Goal: Task Accomplishment & Management: Manage account settings

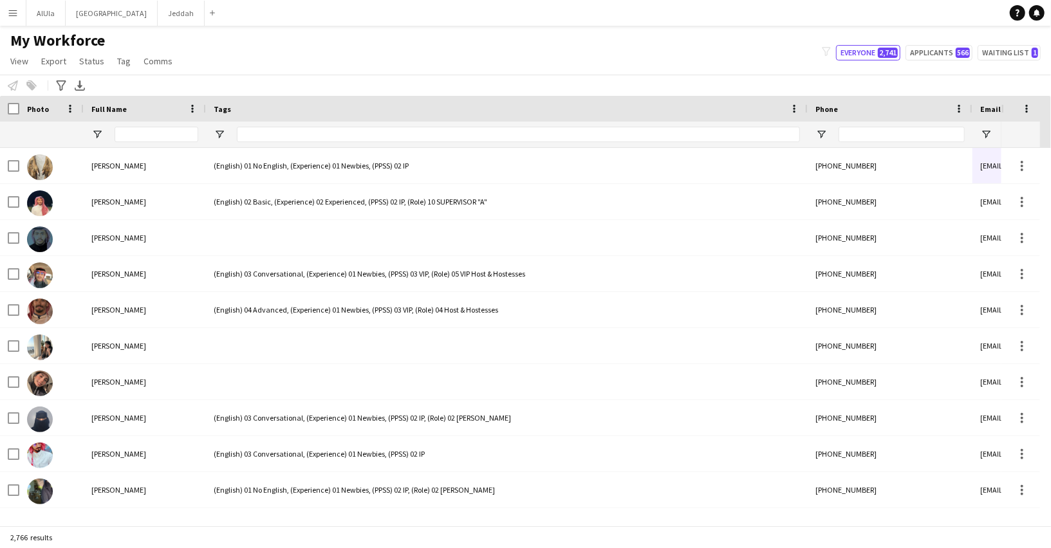
click at [10, 16] on app-icon "Menu" at bounding box center [13, 13] width 10 height 10
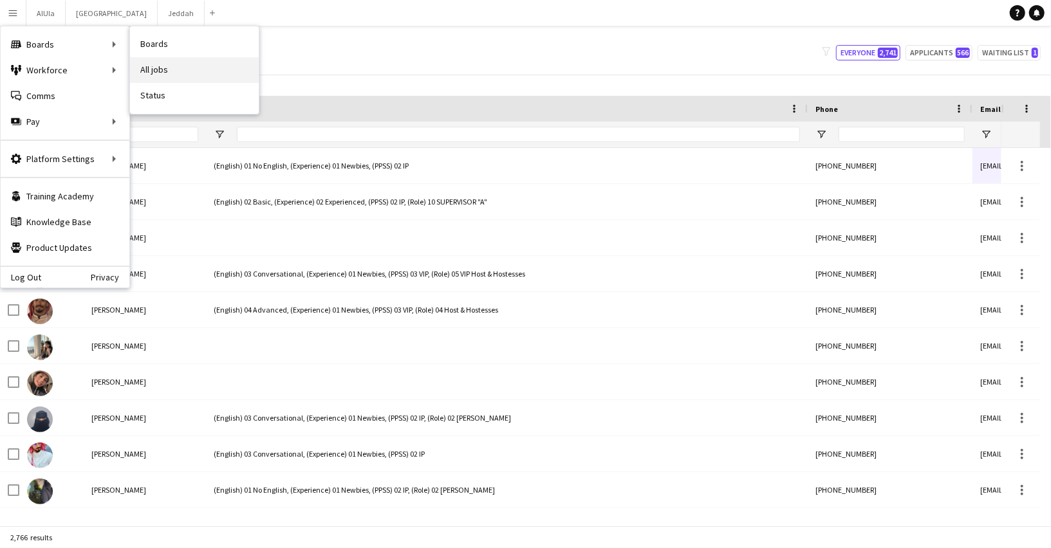
click at [153, 70] on link "All jobs" at bounding box center [194, 70] width 129 height 26
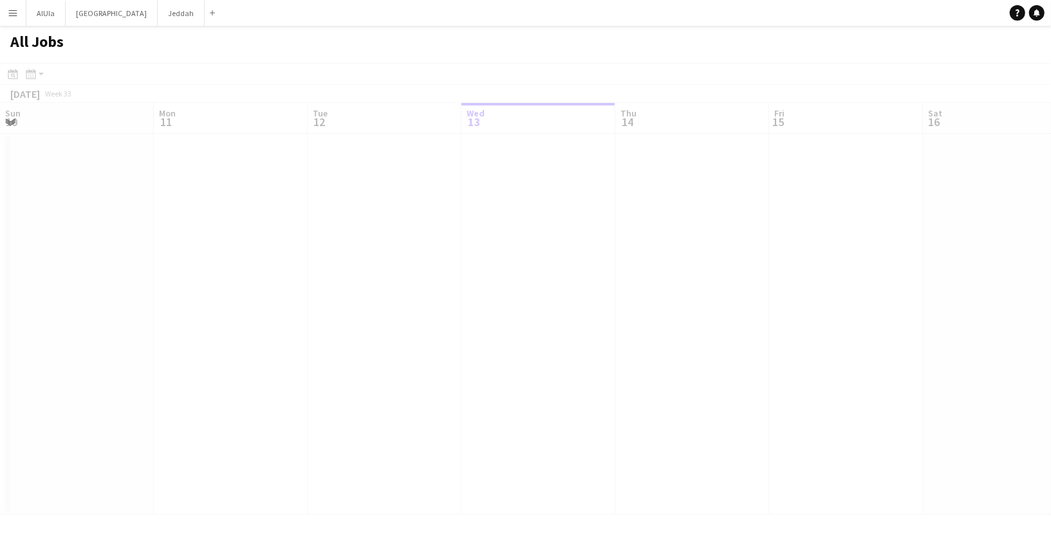
scroll to position [0, 307]
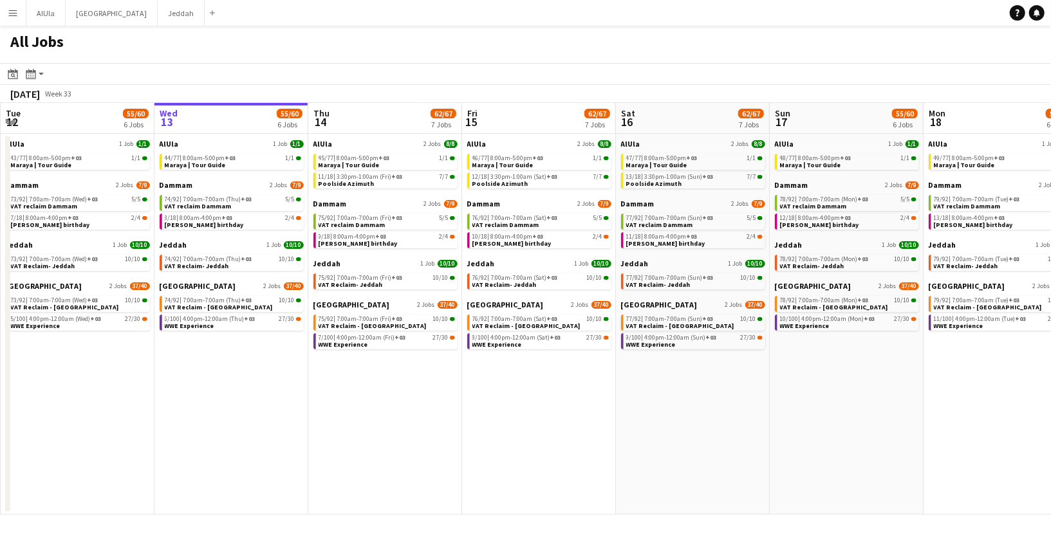
click at [11, 4] on button "Menu" at bounding box center [13, 13] width 26 height 26
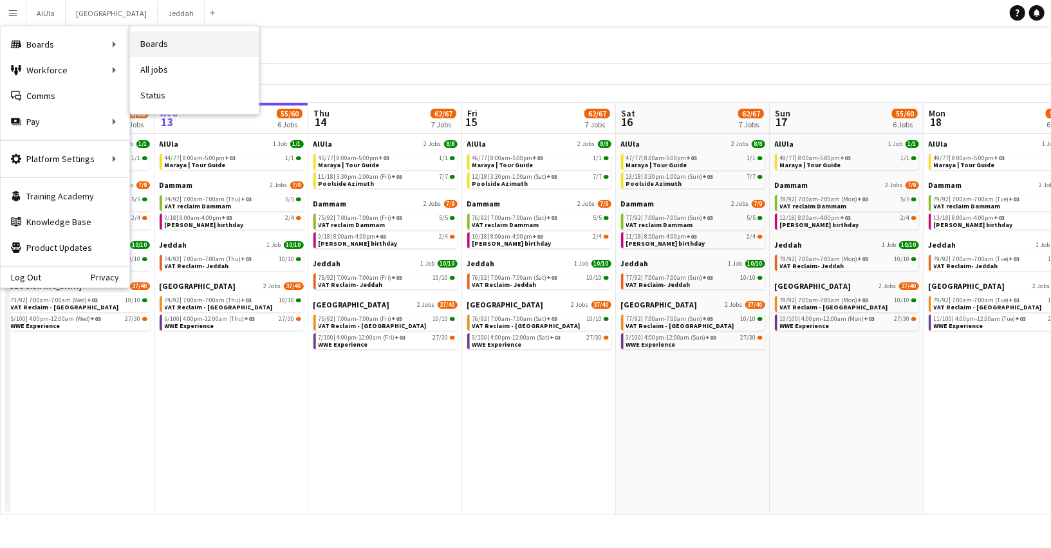
click at [182, 37] on link "Boards" at bounding box center [194, 45] width 129 height 26
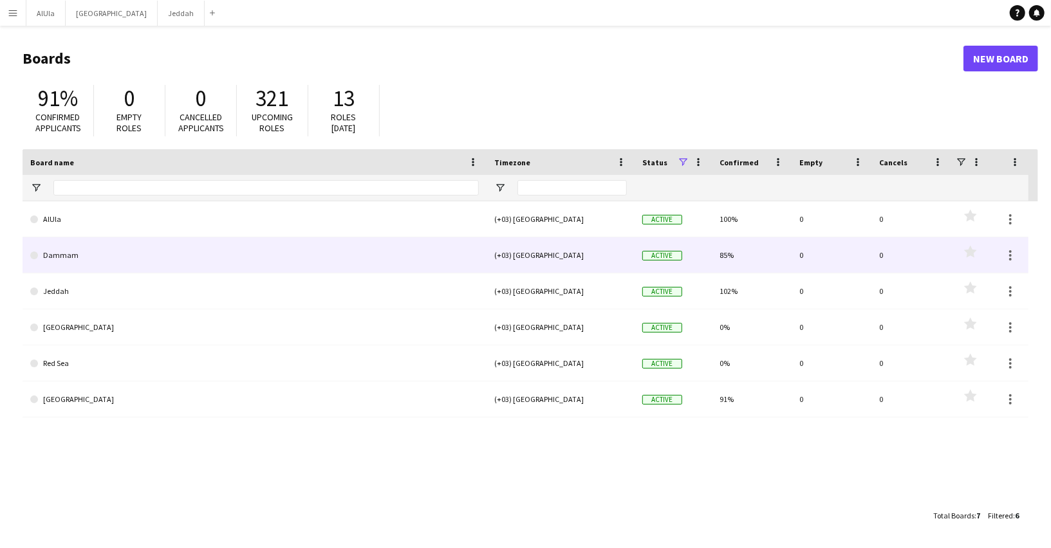
click at [160, 255] on link "Dammam" at bounding box center [254, 255] width 449 height 36
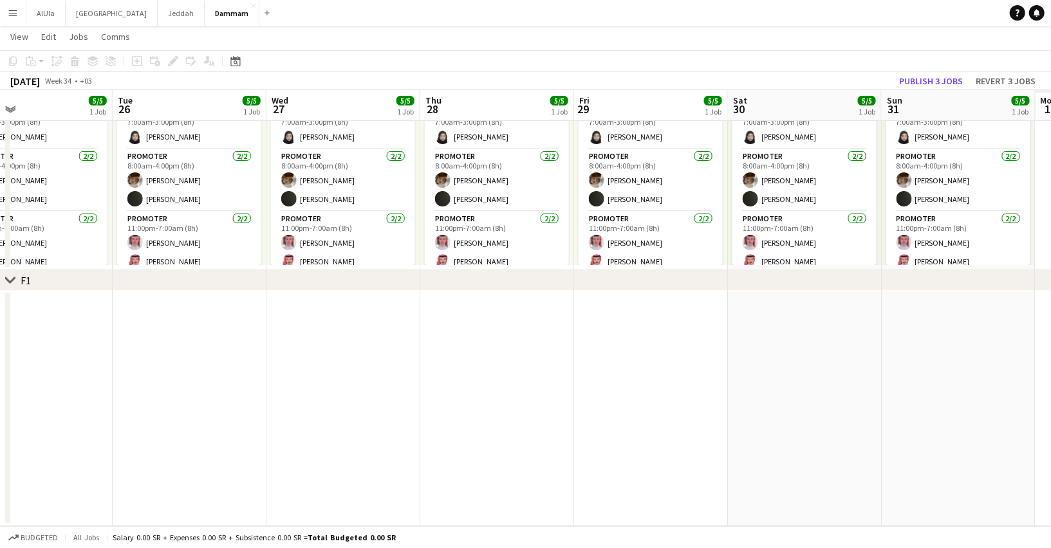
scroll to position [0, 378]
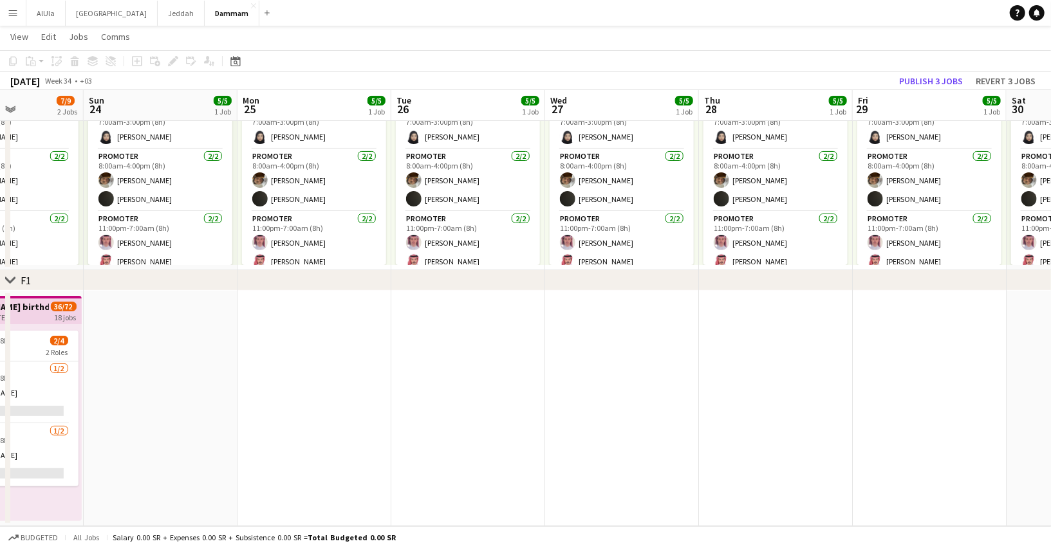
click at [492, 368] on app-date-cell at bounding box center [468, 409] width 154 height 236
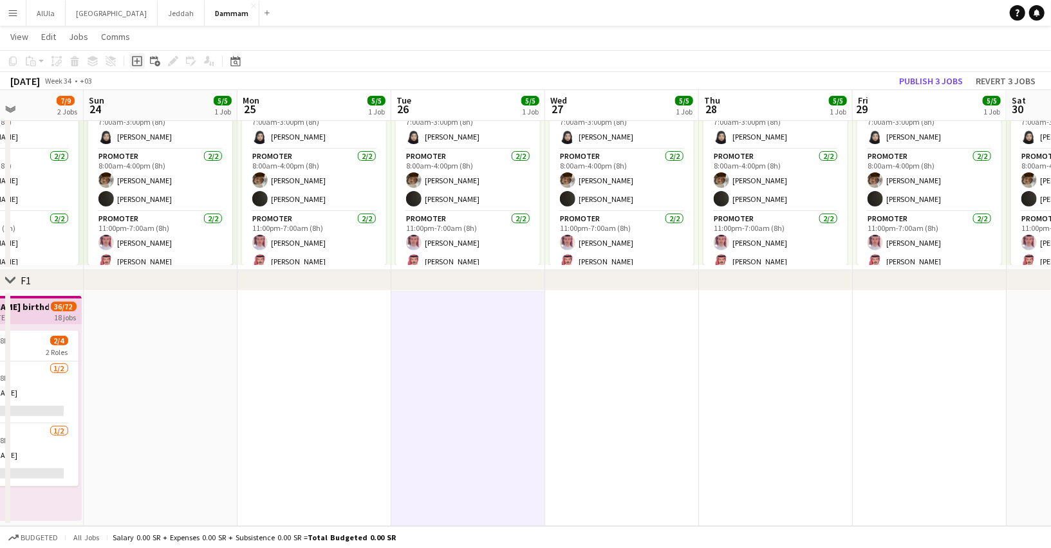
click at [143, 60] on div "Add job" at bounding box center [136, 60] width 15 height 15
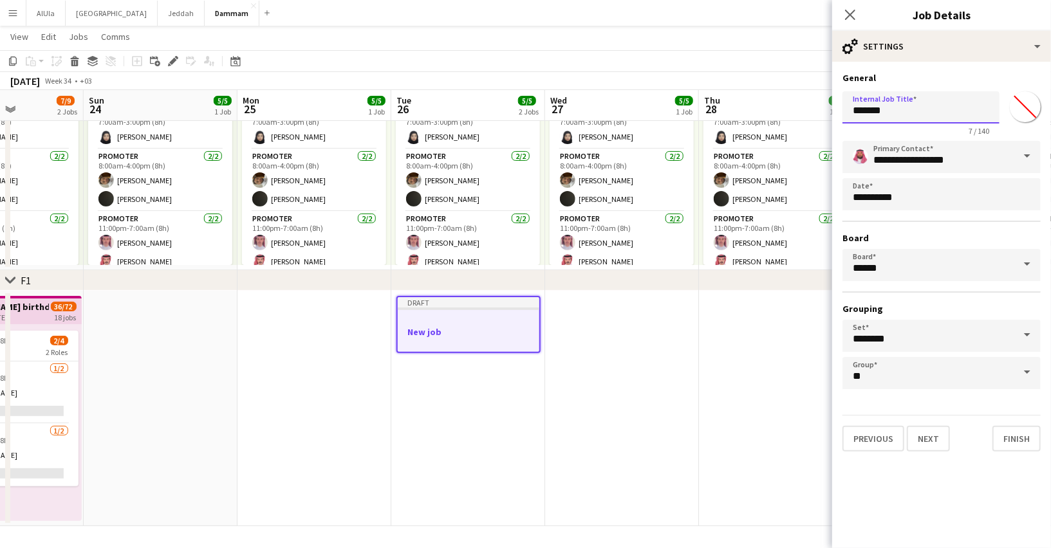
click at [875, 111] on input "*******" at bounding box center [920, 107] width 157 height 32
type input "******"
click at [904, 377] on input "**" at bounding box center [941, 373] width 198 height 32
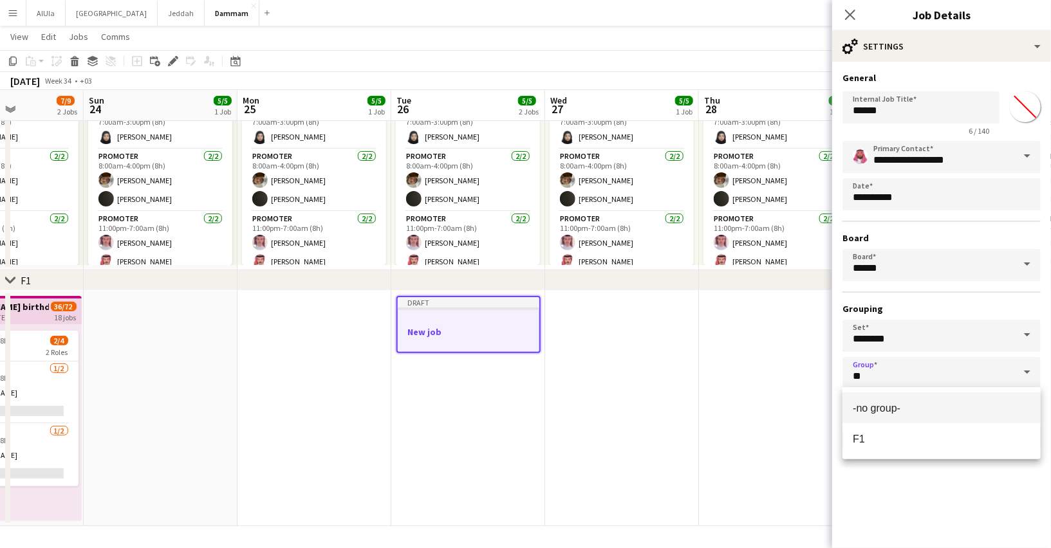
click at [889, 412] on span "-no group-" at bounding box center [877, 408] width 48 height 11
type input "**********"
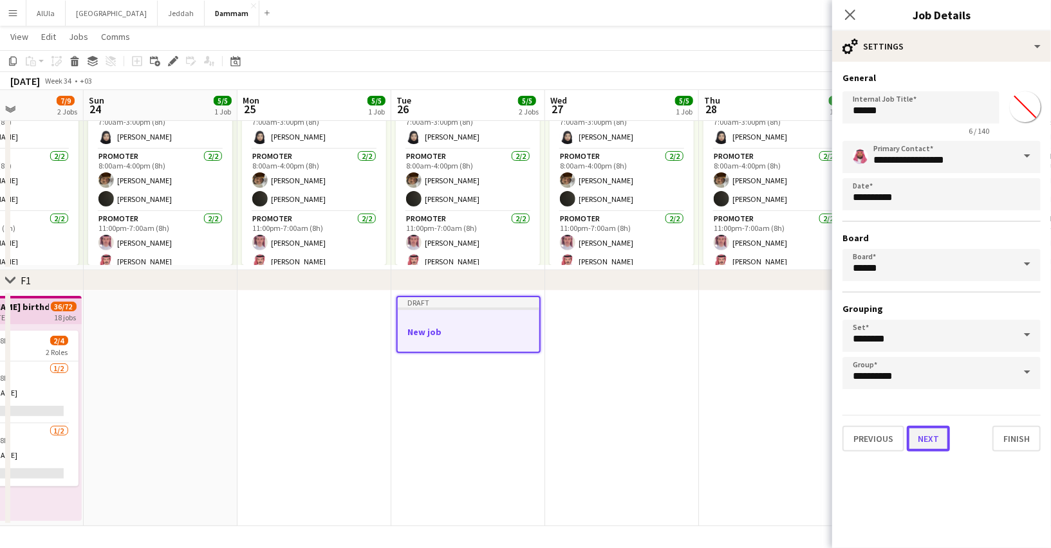
click at [931, 436] on button "Next" at bounding box center [928, 439] width 43 height 26
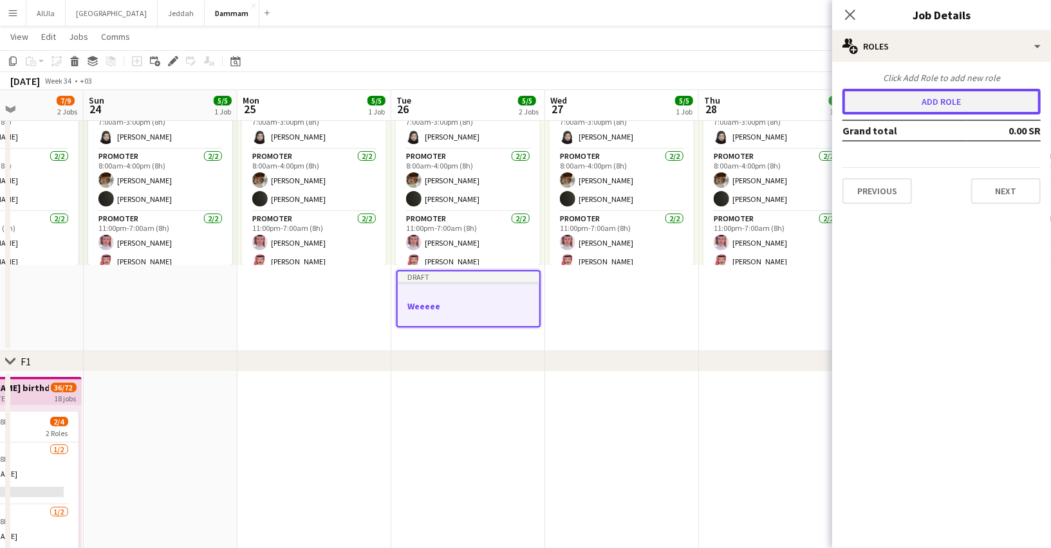
click at [922, 104] on button "Add role" at bounding box center [941, 102] width 198 height 26
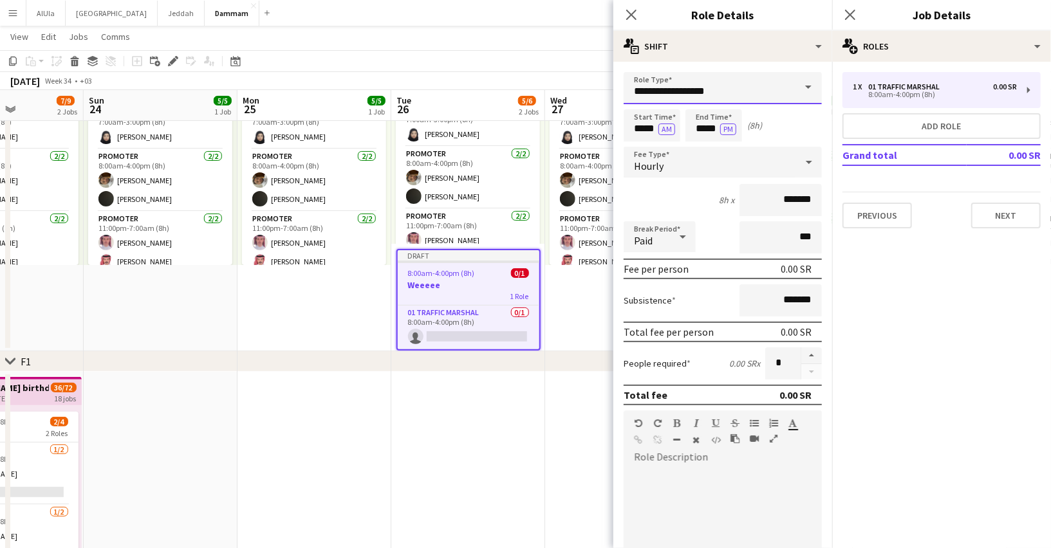
click at [768, 89] on input "**********" at bounding box center [723, 88] width 198 height 32
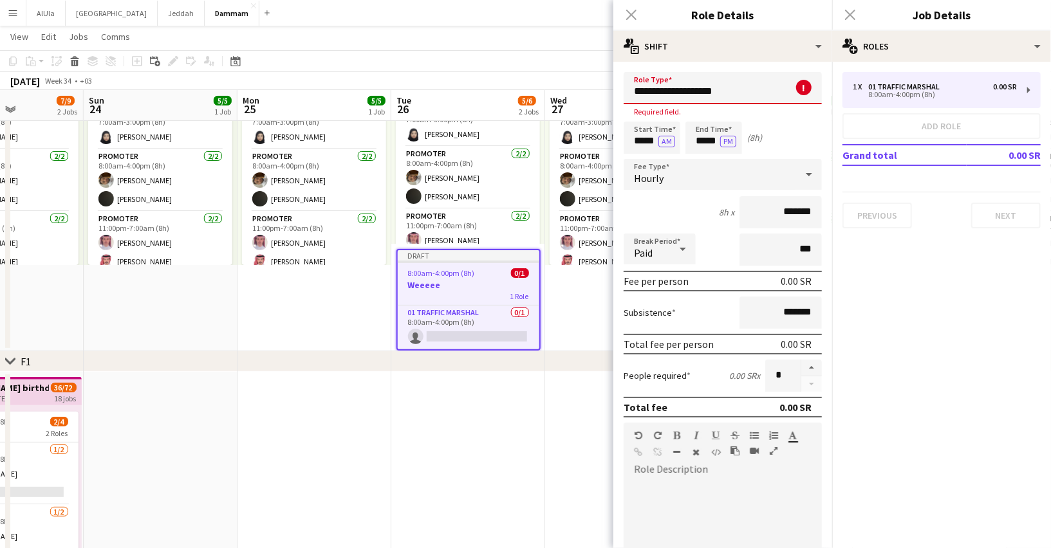
type input "**********"
click at [631, 17] on div "Close pop-in" at bounding box center [631, 15] width 36 height 30
click at [635, 15] on div "Close pop-in" at bounding box center [631, 15] width 36 height 30
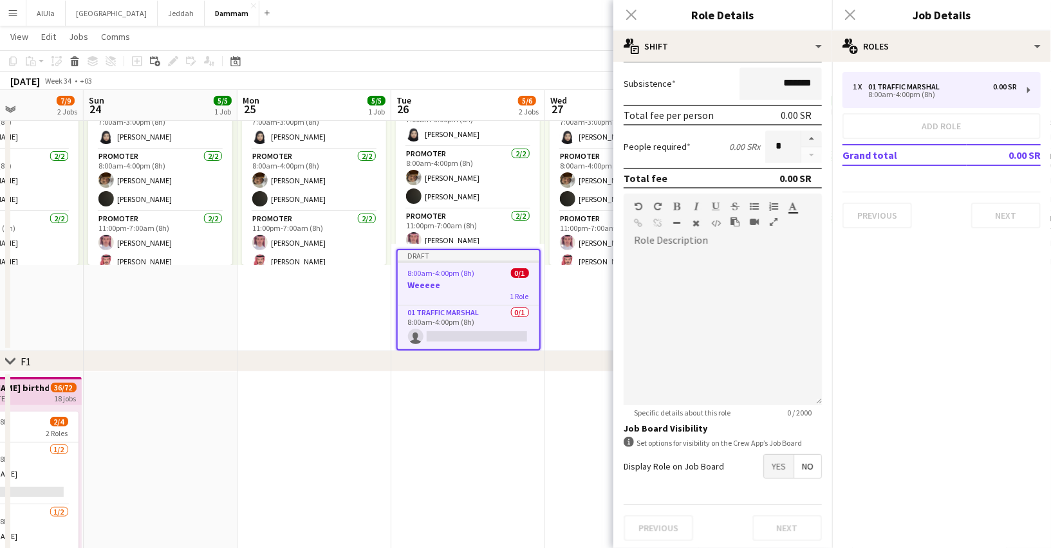
click at [633, 15] on div "Close pop-in" at bounding box center [631, 15] width 36 height 30
click at [853, 14] on div "Close pop-in" at bounding box center [850, 15] width 36 height 30
click at [629, 16] on div "Close pop-in" at bounding box center [631, 15] width 36 height 30
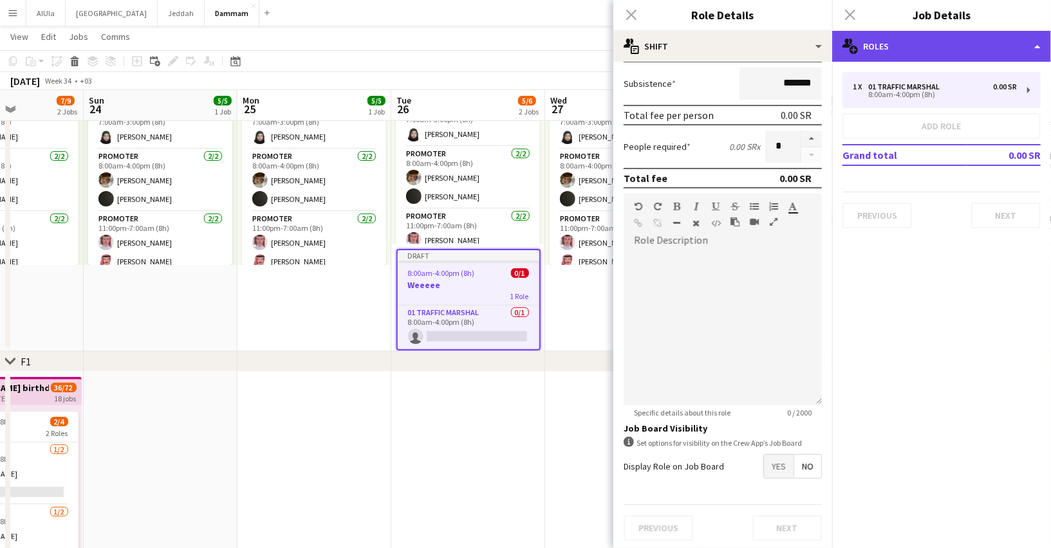
click at [972, 48] on div "multiple-users-add Roles" at bounding box center [941, 46] width 219 height 31
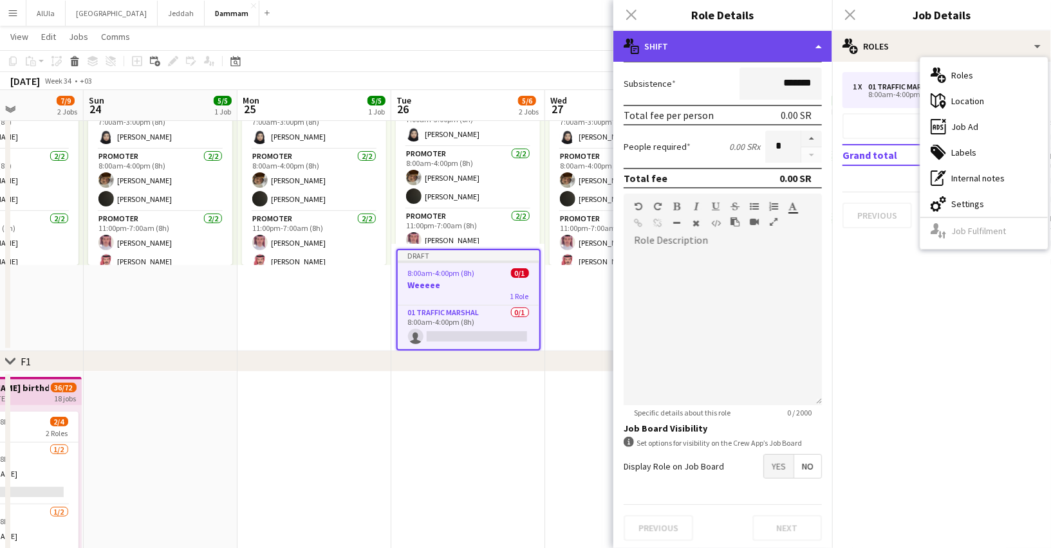
click at [778, 46] on div "multiple-actions-text Shift" at bounding box center [722, 46] width 219 height 31
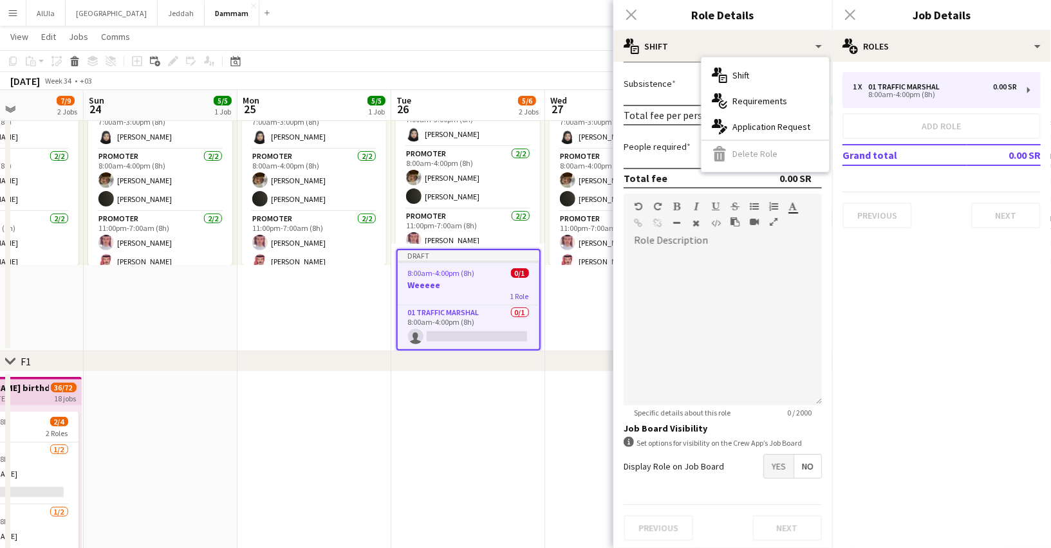
click at [755, 154] on div "multiple-actions-text Shift multiple-actions-check-2 Requirements multiple-acti…" at bounding box center [764, 114] width 127 height 115
click at [537, 281] on h3 "Weeeee" at bounding box center [469, 285] width 142 height 12
click at [575, 310] on app-date-cell "7:00am-7:00am (24h) (Thu) 5/5 3 Roles Promoter 1/1 7:00am-3:00pm (8h) Reema Abd…" at bounding box center [622, 193] width 154 height 317
click at [629, 13] on div "Close pop-in" at bounding box center [631, 15] width 36 height 30
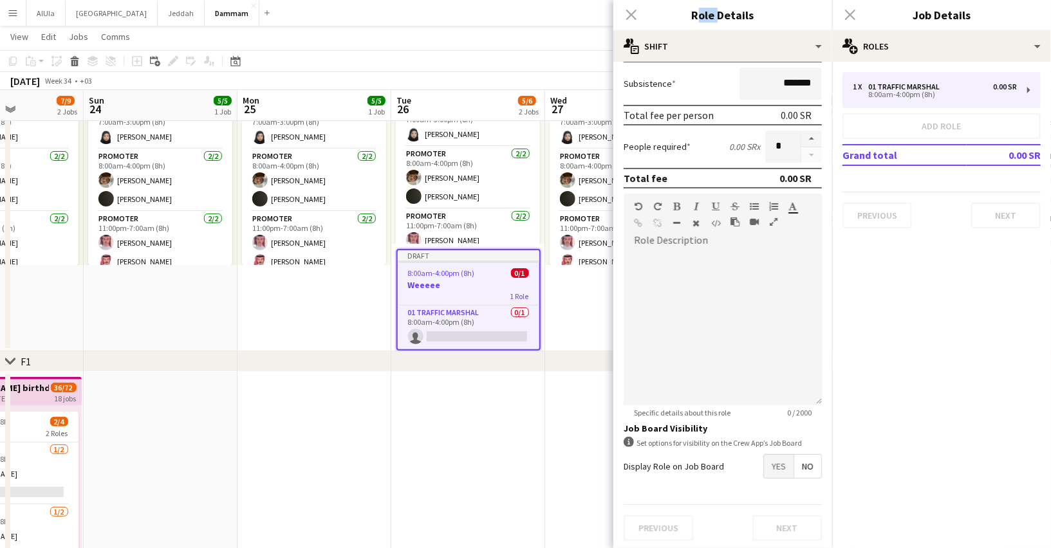
click at [629, 13] on div "Close pop-in" at bounding box center [631, 15] width 36 height 30
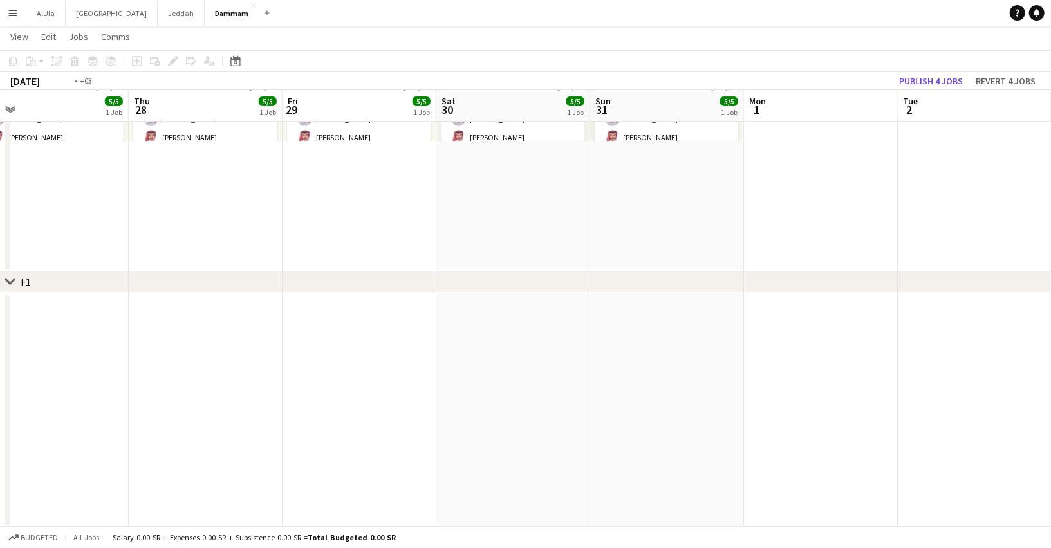
scroll to position [0, 333]
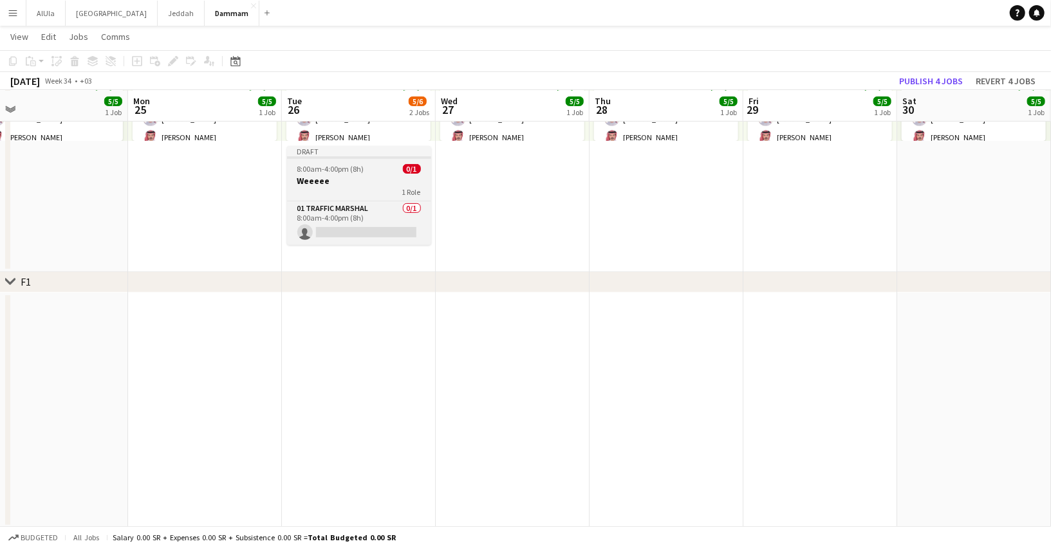
click at [375, 167] on div "8:00am-4:00pm (8h) 0/1" at bounding box center [359, 169] width 144 height 10
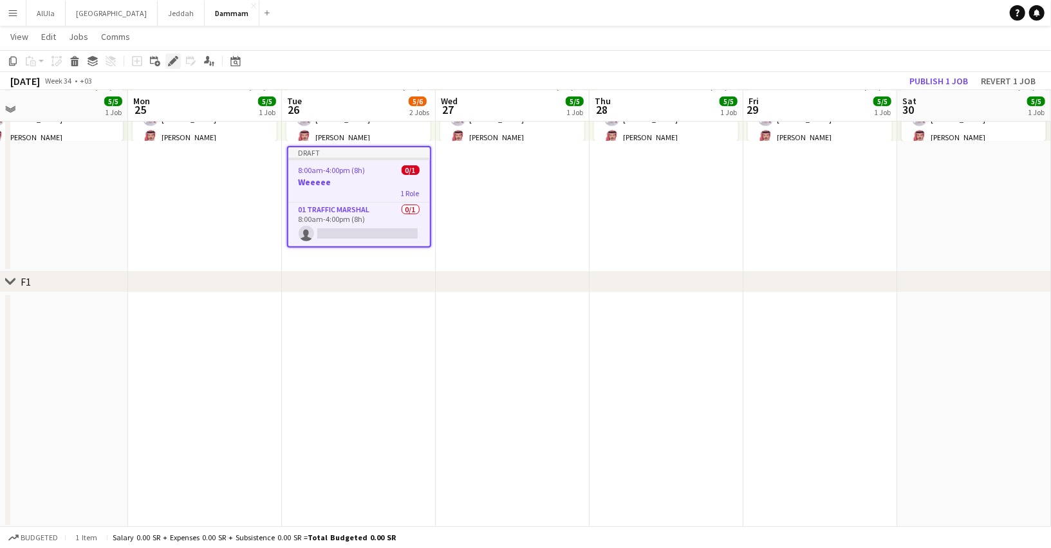
click at [171, 63] on icon at bounding box center [172, 61] width 7 height 7
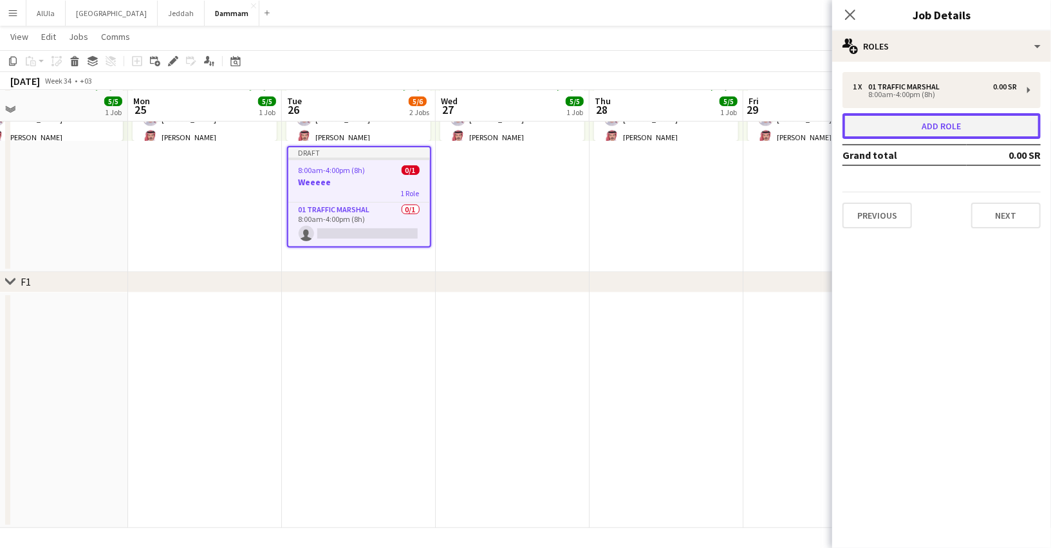
click at [918, 124] on button "Add role" at bounding box center [941, 126] width 198 height 26
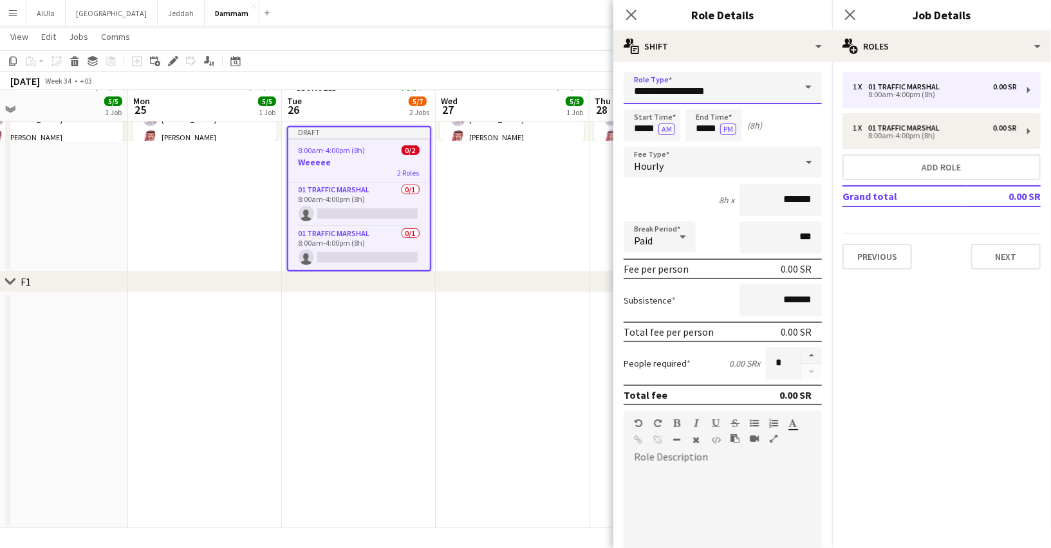
click at [683, 85] on input "**********" at bounding box center [723, 88] width 198 height 32
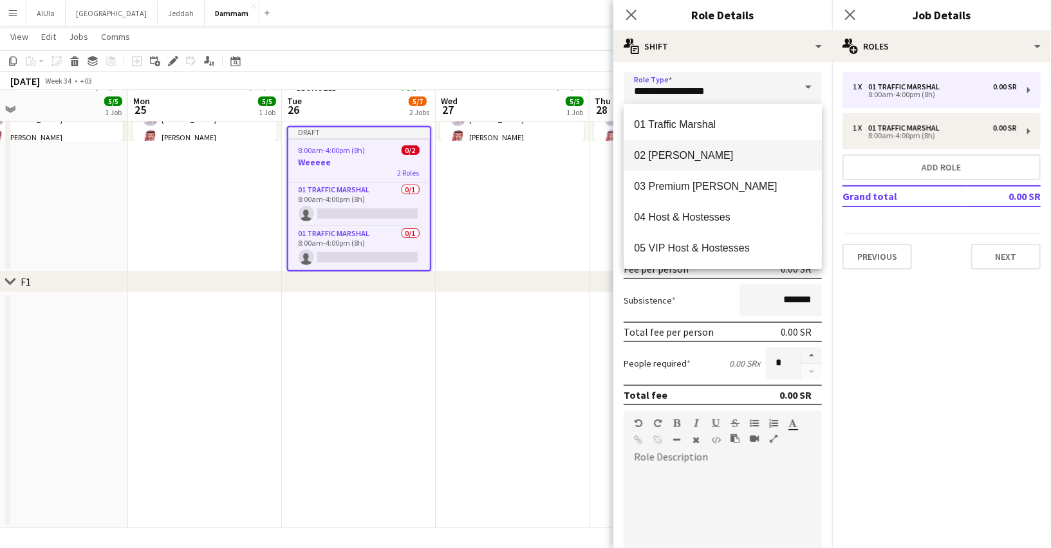
click at [685, 144] on mat-option "02 Usher" at bounding box center [723, 155] width 198 height 31
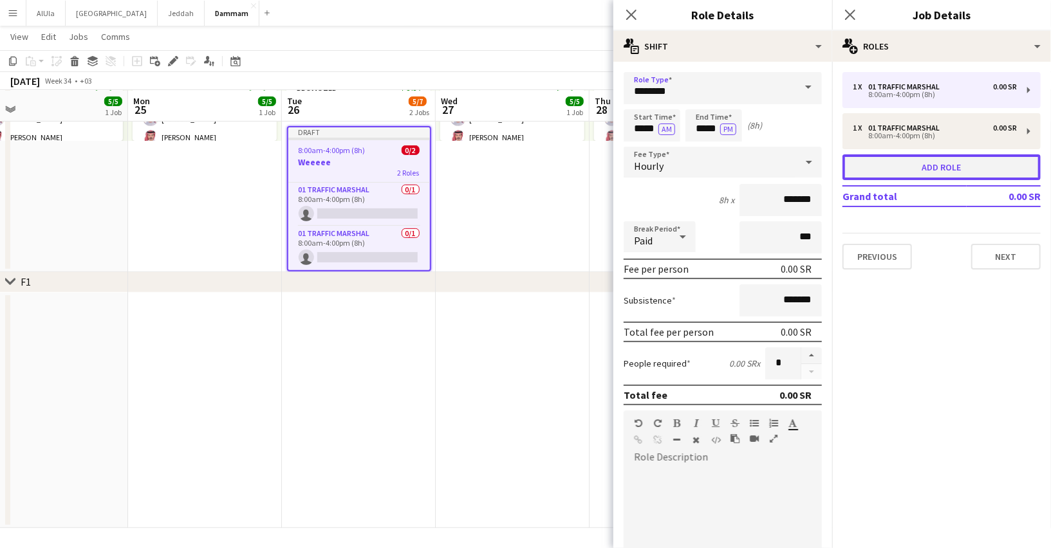
click at [901, 171] on button "Add role" at bounding box center [941, 167] width 198 height 26
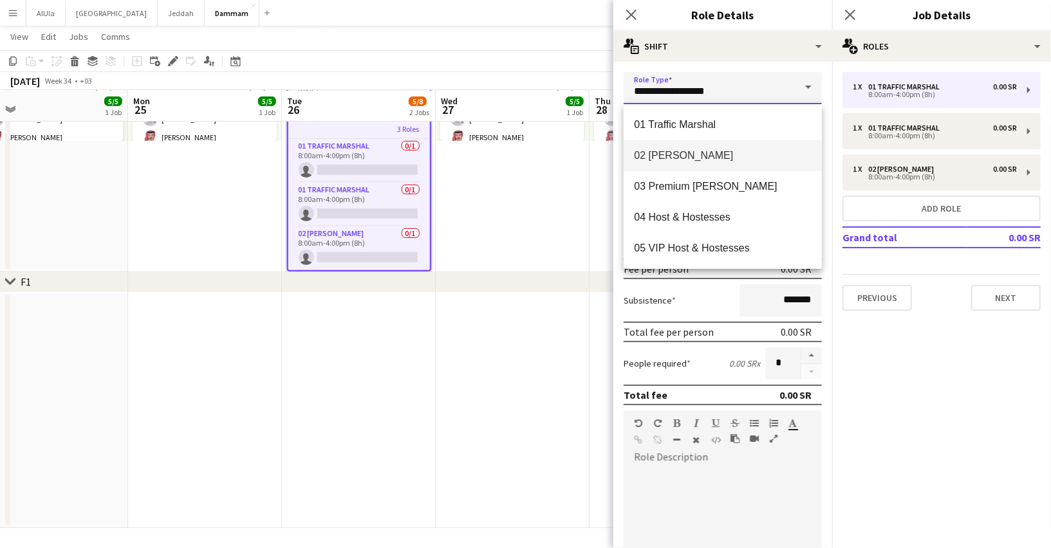
click at [749, 90] on input "**********" at bounding box center [723, 88] width 198 height 32
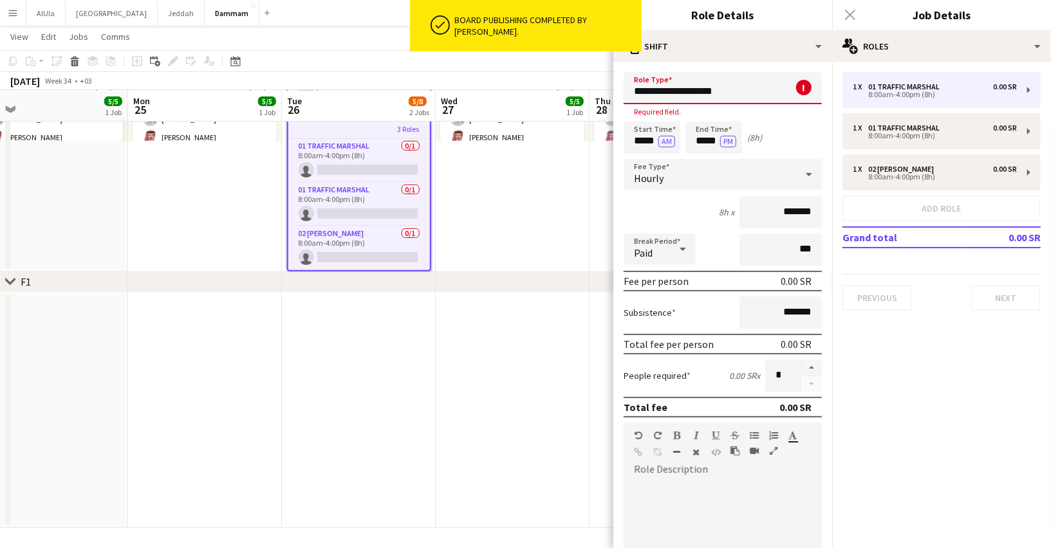
click at [680, 92] on input "**********" at bounding box center [723, 88] width 198 height 32
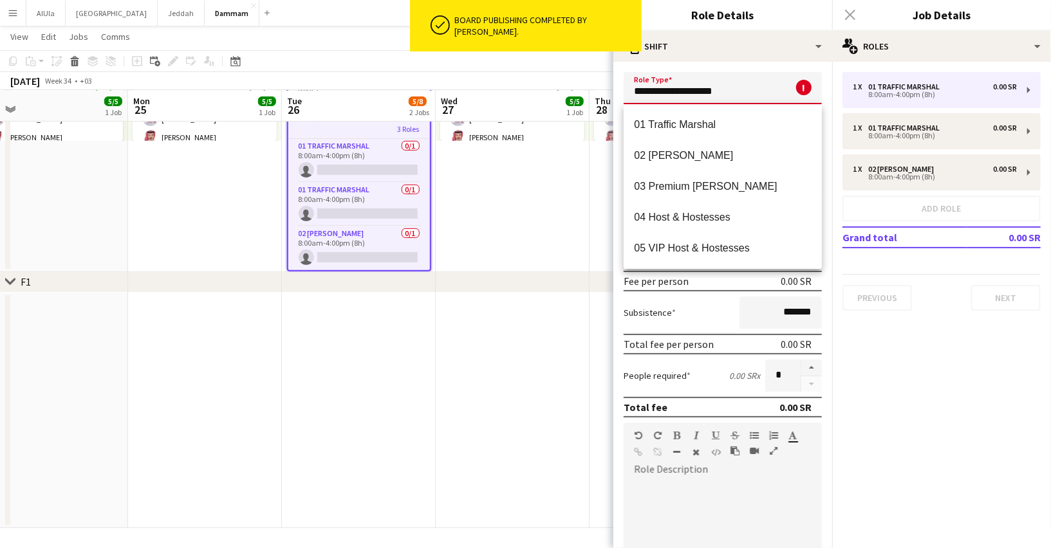
click at [680, 92] on input "**********" at bounding box center [723, 88] width 198 height 32
click at [699, 259] on mat-option "15 Security" at bounding box center [723, 248] width 198 height 31
type input "**********"
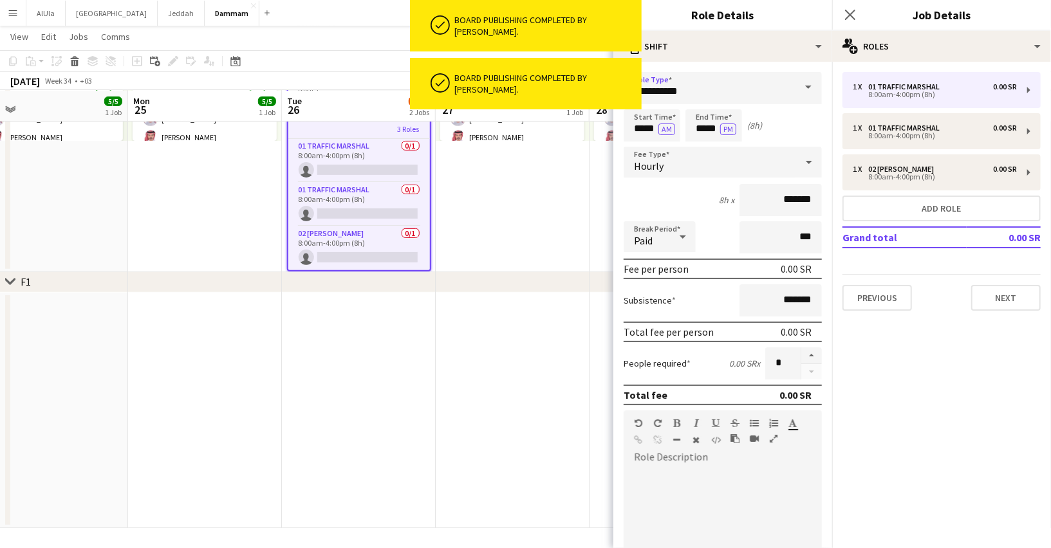
click at [678, 474] on div at bounding box center [723, 545] width 198 height 154
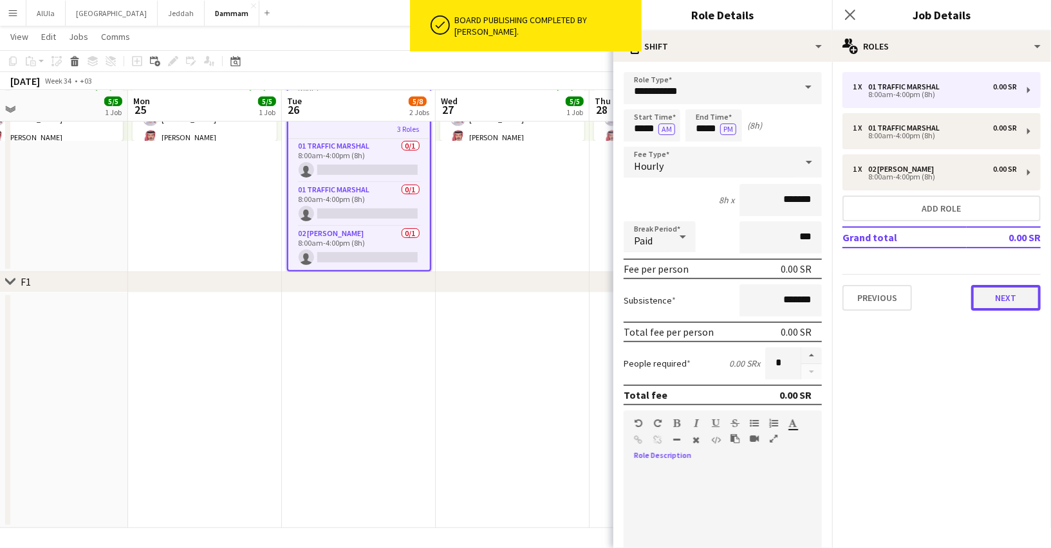
click at [1002, 303] on button "Next" at bounding box center [1006, 298] width 70 height 26
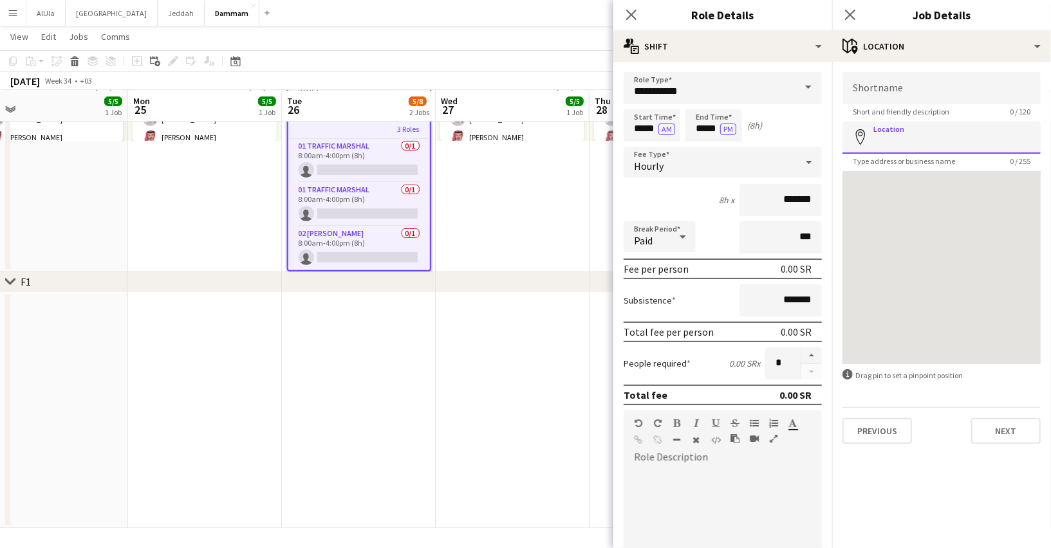
click at [923, 138] on input "Location" at bounding box center [941, 138] width 198 height 32
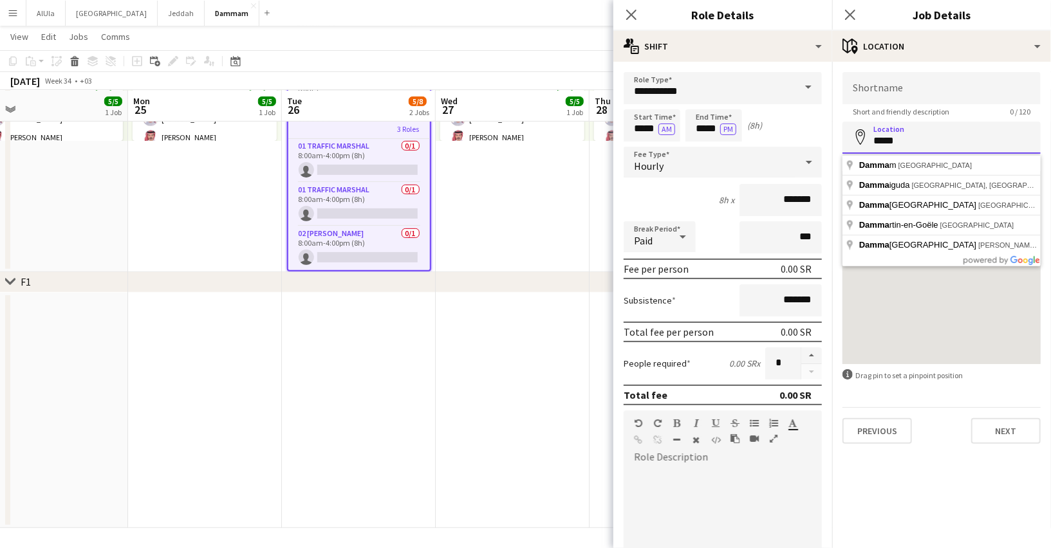
click at [890, 146] on input "*****" at bounding box center [941, 138] width 198 height 32
type input "**********"
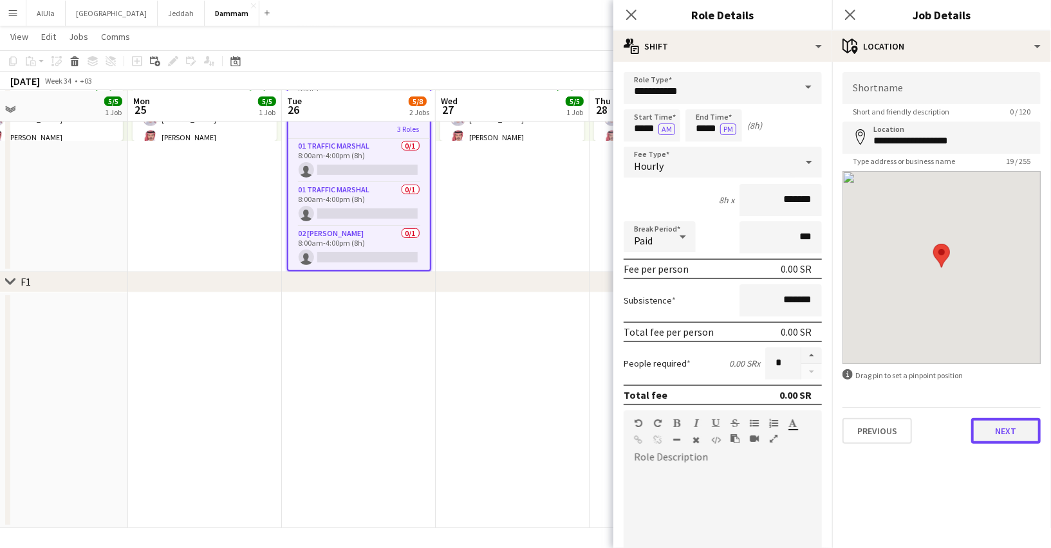
click at [981, 434] on button "Next" at bounding box center [1006, 431] width 70 height 26
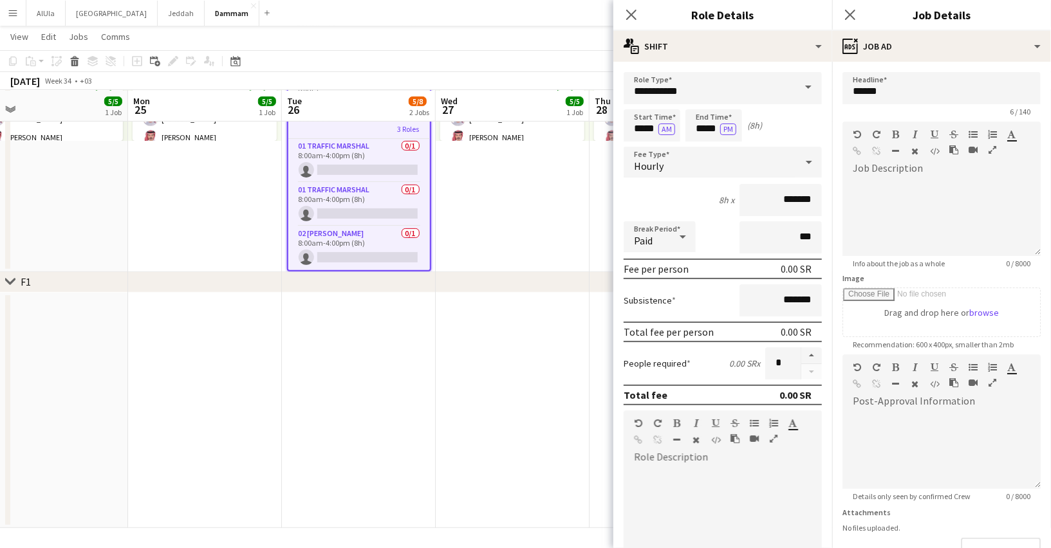
scroll to position [86, 0]
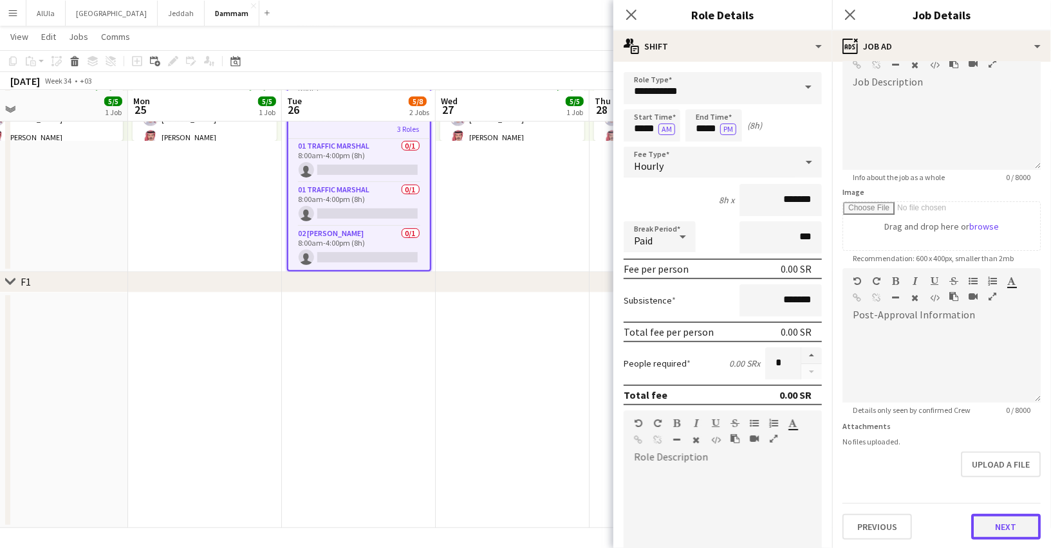
click at [986, 523] on button "Next" at bounding box center [1006, 527] width 70 height 26
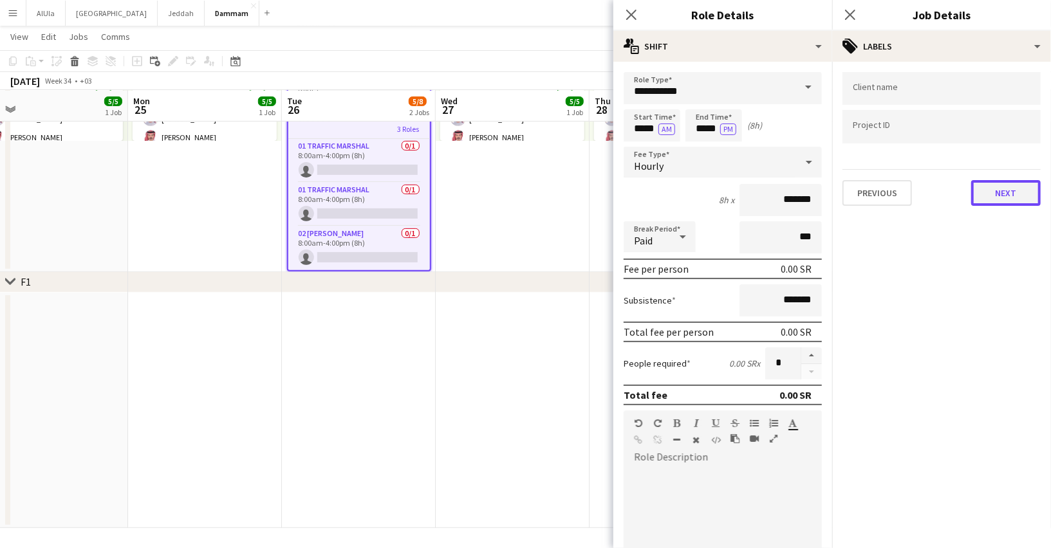
click at [1003, 192] on button "Next" at bounding box center [1006, 193] width 70 height 26
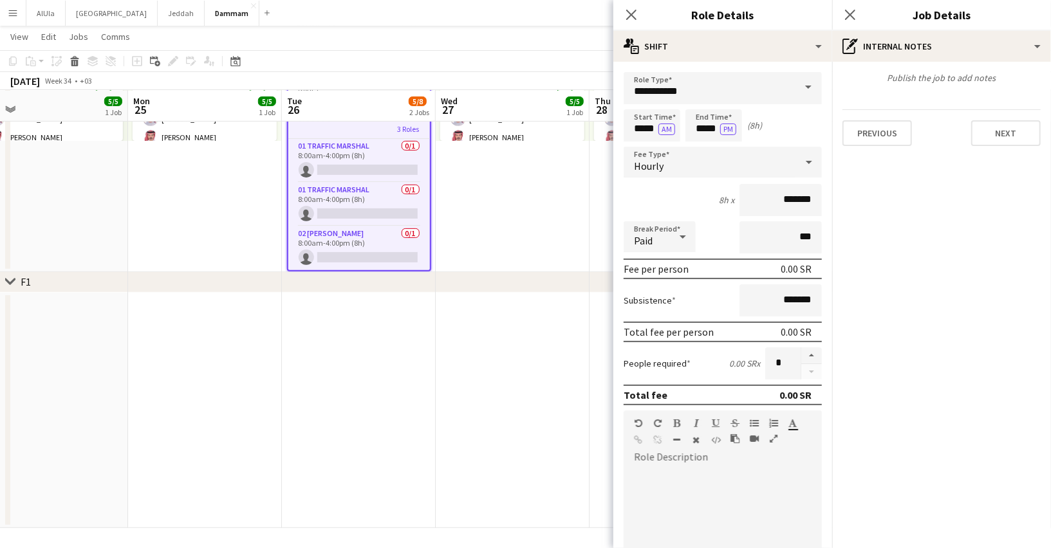
click at [988, 107] on div "Publish the job to add notes Previous Next" at bounding box center [941, 109] width 219 height 95
click at [984, 118] on div "Previous Next" at bounding box center [941, 127] width 198 height 37
click at [988, 131] on button "Next" at bounding box center [1006, 133] width 70 height 26
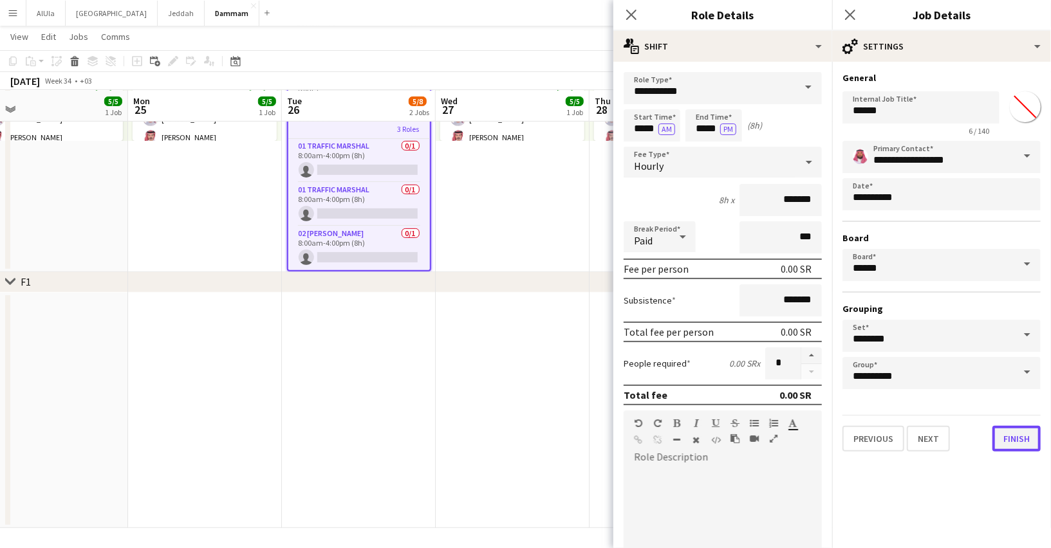
click at [1019, 440] on button "Finish" at bounding box center [1016, 439] width 48 height 26
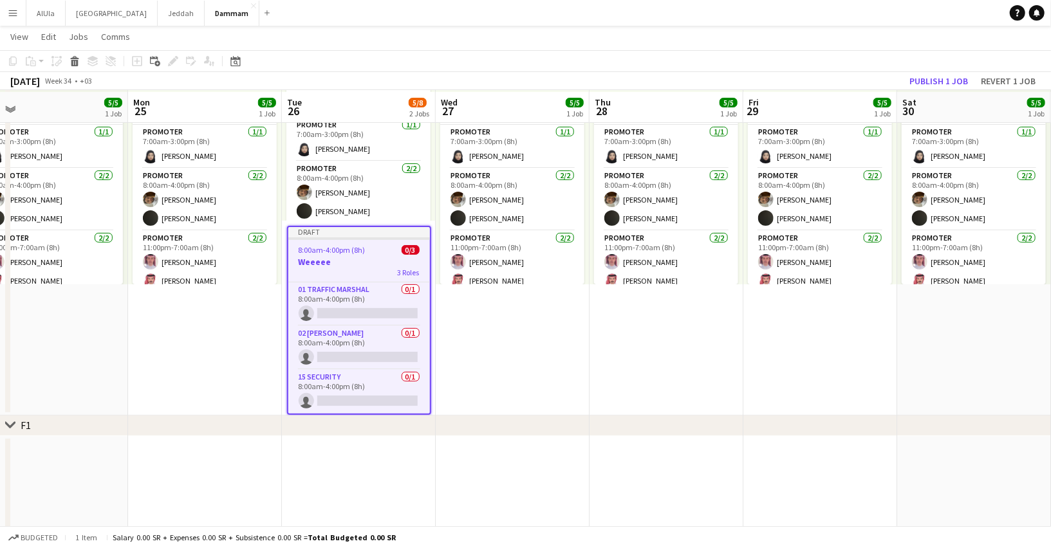
scroll to position [91, 0]
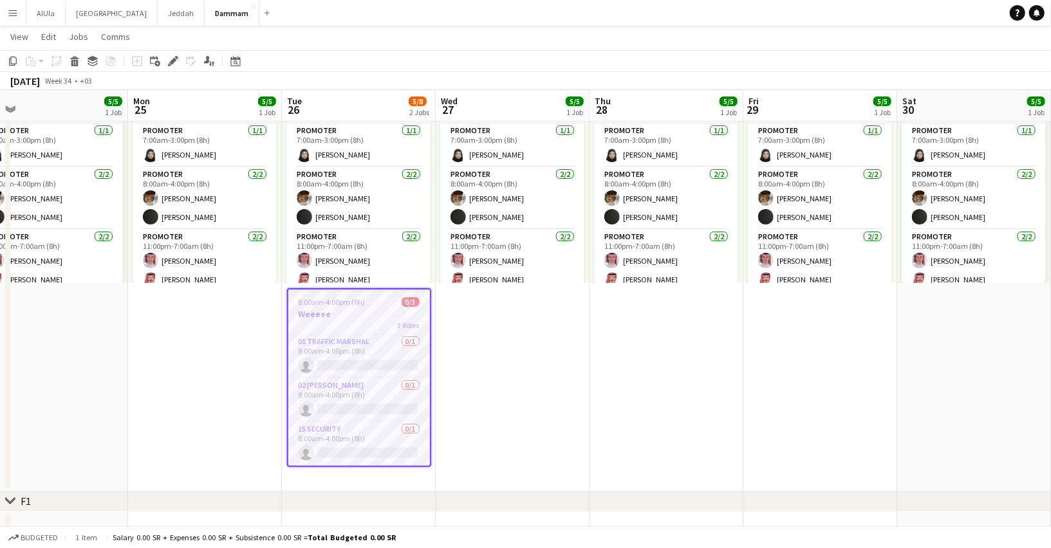
click at [355, 316] on h3 "Weeeee" at bounding box center [359, 314] width 142 height 12
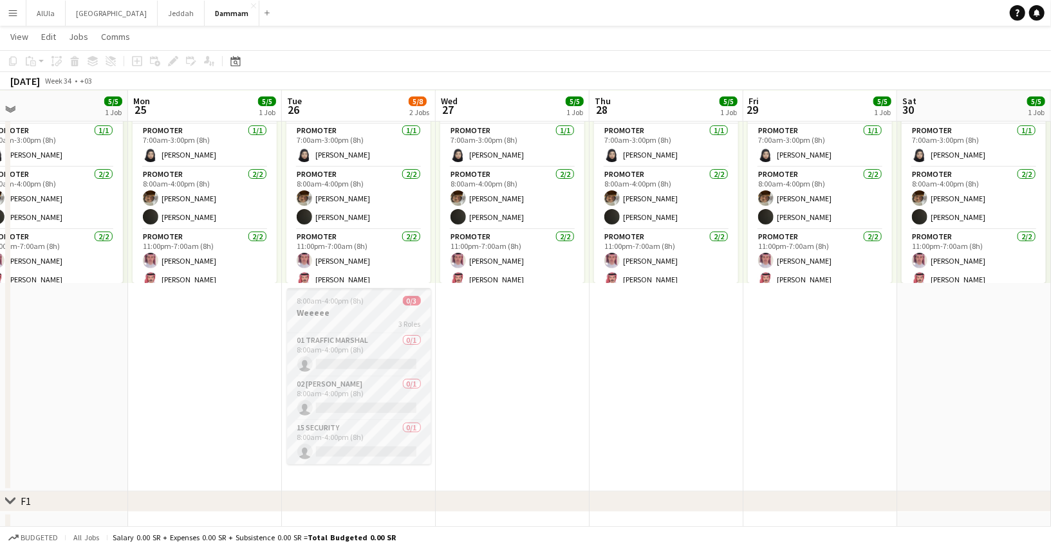
click at [340, 315] on h3 "Weeeee" at bounding box center [359, 313] width 144 height 12
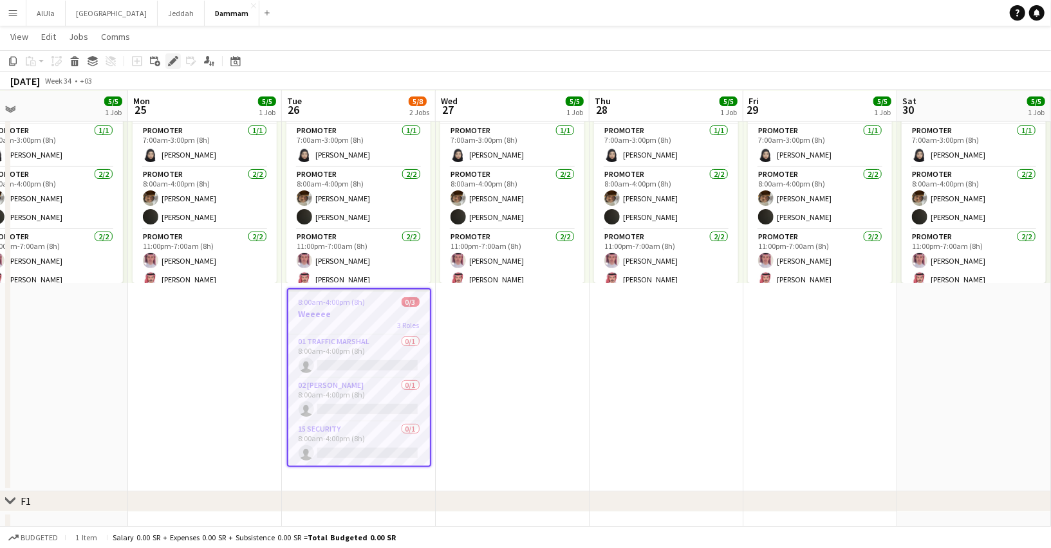
click at [169, 64] on icon at bounding box center [169, 64] width 3 height 3
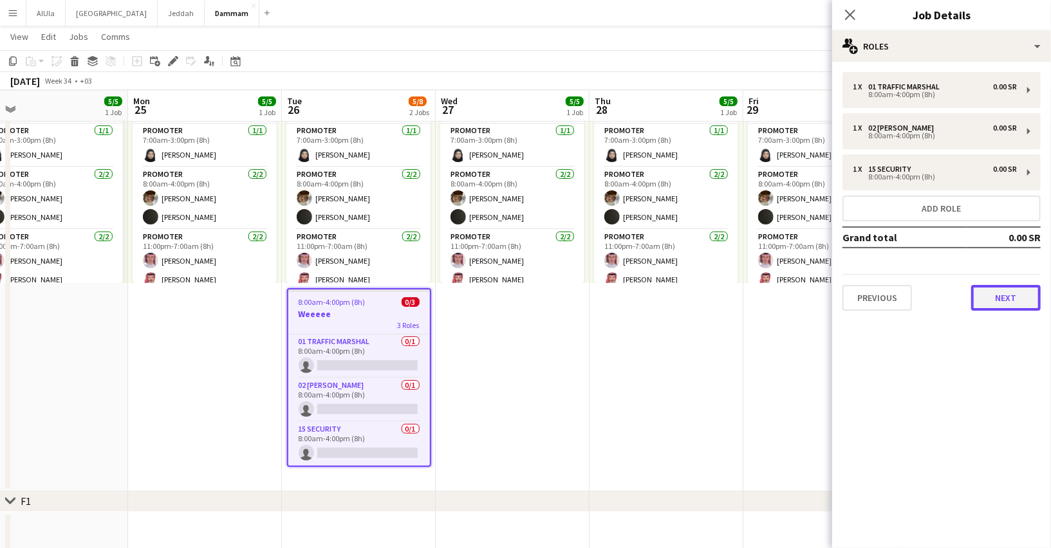
click at [1001, 299] on button "Next" at bounding box center [1006, 298] width 70 height 26
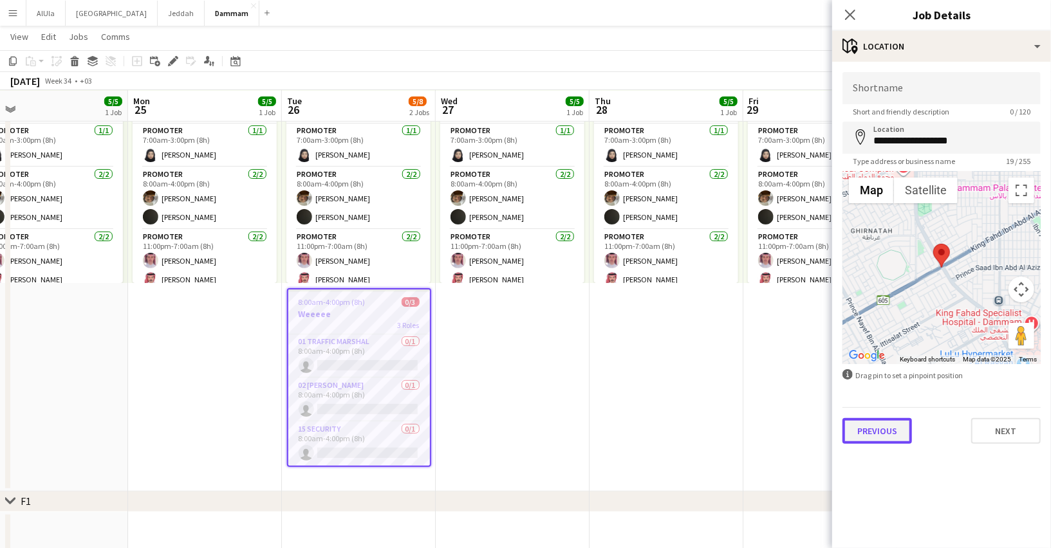
click at [864, 431] on button "Previous" at bounding box center [877, 431] width 70 height 26
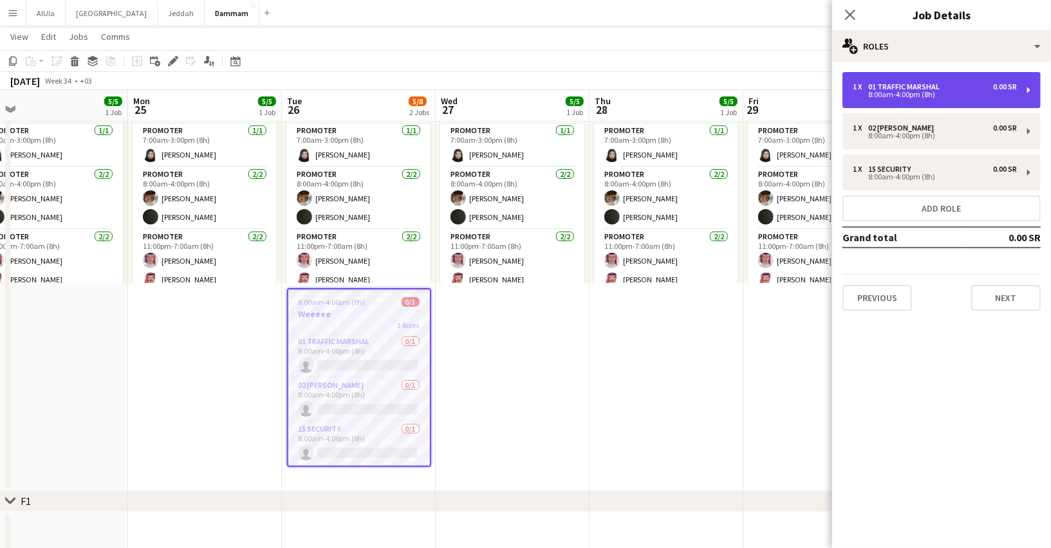
click at [900, 98] on div "8:00am-4:00pm (8h)" at bounding box center [935, 94] width 164 height 6
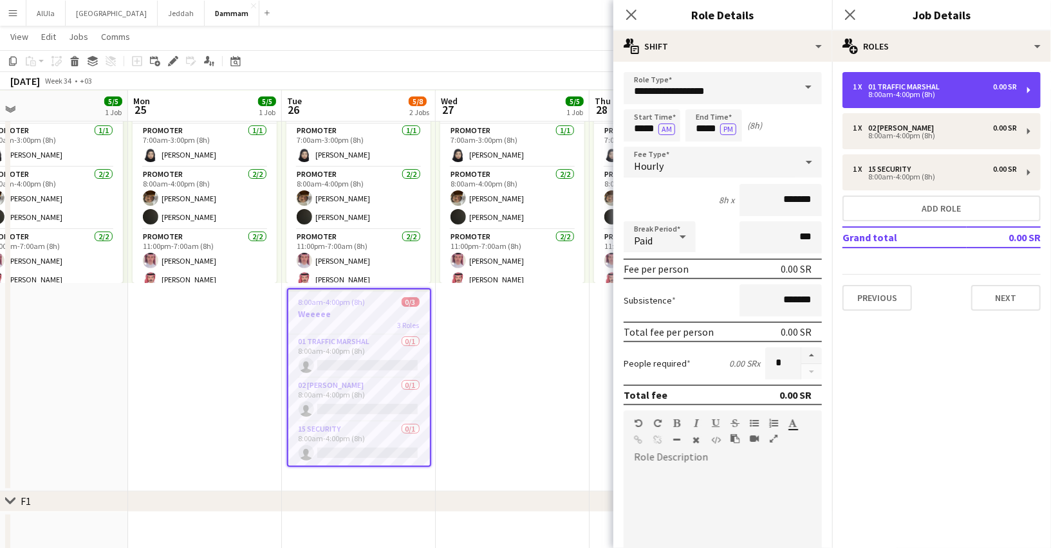
scroll to position [217, 0]
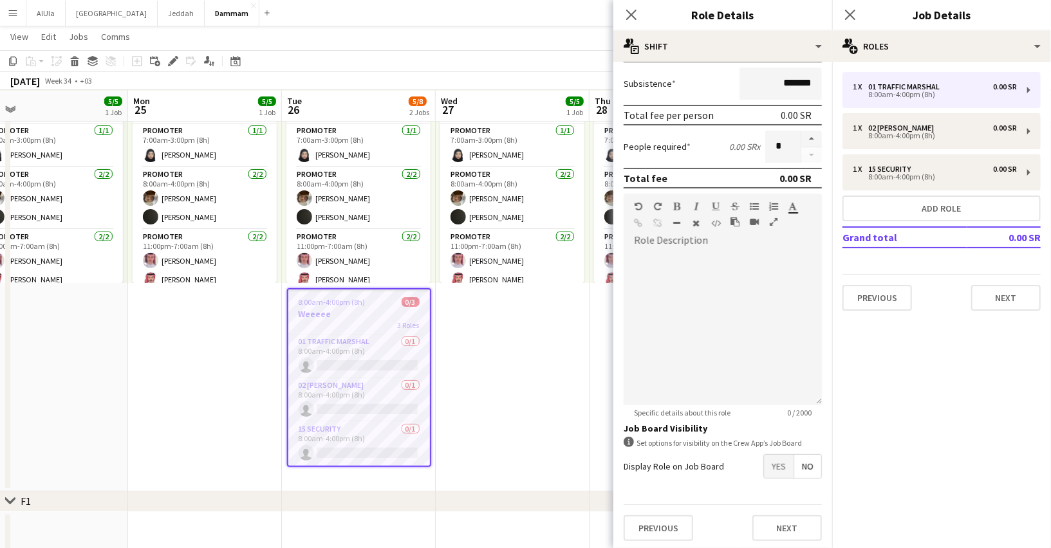
click at [783, 465] on span "Yes" at bounding box center [779, 466] width 30 height 23
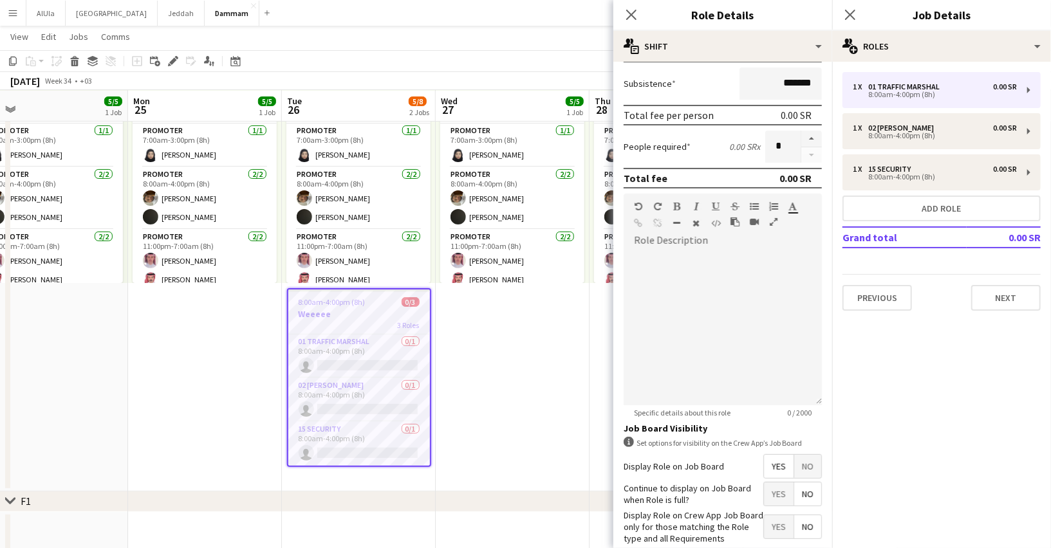
click at [808, 488] on span "No" at bounding box center [807, 494] width 27 height 23
click at [781, 523] on span "Yes" at bounding box center [779, 526] width 30 height 23
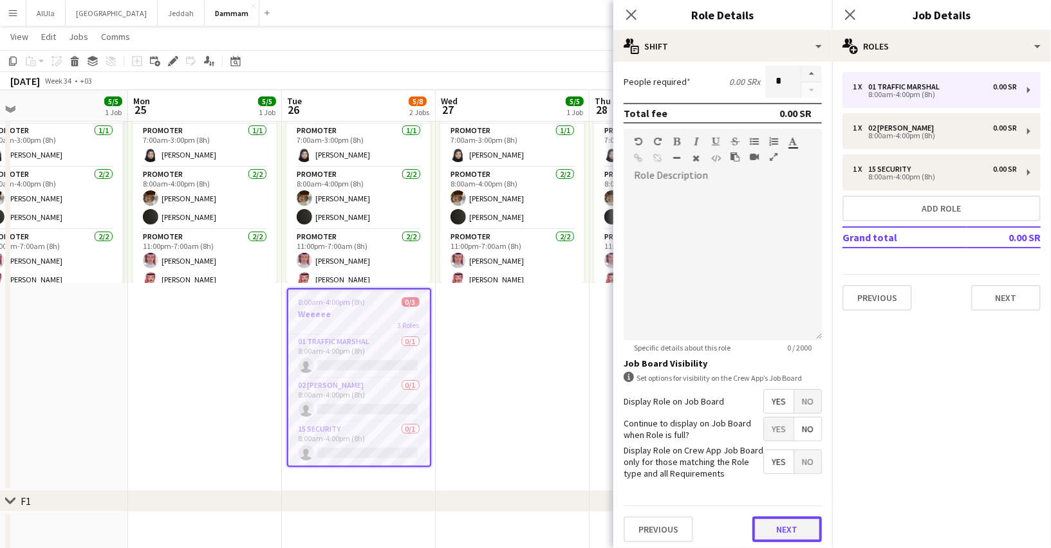
click at [783, 525] on button "Next" at bounding box center [787, 530] width 70 height 26
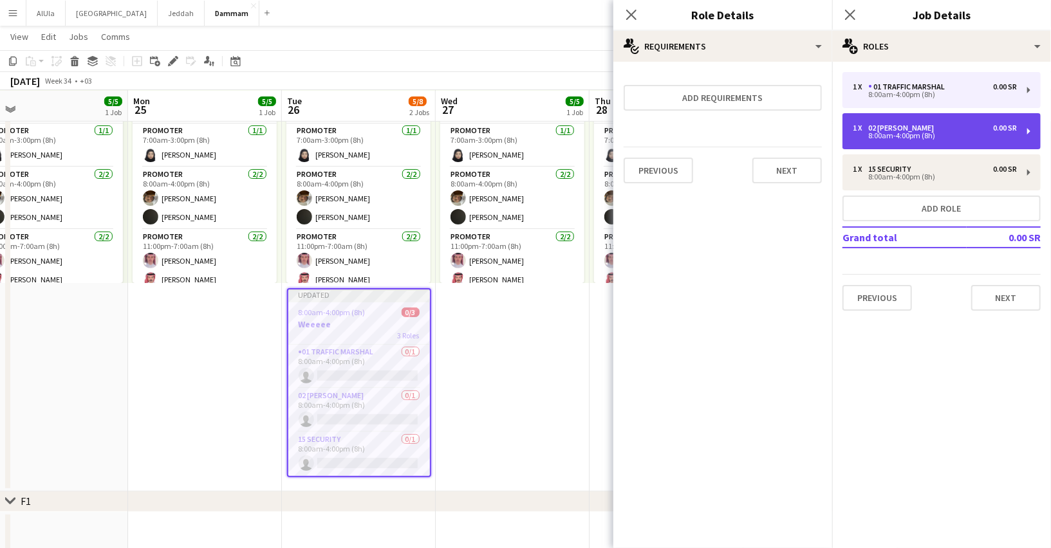
click at [882, 144] on div "1 x 02 Usher 0.00 SR 8:00am-4:00pm (8h)" at bounding box center [941, 131] width 198 height 36
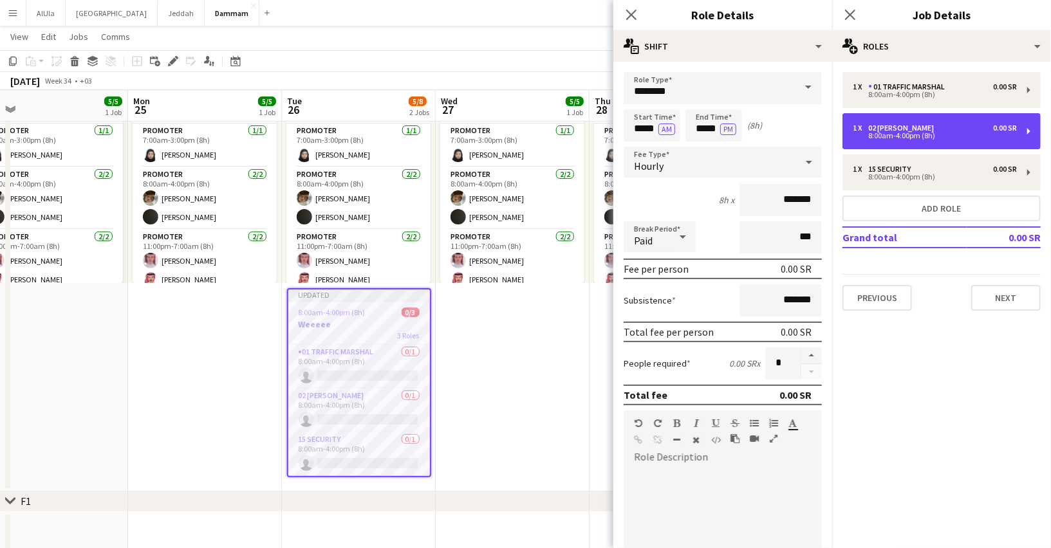
scroll to position [217, 0]
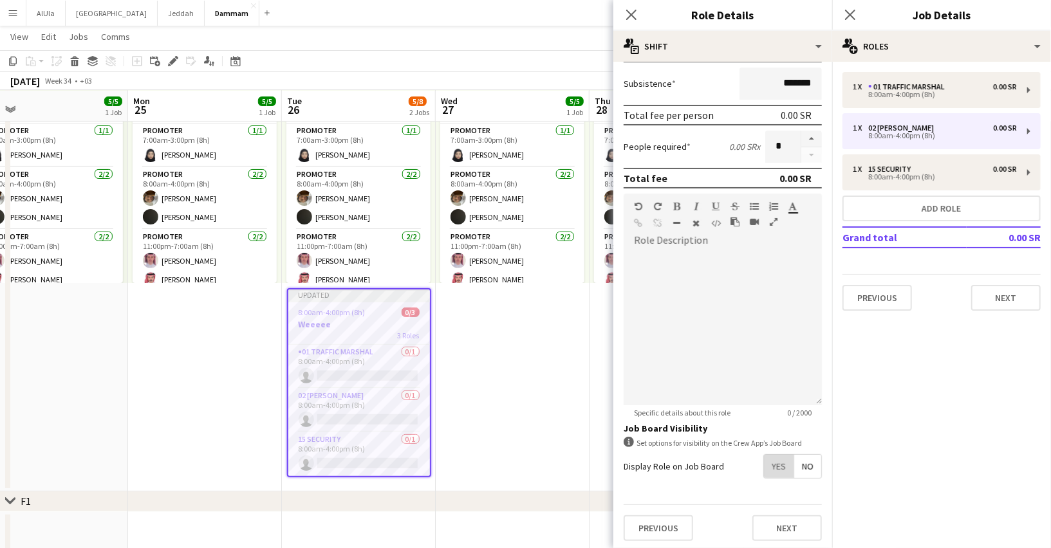
click at [781, 461] on span "Yes" at bounding box center [779, 466] width 30 height 23
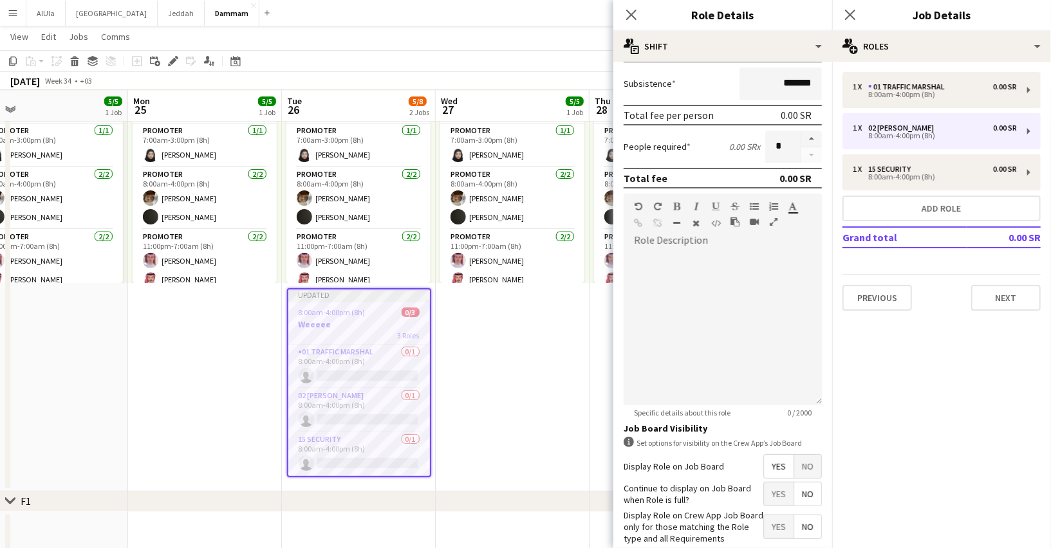
click at [806, 492] on span "No" at bounding box center [807, 494] width 27 height 23
click at [783, 525] on span "Yes" at bounding box center [779, 526] width 30 height 23
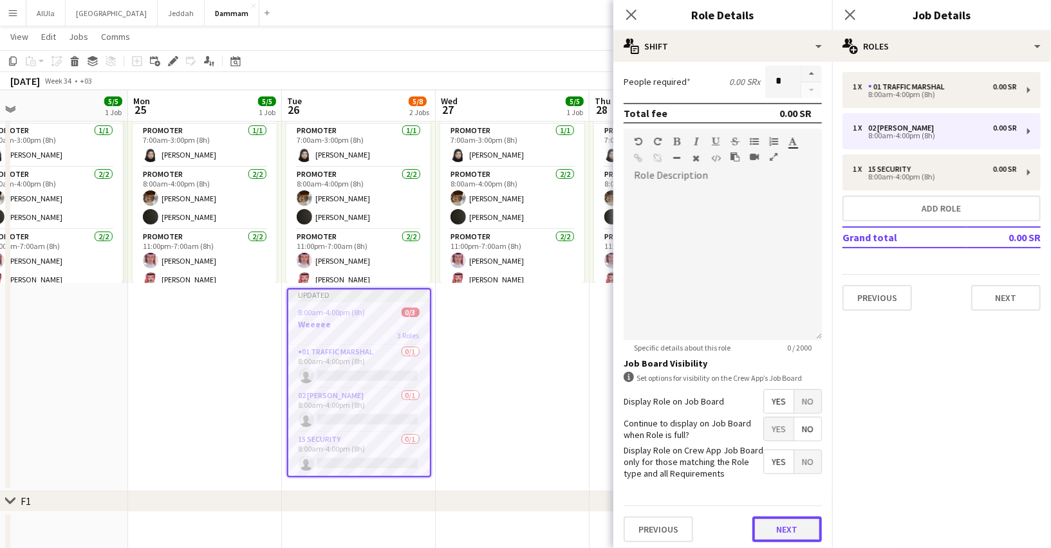
click at [792, 524] on button "Next" at bounding box center [787, 530] width 70 height 26
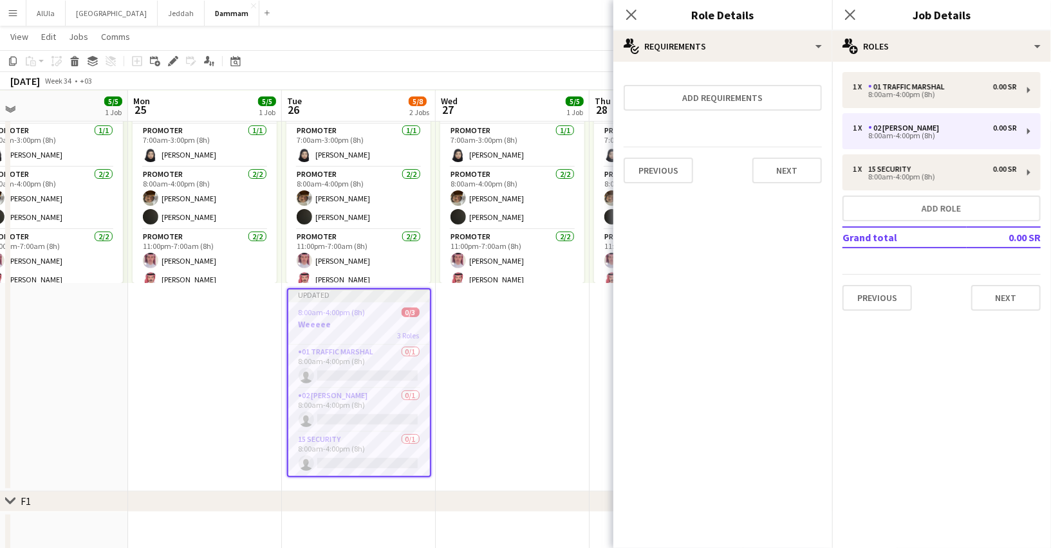
scroll to position [0, 0]
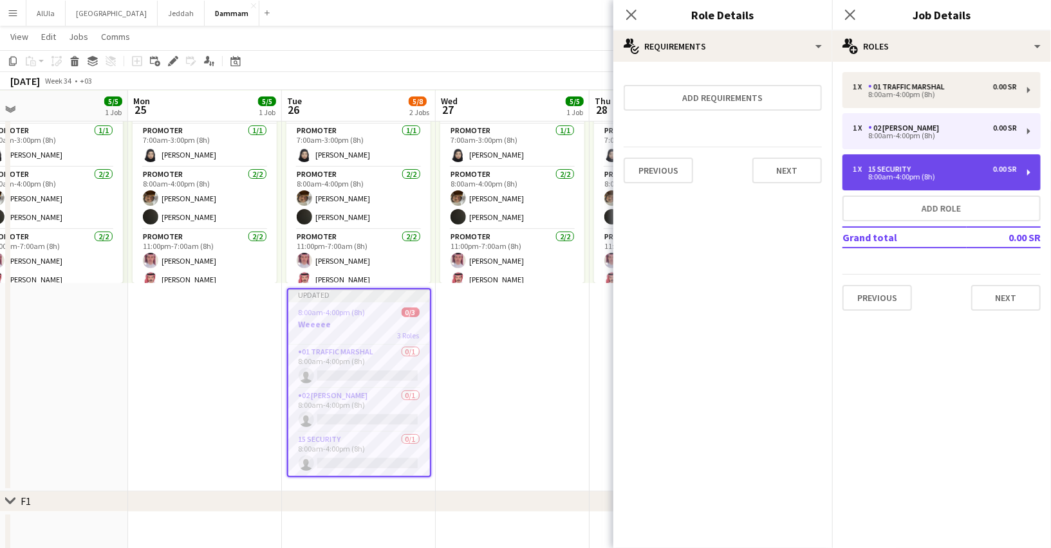
click at [912, 176] on div "8:00am-4:00pm (8h)" at bounding box center [935, 177] width 164 height 6
type input "**********"
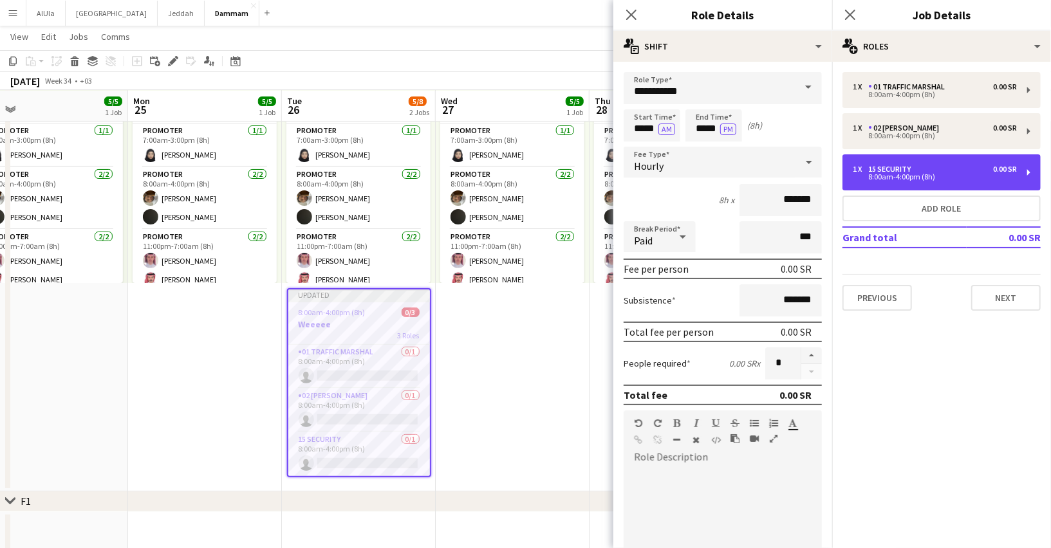
scroll to position [217, 0]
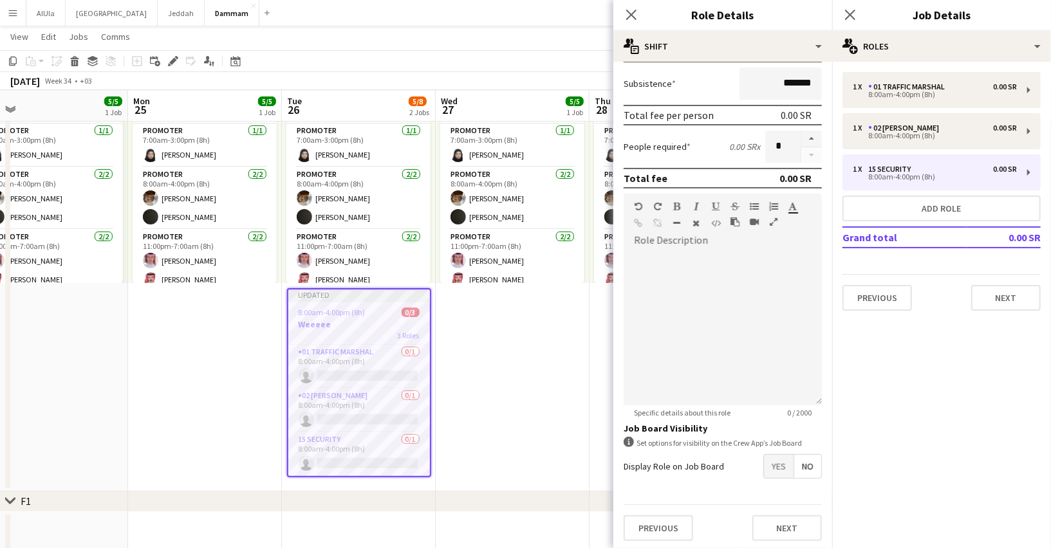
click at [772, 458] on span "Yes" at bounding box center [779, 466] width 30 height 23
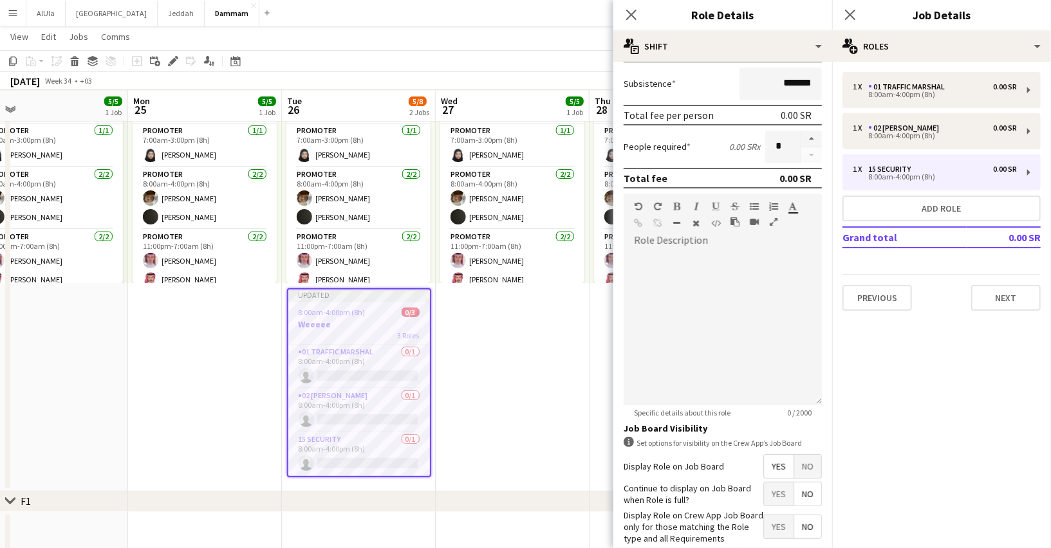
click at [799, 491] on span "No" at bounding box center [807, 494] width 27 height 23
click at [781, 522] on span "Yes" at bounding box center [779, 526] width 30 height 23
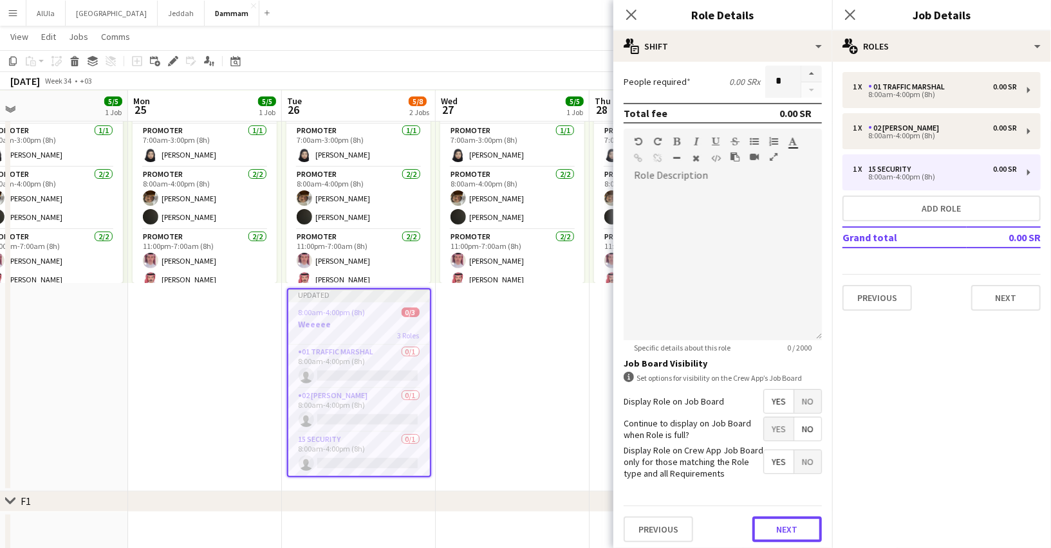
click at [781, 522] on button "Next" at bounding box center [787, 530] width 70 height 26
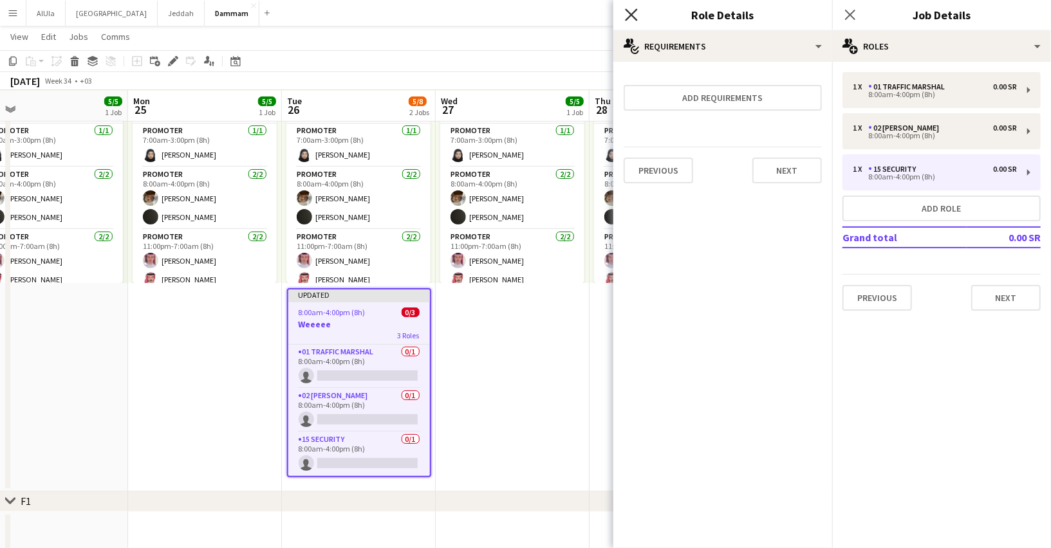
click at [633, 12] on icon at bounding box center [631, 14] width 12 height 12
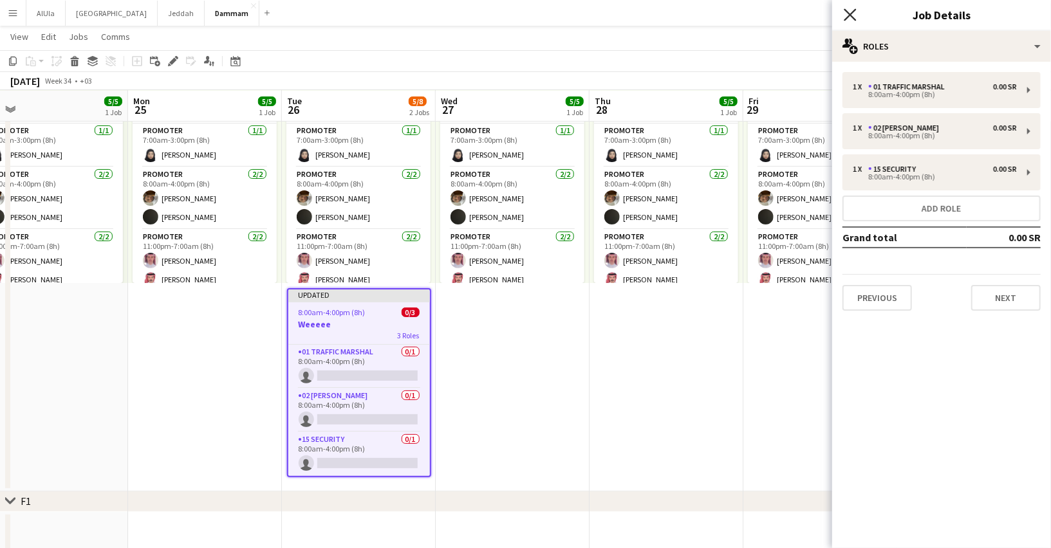
click at [853, 15] on icon "Close pop-in" at bounding box center [850, 14] width 12 height 12
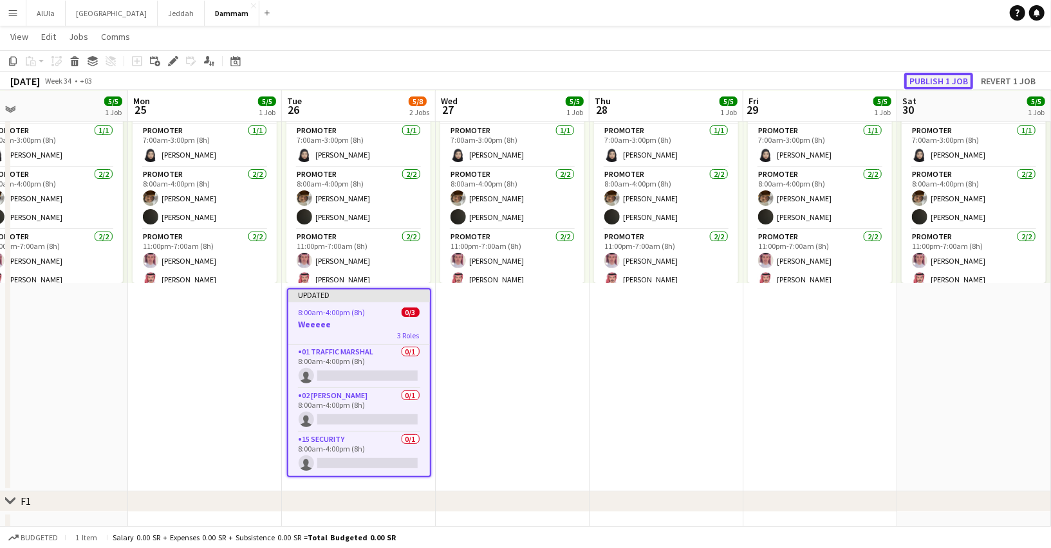
click at [926, 82] on button "Publish 1 job" at bounding box center [938, 81] width 69 height 17
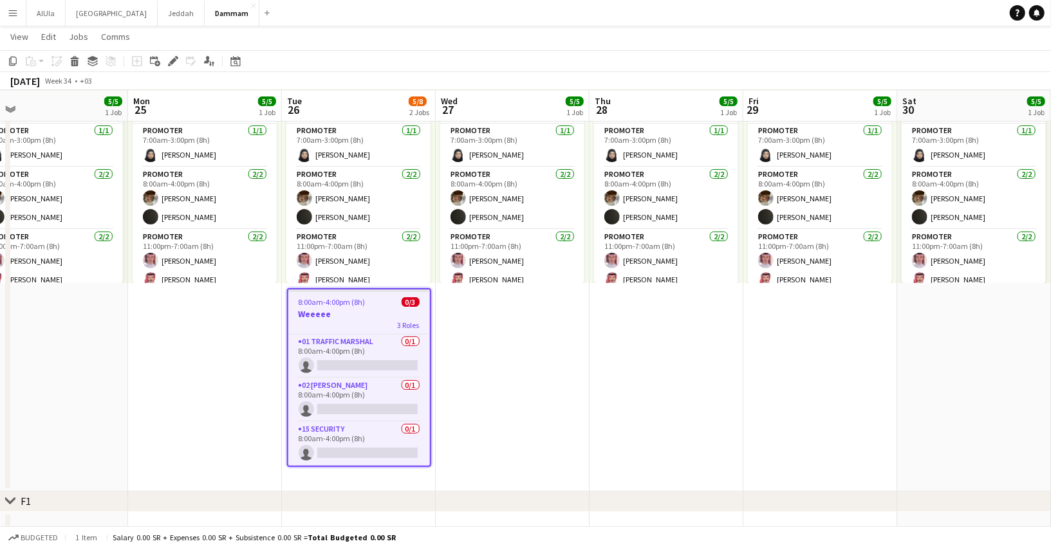
click at [353, 310] on h3 "Weeeee" at bounding box center [359, 314] width 142 height 12
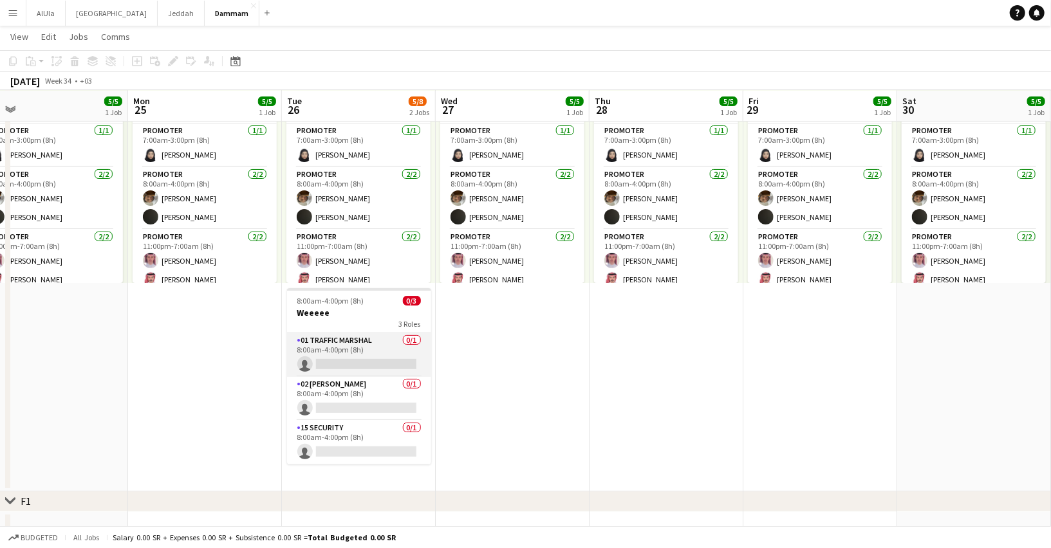
click at [350, 357] on app-card-role "01 Traffic Marshal 0/1 8:00am-4:00pm (8h) single-neutral-actions" at bounding box center [359, 355] width 144 height 44
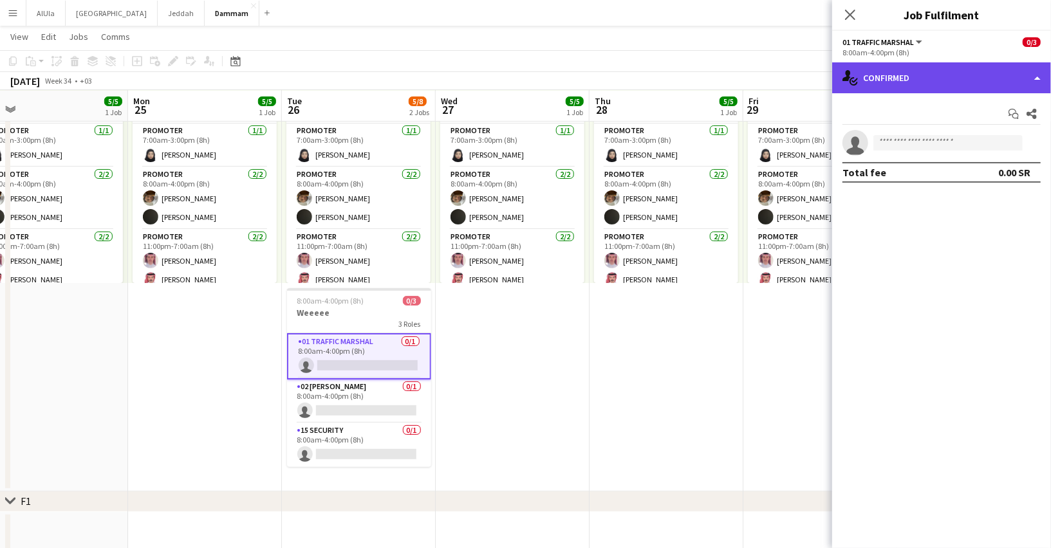
click at [947, 76] on div "single-neutral-actions-check-2 Confirmed" at bounding box center [941, 77] width 219 height 31
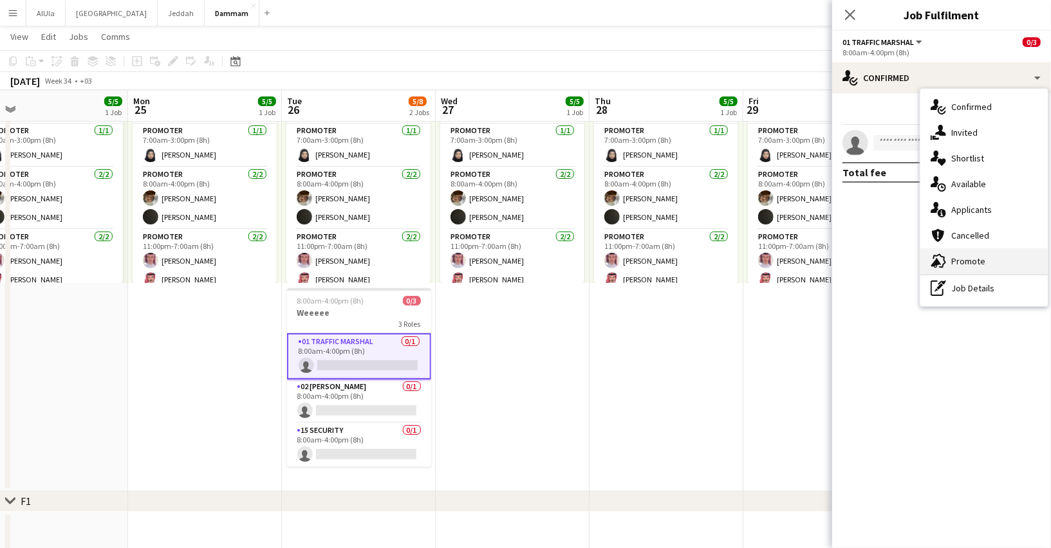
click at [970, 259] on div "advertising-megaphone Promote" at bounding box center [983, 261] width 127 height 26
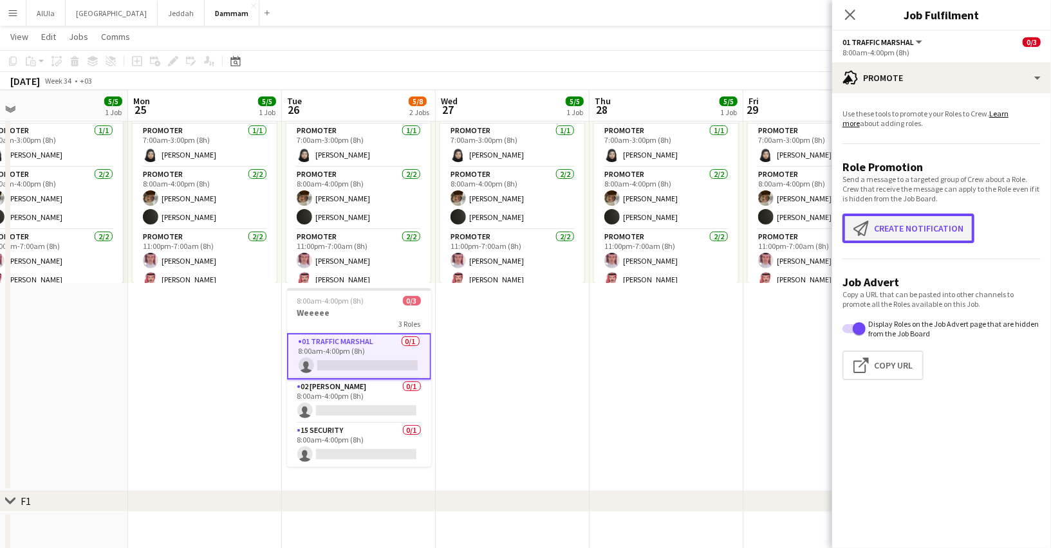
click at [916, 231] on button "Create notification Create notification" at bounding box center [908, 229] width 132 height 30
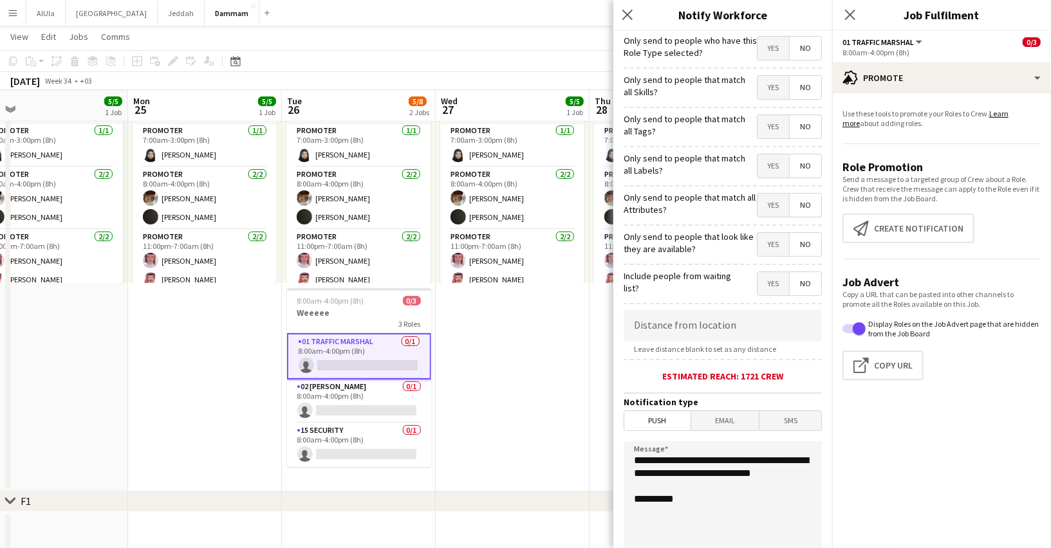
click at [770, 49] on span "Yes" at bounding box center [773, 48] width 32 height 23
click at [802, 93] on span "No" at bounding box center [806, 87] width 32 height 23
click at [805, 135] on span "No" at bounding box center [806, 126] width 32 height 23
click at [810, 173] on span "No" at bounding box center [806, 165] width 32 height 23
click at [810, 196] on span "No" at bounding box center [806, 205] width 32 height 23
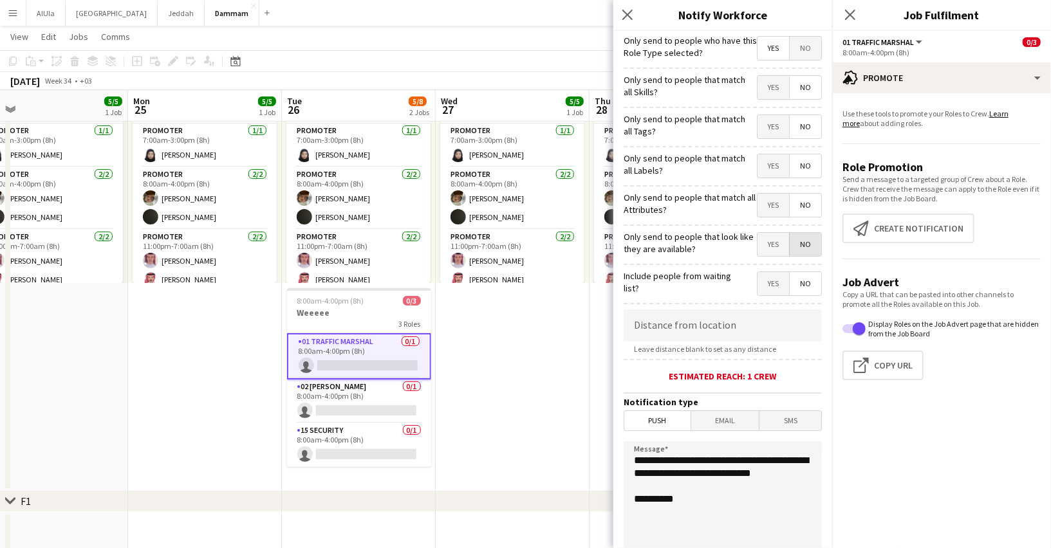
click at [810, 239] on span "No" at bounding box center [806, 244] width 32 height 23
click at [810, 280] on span "No" at bounding box center [806, 283] width 32 height 23
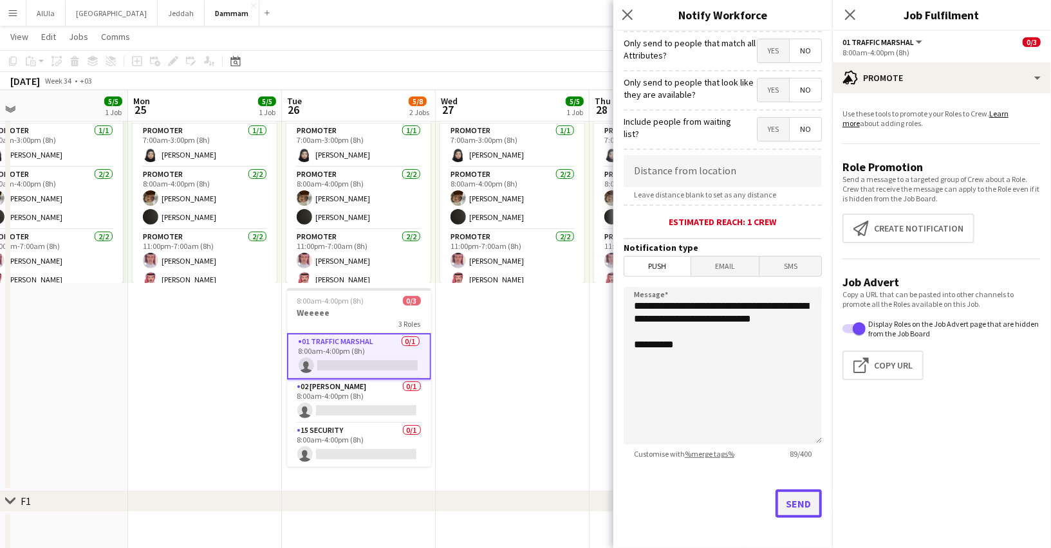
click at [804, 497] on button "Send" at bounding box center [798, 504] width 46 height 28
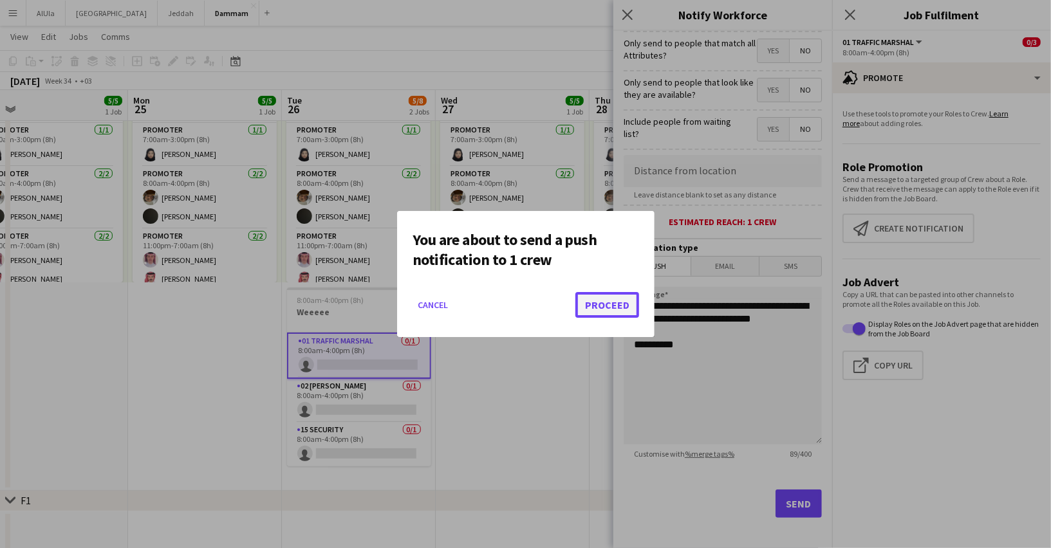
click at [592, 304] on button "Proceed" at bounding box center [607, 305] width 64 height 26
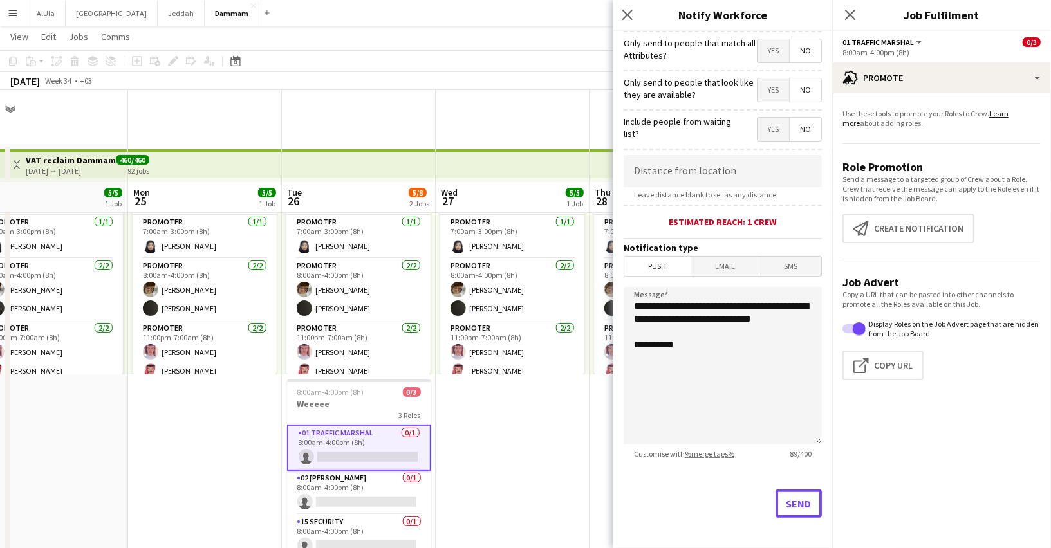
scroll to position [91, 0]
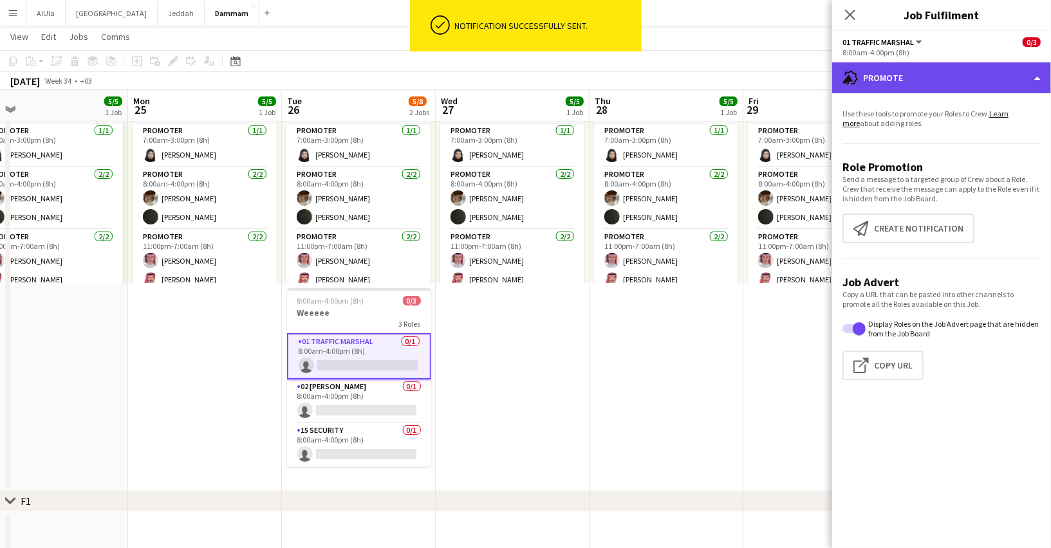
click at [891, 76] on div "advertising-megaphone Promote" at bounding box center [941, 77] width 219 height 31
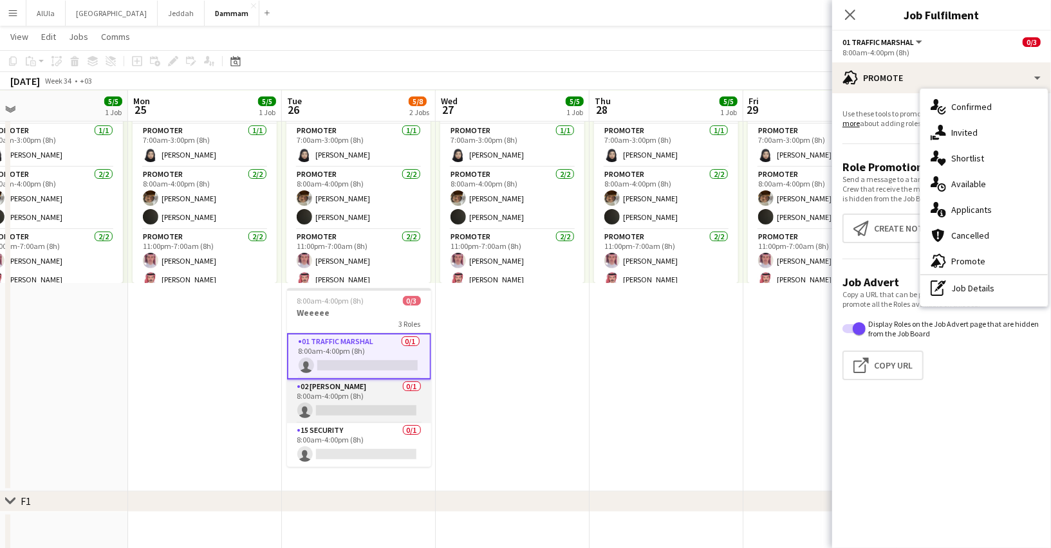
click at [393, 401] on app-card-role "02 Usher 0/1 8:00am-4:00pm (8h) single-neutral-actions" at bounding box center [359, 402] width 144 height 44
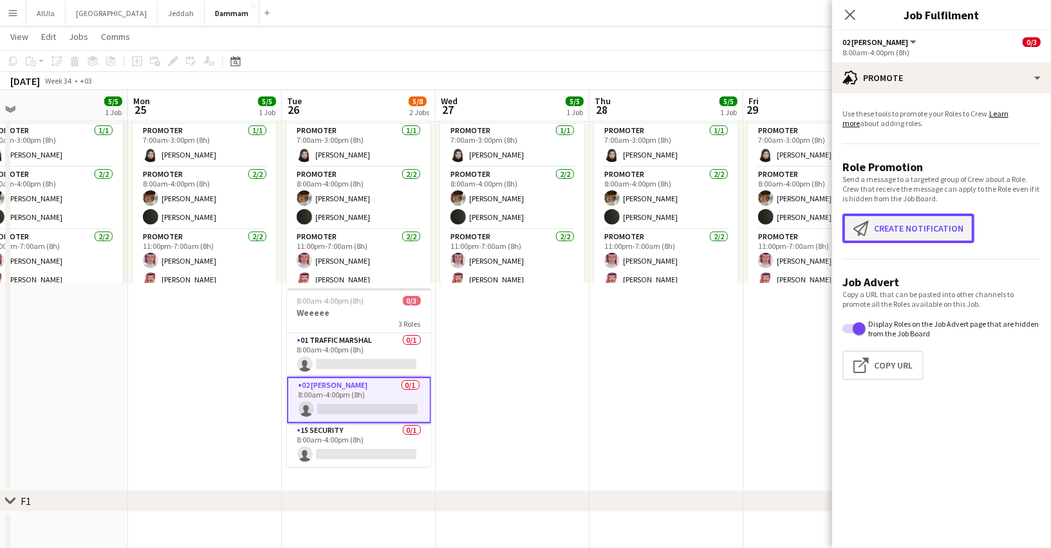
click at [905, 229] on button "Create notification Create notification" at bounding box center [908, 229] width 132 height 30
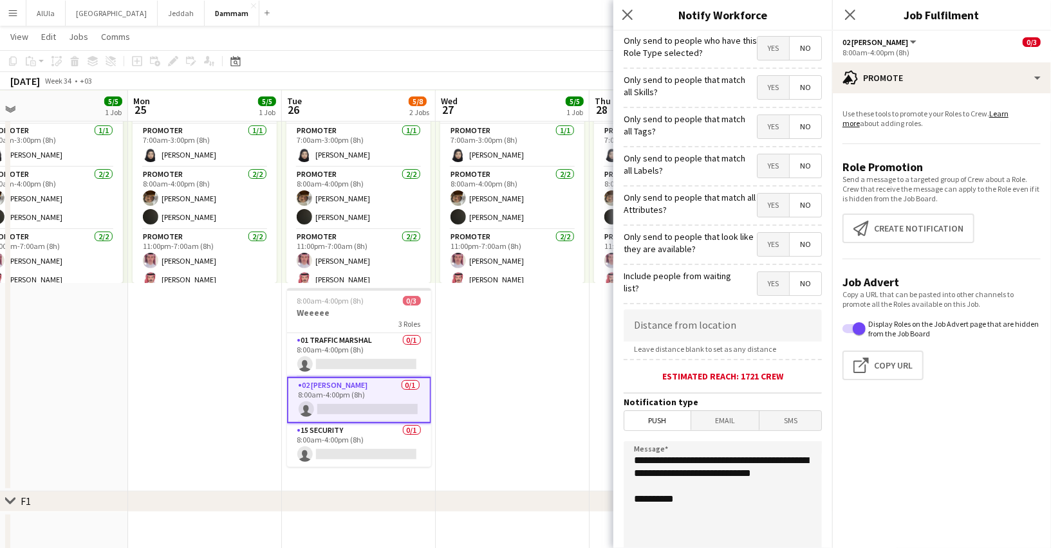
click at [801, 48] on span "No" at bounding box center [806, 48] width 32 height 23
click at [779, 46] on span "Yes" at bounding box center [773, 48] width 32 height 23
click at [803, 87] on span "No" at bounding box center [806, 87] width 32 height 23
click at [807, 117] on span "No" at bounding box center [806, 126] width 32 height 23
click at [809, 162] on span "No" at bounding box center [806, 165] width 32 height 23
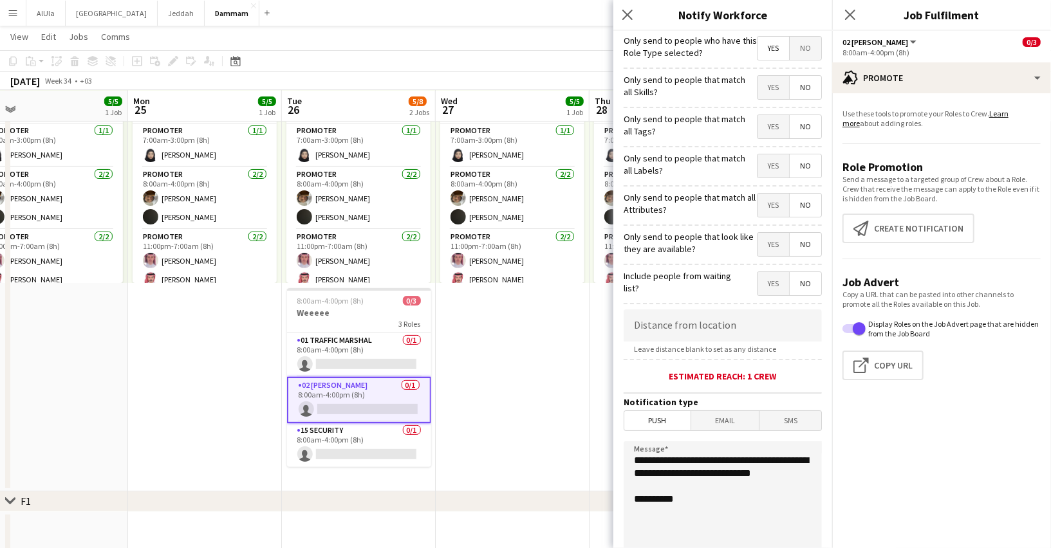
click at [812, 198] on span "No" at bounding box center [806, 205] width 32 height 23
click at [812, 243] on span "No" at bounding box center [806, 244] width 32 height 23
click at [808, 284] on span "No" at bounding box center [806, 283] width 32 height 23
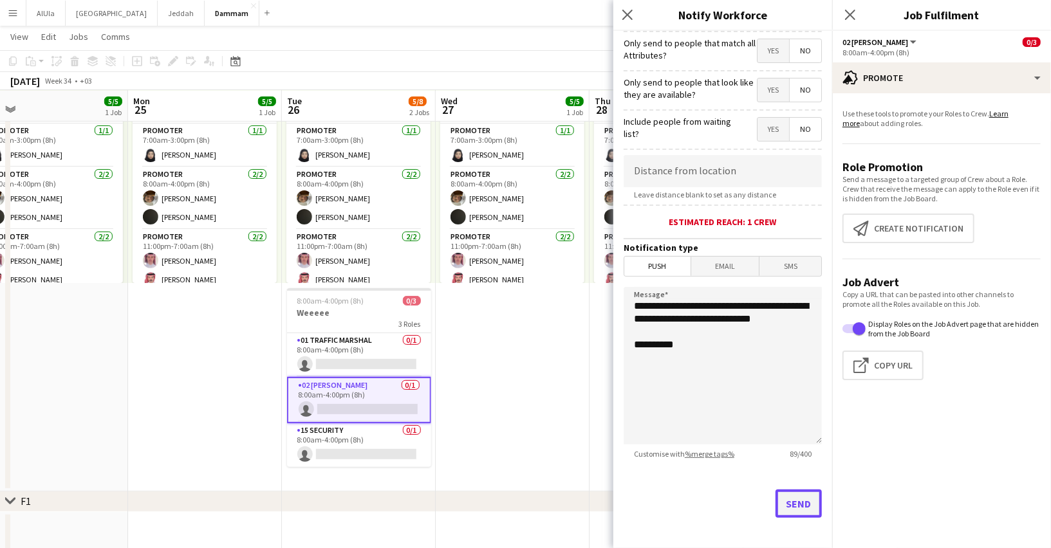
click at [786, 497] on button "Send" at bounding box center [798, 504] width 46 height 28
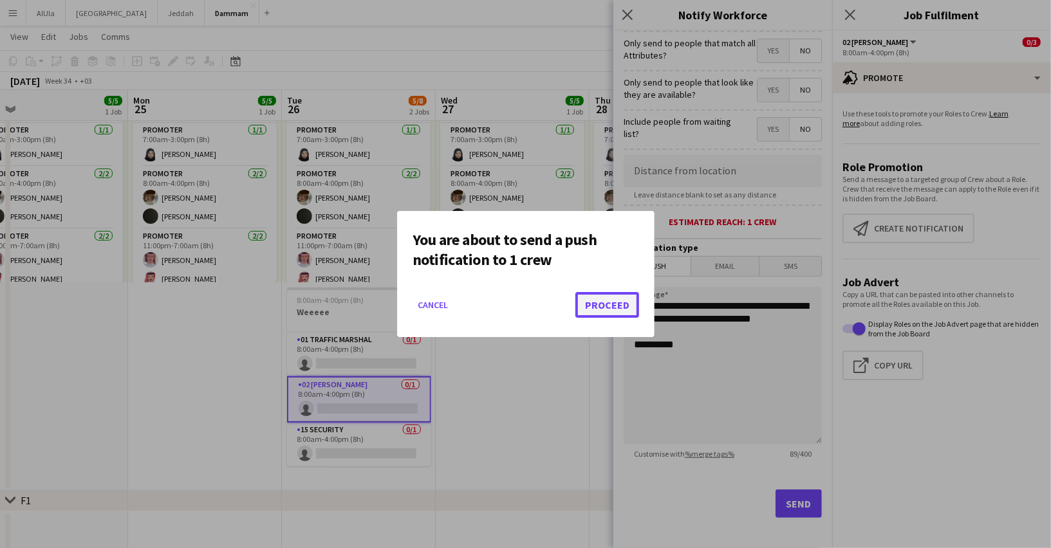
click at [595, 301] on button "Proceed" at bounding box center [607, 305] width 64 height 26
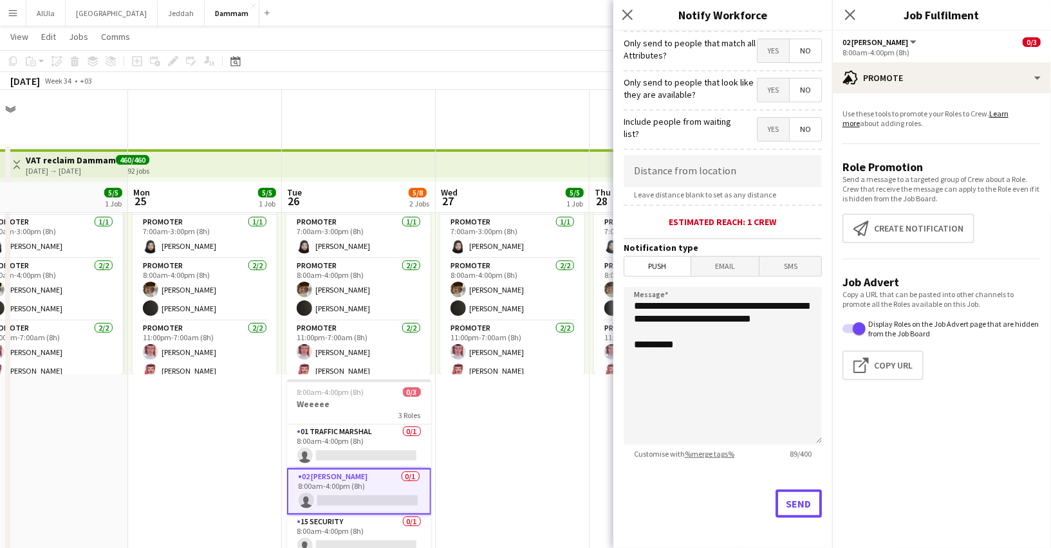
scroll to position [91, 0]
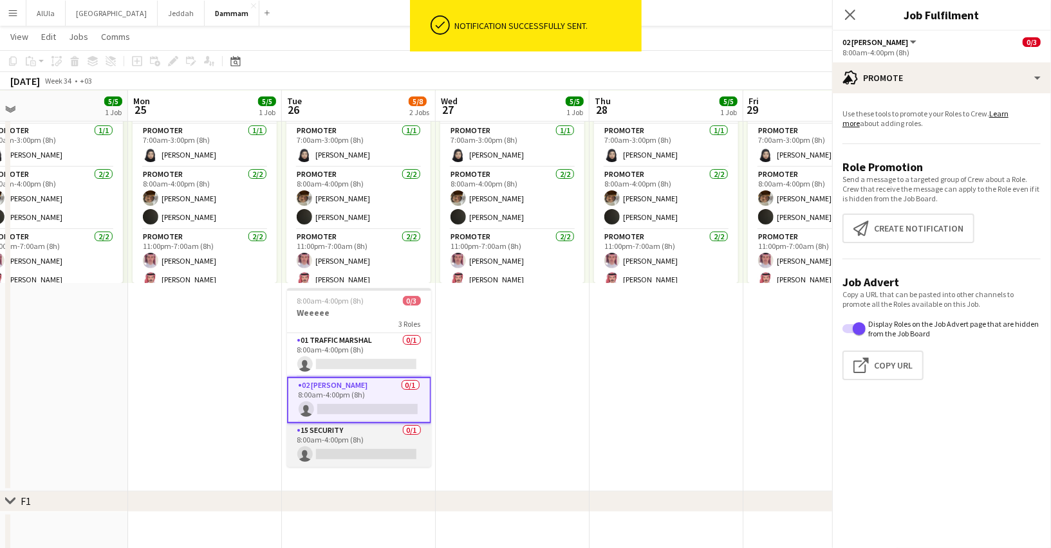
click at [323, 445] on app-card-role "15 Security 0/1 8:00am-4:00pm (8h) single-neutral-actions" at bounding box center [359, 445] width 144 height 44
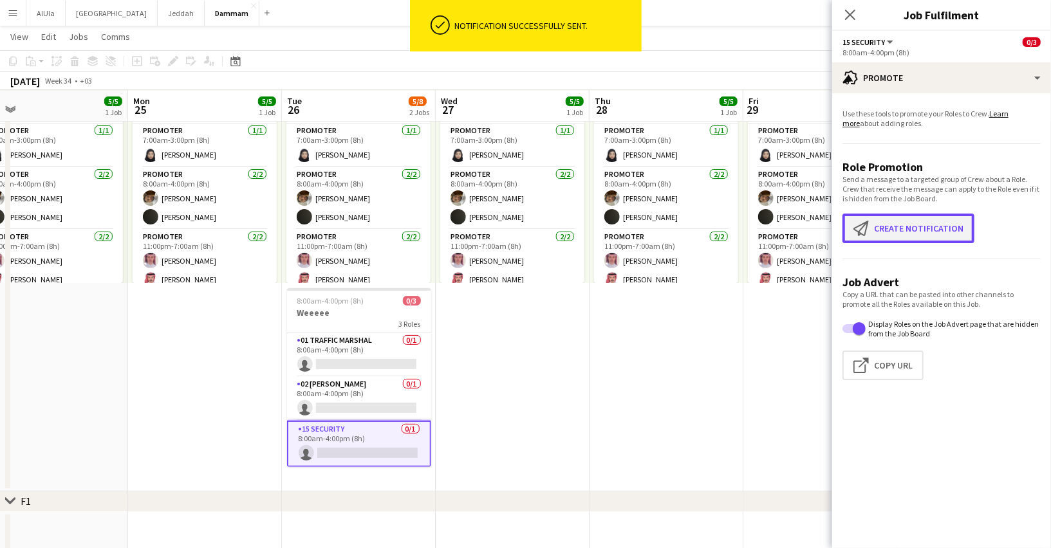
click at [866, 235] on app-icon "Create notification" at bounding box center [863, 228] width 21 height 15
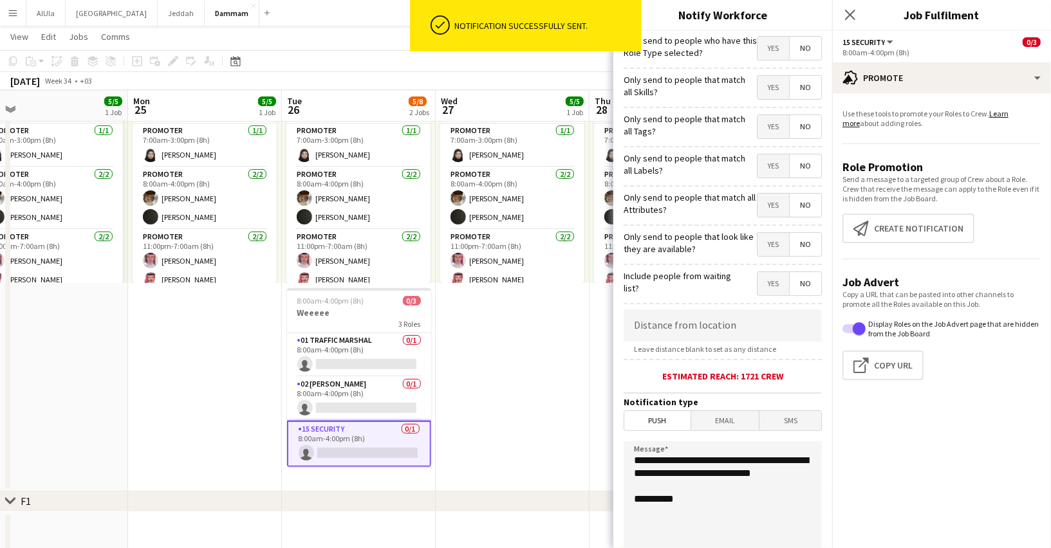
click at [806, 45] on span "No" at bounding box center [806, 48] width 32 height 23
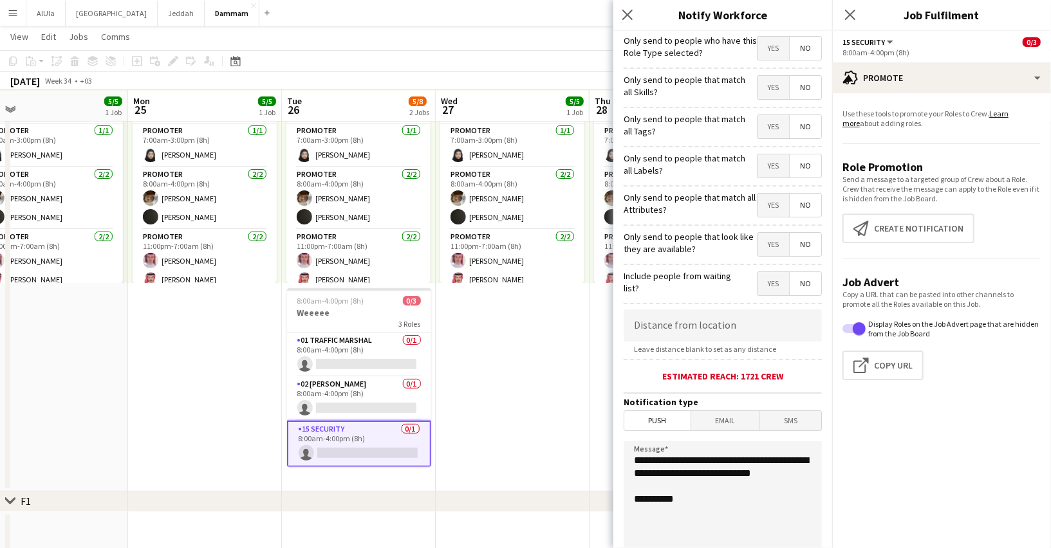
click at [777, 46] on span "Yes" at bounding box center [773, 48] width 32 height 23
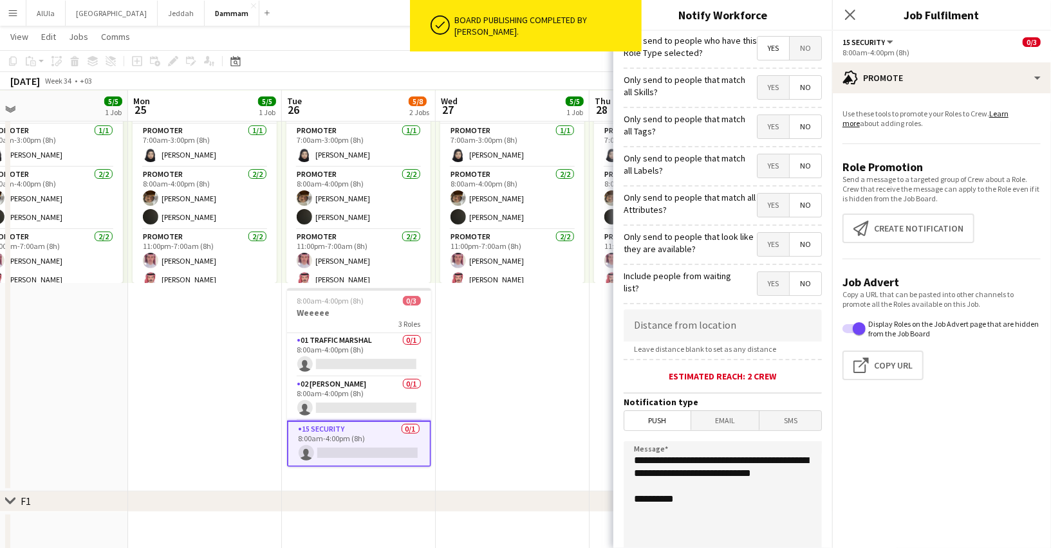
scroll to position [154, 0]
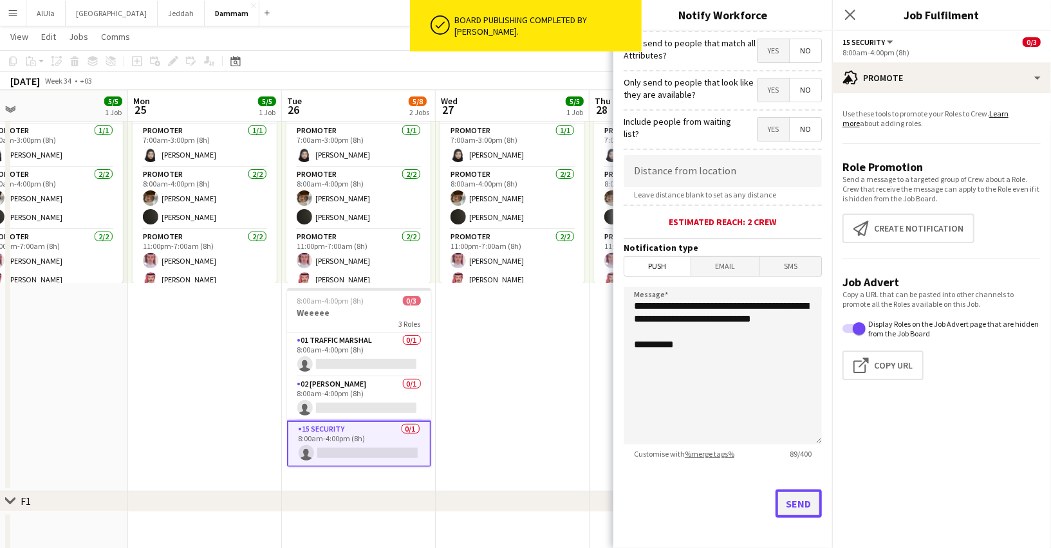
click at [791, 490] on button "Send" at bounding box center [798, 504] width 46 height 28
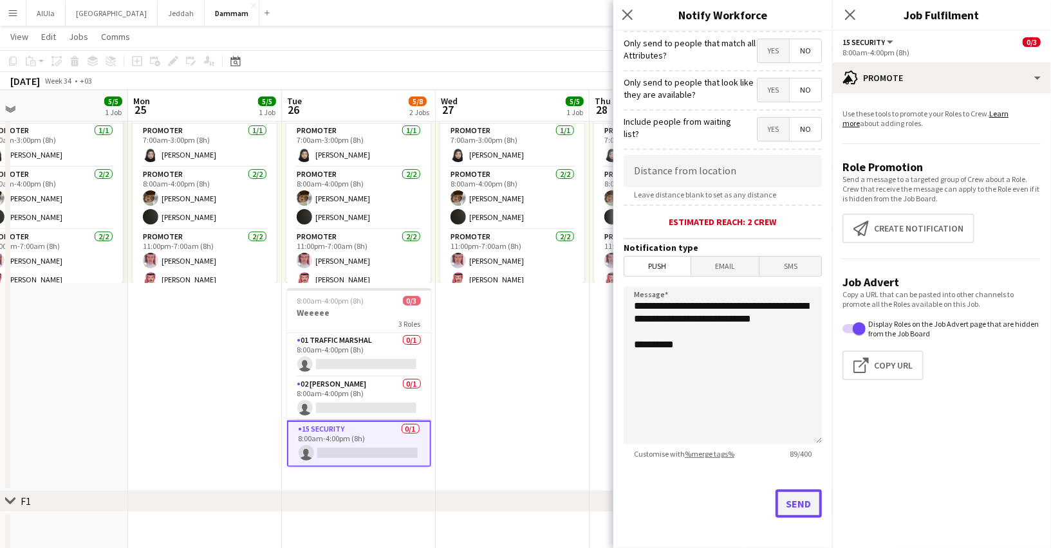
scroll to position [0, 0]
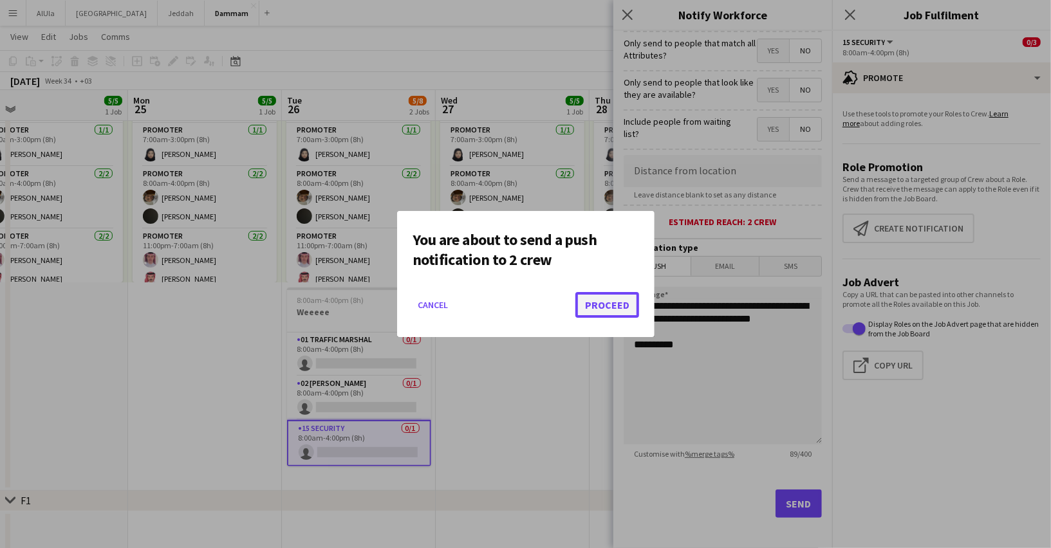
click at [606, 313] on button "Proceed" at bounding box center [607, 305] width 64 height 26
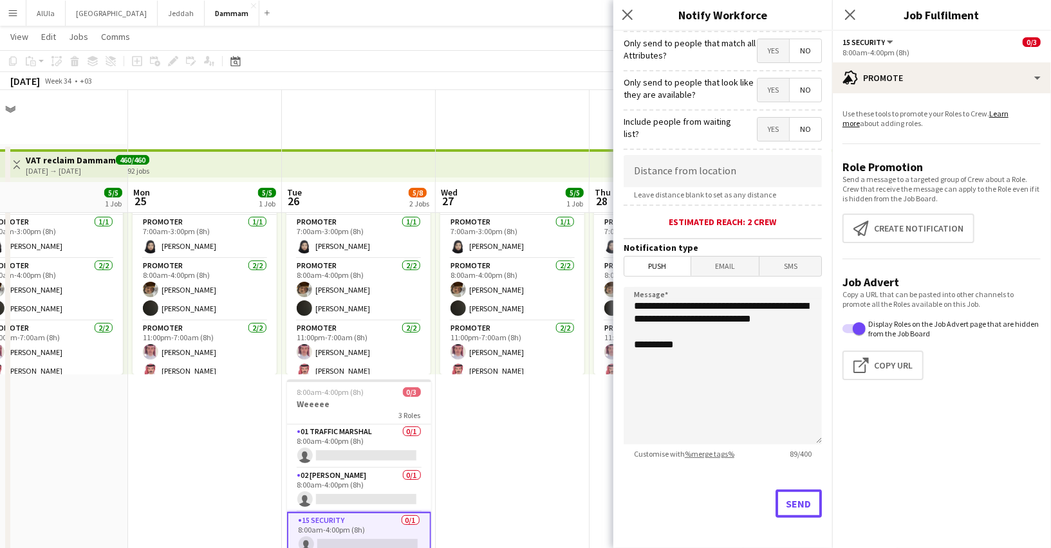
scroll to position [91, 0]
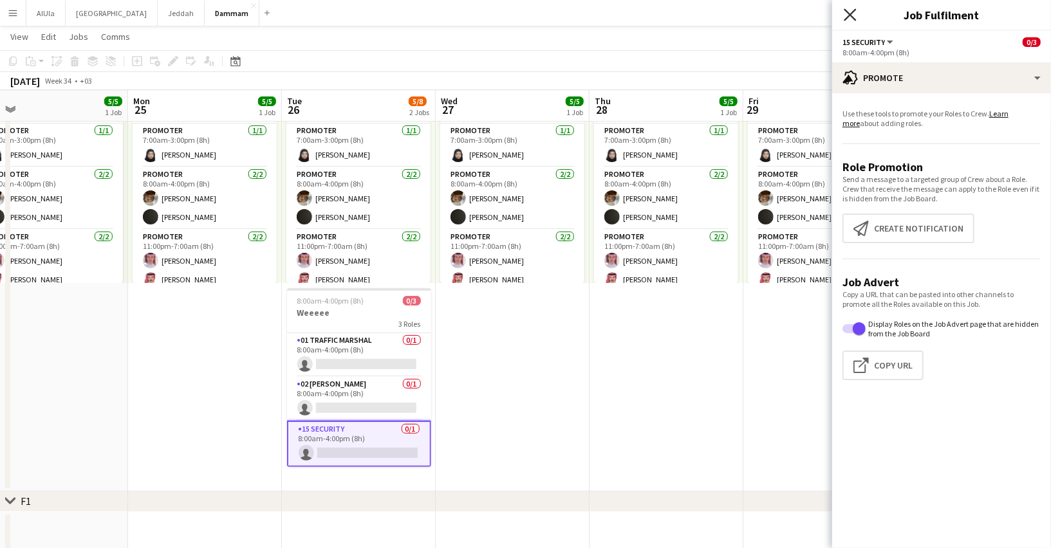
click at [848, 16] on icon "Close pop-in" at bounding box center [850, 14] width 12 height 12
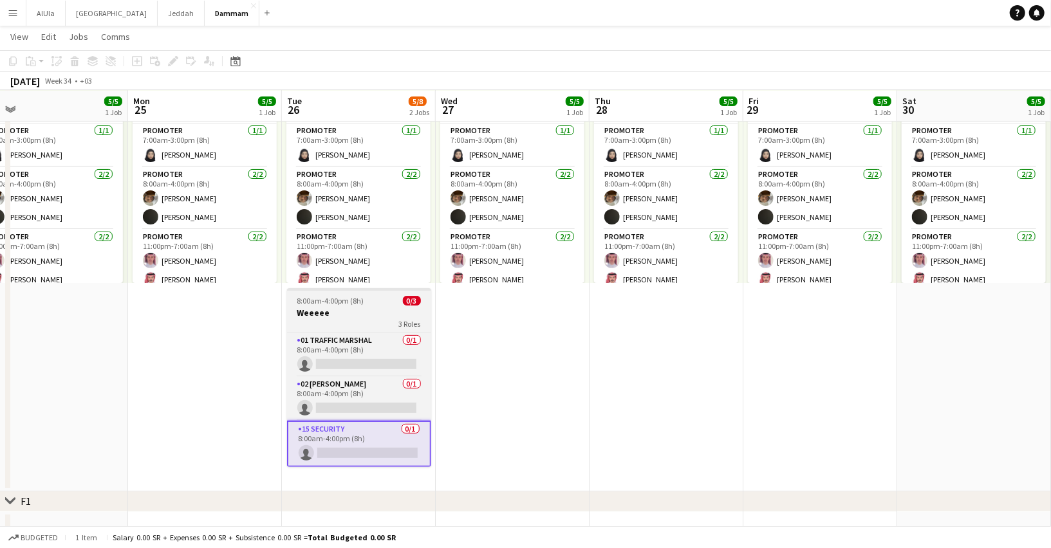
click at [373, 314] on h3 "Weeeee" at bounding box center [359, 313] width 144 height 12
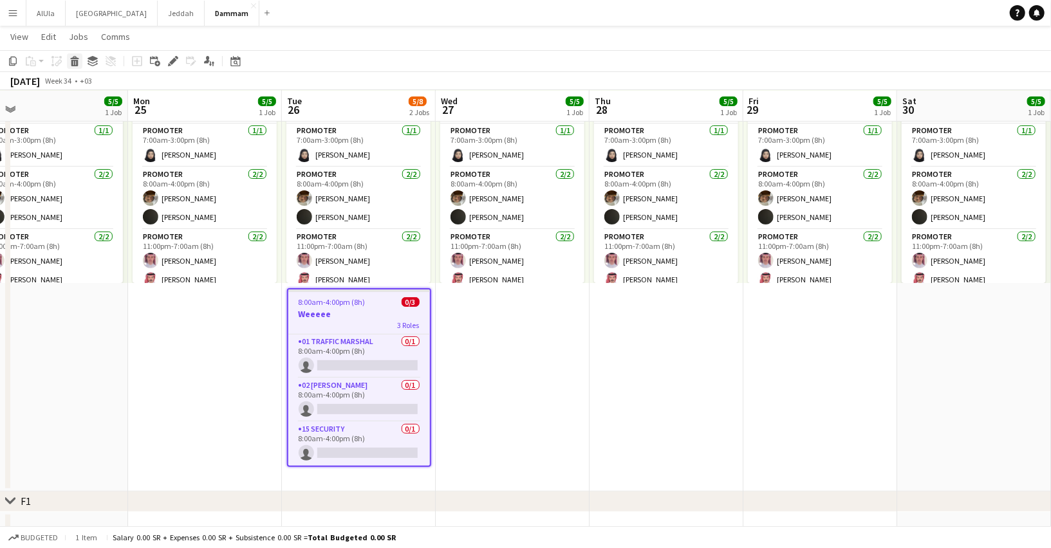
click at [79, 64] on icon "Delete" at bounding box center [75, 61] width 10 height 10
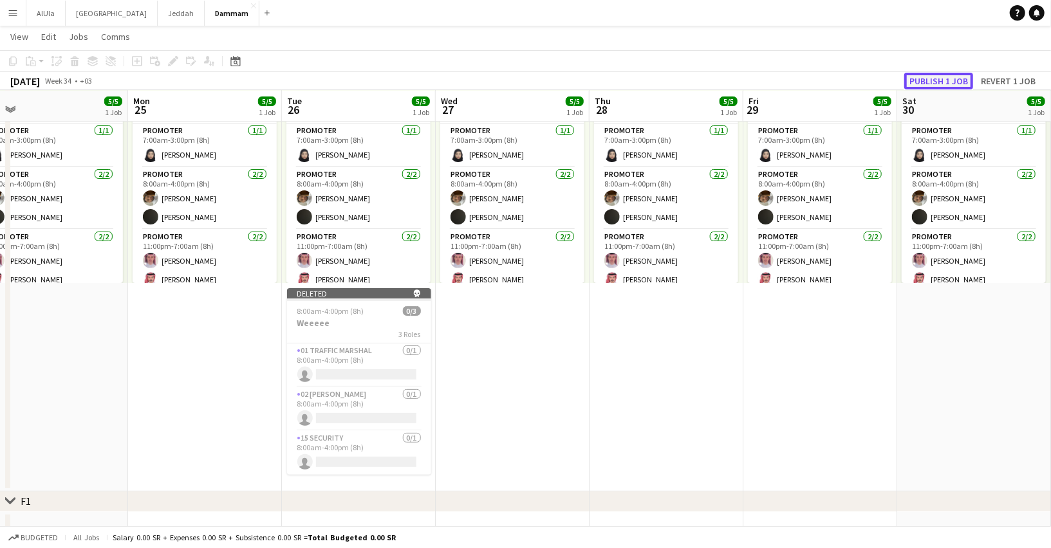
click at [955, 81] on button "Publish 1 job" at bounding box center [938, 81] width 69 height 17
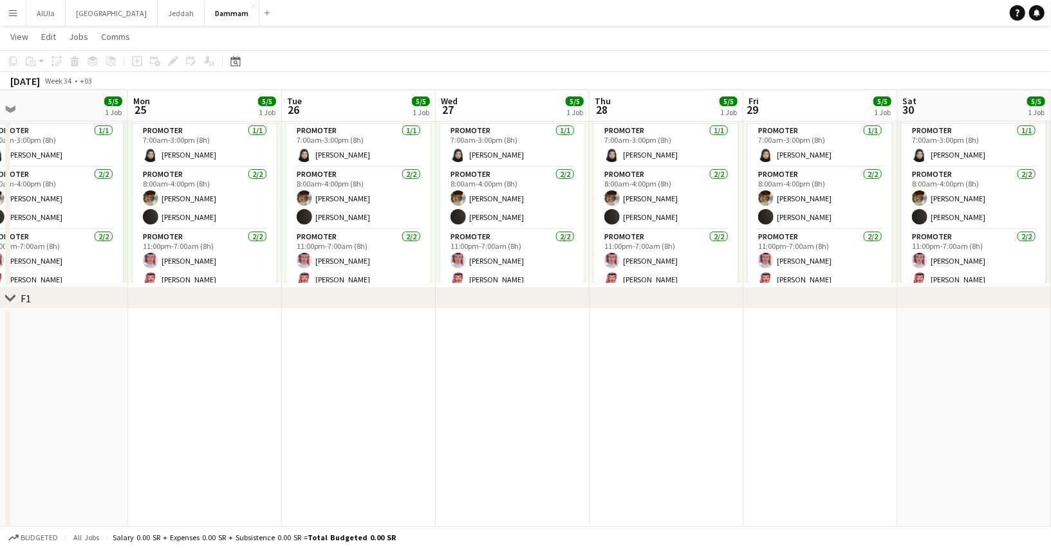
click at [17, 16] on app-icon "Menu" at bounding box center [13, 13] width 10 height 10
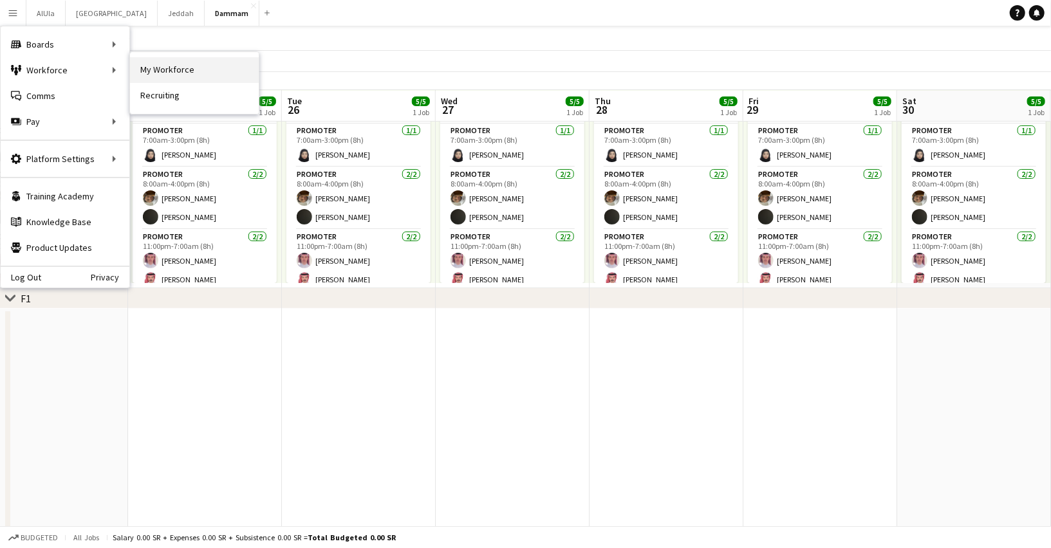
click at [149, 68] on link "My Workforce" at bounding box center [194, 70] width 129 height 26
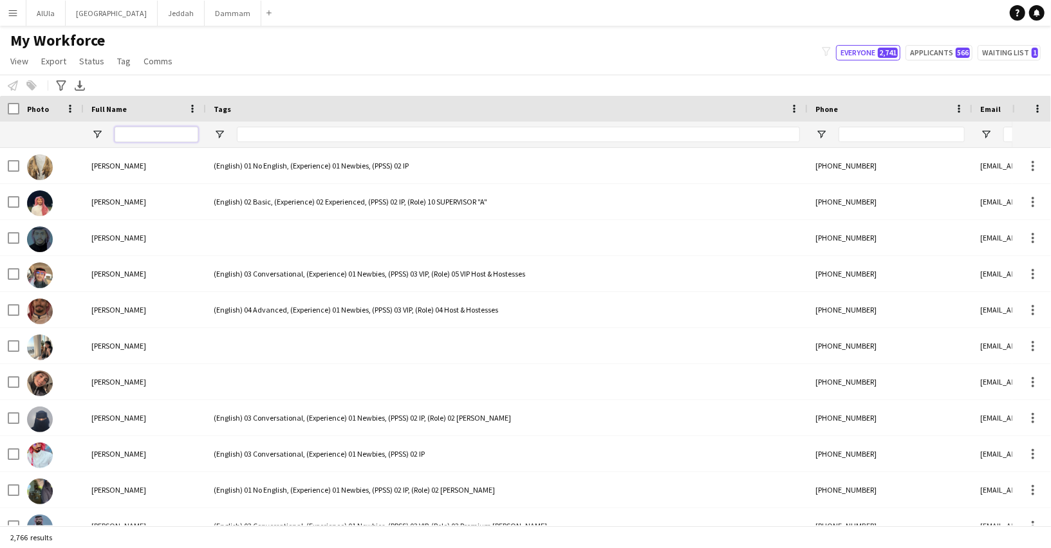
click at [127, 134] on input "Full Name Filter Input" at bounding box center [157, 134] width 84 height 15
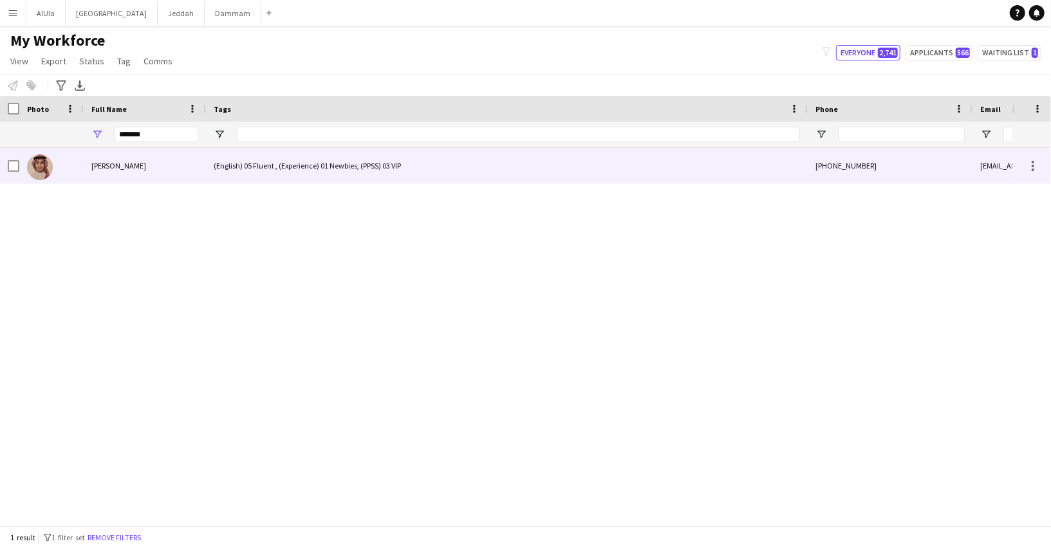
click at [135, 167] on span "Abdulelah Farahat" at bounding box center [118, 166] width 55 height 10
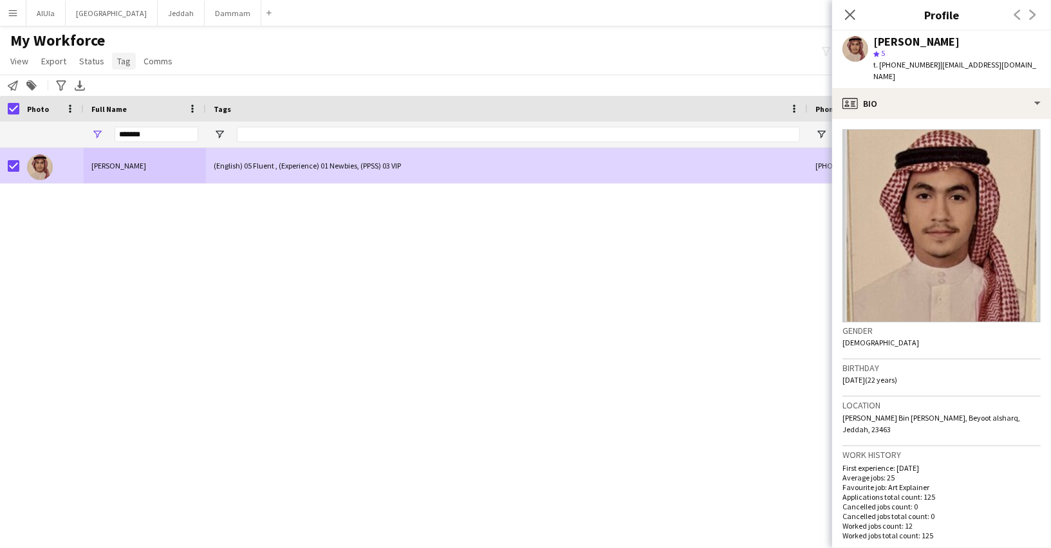
click at [122, 66] on link "Tag" at bounding box center [124, 61] width 24 height 17
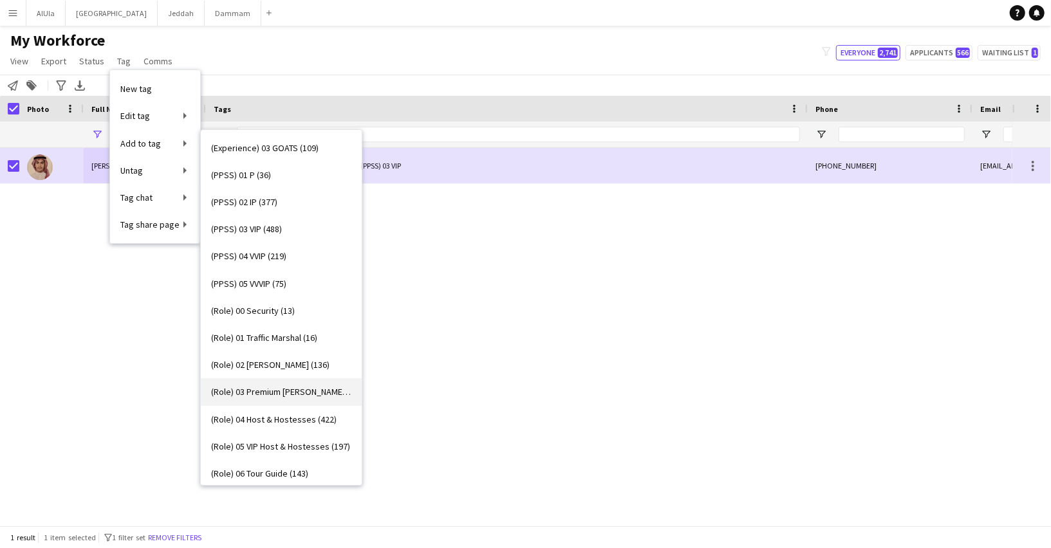
scroll to position [190, 0]
click at [276, 418] on span "(Role) 04 Host & Hostesses (422)" at bounding box center [273, 421] width 125 height 12
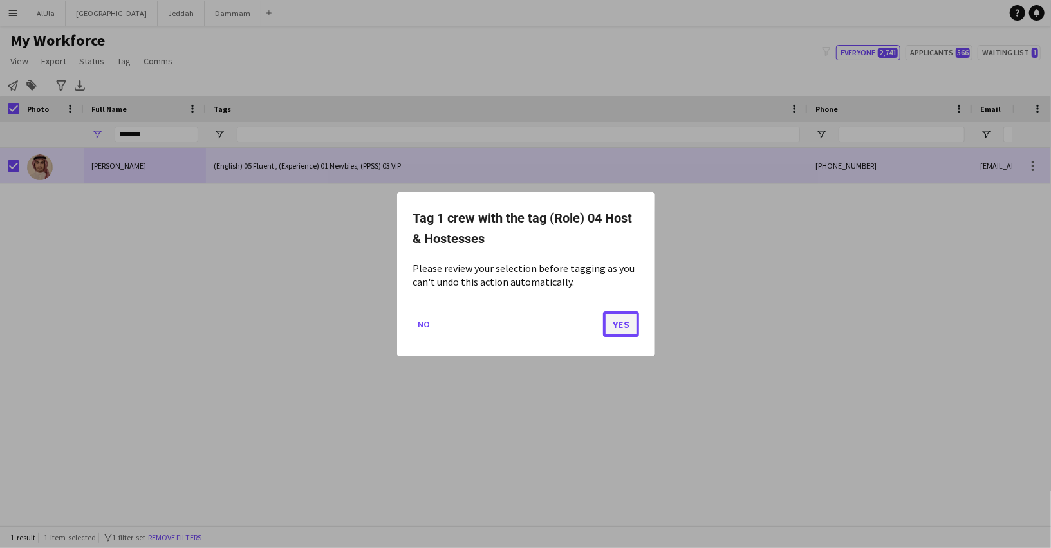
click at [611, 319] on button "Yes" at bounding box center [621, 324] width 36 height 26
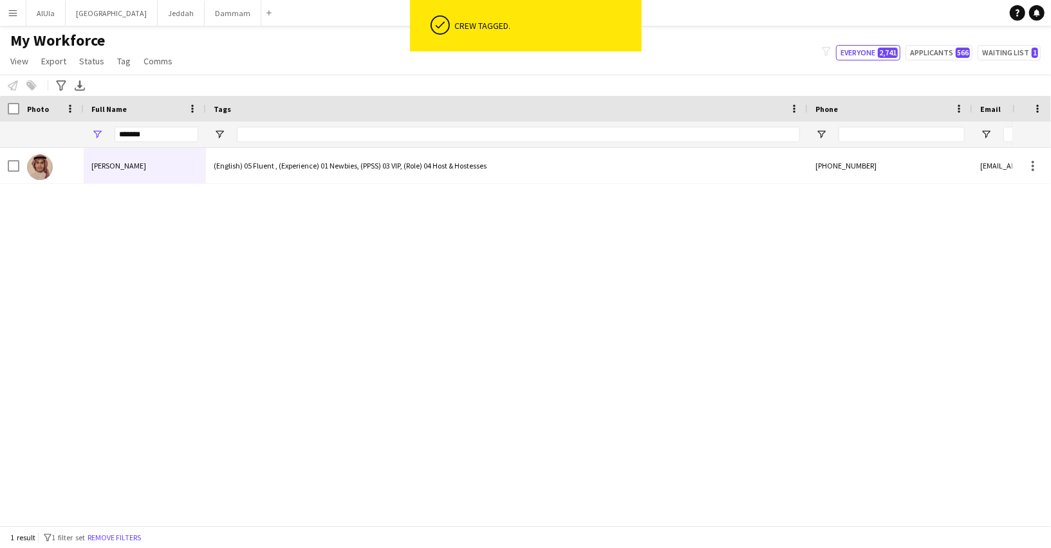
click at [186, 251] on div "Abdulelah Farahat (English) 05 Fluent , (Experience) 01 Newbies, (PPSS) 03 VIP,…" at bounding box center [506, 337] width 1012 height 378
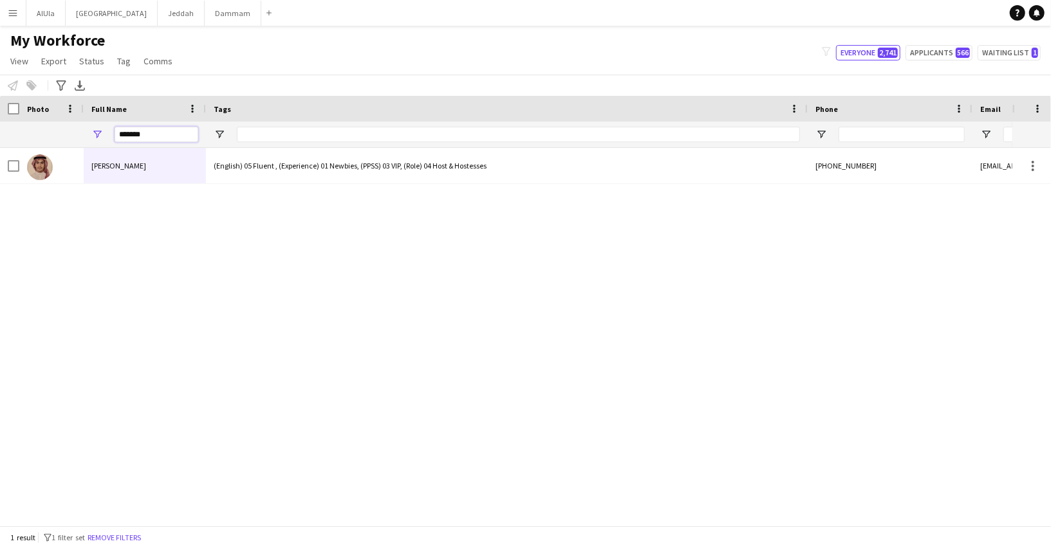
click at [128, 133] on input "*******" at bounding box center [157, 134] width 84 height 15
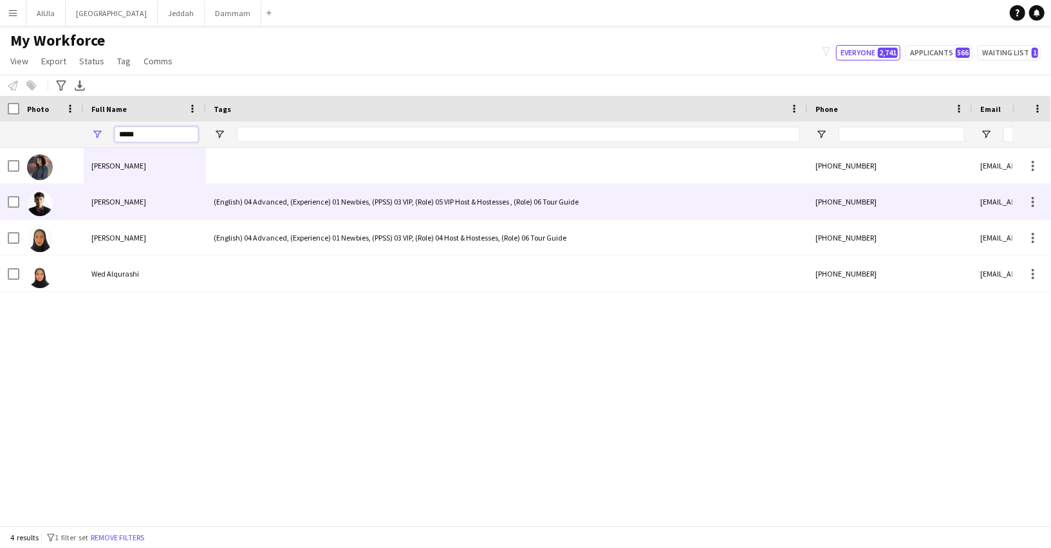
type input "*****"
click at [120, 205] on span "Abdullah AlQurashi" at bounding box center [118, 202] width 55 height 10
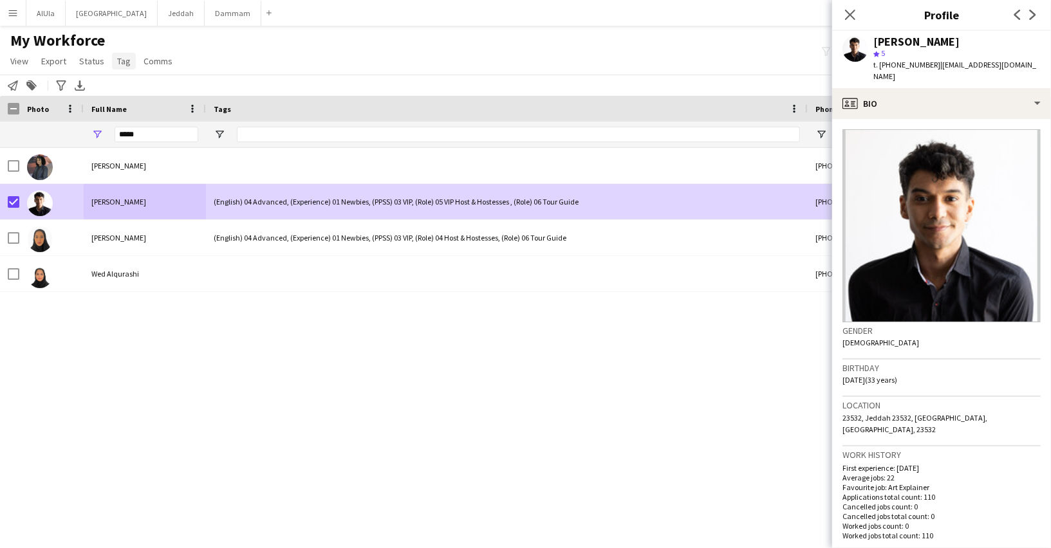
click at [119, 67] on link "Tag" at bounding box center [124, 61] width 24 height 17
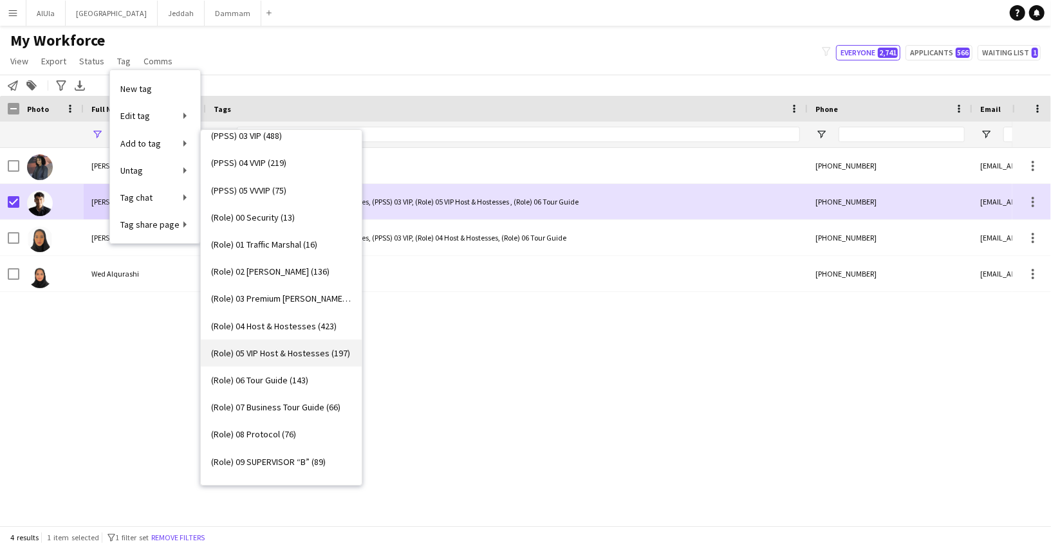
scroll to position [283, 0]
click at [261, 324] on span "(Role) 04 Host & Hostesses (423)" at bounding box center [273, 328] width 125 height 12
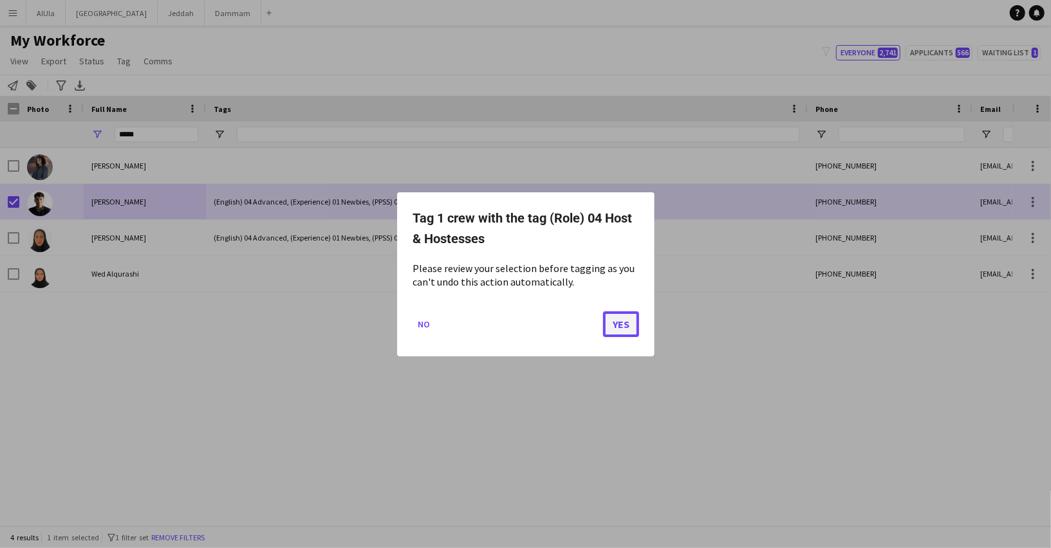
click at [629, 324] on button "Yes" at bounding box center [621, 324] width 36 height 26
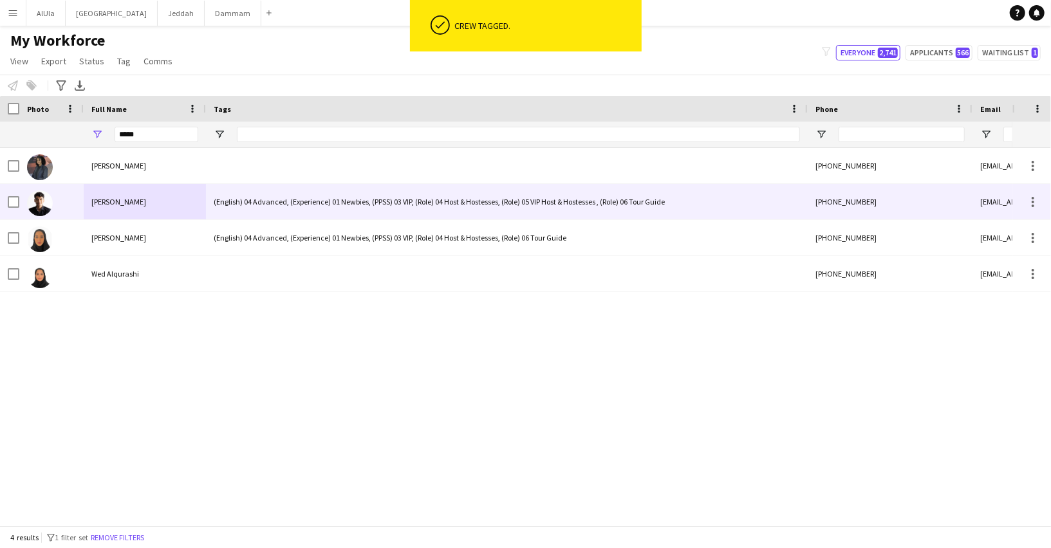
click at [292, 207] on div "(English) 04 Advanced, (Experience) 01 Newbies, (PPSS) 03 VIP, (Role) 04 Host &…" at bounding box center [507, 201] width 602 height 35
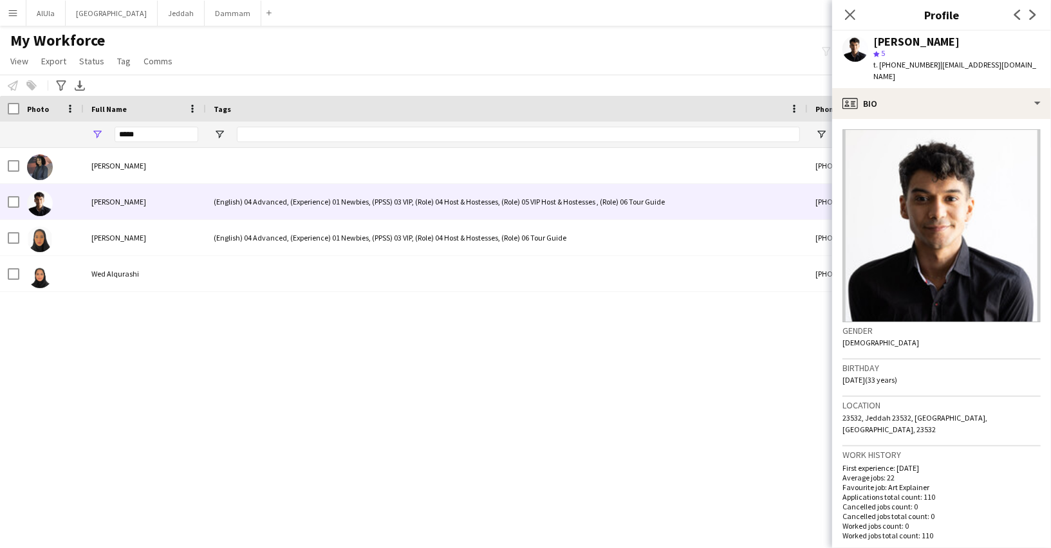
scroll to position [252, 0]
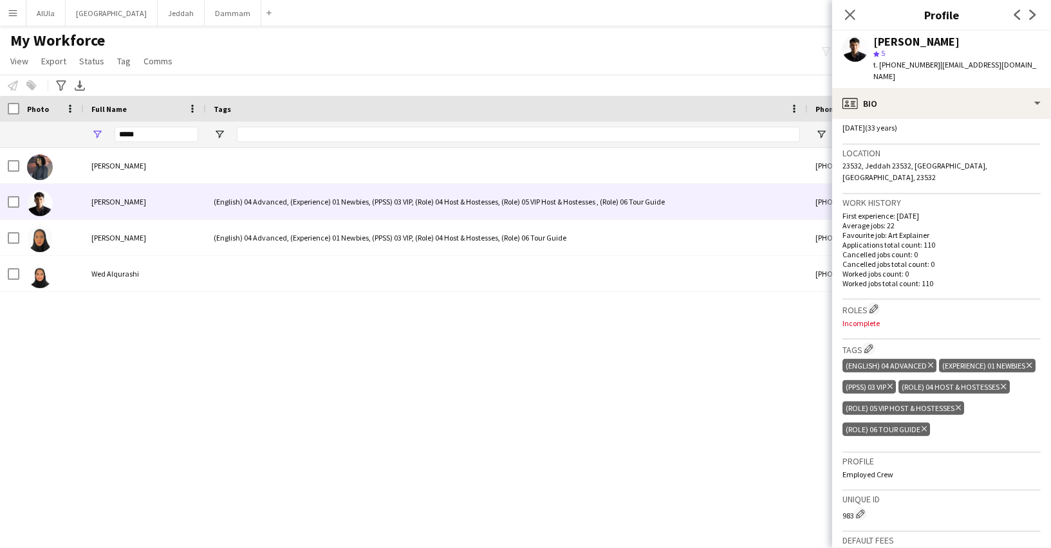
click at [959, 405] on icon at bounding box center [958, 407] width 5 height 5
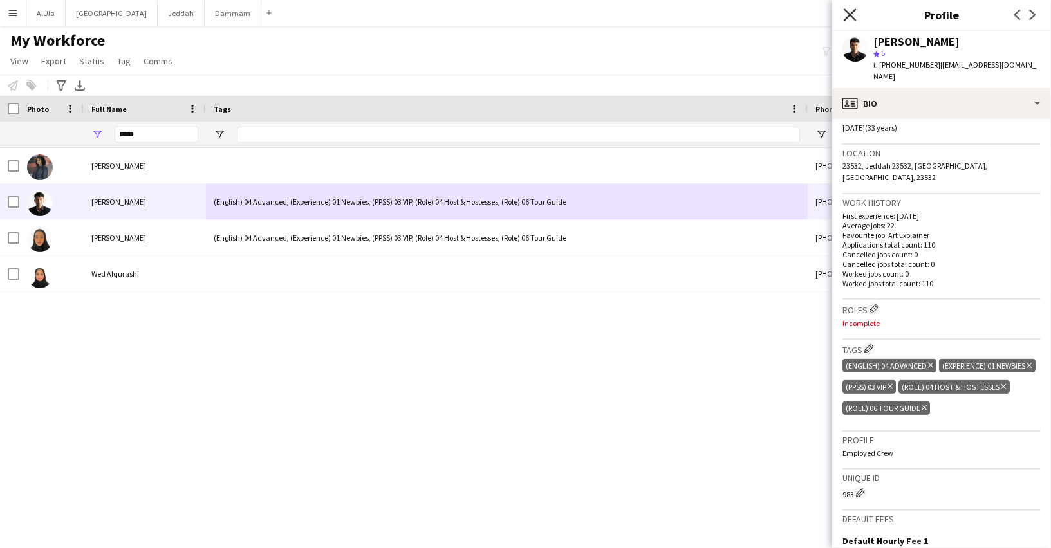
click at [849, 17] on icon "Close pop-in" at bounding box center [850, 14] width 12 height 12
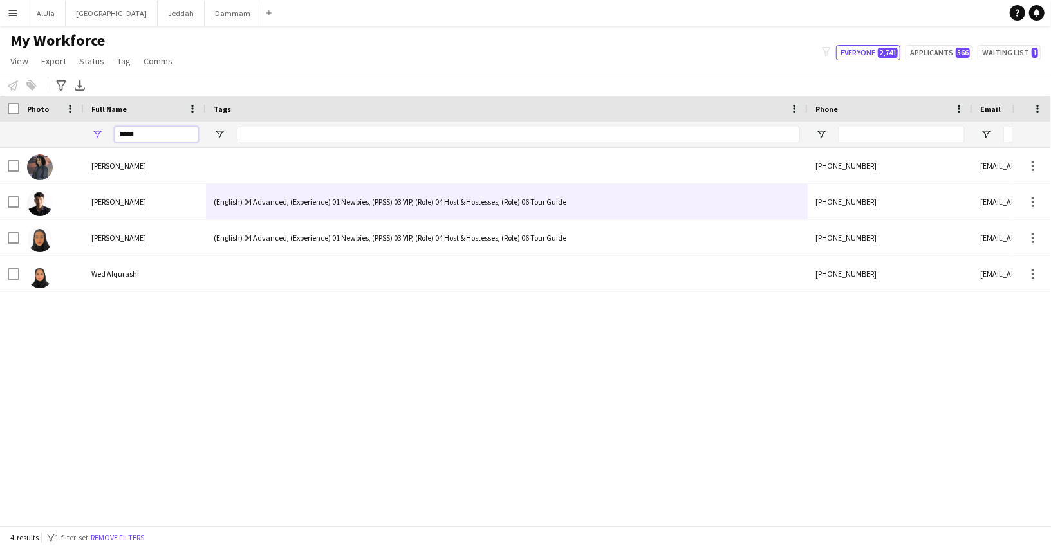
click at [147, 136] on input "*****" at bounding box center [157, 134] width 84 height 15
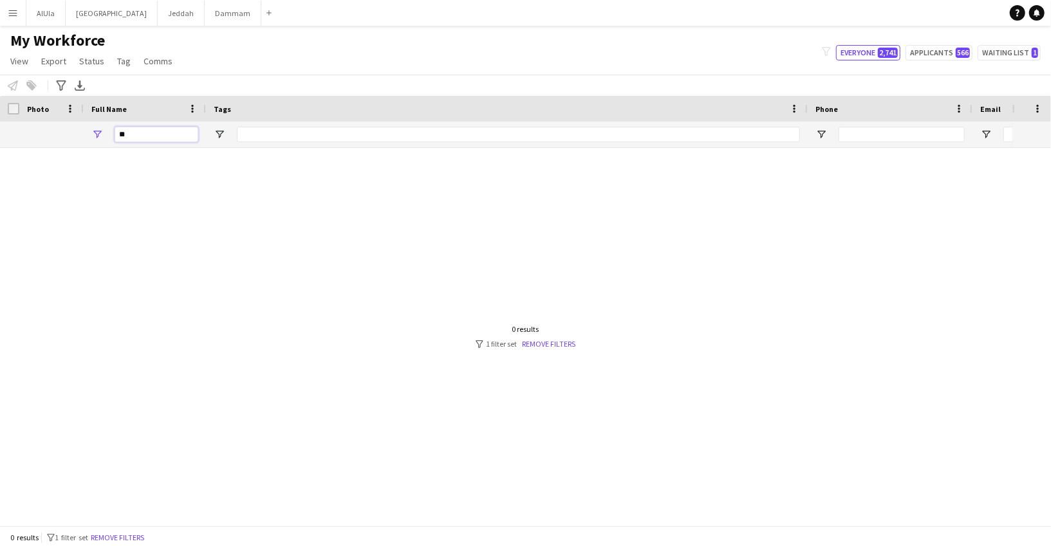
type input "*"
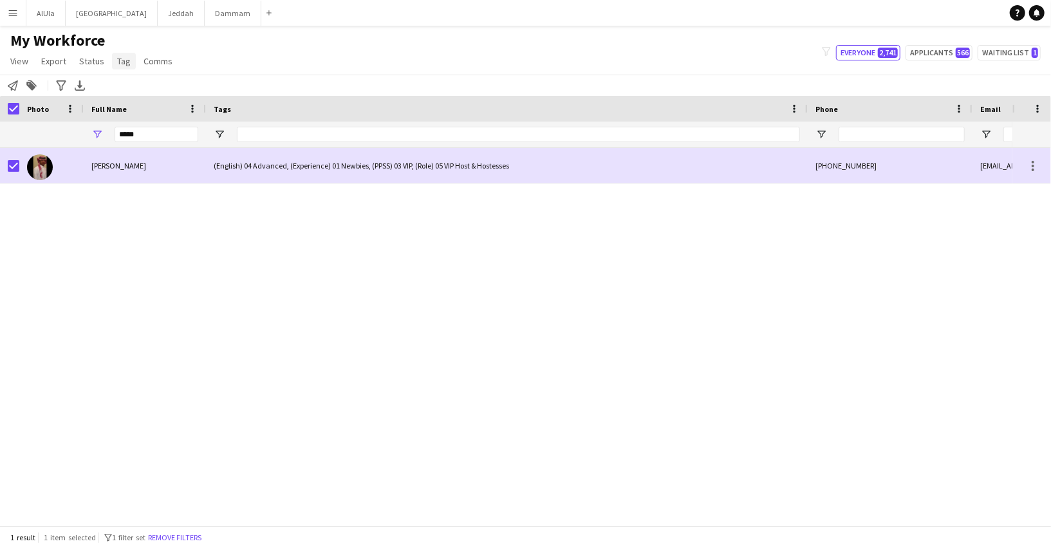
click at [122, 60] on span "Tag" at bounding box center [124, 61] width 14 height 12
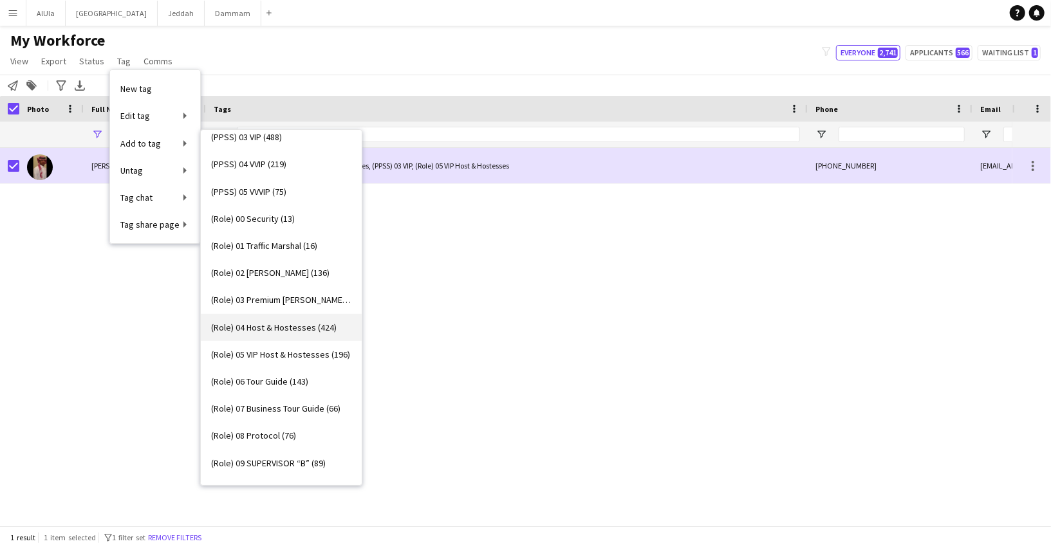
click at [262, 324] on span "(Role) 04 Host & Hostesses (424)" at bounding box center [273, 328] width 125 height 12
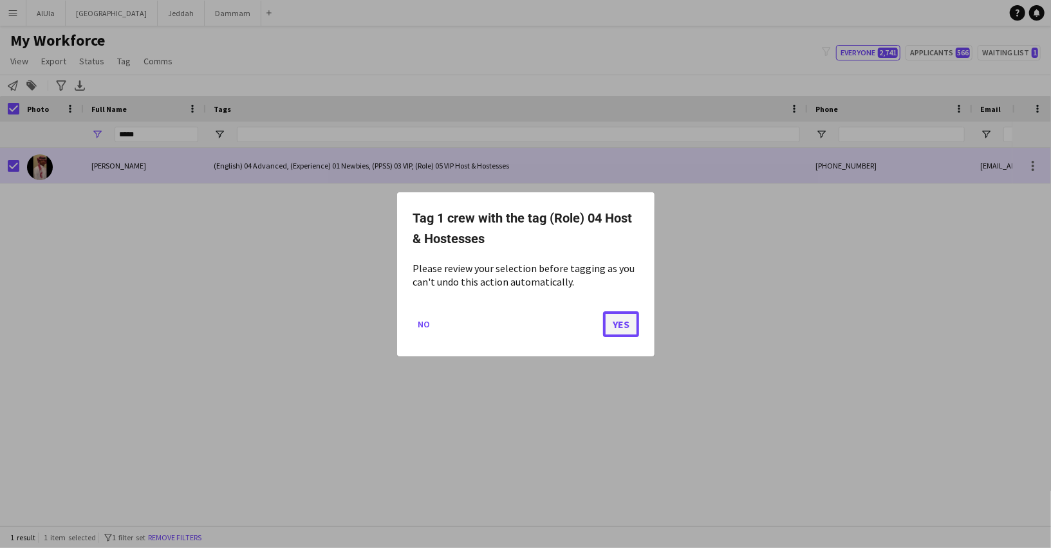
click at [618, 321] on button "Yes" at bounding box center [621, 324] width 36 height 26
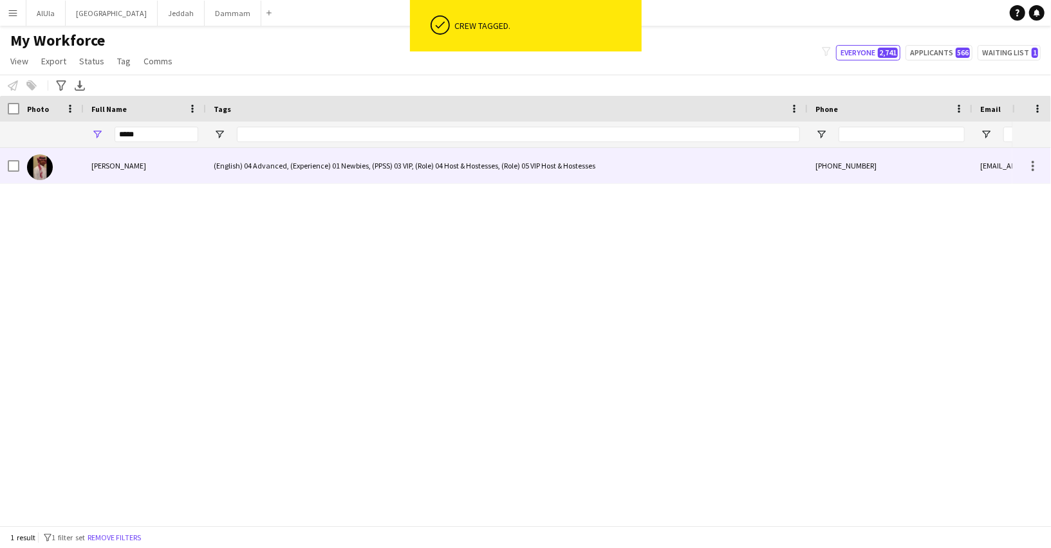
click at [366, 171] on div "(English) 04 Advanced, (Experience) 01 Newbies, (PPSS) 03 VIP, (Role) 04 Host &…" at bounding box center [507, 165] width 602 height 35
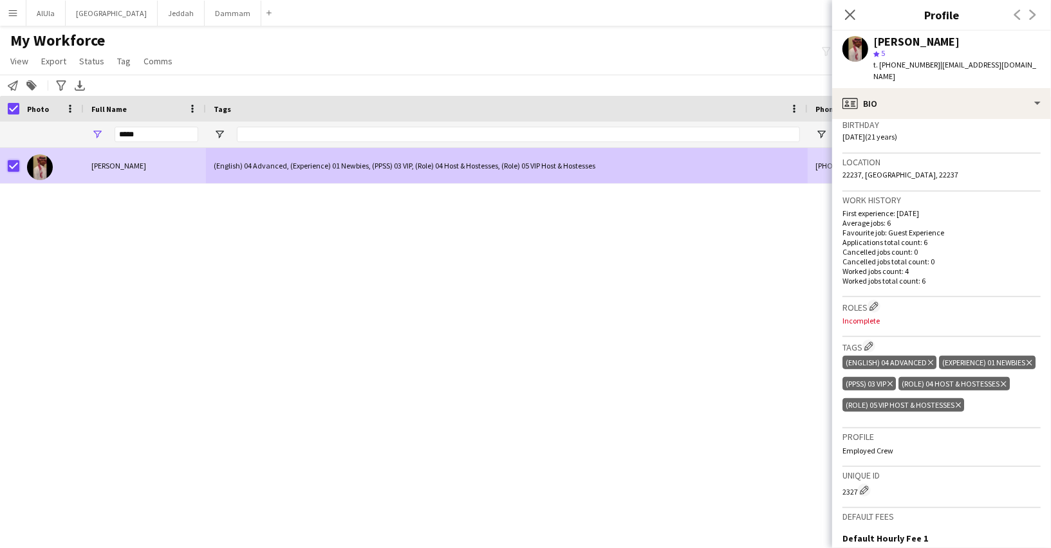
scroll to position [414, 0]
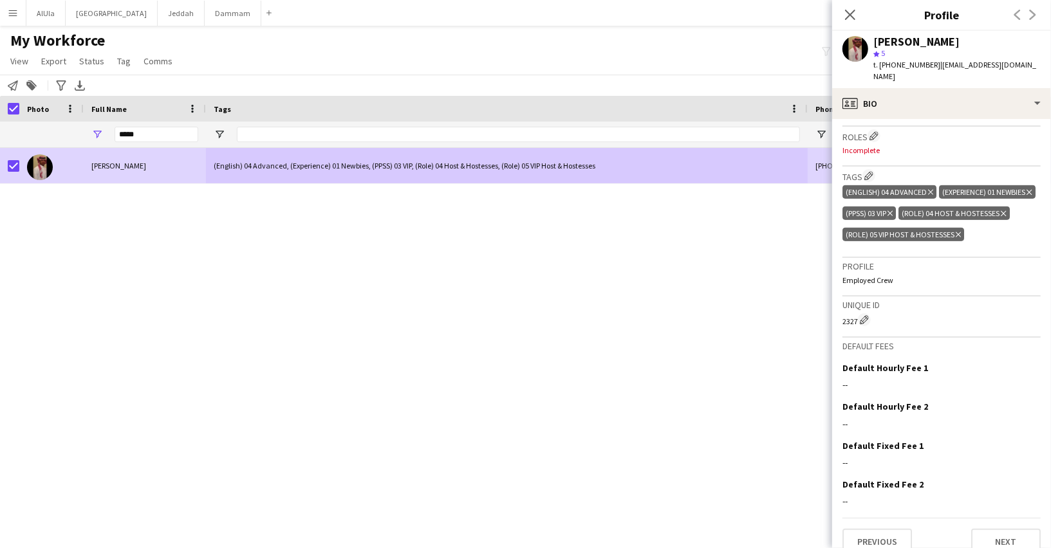
click at [958, 232] on icon at bounding box center [958, 234] width 5 height 5
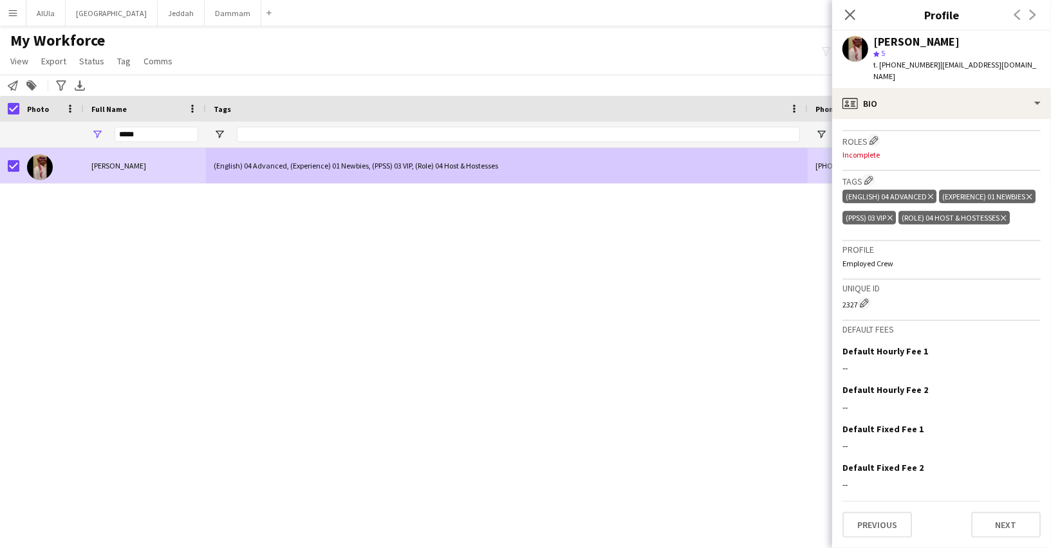
scroll to position [393, 0]
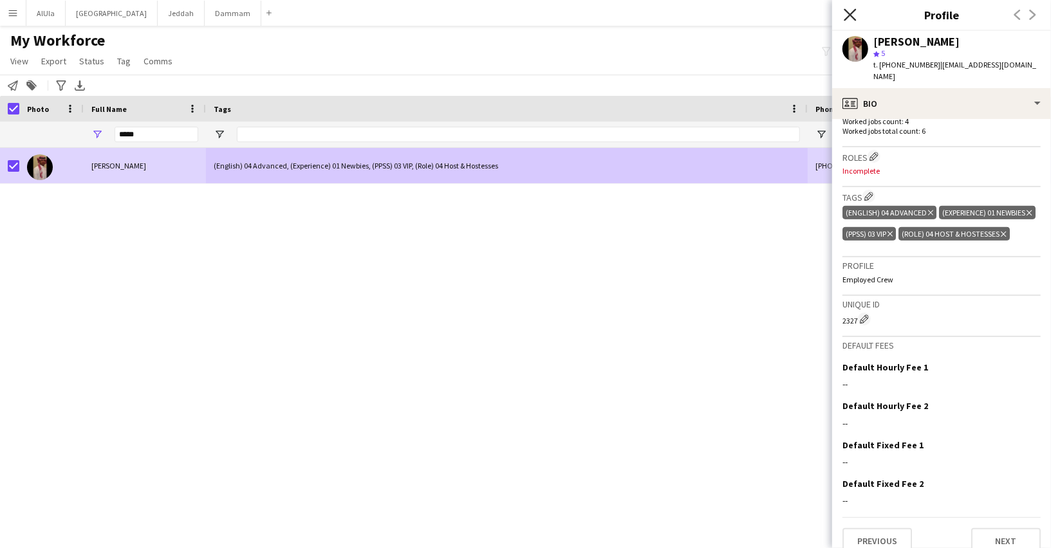
click at [847, 11] on icon at bounding box center [850, 14] width 12 height 12
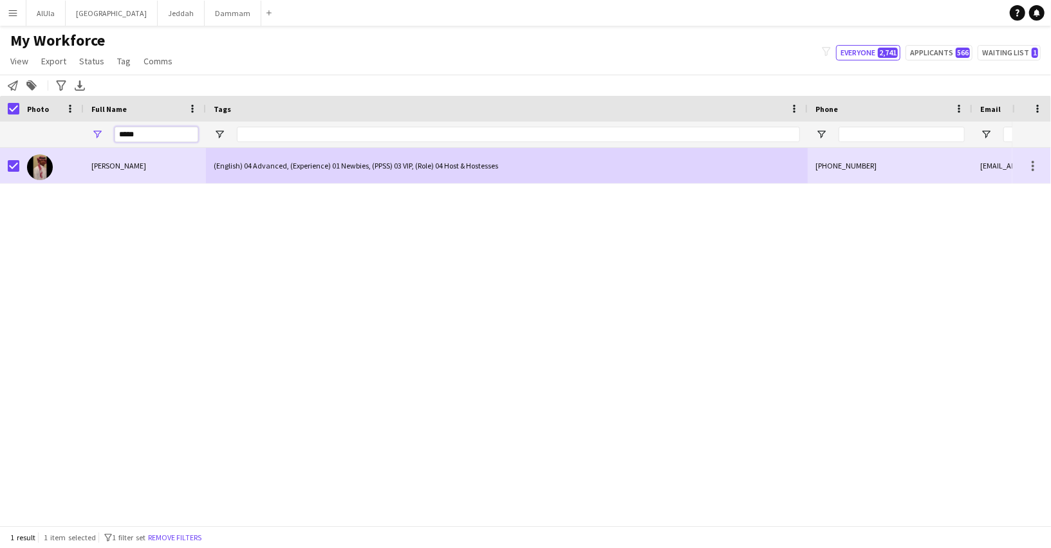
click at [171, 131] on input "*****" at bounding box center [157, 134] width 84 height 15
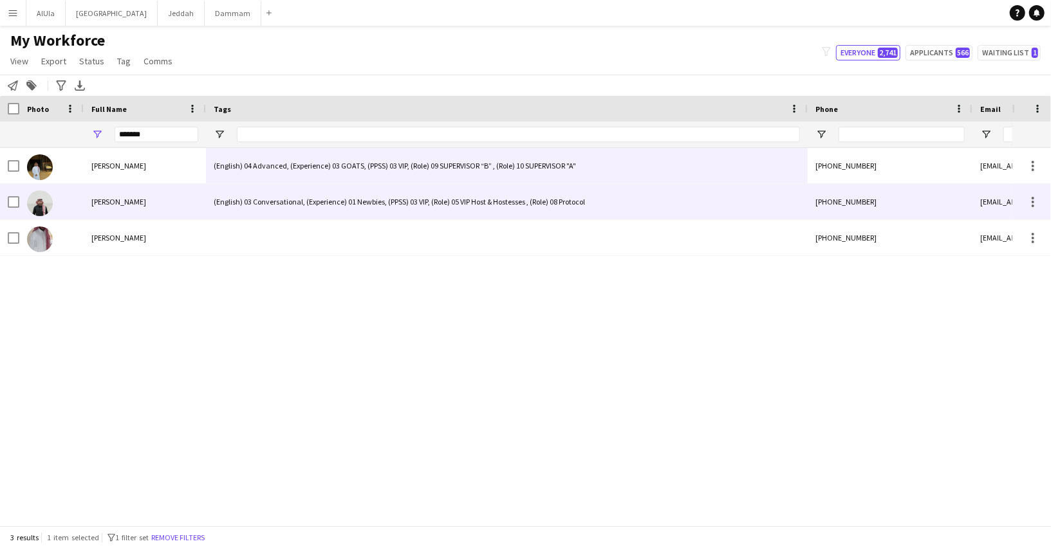
click at [131, 199] on span "Abdulrahman Barakat" at bounding box center [118, 202] width 55 height 10
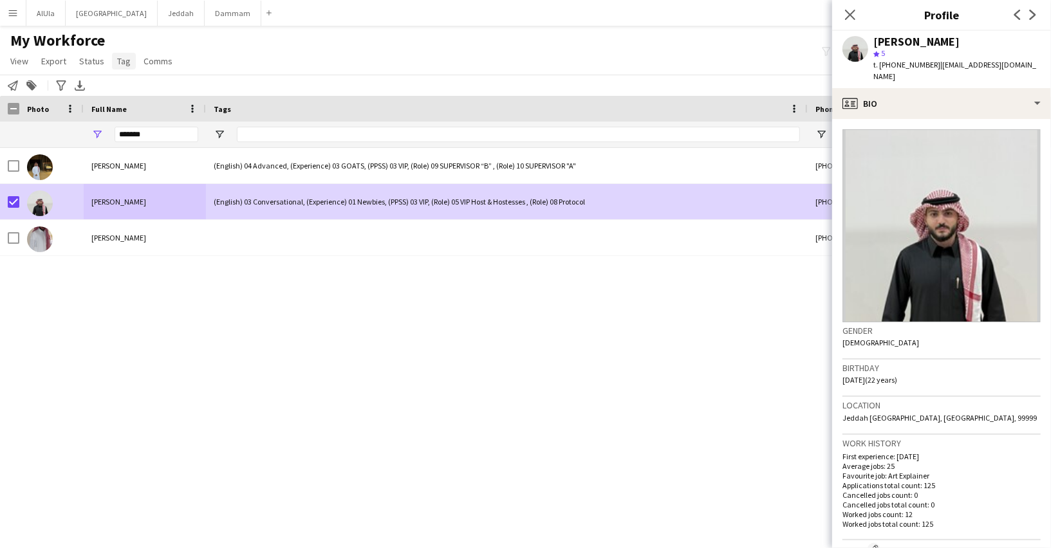
click at [121, 57] on span "Tag" at bounding box center [124, 61] width 14 height 12
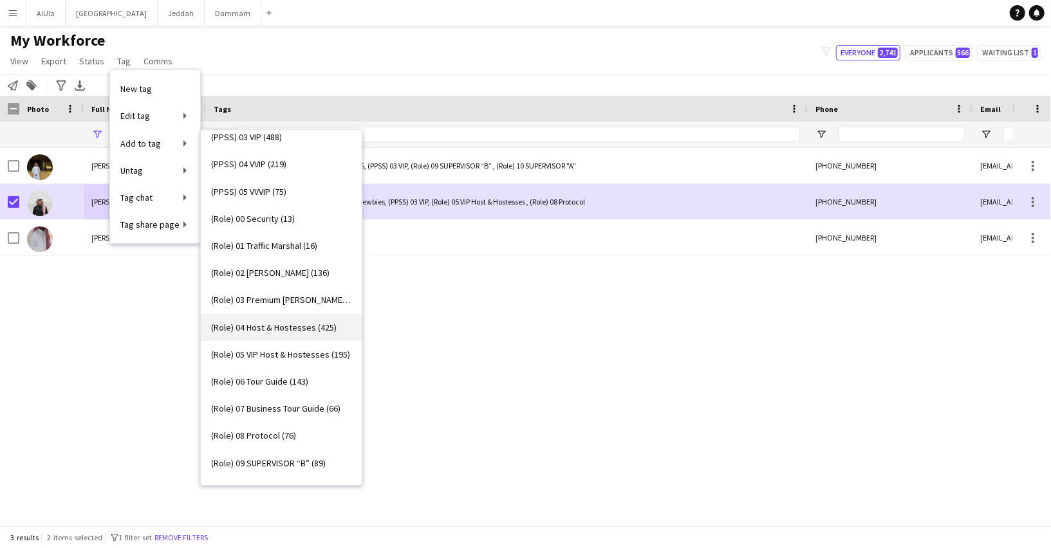
click at [260, 324] on span "(Role) 04 Host & Hostesses (425)" at bounding box center [273, 328] width 125 height 12
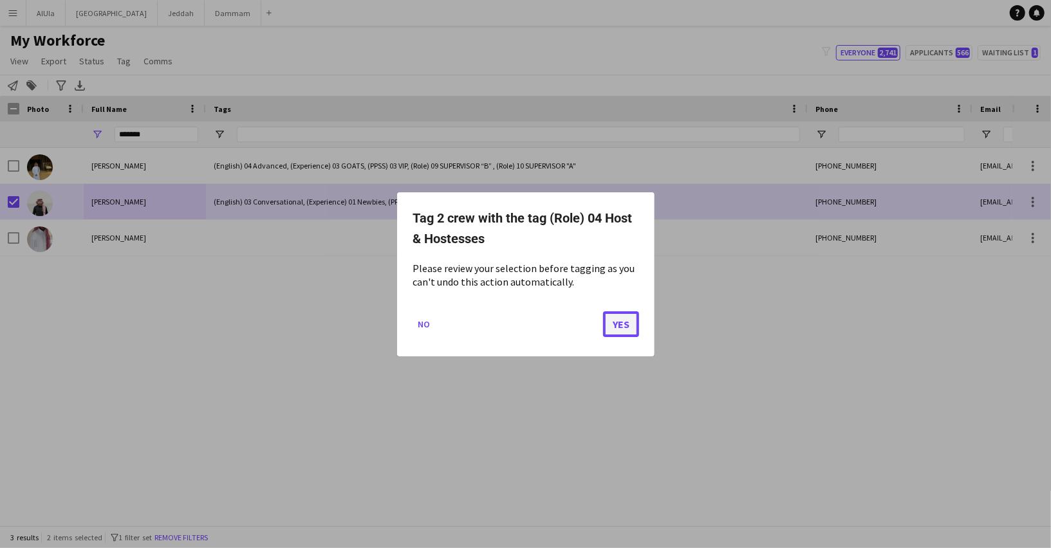
click at [613, 320] on button "Yes" at bounding box center [621, 324] width 36 height 26
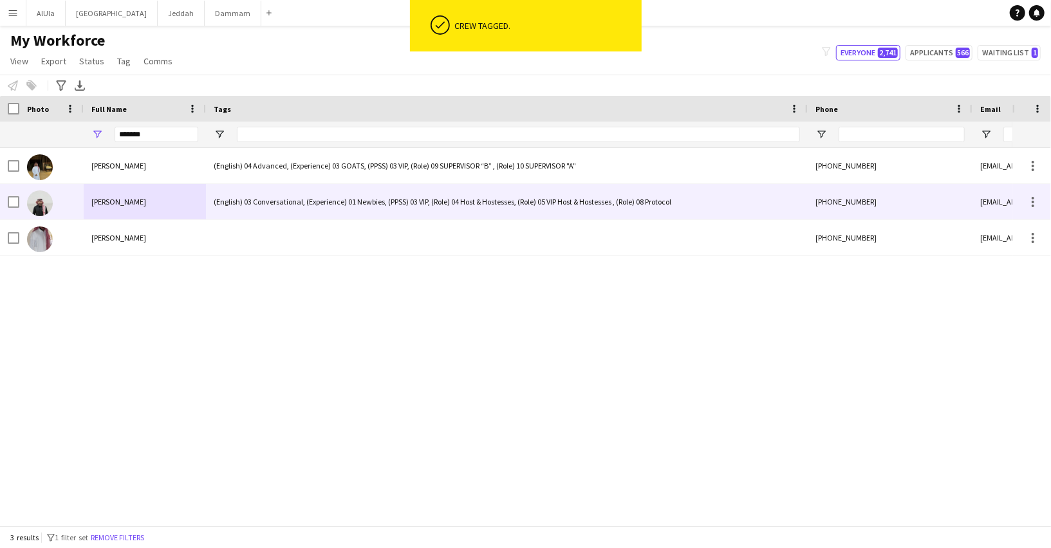
click at [257, 200] on div "(English) 03 Conversational, (Experience) 01 Newbies, (PPSS) 03 VIP, (Role) 04 …" at bounding box center [507, 201] width 602 height 35
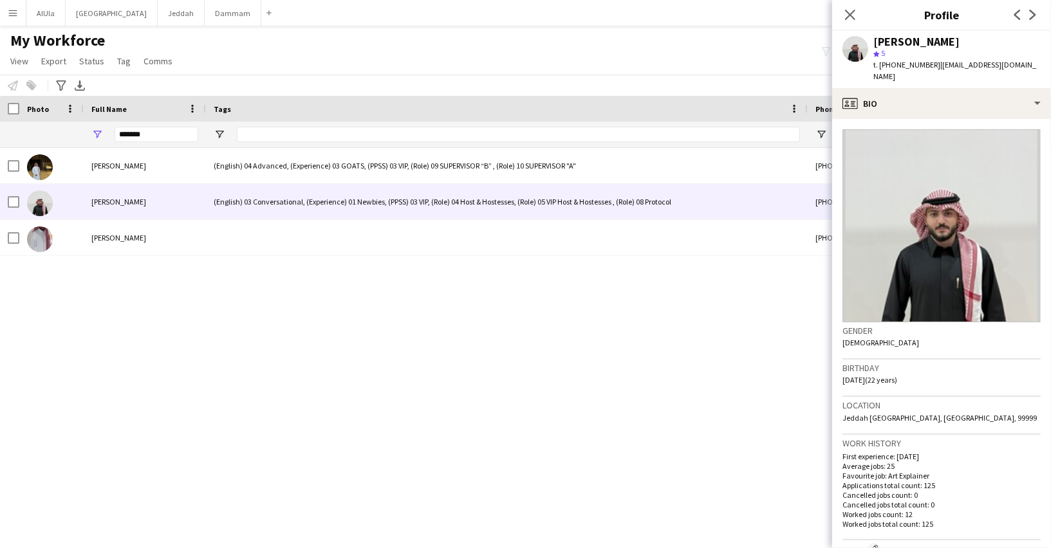
scroll to position [467, 0]
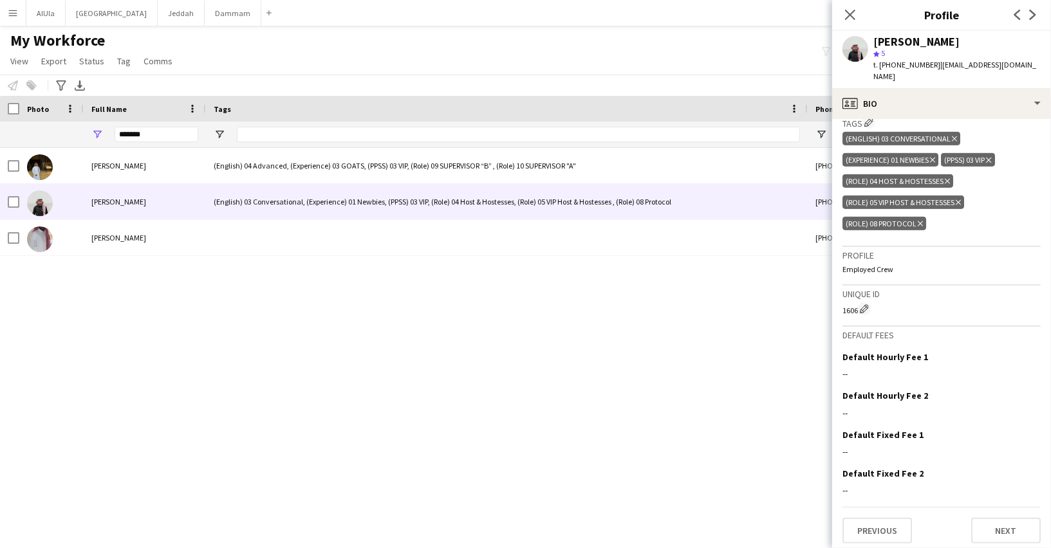
click at [960, 201] on icon "Delete tag" at bounding box center [958, 203] width 5 height 8
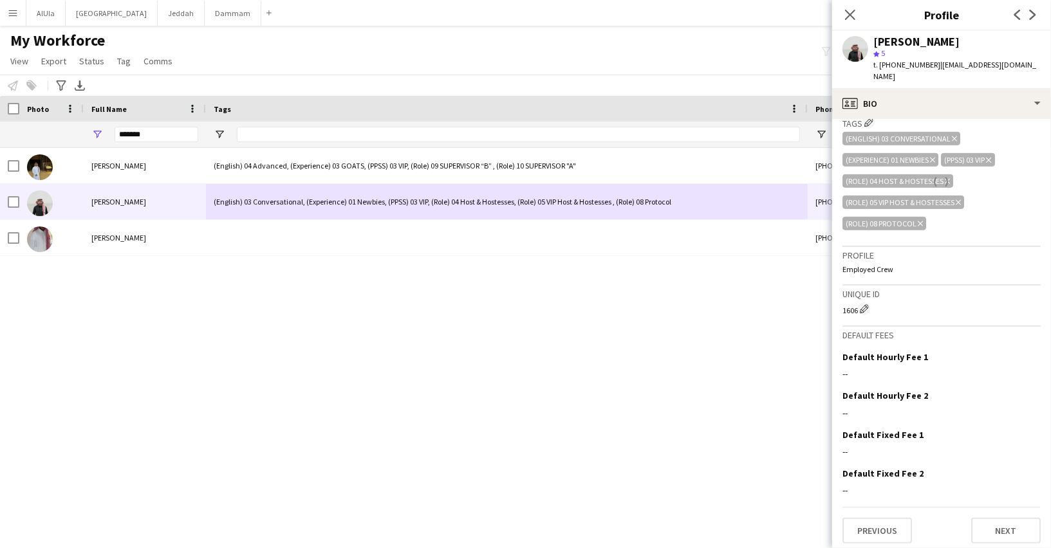
scroll to position [426, 0]
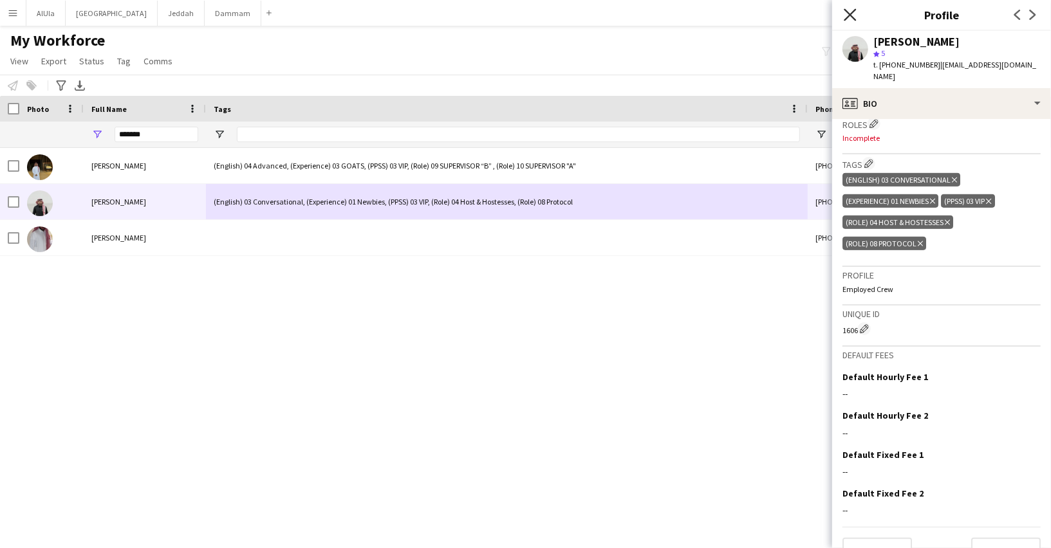
click at [850, 15] on icon at bounding box center [850, 14] width 12 height 12
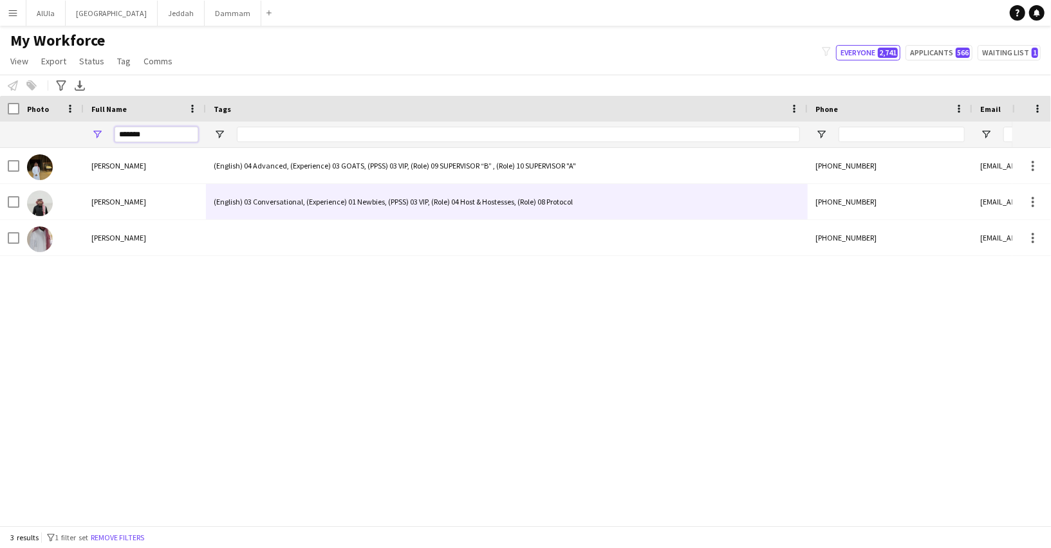
click at [151, 135] on input "*******" at bounding box center [157, 134] width 84 height 15
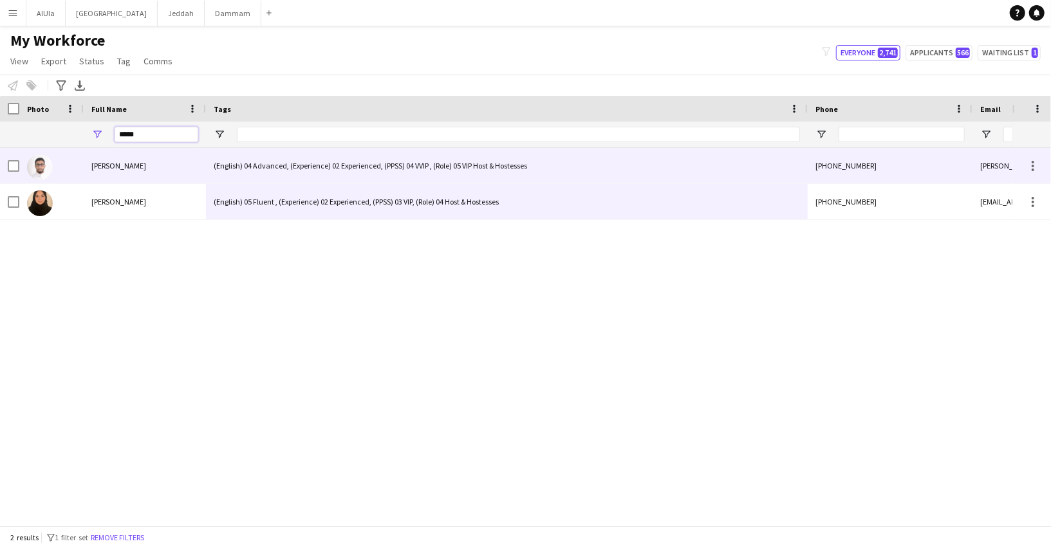
type input "*****"
click at [131, 171] on div "Abdulrahman Sallam" at bounding box center [145, 165] width 122 height 35
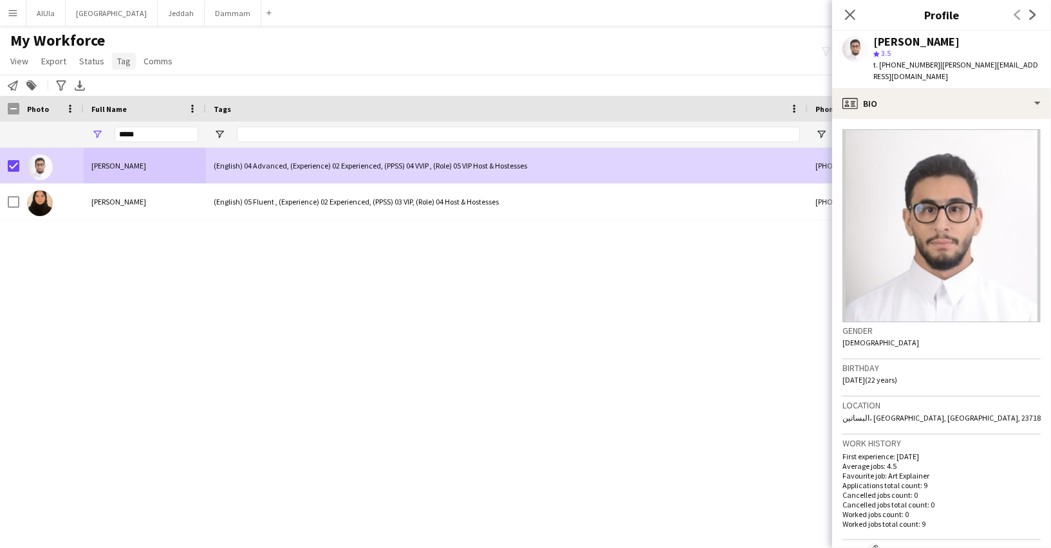
click at [122, 57] on span "Tag" at bounding box center [124, 61] width 14 height 12
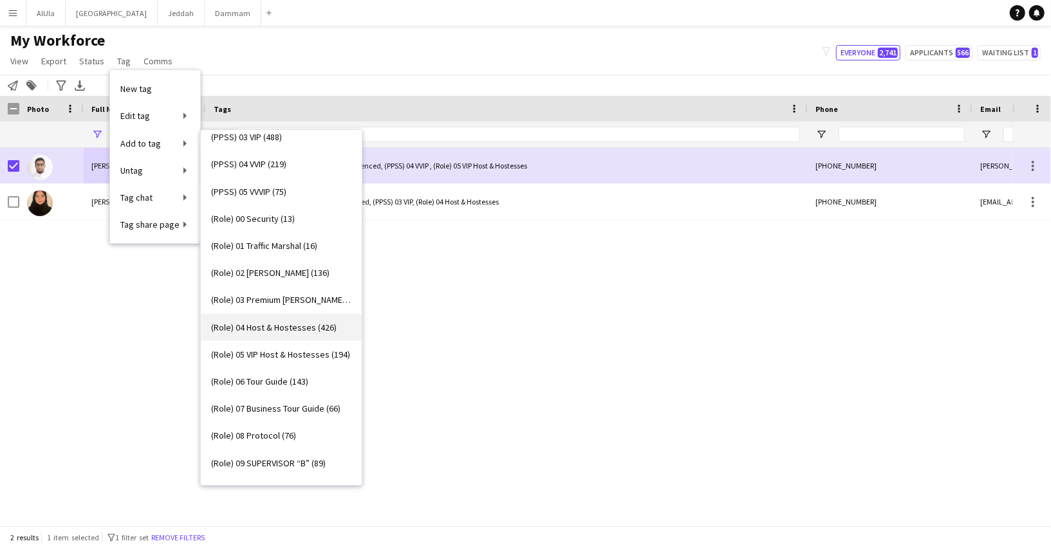
click at [256, 327] on span "(Role) 04 Host & Hostesses (426)" at bounding box center [273, 328] width 125 height 12
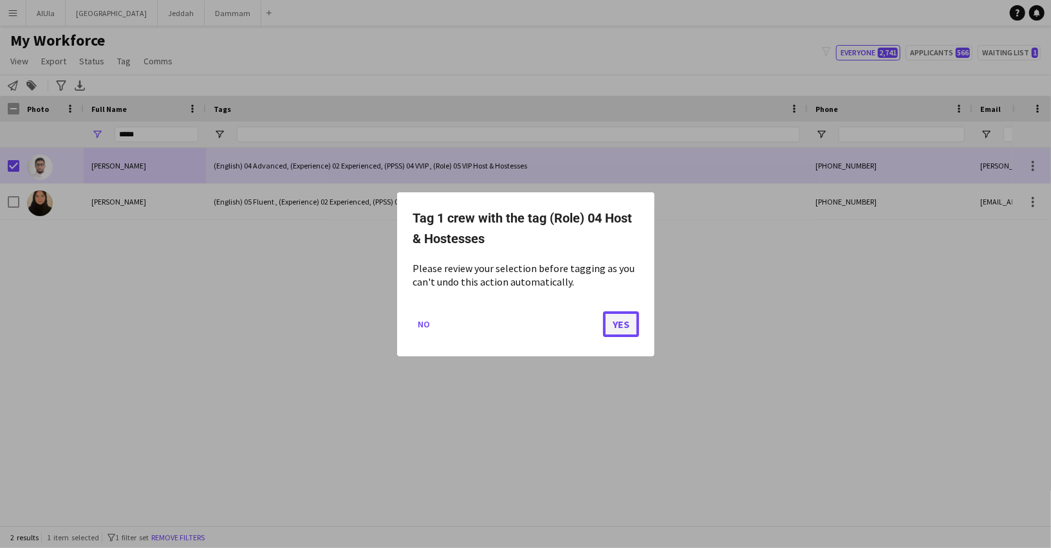
click at [620, 317] on button "Yes" at bounding box center [621, 324] width 36 height 26
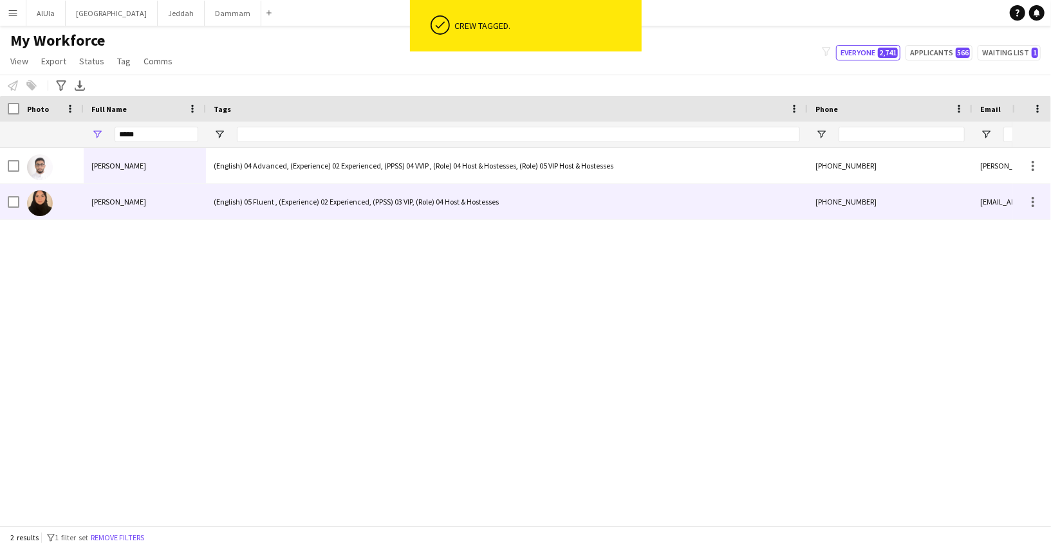
click at [292, 167] on div "(English) 04 Advanced, (Experience) 02 Experienced, (PPSS) 04 VVIP , (Role) 04 …" at bounding box center [507, 165] width 602 height 35
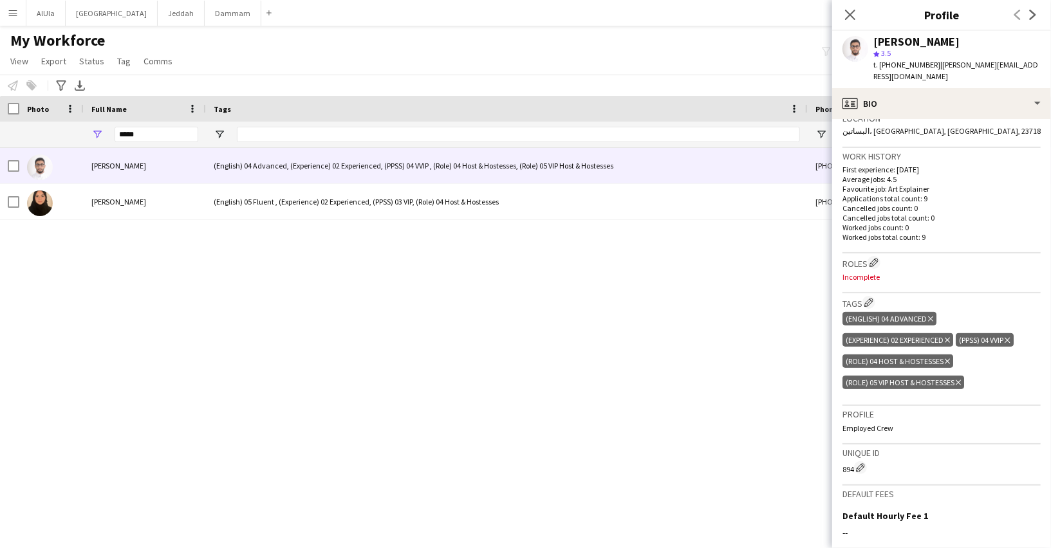
scroll to position [306, 0]
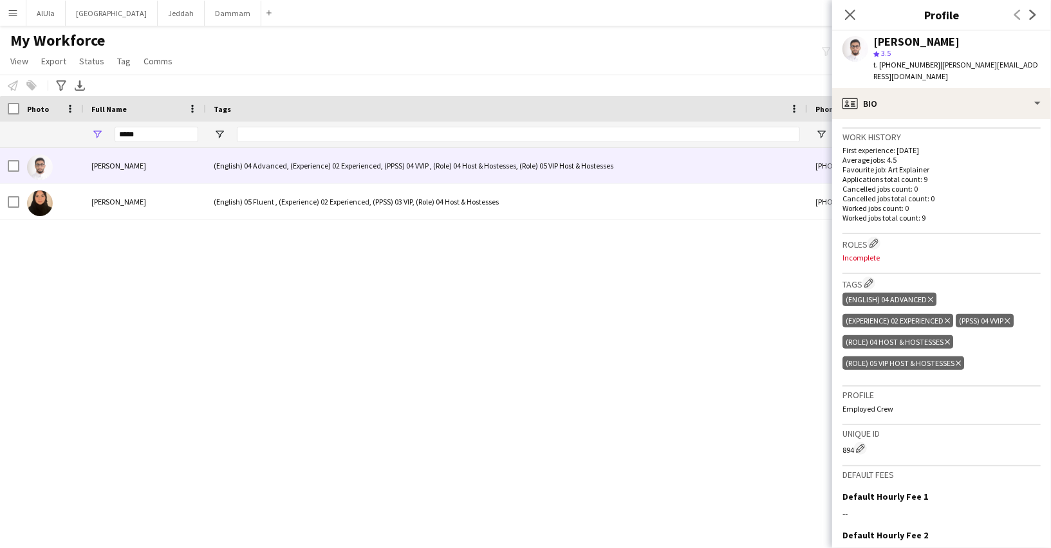
click at [961, 361] on icon "Delete tag" at bounding box center [958, 364] width 5 height 8
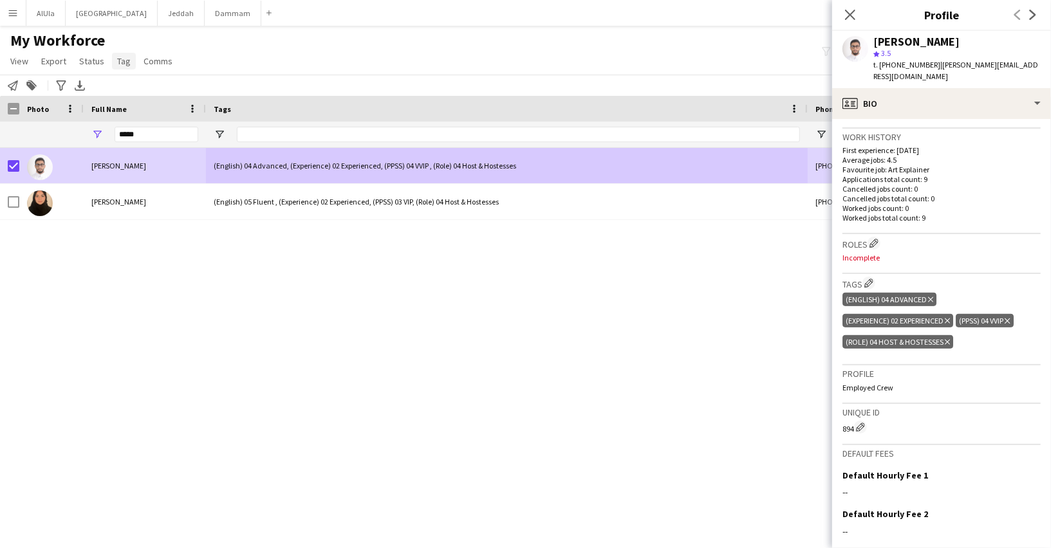
click at [124, 60] on span "Tag" at bounding box center [124, 61] width 14 height 12
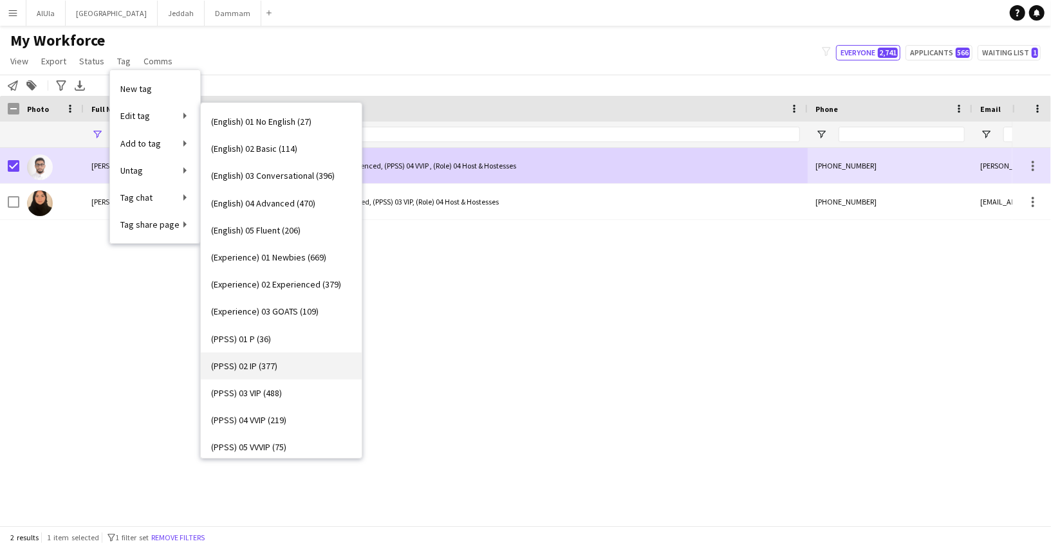
scroll to position [22, 0]
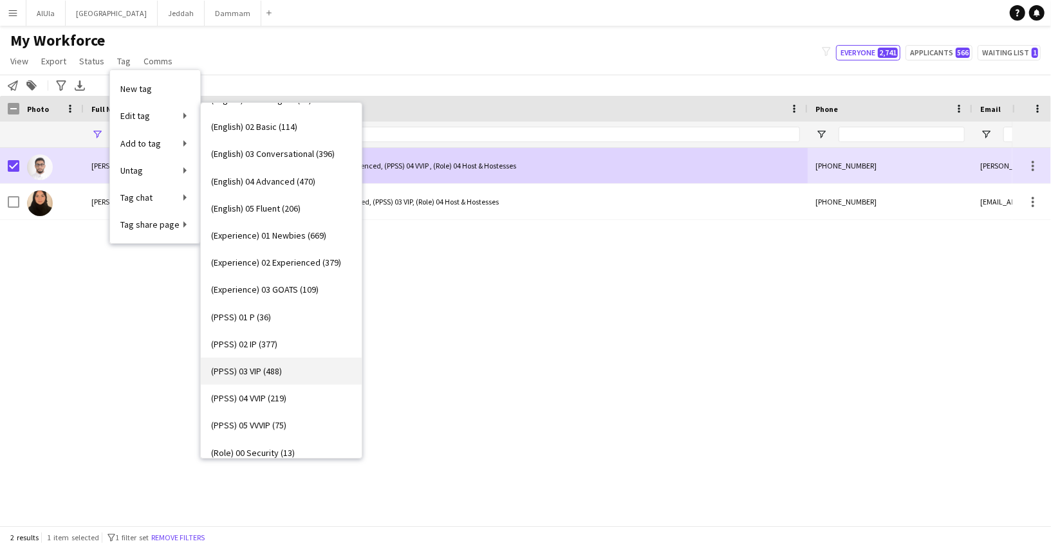
click at [249, 372] on span "(PPSS) 03 VIP (488)" at bounding box center [246, 372] width 71 height 12
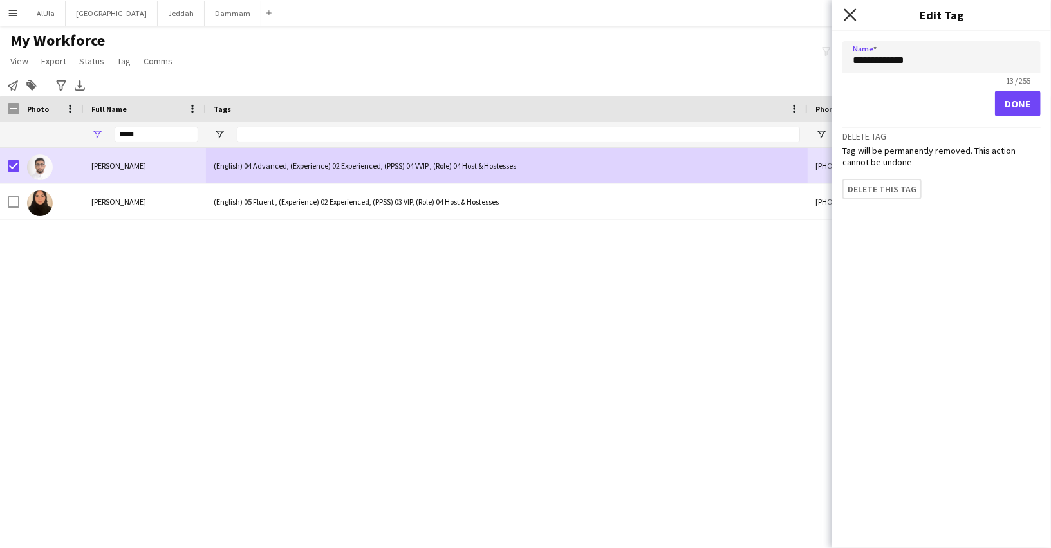
click at [846, 12] on icon at bounding box center [850, 14] width 12 height 12
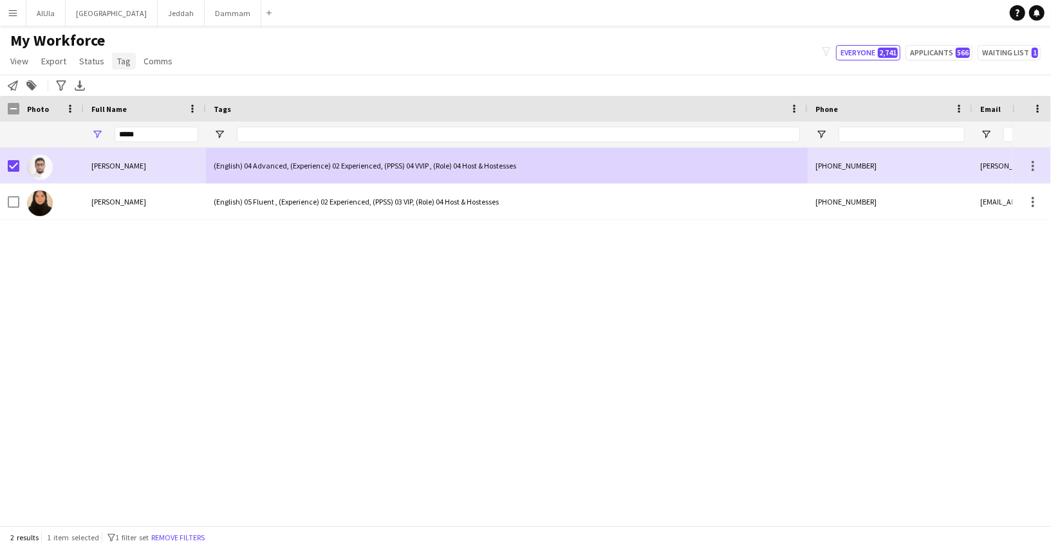
click at [116, 54] on link "Tag" at bounding box center [124, 61] width 24 height 17
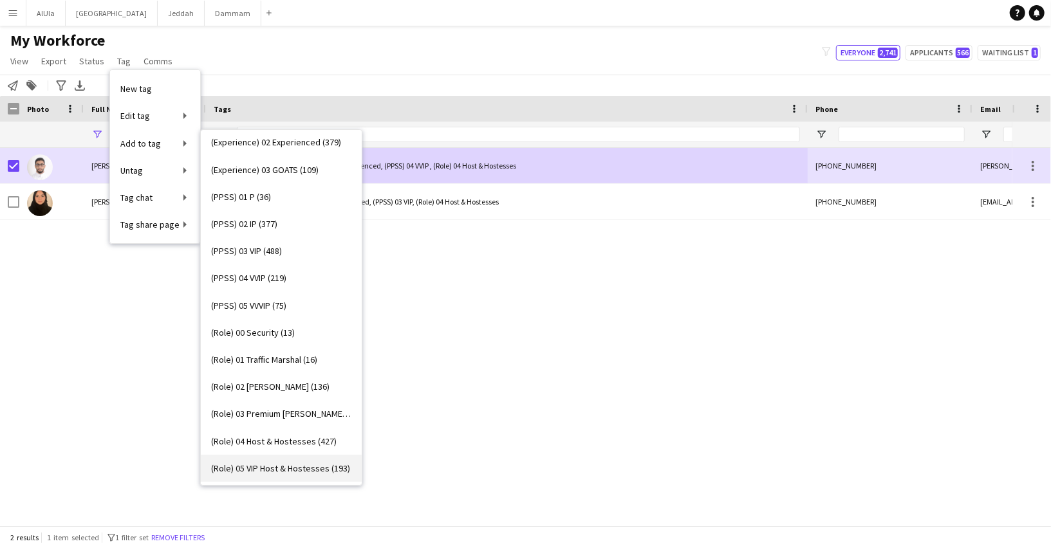
scroll to position [159, 0]
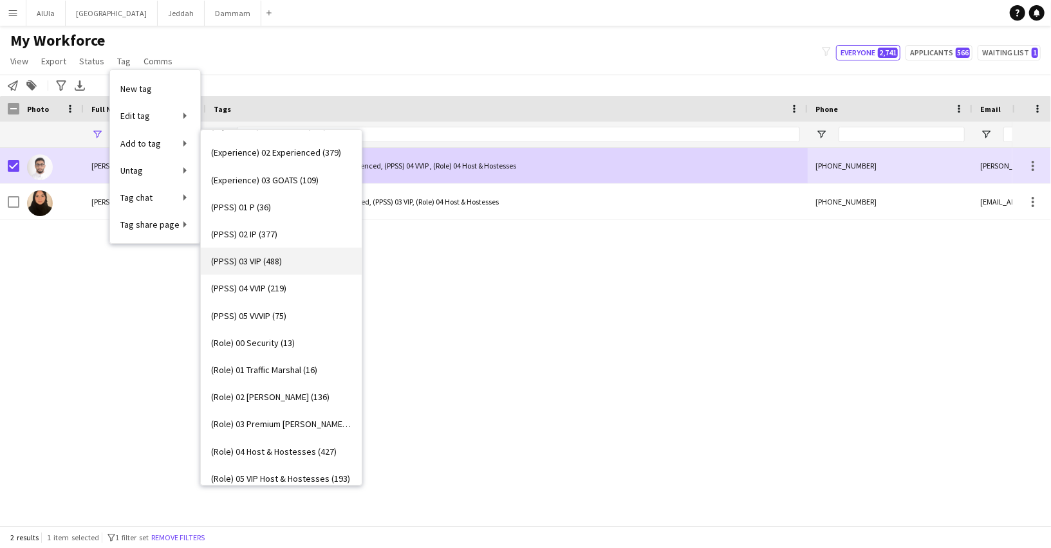
click at [270, 255] on span "(PPSS) 03 VIP (488)" at bounding box center [246, 261] width 71 height 12
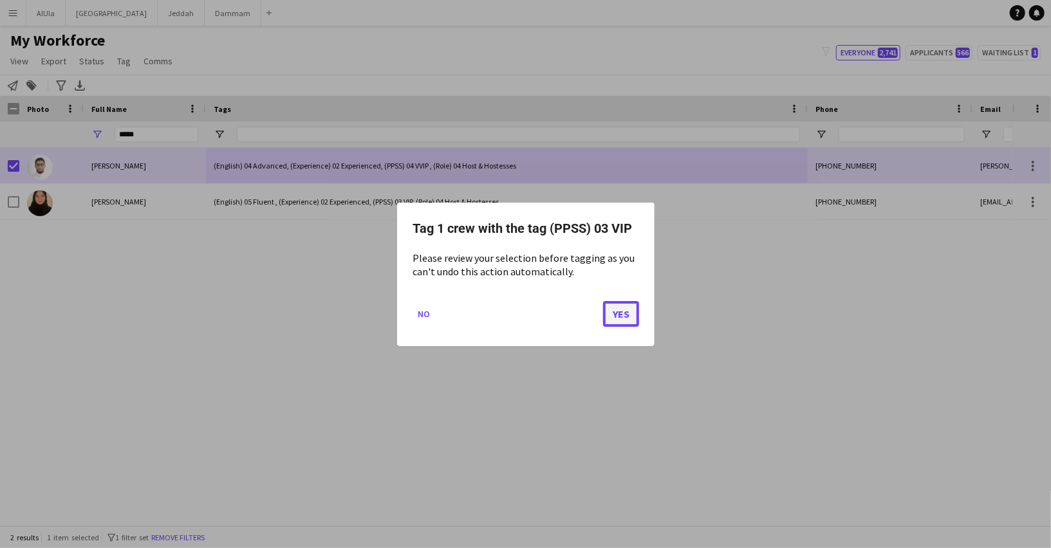
click at [617, 315] on button "Yes" at bounding box center [621, 314] width 36 height 26
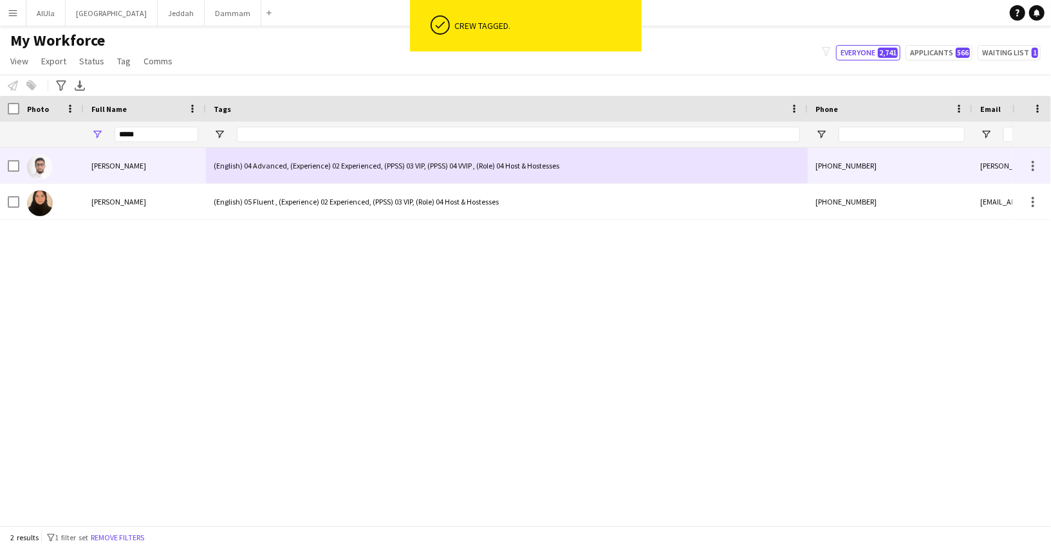
click at [142, 172] on div "Abdulrahman Sallam" at bounding box center [145, 165] width 122 height 35
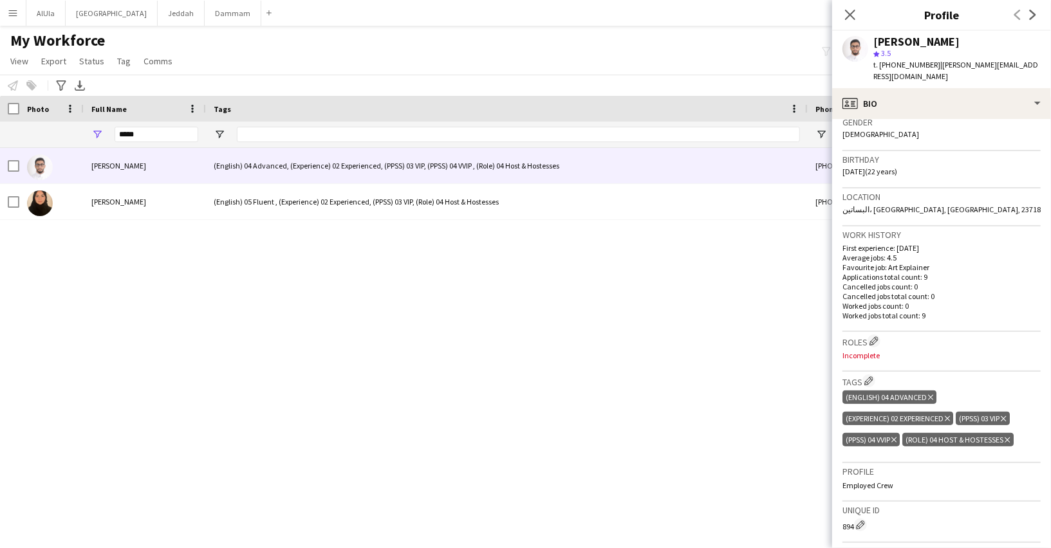
scroll to position [229, 0]
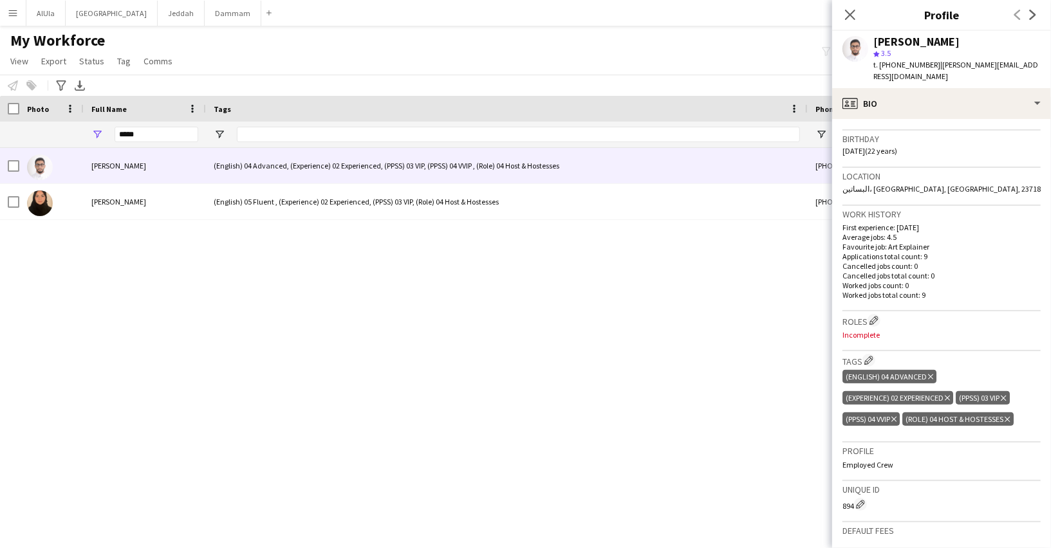
click at [896, 416] on icon "Delete tag" at bounding box center [893, 420] width 5 height 8
click at [849, 11] on icon "Close pop-in" at bounding box center [850, 14] width 12 height 12
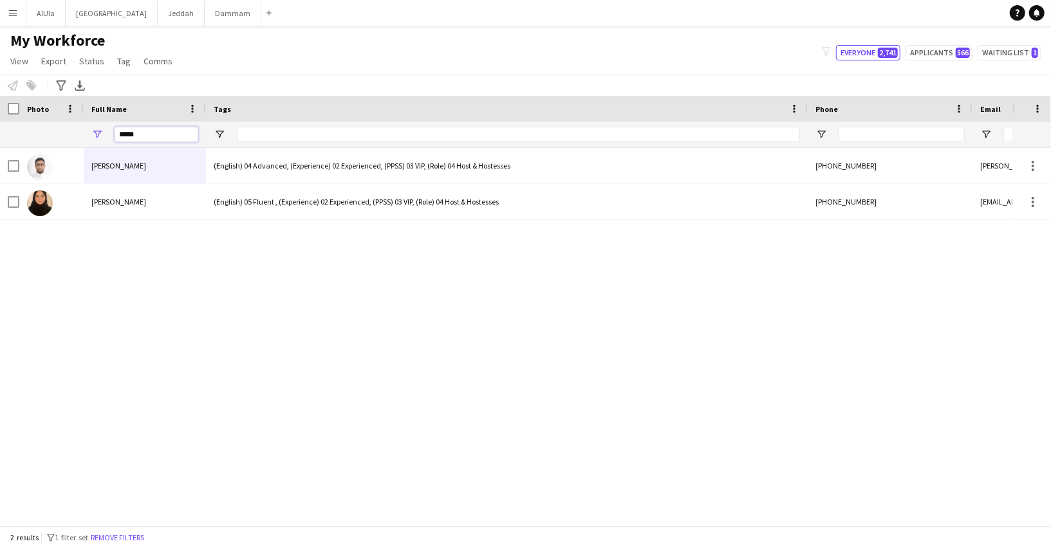
click at [131, 135] on input "*****" at bounding box center [157, 134] width 84 height 15
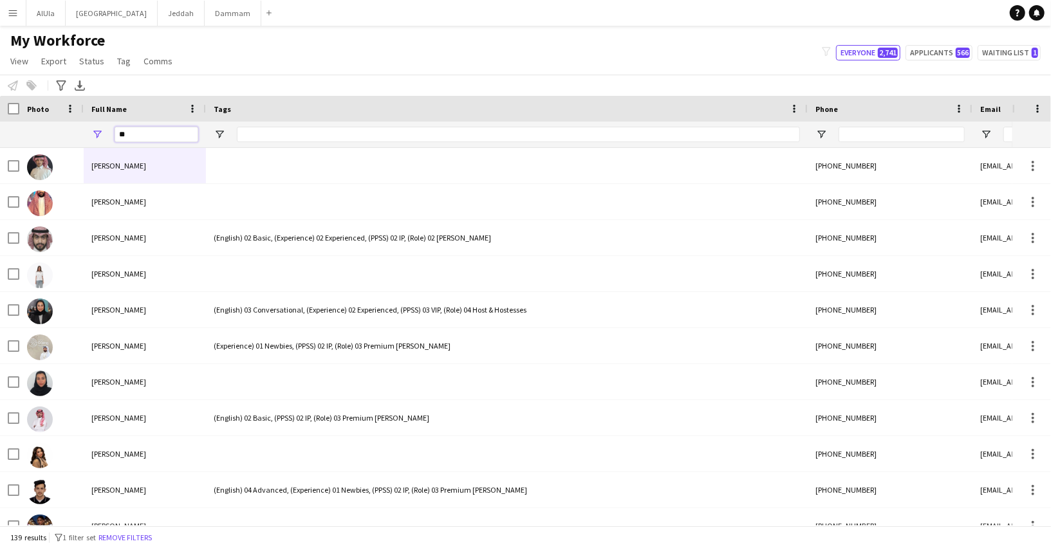
type input "*"
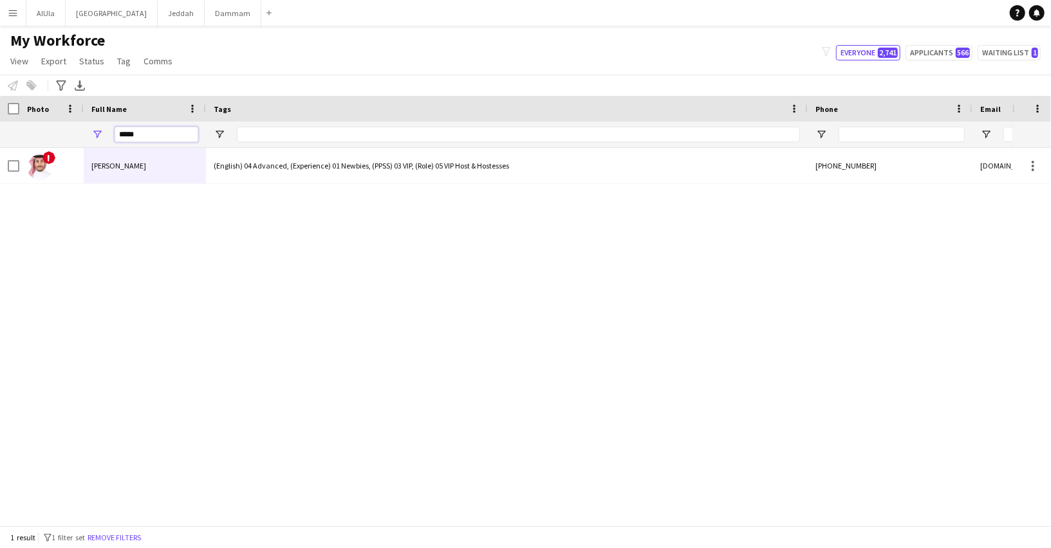
type input "*****"
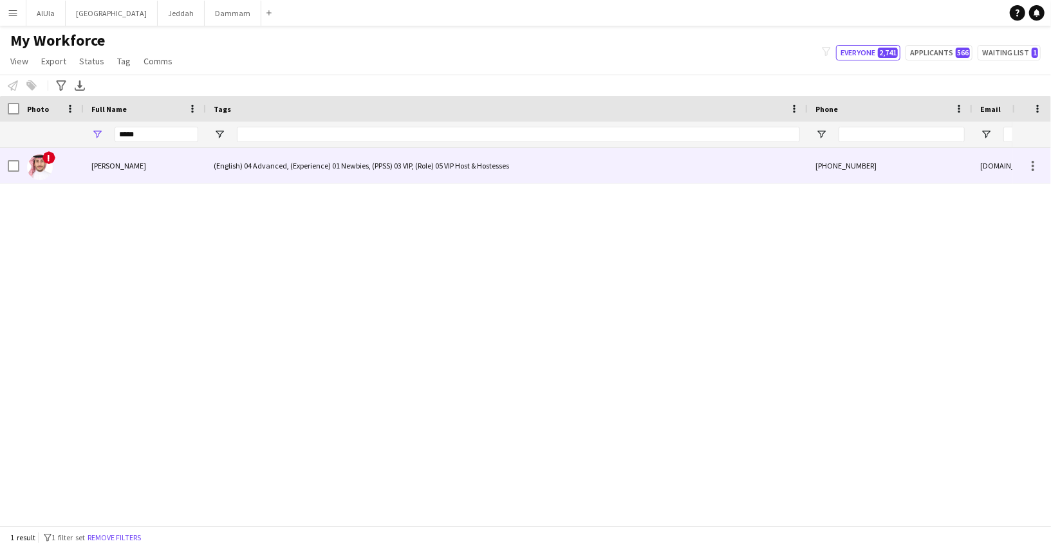
click at [137, 155] on div "Abdullah Khafagy" at bounding box center [145, 165] width 122 height 35
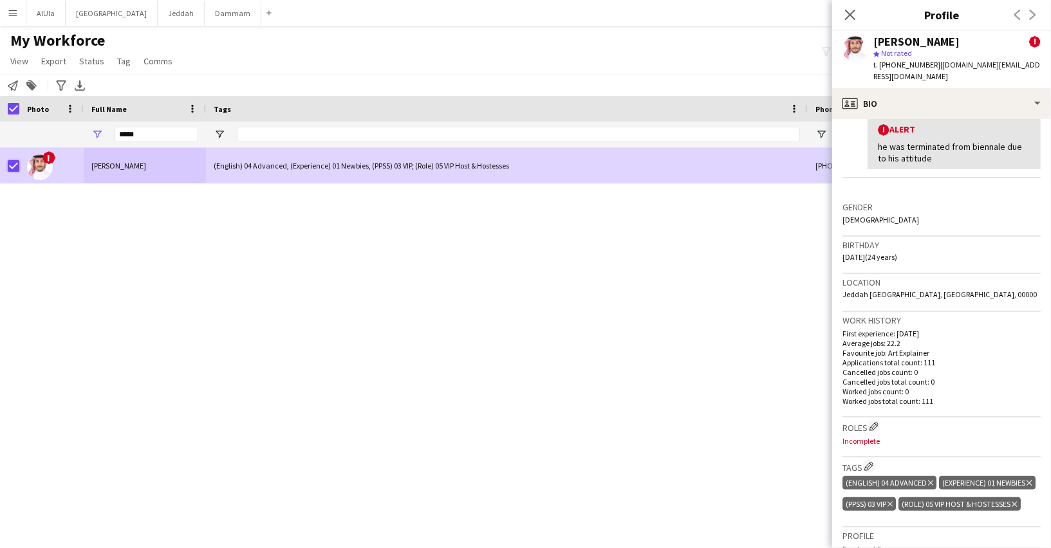
scroll to position [376, 0]
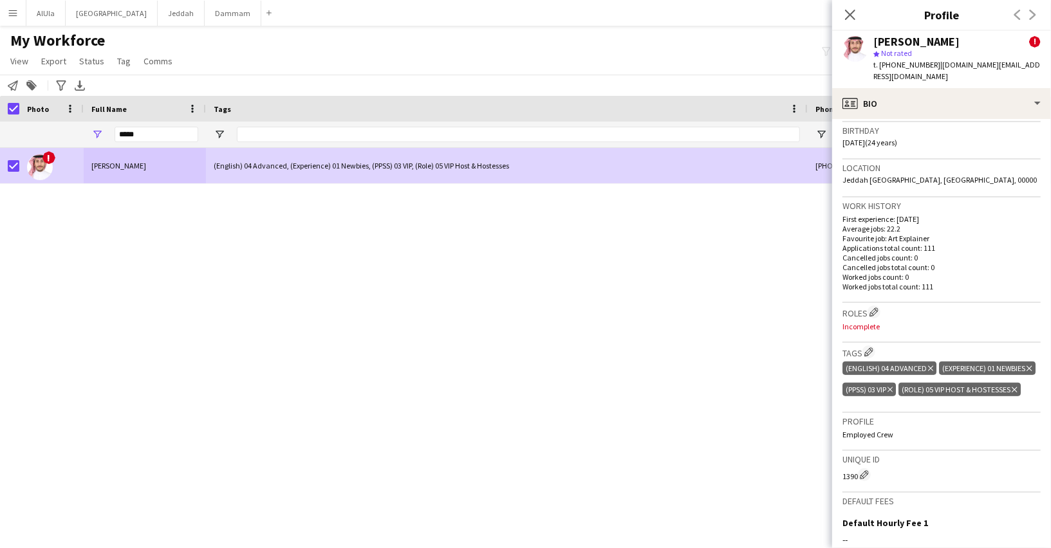
click at [893, 386] on icon "Delete tag" at bounding box center [889, 390] width 5 height 8
click at [958, 386] on icon "Delete tag" at bounding box center [958, 390] width 5 height 8
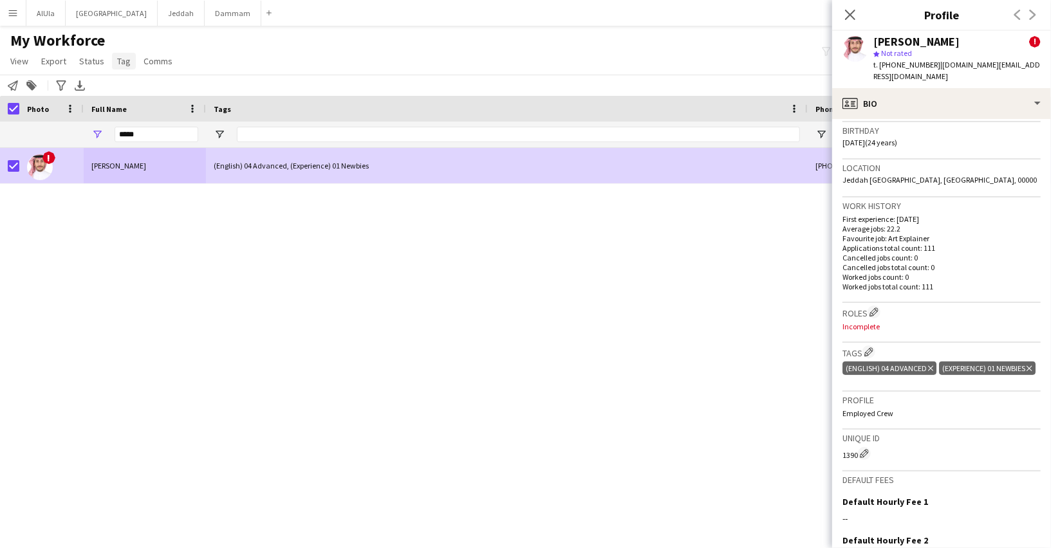
click at [120, 64] on span "Tag" at bounding box center [124, 61] width 14 height 12
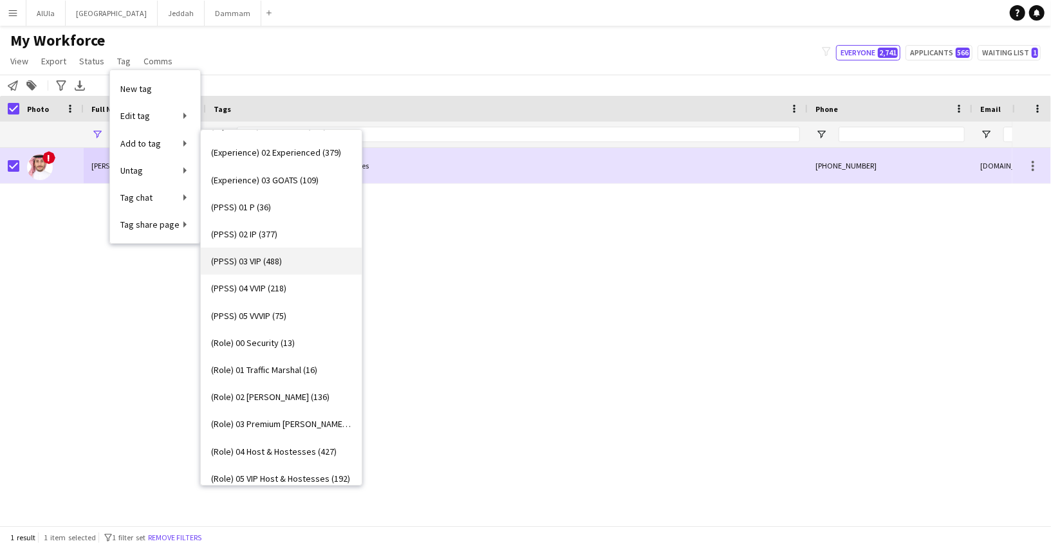
click at [252, 256] on span "(PPSS) 03 VIP (488)" at bounding box center [246, 261] width 71 height 12
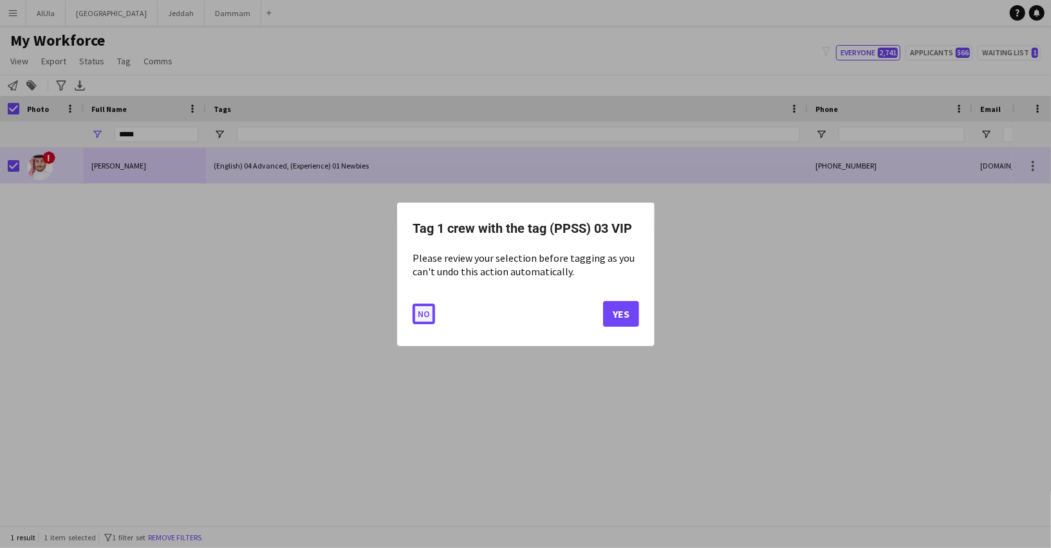
click at [413, 312] on button "No" at bounding box center [424, 313] width 23 height 21
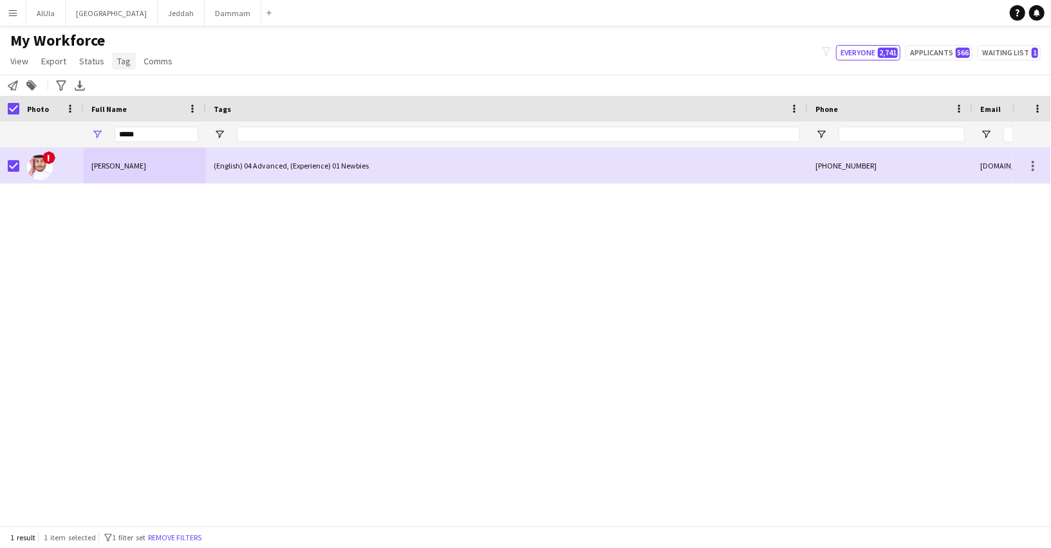
click at [118, 68] on link "Tag" at bounding box center [124, 61] width 24 height 17
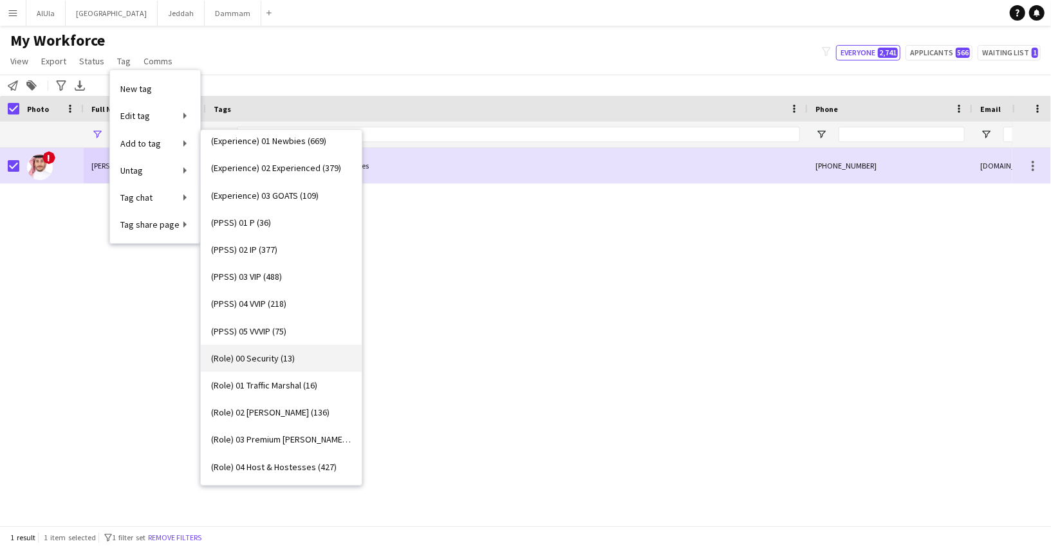
scroll to position [140, 0]
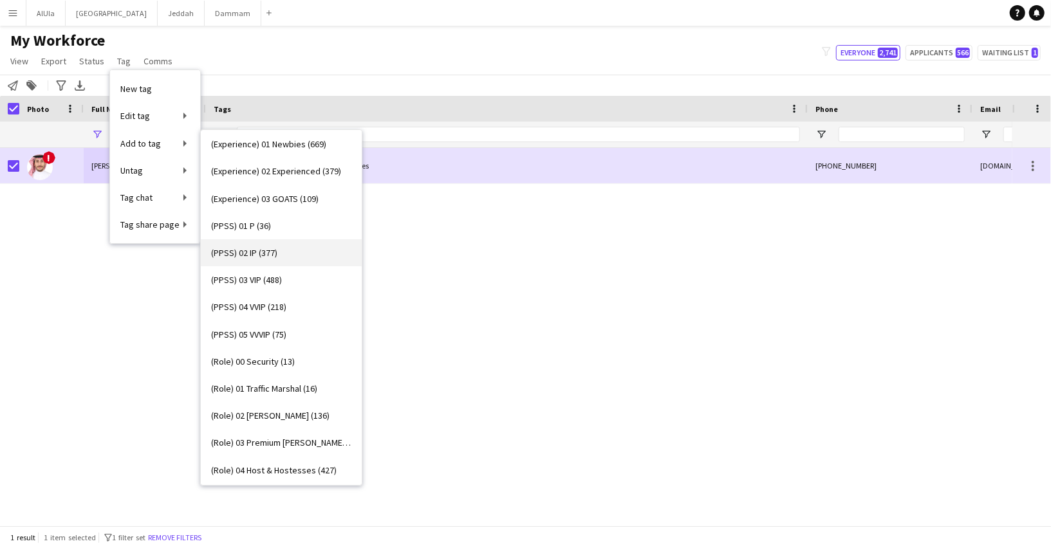
click at [252, 256] on span "(PPSS) 02 IP (377)" at bounding box center [244, 253] width 66 height 12
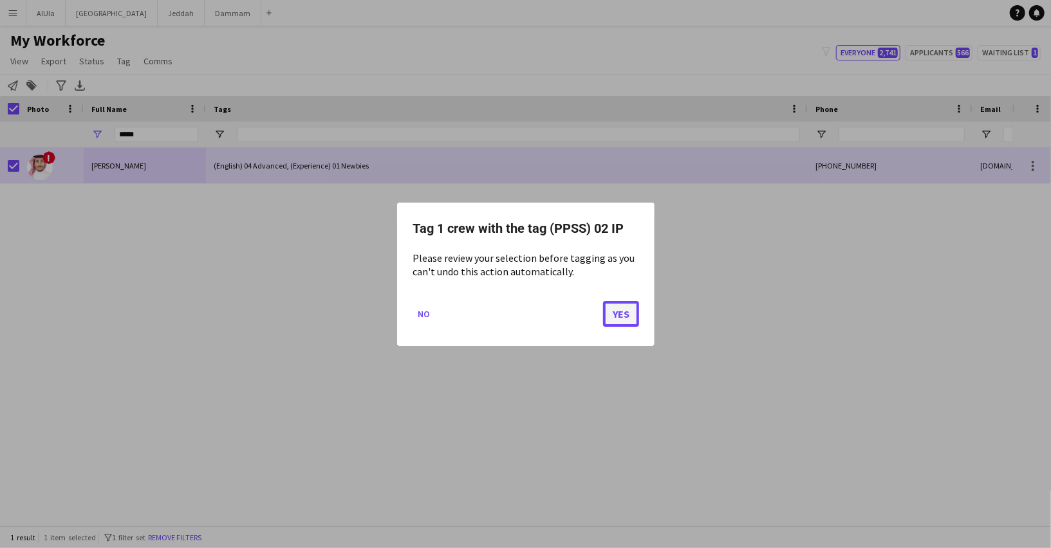
click at [613, 317] on button "Yes" at bounding box center [621, 314] width 36 height 26
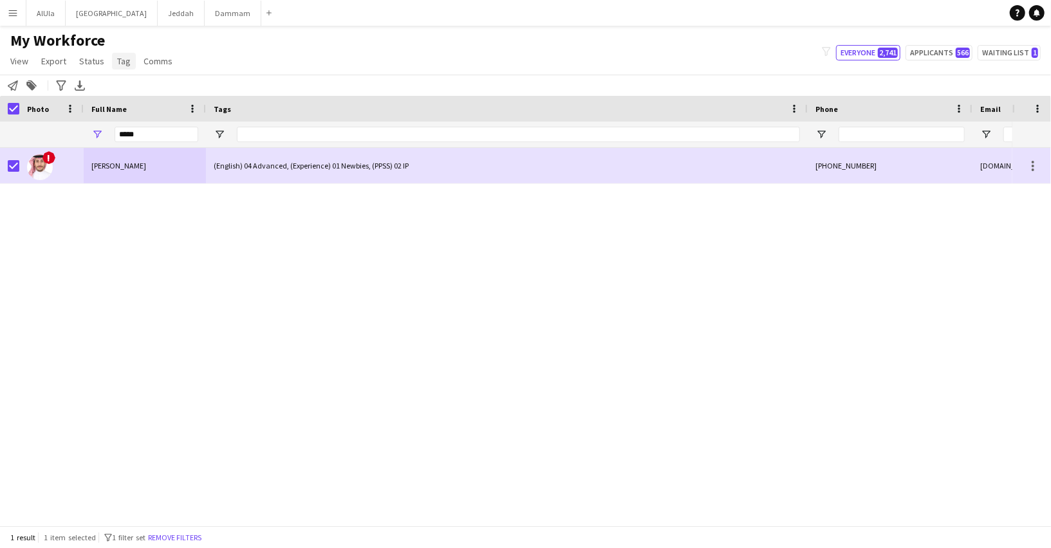
click at [121, 60] on span "Tag" at bounding box center [124, 61] width 14 height 12
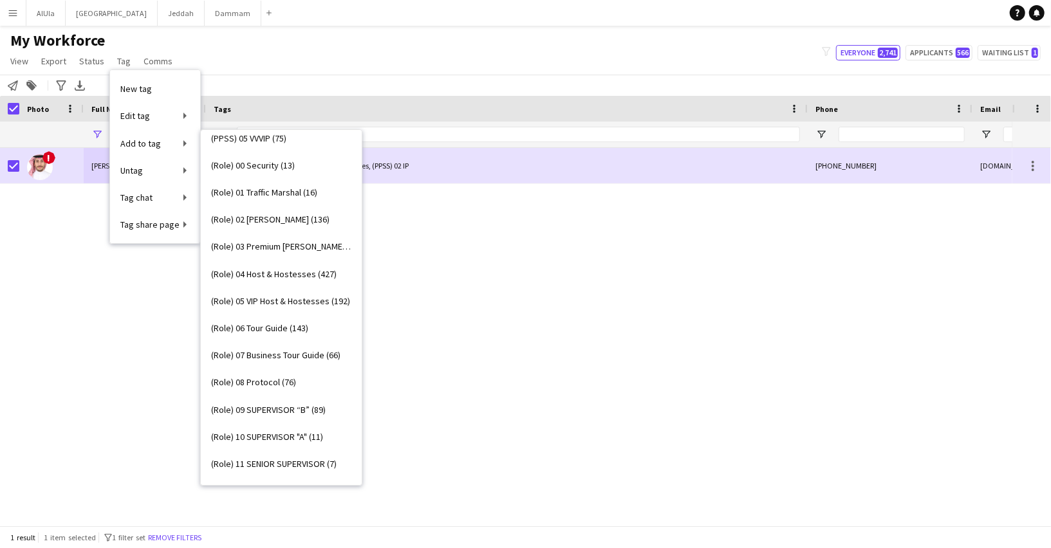
scroll to position [333, 0]
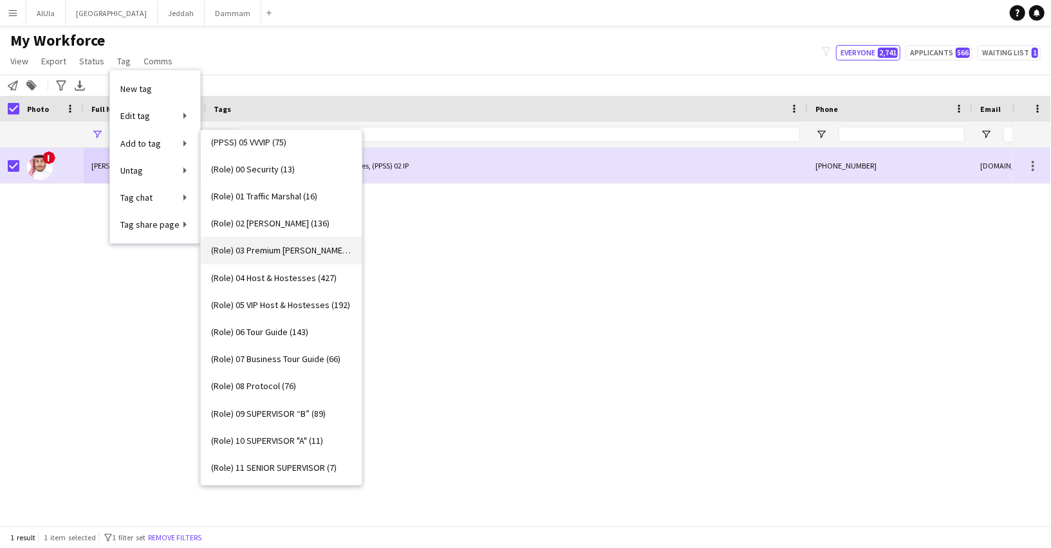
click at [266, 250] on span "(Role) 03 Premium Usher (293)" at bounding box center [281, 251] width 140 height 12
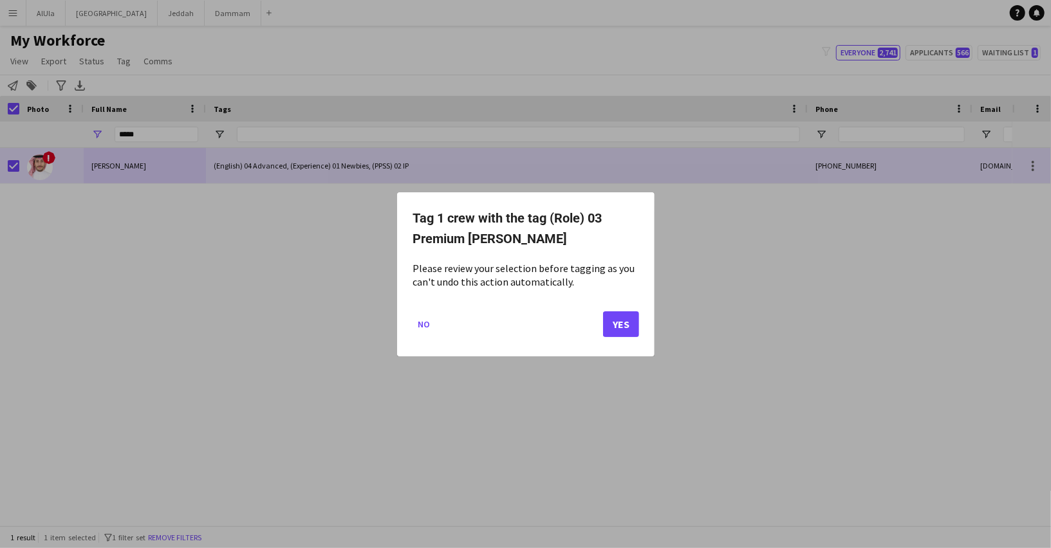
click at [626, 310] on mat-dialog-actions "No Yes" at bounding box center [526, 328] width 227 height 55
click at [612, 324] on button "Yes" at bounding box center [621, 324] width 36 height 26
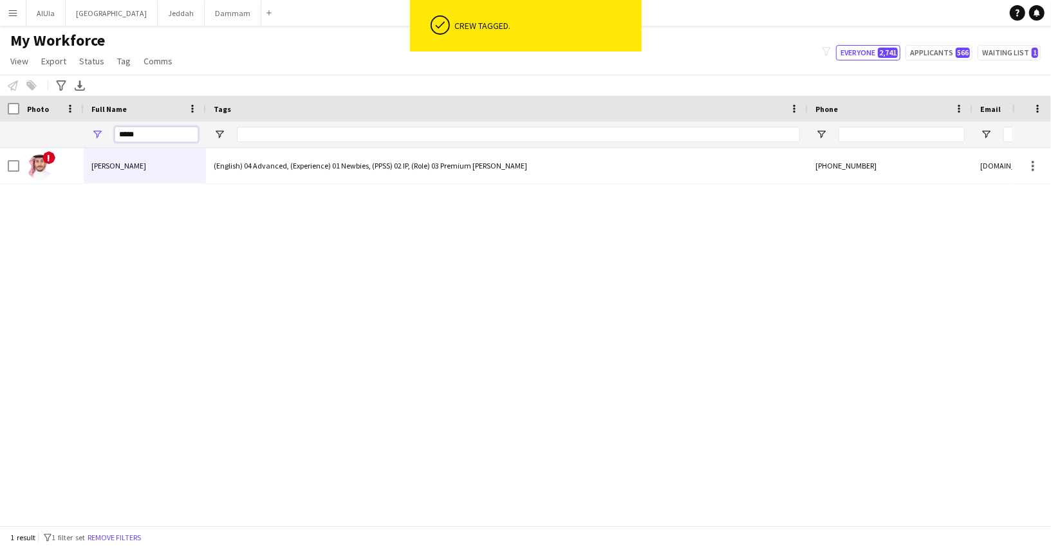
click at [128, 136] on input "*****" at bounding box center [157, 134] width 84 height 15
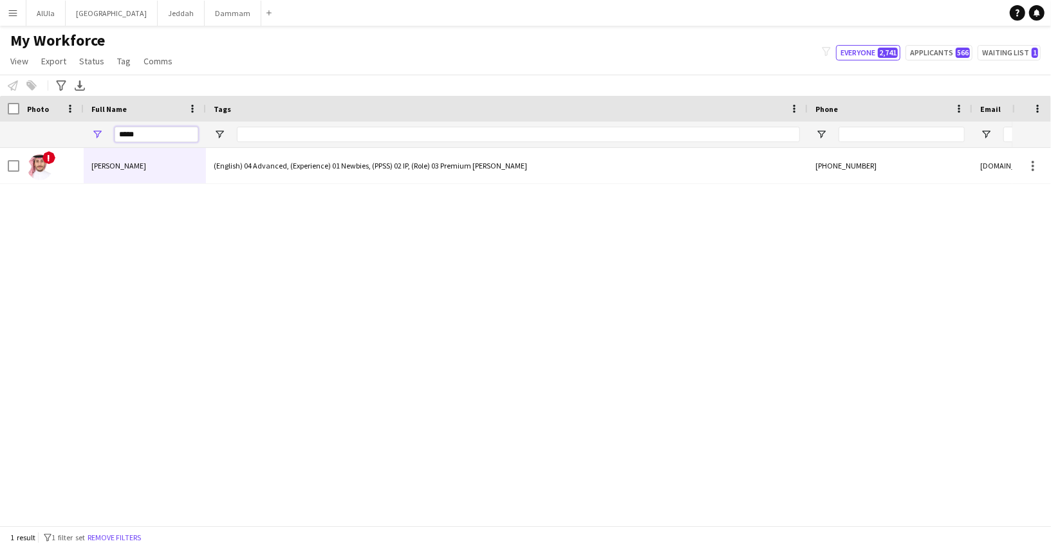
click at [128, 136] on input "*****" at bounding box center [157, 134] width 84 height 15
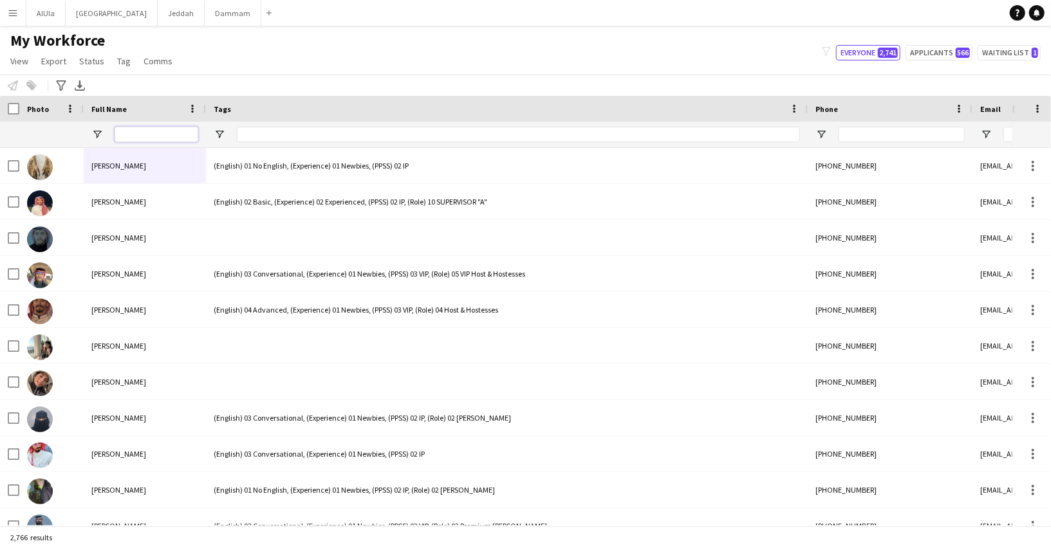
click at [185, 133] on input "Full Name Filter Input" at bounding box center [157, 134] width 84 height 15
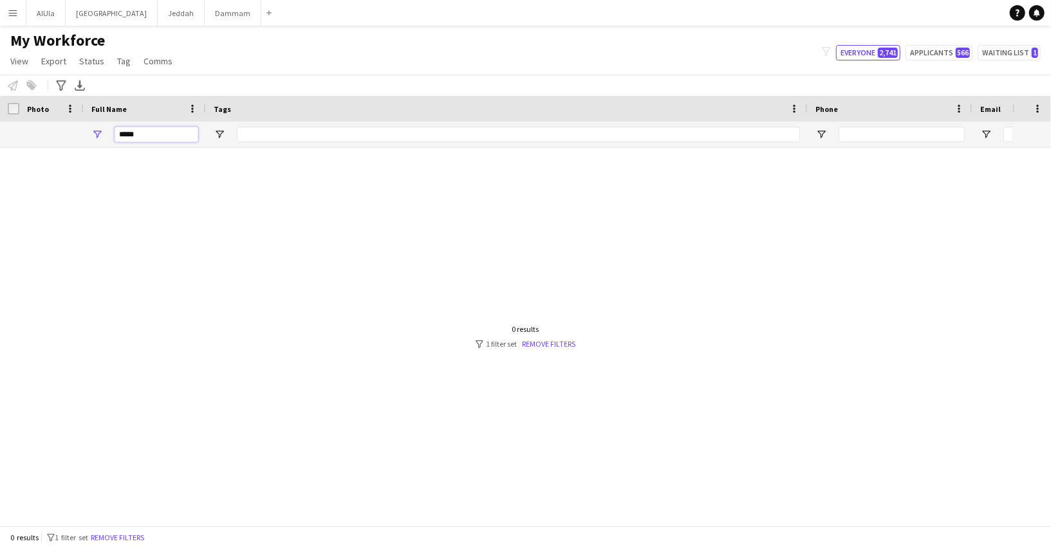
click at [127, 138] on input "*****" at bounding box center [157, 134] width 84 height 15
click at [127, 128] on input "*****" at bounding box center [157, 134] width 84 height 15
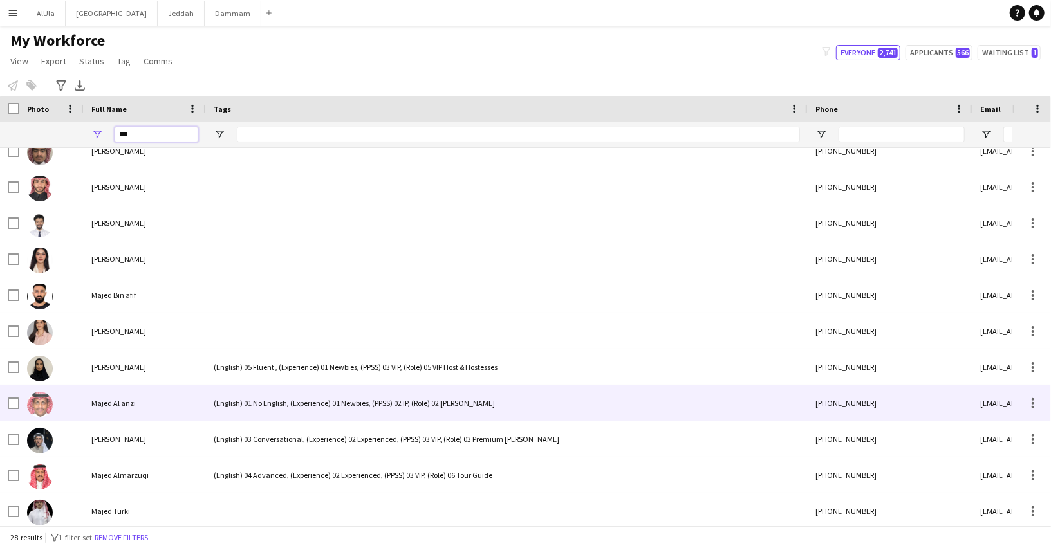
scroll to position [631, 0]
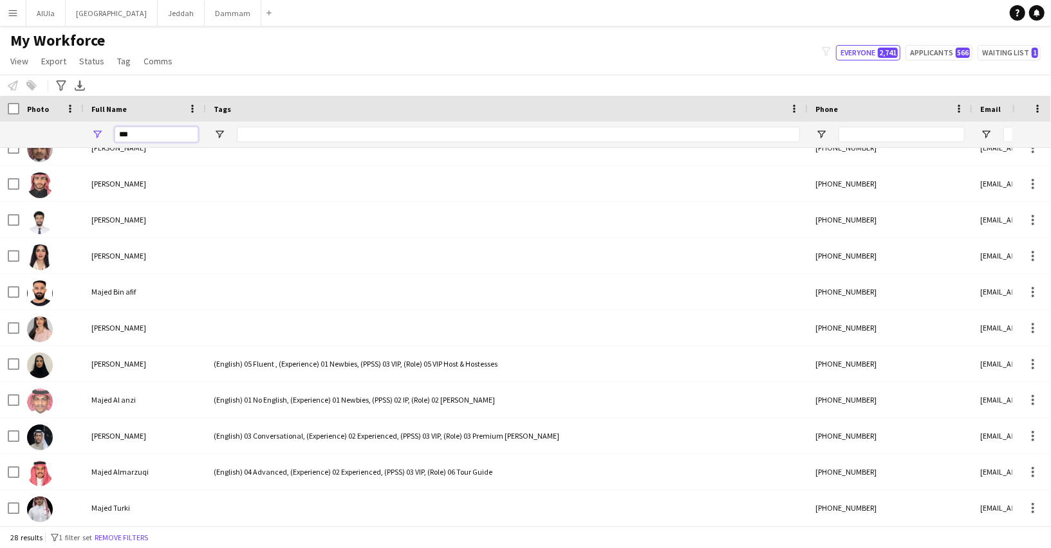
click at [140, 134] on input "***" at bounding box center [157, 134] width 84 height 15
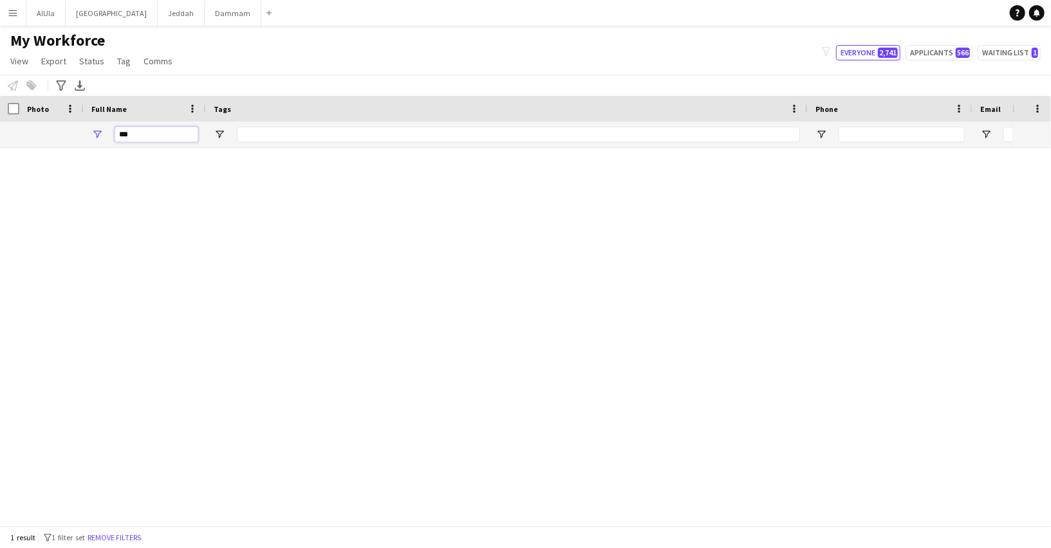
scroll to position [0, 0]
click at [130, 135] on input "*********" at bounding box center [157, 134] width 84 height 15
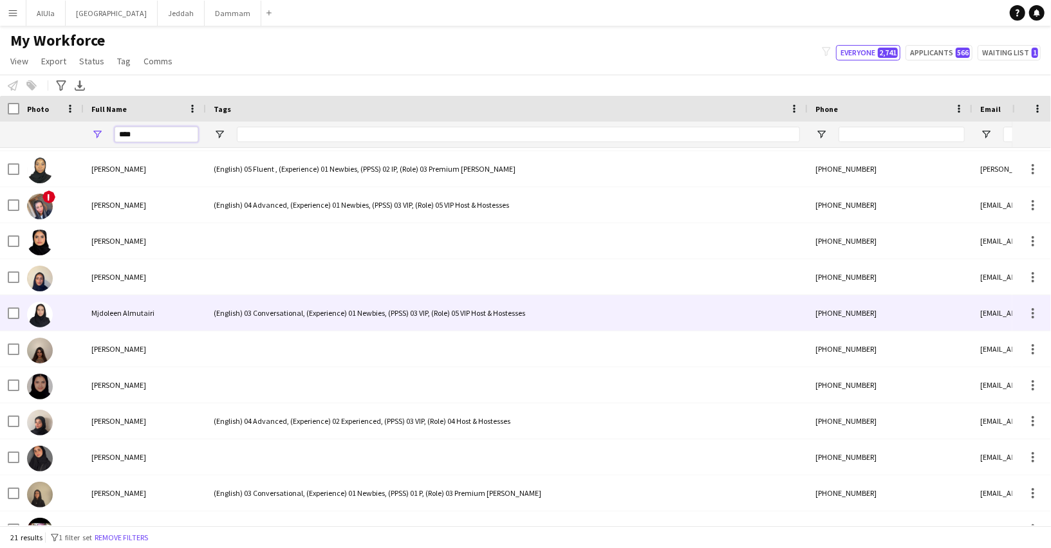
type input "****"
click at [122, 309] on span "Mjdoleen Almutairi" at bounding box center [122, 313] width 63 height 10
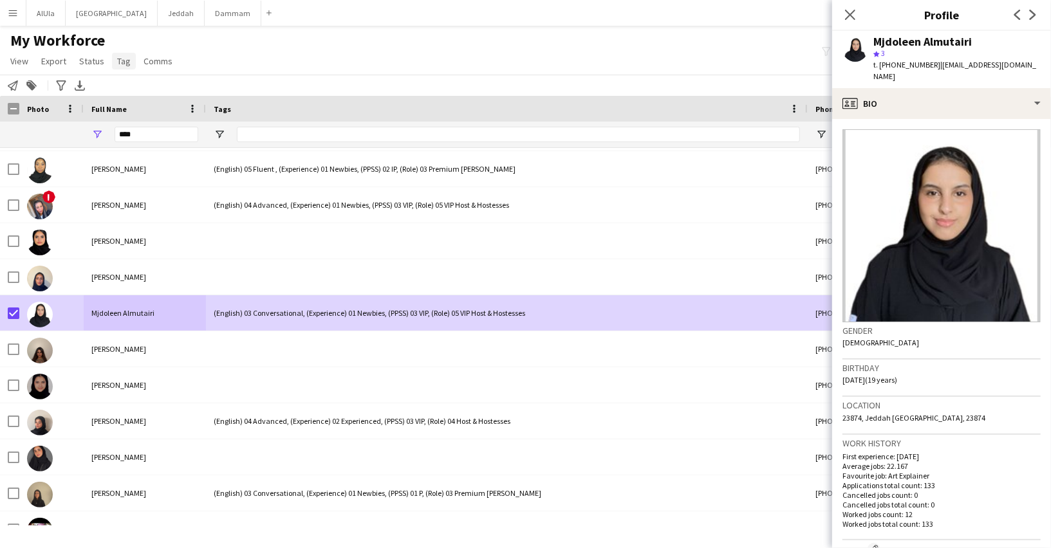
click at [117, 56] on span "Tag" at bounding box center [124, 61] width 14 height 12
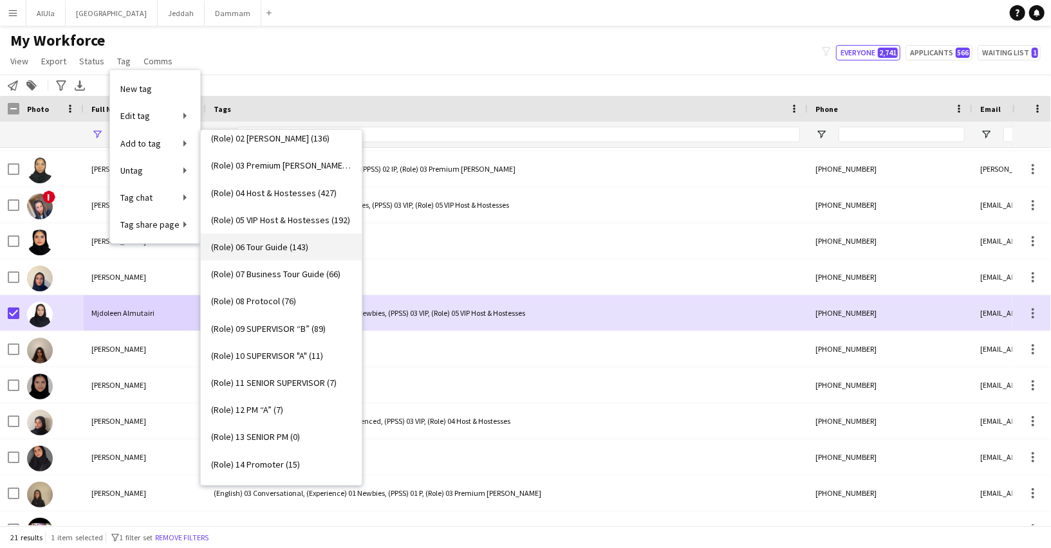
click at [268, 252] on span "(Role) 06 Tour Guide (143)" at bounding box center [259, 247] width 97 height 12
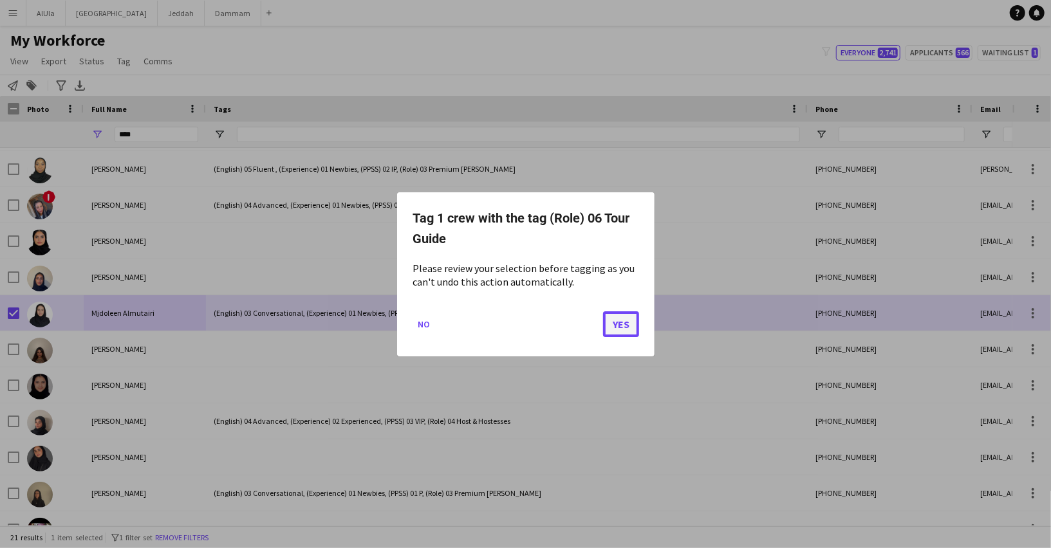
click at [613, 321] on button "Yes" at bounding box center [621, 324] width 36 height 26
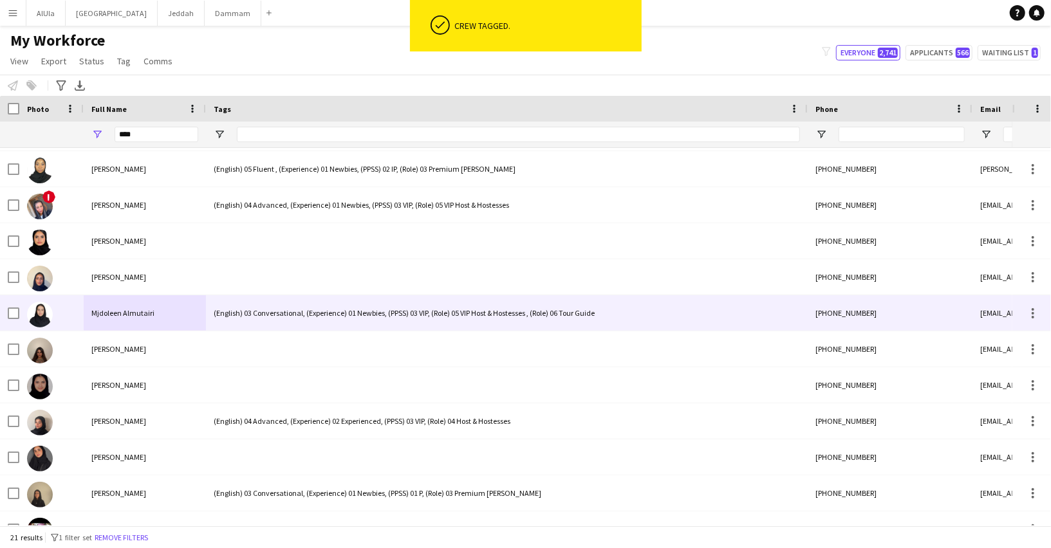
click at [304, 311] on div "(English) 03 Conversational, (Experience) 01 Newbies, (PPSS) 03 VIP, (Role) 05 …" at bounding box center [507, 312] width 602 height 35
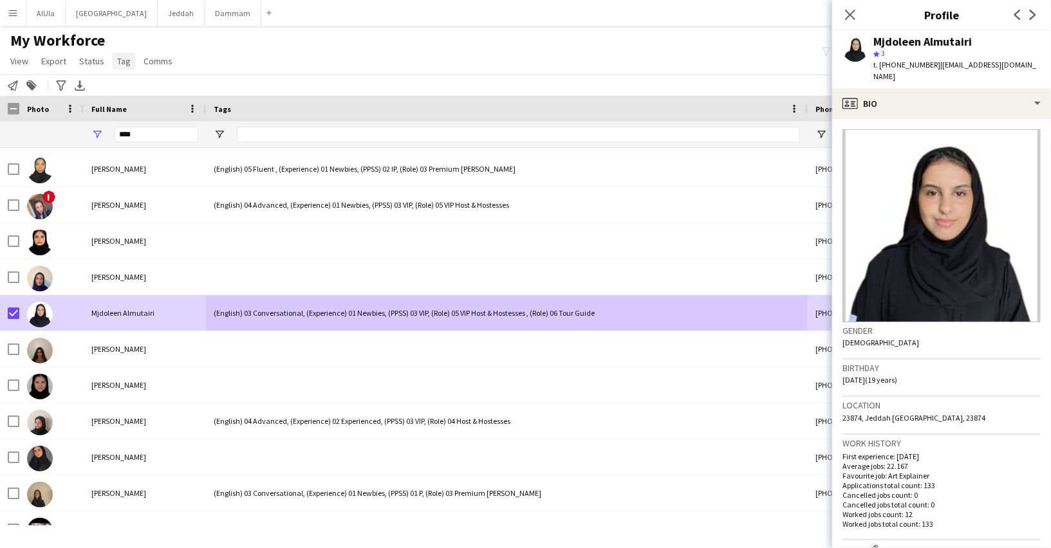
click at [125, 63] on span "Tag" at bounding box center [124, 61] width 14 height 12
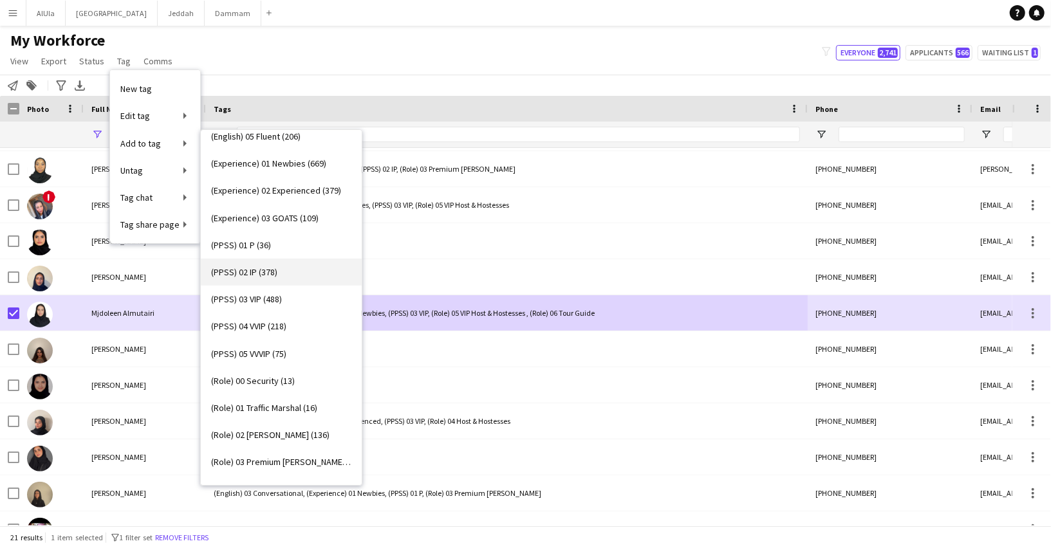
click at [250, 275] on span "(PPSS) 02 IP (378)" at bounding box center [244, 272] width 66 height 12
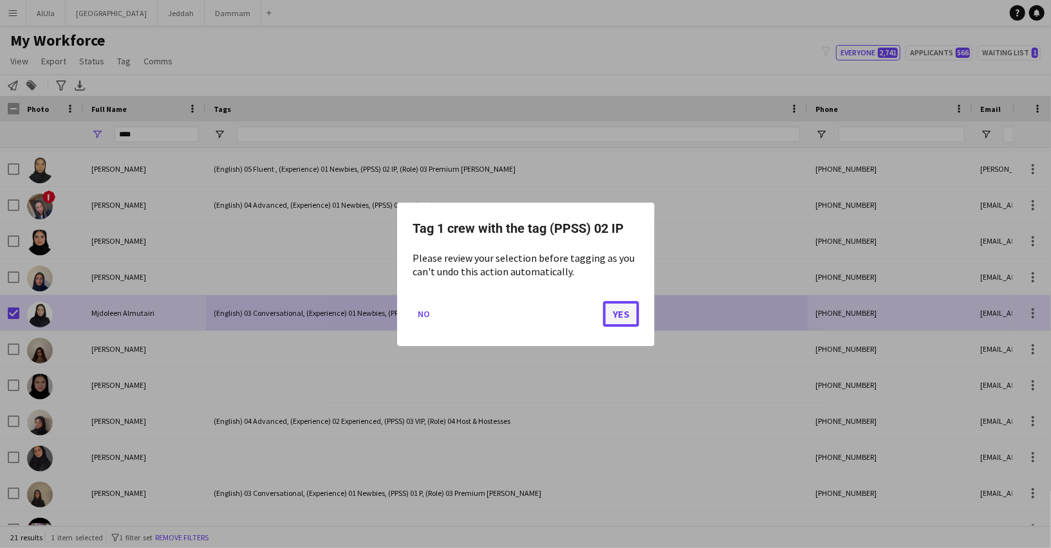
click at [626, 308] on button "Yes" at bounding box center [621, 314] width 36 height 26
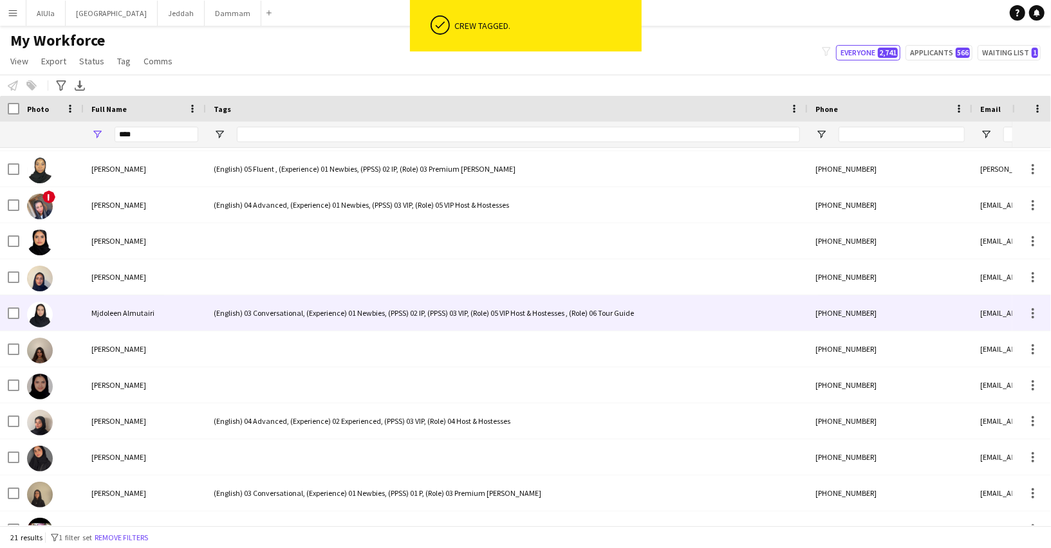
click at [326, 311] on div "(English) 03 Conversational, (Experience) 01 Newbies, (PPSS) 02 IP, (PPSS) 03 V…" at bounding box center [507, 312] width 602 height 35
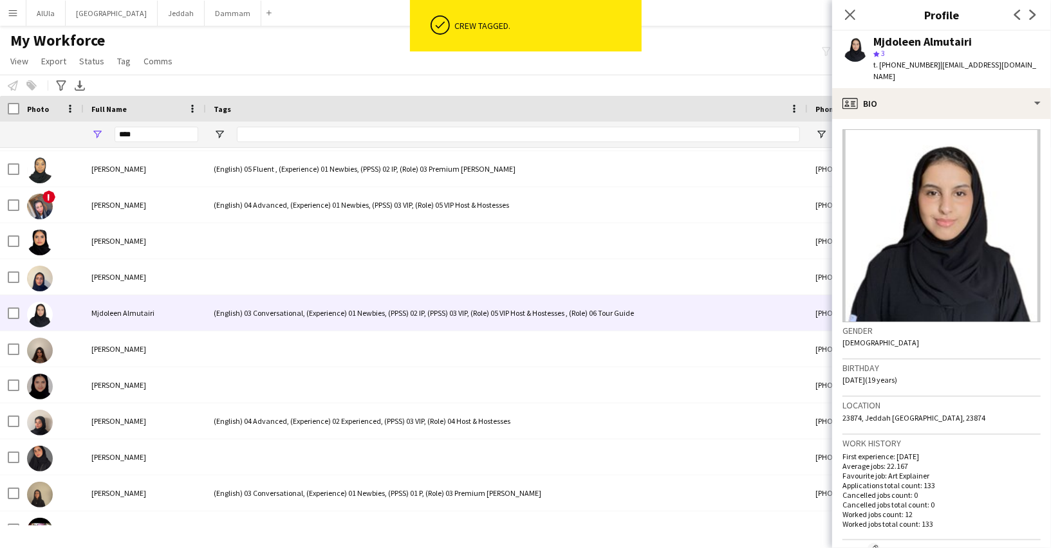
scroll to position [435, 0]
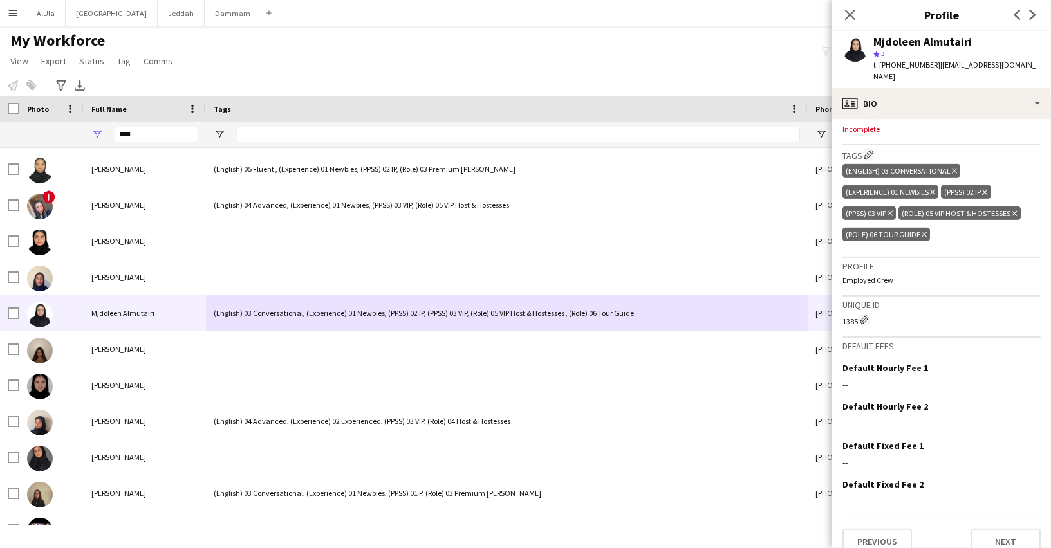
click at [1014, 210] on icon "Delete tag" at bounding box center [1014, 214] width 5 height 8
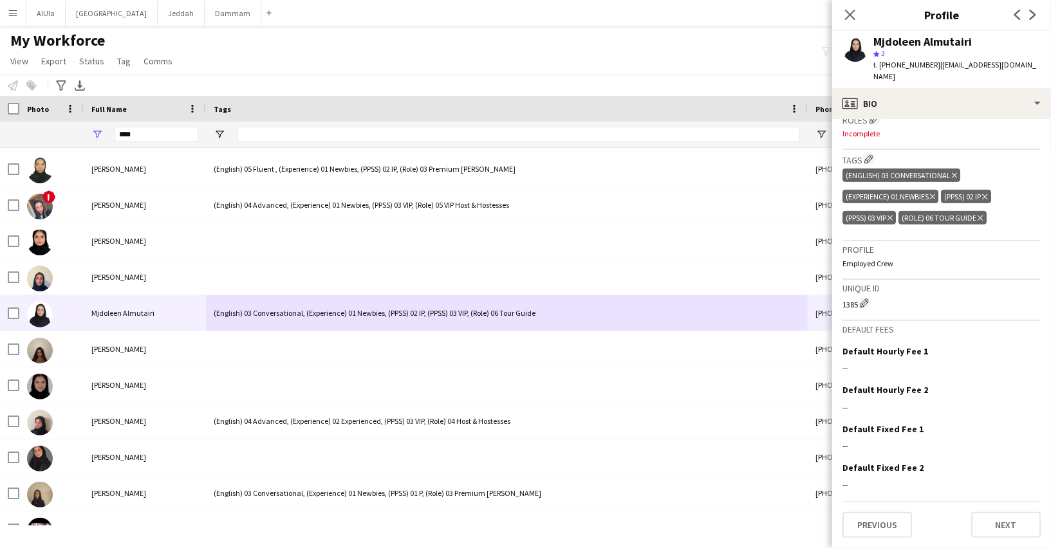
scroll to position [414, 0]
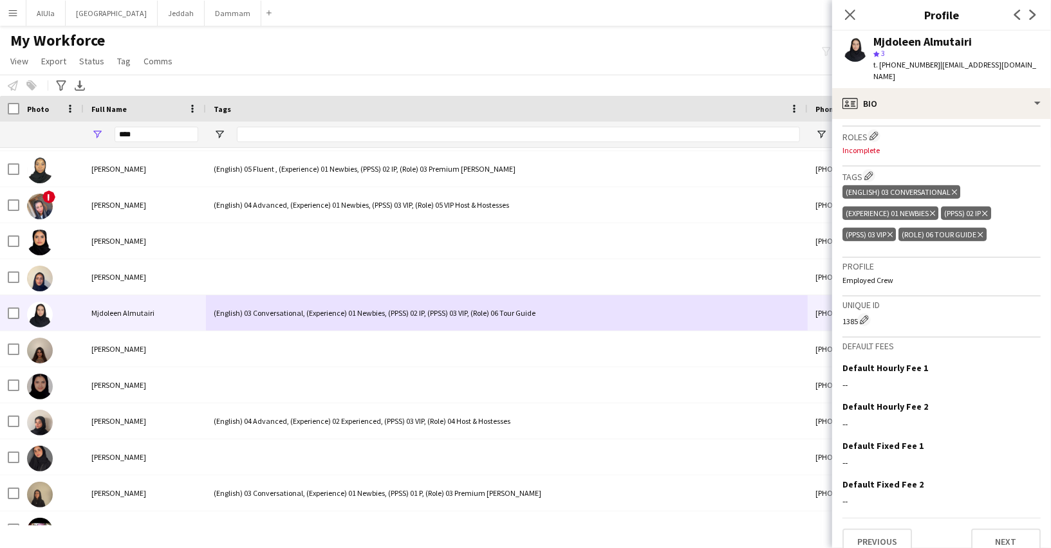
click at [893, 232] on icon at bounding box center [889, 234] width 5 height 5
click at [854, 15] on icon "Close pop-in" at bounding box center [850, 14] width 12 height 12
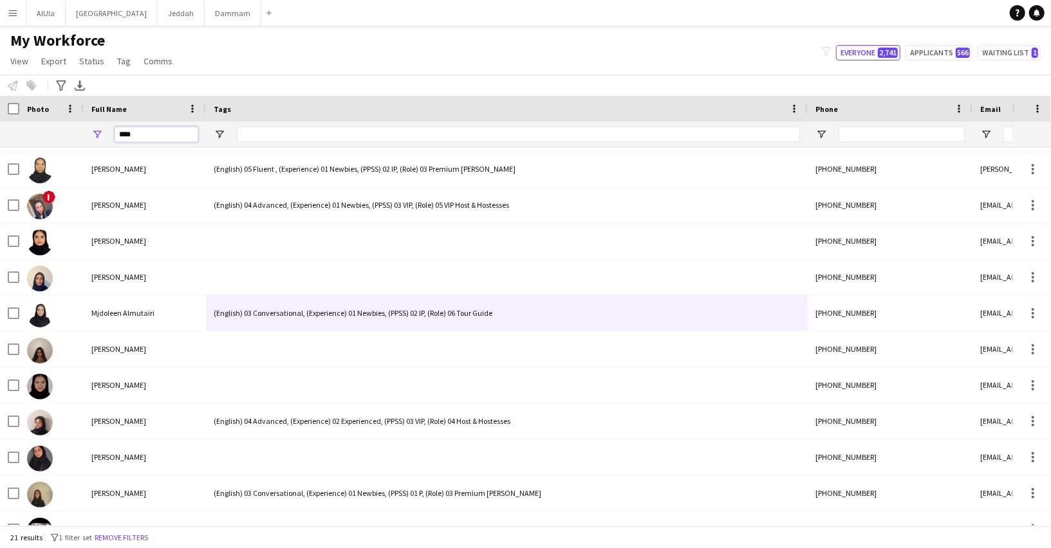
click at [130, 133] on input "****" at bounding box center [157, 134] width 84 height 15
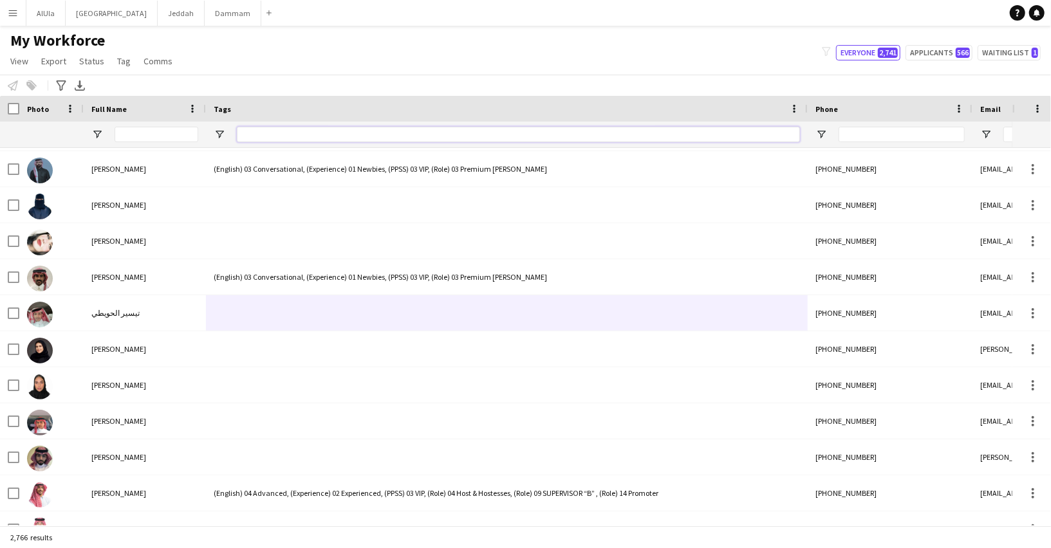
click at [342, 135] on input "Tags Filter Input" at bounding box center [518, 134] width 563 height 15
click at [222, 133] on span "Open Filter Menu" at bounding box center [220, 135] width 12 height 12
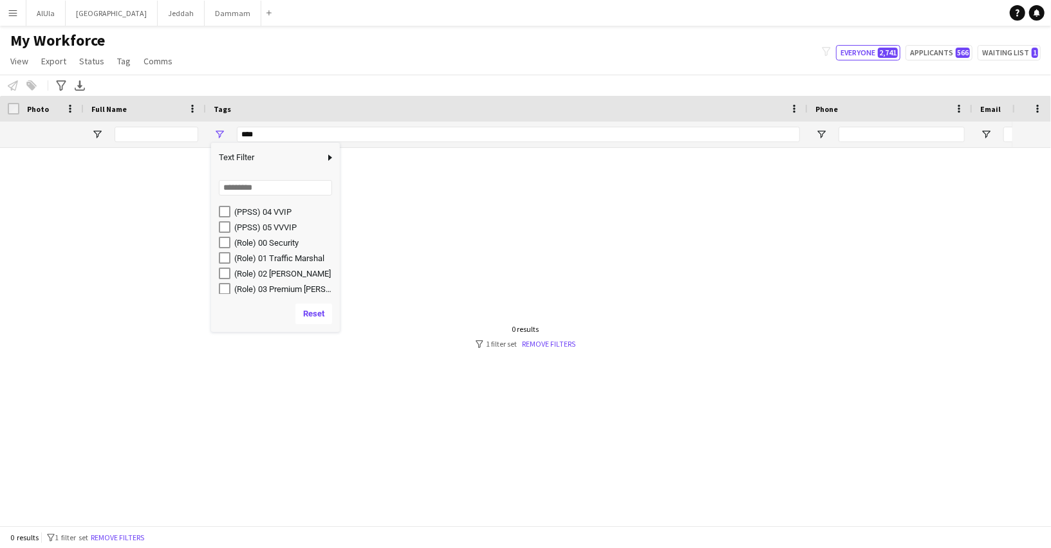
scroll to position [194, 0]
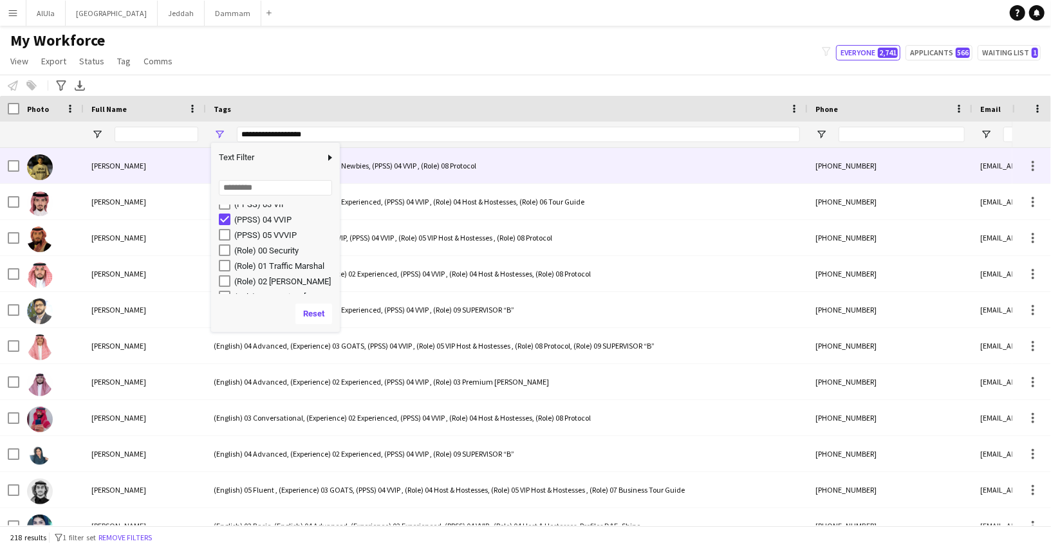
click at [142, 166] on span "Abdulaziz Alsoaib" at bounding box center [118, 166] width 55 height 10
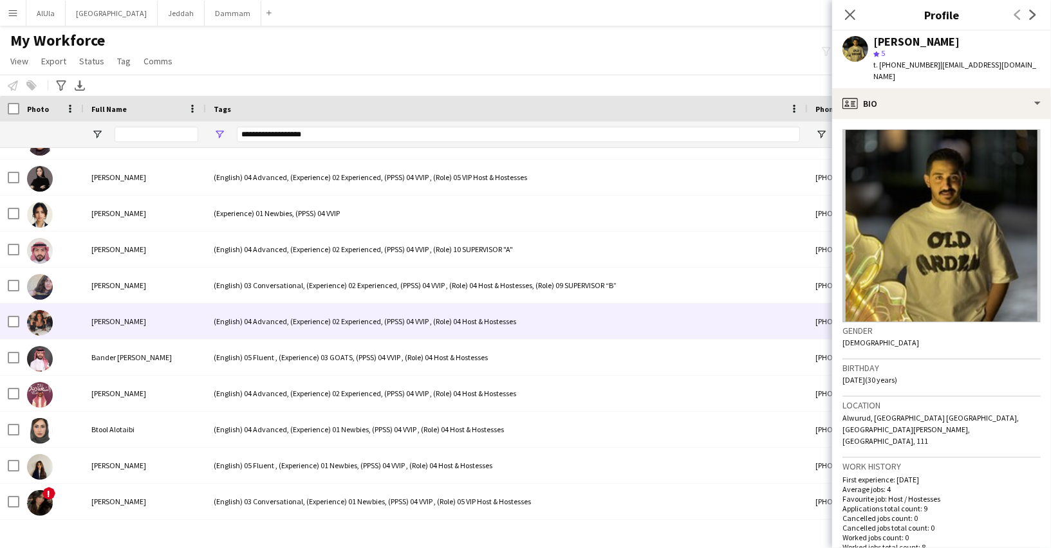
scroll to position [0, 1]
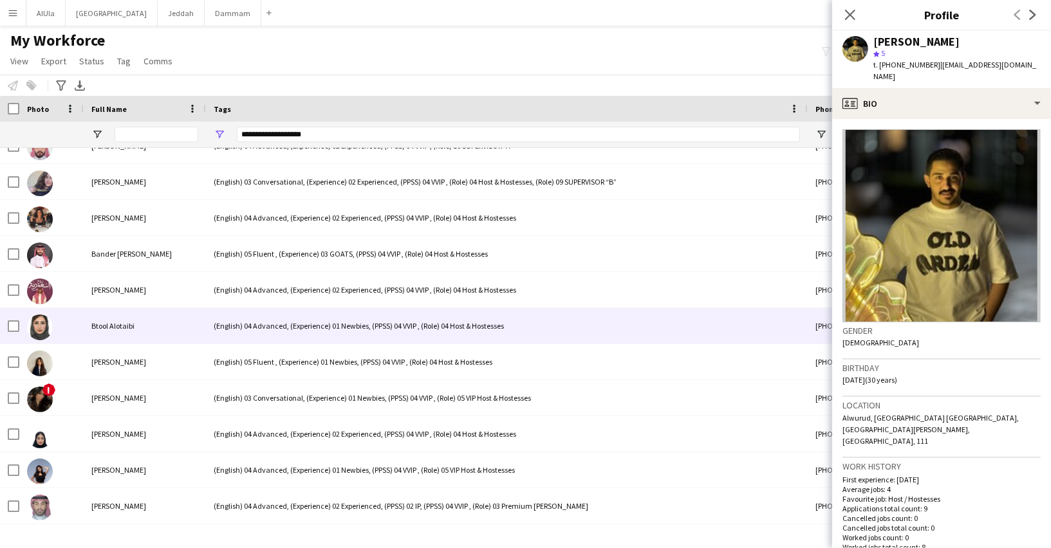
click at [135, 324] on div "Btool Alotaibi" at bounding box center [145, 325] width 122 height 35
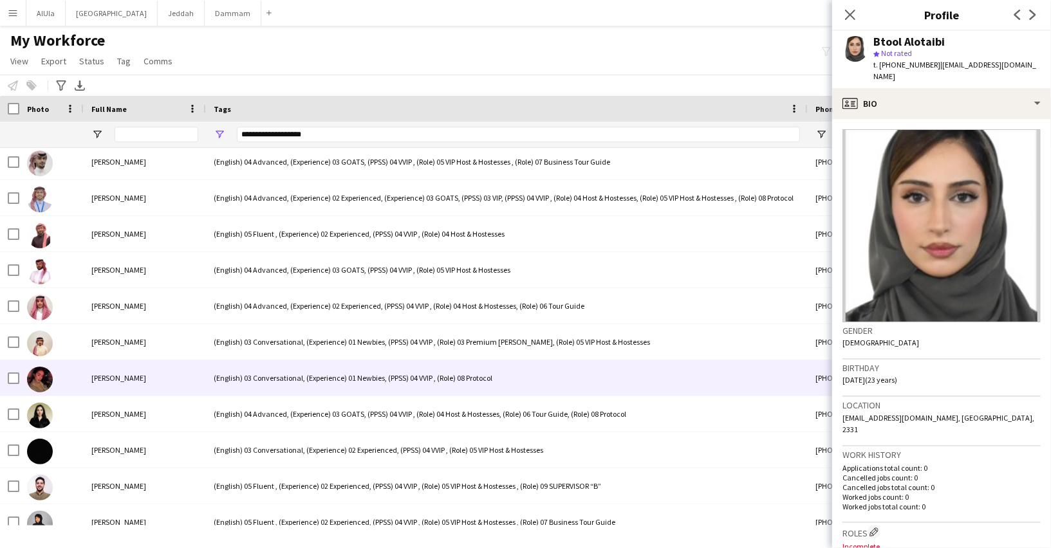
click at [98, 374] on span "Muhra Alotaibi" at bounding box center [118, 378] width 55 height 10
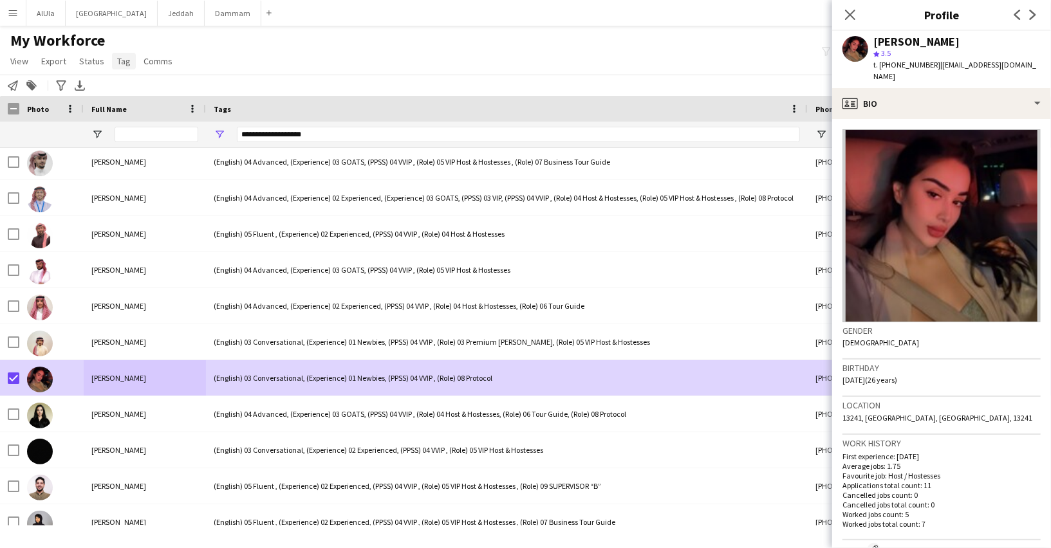
click at [120, 64] on span "Tag" at bounding box center [124, 61] width 14 height 12
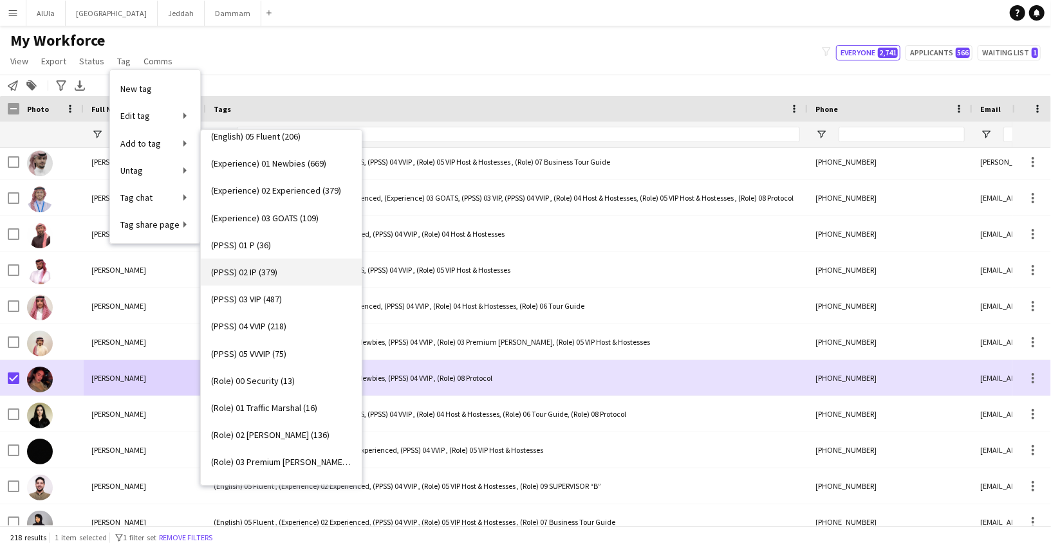
click at [278, 271] on link "(PPSS) 02 IP (379)" at bounding box center [281, 272] width 161 height 27
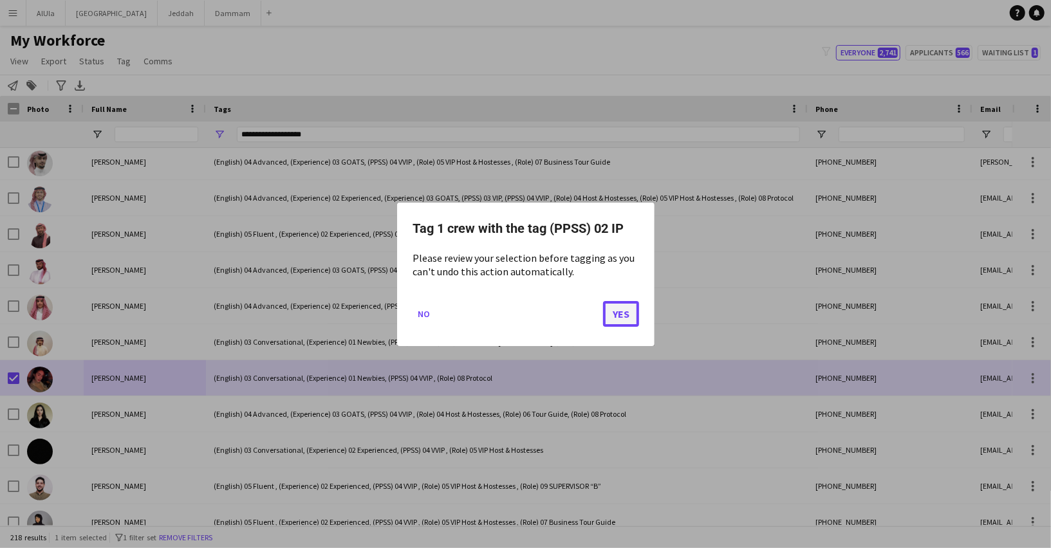
click at [618, 313] on button "Yes" at bounding box center [621, 314] width 36 height 26
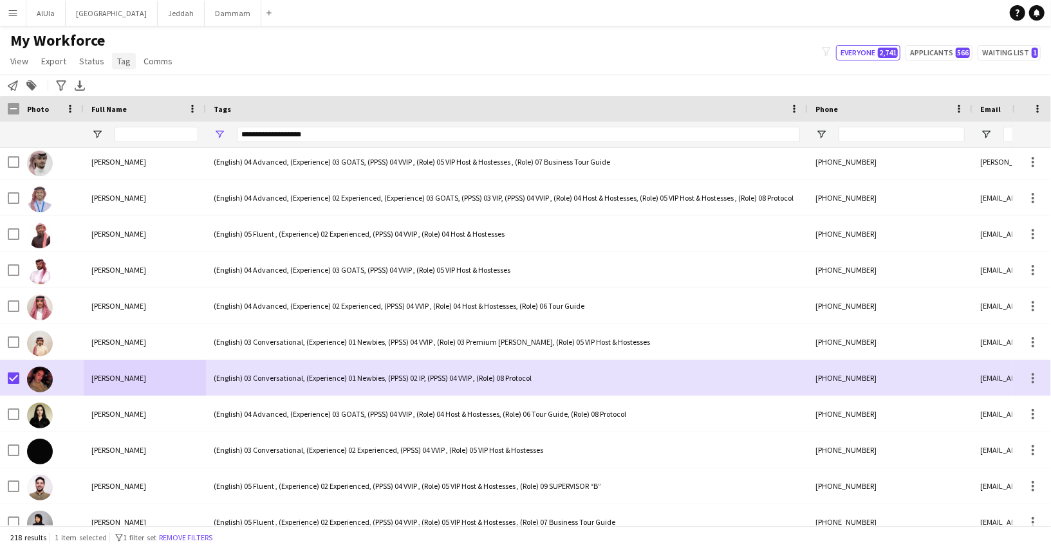
click at [122, 64] on span "Tag" at bounding box center [124, 61] width 14 height 12
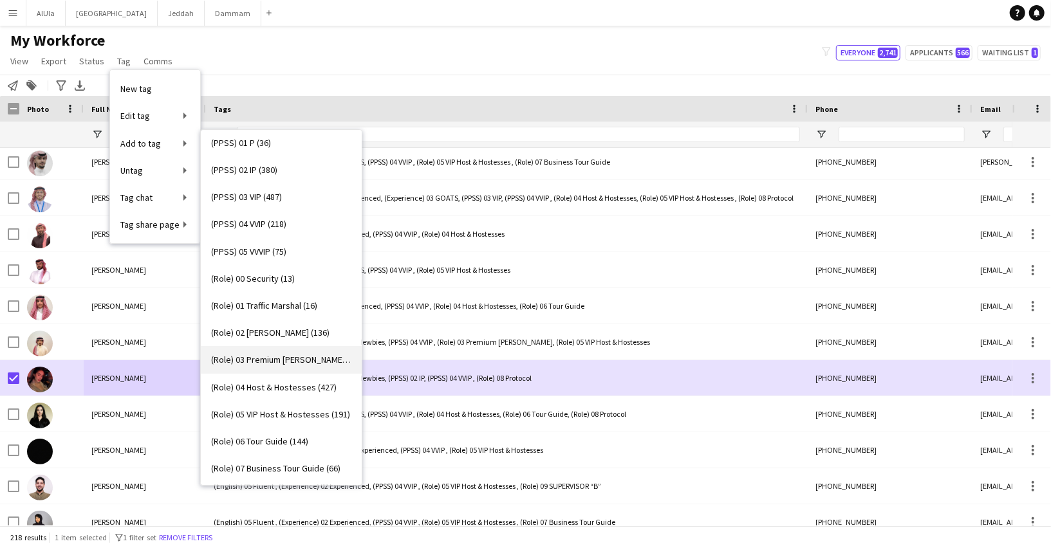
click at [260, 358] on span "(Role) 03 Premium Usher (294)" at bounding box center [281, 360] width 140 height 12
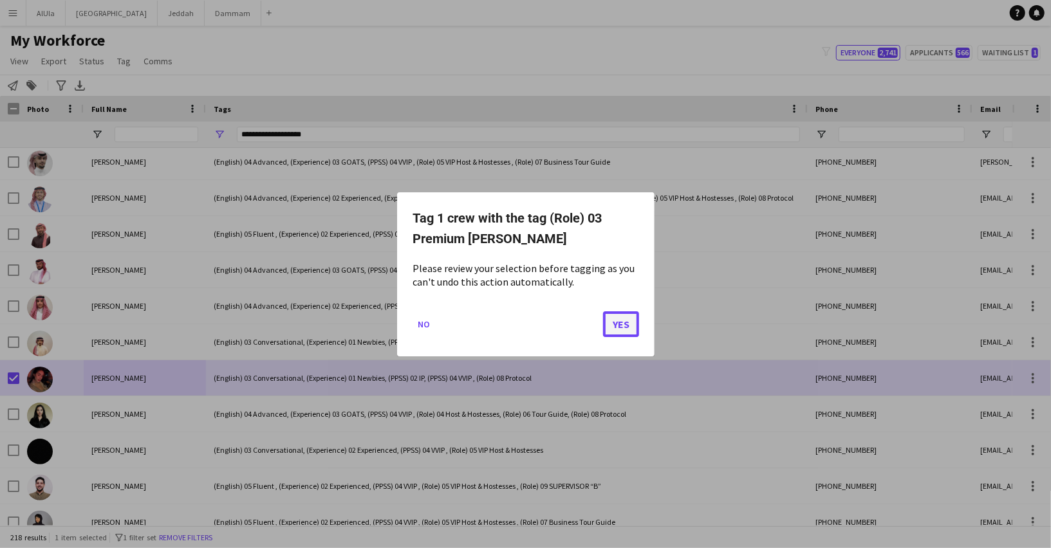
click at [611, 324] on button "Yes" at bounding box center [621, 324] width 36 height 26
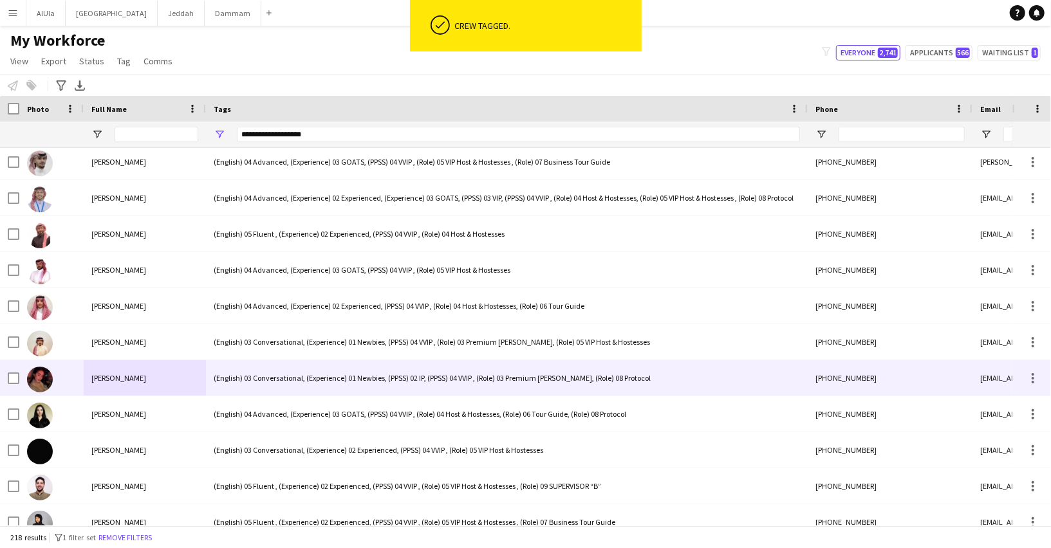
click at [264, 375] on div "(English) 03 Conversational, (Experience) 01 Newbies, (PPSS) 02 IP, (PPSS) 04 V…" at bounding box center [507, 377] width 602 height 35
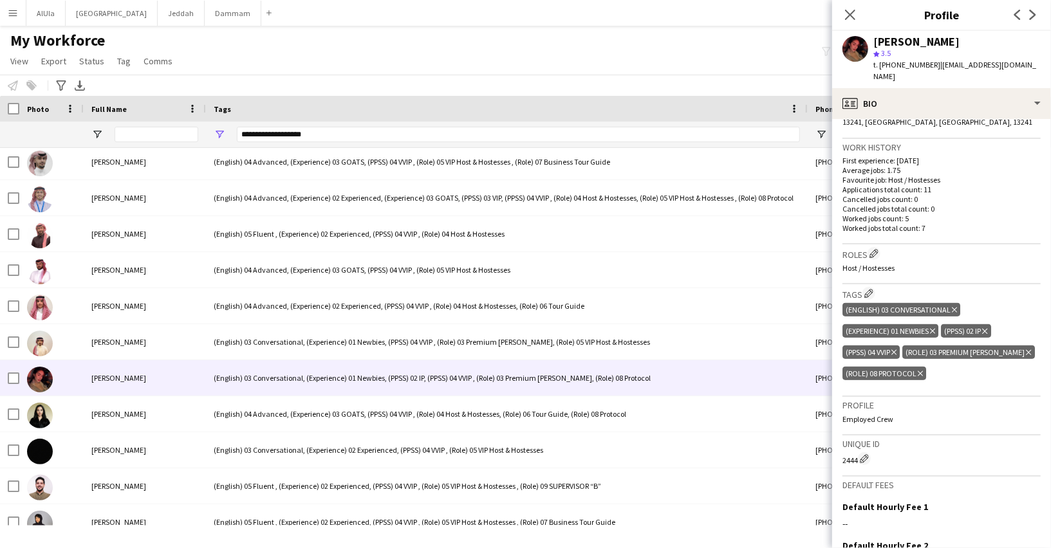
click at [899, 346] on div "(PPSS) 04 VVIP Delete tag" at bounding box center [870, 353] width 57 height 14
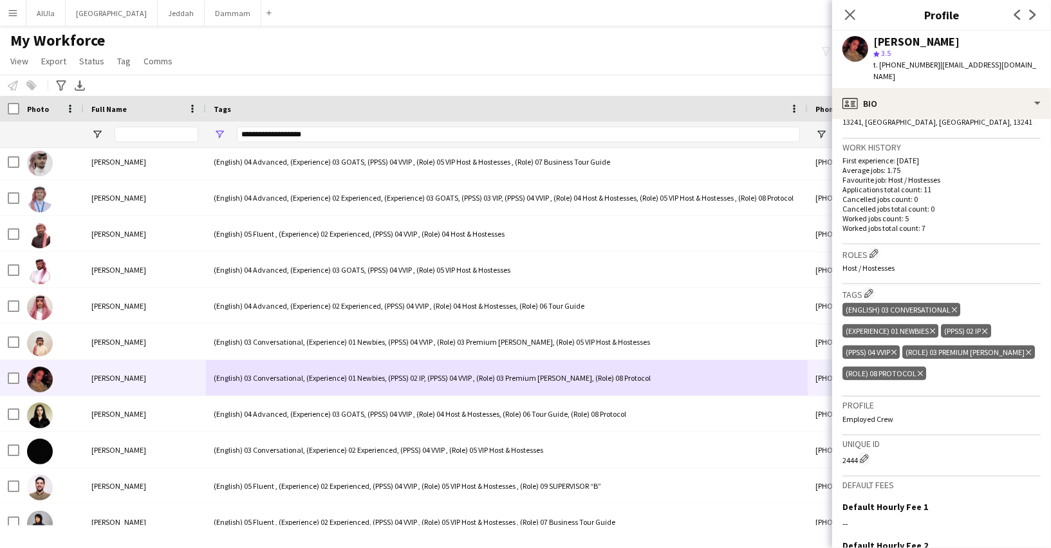
click at [896, 350] on icon at bounding box center [893, 352] width 5 height 5
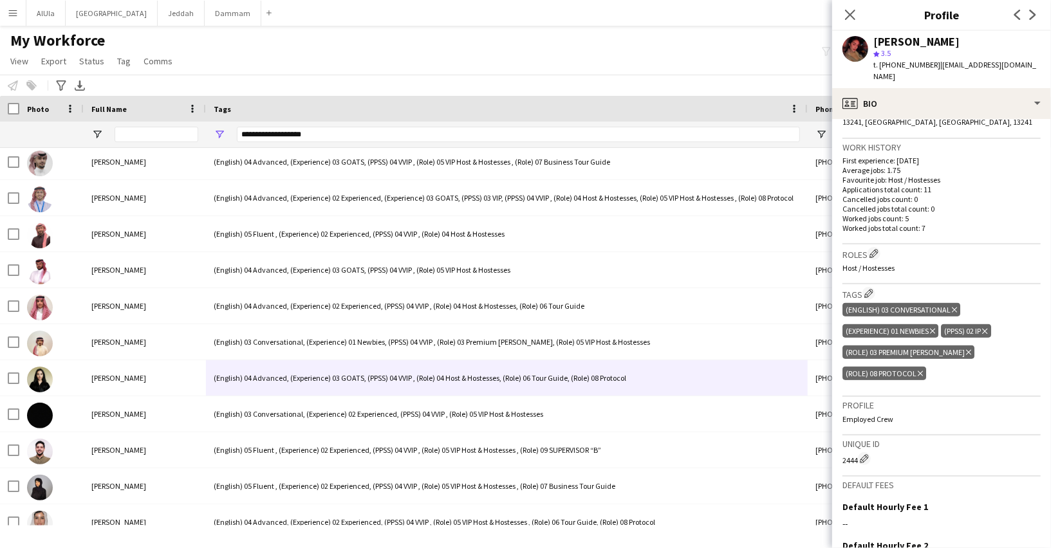
click at [923, 370] on icon "Delete tag" at bounding box center [920, 374] width 5 height 8
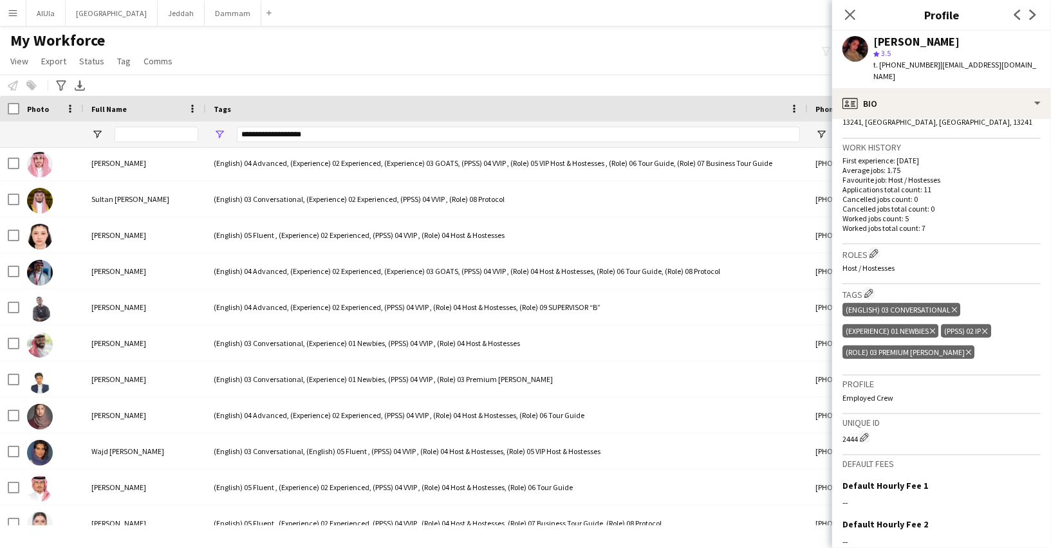
click at [290, 131] on div "**********" at bounding box center [518, 134] width 563 height 15
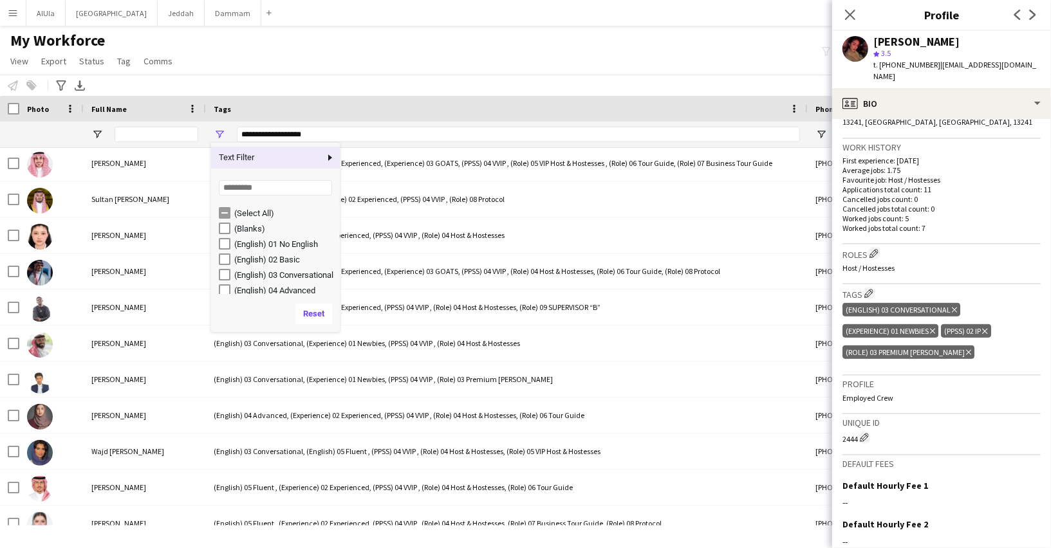
click at [292, 129] on div "**********" at bounding box center [518, 134] width 563 height 15
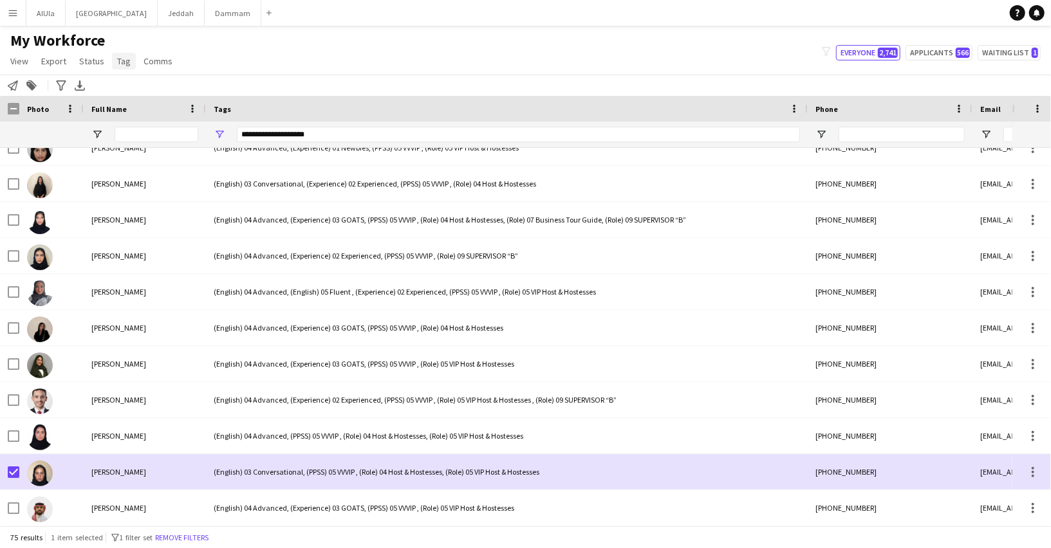
click at [127, 59] on span "Tag" at bounding box center [124, 61] width 14 height 12
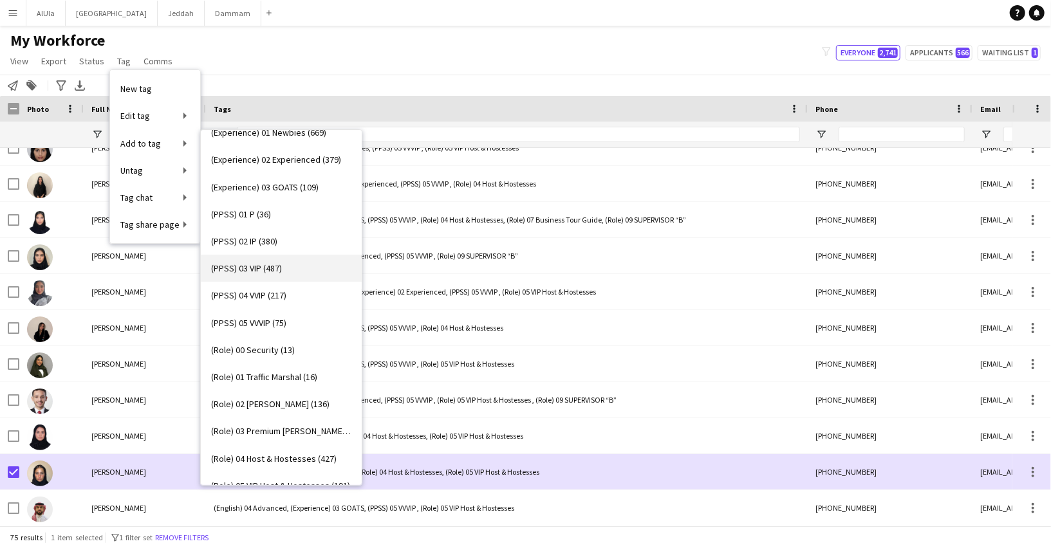
click at [327, 269] on link "(PPSS) 03 VIP (487)" at bounding box center [281, 268] width 161 height 27
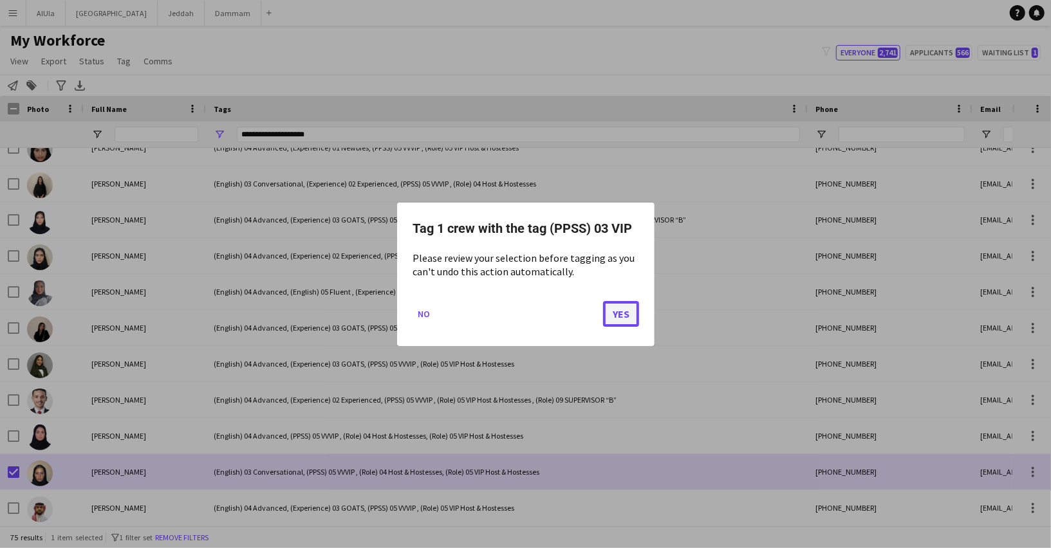
click at [619, 313] on button "Yes" at bounding box center [621, 314] width 36 height 26
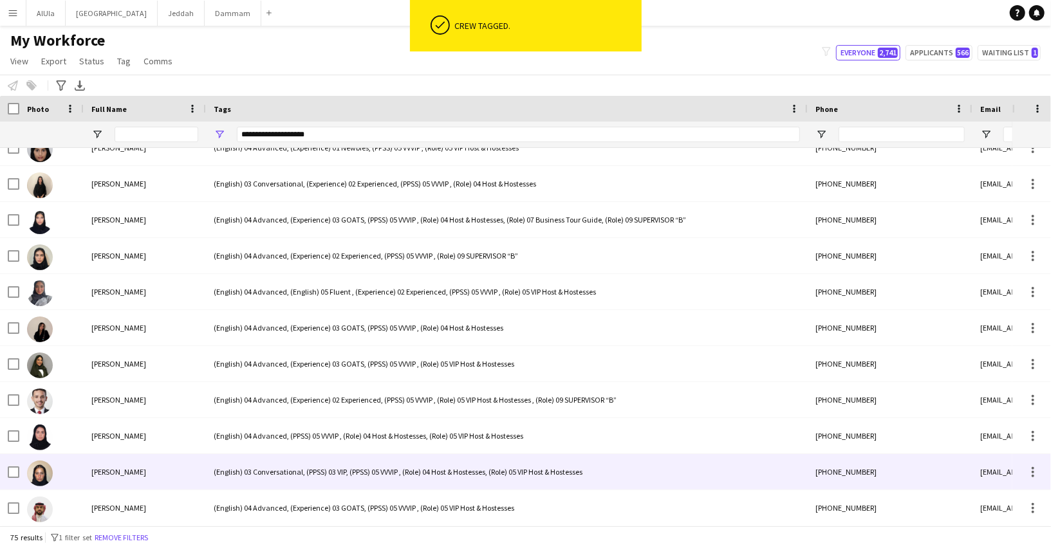
click at [222, 472] on div "(English) 03 Conversational, (PPSS) 03 VIP, (PPSS) 05 VVVIP , (Role) 04 Host & …" at bounding box center [507, 471] width 602 height 35
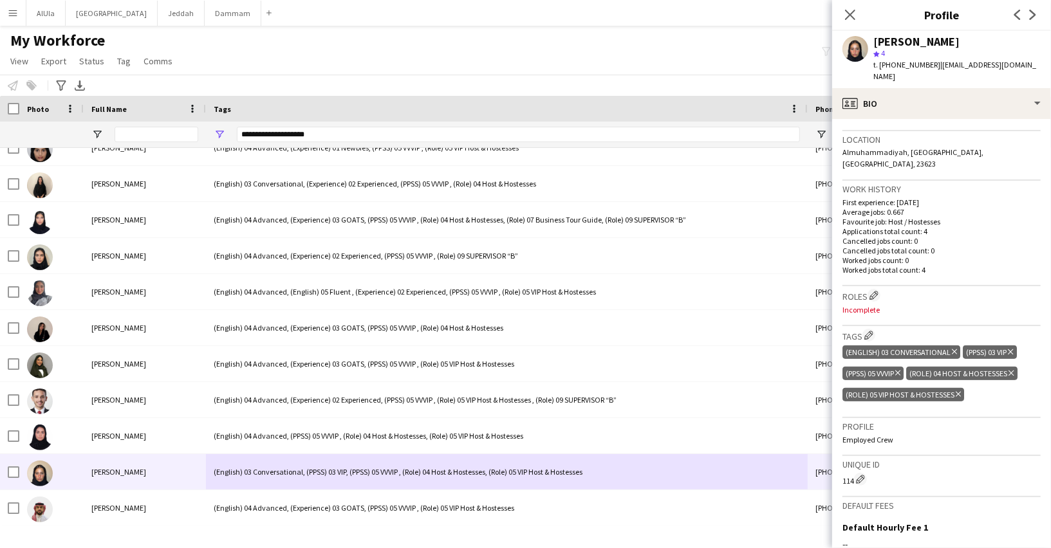
click at [899, 369] on icon "Delete tag" at bounding box center [897, 373] width 5 height 8
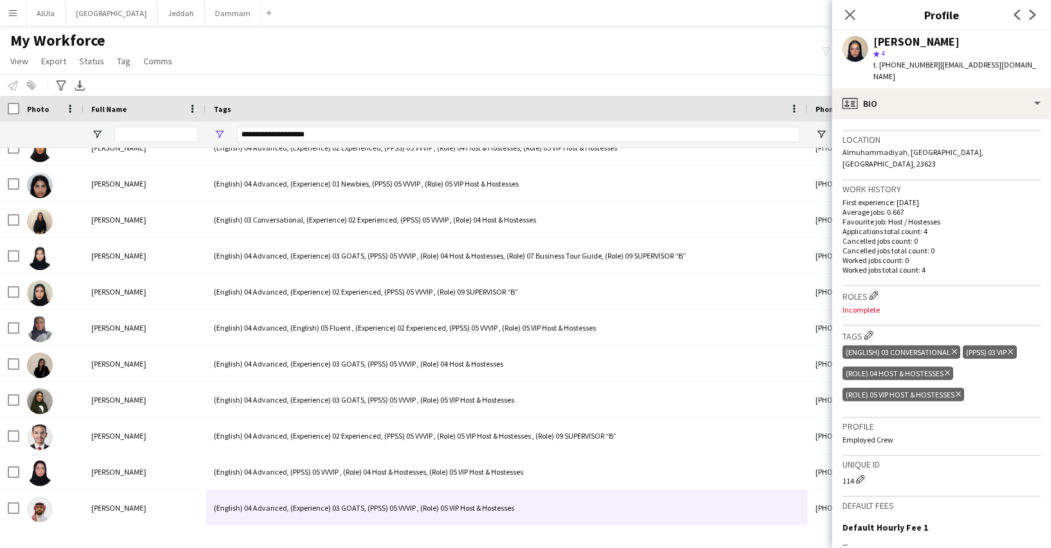
click at [947, 369] on icon "Delete tag" at bounding box center [947, 373] width 5 height 8
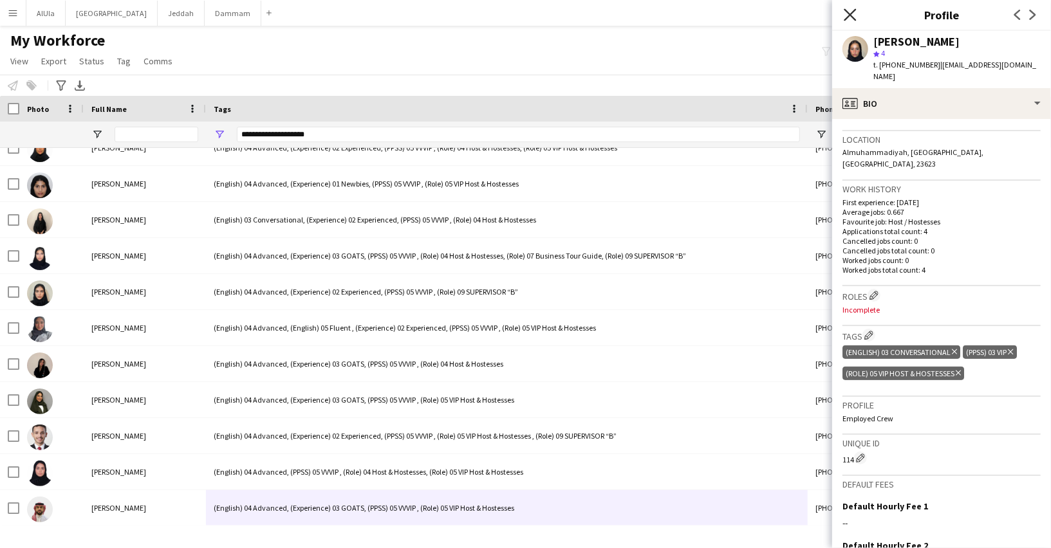
click at [848, 10] on icon "Close pop-in" at bounding box center [850, 14] width 12 height 12
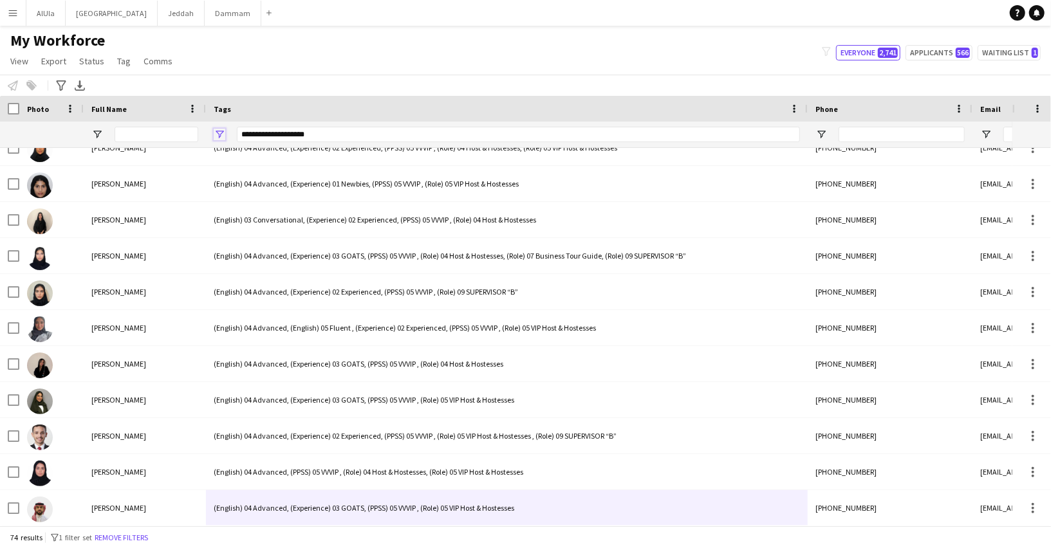
click at [220, 135] on span "Open Filter Menu" at bounding box center [220, 135] width 12 height 12
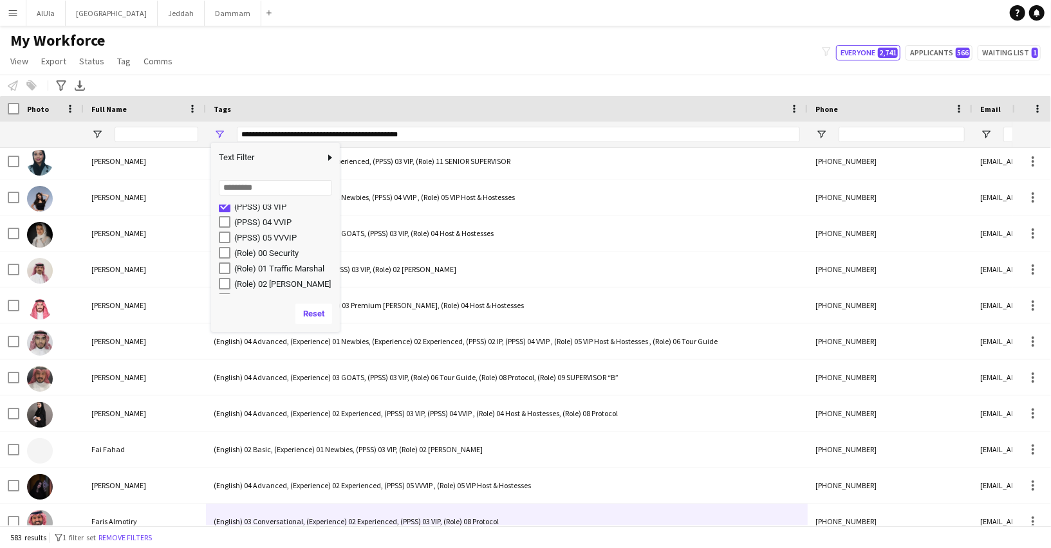
scroll to position [189, 0]
type input "**********"
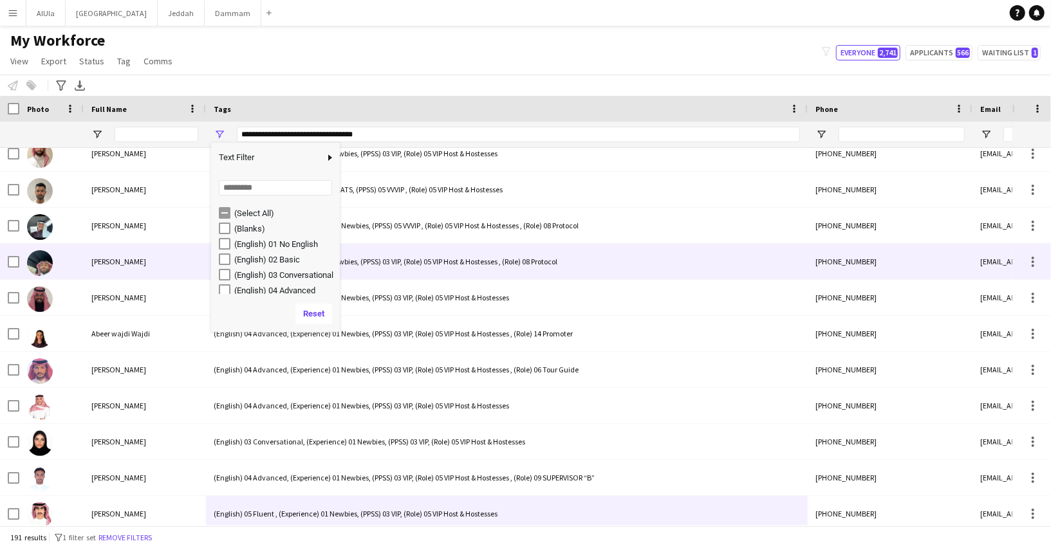
scroll to position [2285, 0]
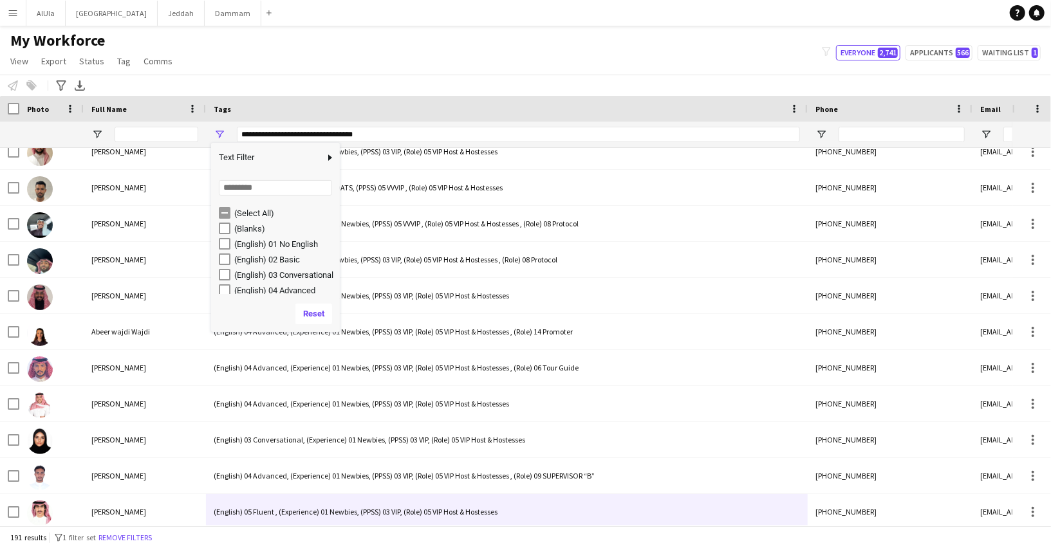
click at [281, 81] on div "Notify workforce Add to tag Select at least one crew to tag him or her. Advance…" at bounding box center [525, 85] width 1051 height 21
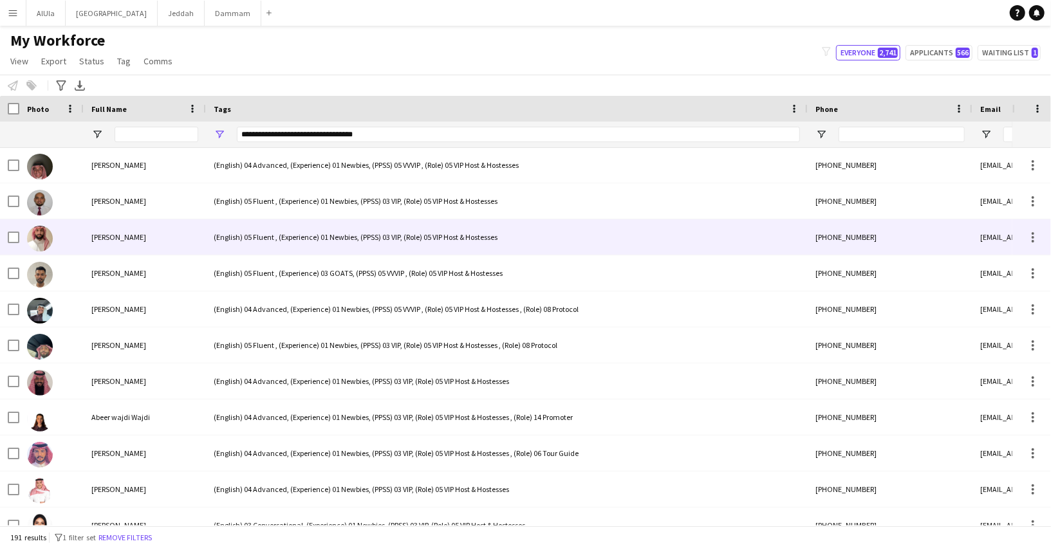
scroll to position [2187, 0]
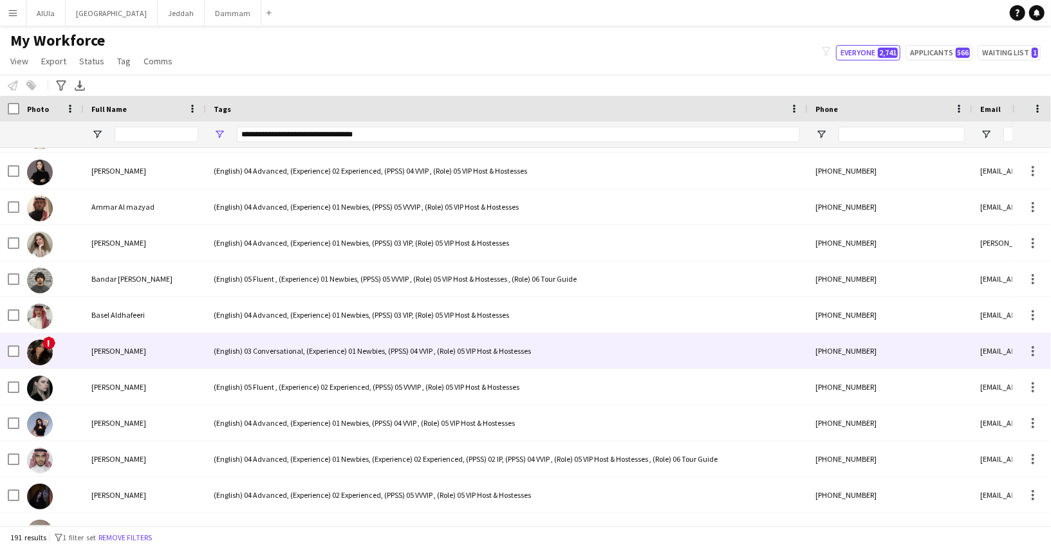
click at [259, 355] on div "(English) 03 Conversational, (Experience) 01 Newbies, (PPSS) 04 VVIP , (Role) 0…" at bounding box center [507, 350] width 602 height 35
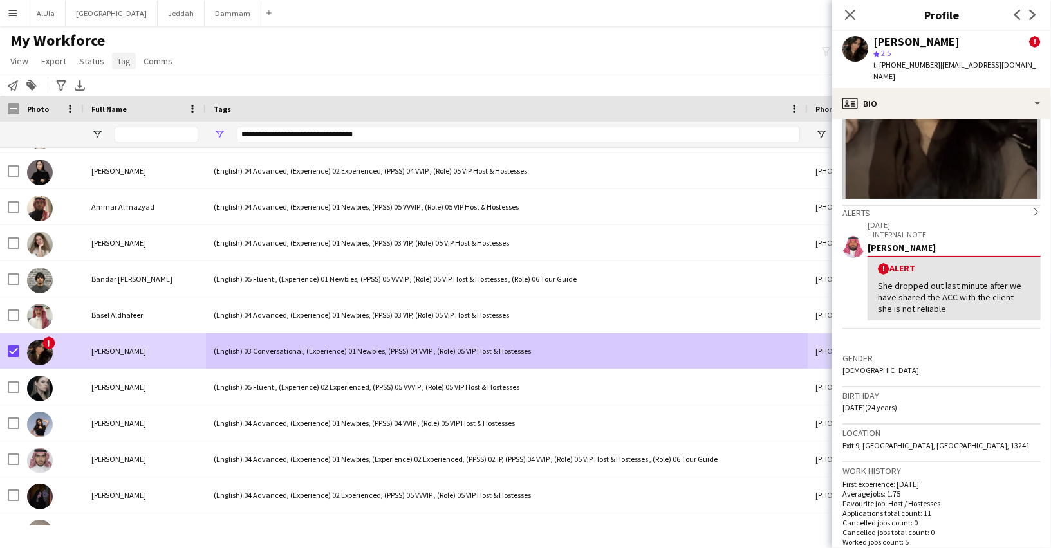
click at [119, 62] on span "Tag" at bounding box center [124, 61] width 14 height 12
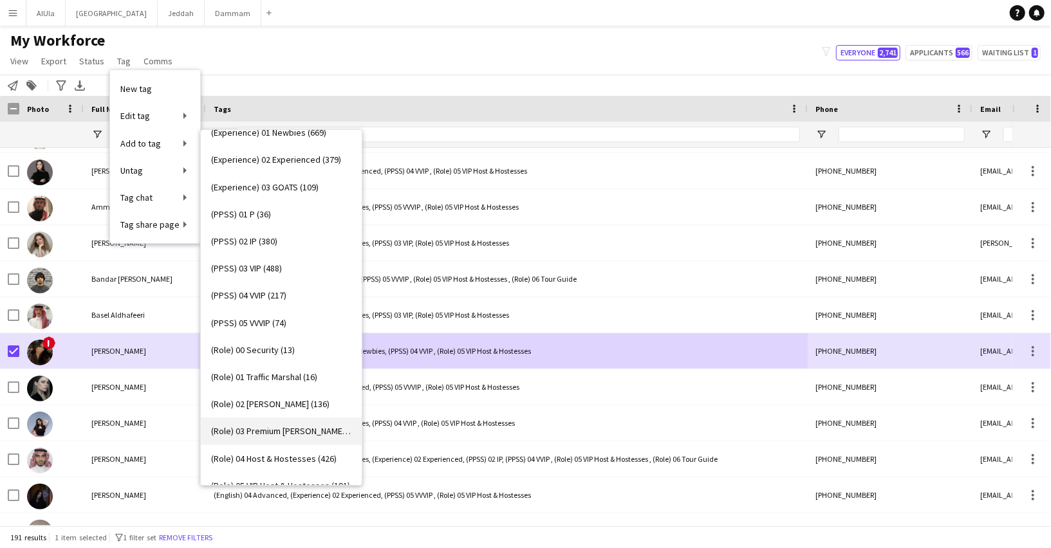
click at [274, 436] on span "(Role) 03 Premium Usher (295)" at bounding box center [281, 431] width 140 height 12
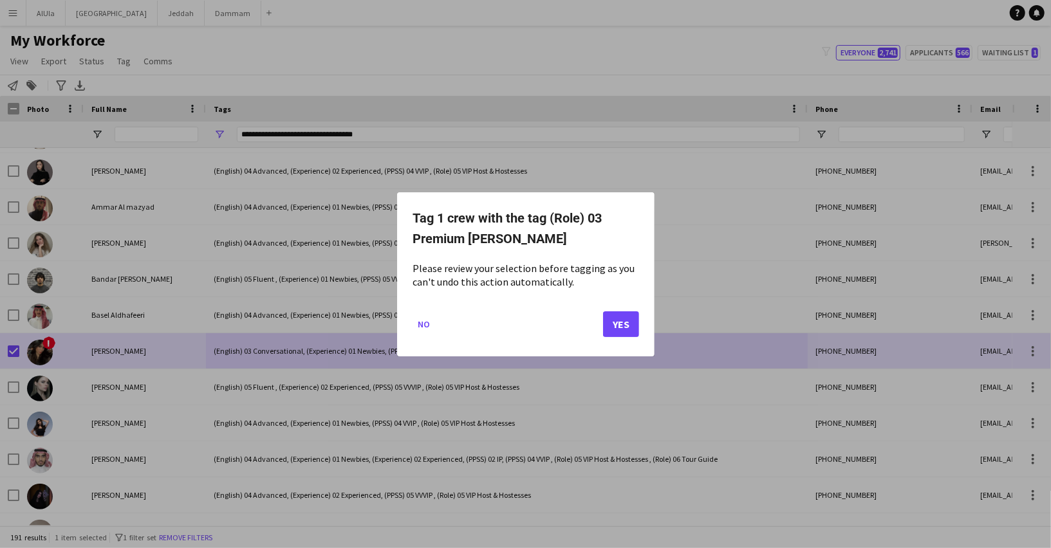
click at [619, 310] on mat-dialog-actions "No Yes" at bounding box center [526, 328] width 227 height 55
click at [615, 320] on button "Yes" at bounding box center [621, 324] width 36 height 26
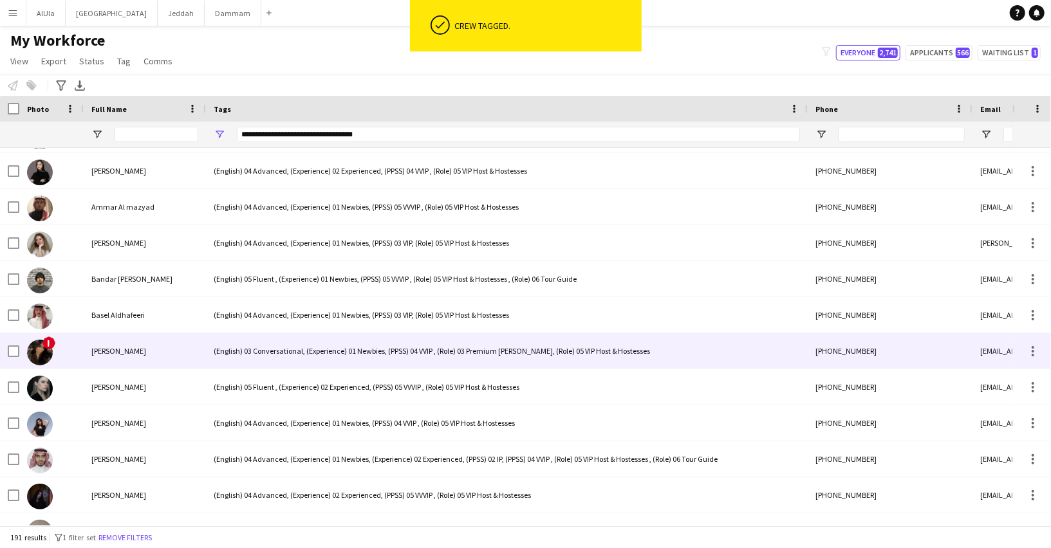
click at [283, 358] on div "(English) 03 Conversational, (Experience) 01 Newbies, (PPSS) 04 VVIP , (Role) 0…" at bounding box center [507, 350] width 602 height 35
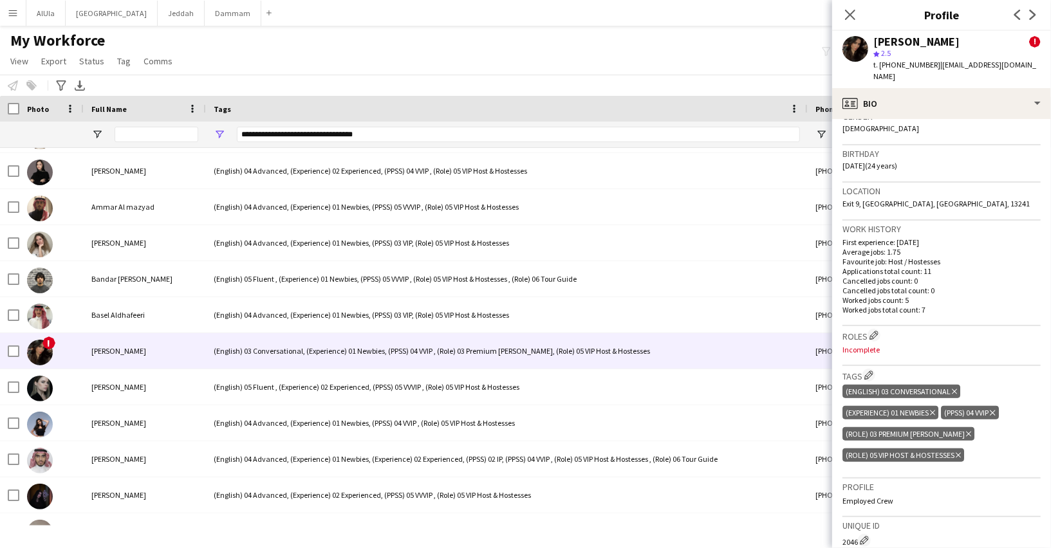
click at [958, 453] on icon at bounding box center [958, 455] width 5 height 5
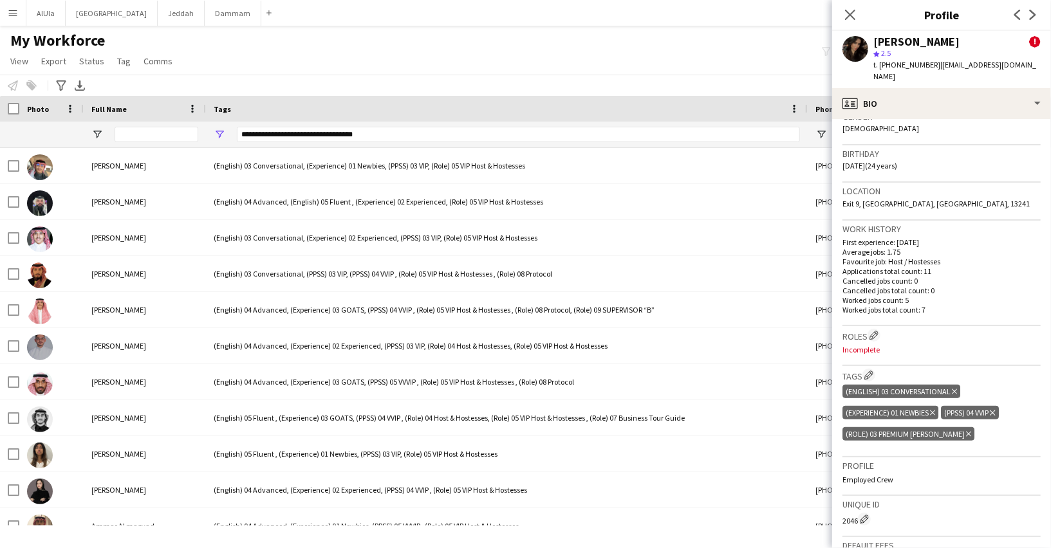
click at [998, 406] on div "(PPSS) 04 VVIP Delete tag" at bounding box center [969, 413] width 57 height 14
click at [995, 409] on icon "Delete tag" at bounding box center [992, 413] width 5 height 8
click at [849, 11] on icon "Close pop-in" at bounding box center [850, 14] width 12 height 12
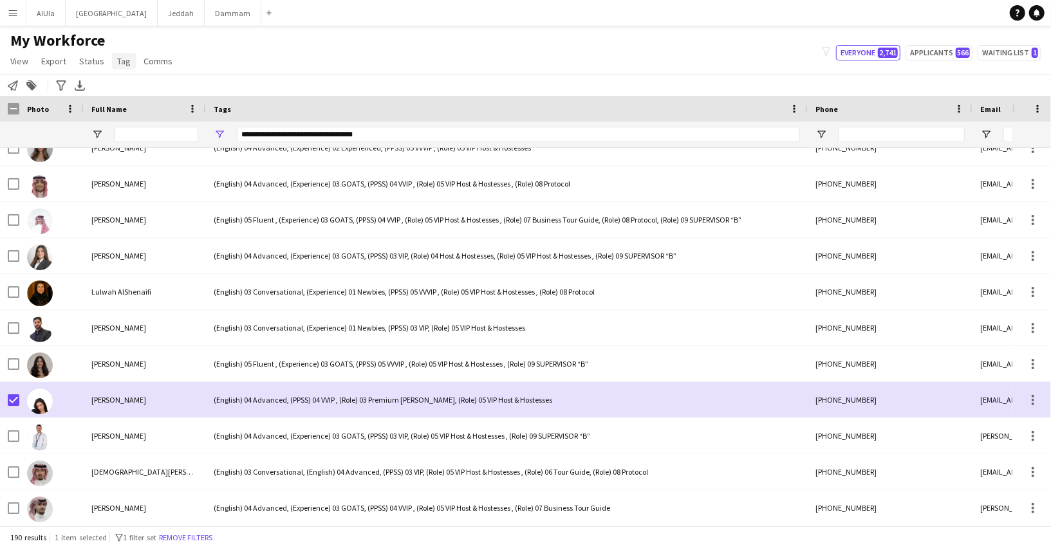
click at [118, 62] on span "Tag" at bounding box center [124, 61] width 14 height 12
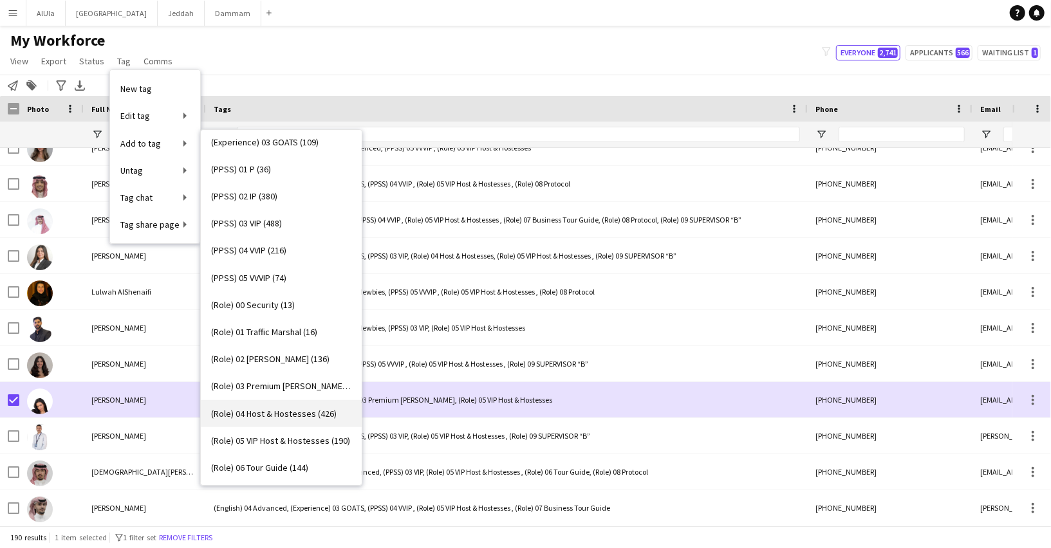
click at [259, 413] on span "(Role) 04 Host & Hostesses (426)" at bounding box center [273, 414] width 125 height 12
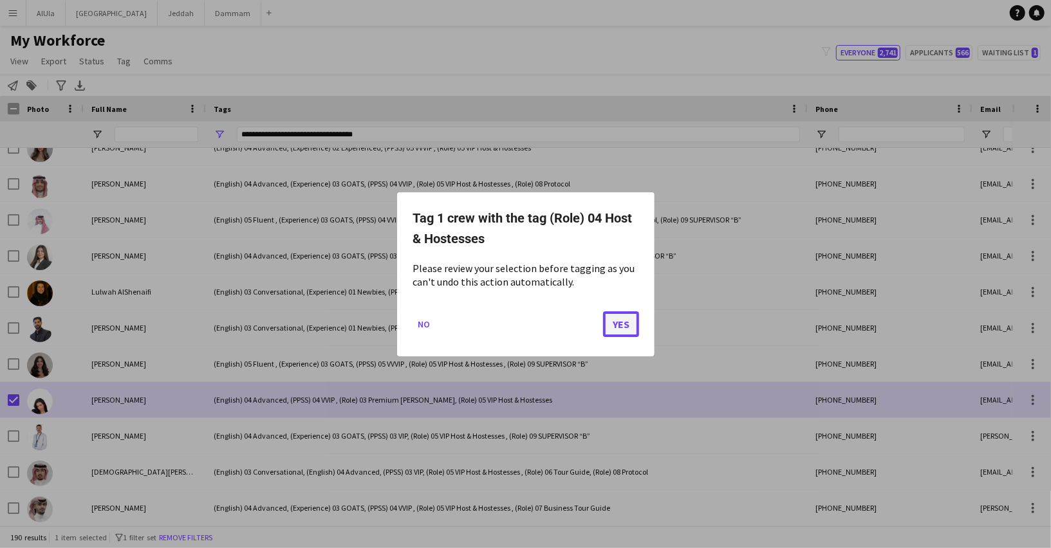
click at [605, 316] on button "Yes" at bounding box center [621, 324] width 36 height 26
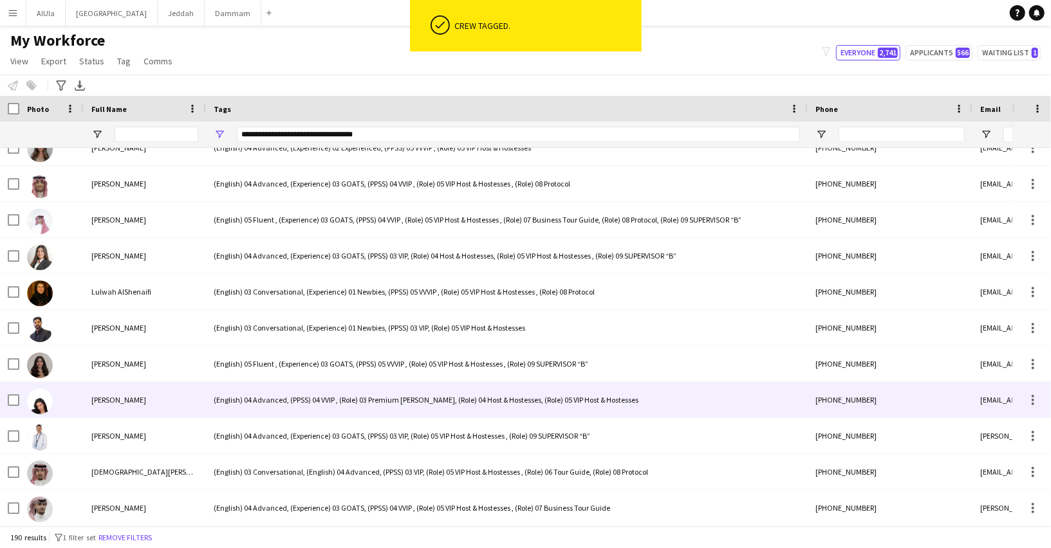
click at [292, 401] on div "(English) 04 Advanced, (PPSS) 04 VVIP , (Role) 03 Premium Usher, (Role) 04 Host…" at bounding box center [507, 399] width 602 height 35
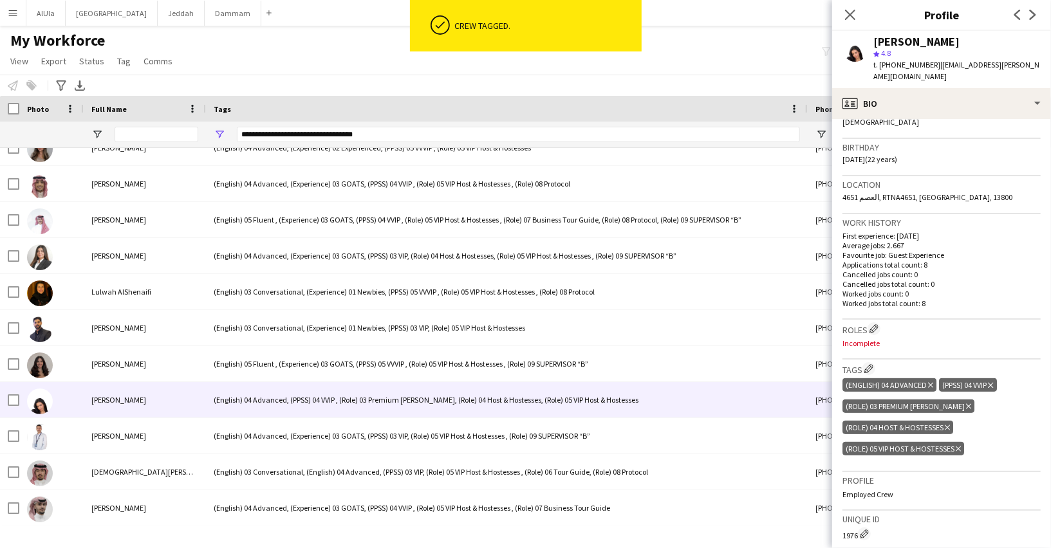
click at [959, 445] on icon "Delete tag" at bounding box center [958, 449] width 5 height 8
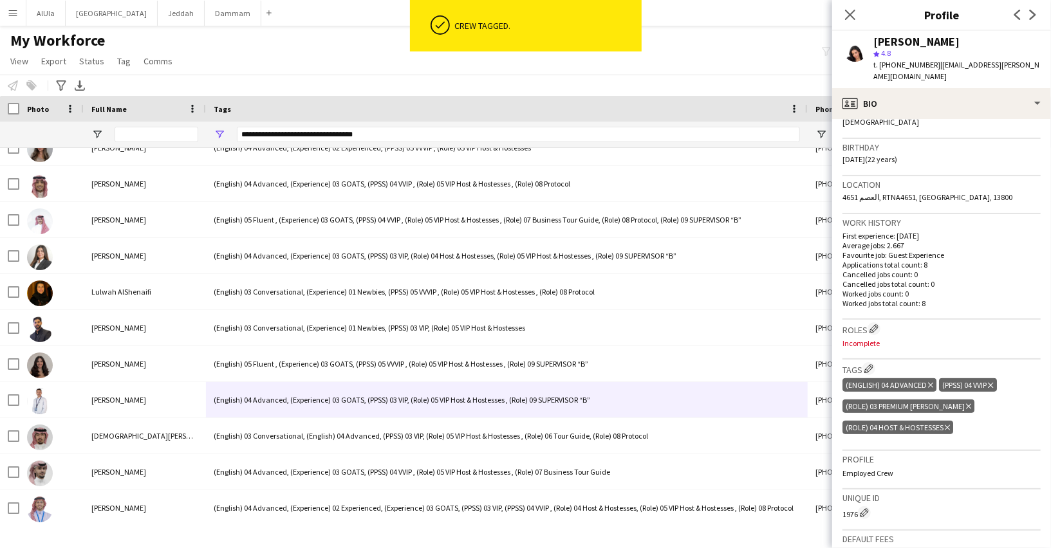
click at [966, 404] on icon at bounding box center [968, 406] width 5 height 5
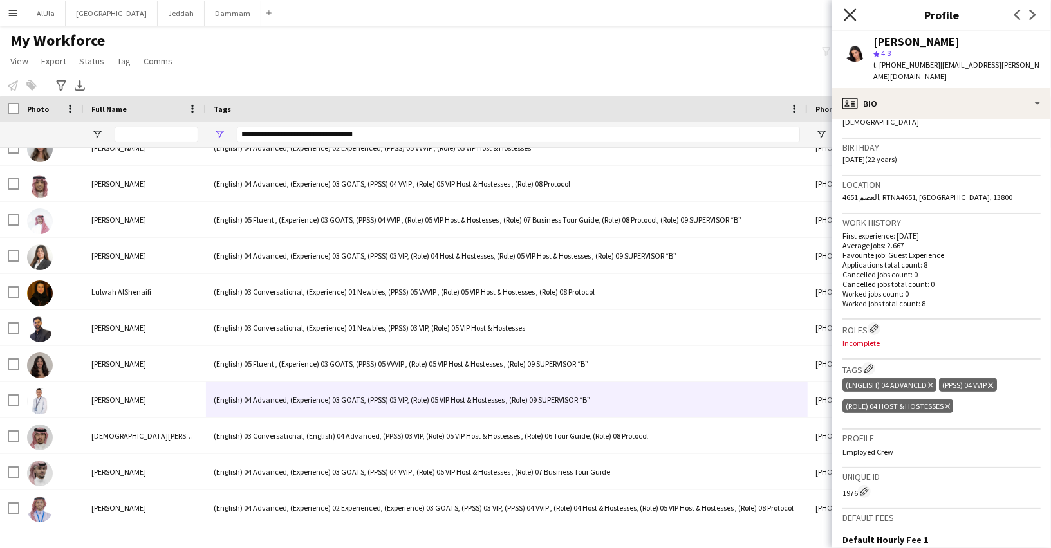
click at [853, 10] on icon "Close pop-in" at bounding box center [850, 14] width 12 height 12
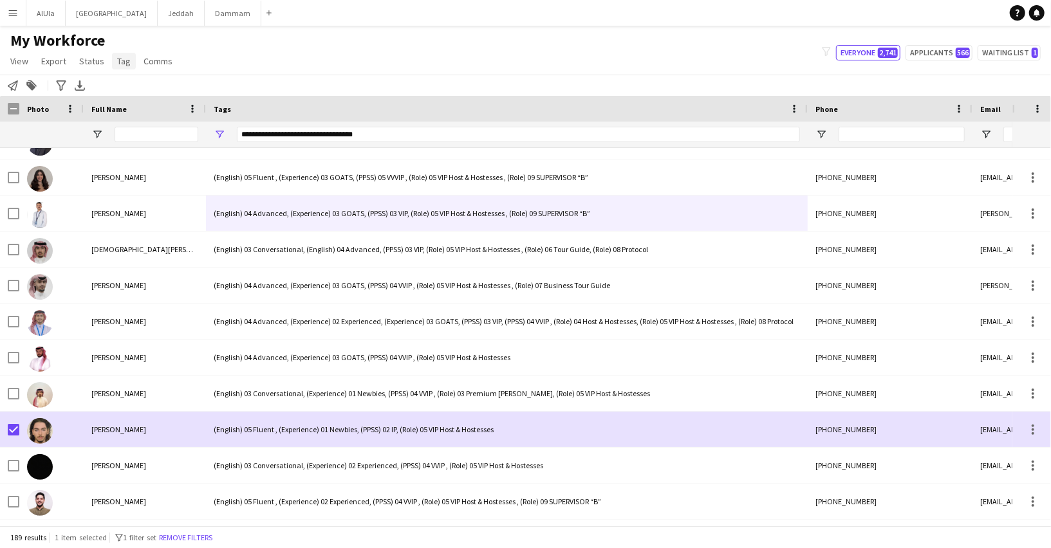
click at [127, 62] on span "Tag" at bounding box center [124, 61] width 14 height 12
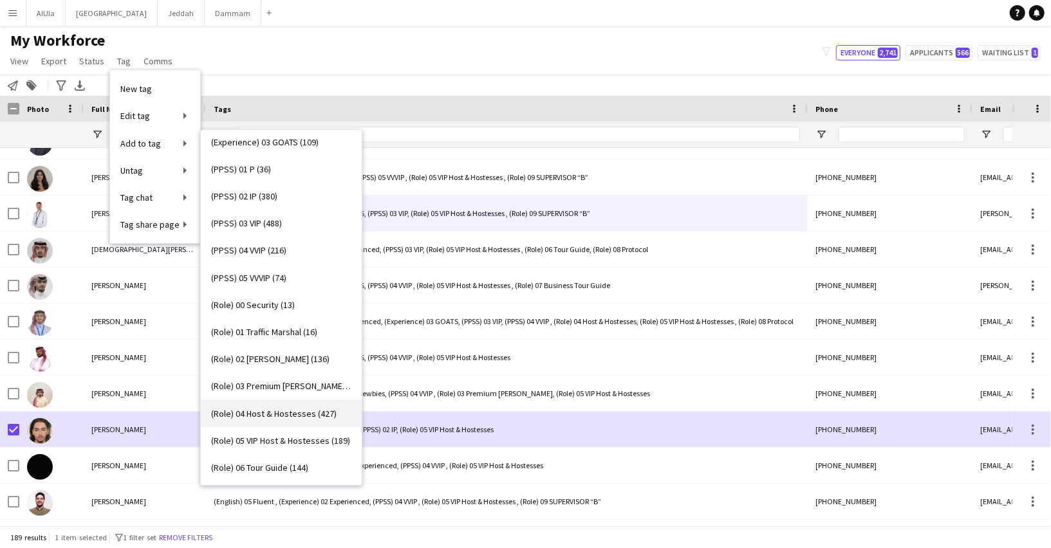
click at [287, 412] on span "(Role) 04 Host & Hostesses (427)" at bounding box center [273, 414] width 125 height 12
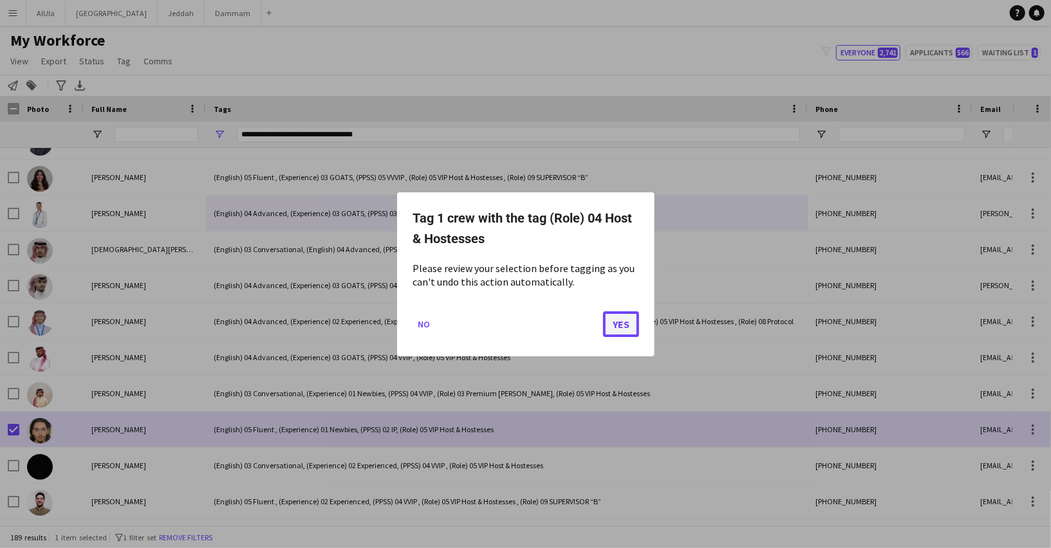
click at [629, 317] on button "Yes" at bounding box center [621, 324] width 36 height 26
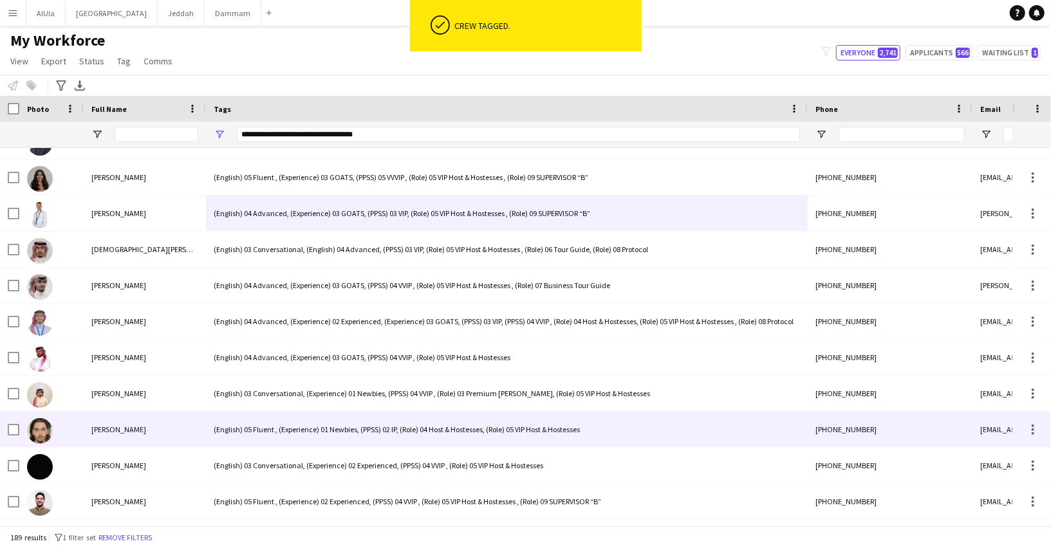
click at [447, 434] on div "(English) 05 Fluent , (Experience) 01 Newbies, (PPSS) 02 IP, (Role) 04 Host & H…" at bounding box center [507, 429] width 602 height 35
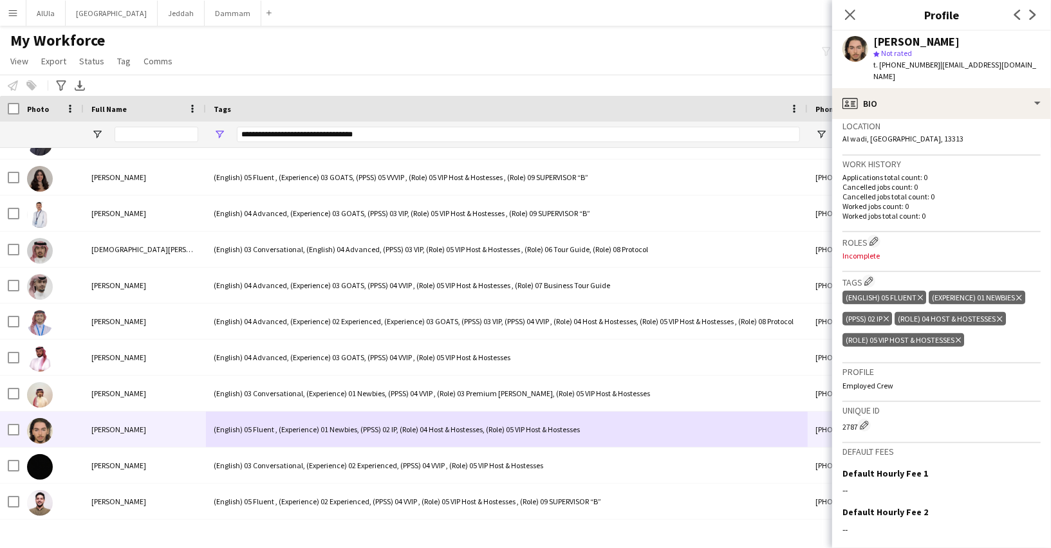
click at [959, 338] on icon at bounding box center [958, 340] width 5 height 5
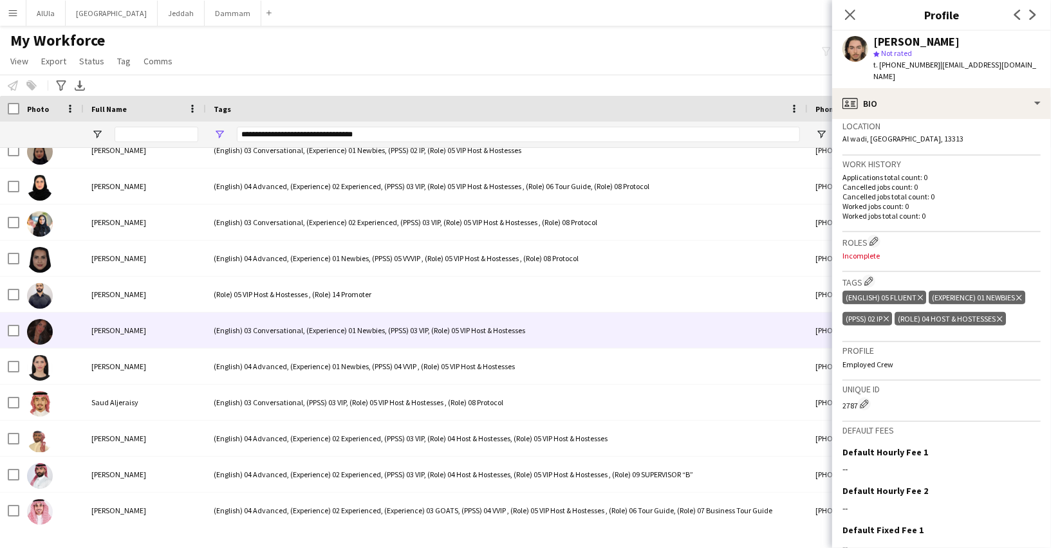
click at [247, 329] on div "(English) 03 Conversational, (Experience) 01 Newbies, (PPSS) 03 VIP, (Role) 05 …" at bounding box center [507, 330] width 602 height 35
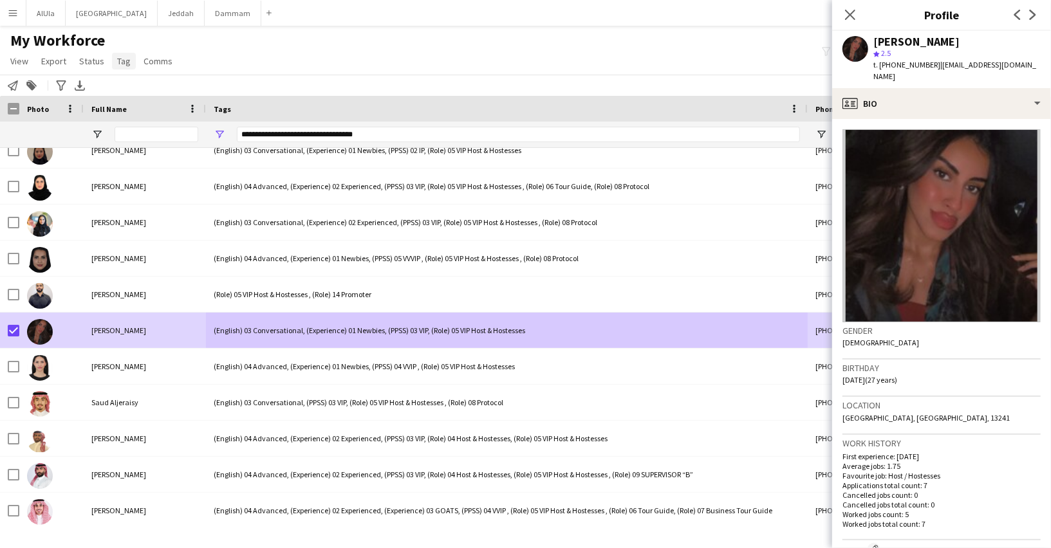
click at [120, 70] on link "Tag" at bounding box center [124, 61] width 24 height 17
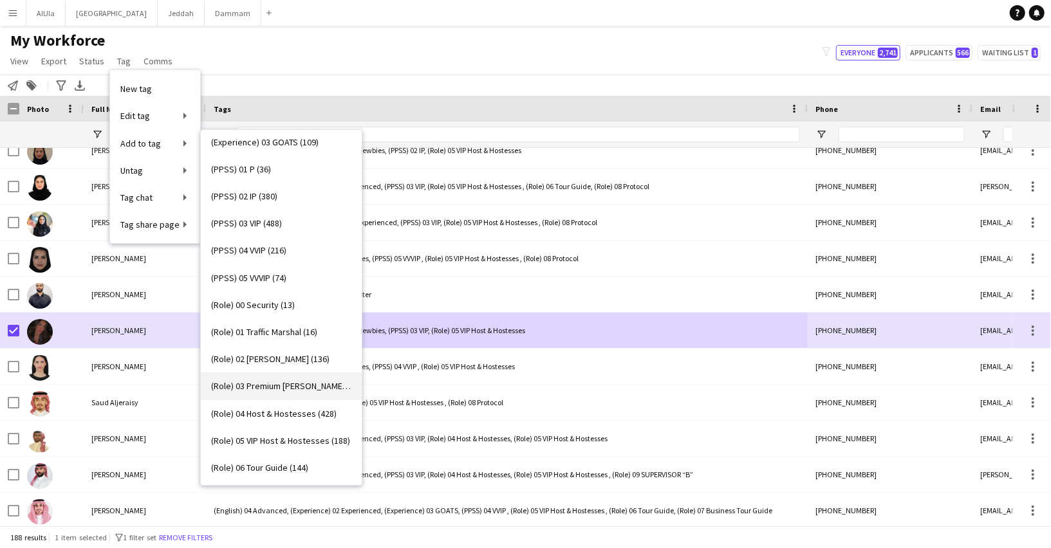
click at [268, 387] on span "(Role) 03 Premium Usher (295)" at bounding box center [281, 386] width 140 height 12
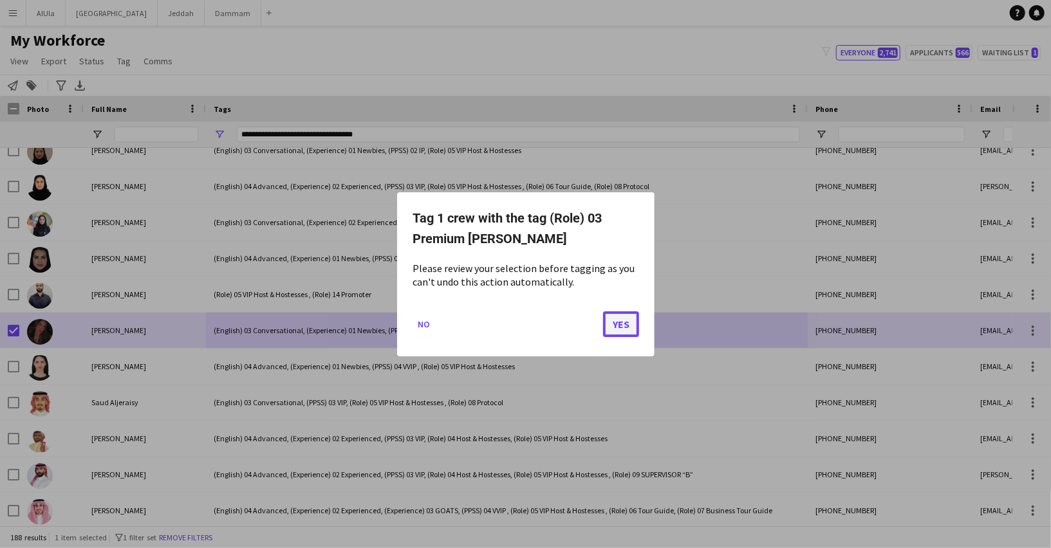
click at [616, 328] on button "Yes" at bounding box center [621, 324] width 36 height 26
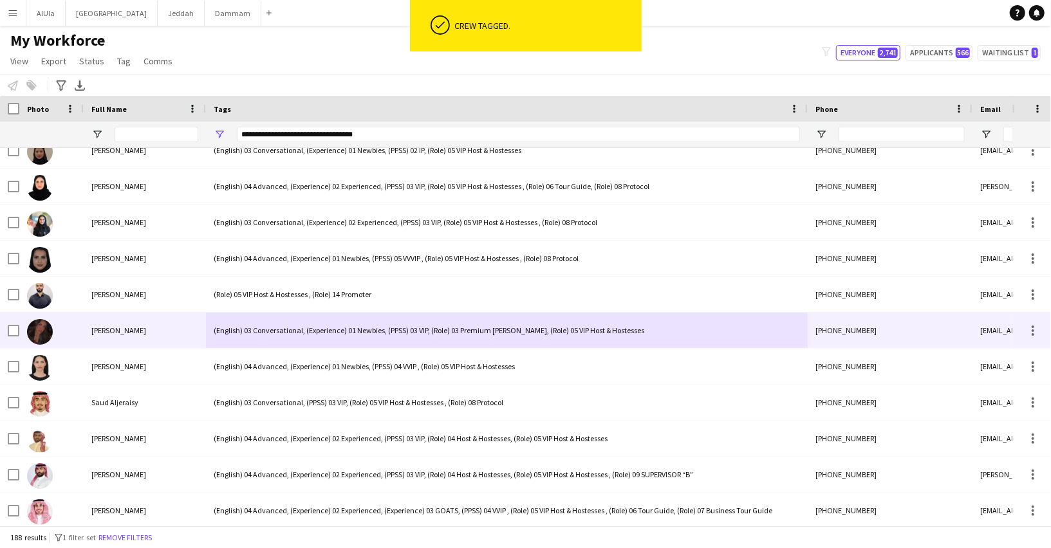
click at [283, 327] on div "(English) 03 Conversational, (Experience) 01 Newbies, (PPSS) 03 VIP, (Role) 03 …" at bounding box center [507, 330] width 602 height 35
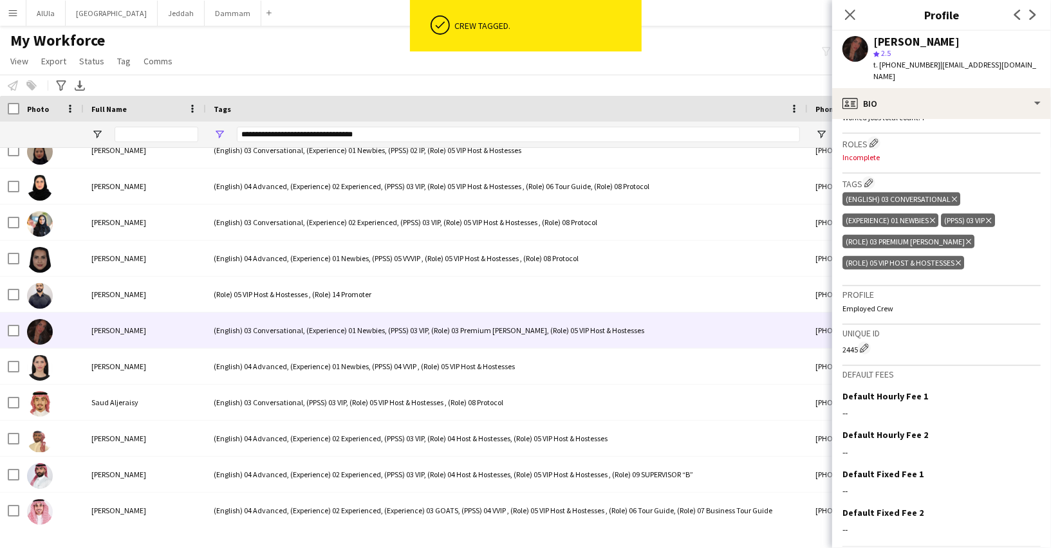
click at [958, 261] on icon at bounding box center [958, 263] width 5 height 5
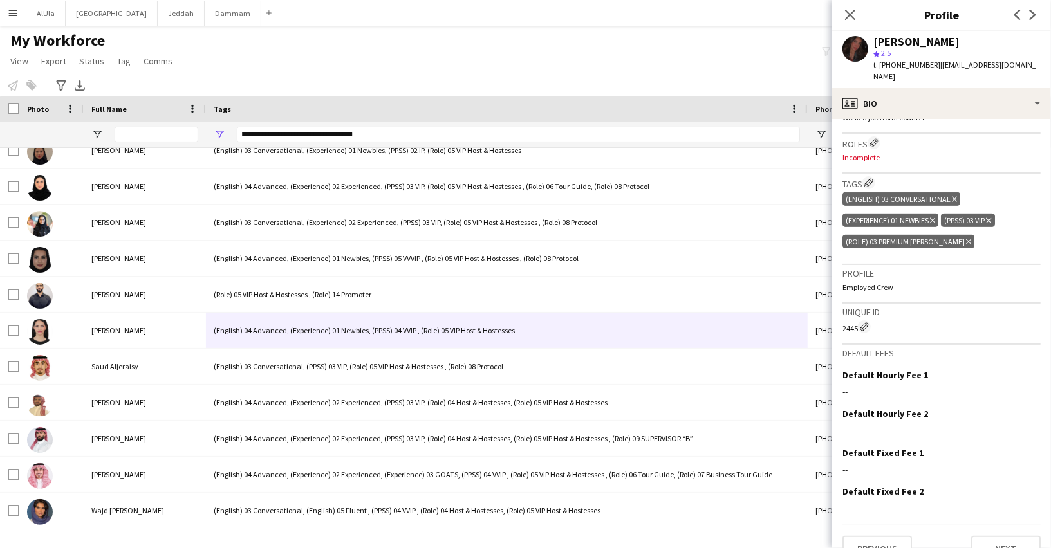
click at [991, 218] on icon at bounding box center [988, 220] width 5 height 5
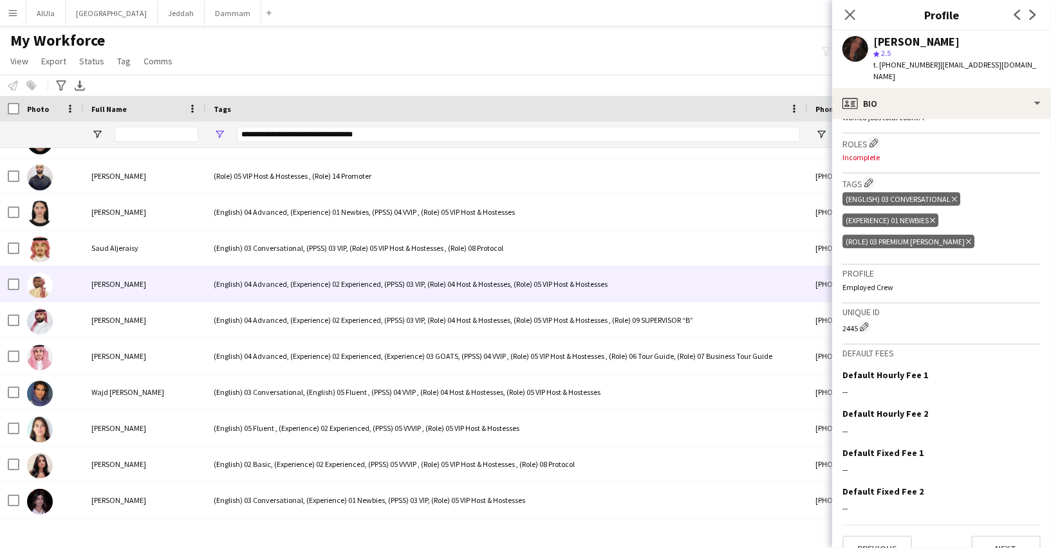
click at [199, 282] on div "[PERSON_NAME]" at bounding box center [145, 283] width 122 height 35
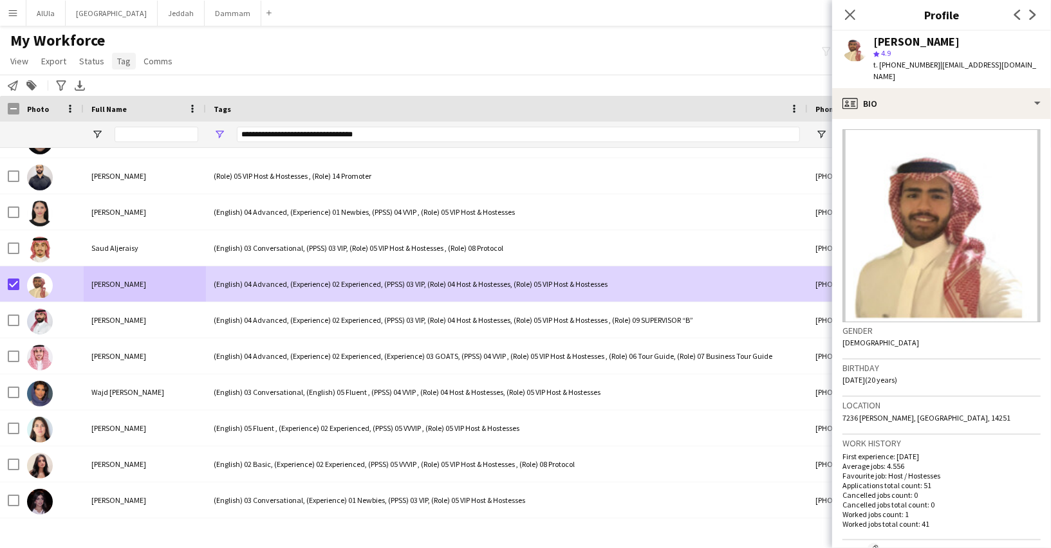
click at [126, 66] on span "Tag" at bounding box center [124, 61] width 14 height 12
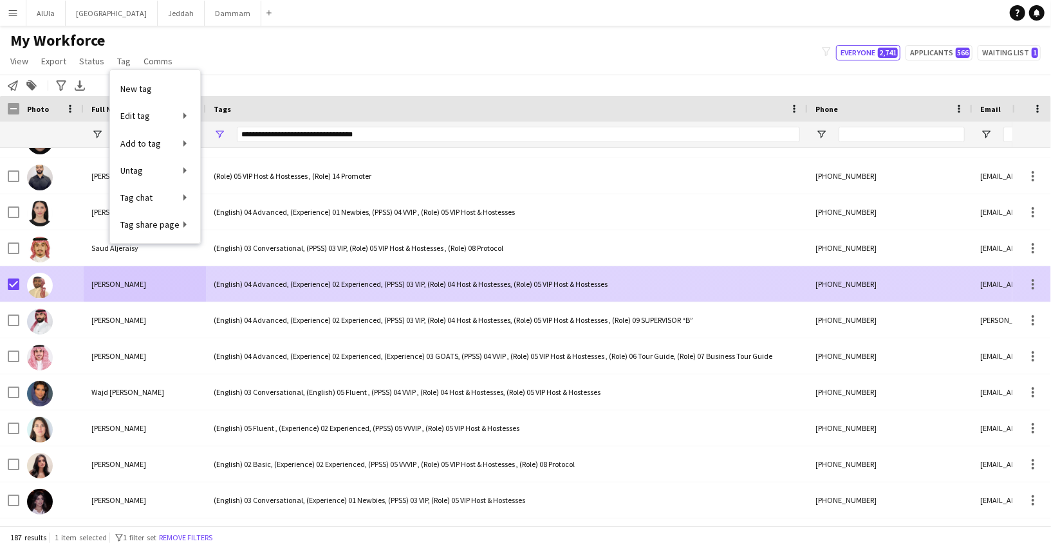
click at [515, 286] on div "(English) 04 Advanced, (Experience) 02 Experienced, (PPSS) 03 VIP, (Role) 04 Ho…" at bounding box center [507, 283] width 602 height 35
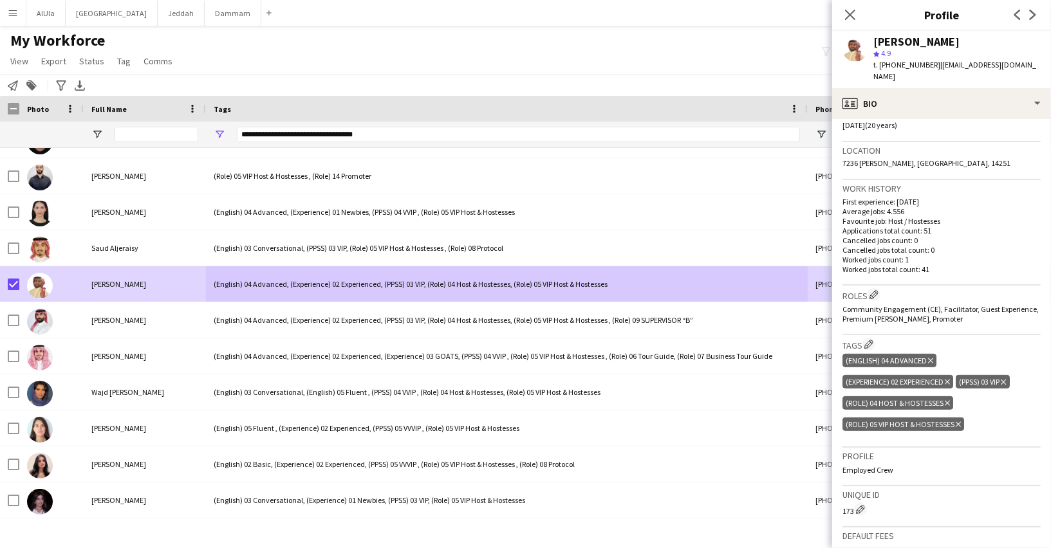
click at [947, 400] on icon "Delete tag" at bounding box center [947, 404] width 5 height 8
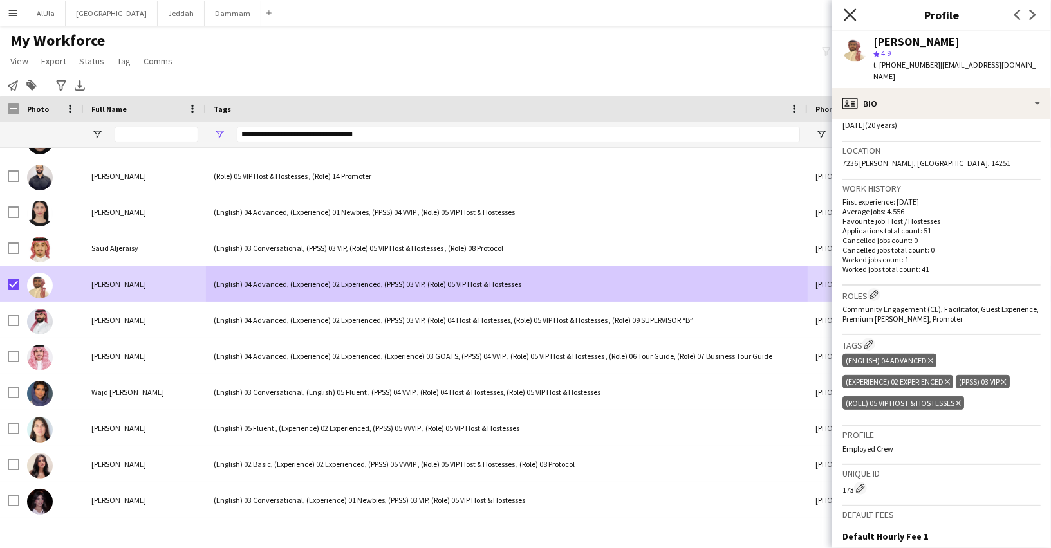
click at [849, 14] on icon at bounding box center [850, 14] width 12 height 12
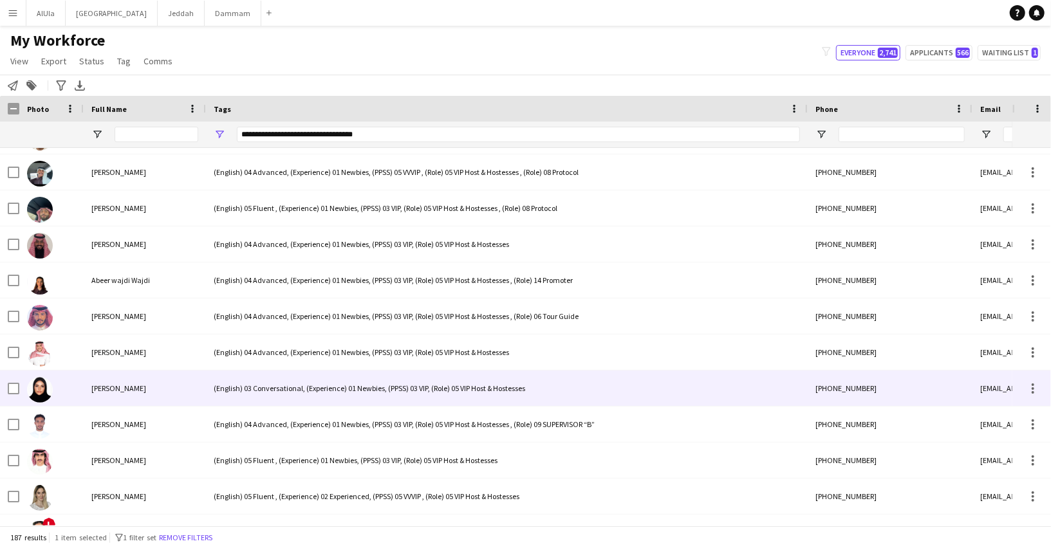
click at [272, 391] on div "(English) 03 Conversational, (Experience) 01 Newbies, (PPSS) 03 VIP, (Role) 05 …" at bounding box center [507, 388] width 602 height 35
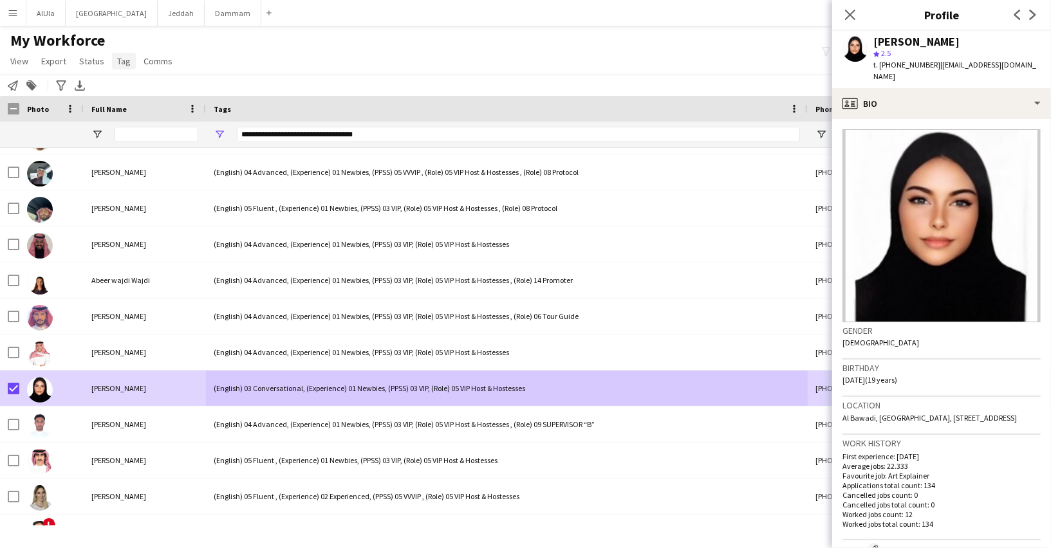
click at [122, 59] on span "Tag" at bounding box center [124, 61] width 14 height 12
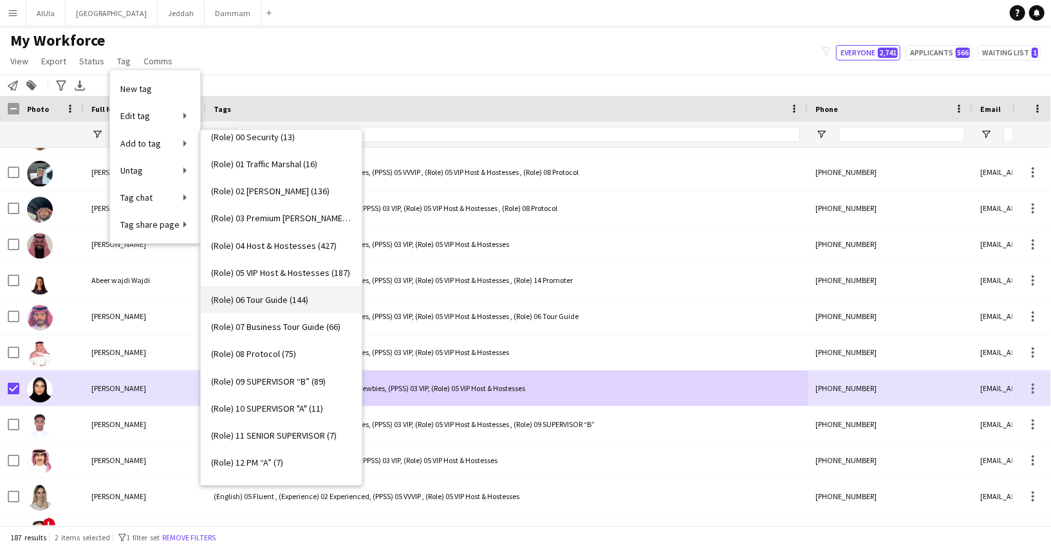
click at [268, 297] on span "(Role) 06 Tour Guide (144)" at bounding box center [259, 300] width 97 height 12
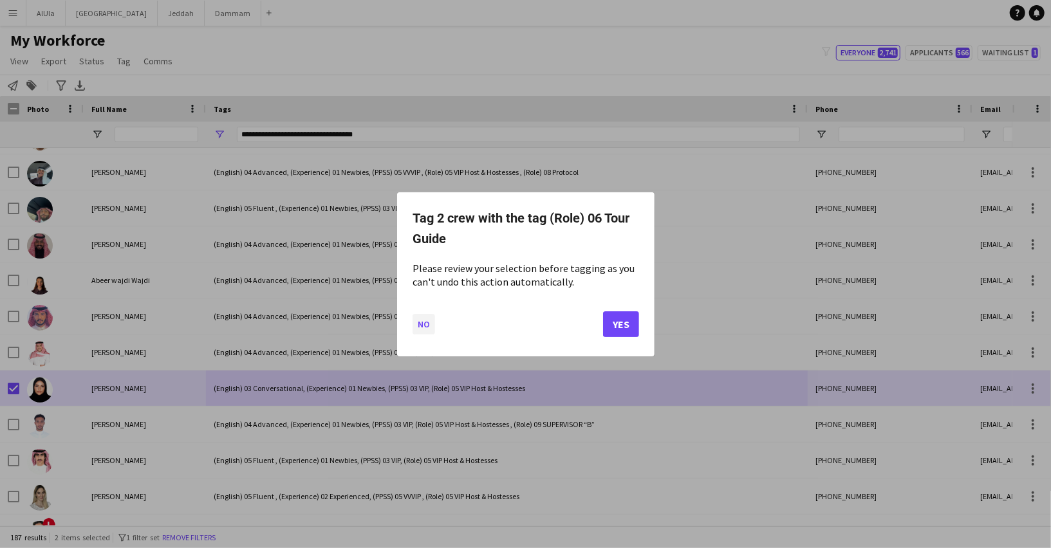
click at [417, 316] on button "No" at bounding box center [424, 323] width 23 height 21
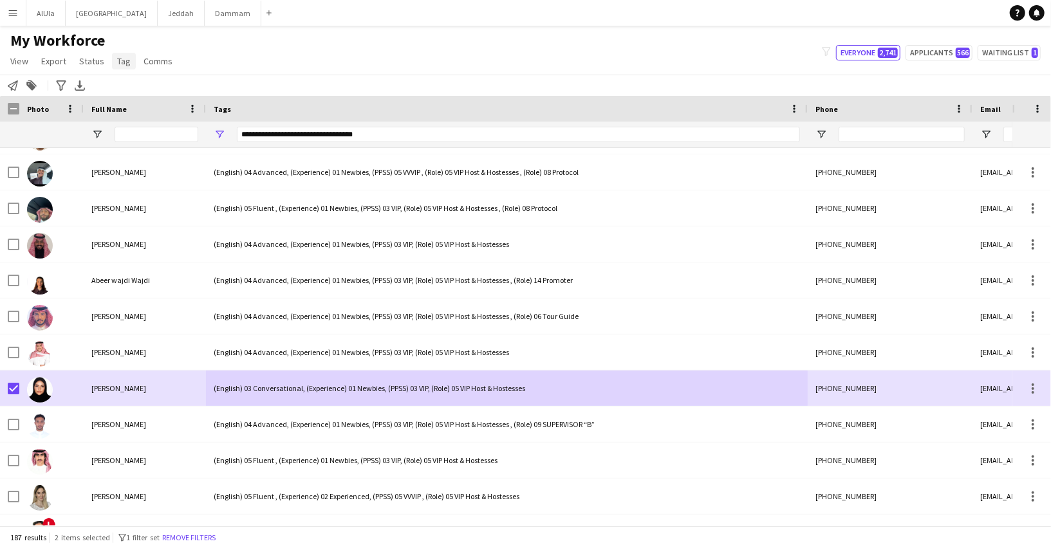
click at [122, 59] on span "Tag" at bounding box center [124, 61] width 14 height 12
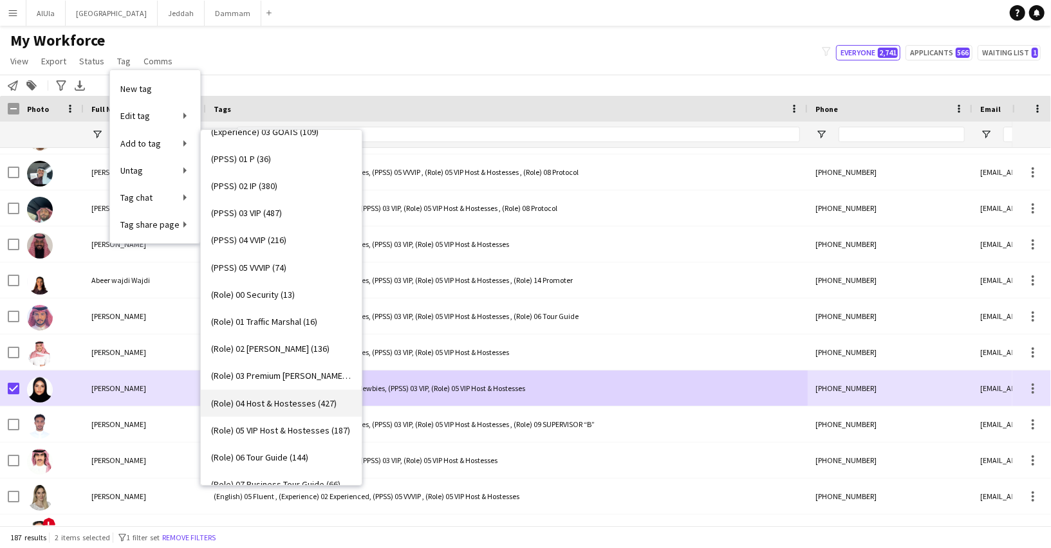
click at [261, 394] on link "(Role) 04 Host & Hostesses (427)" at bounding box center [281, 403] width 161 height 27
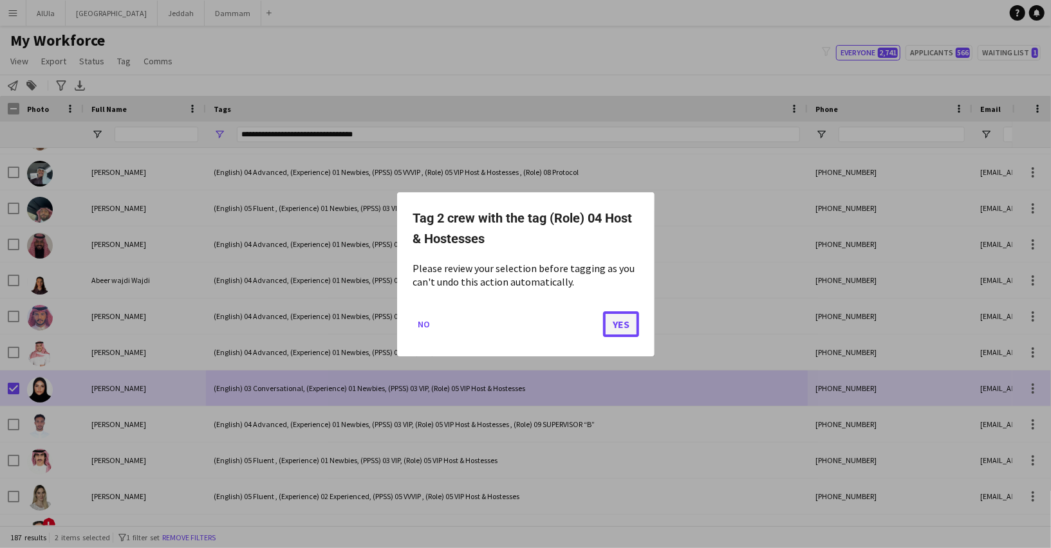
click at [617, 317] on button "Yes" at bounding box center [621, 324] width 36 height 26
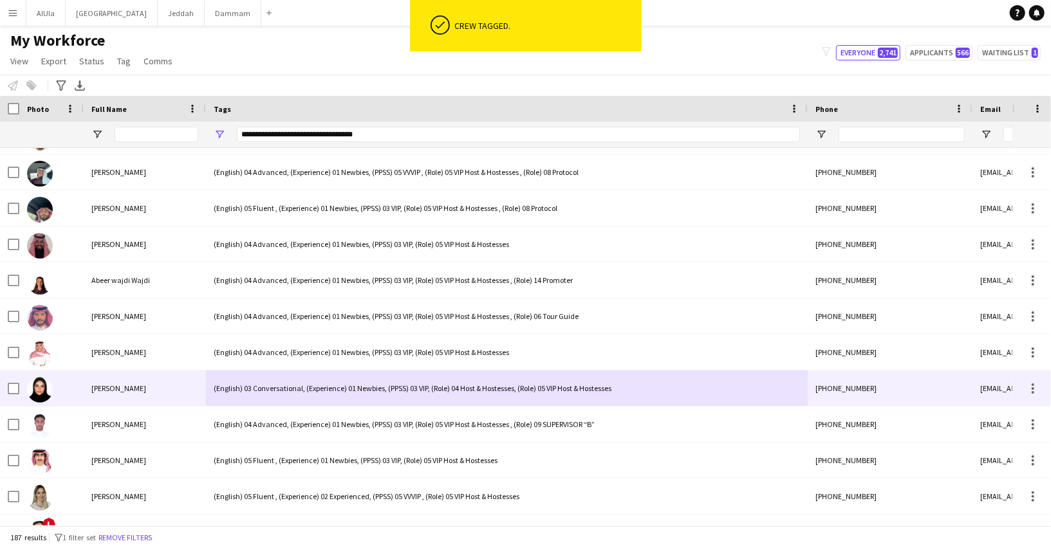
click at [277, 378] on div "(English) 03 Conversational, (Experience) 01 Newbies, (PPSS) 03 VIP, (Role) 04 …" at bounding box center [507, 388] width 602 height 35
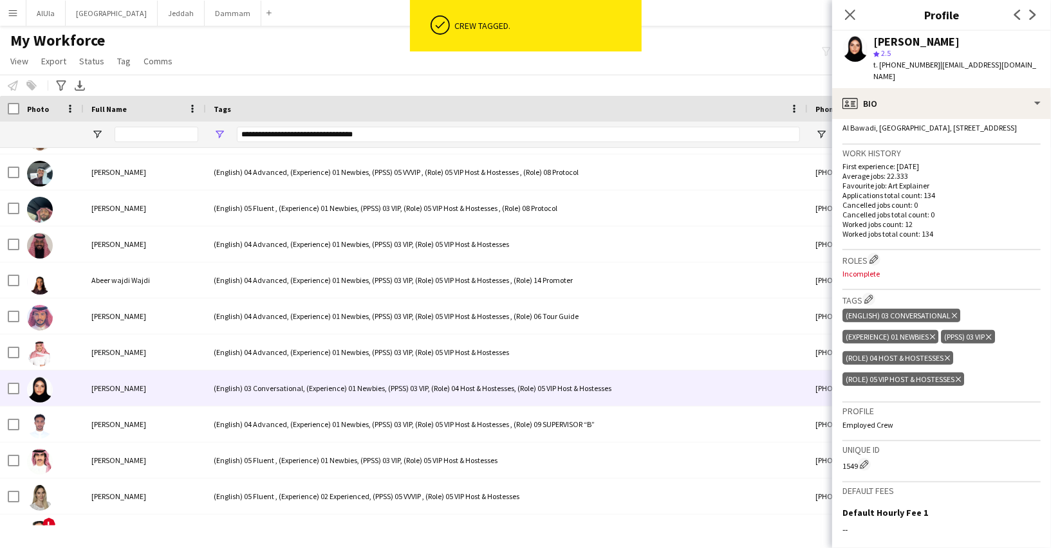
click at [958, 377] on icon at bounding box center [958, 379] width 5 height 5
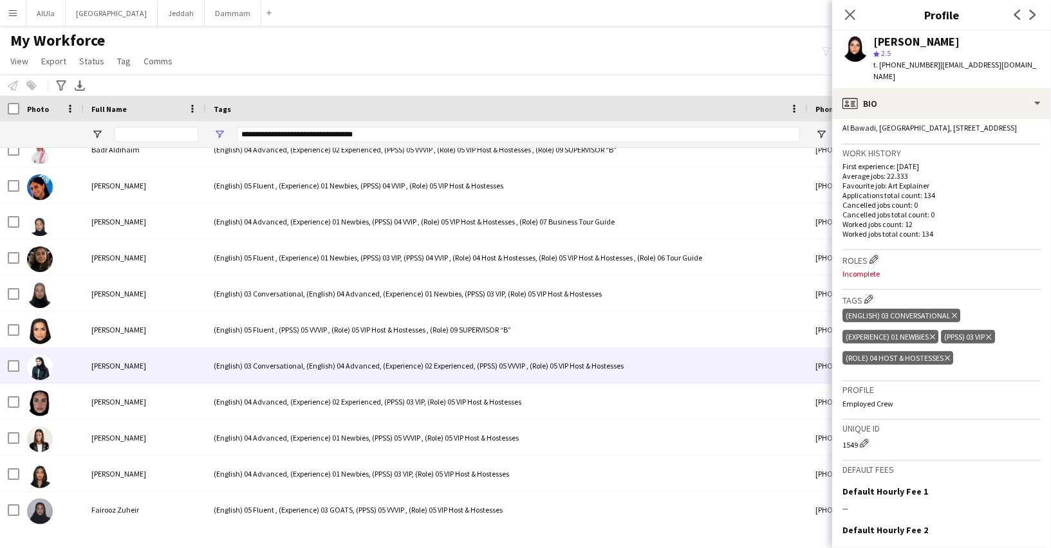
click at [238, 366] on div "(English) 03 Conversational, (English) 04 Advanced, (Experience) 02 Experienced…" at bounding box center [507, 365] width 602 height 35
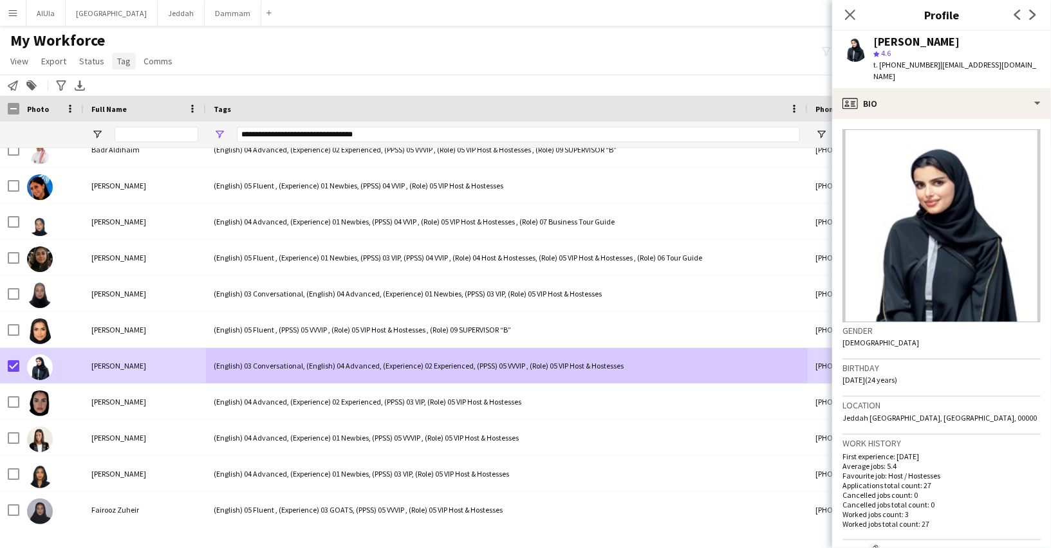
click at [127, 63] on span "Tag" at bounding box center [124, 61] width 14 height 12
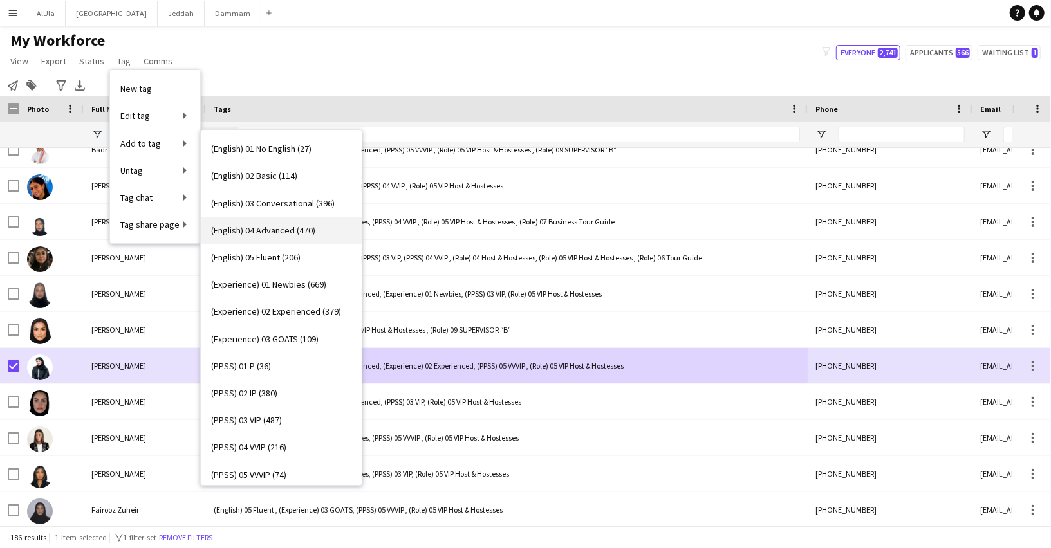
click at [251, 227] on span "(English) 04 Advanced (470)" at bounding box center [263, 231] width 104 height 12
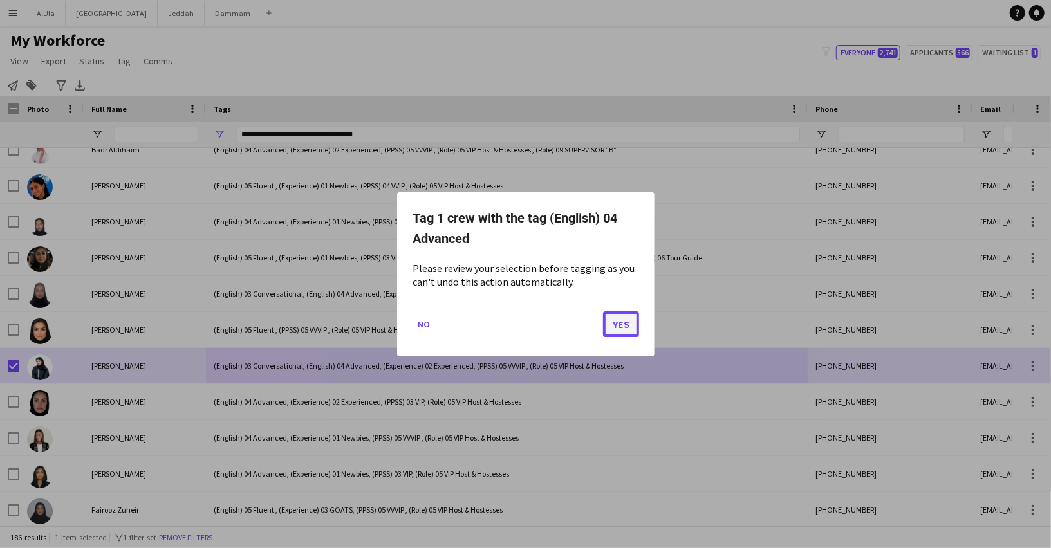
click at [620, 320] on button "Yes" at bounding box center [621, 324] width 36 height 26
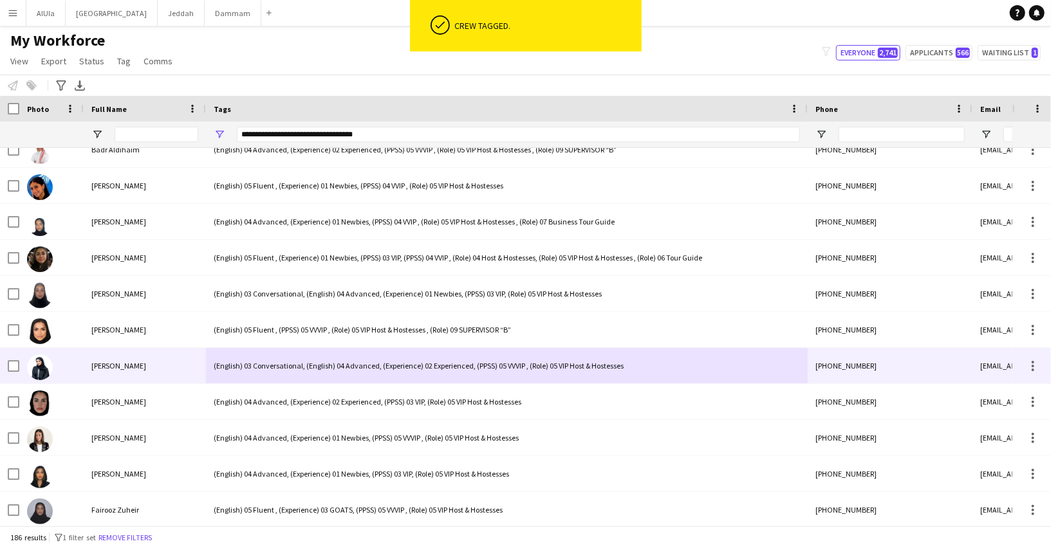
click at [270, 366] on div "(English) 03 Conversational, (English) 04 Advanced, (Experience) 02 Experienced…" at bounding box center [507, 365] width 602 height 35
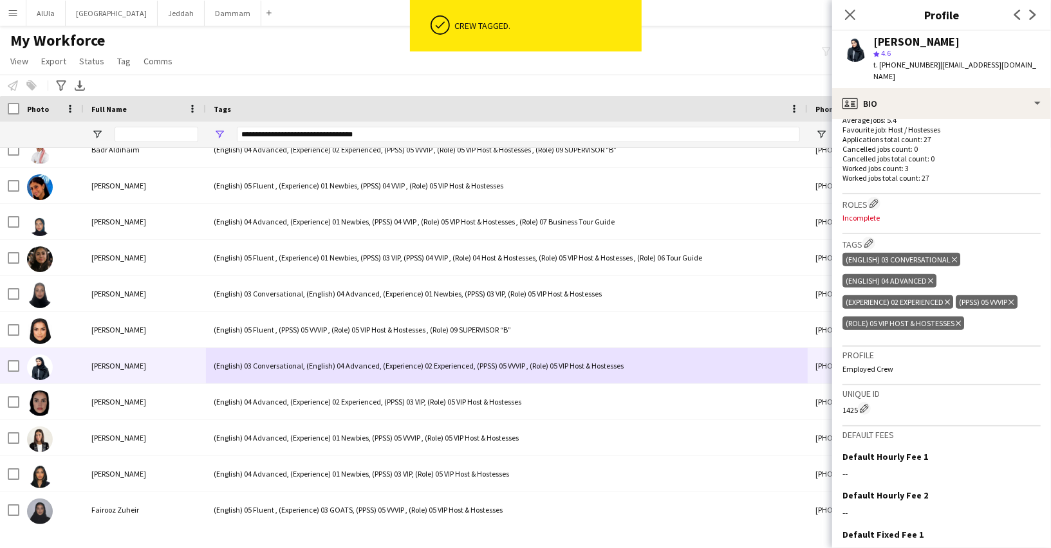
click at [952, 256] on icon "Delete tag" at bounding box center [954, 260] width 5 height 8
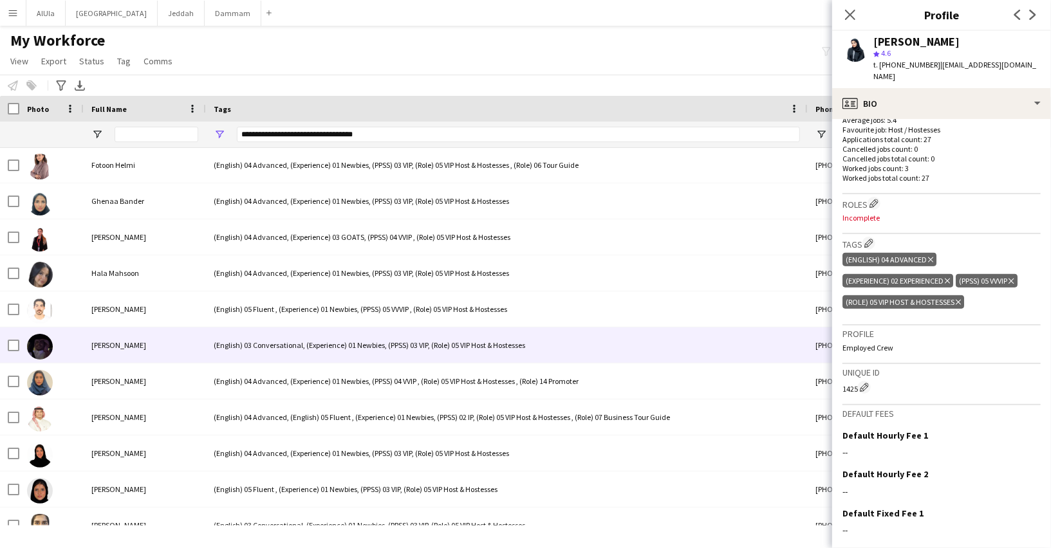
click at [255, 344] on div "(English) 03 Conversational, (Experience) 01 Newbies, (PPSS) 03 VIP, (Role) 05 …" at bounding box center [507, 345] width 602 height 35
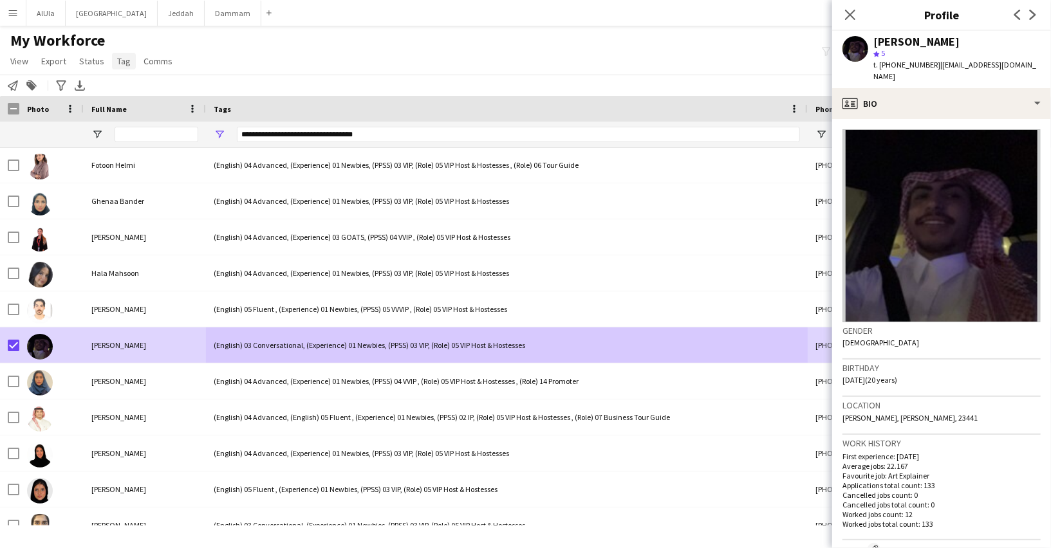
click at [126, 61] on span "Tag" at bounding box center [124, 61] width 14 height 12
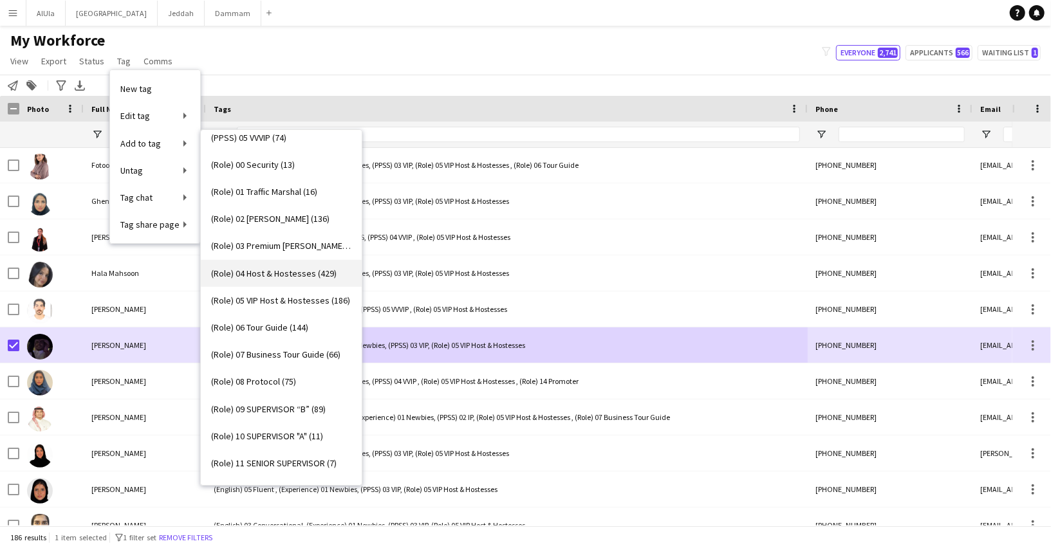
click at [258, 275] on span "(Role) 04 Host & Hostesses (429)" at bounding box center [273, 274] width 125 height 12
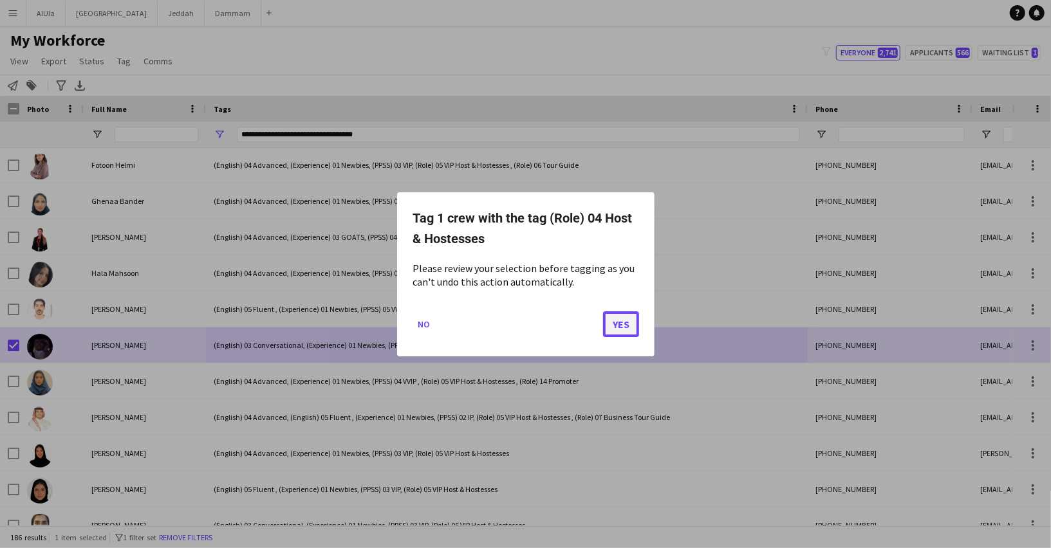
click at [620, 325] on button "Yes" at bounding box center [621, 324] width 36 height 26
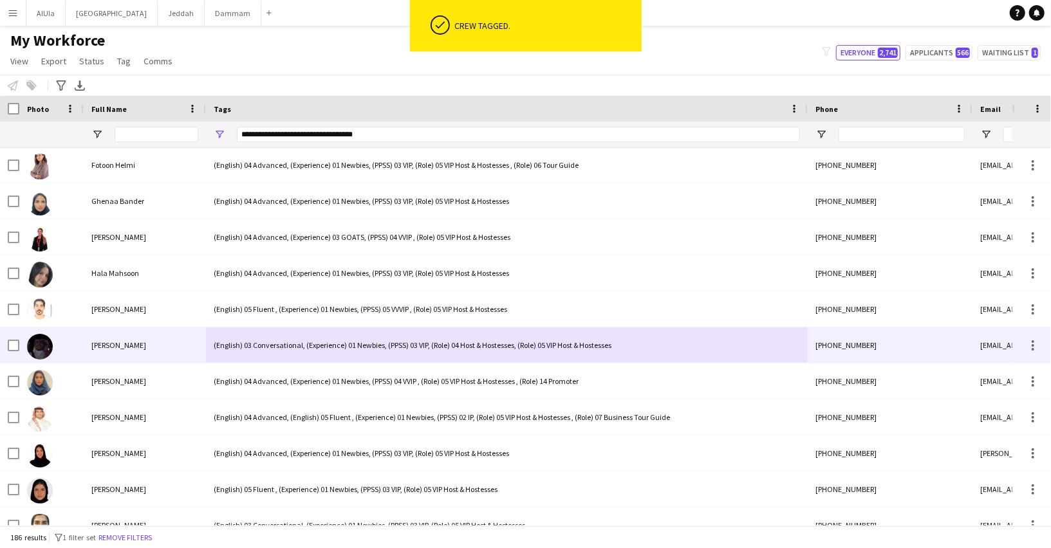
click at [254, 340] on div "(English) 03 Conversational, (Experience) 01 Newbies, (PPSS) 03 VIP, (Role) 04 …" at bounding box center [507, 345] width 602 height 35
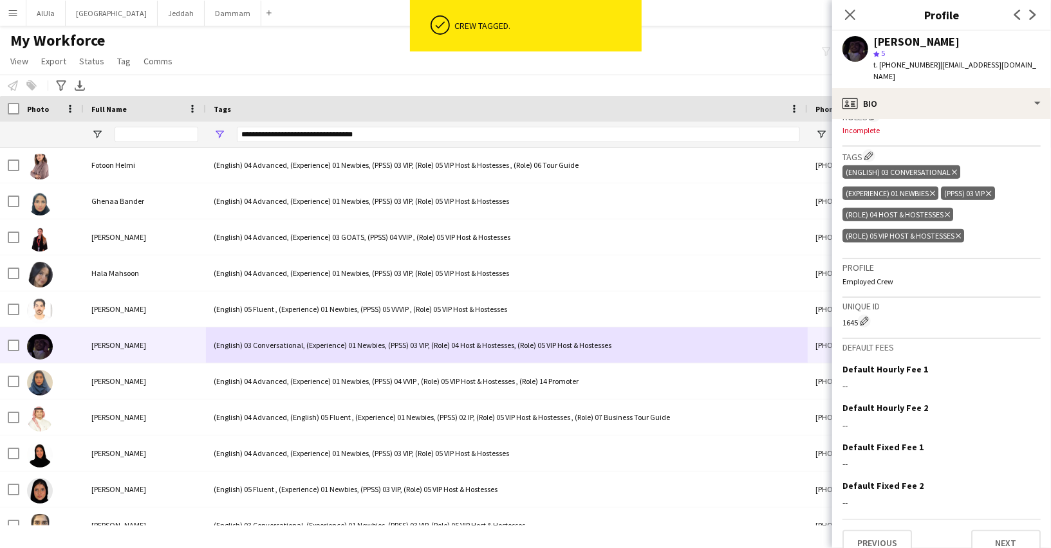
click at [959, 232] on icon "Delete tag" at bounding box center [958, 236] width 5 height 8
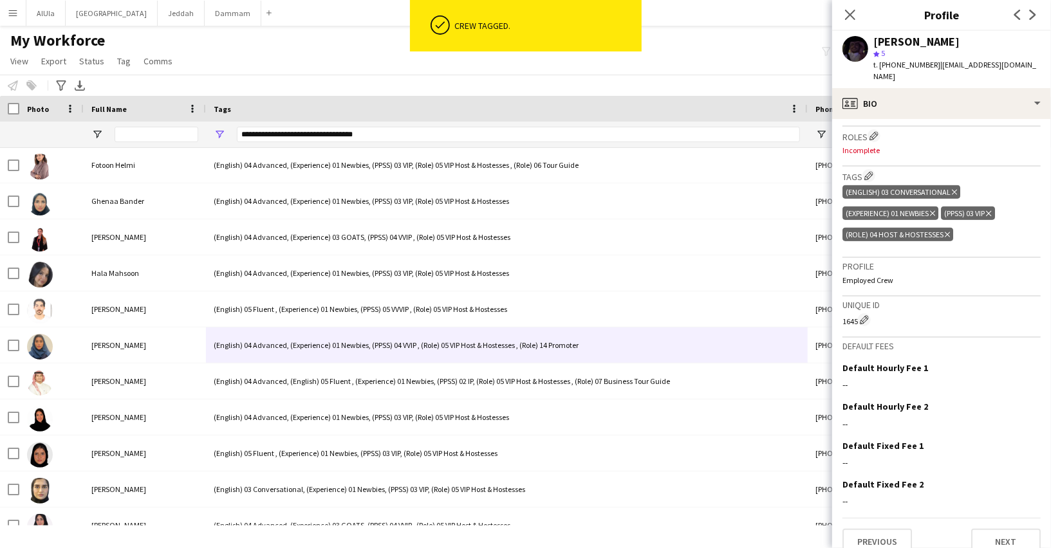
click at [851, 6] on div "Close pop-in" at bounding box center [850, 15] width 36 height 30
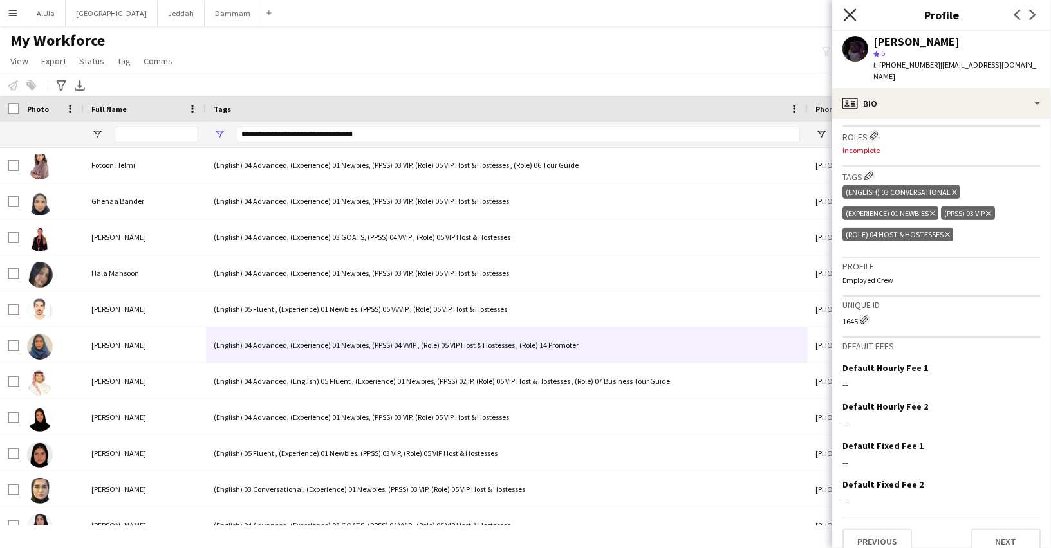
click at [850, 10] on icon "Close pop-in" at bounding box center [850, 14] width 12 height 12
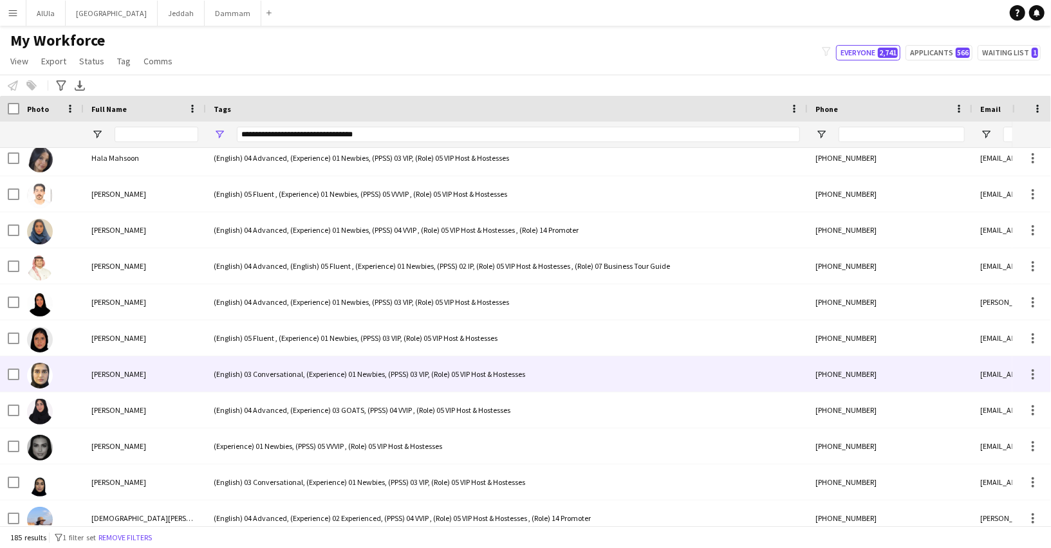
click at [244, 365] on div "(English) 03 Conversational, (Experience) 01 Newbies, (PPSS) 03 VIP, (Role) 05 …" at bounding box center [507, 374] width 602 height 35
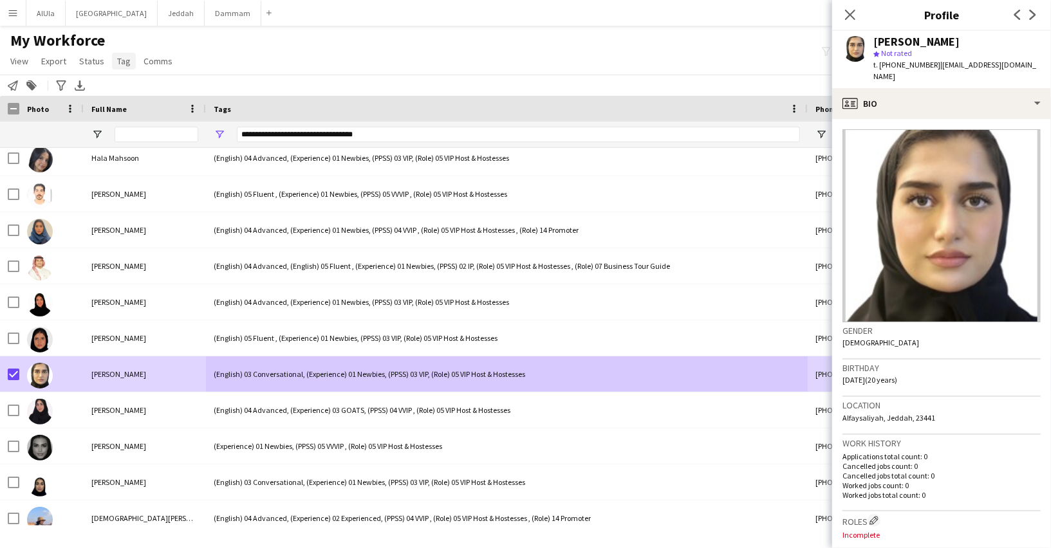
click at [124, 64] on span "Tag" at bounding box center [124, 61] width 14 height 12
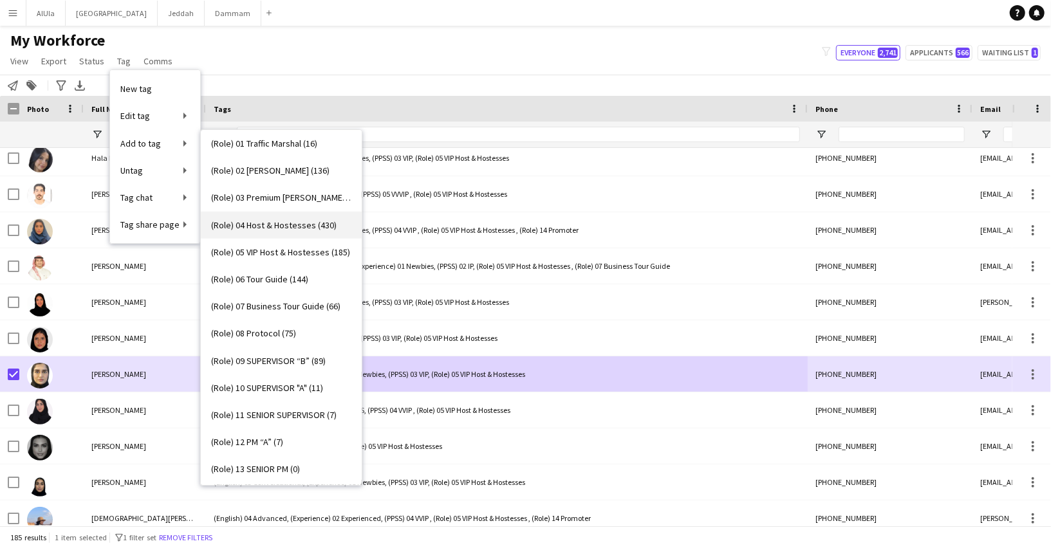
click at [263, 228] on span "(Role) 04 Host & Hostesses (430)" at bounding box center [273, 225] width 125 height 12
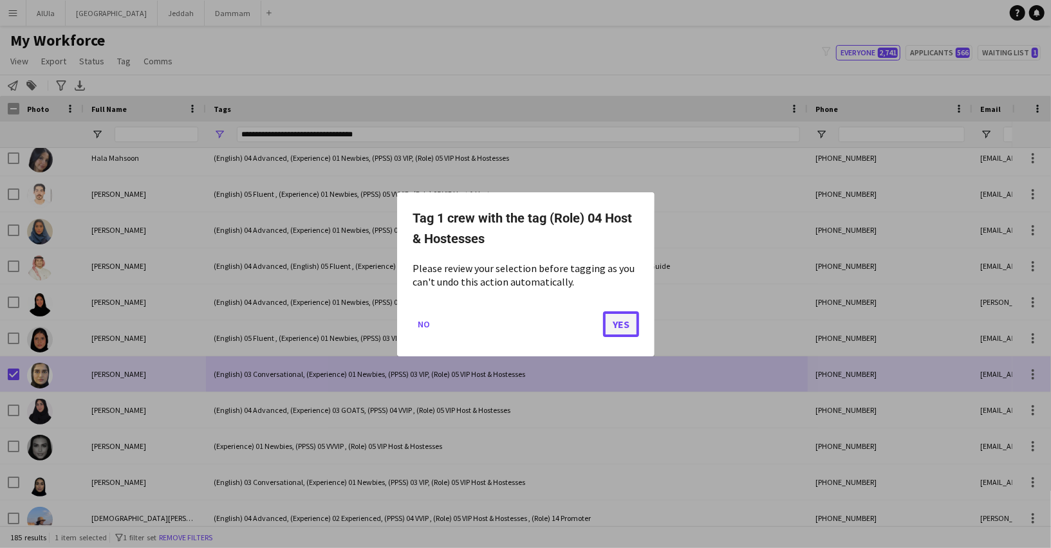
click at [615, 323] on button "Yes" at bounding box center [621, 324] width 36 height 26
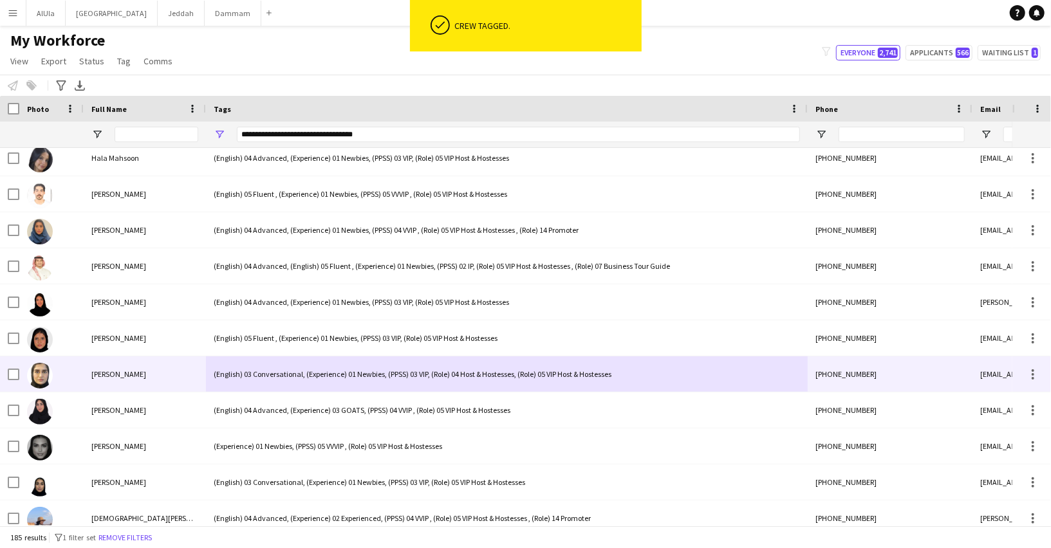
click at [294, 377] on div "(English) 03 Conversational, (Experience) 01 Newbies, (PPSS) 03 VIP, (Role) 04 …" at bounding box center [507, 374] width 602 height 35
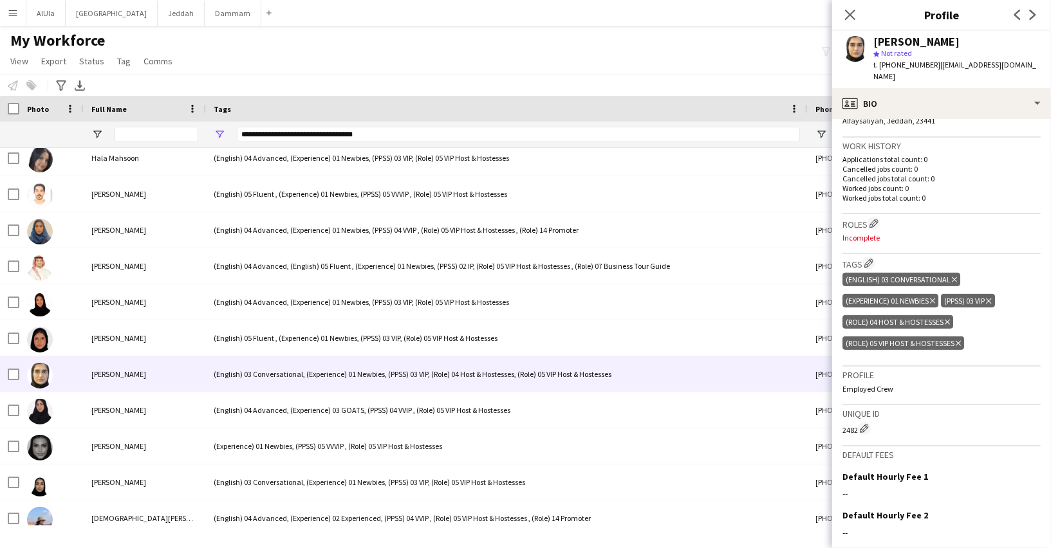
click at [961, 337] on div "(Role) 05 VIP Host & Hostesses Delete tag" at bounding box center [903, 344] width 122 height 14
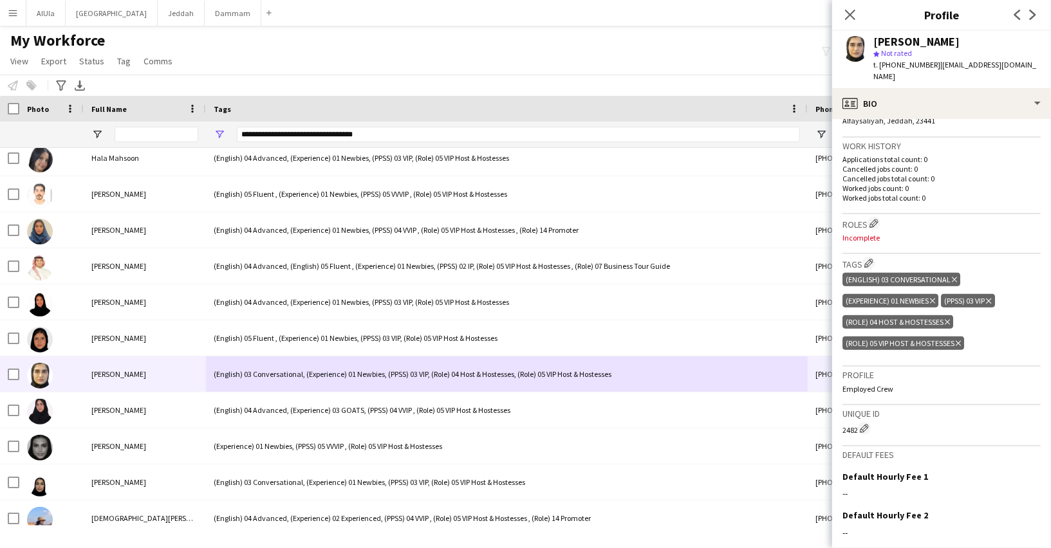
click at [960, 340] on icon "Delete tag" at bounding box center [958, 344] width 5 height 8
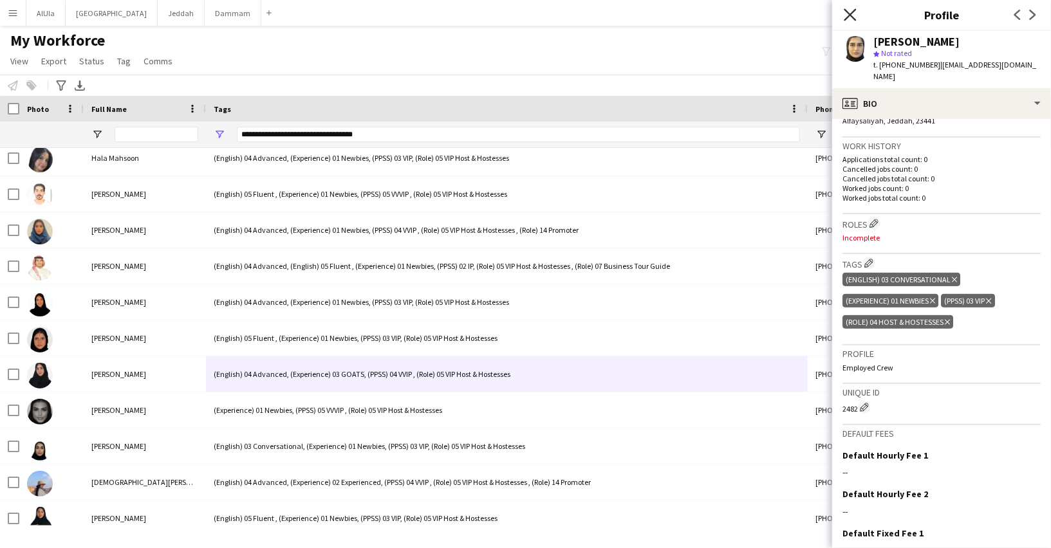
click at [849, 13] on icon at bounding box center [850, 14] width 12 height 12
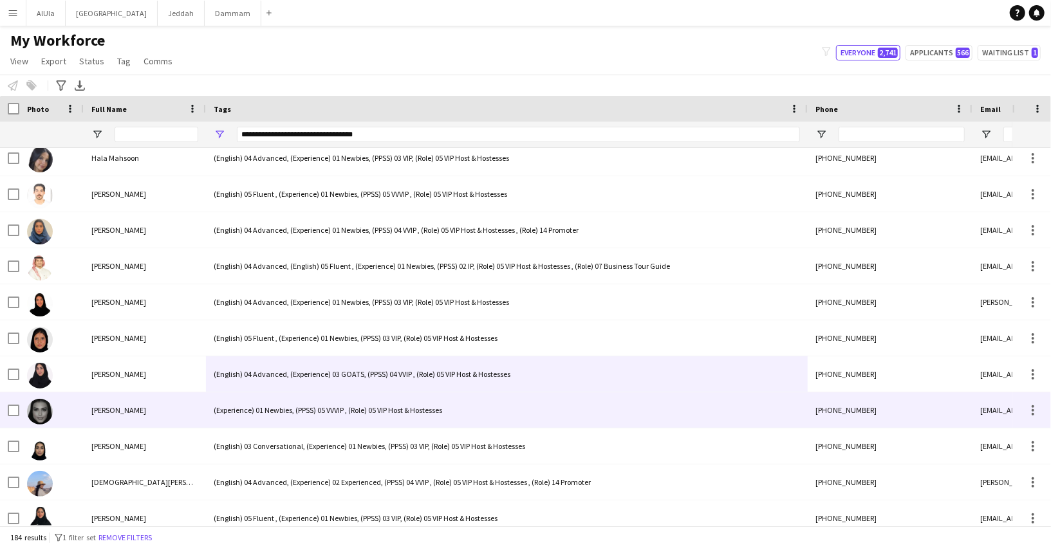
click at [278, 408] on div "(Experience) 01 Newbies, (PPSS) 05 VVVIP , (Role) 05 VIP Host & Hostesses" at bounding box center [507, 410] width 602 height 35
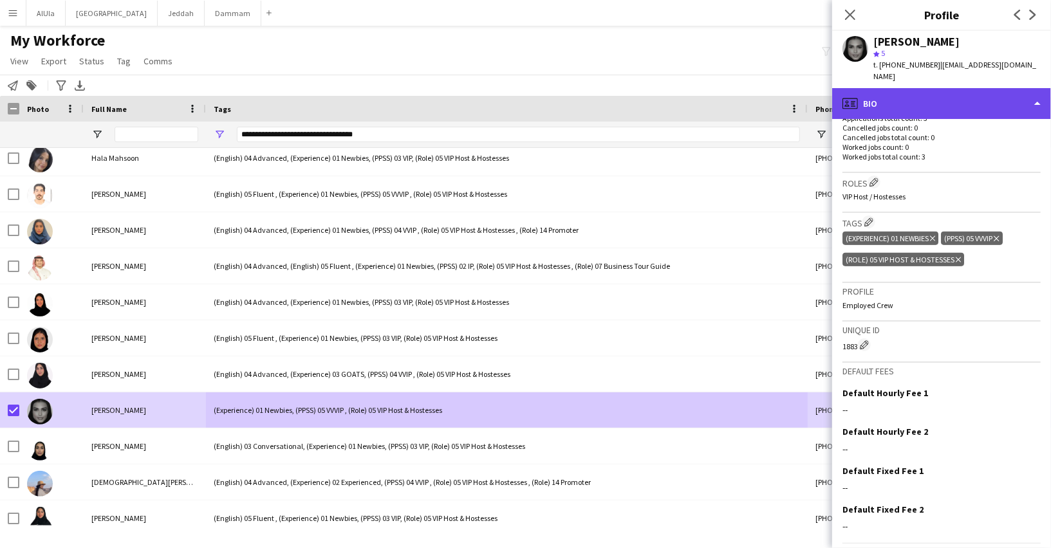
click at [899, 106] on div "profile Bio" at bounding box center [941, 103] width 219 height 31
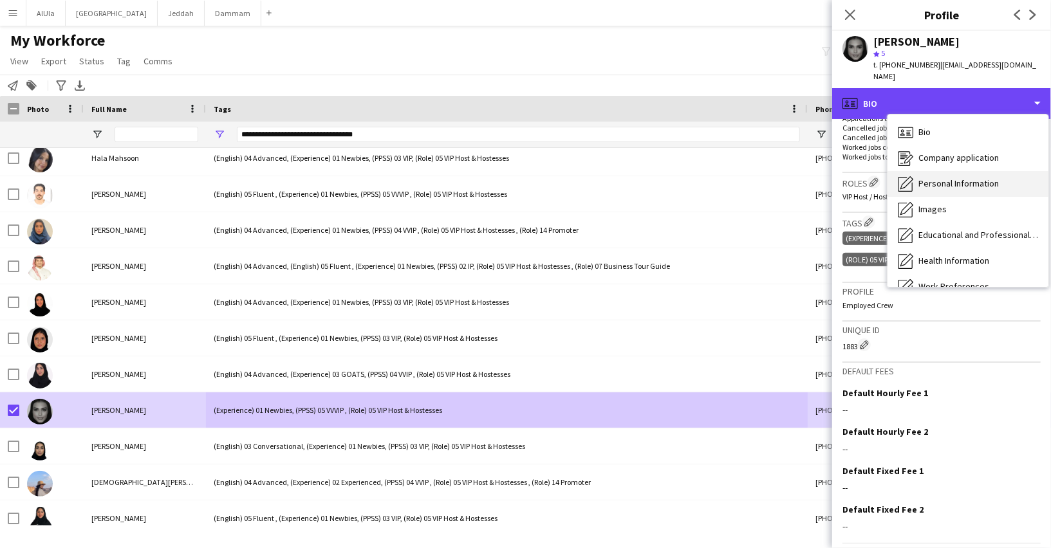
scroll to position [146, 0]
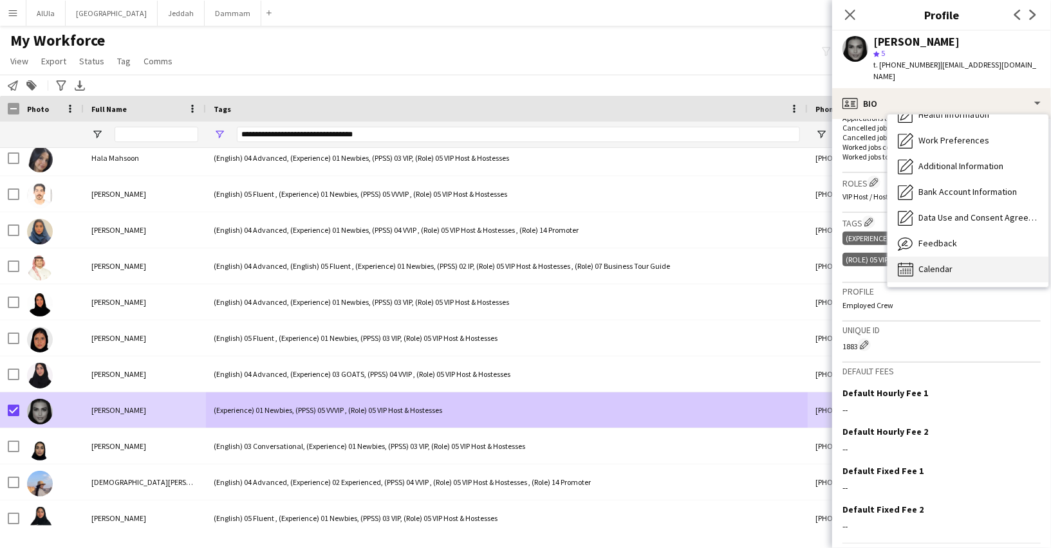
click at [932, 265] on span "Calendar" at bounding box center [935, 269] width 34 height 12
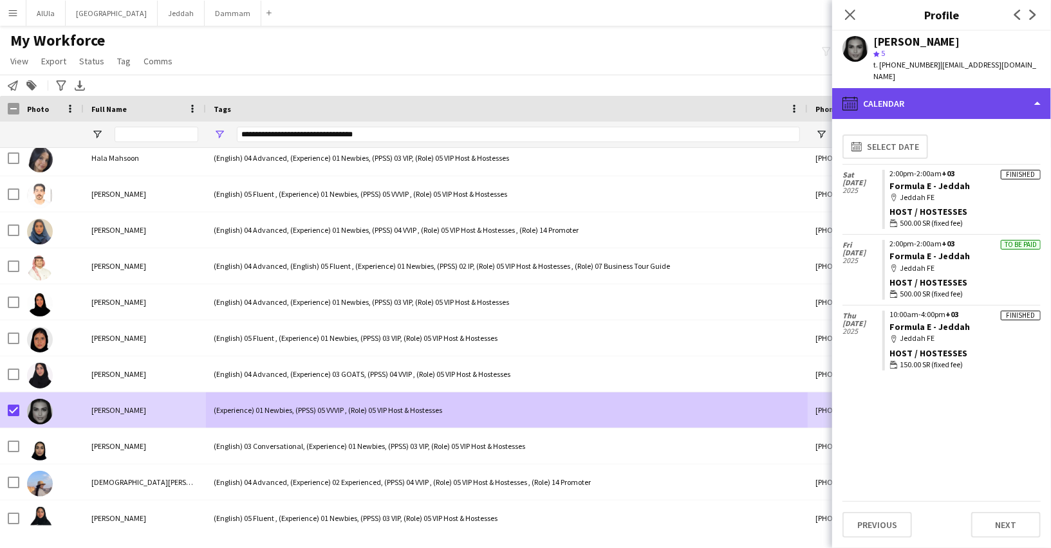
click at [896, 102] on div "calendar-full Calendar" at bounding box center [941, 103] width 219 height 31
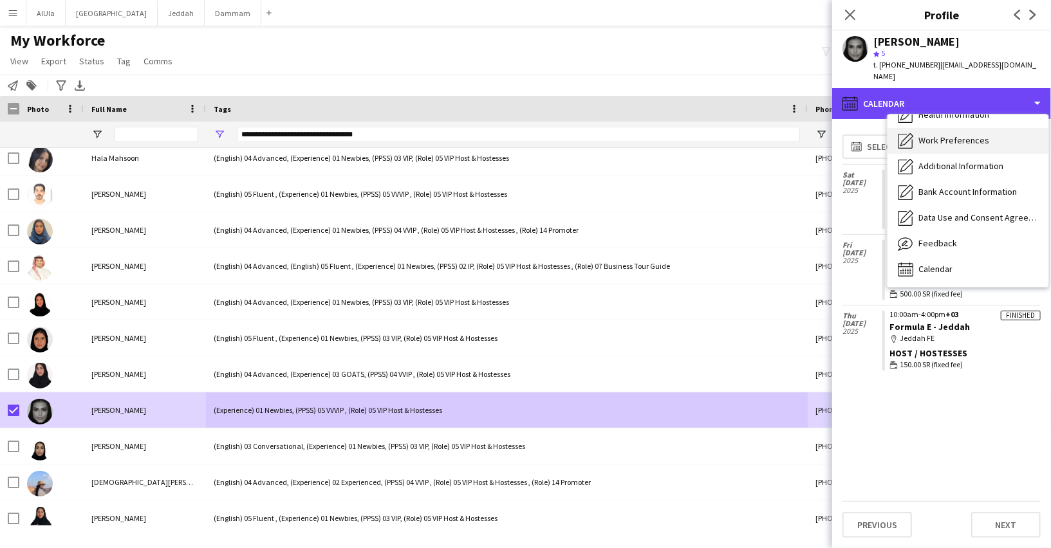
scroll to position [0, 0]
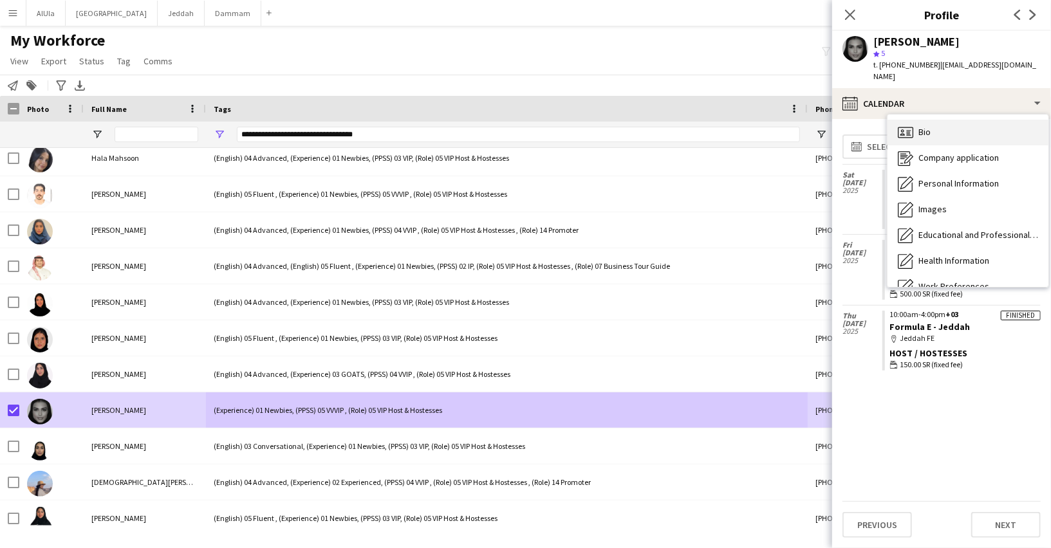
click at [930, 134] on span "Bio" at bounding box center [924, 132] width 12 height 12
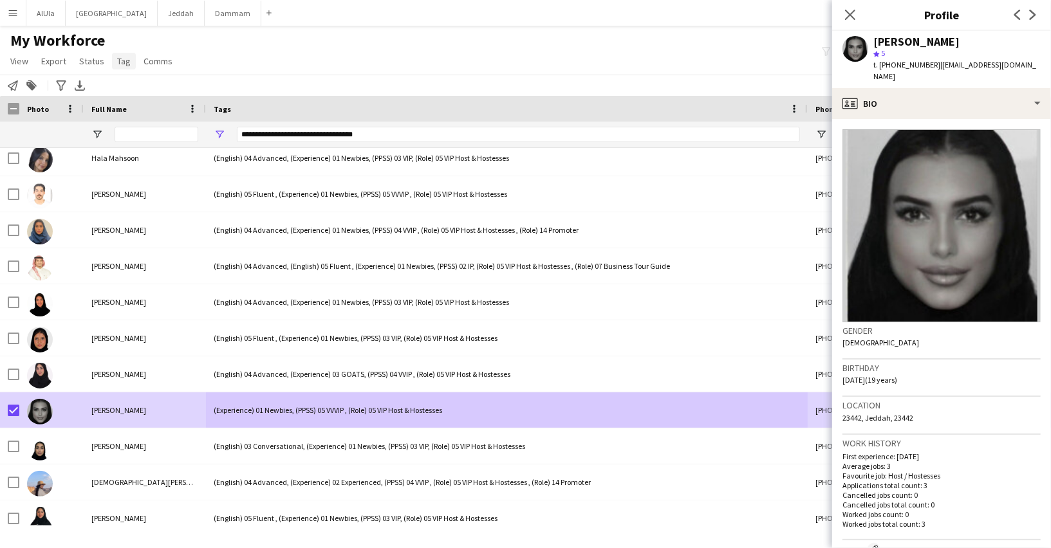
click at [117, 64] on span "Tag" at bounding box center [124, 61] width 14 height 12
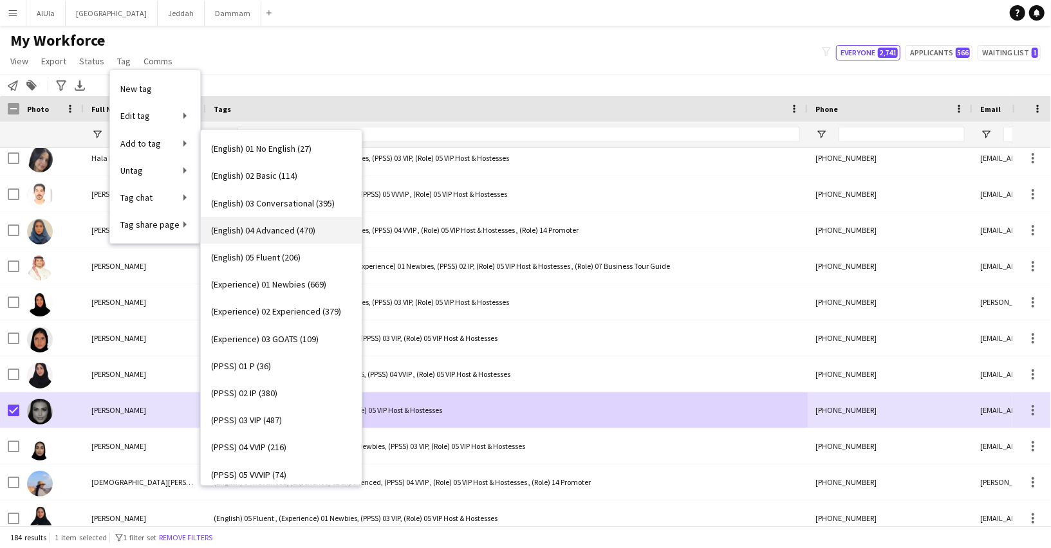
click at [287, 225] on span "(English) 04 Advanced (470)" at bounding box center [263, 231] width 104 height 12
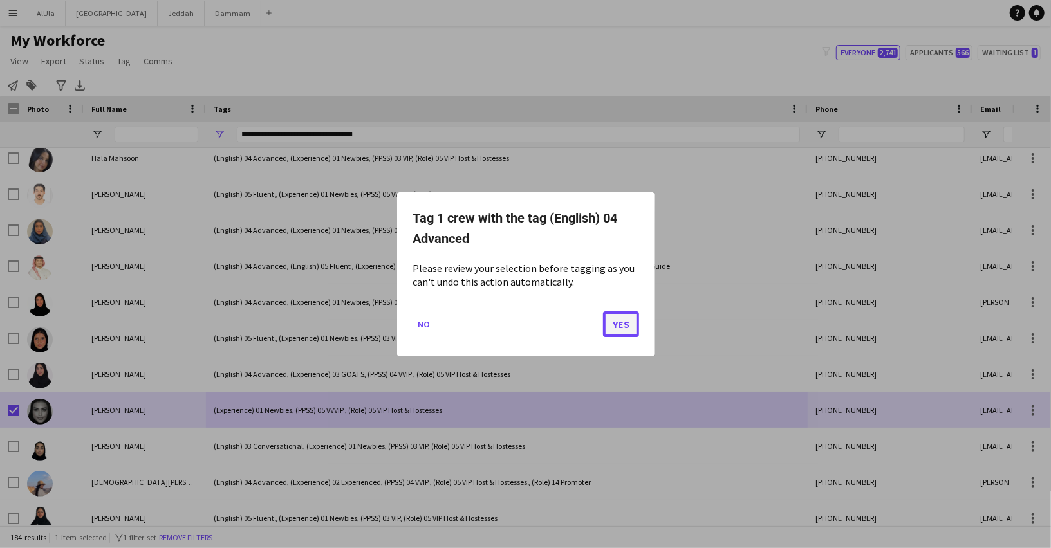
click at [616, 314] on button "Yes" at bounding box center [621, 324] width 36 height 26
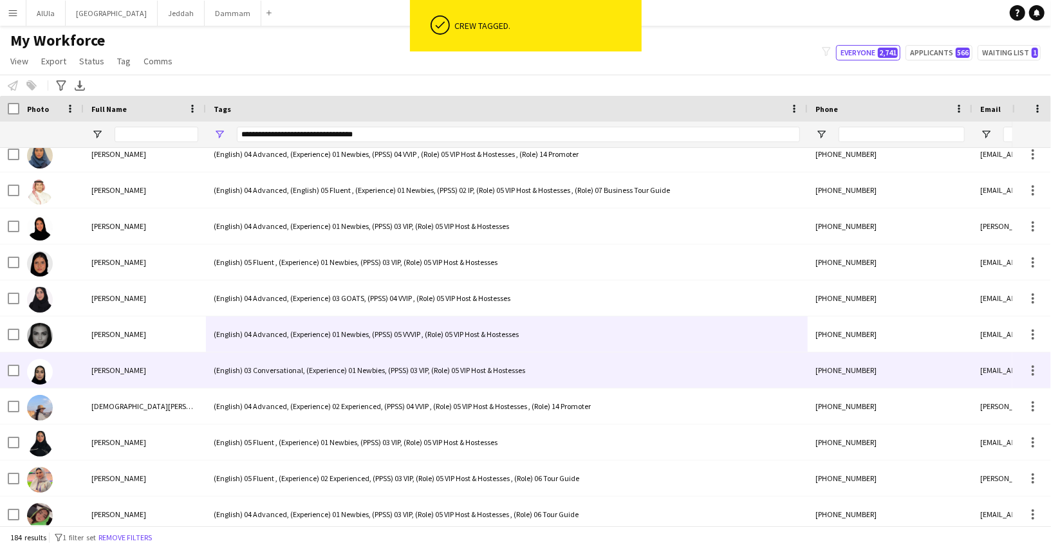
scroll to position [3401, 0]
click at [262, 373] on div "(English) 03 Conversational, (Experience) 01 Newbies, (PPSS) 03 VIP, (Role) 05 …" at bounding box center [507, 368] width 602 height 35
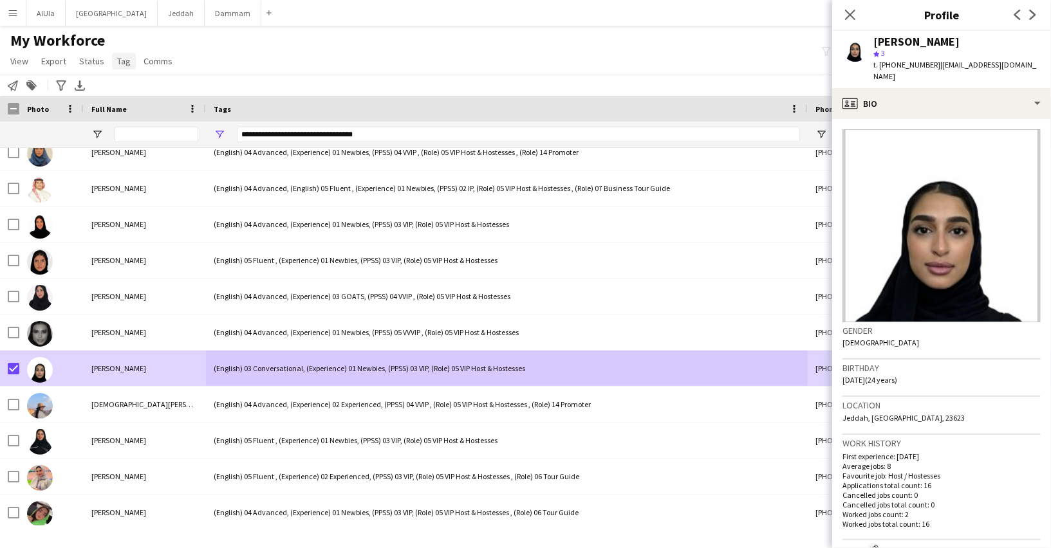
click at [119, 64] on span "Tag" at bounding box center [124, 61] width 14 height 12
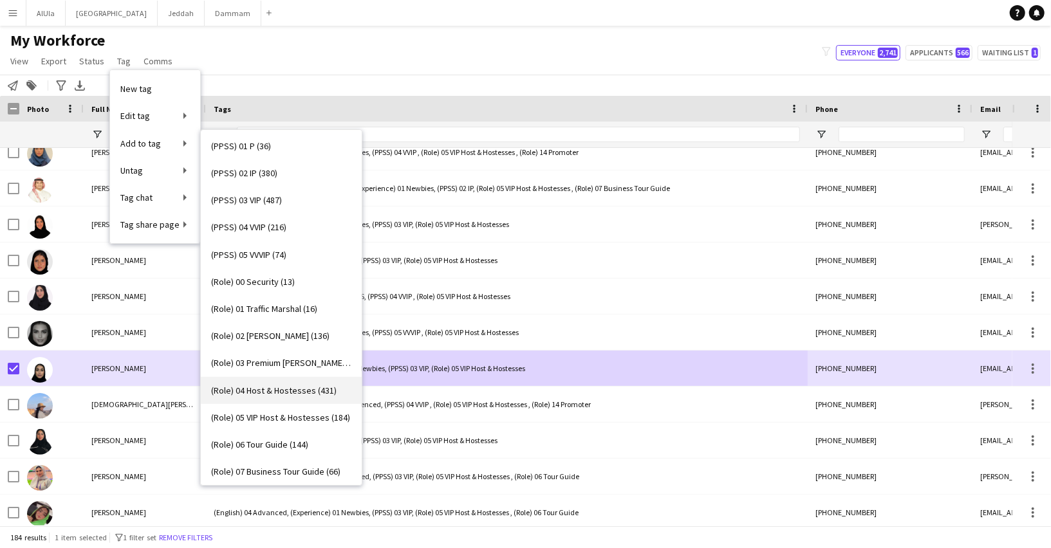
scroll to position [254, 0]
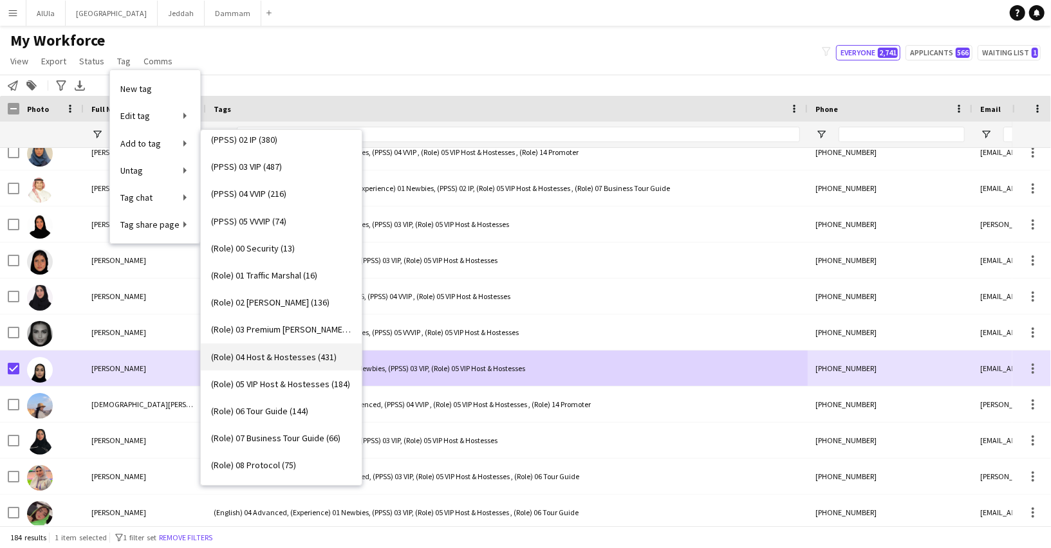
click at [300, 357] on span "(Role) 04 Host & Hostesses (431)" at bounding box center [273, 357] width 125 height 12
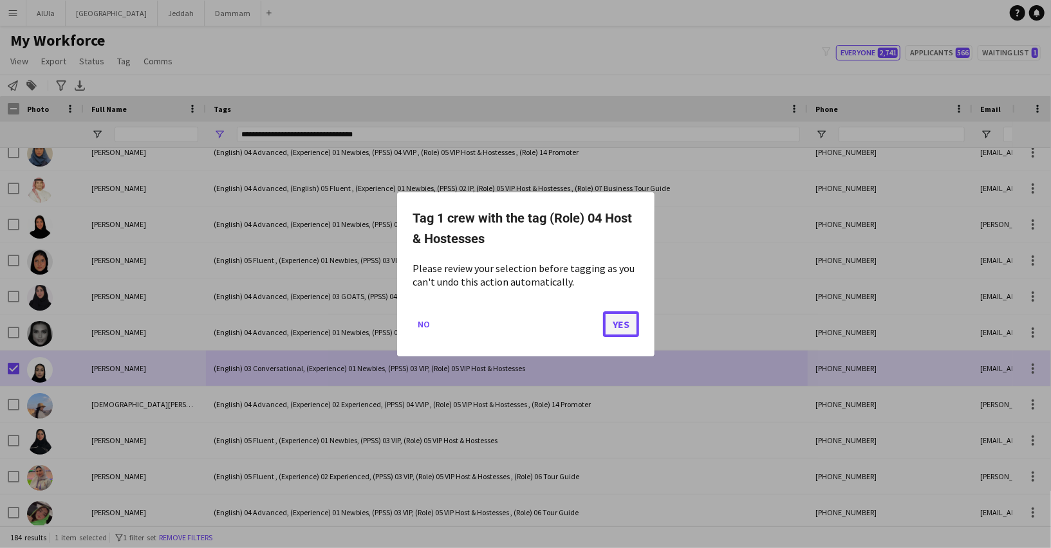
click at [624, 320] on button "Yes" at bounding box center [621, 324] width 36 height 26
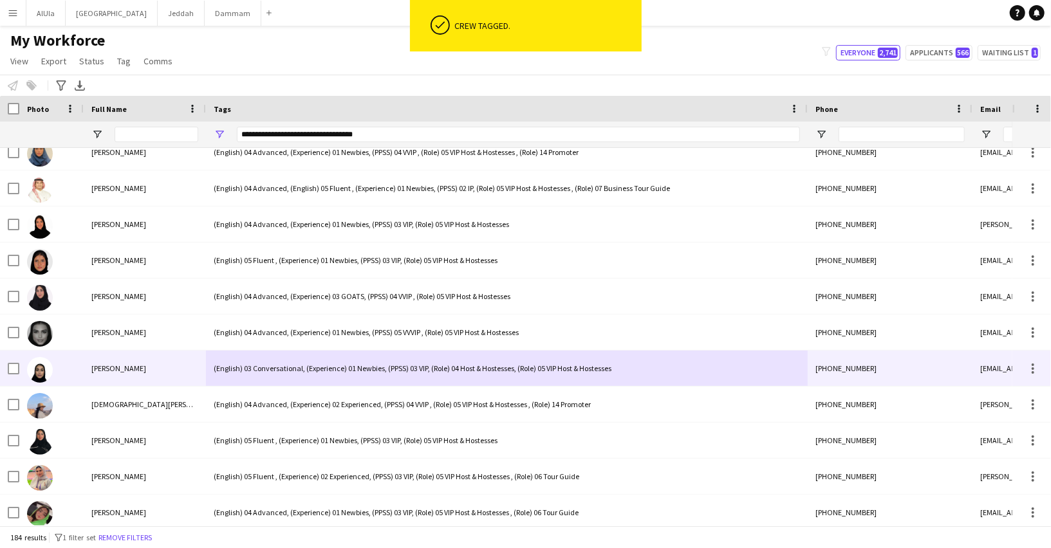
click at [297, 370] on div "(English) 03 Conversational, (Experience) 01 Newbies, (PPSS) 03 VIP, (Role) 04 …" at bounding box center [507, 368] width 602 height 35
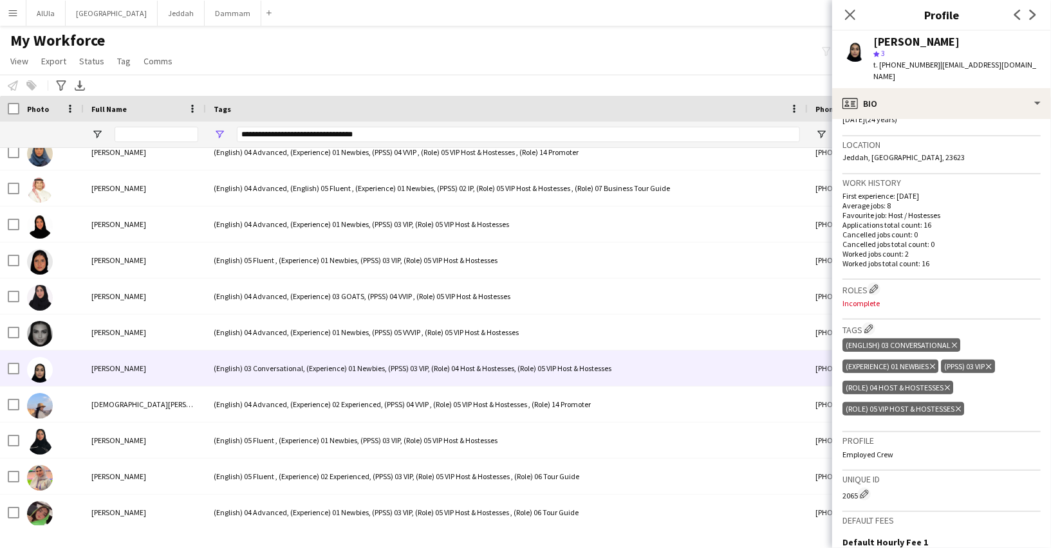
scroll to position [435, 0]
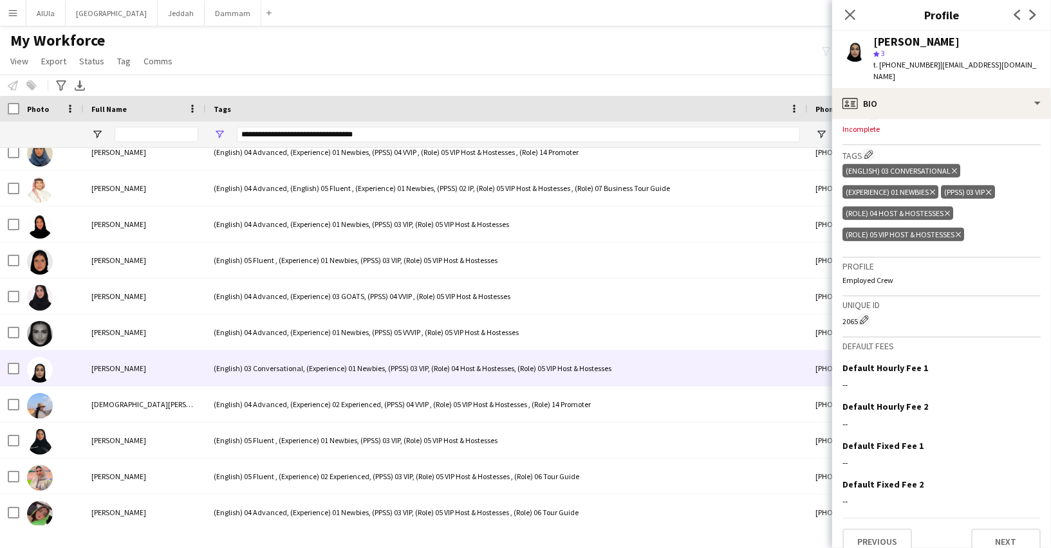
click at [959, 231] on icon "Delete tag" at bounding box center [958, 235] width 5 height 8
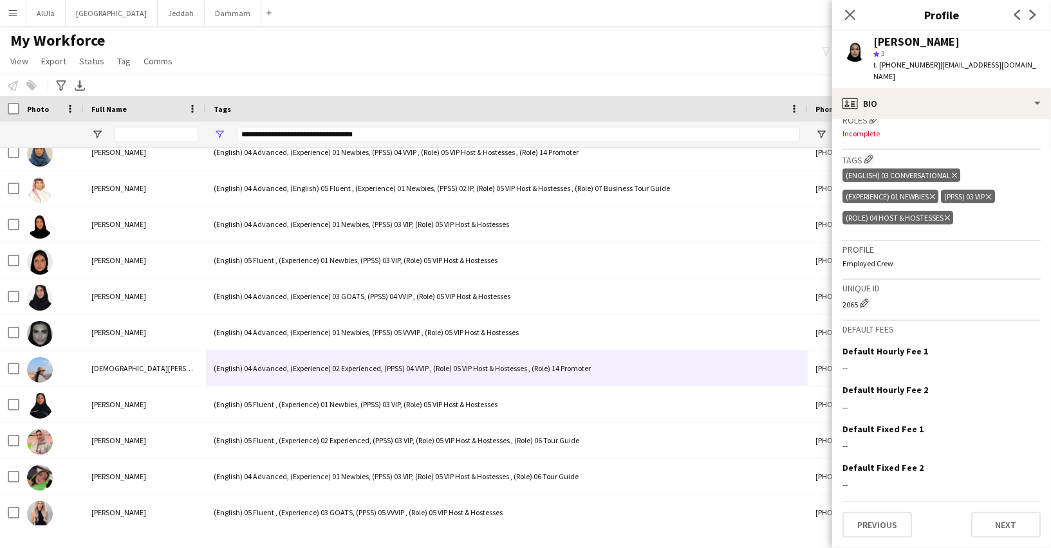
scroll to position [414, 0]
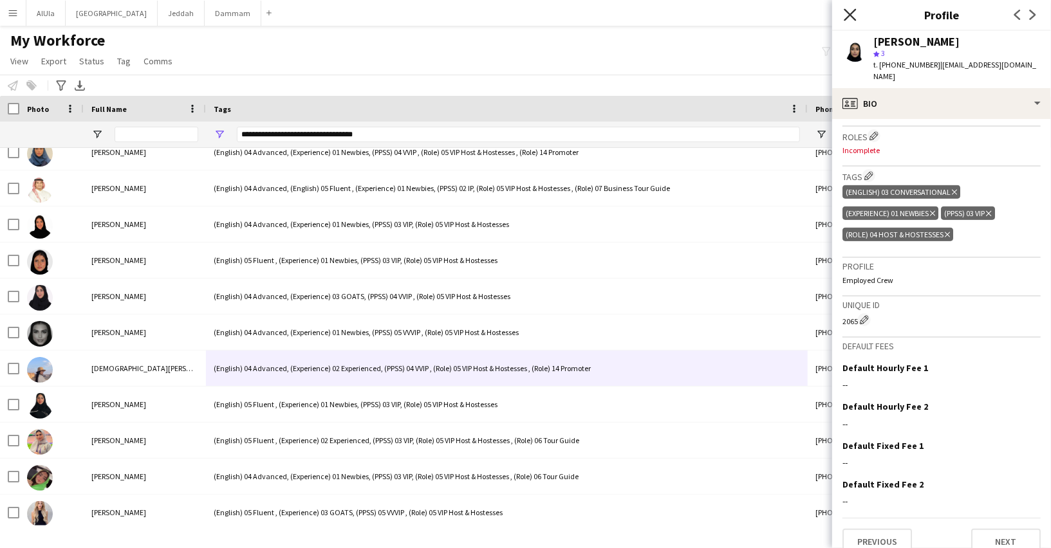
click at [848, 19] on icon "Close pop-in" at bounding box center [850, 14] width 12 height 12
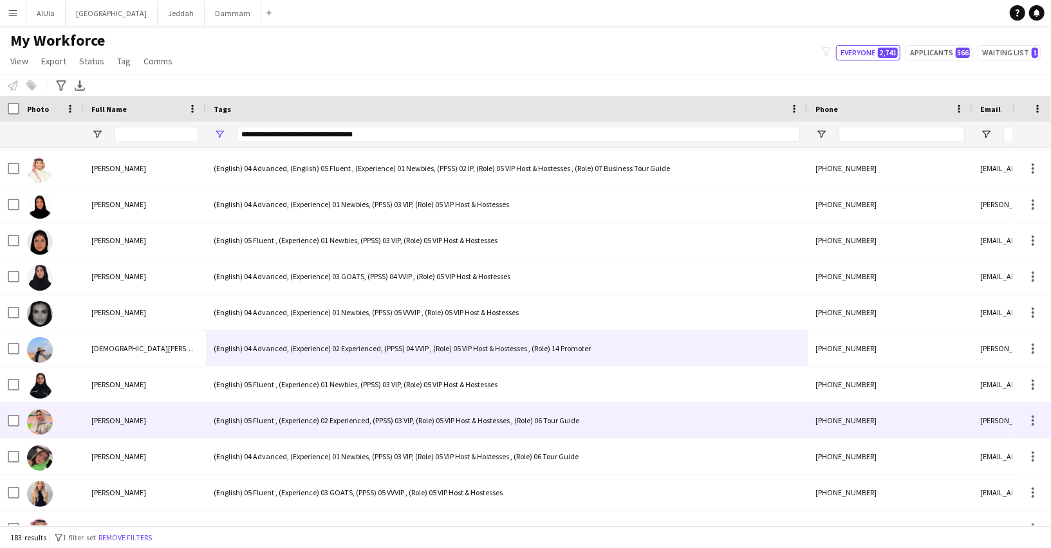
scroll to position [3429, 0]
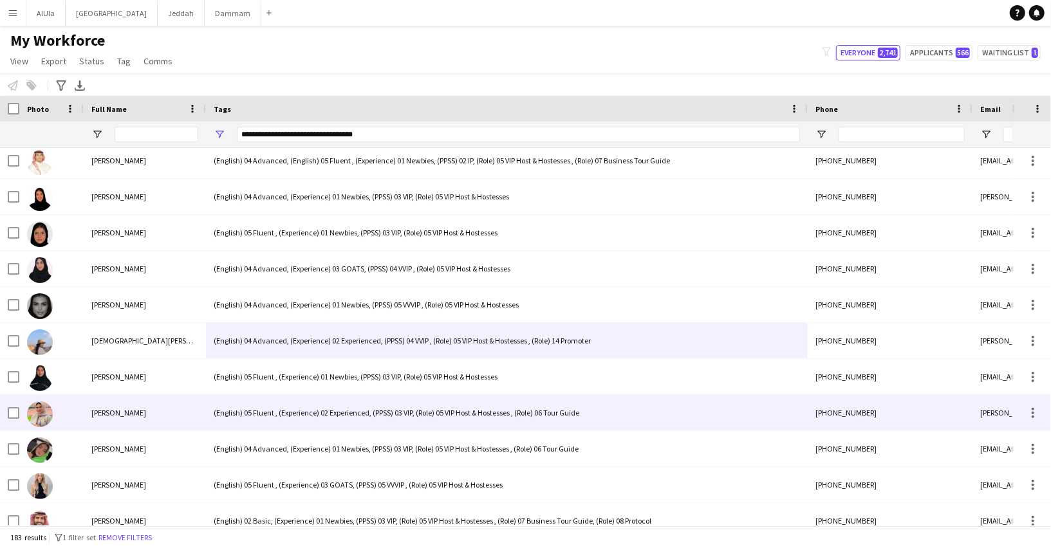
click at [257, 412] on div "(English) 05 Fluent , (Experience) 02 Experienced, (PPSS) 03 VIP, (Role) 05 VIP…" at bounding box center [507, 412] width 602 height 35
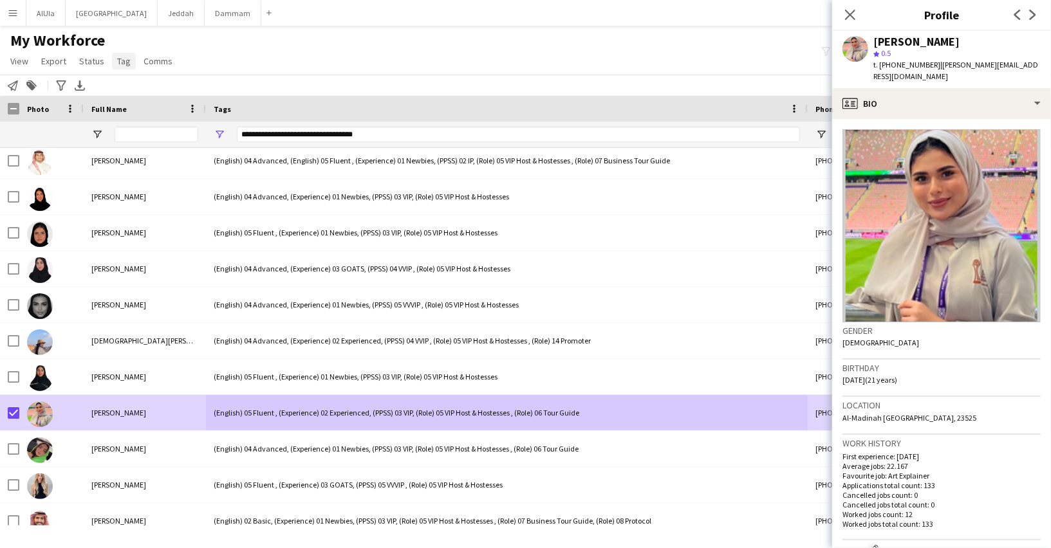
click at [122, 62] on span "Tag" at bounding box center [124, 61] width 14 height 12
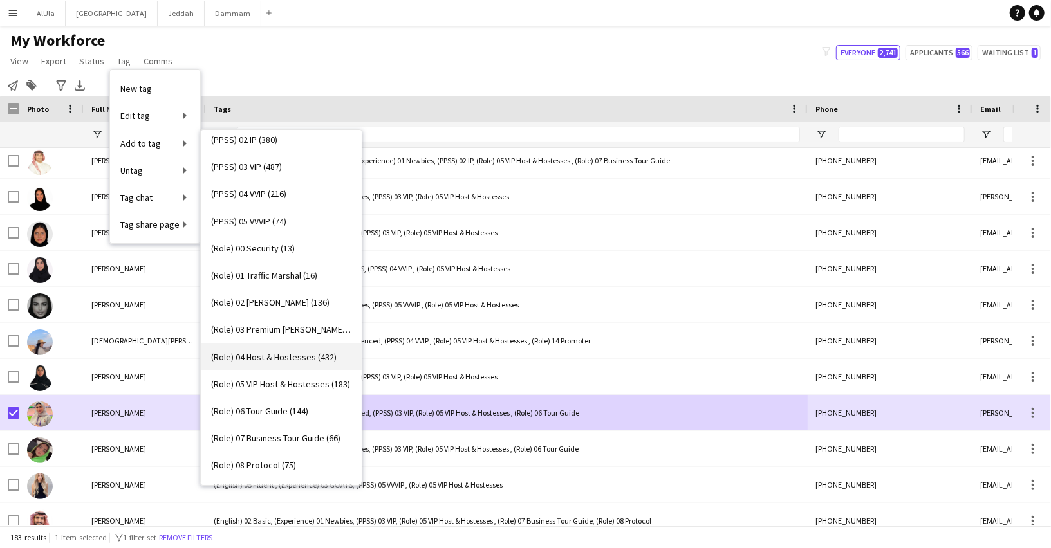
click at [301, 363] on link "(Role) 04 Host & Hostesses (432)" at bounding box center [281, 357] width 161 height 27
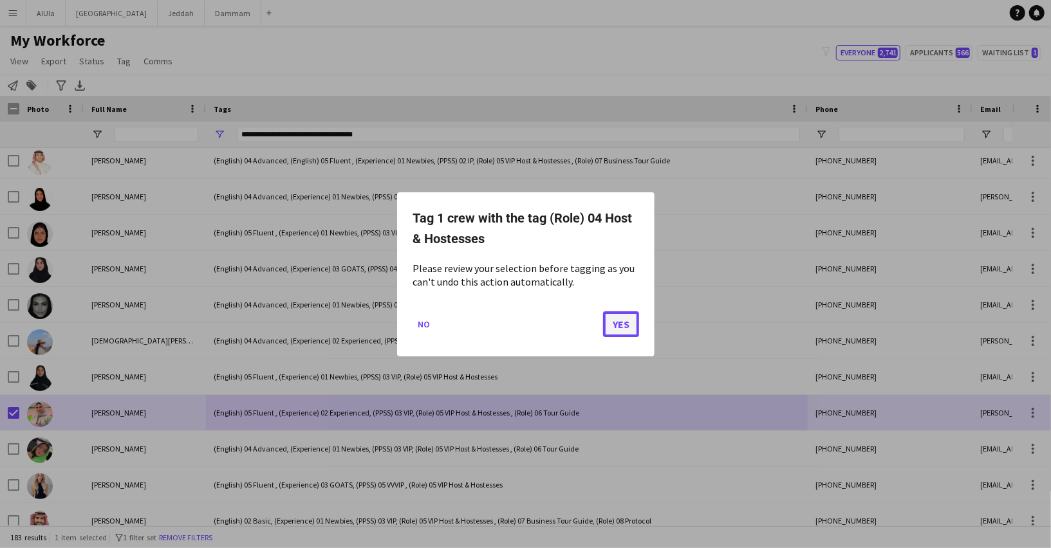
click at [627, 328] on button "Yes" at bounding box center [621, 324] width 36 height 26
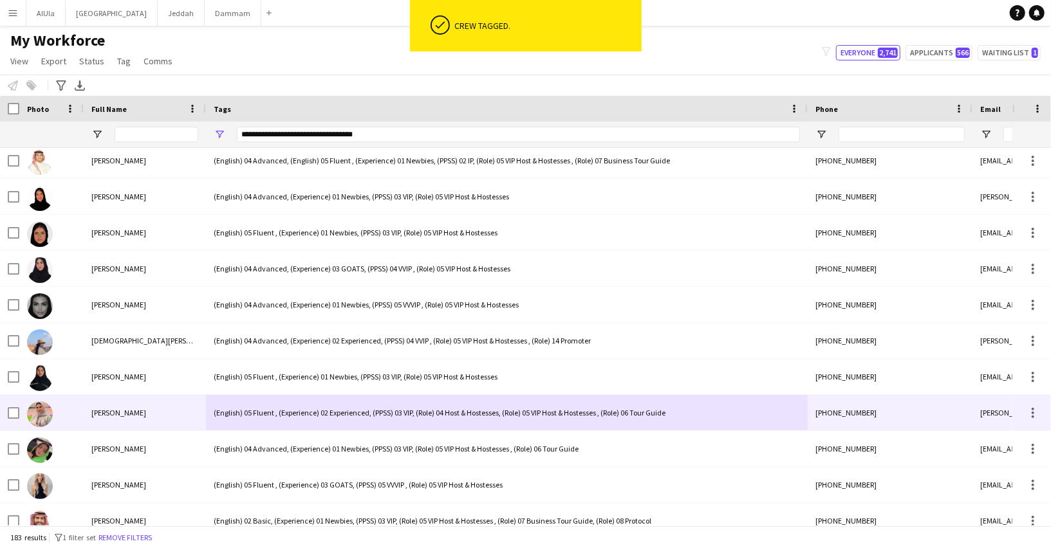
click at [329, 419] on div "(English) 05 Fluent , (Experience) 02 Experienced, (PPSS) 03 VIP, (Role) 04 Hos…" at bounding box center [507, 412] width 602 height 35
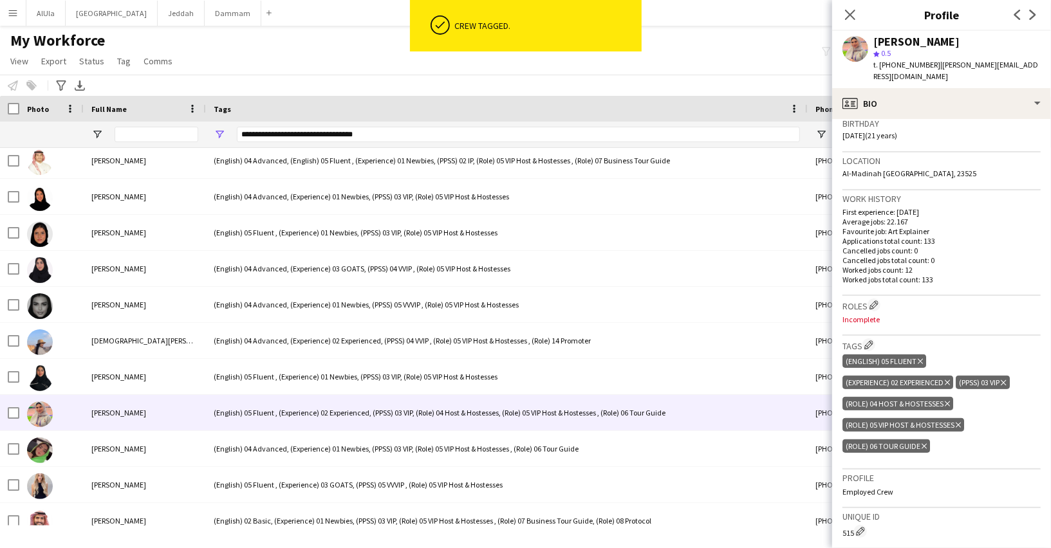
scroll to position [387, 0]
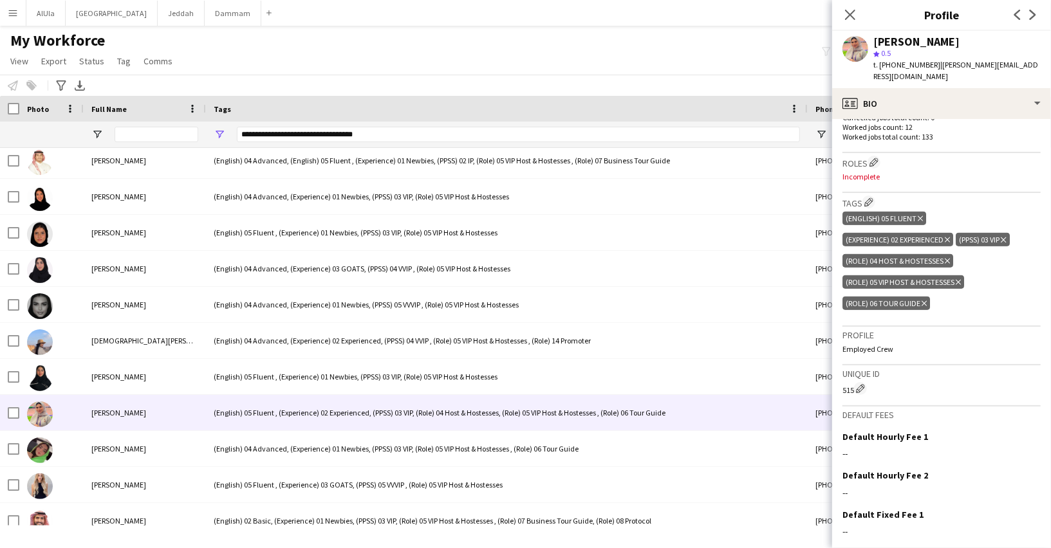
click at [959, 280] on icon at bounding box center [958, 282] width 5 height 5
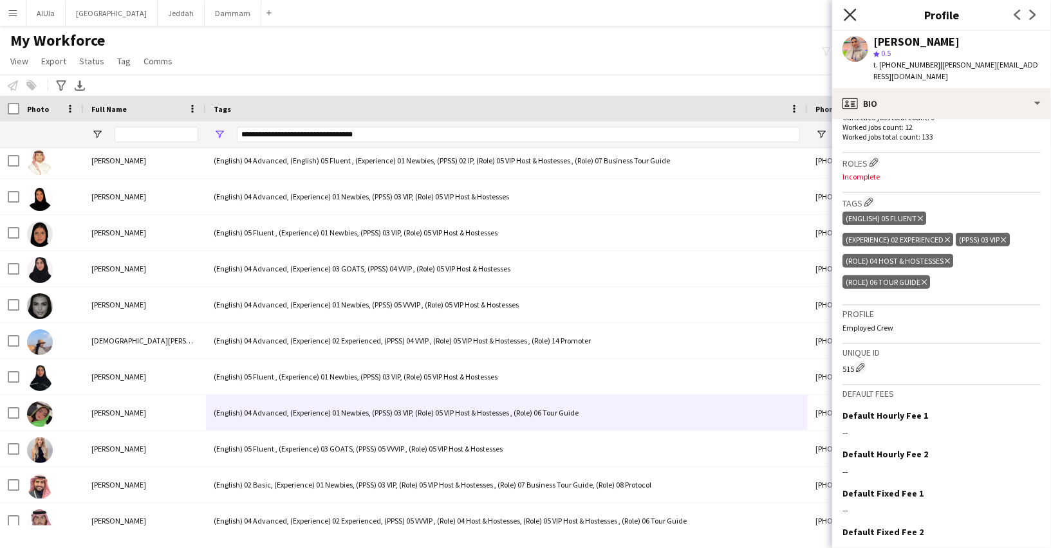
click at [855, 15] on icon "Close pop-in" at bounding box center [850, 14] width 12 height 12
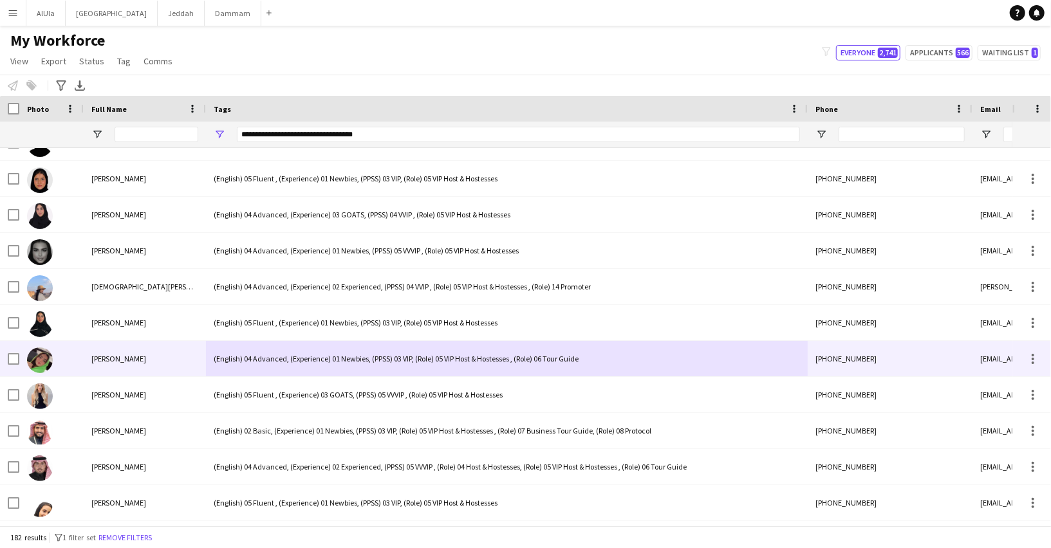
scroll to position [3485, 0]
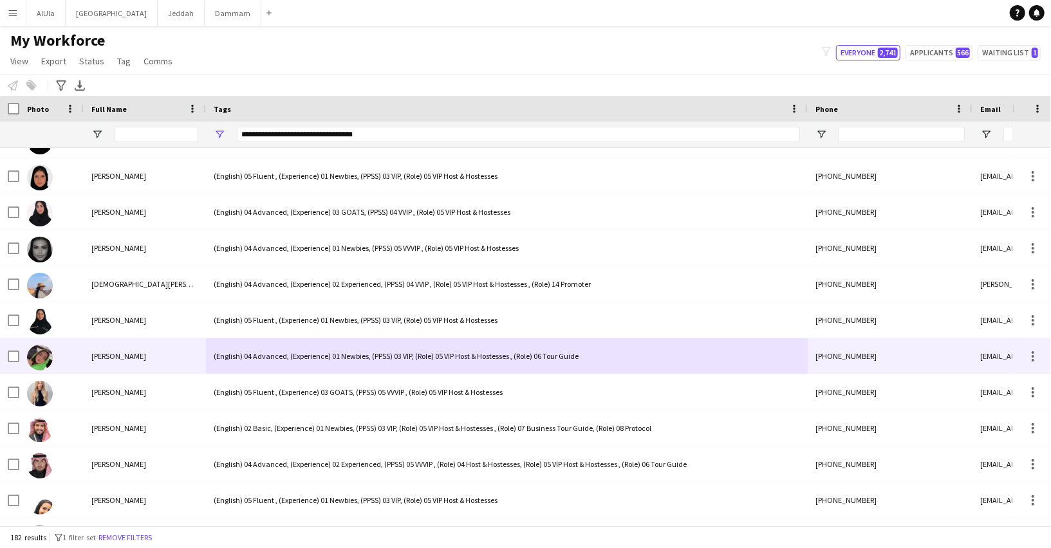
click at [237, 367] on div "(English) 04 Advanced, (Experience) 01 Newbies, (PPSS) 03 VIP, (Role) 05 VIP Ho…" at bounding box center [507, 356] width 602 height 35
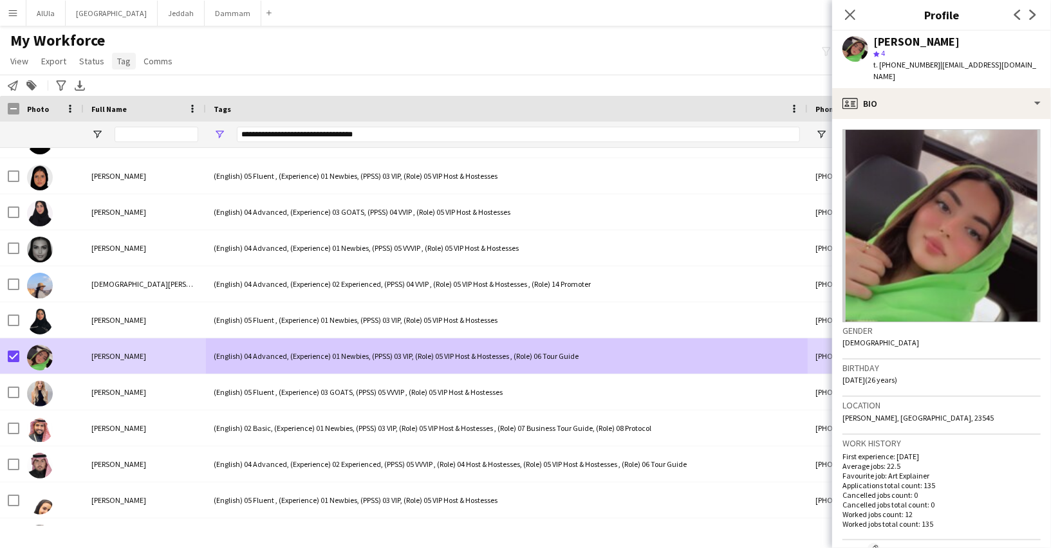
click at [112, 61] on link "Tag" at bounding box center [124, 61] width 24 height 17
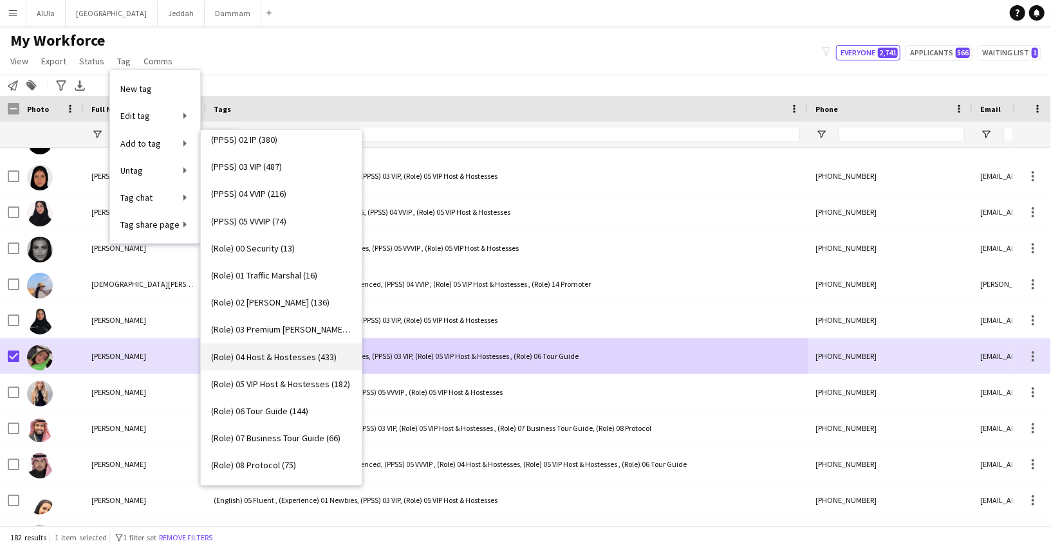
click at [288, 367] on link "(Role) 04 Host & Hostesses (433)" at bounding box center [281, 357] width 161 height 27
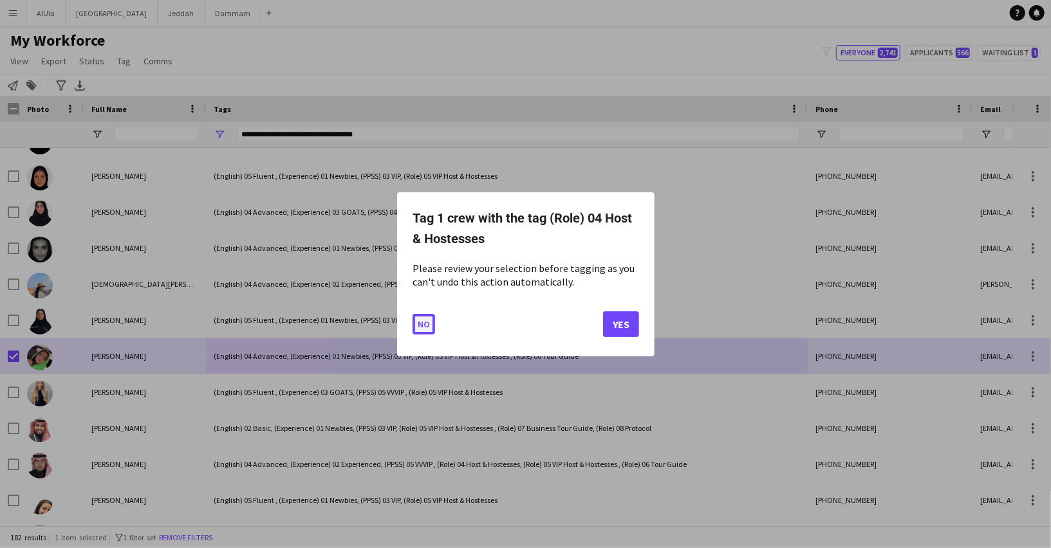
click at [420, 321] on button "No" at bounding box center [424, 323] width 23 height 21
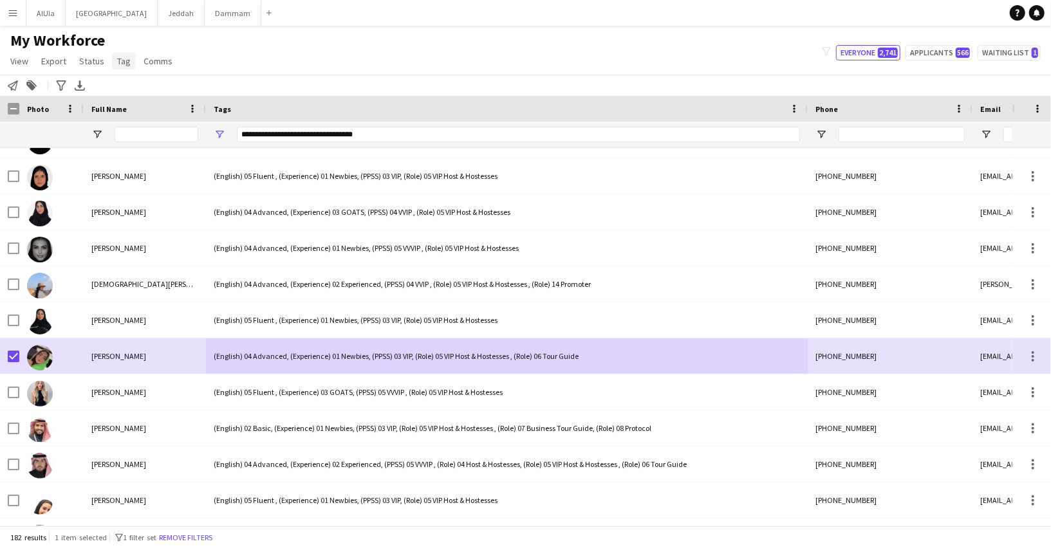
click at [119, 56] on span "Tag" at bounding box center [124, 61] width 14 height 12
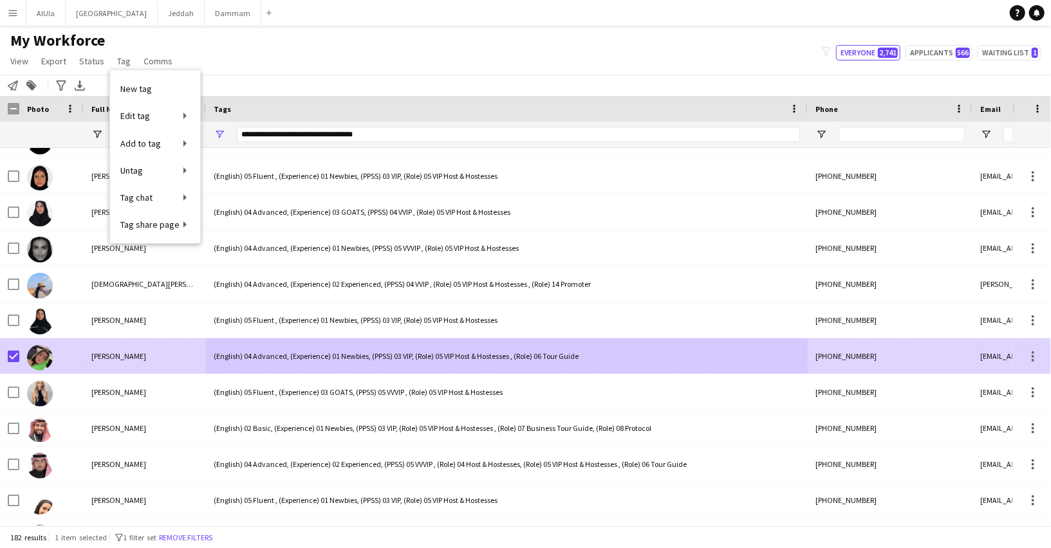
click at [517, 348] on div "(English) 04 Advanced, (Experience) 01 Newbies, (PPSS) 03 VIP, (Role) 05 VIP Ho…" at bounding box center [507, 356] width 602 height 35
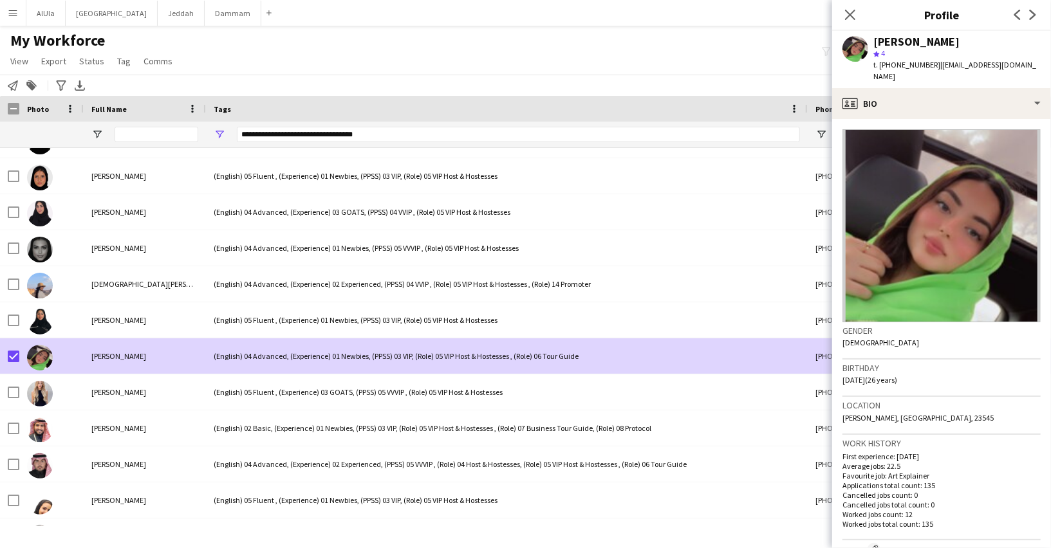
scroll to position [414, 0]
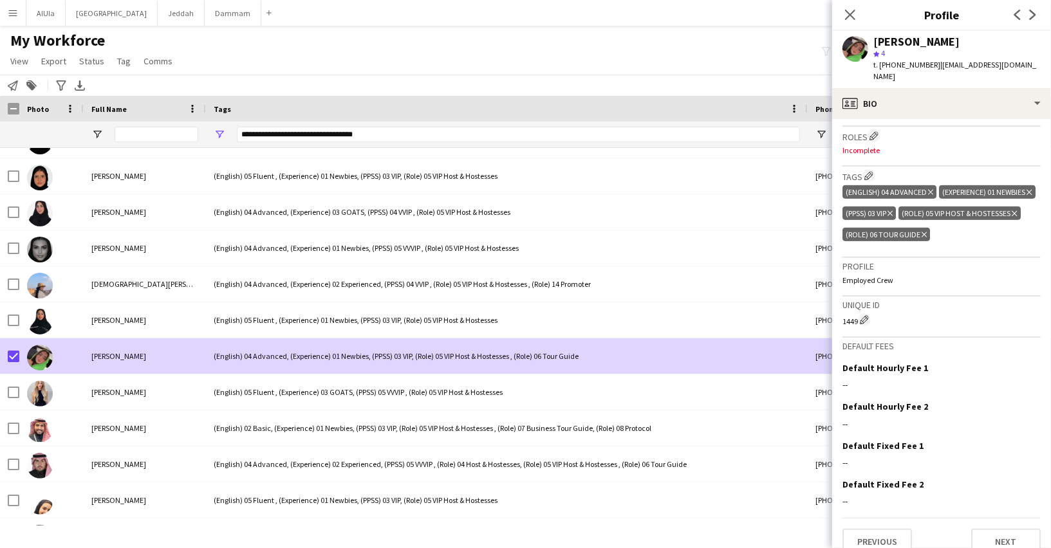
click at [1017, 210] on icon "Delete tag" at bounding box center [1014, 214] width 5 height 8
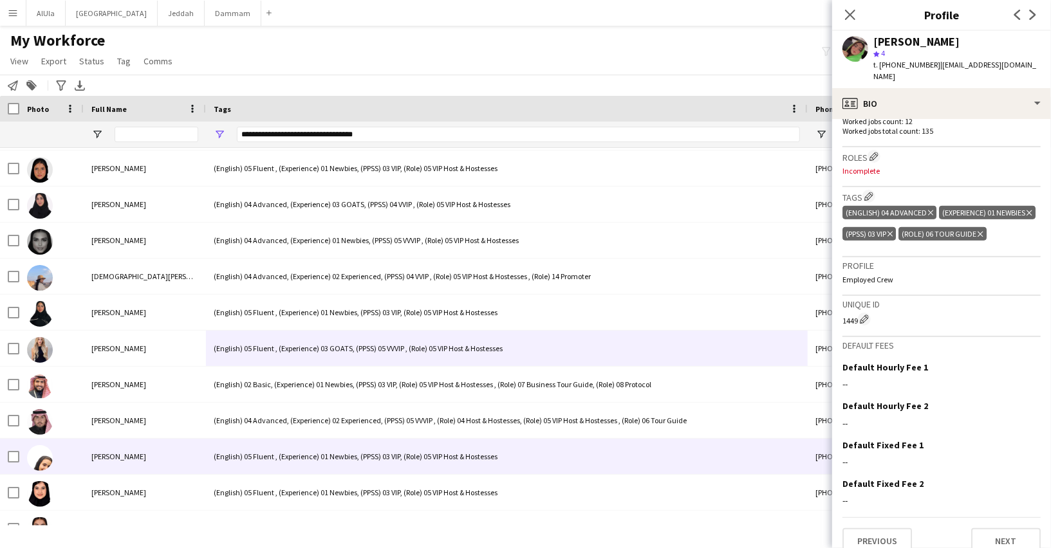
scroll to position [3495, 0]
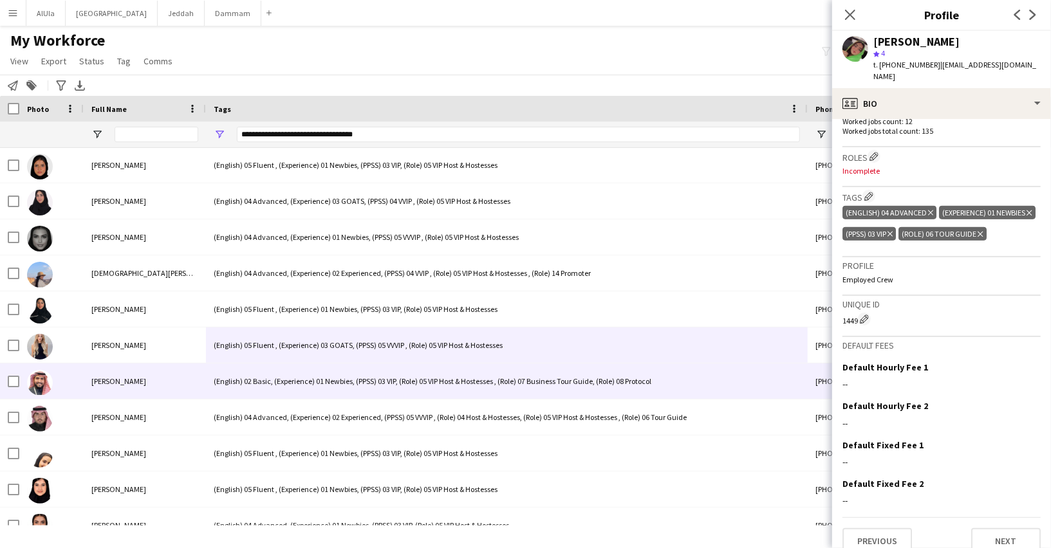
click at [277, 384] on div "(English) 02 Basic, (Experience) 01 Newbies, (PPSS) 03 VIP, (Role) 05 VIP Host …" at bounding box center [507, 381] width 602 height 35
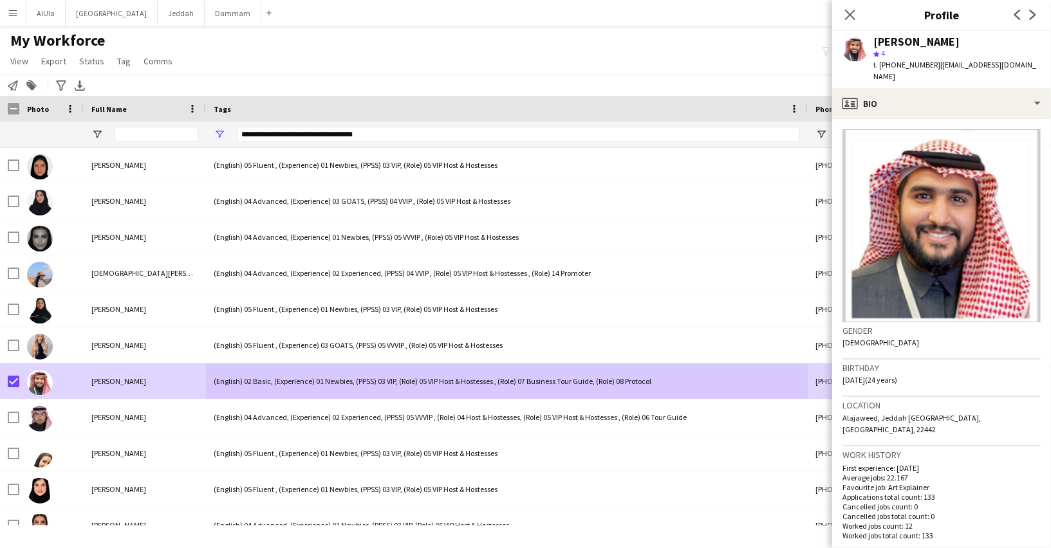
click at [124, 52] on app-page-menu "View Views Default view New view Update view Delete view Edit name Customise vi…" at bounding box center [92, 62] width 185 height 24
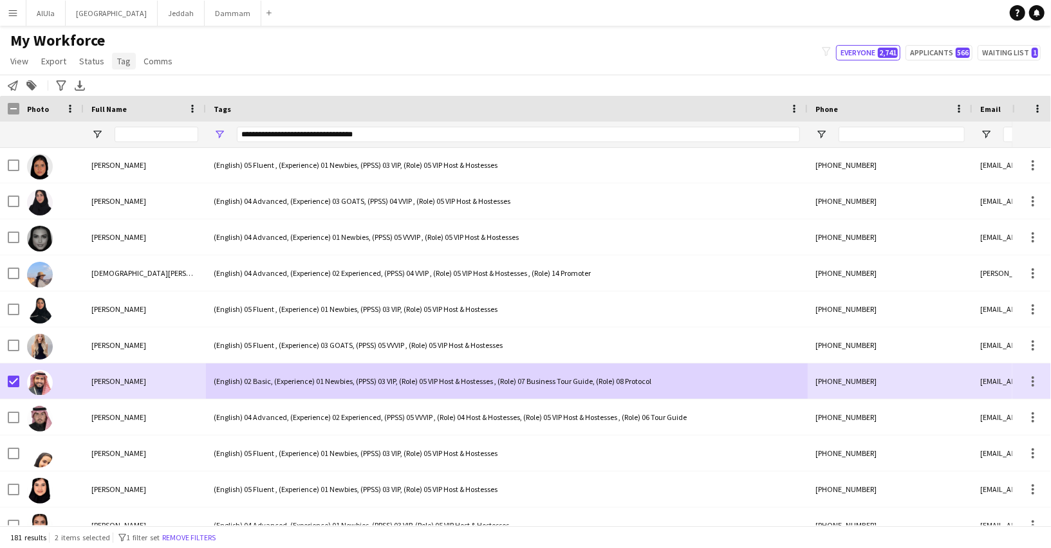
click at [124, 60] on span "Tag" at bounding box center [124, 61] width 14 height 12
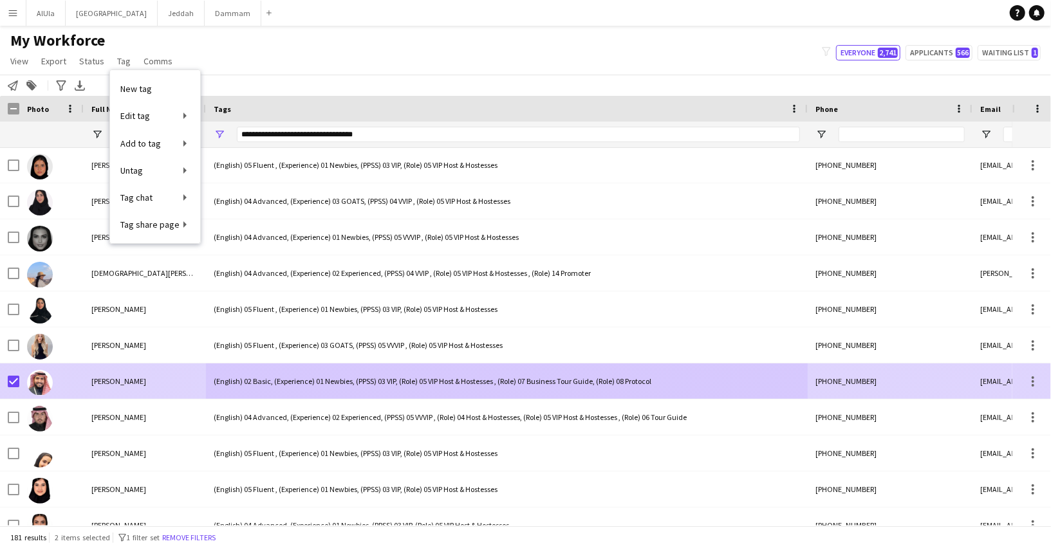
click at [251, 393] on div "(English) 02 Basic, (Experience) 01 Newbies, (PPSS) 03 VIP, (Role) 05 VIP Host …" at bounding box center [507, 381] width 602 height 35
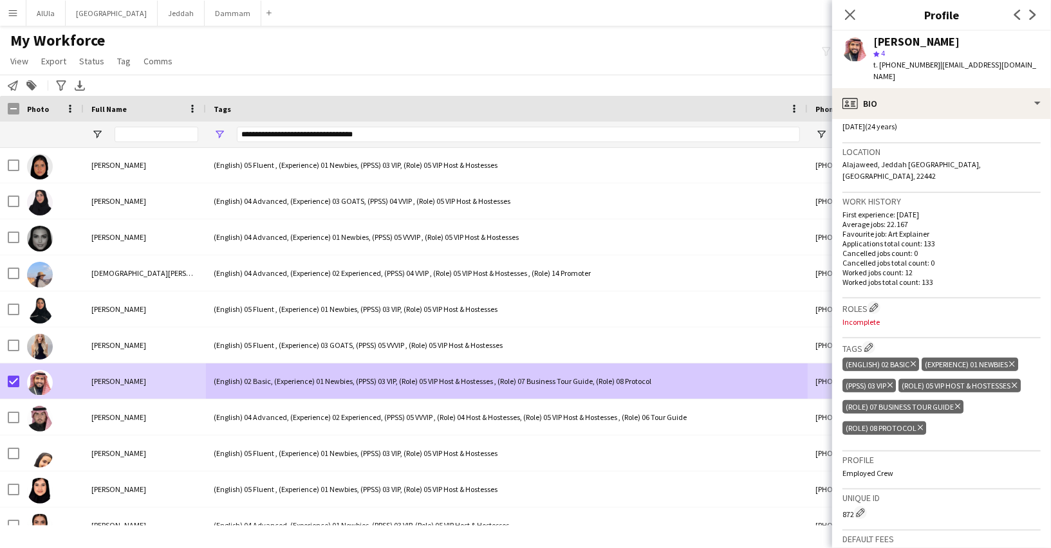
click at [1019, 379] on div "(Role) 05 VIP Host & Hostesses Delete tag" at bounding box center [959, 386] width 122 height 14
click at [1016, 382] on icon "Delete tag" at bounding box center [1014, 386] width 5 height 8
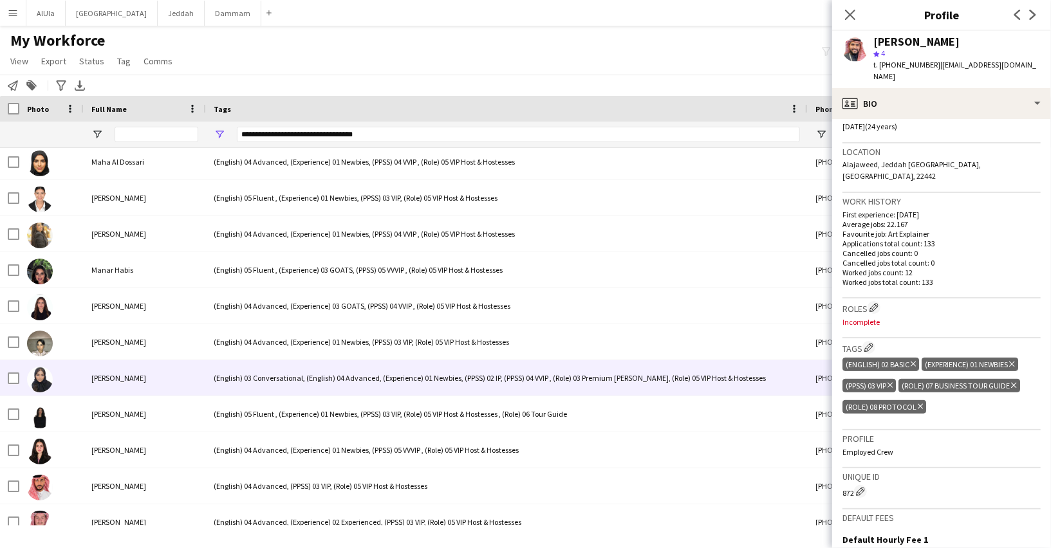
click at [251, 385] on div "(English) 03 Conversational, (English) 04 Advanced, (Experience) 01 Newbies, (P…" at bounding box center [507, 377] width 602 height 35
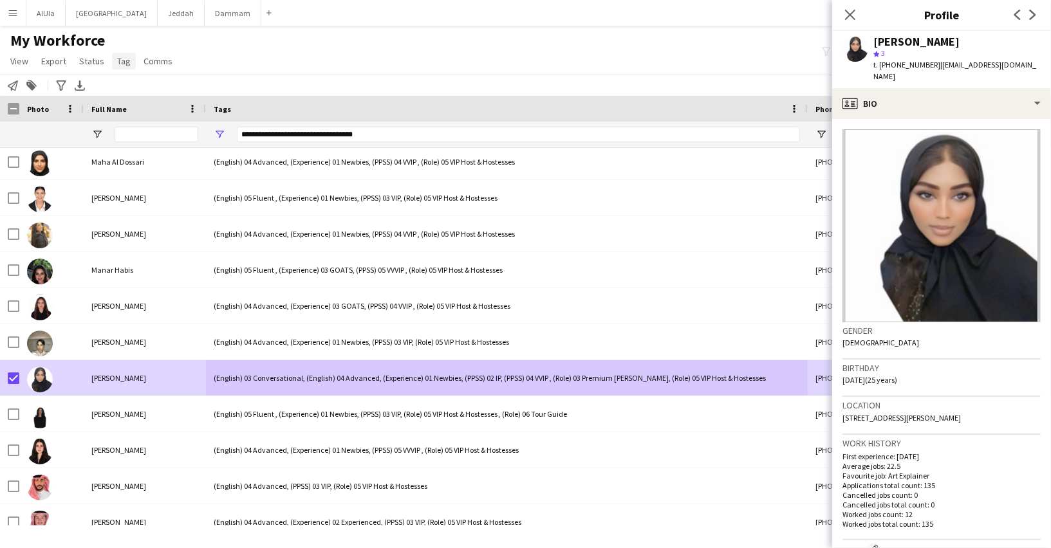
click at [114, 63] on link "Tag" at bounding box center [124, 61] width 24 height 17
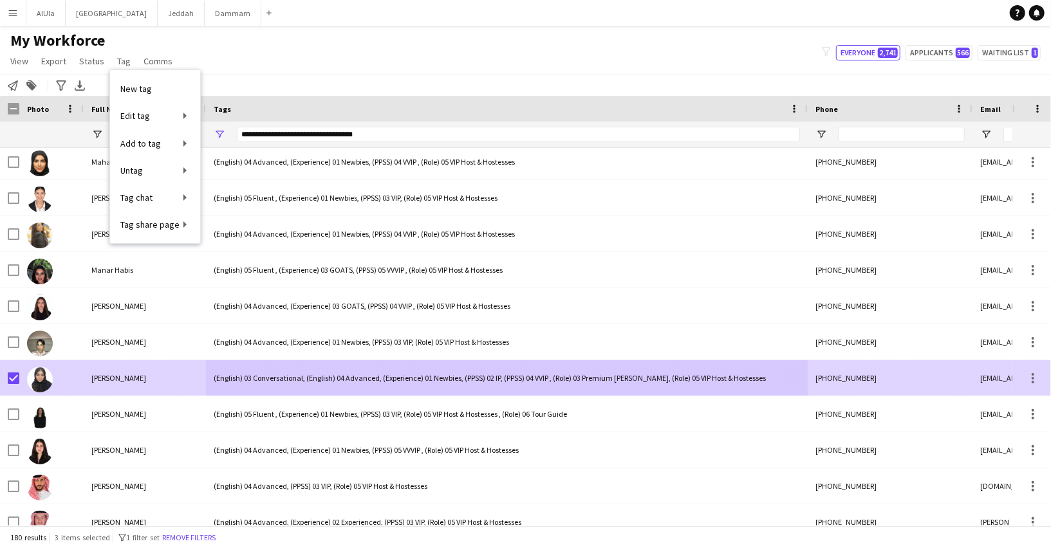
click at [423, 377] on div "(English) 03 Conversational, (English) 04 Advanced, (Experience) 01 Newbies, (P…" at bounding box center [507, 377] width 602 height 35
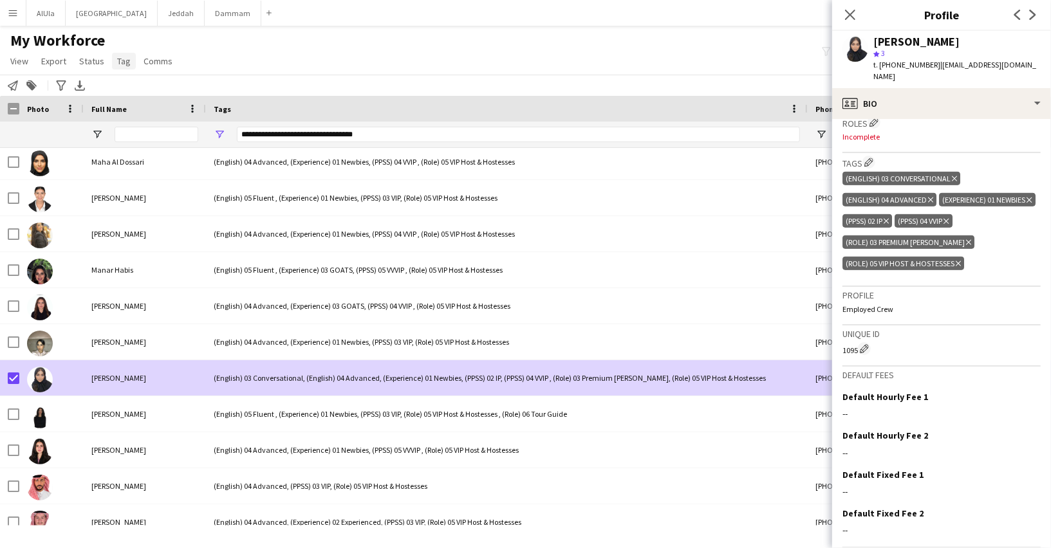
click at [124, 60] on span "Tag" at bounding box center [124, 61] width 14 height 12
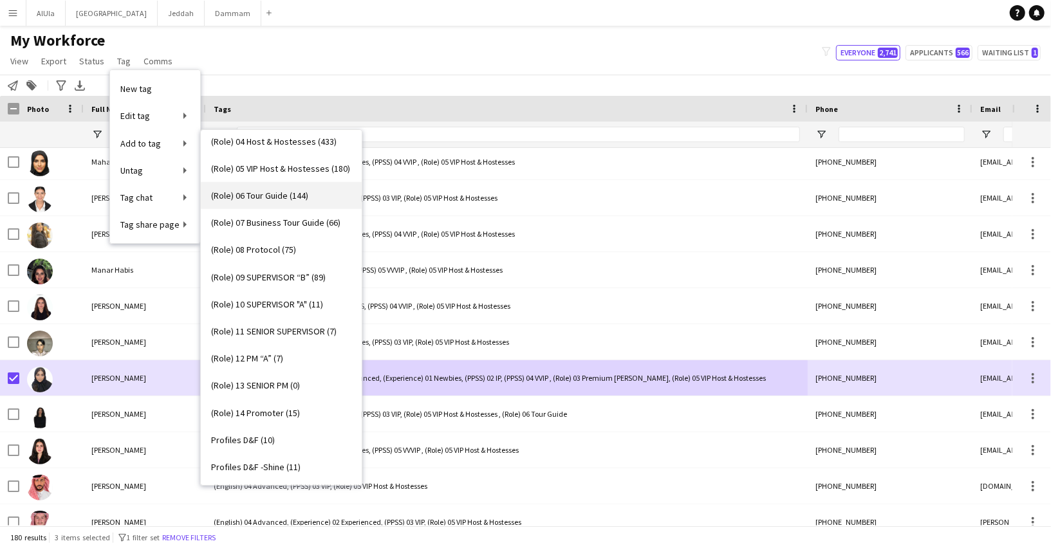
click at [255, 190] on span "(Role) 06 Tour Guide (144)" at bounding box center [259, 196] width 97 height 12
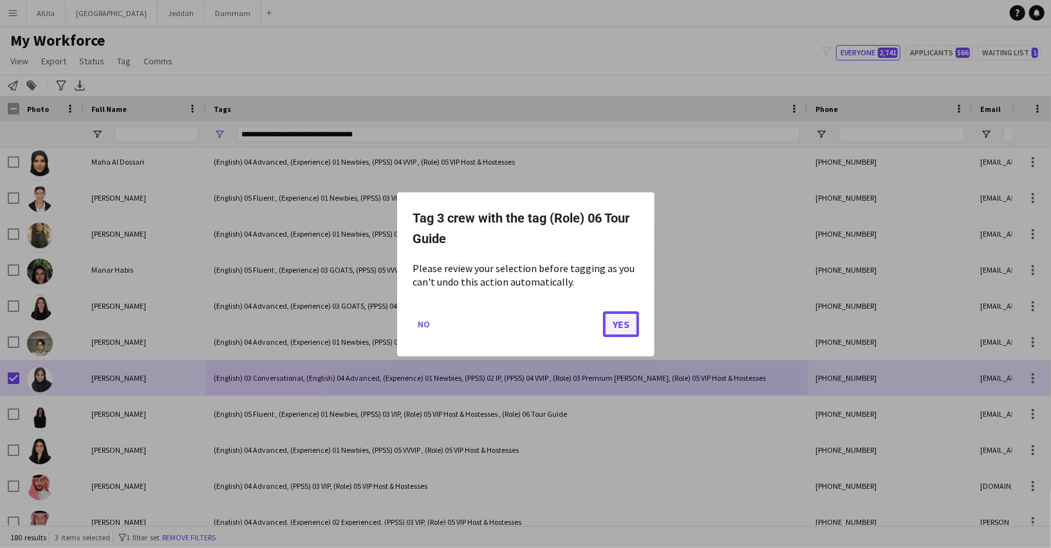
click at [618, 324] on button "Yes" at bounding box center [621, 324] width 36 height 26
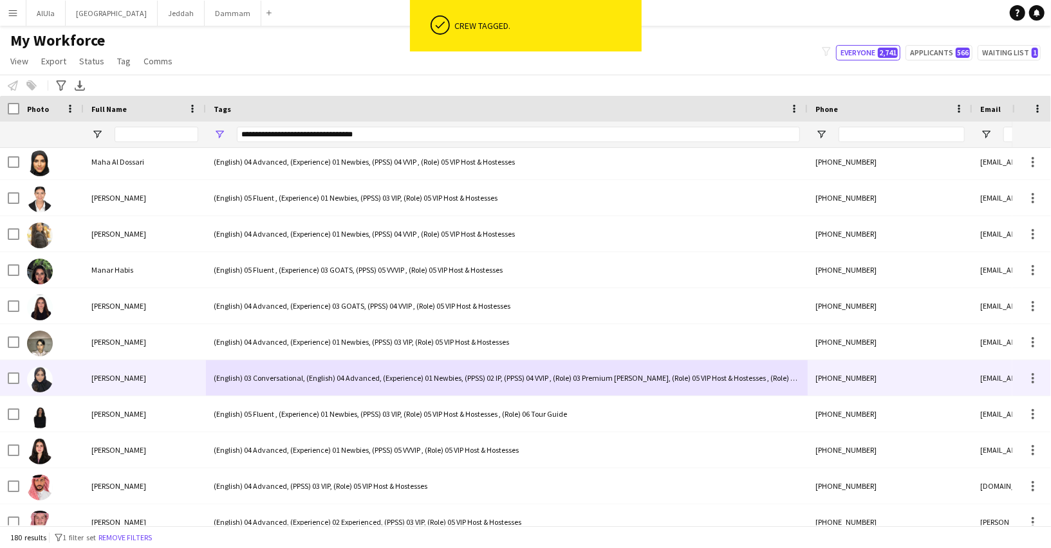
click at [171, 367] on div "Maryam Sharkar" at bounding box center [145, 377] width 122 height 35
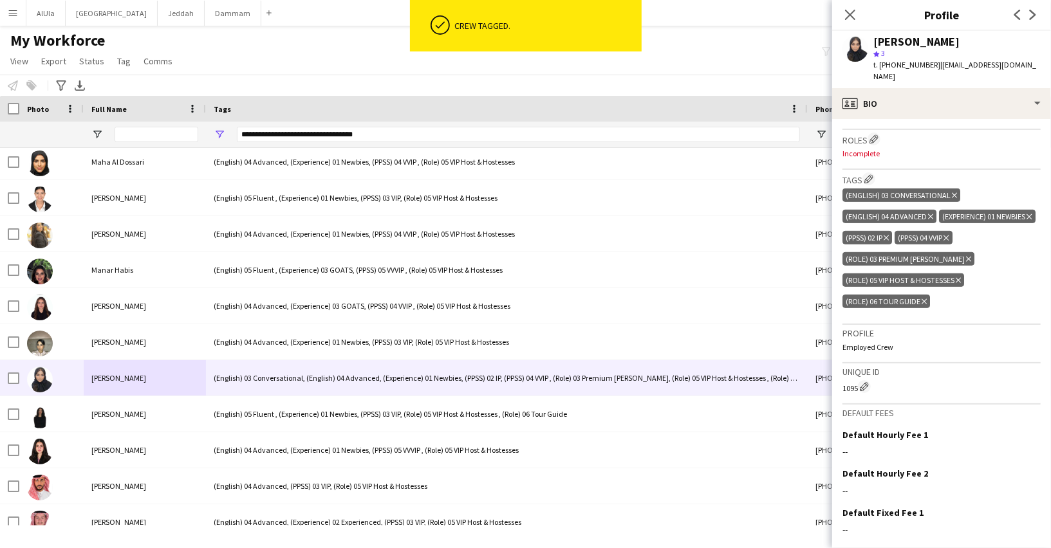
click at [949, 236] on icon at bounding box center [945, 238] width 5 height 5
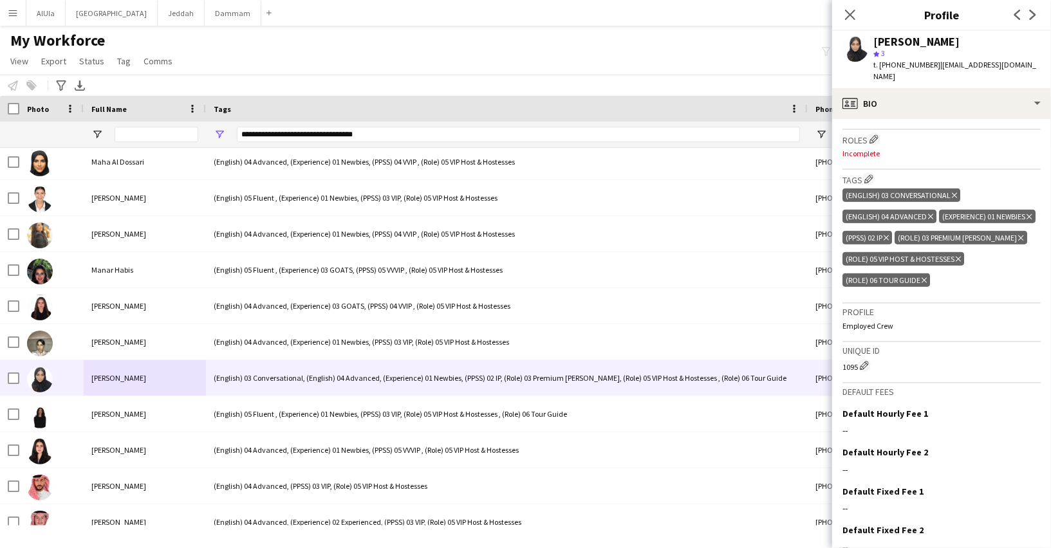
click at [958, 255] on icon "Delete tag" at bounding box center [958, 259] width 5 height 8
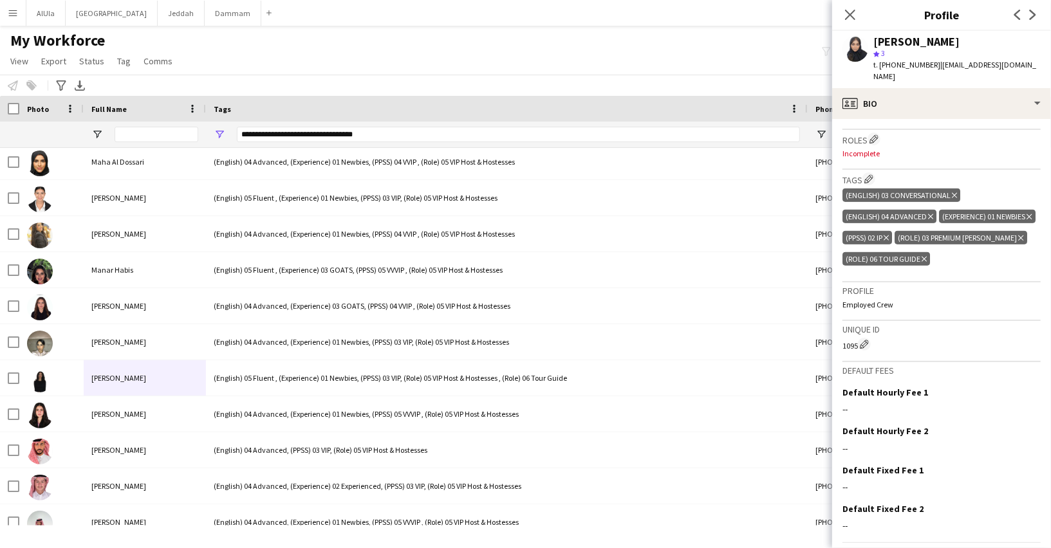
click at [954, 193] on icon at bounding box center [954, 195] width 5 height 5
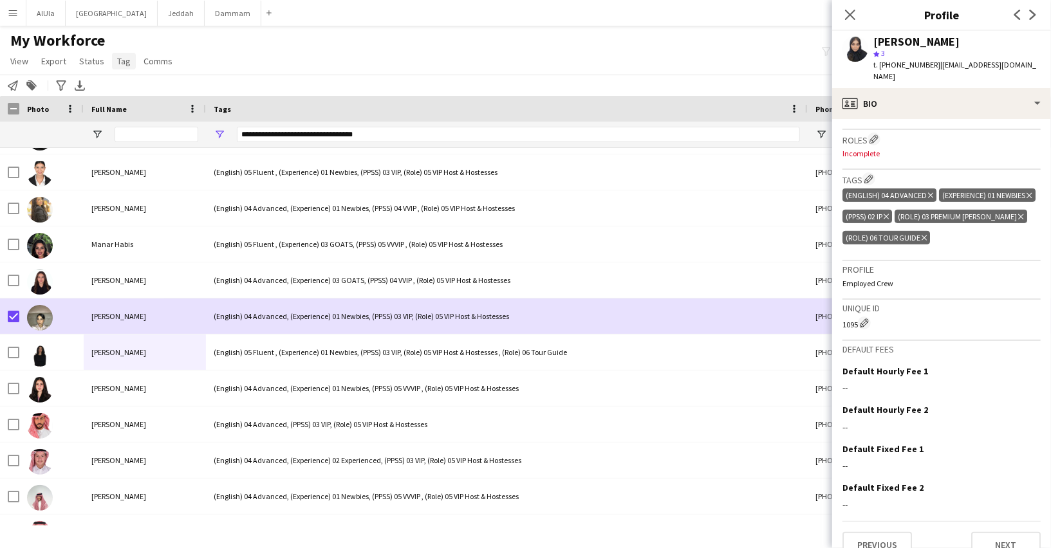
click at [122, 59] on span "Tag" at bounding box center [124, 61] width 14 height 12
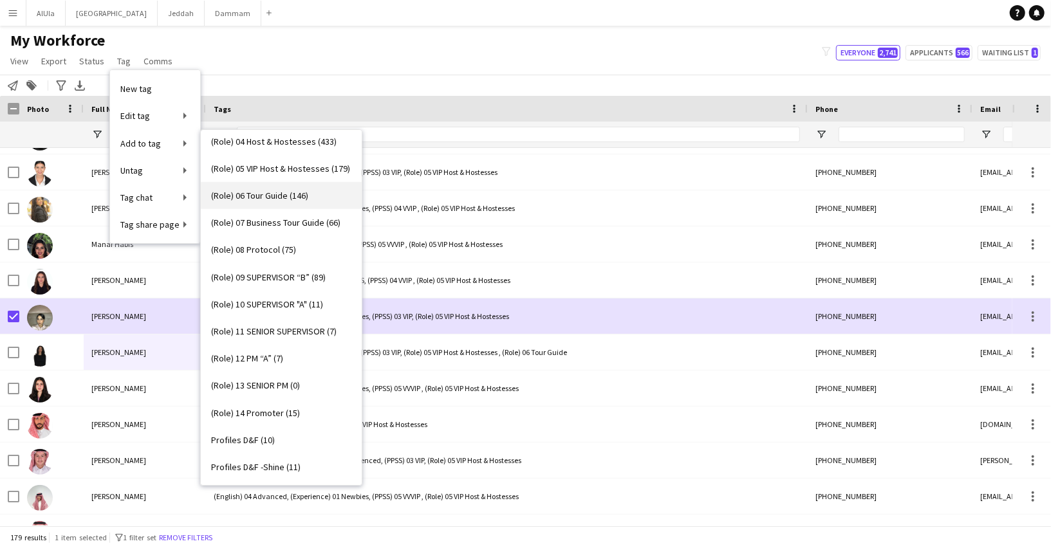
click at [274, 198] on span "(Role) 06 Tour Guide (146)" at bounding box center [259, 196] width 97 height 12
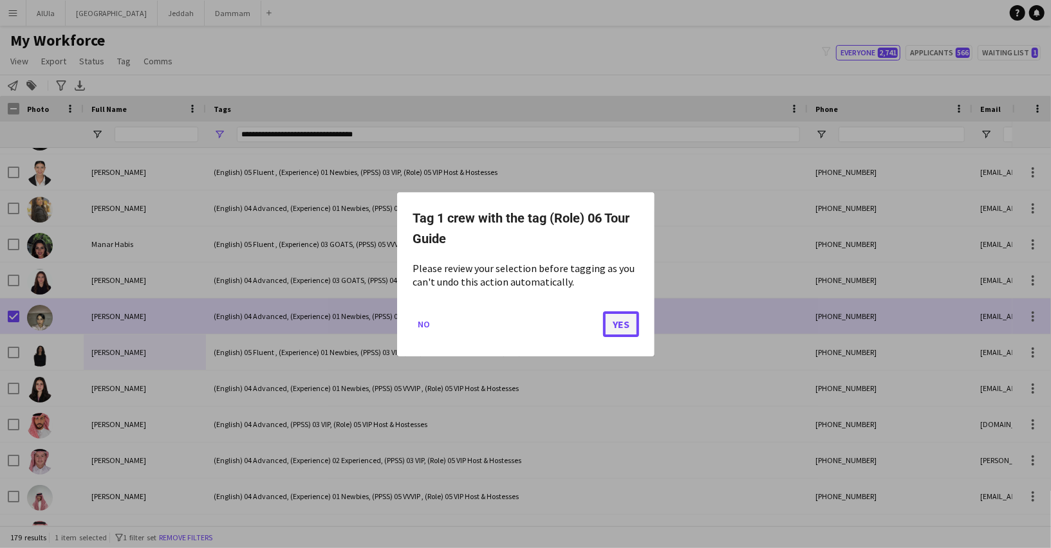
click at [625, 329] on button "Yes" at bounding box center [621, 324] width 36 height 26
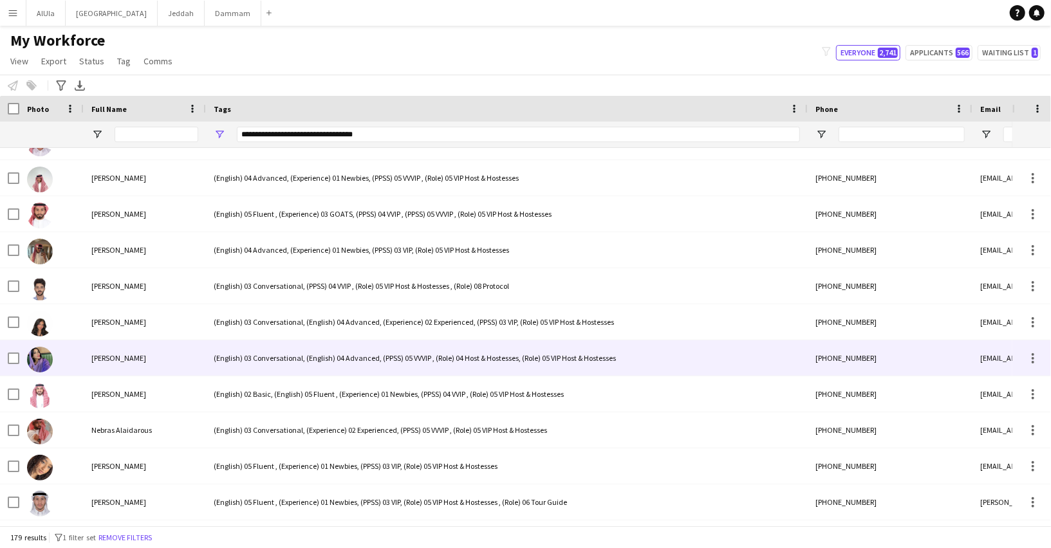
scroll to position [4493, 0]
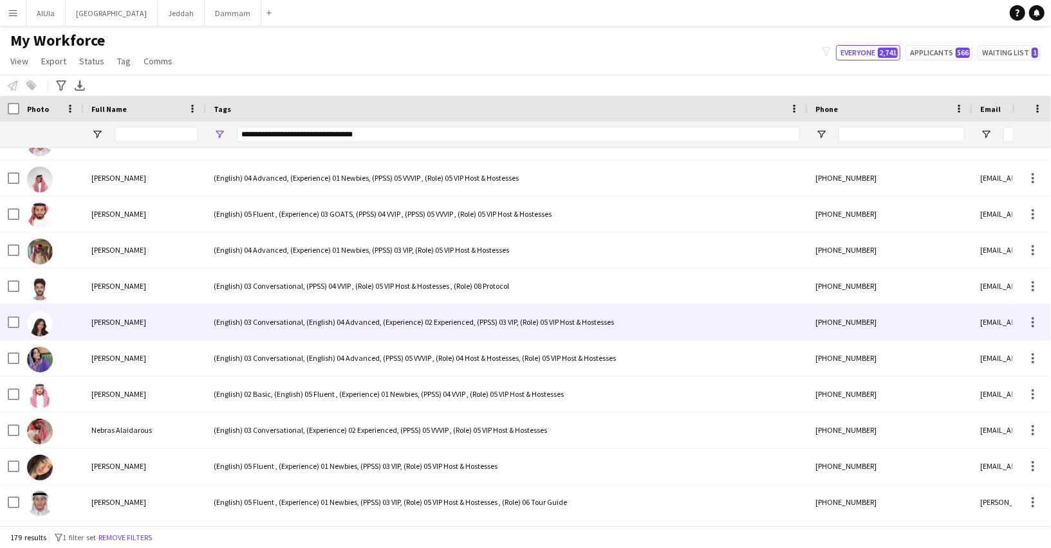
click at [189, 327] on div "[PERSON_NAME]" at bounding box center [145, 321] width 122 height 35
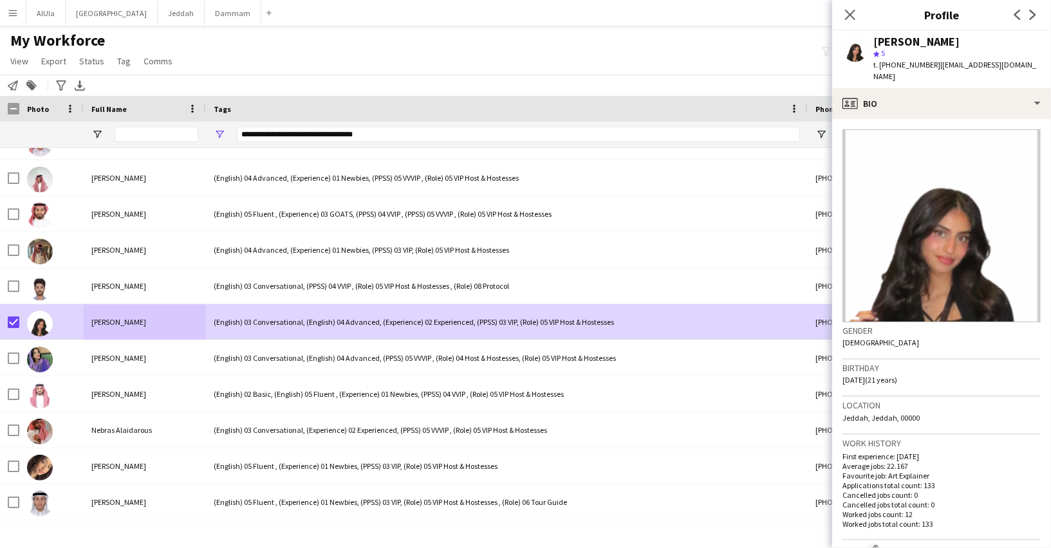
click at [117, 70] on app-page-menu "View Views Default view New view Update view Delete view Edit name Customise vi…" at bounding box center [92, 62] width 185 height 24
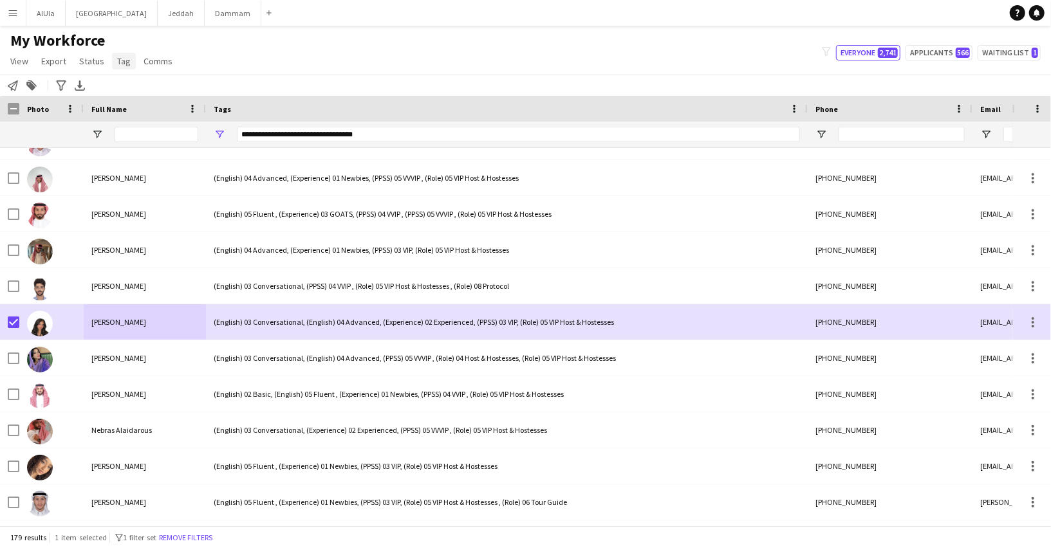
click at [124, 57] on span "Tag" at bounding box center [124, 61] width 14 height 12
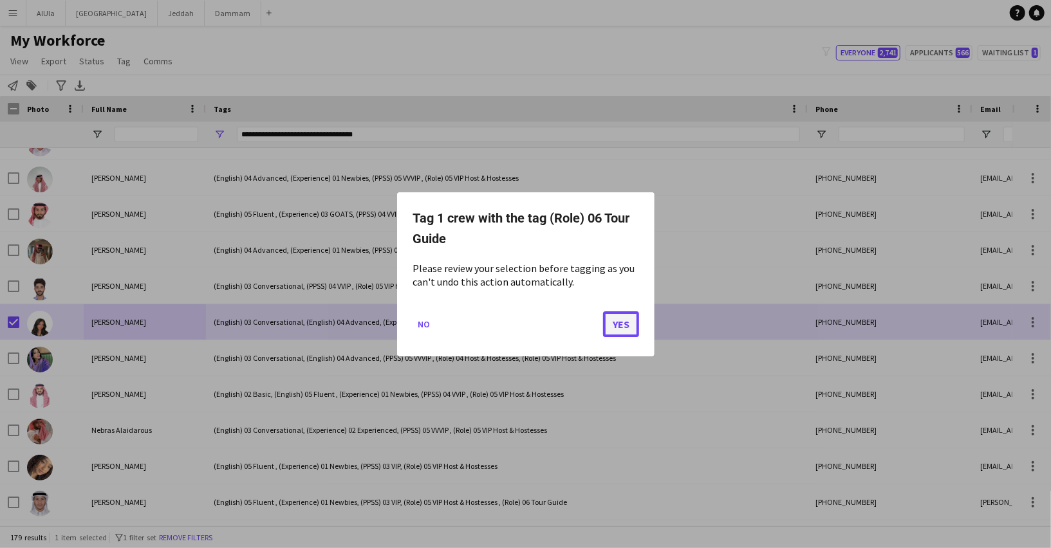
click at [615, 321] on button "Yes" at bounding box center [621, 324] width 36 height 26
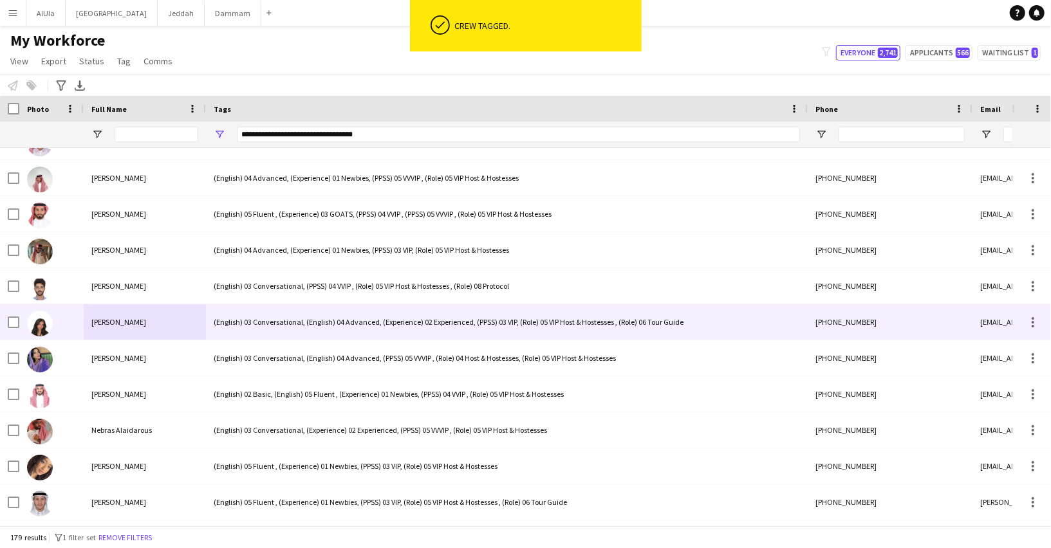
click at [332, 323] on div "(English) 03 Conversational, (English) 04 Advanced, (Experience) 02 Experienced…" at bounding box center [507, 321] width 602 height 35
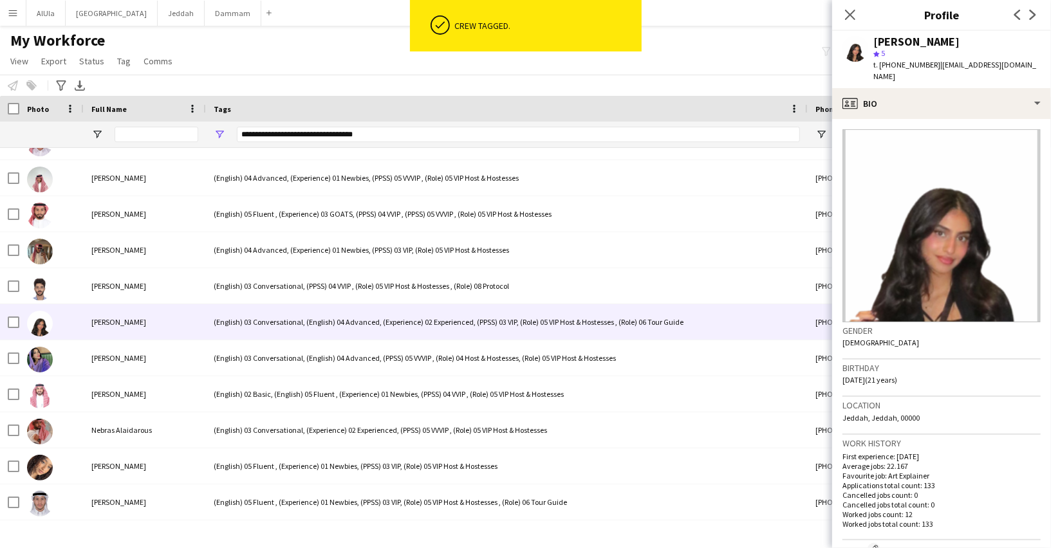
scroll to position [303, 0]
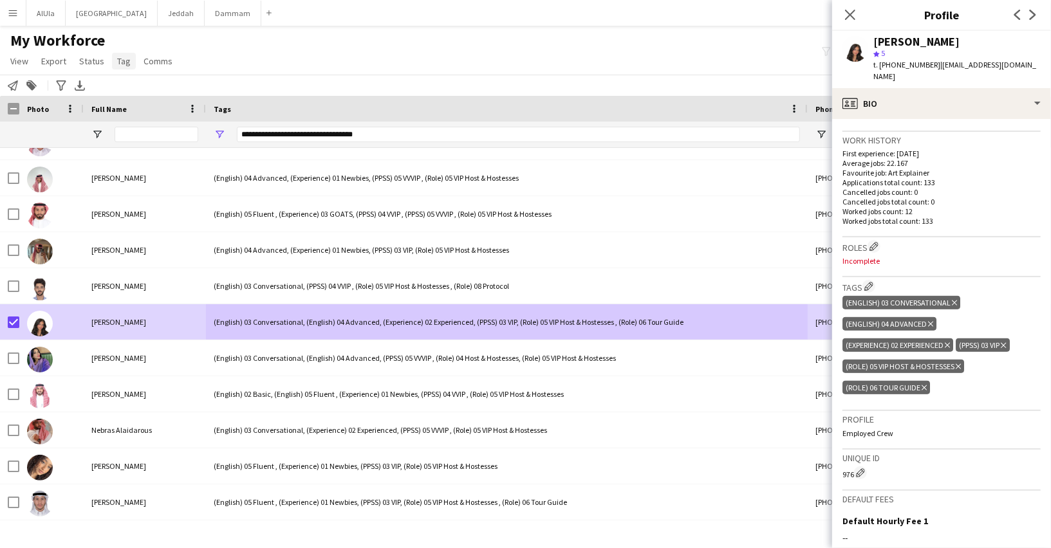
click at [122, 55] on span "Tag" at bounding box center [124, 61] width 14 height 12
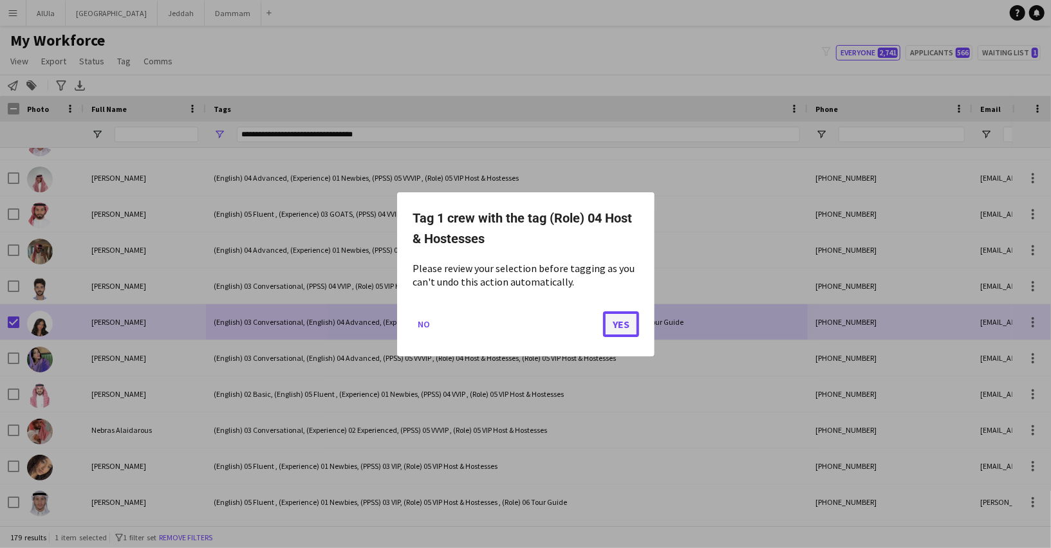
click at [623, 325] on button "Yes" at bounding box center [621, 324] width 36 height 26
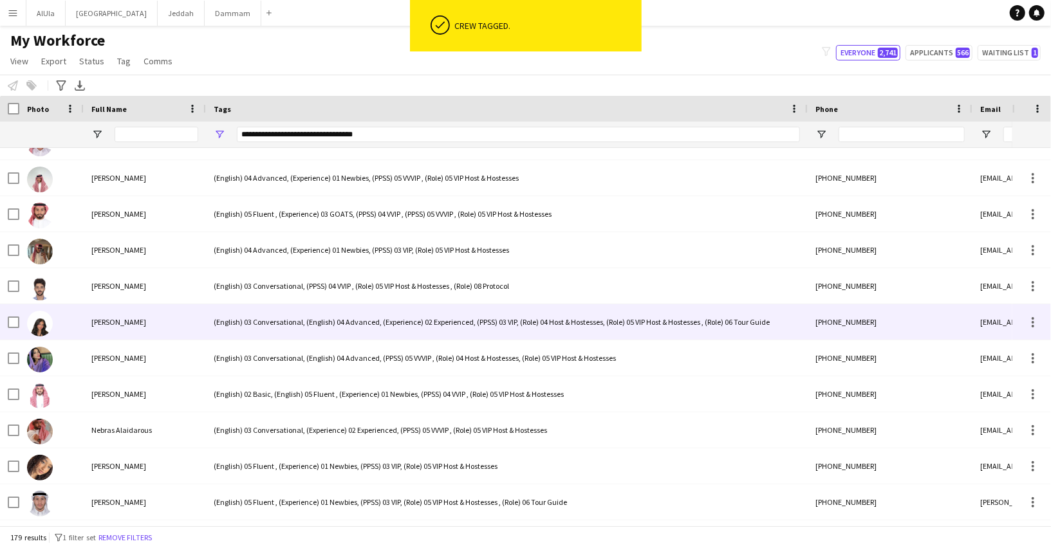
click at [227, 319] on div "(English) 03 Conversational, (English) 04 Advanced, (Experience) 02 Experienced…" at bounding box center [507, 321] width 602 height 35
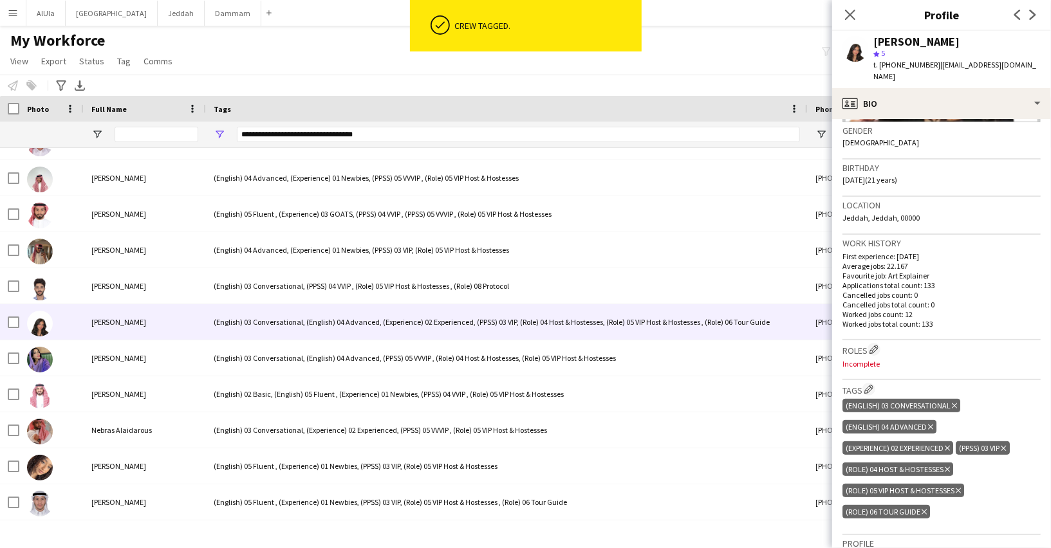
scroll to position [254, 0]
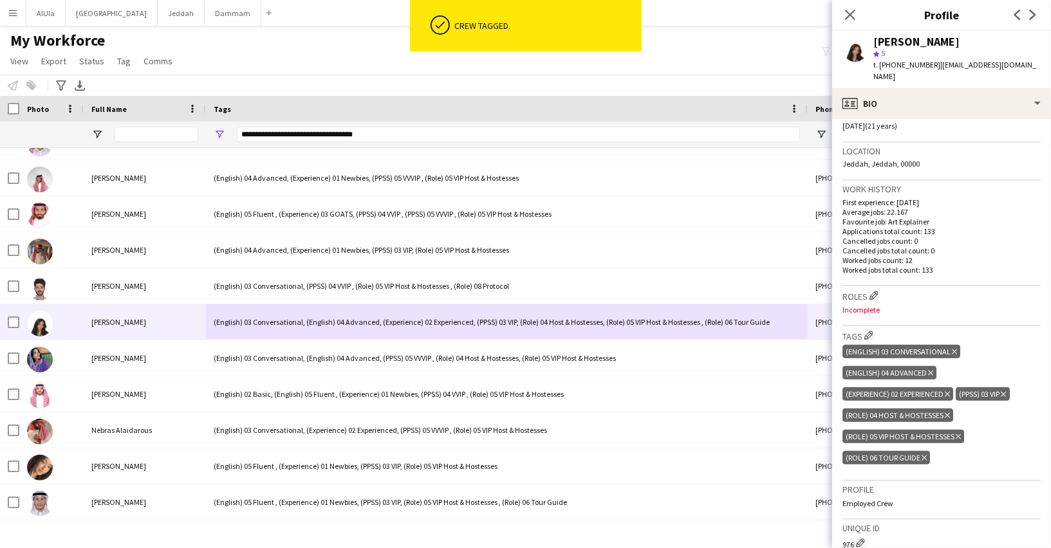
click at [960, 433] on icon "Delete tag" at bounding box center [958, 437] width 5 height 8
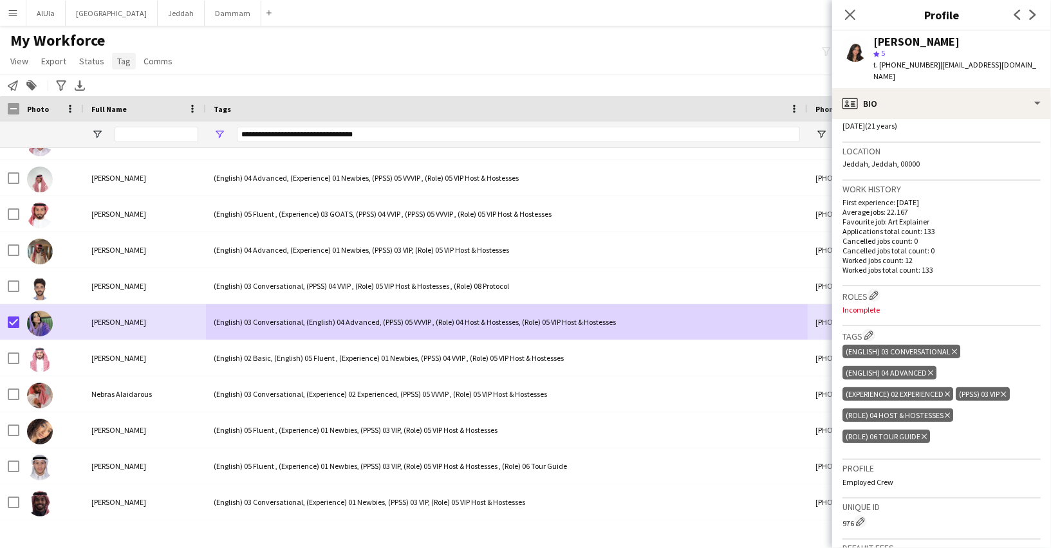
click at [123, 68] on link "Tag" at bounding box center [124, 61] width 24 height 17
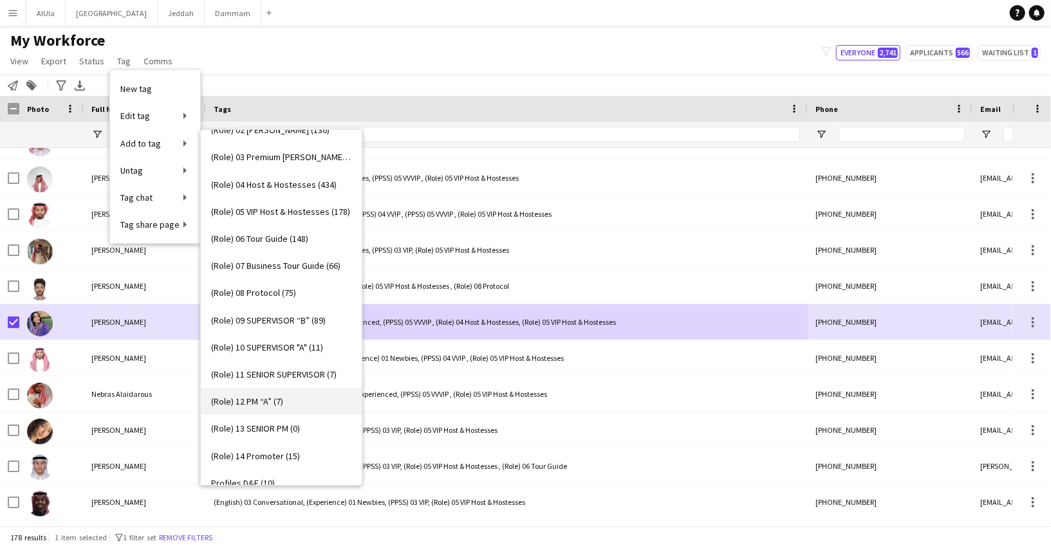
scroll to position [423, 0]
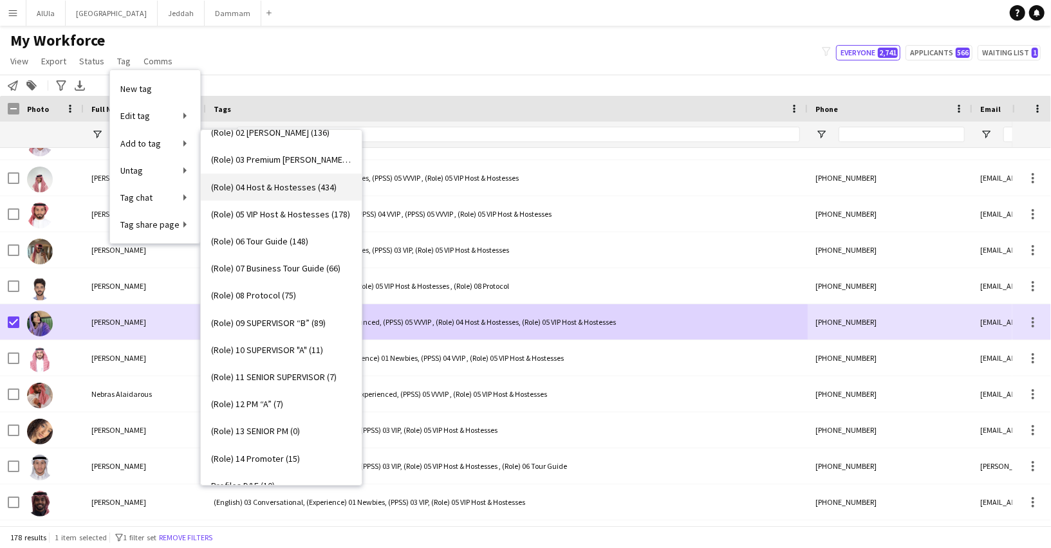
click at [261, 189] on span "(Role) 04 Host & Hostesses (434)" at bounding box center [273, 187] width 125 height 12
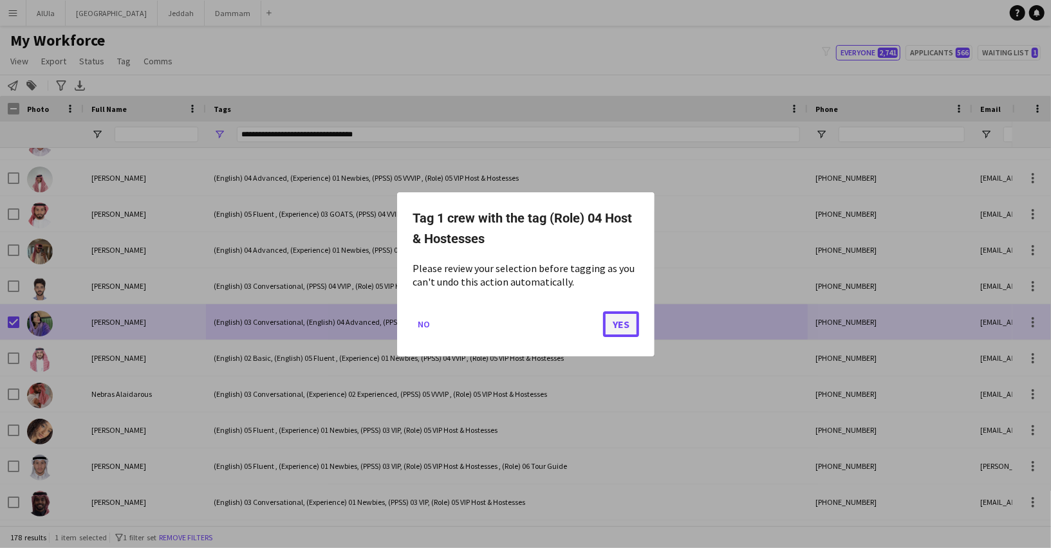
click at [609, 321] on button "Yes" at bounding box center [621, 324] width 36 height 26
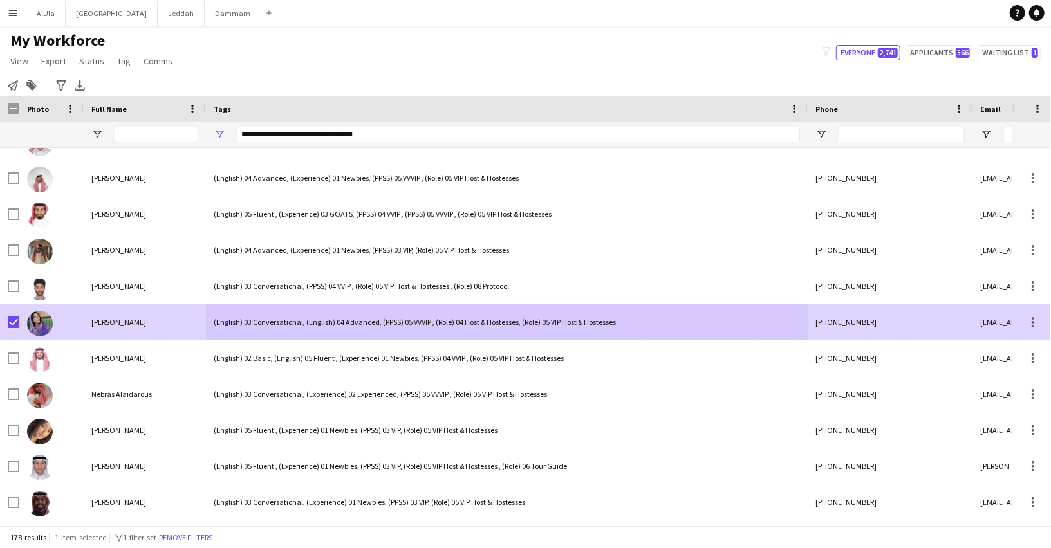
click at [387, 319] on div "(English) 03 Conversational, (English) 04 Advanced, (PPSS) 05 VVVIP , (Role) 04…" at bounding box center [507, 321] width 602 height 35
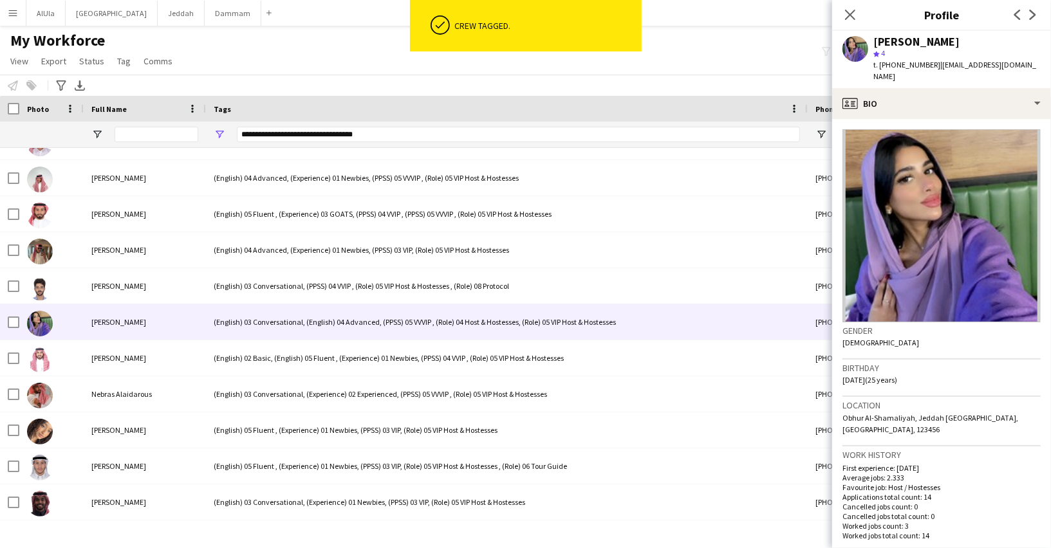
scroll to position [216, 0]
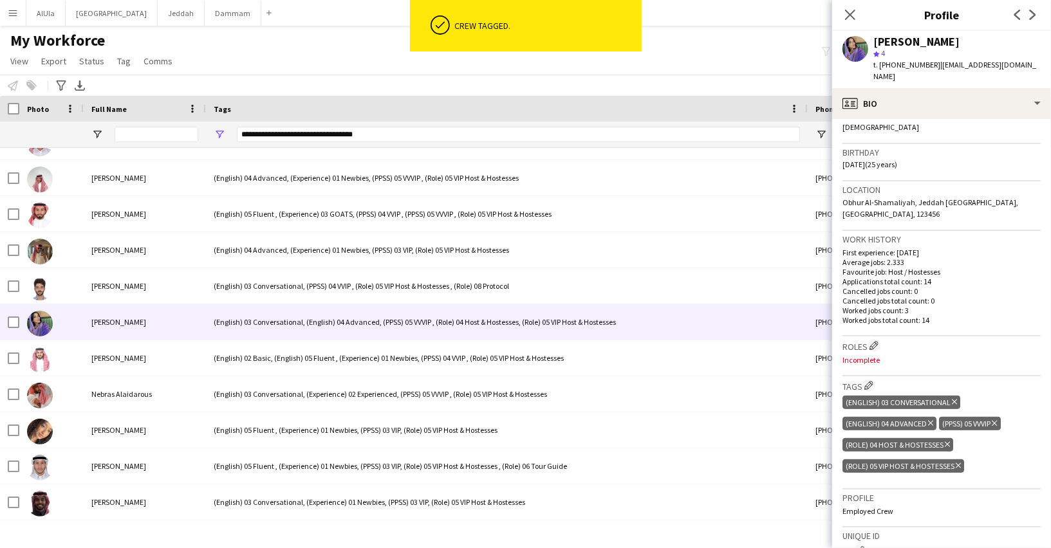
click at [960, 463] on icon at bounding box center [958, 465] width 5 height 5
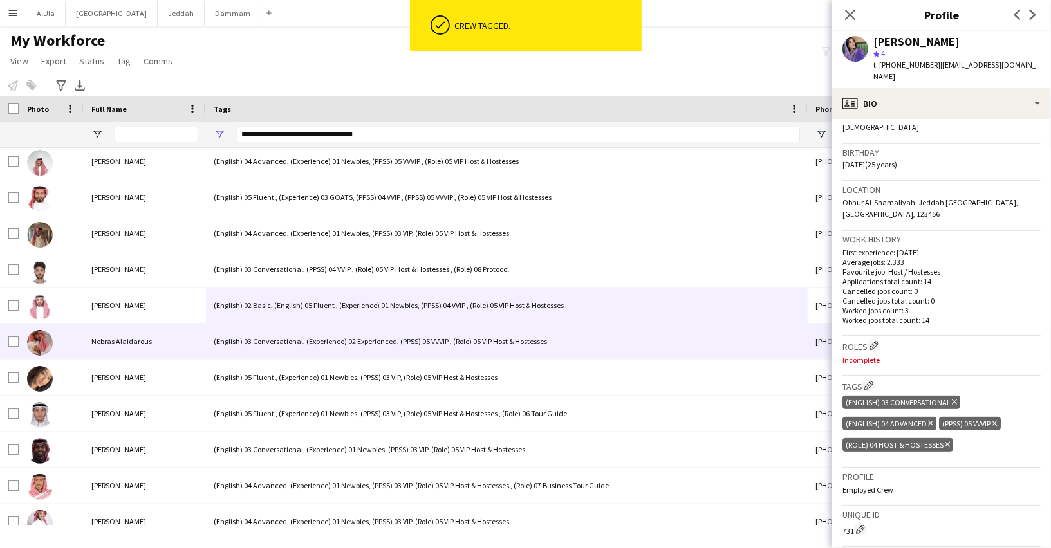
scroll to position [4513, 0]
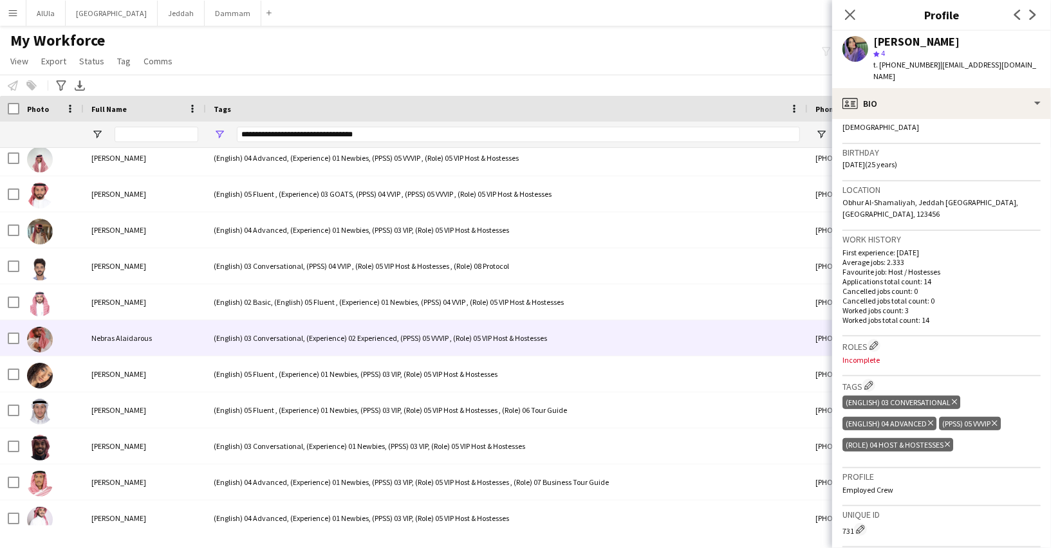
click at [166, 341] on div "Nebras Alaidarous" at bounding box center [145, 337] width 122 height 35
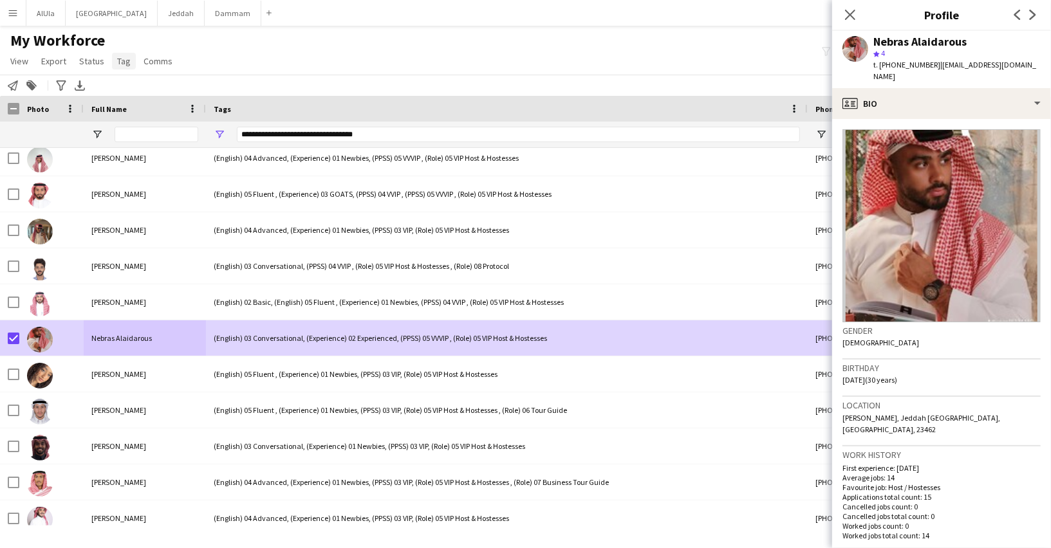
click at [117, 63] on span "Tag" at bounding box center [124, 61] width 14 height 12
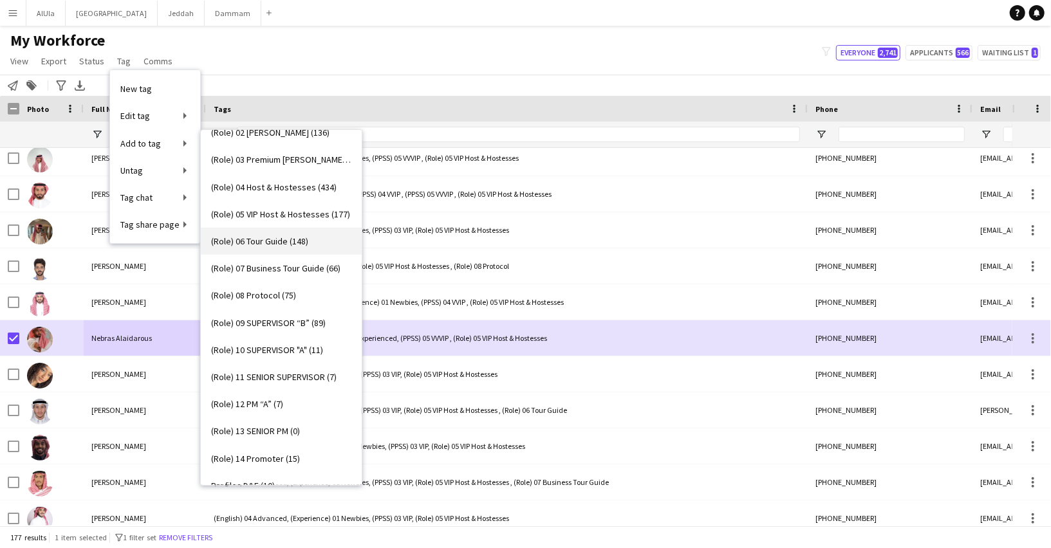
scroll to position [416, 0]
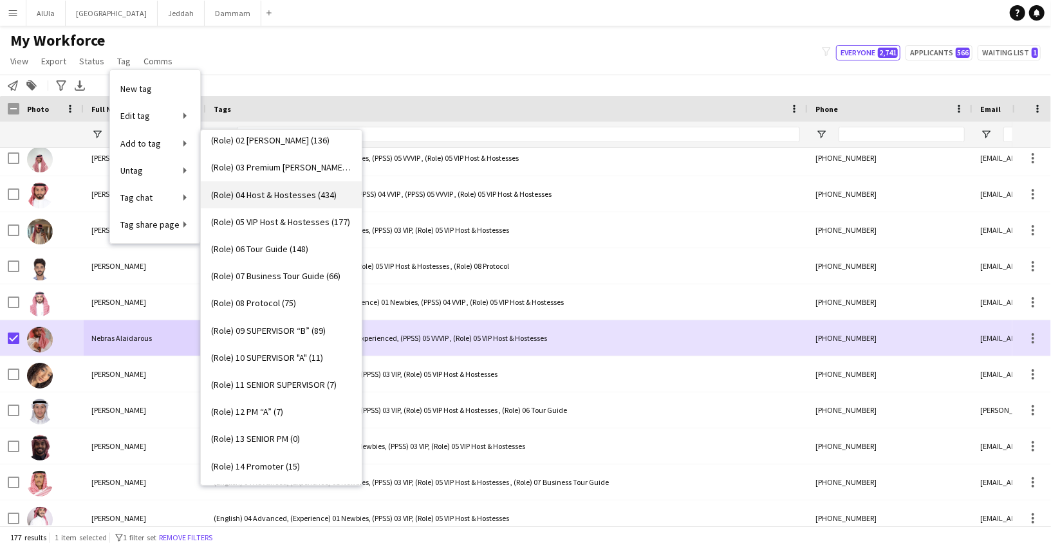
click at [274, 195] on span "(Role) 04 Host & Hostesses (434)" at bounding box center [273, 195] width 125 height 12
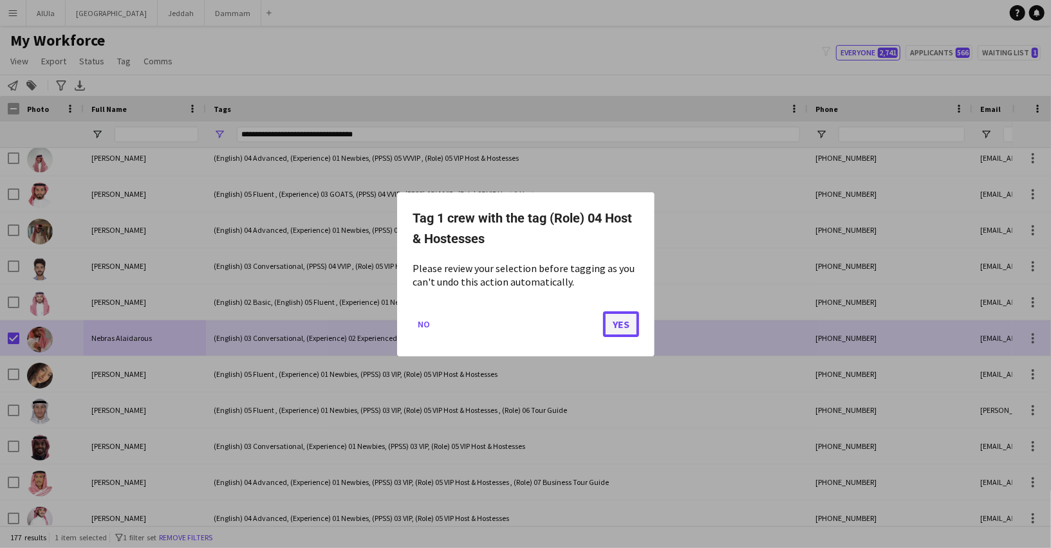
click at [613, 326] on button "Yes" at bounding box center [621, 324] width 36 height 26
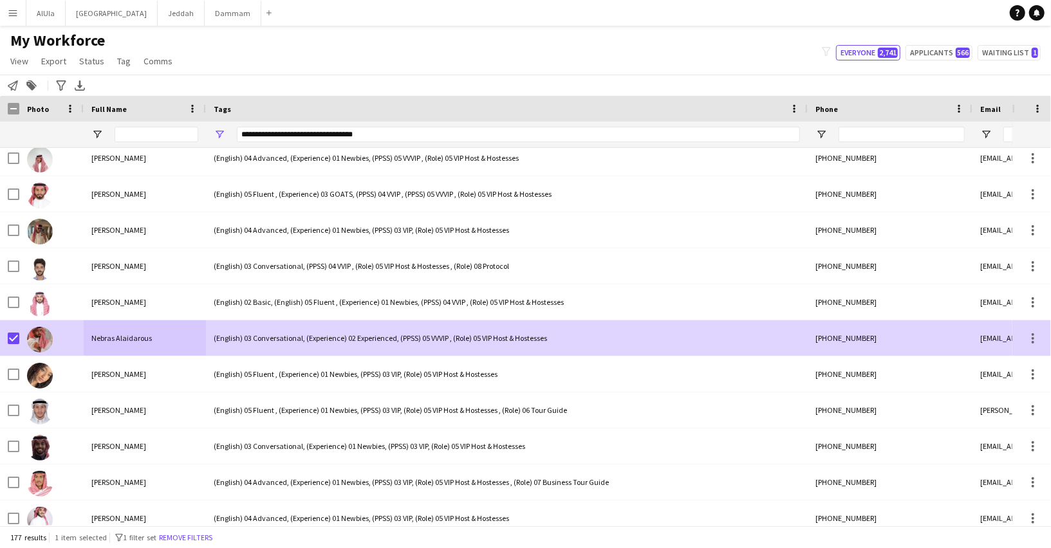
click at [371, 333] on div "(English) 03 Conversational, (Experience) 02 Experienced, (PPSS) 05 VVVIP , (Ro…" at bounding box center [507, 337] width 602 height 35
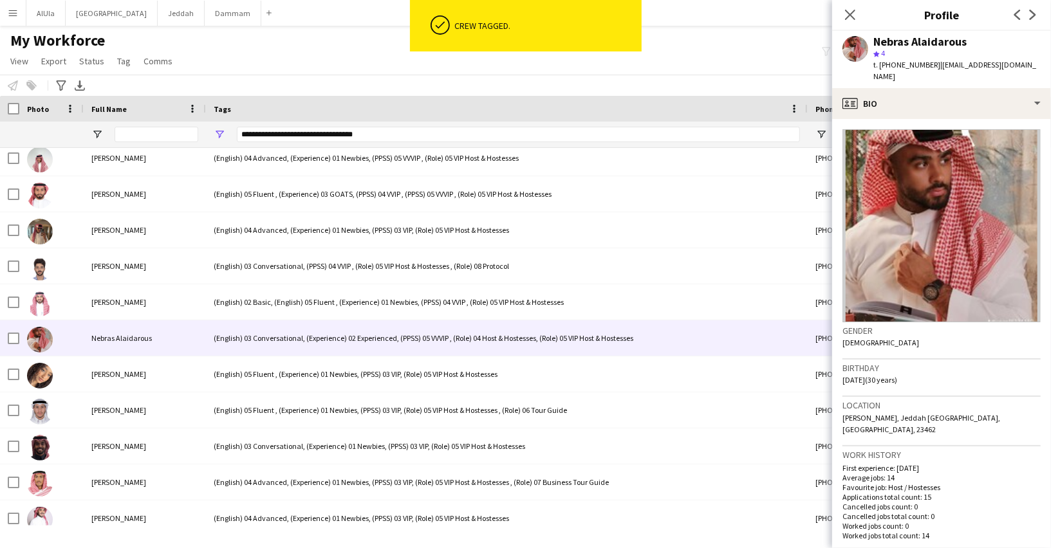
scroll to position [183, 0]
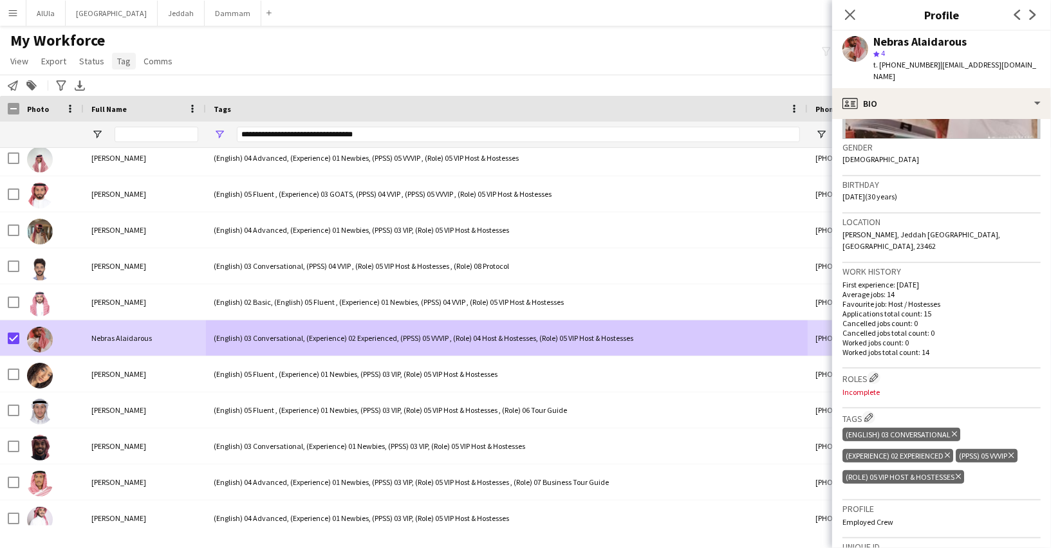
click at [127, 64] on span "Tag" at bounding box center [124, 61] width 14 height 12
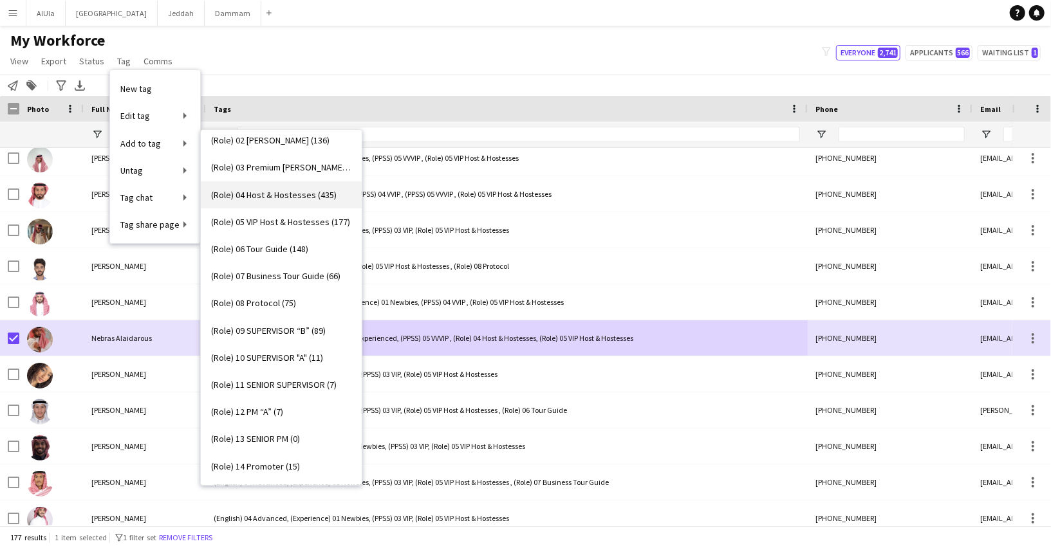
click at [279, 203] on link "(Role) 04 Host & Hostesses (435)" at bounding box center [281, 194] width 161 height 27
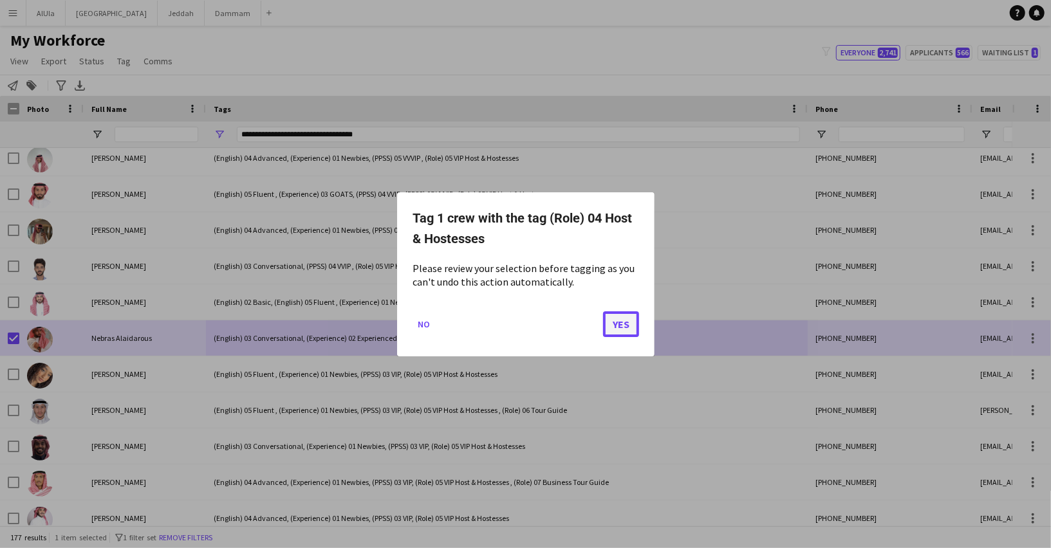
click at [622, 320] on button "Yes" at bounding box center [621, 324] width 36 height 26
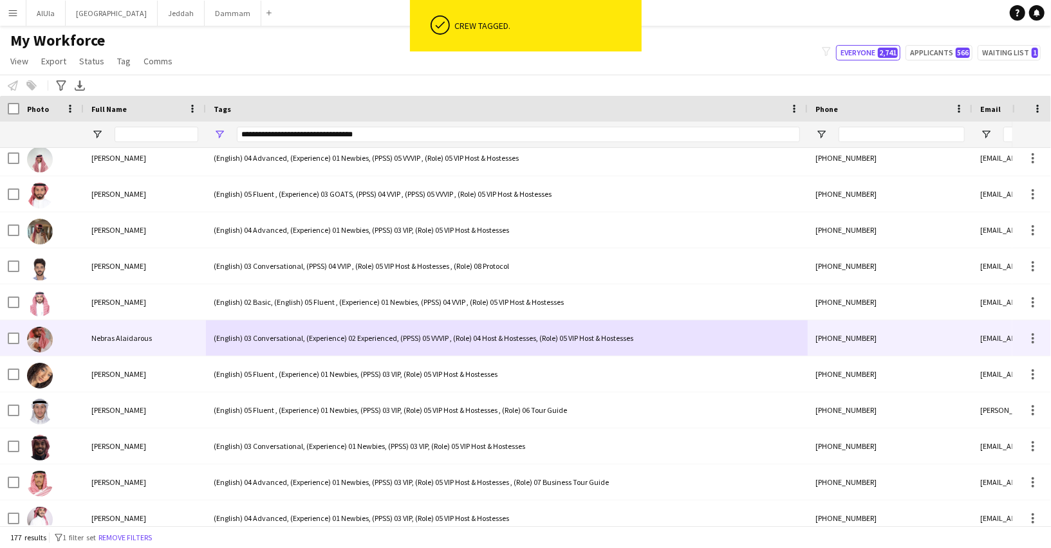
click at [301, 331] on div "(English) 03 Conversational, (Experience) 02 Experienced, (PPSS) 05 VVVIP , (Ro…" at bounding box center [507, 337] width 602 height 35
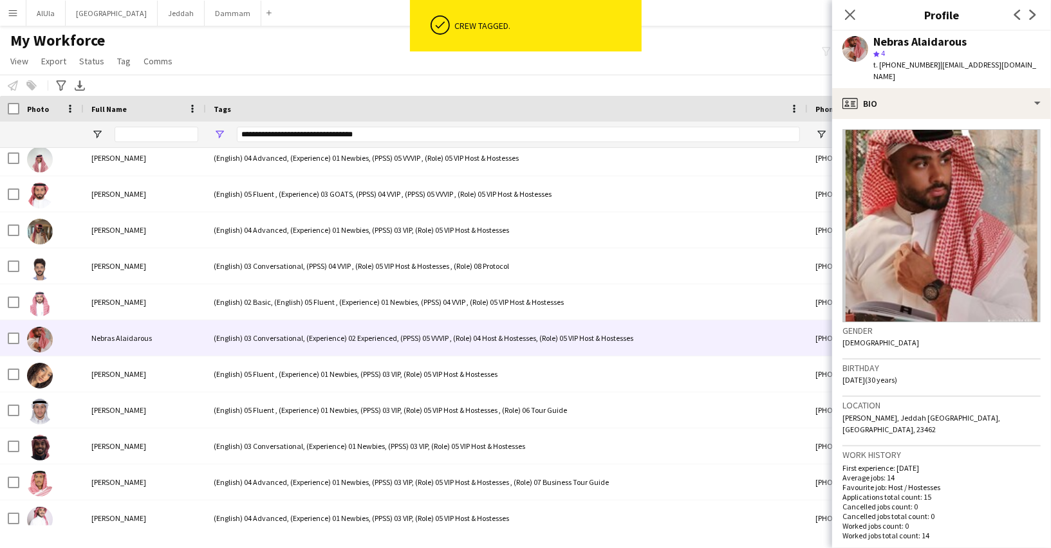
scroll to position [234, 0]
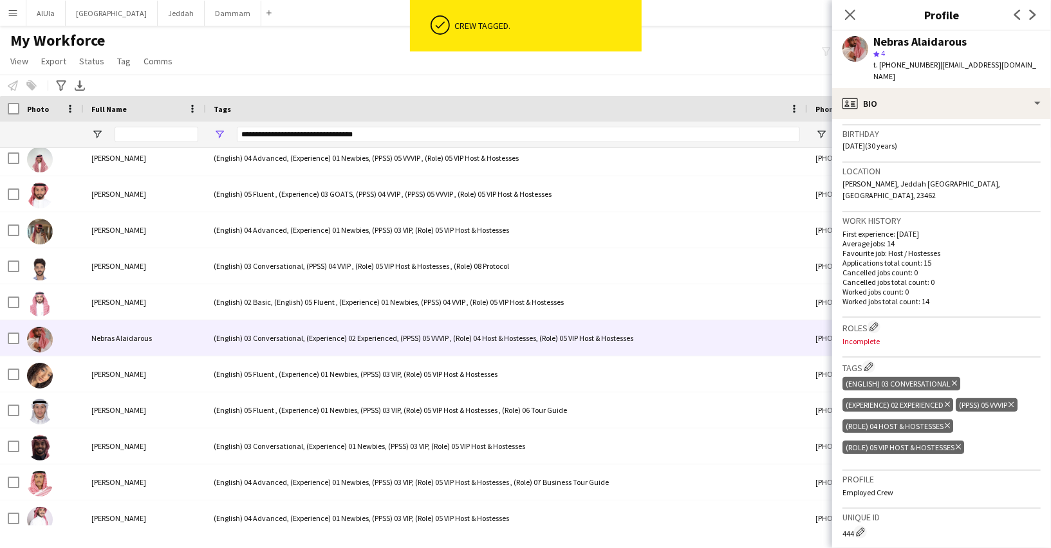
click at [957, 443] on icon "Delete tag" at bounding box center [958, 447] width 5 height 8
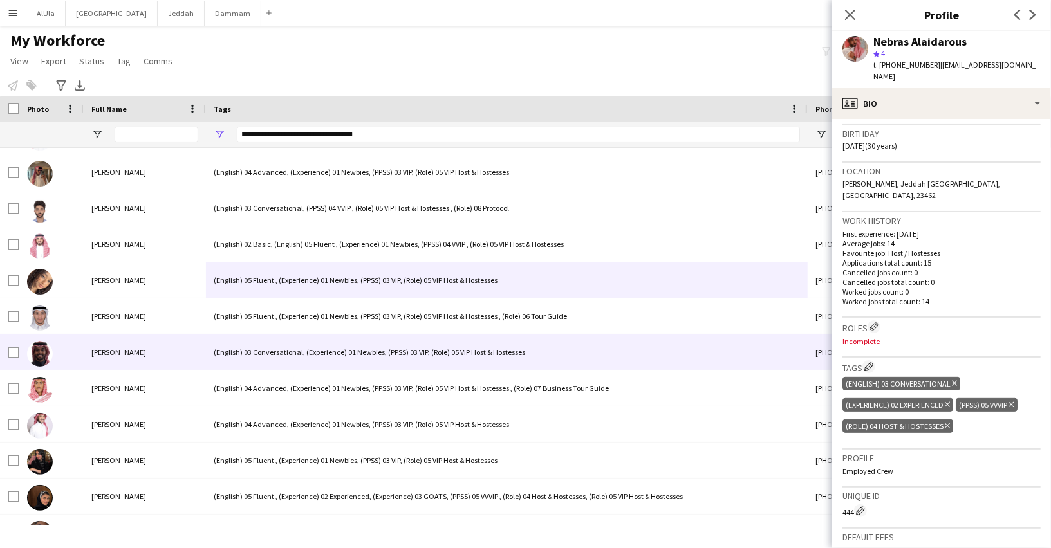
scroll to position [4571, 0]
click at [266, 355] on div "(English) 03 Conversational, (Experience) 01 Newbies, (PPSS) 03 VIP, (Role) 05 …" at bounding box center [507, 351] width 602 height 35
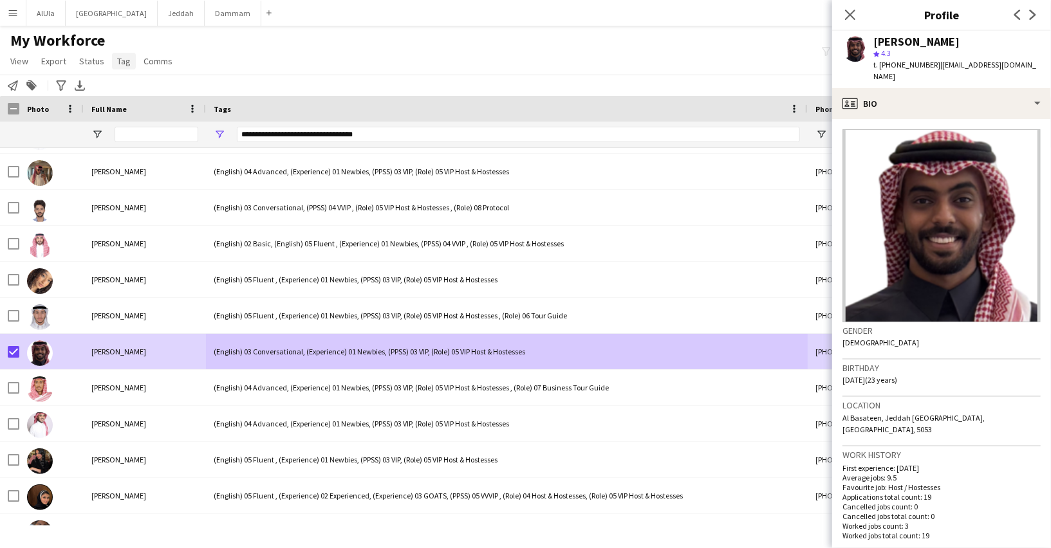
click at [117, 64] on span "Tag" at bounding box center [124, 61] width 14 height 12
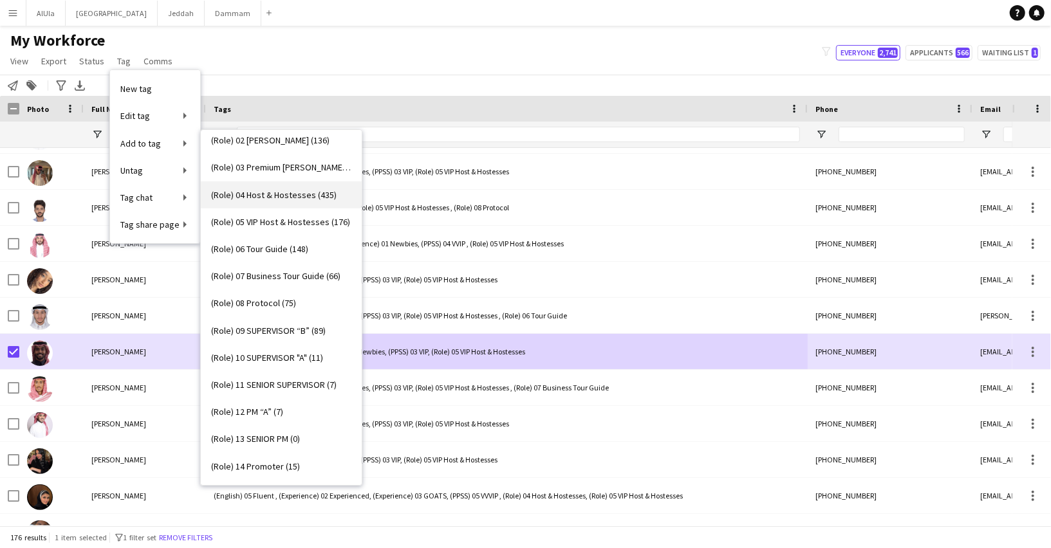
click at [272, 195] on span "(Role) 04 Host & Hostesses (435)" at bounding box center [273, 195] width 125 height 12
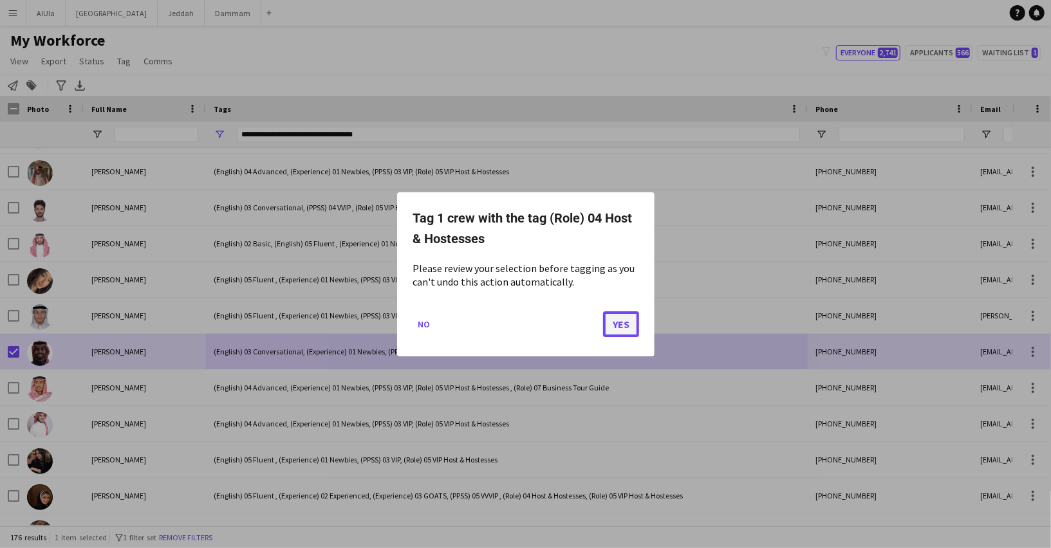
click at [617, 320] on button "Yes" at bounding box center [621, 324] width 36 height 26
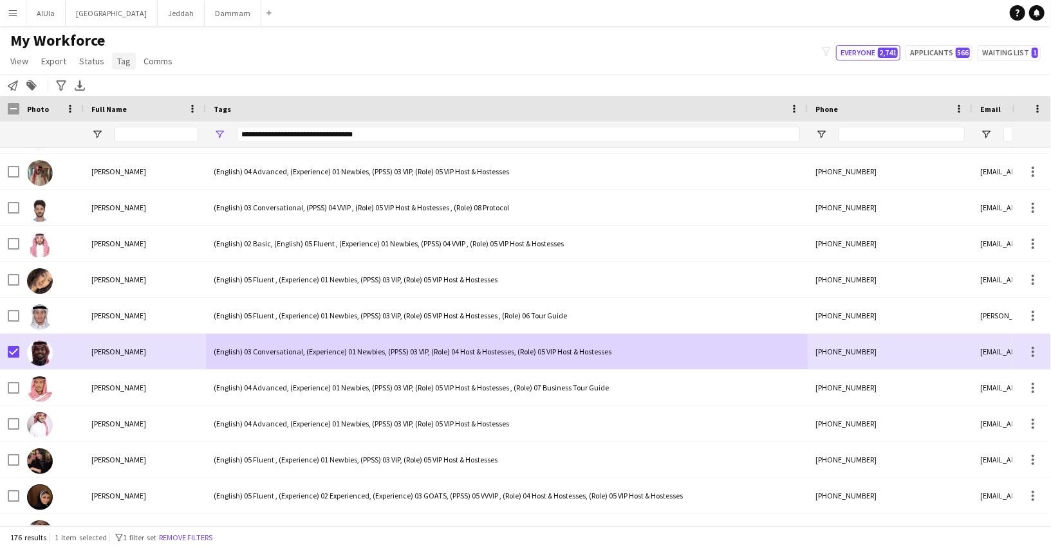
click at [118, 62] on span "Tag" at bounding box center [124, 61] width 14 height 12
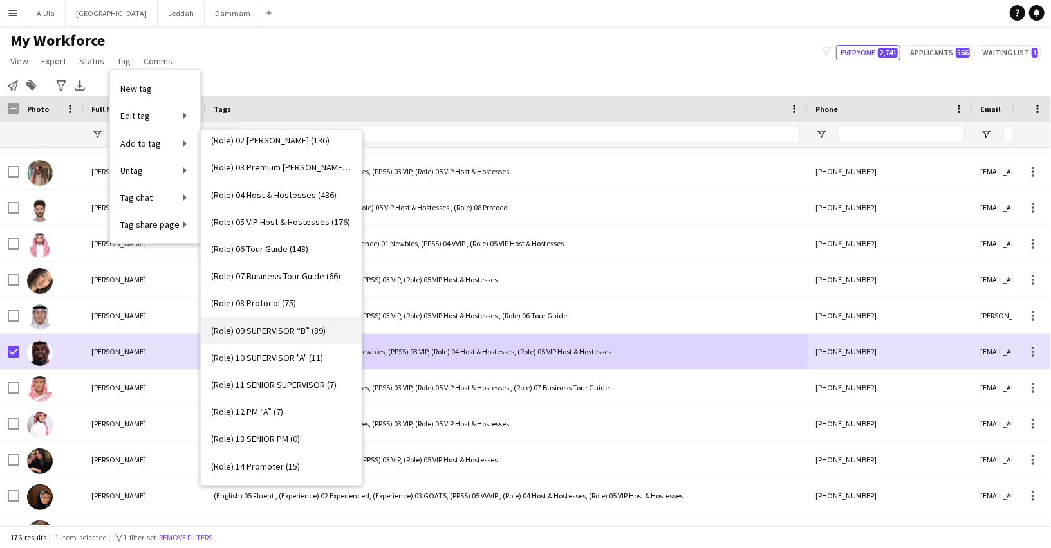
scroll to position [422, 0]
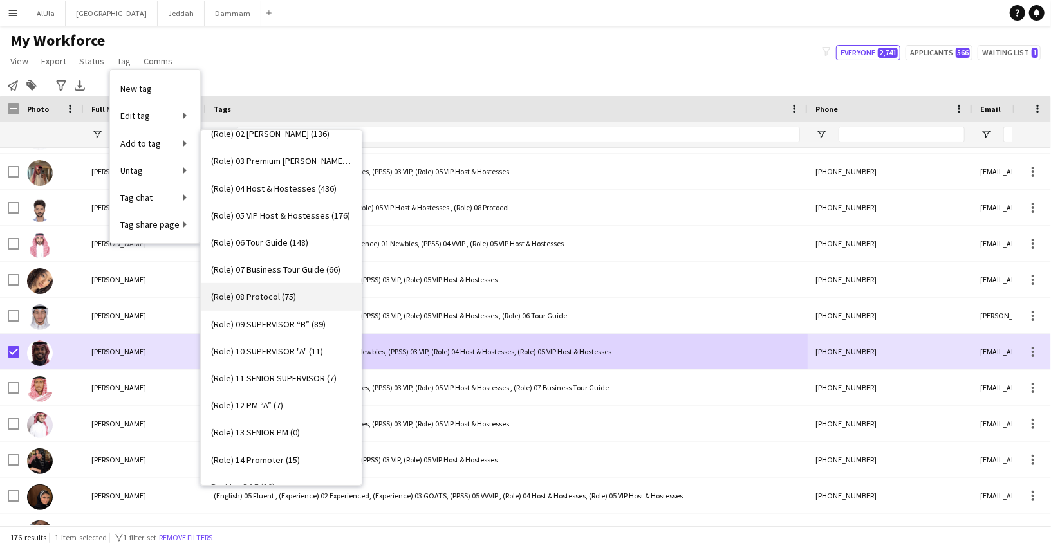
click at [265, 291] on span "(Role) 08 Protocol (75)" at bounding box center [253, 297] width 85 height 12
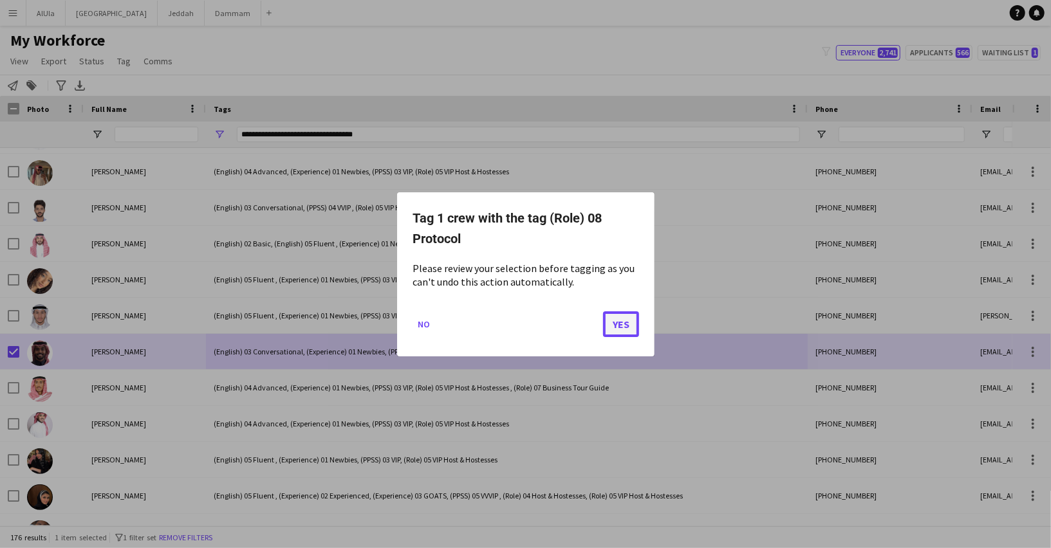
click at [627, 320] on button "Yes" at bounding box center [621, 324] width 36 height 26
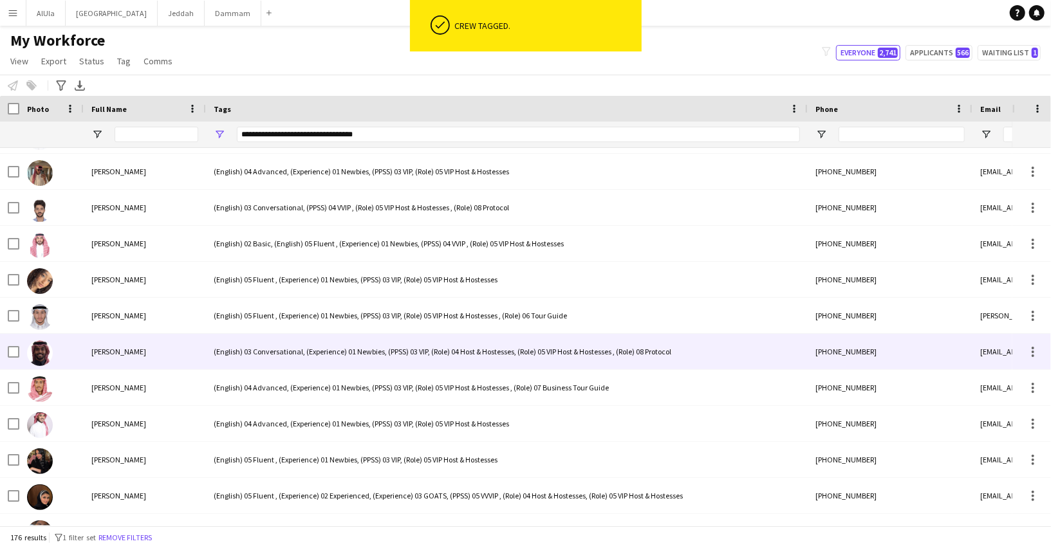
click at [230, 352] on div "(English) 03 Conversational, (Experience) 01 Newbies, (PPSS) 03 VIP, (Role) 04 …" at bounding box center [507, 351] width 602 height 35
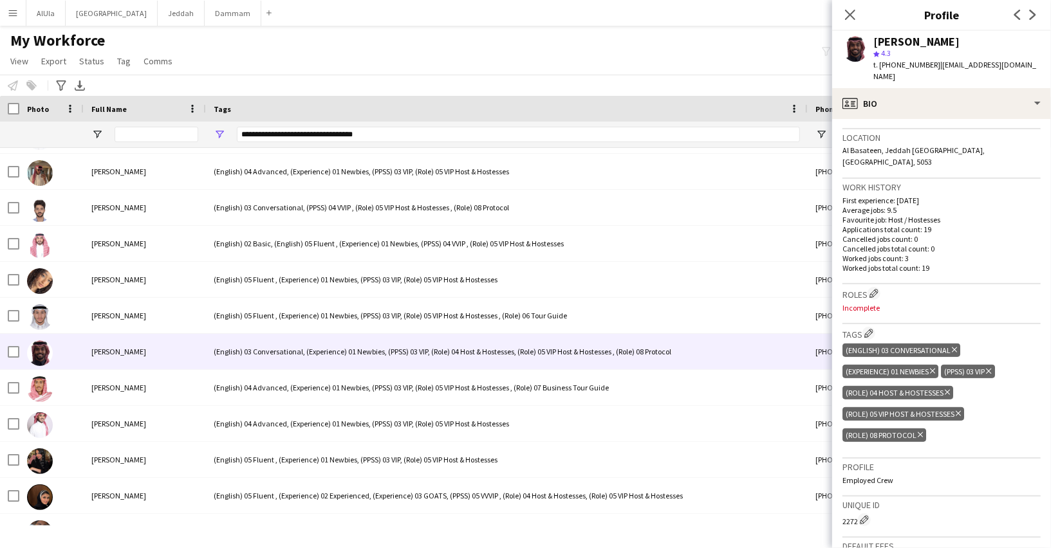
scroll to position [418, 0]
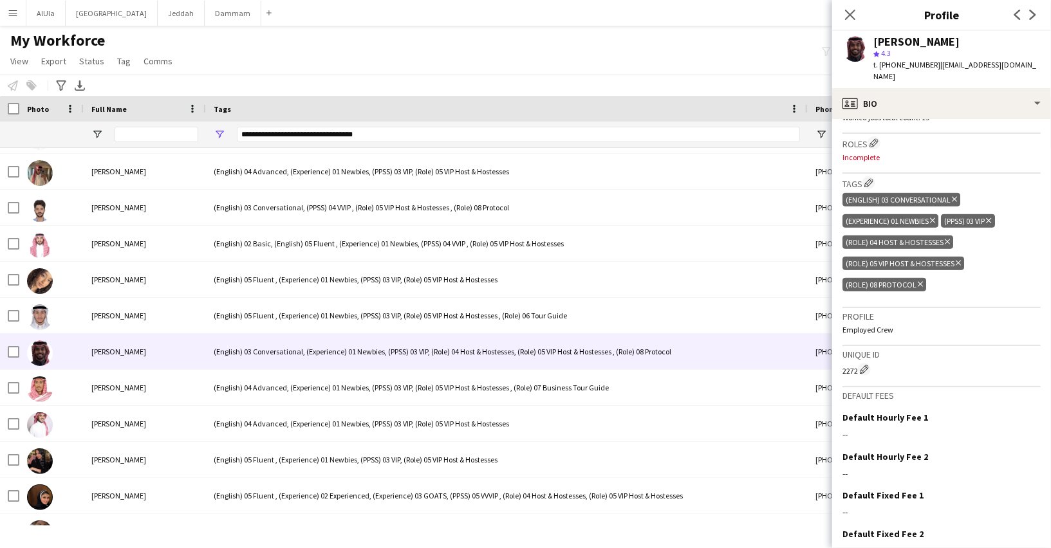
click at [960, 261] on icon at bounding box center [958, 263] width 5 height 5
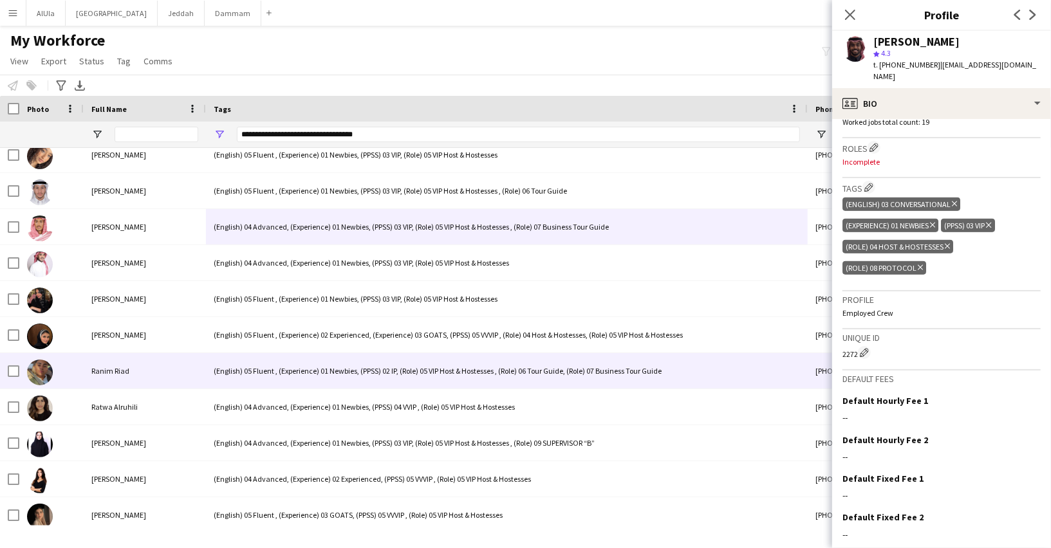
scroll to position [0, 0]
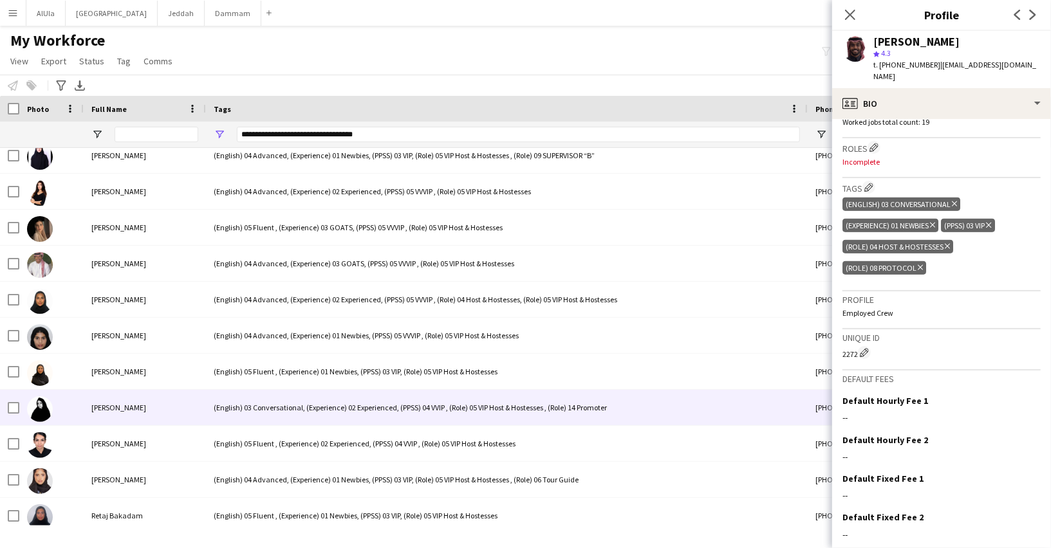
click at [231, 398] on div "(English) 03 Conversational, (Experience) 02 Experienced, (PPSS) 04 VVIP , (Rol…" at bounding box center [507, 407] width 602 height 35
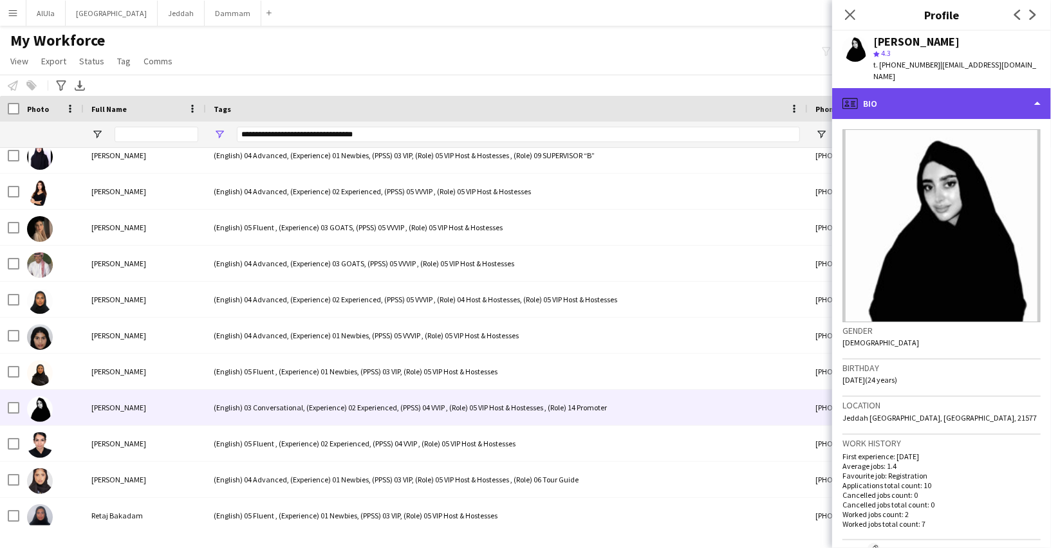
click at [889, 106] on div "profile Bio" at bounding box center [941, 103] width 219 height 31
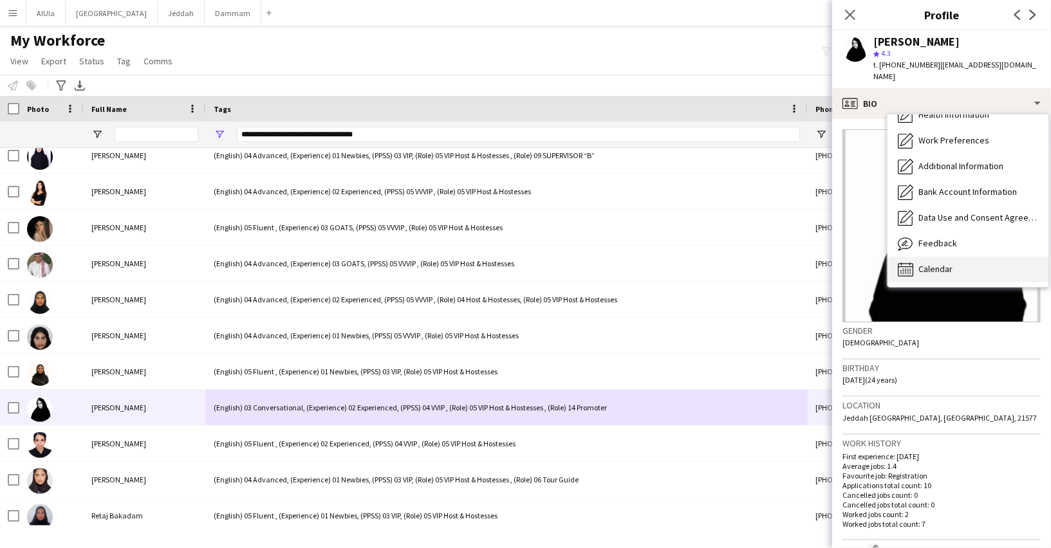
click at [944, 263] on span "Calendar" at bounding box center [935, 269] width 34 height 12
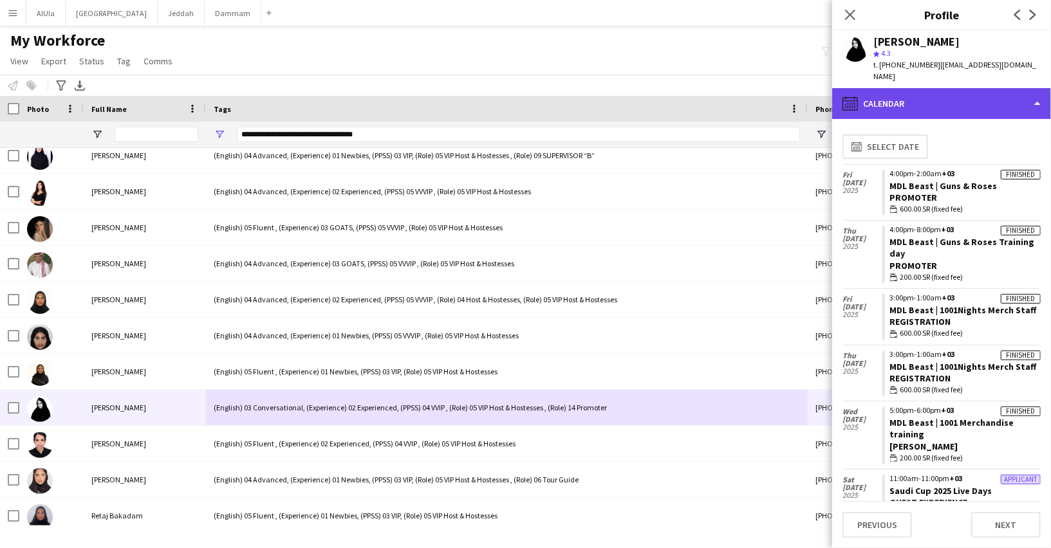
click at [902, 94] on div "calendar-full Calendar" at bounding box center [941, 103] width 219 height 31
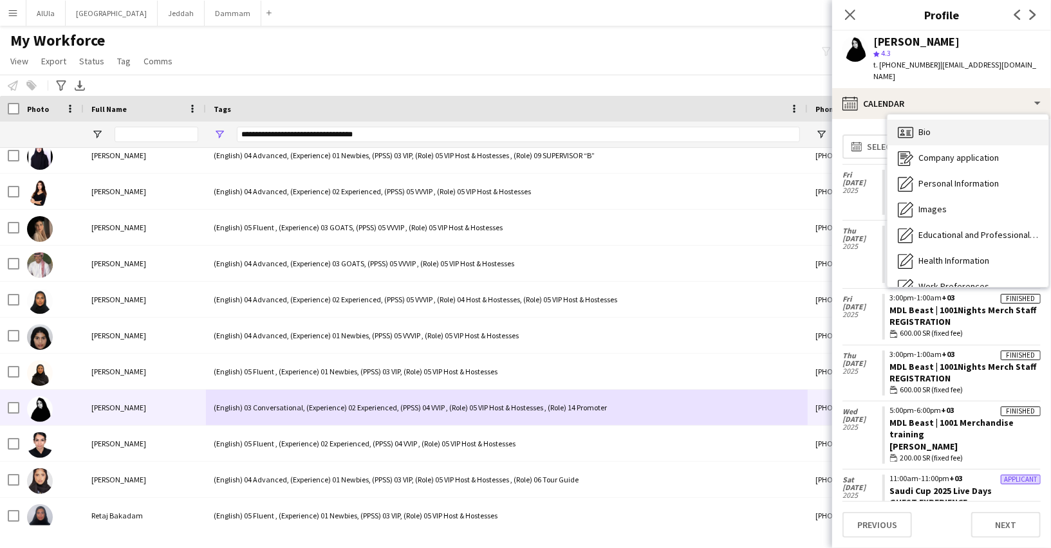
click at [948, 129] on div "Bio Bio" at bounding box center [967, 133] width 161 height 26
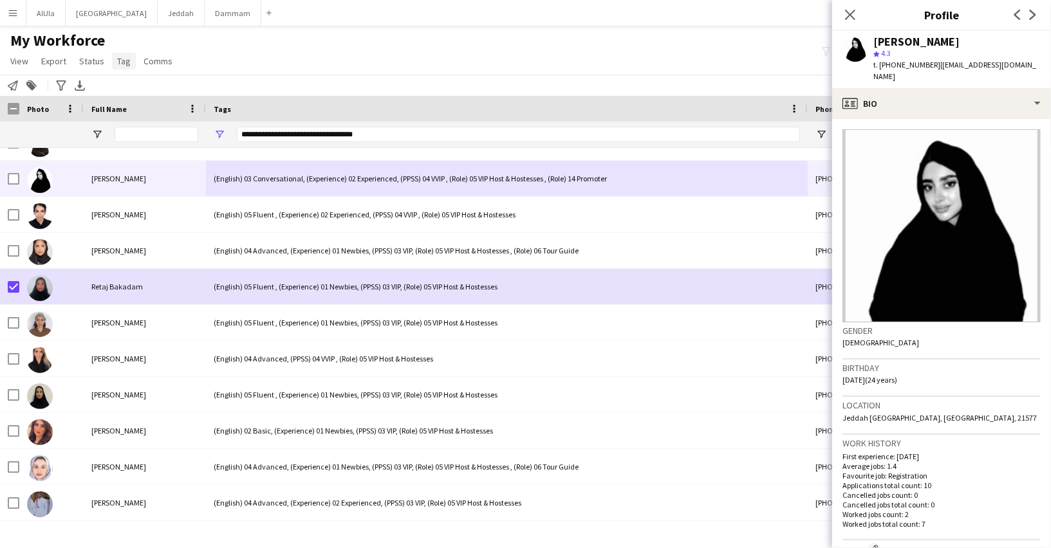
click at [120, 63] on span "Tag" at bounding box center [124, 61] width 14 height 12
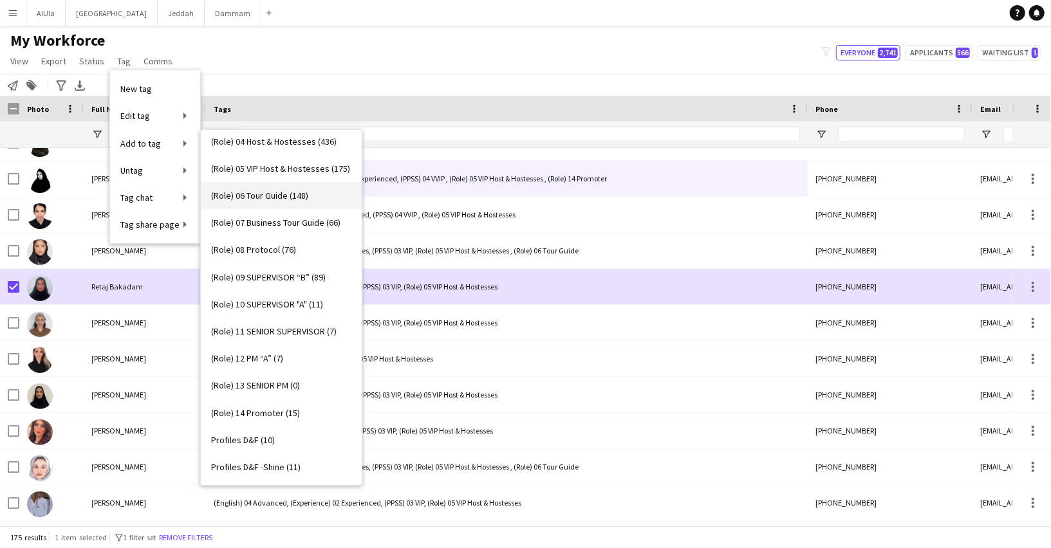
click at [266, 190] on span "(Role) 06 Tour Guide (148)" at bounding box center [259, 196] width 97 height 12
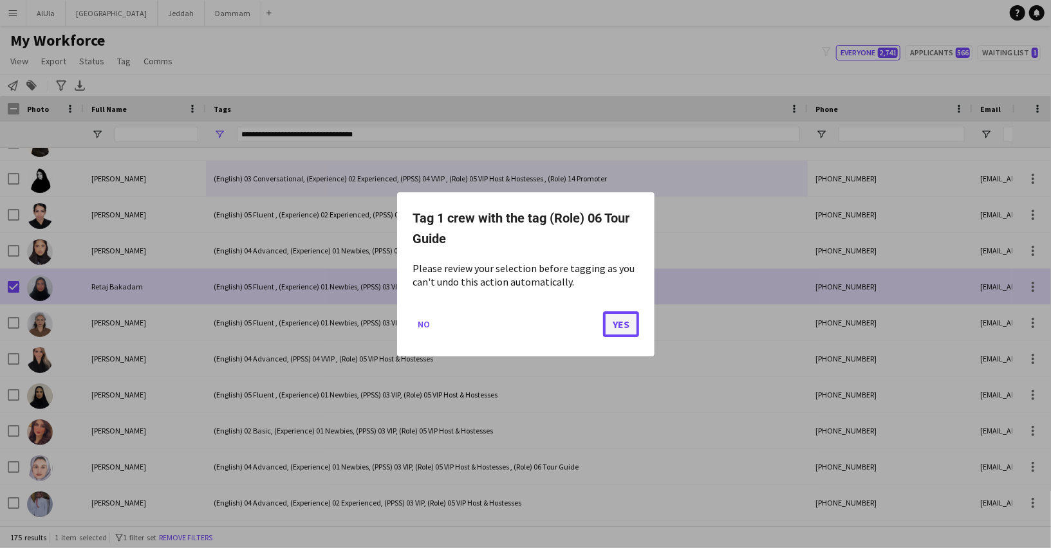
click at [610, 321] on button "Yes" at bounding box center [621, 324] width 36 height 26
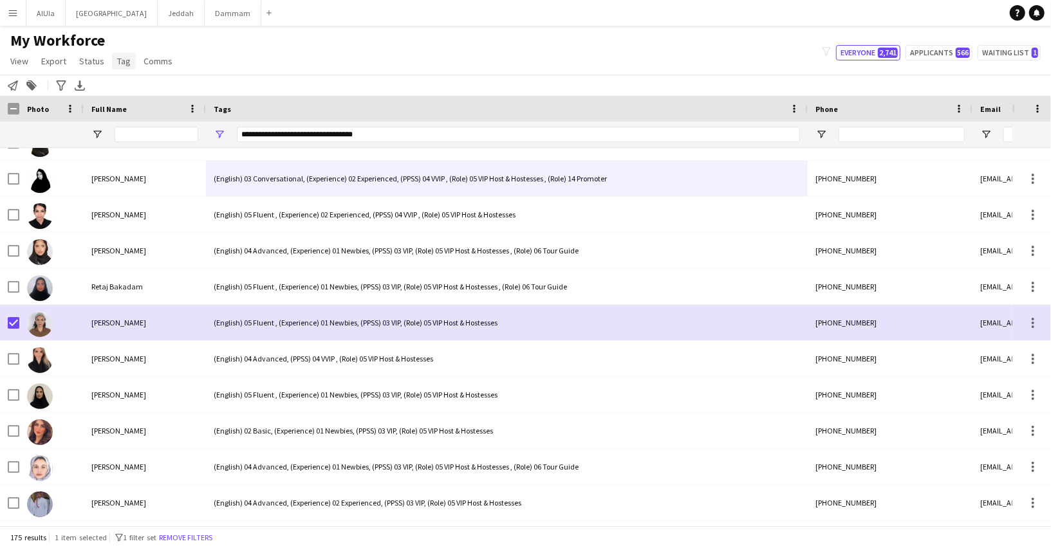
click at [121, 66] on span "Tag" at bounding box center [124, 61] width 14 height 12
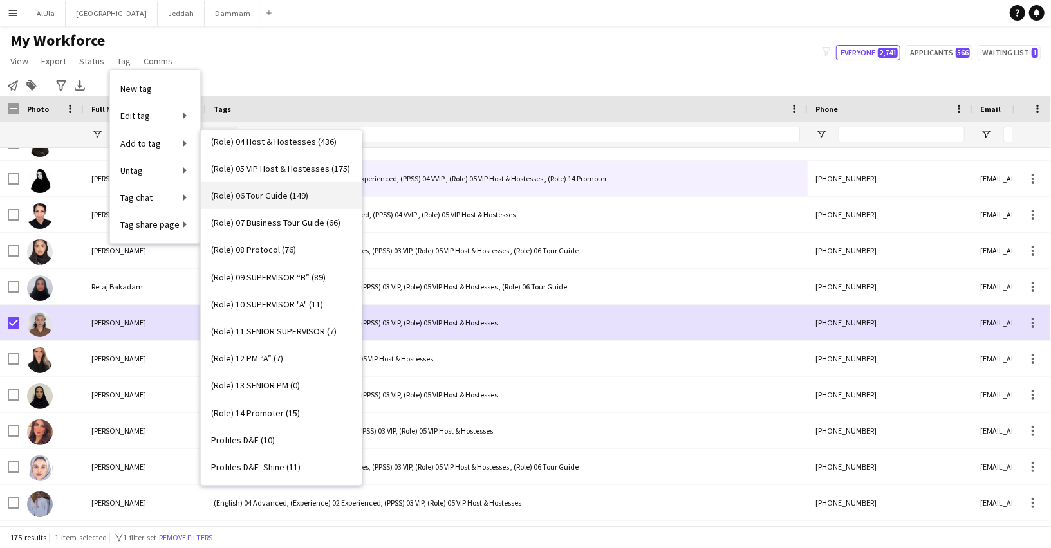
click at [273, 187] on link "(Role) 06 Tour Guide (149)" at bounding box center [281, 195] width 161 height 27
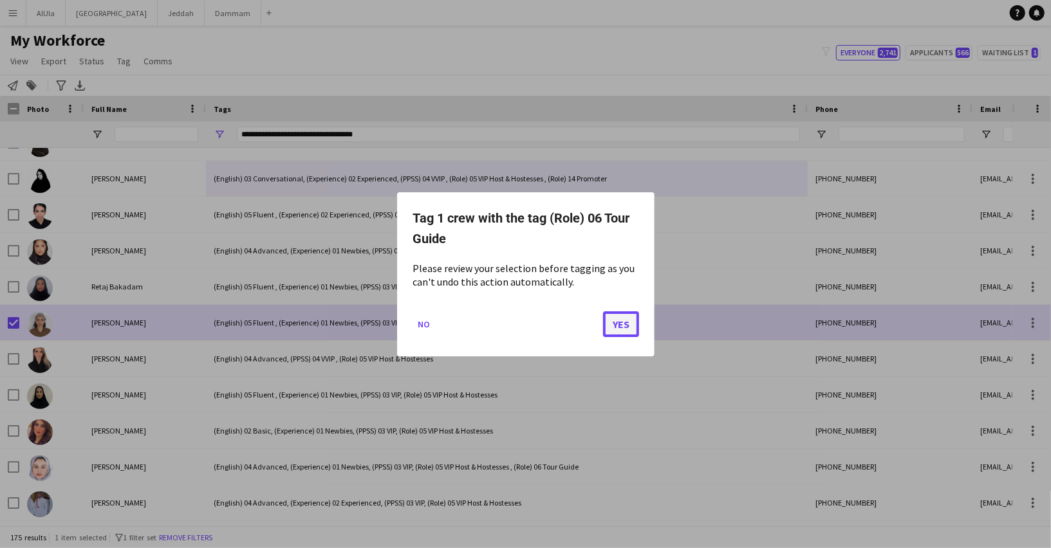
click at [620, 332] on button "Yes" at bounding box center [621, 324] width 36 height 26
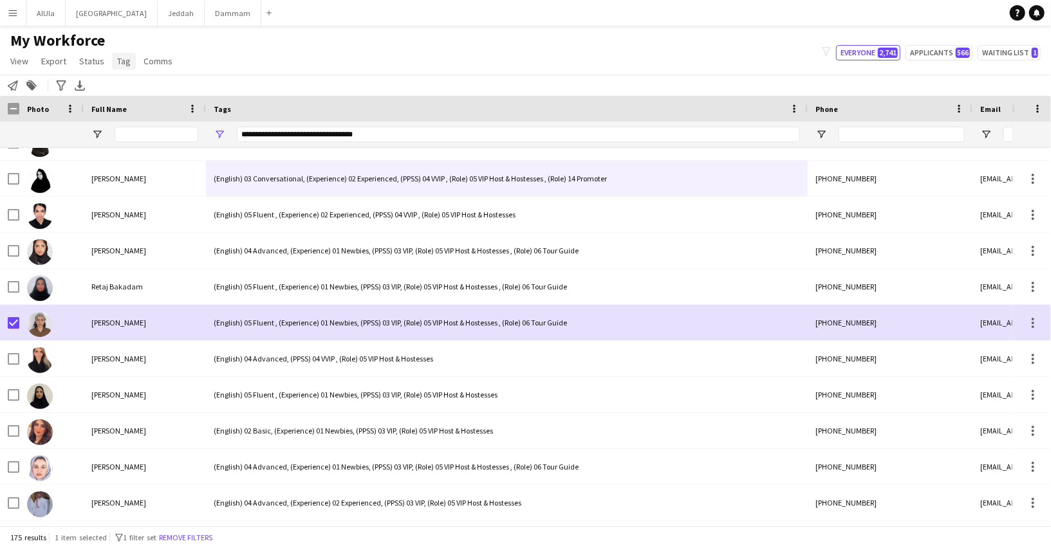
click at [123, 57] on span "Tag" at bounding box center [124, 61] width 14 height 12
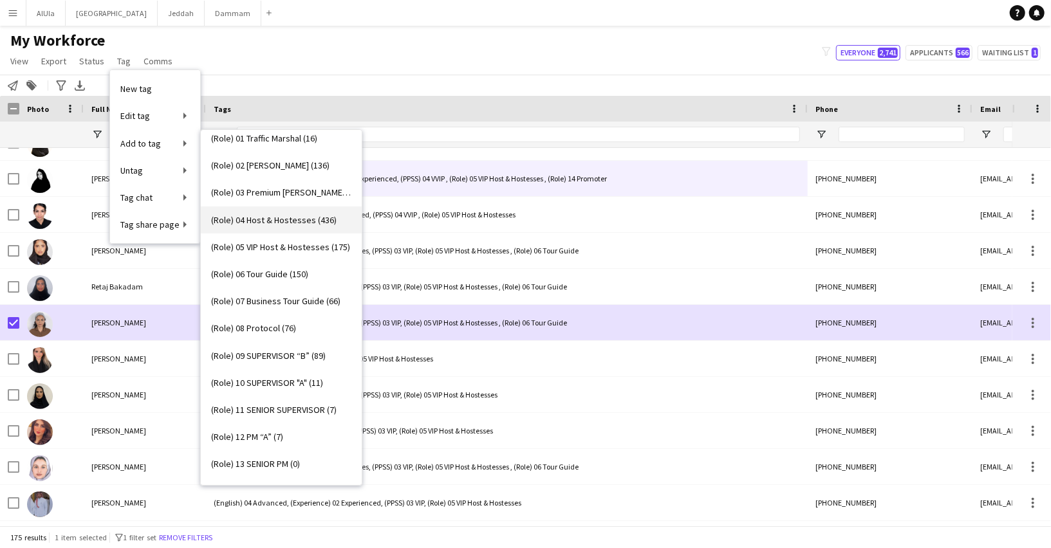
click at [266, 216] on span "(Role) 04 Host & Hostesses (436)" at bounding box center [273, 220] width 125 height 12
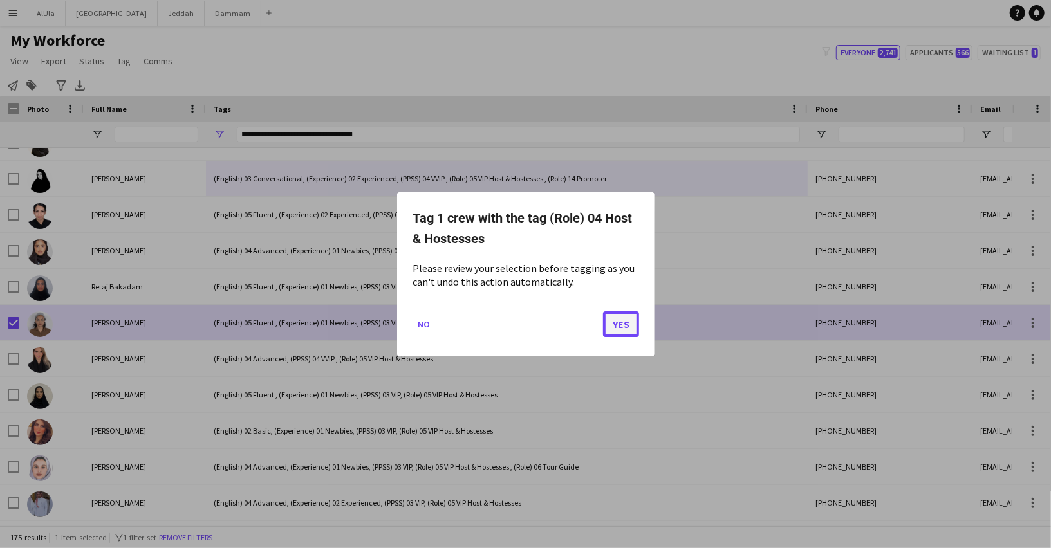
click at [622, 326] on button "Yes" at bounding box center [621, 324] width 36 height 26
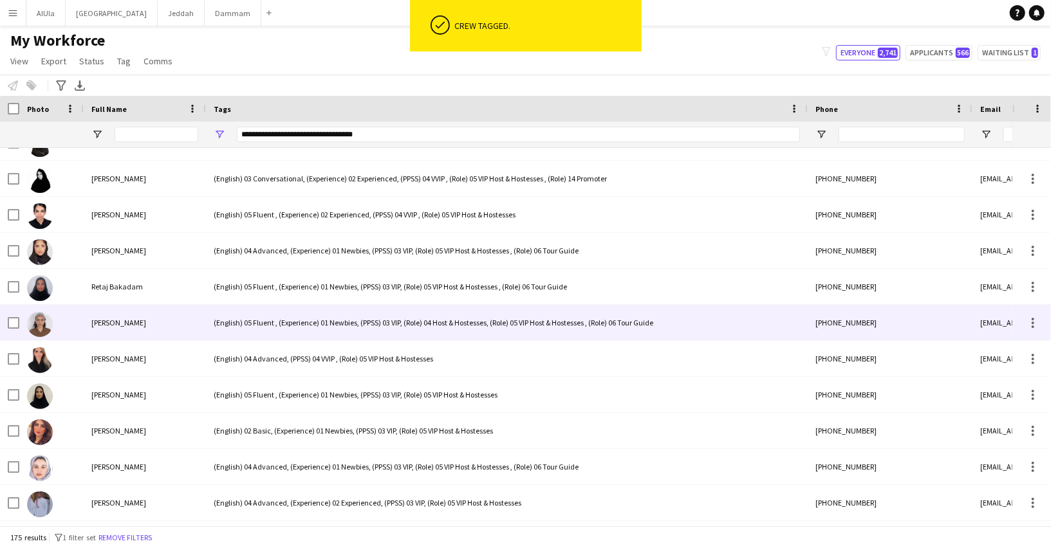
click at [319, 319] on div "(English) 05 Fluent , (Experience) 01 Newbies, (PPSS) 03 VIP, (Role) 04 Host & …" at bounding box center [507, 322] width 602 height 35
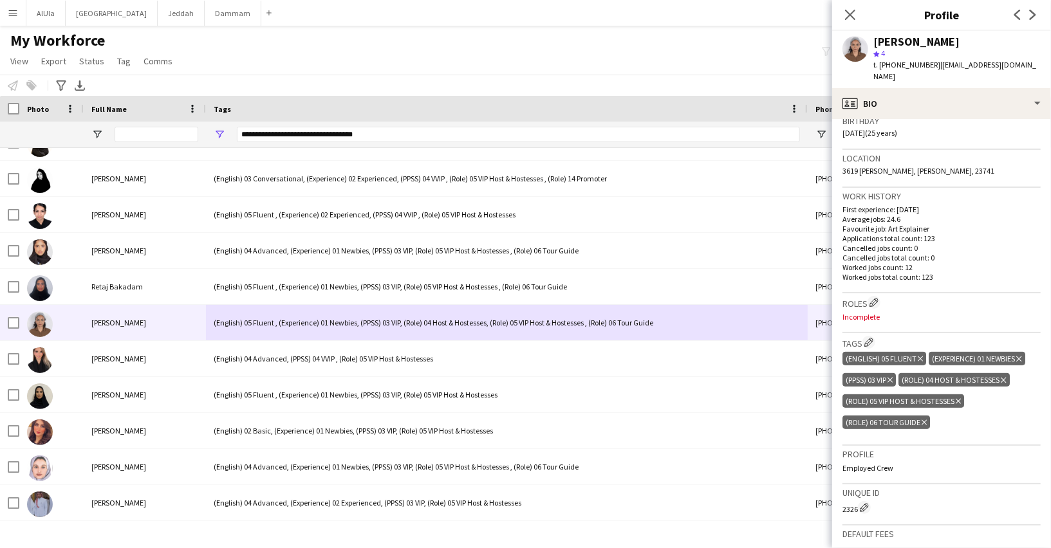
click at [958, 398] on icon "Delete tag" at bounding box center [958, 402] width 5 height 8
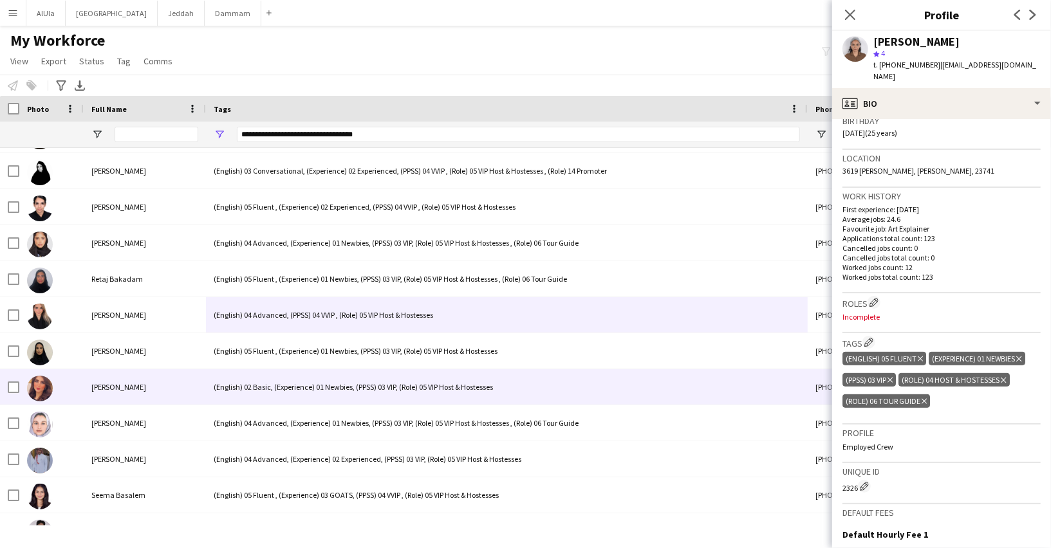
click at [140, 387] on span "Samira Alghamdi" at bounding box center [118, 387] width 55 height 10
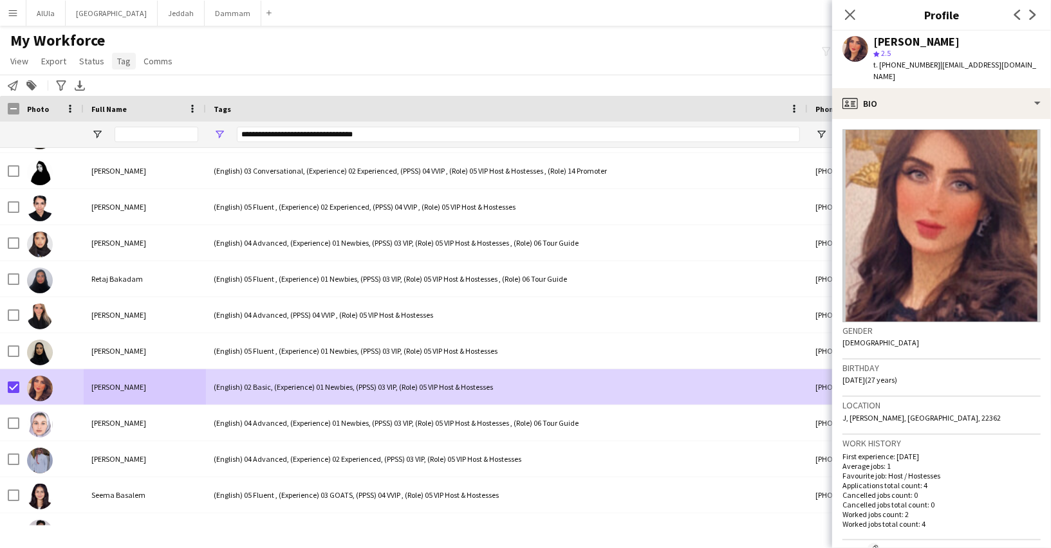
click at [120, 68] on link "Tag" at bounding box center [124, 61] width 24 height 17
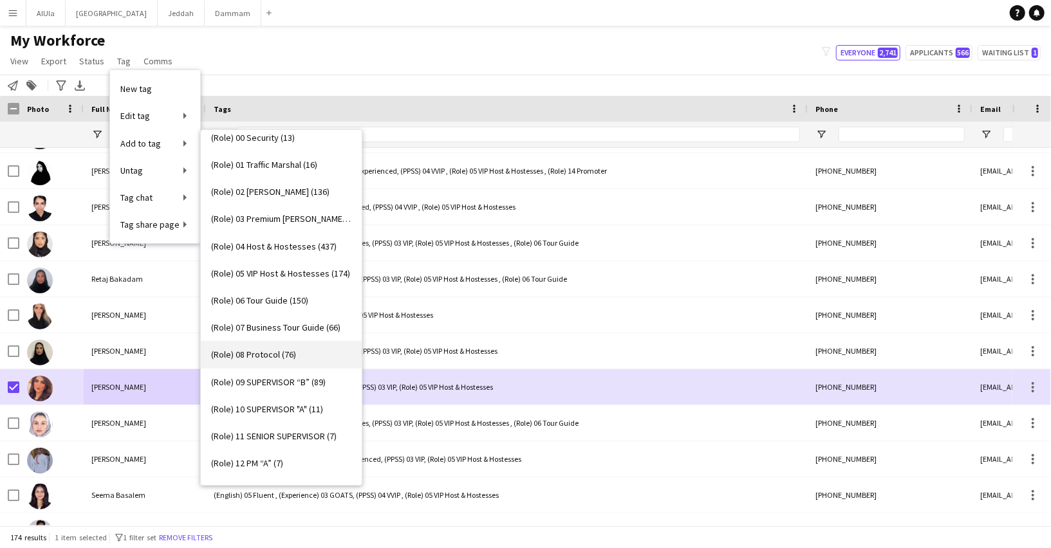
scroll to position [364, 0]
click at [275, 250] on span "(Role) 04 Host & Hostesses (437)" at bounding box center [273, 247] width 125 height 12
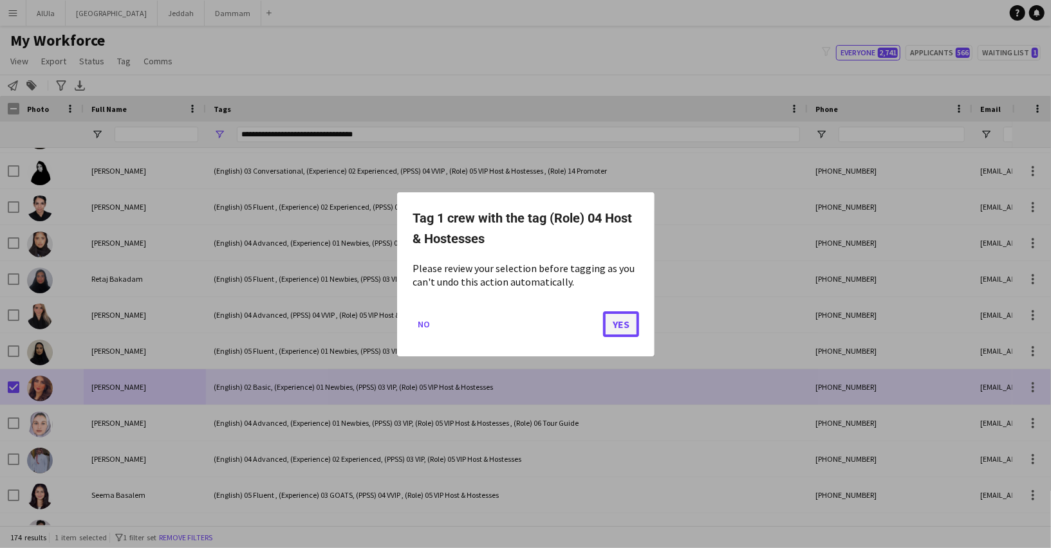
click at [610, 322] on button "Yes" at bounding box center [621, 324] width 36 height 26
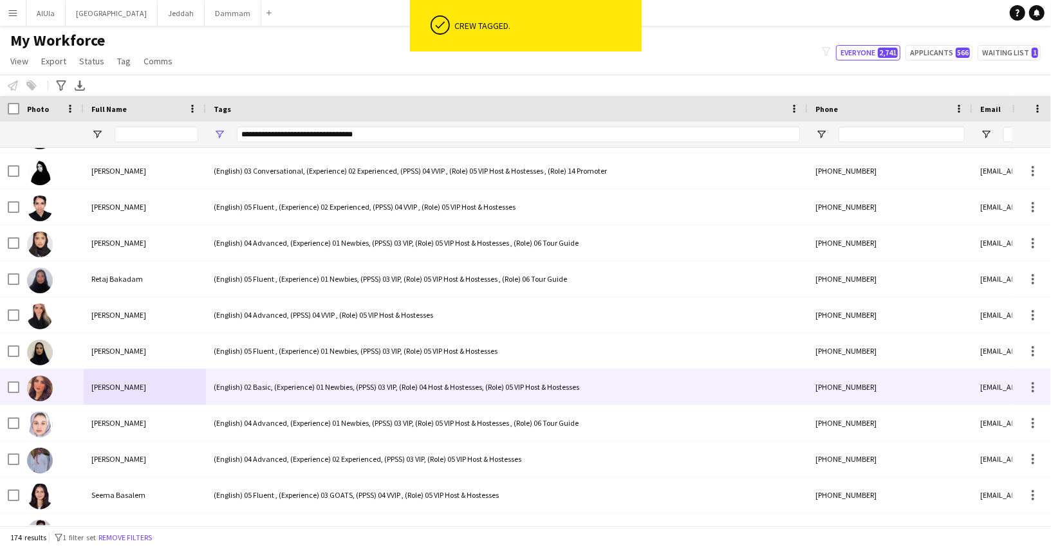
click at [355, 392] on div "(English) 02 Basic, (Experience) 01 Newbies, (PPSS) 03 VIP, (Role) 04 Host & Ho…" at bounding box center [507, 386] width 602 height 35
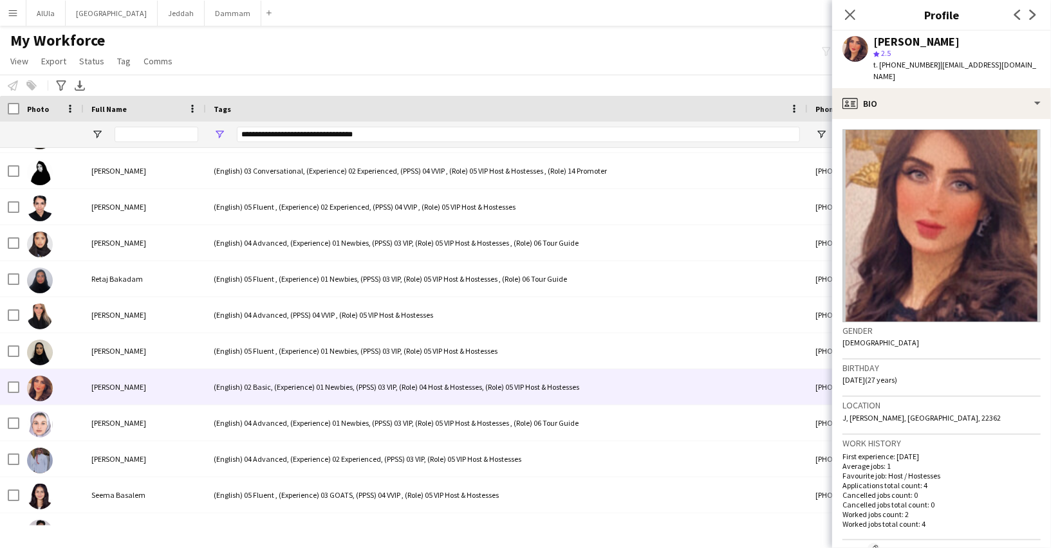
scroll to position [206, 0]
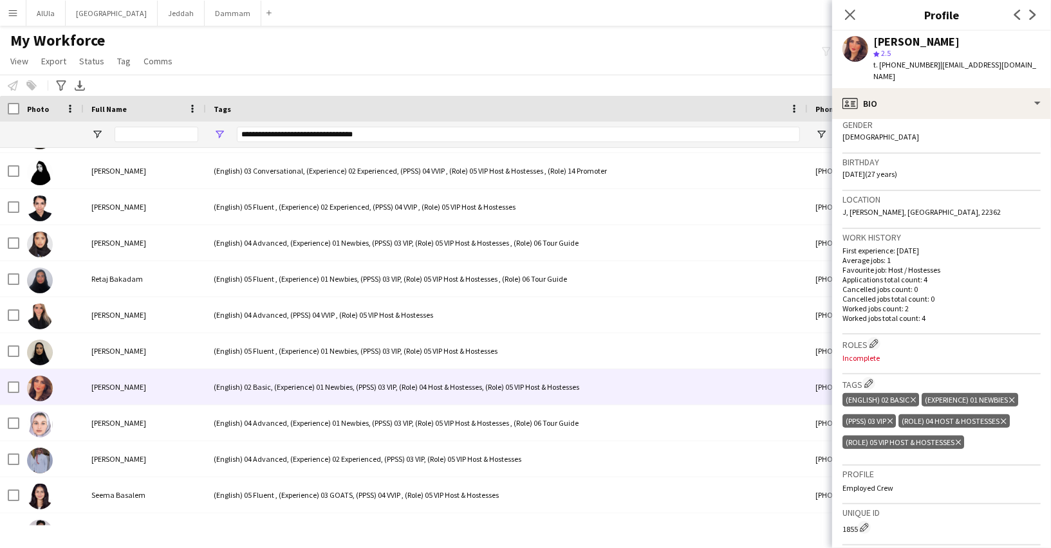
click at [960, 439] on icon "Delete tag" at bounding box center [958, 443] width 5 height 8
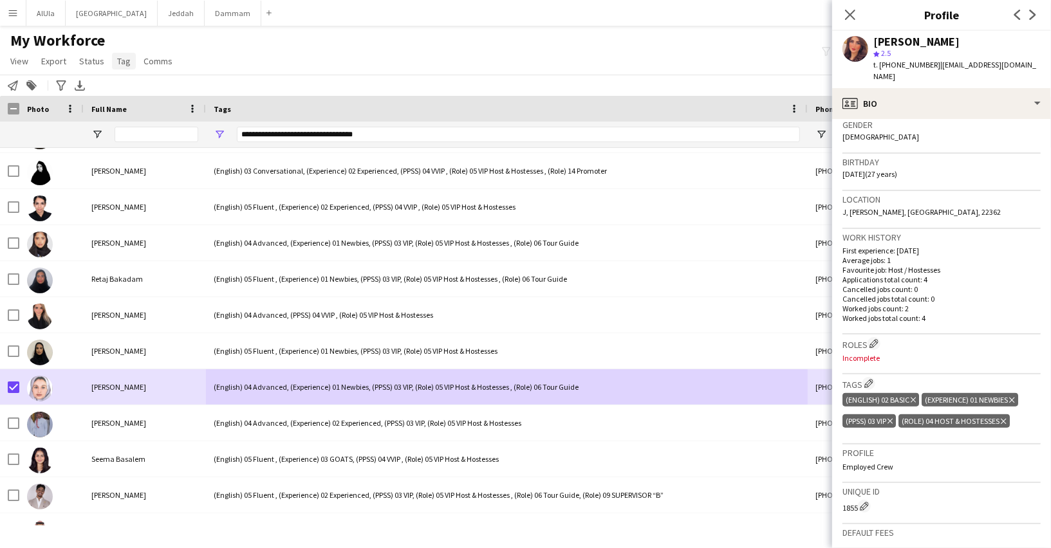
click at [120, 69] on link "Tag" at bounding box center [124, 61] width 24 height 17
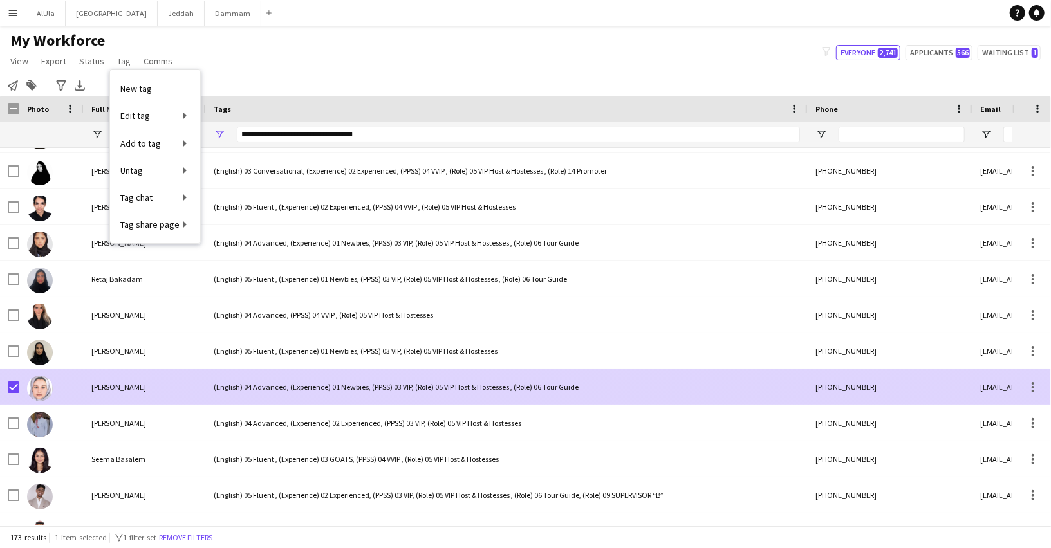
click at [437, 391] on div "(English) 04 Advanced, (Experience) 01 Newbies, (PPSS) 03 VIP, (Role) 05 VIP Ho…" at bounding box center [507, 386] width 602 height 35
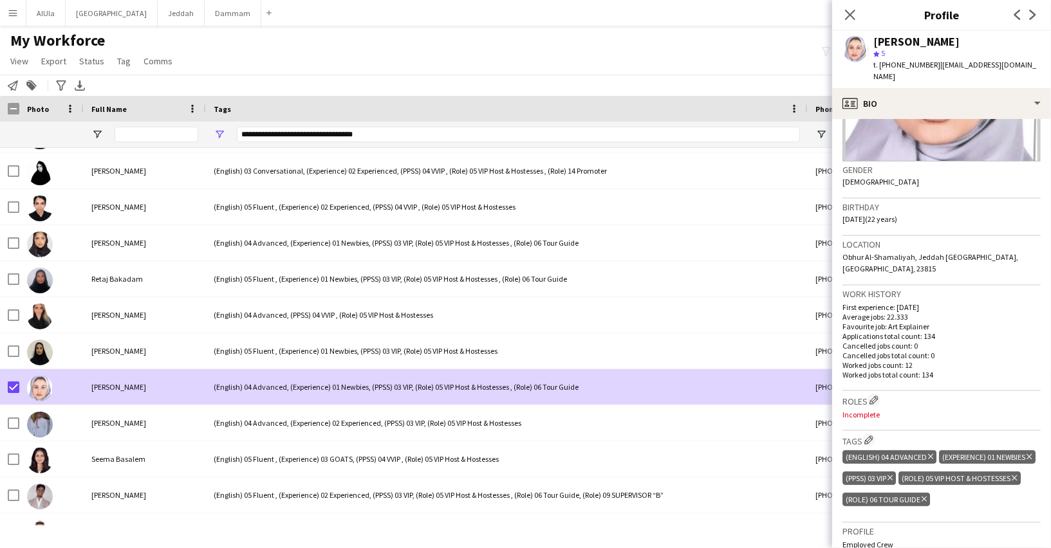
scroll to position [198, 0]
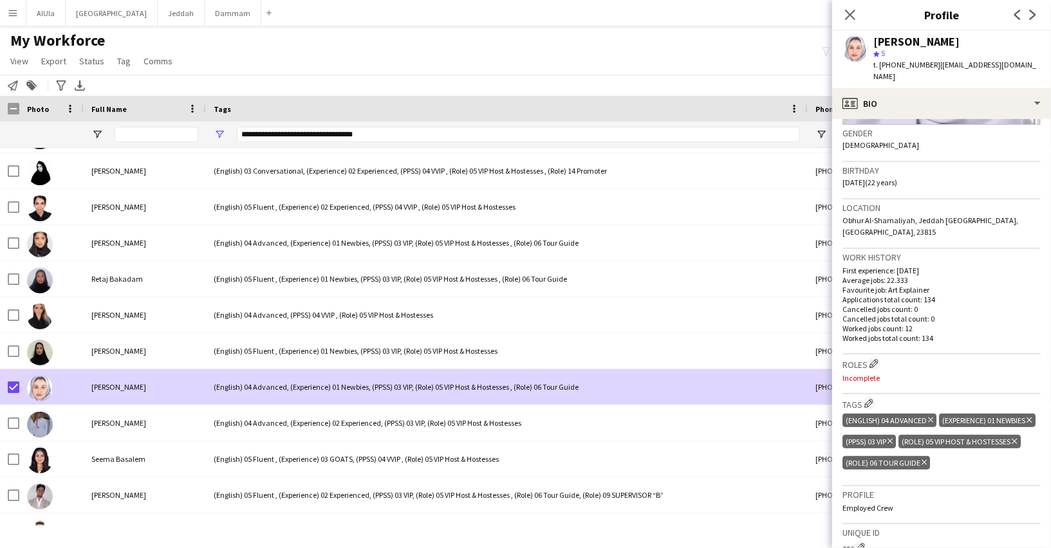
click at [1015, 438] on icon "Delete tag" at bounding box center [1014, 442] width 5 height 8
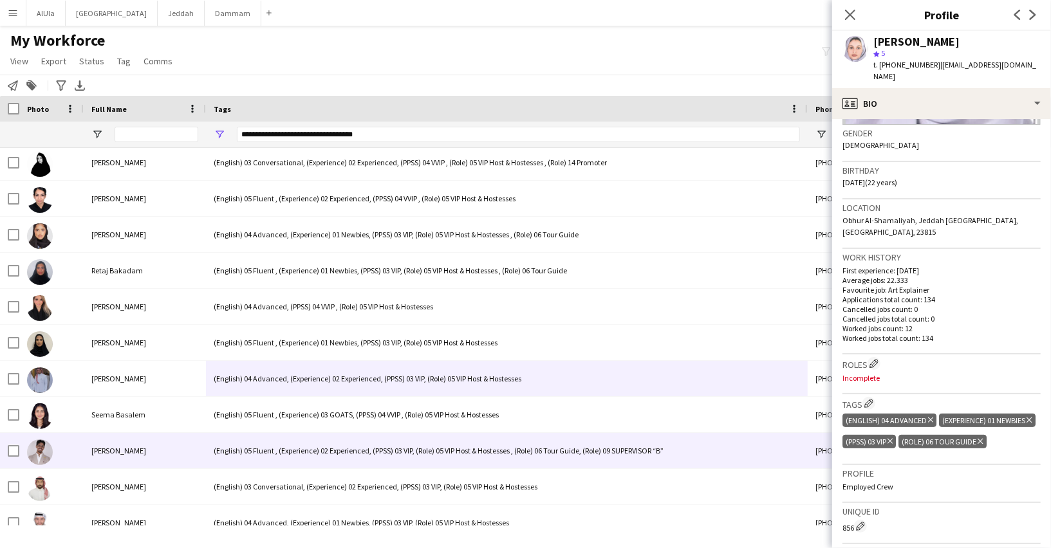
scroll to position [5230, 0]
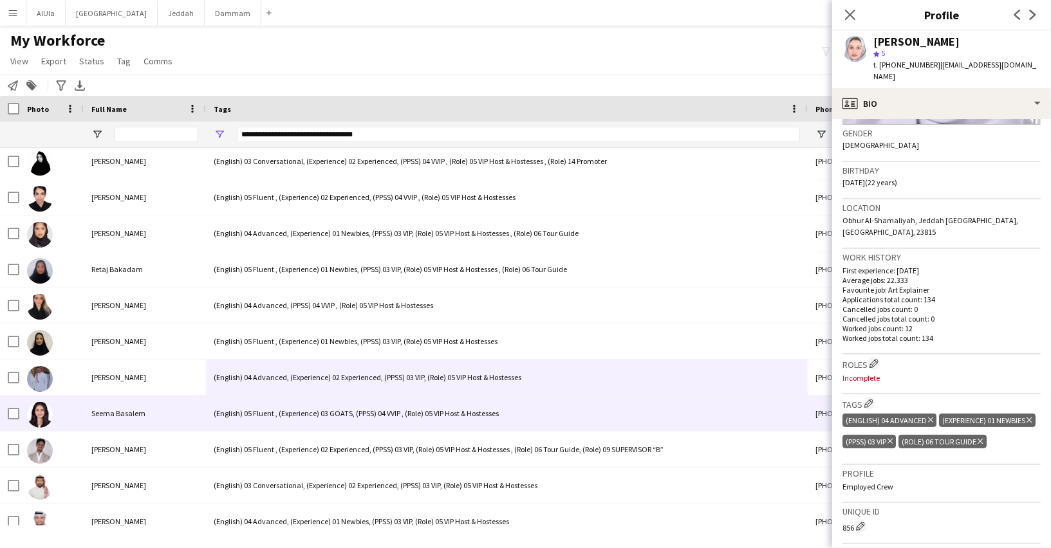
click at [297, 416] on div "(English) 05 Fluent , (Experience) 03 GOATS, (PPSS) 04 VVIP , (Role) 05 VIP Hos…" at bounding box center [507, 413] width 602 height 35
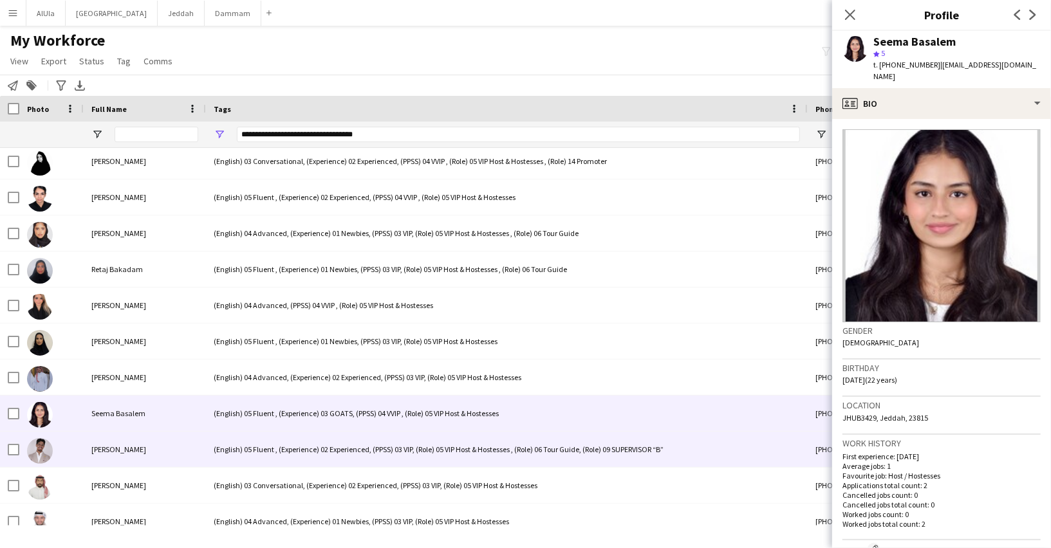
click at [292, 446] on div "(English) 05 Fluent , (Experience) 02 Experienced, (PPSS) 03 VIP, (Role) 05 VIP…" at bounding box center [507, 449] width 602 height 35
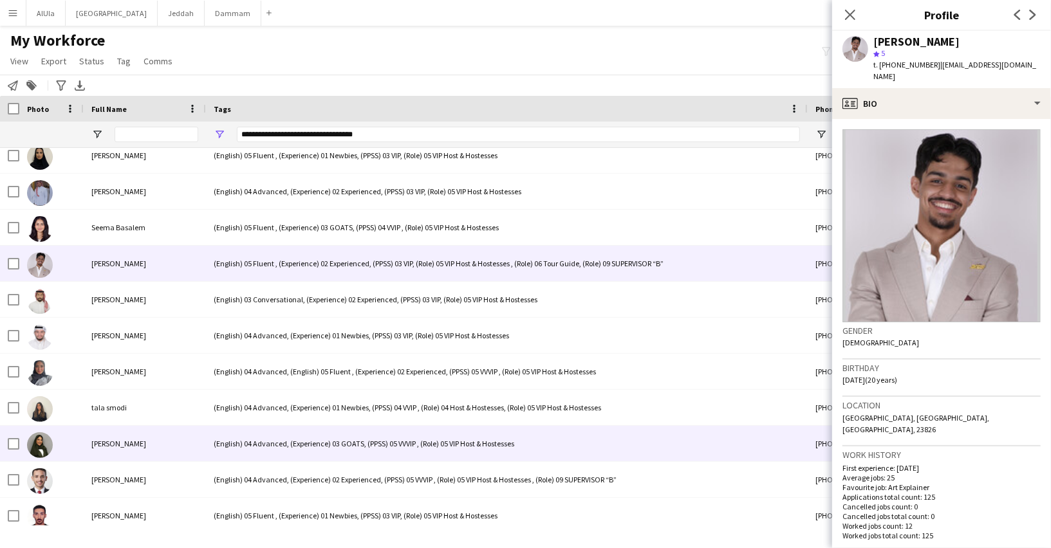
scroll to position [5436, 0]
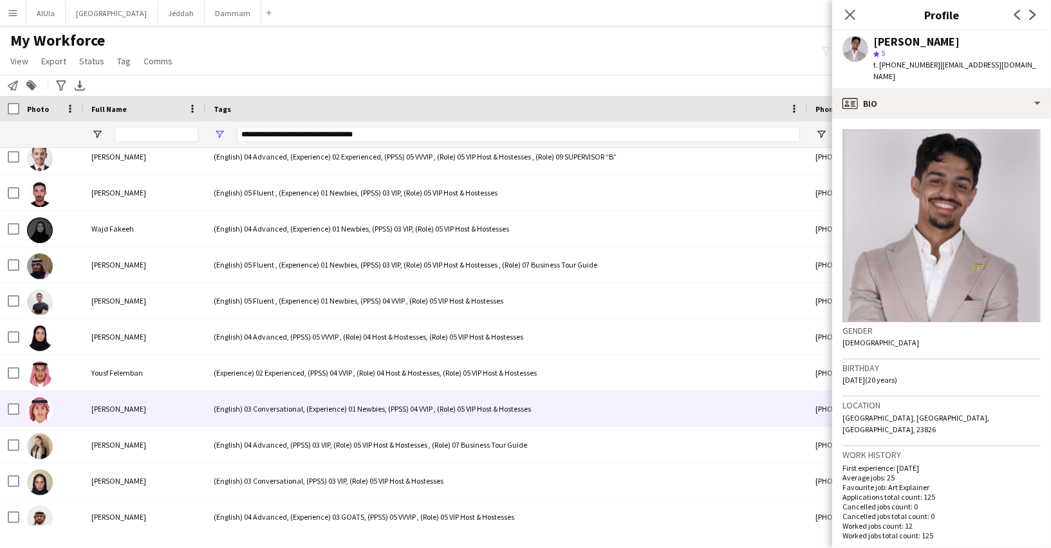
click at [263, 407] on div "(English) 03 Conversational, (Experience) 01 Newbies, (PPSS) 04 VVIP , (Role) 0…" at bounding box center [507, 408] width 602 height 35
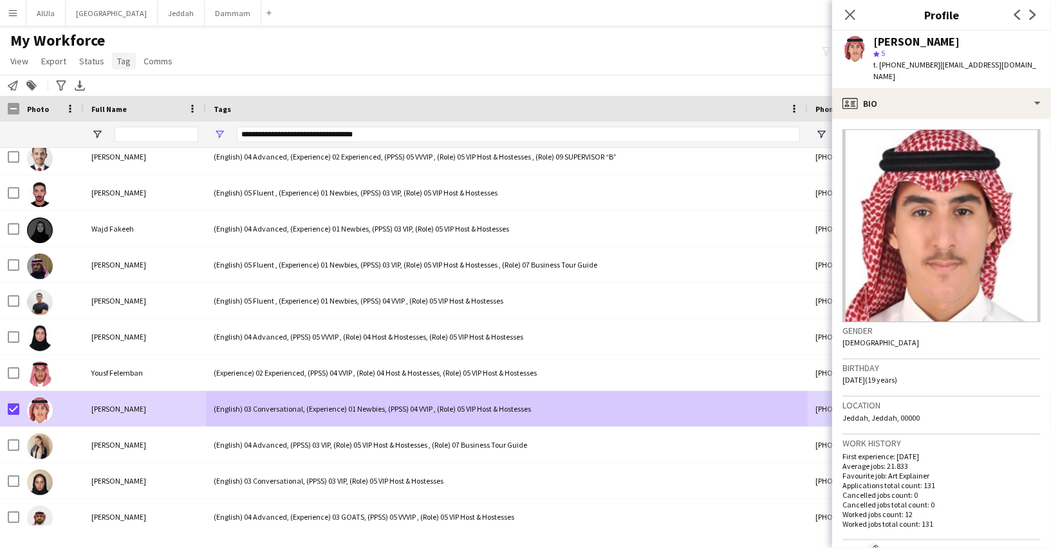
click at [118, 60] on span "Tag" at bounding box center [124, 61] width 14 height 12
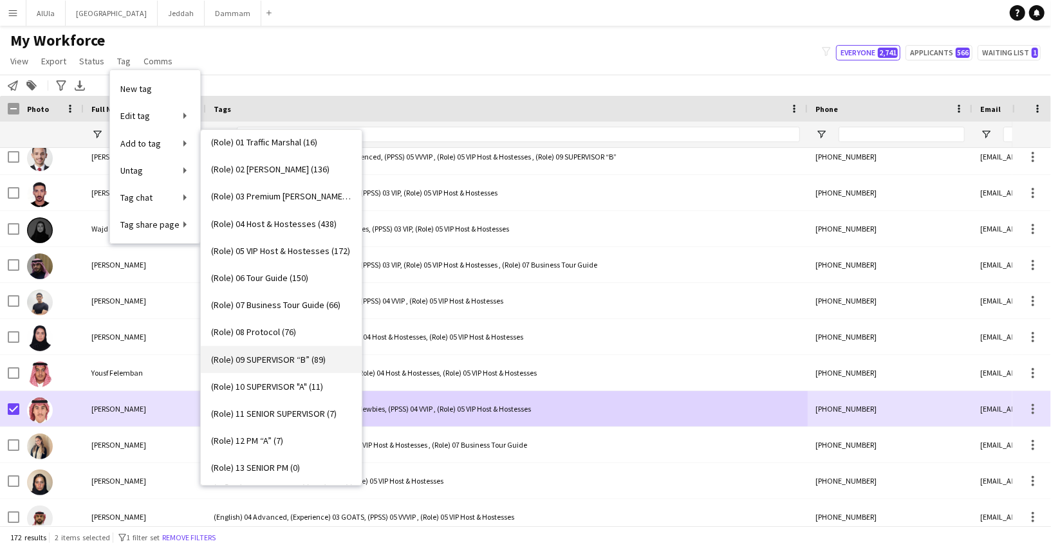
click at [270, 362] on span "(Role) 09 SUPERVISOR “B” (89)" at bounding box center [268, 360] width 115 height 12
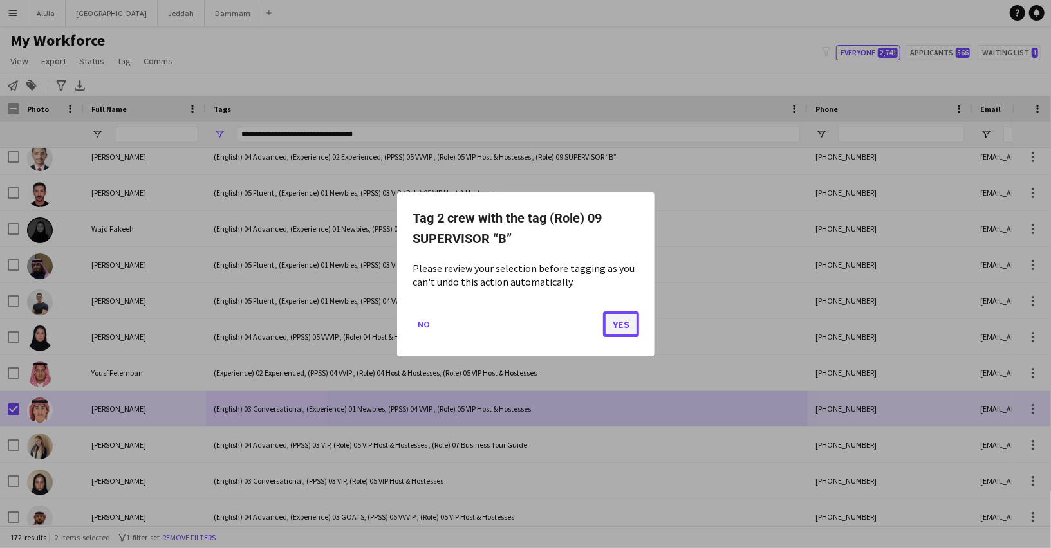
click at [608, 322] on button "Yes" at bounding box center [621, 324] width 36 height 26
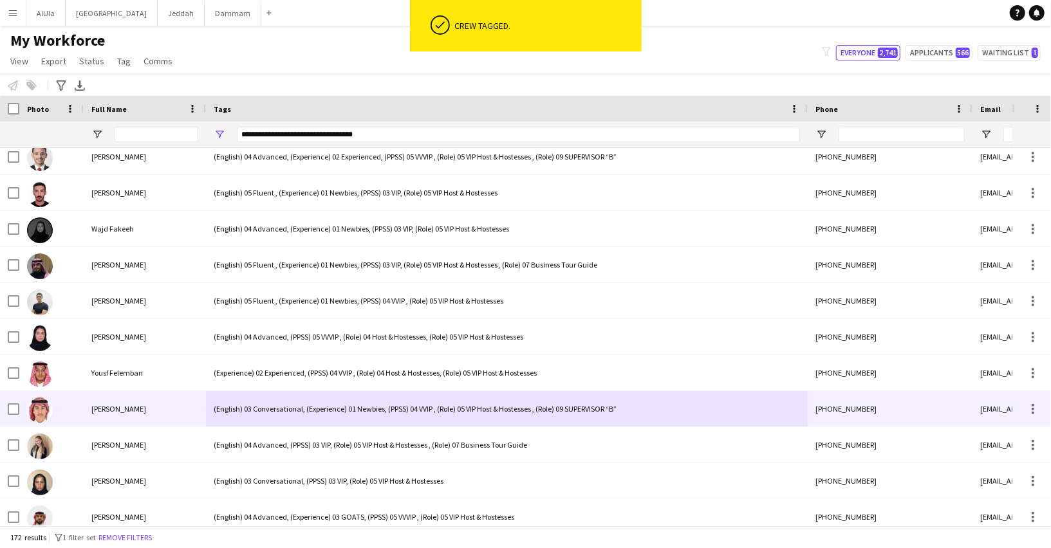
click at [353, 409] on div "(English) 03 Conversational, (Experience) 01 Newbies, (PPSS) 04 VVIP , (Role) 0…" at bounding box center [507, 408] width 602 height 35
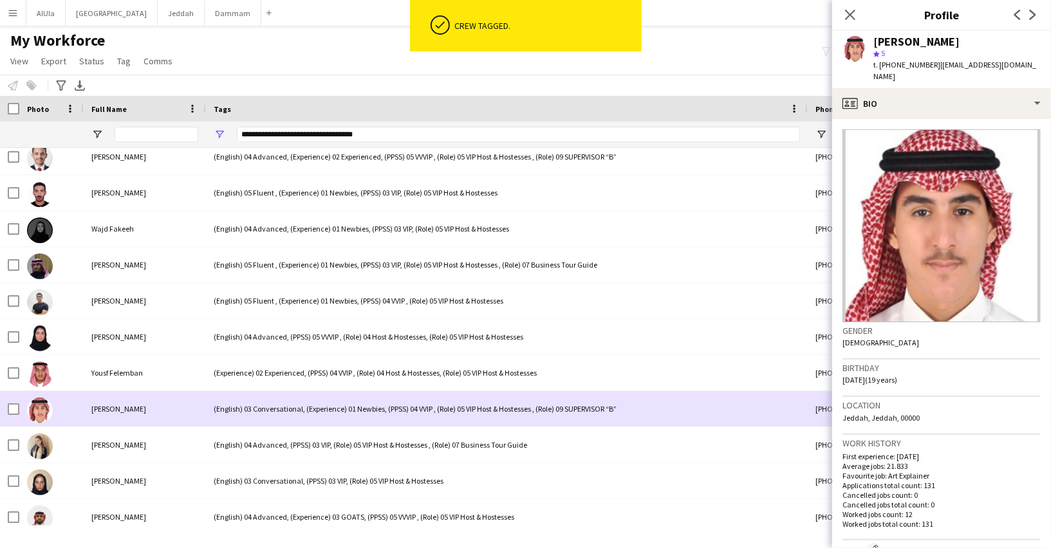
click at [353, 409] on div "(English) 03 Conversational, (Experience) 01 Newbies, (PPSS) 04 VVIP , (Role) 0…" at bounding box center [507, 408] width 602 height 35
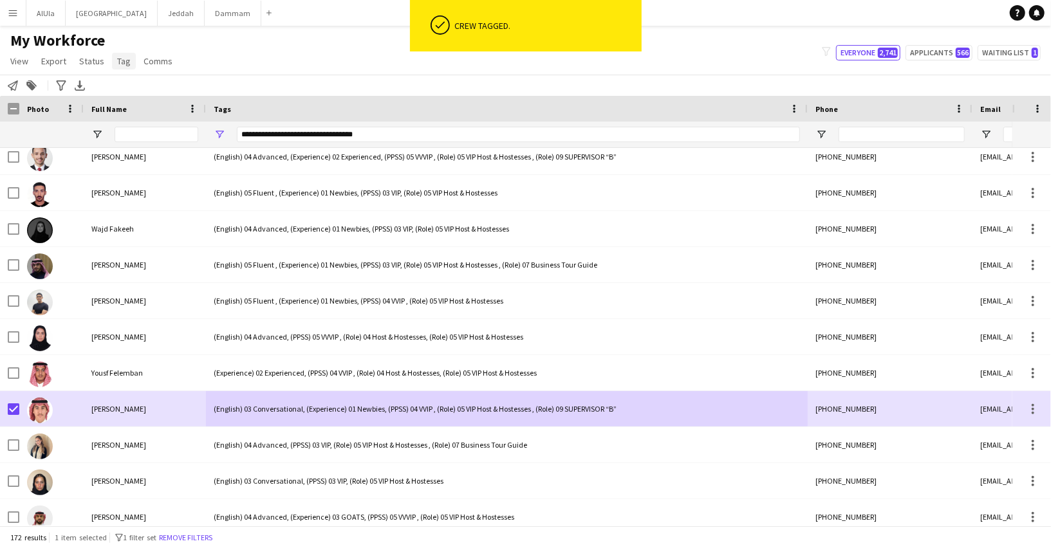
click at [118, 61] on span "Tag" at bounding box center [124, 61] width 14 height 12
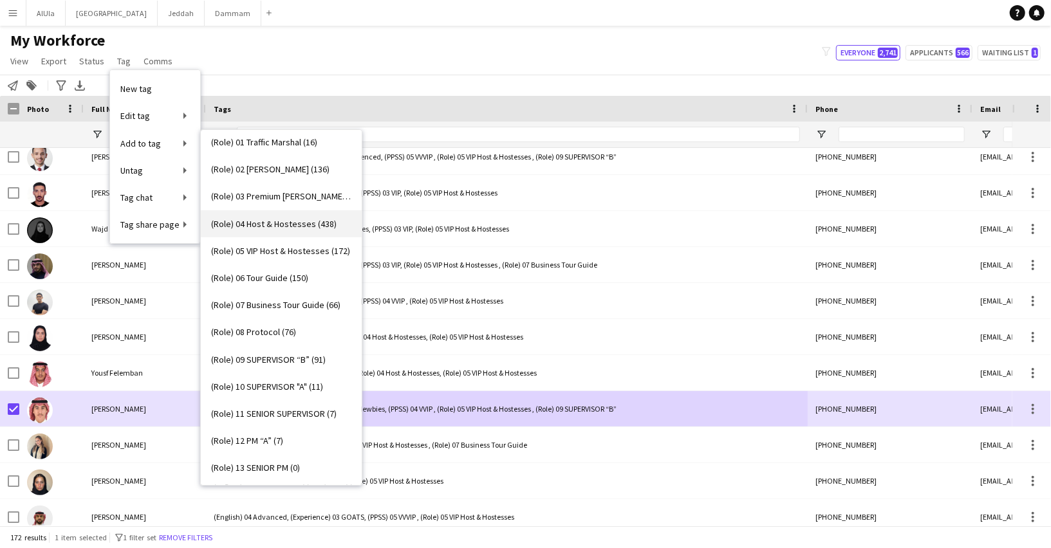
click at [261, 228] on link "(Role) 04 Host & Hostesses (438)" at bounding box center [281, 223] width 161 height 27
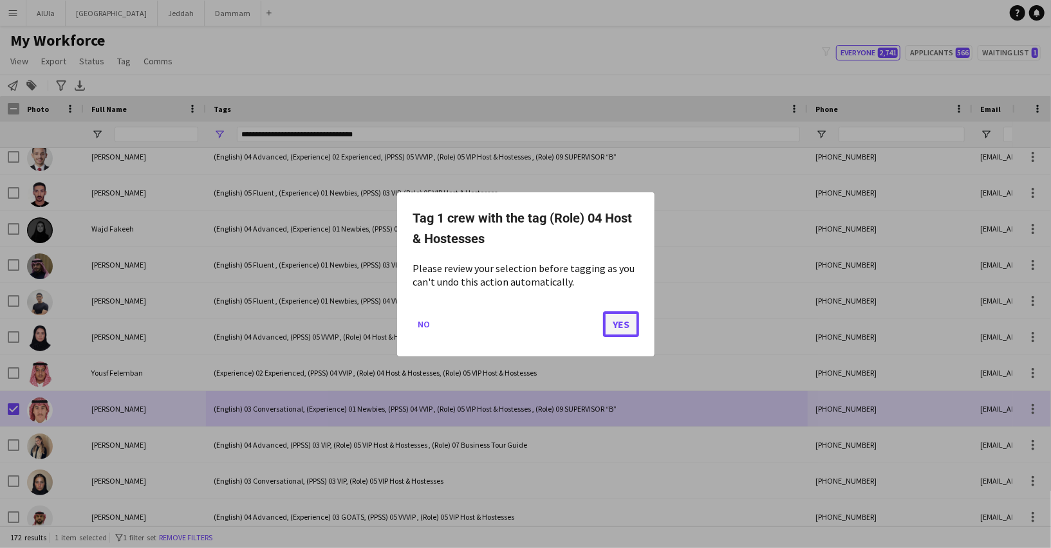
click at [624, 322] on button "Yes" at bounding box center [621, 324] width 36 height 26
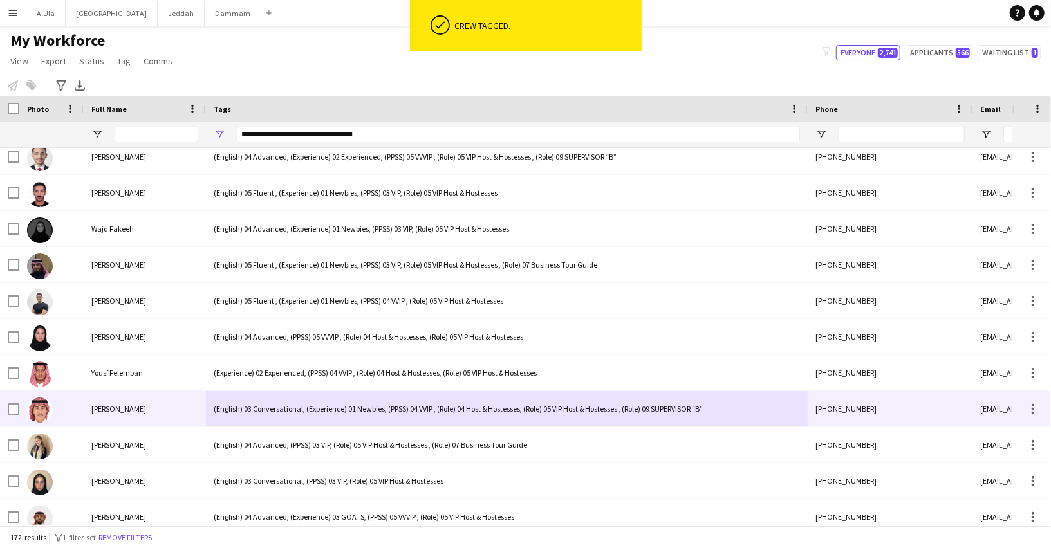
click at [311, 401] on div "(English) 03 Conversational, (Experience) 01 Newbies, (PPSS) 04 VVIP , (Role) 0…" at bounding box center [507, 408] width 602 height 35
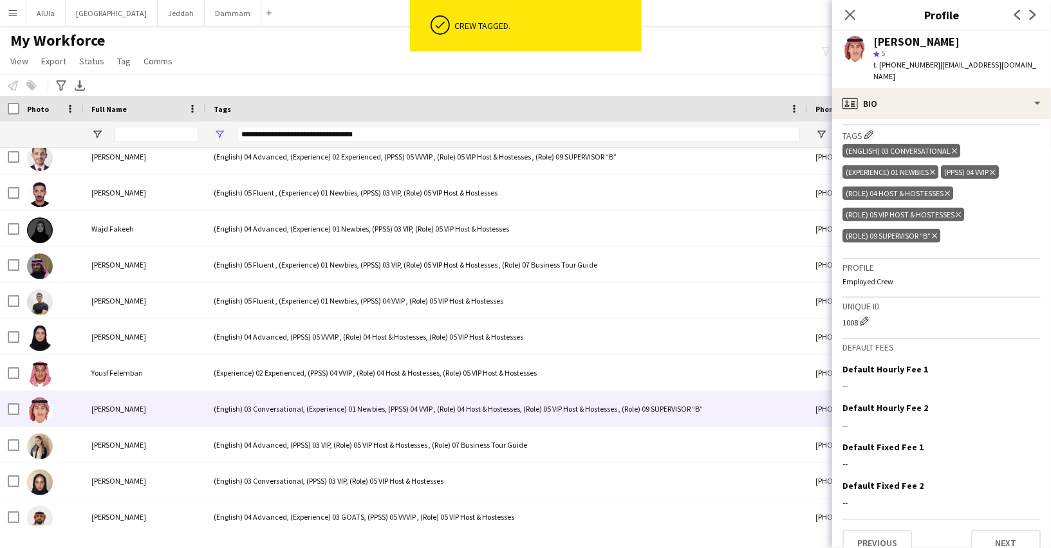
click at [959, 211] on icon "Delete tag" at bounding box center [958, 215] width 5 height 8
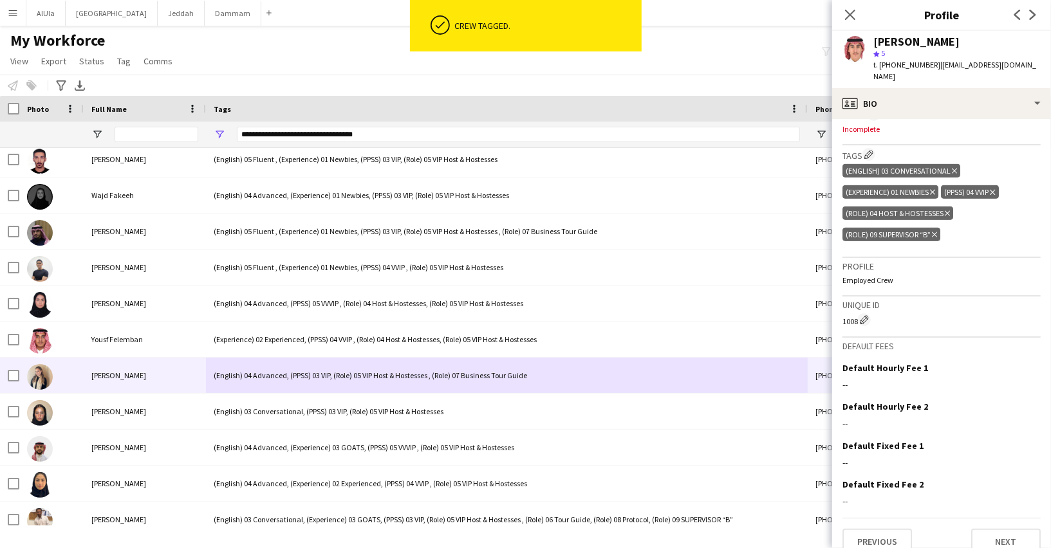
click at [298, 371] on div "(English) 04 Advanced, (PPSS) 03 VIP, (Role) 05 VIP Host & Hostesses , (Role) 0…" at bounding box center [507, 375] width 602 height 35
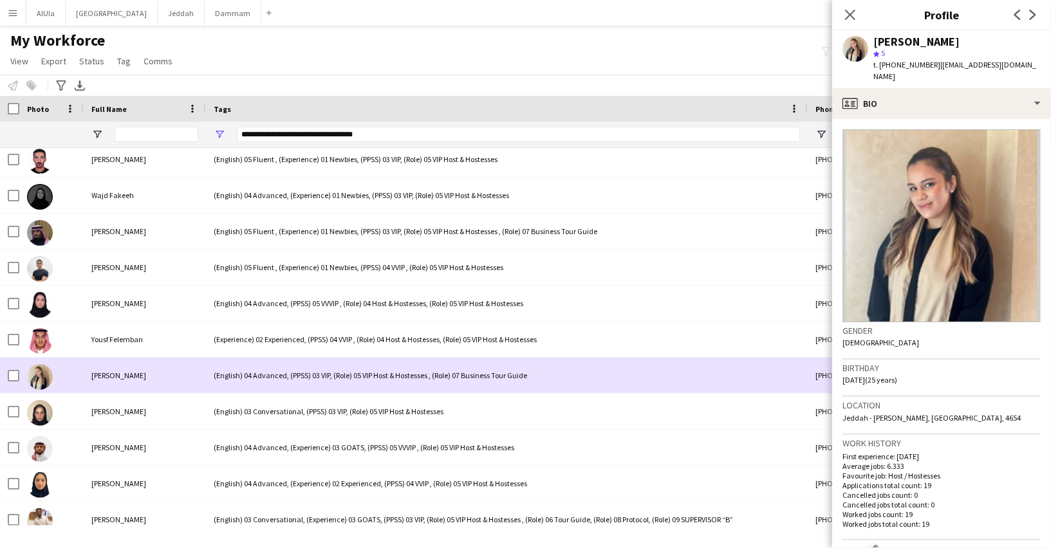
click at [20, 373] on div at bounding box center [51, 375] width 64 height 35
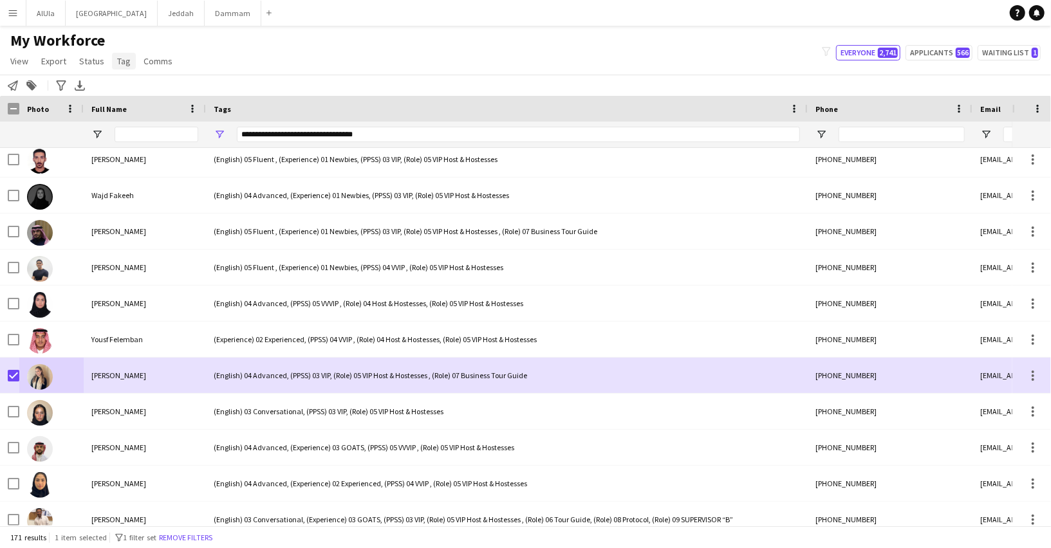
click at [119, 63] on span "Tag" at bounding box center [124, 61] width 14 height 12
click at [117, 60] on span "Tag" at bounding box center [124, 61] width 14 height 12
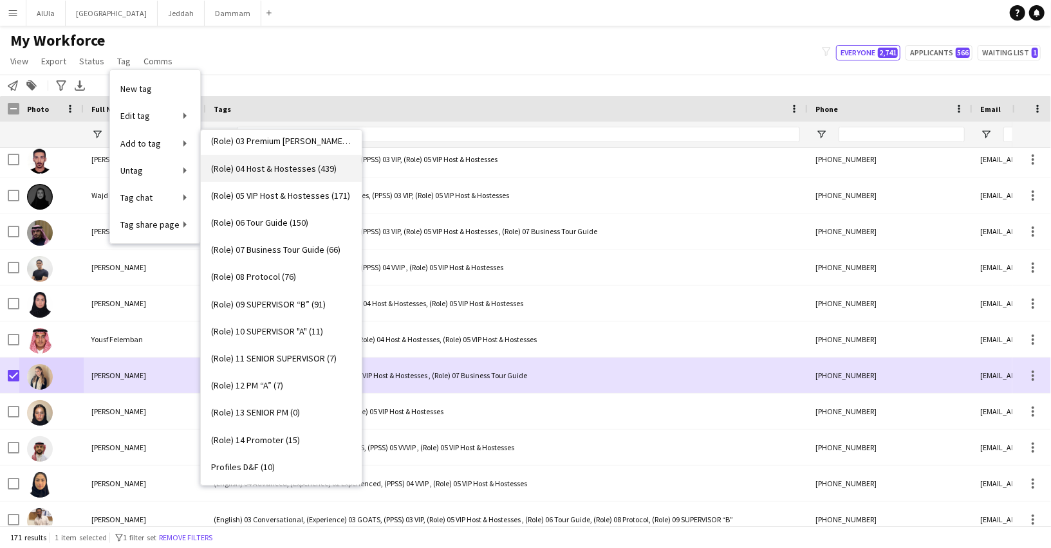
click at [255, 174] on link "(Role) 04 Host & Hostesses (439)" at bounding box center [281, 168] width 161 height 27
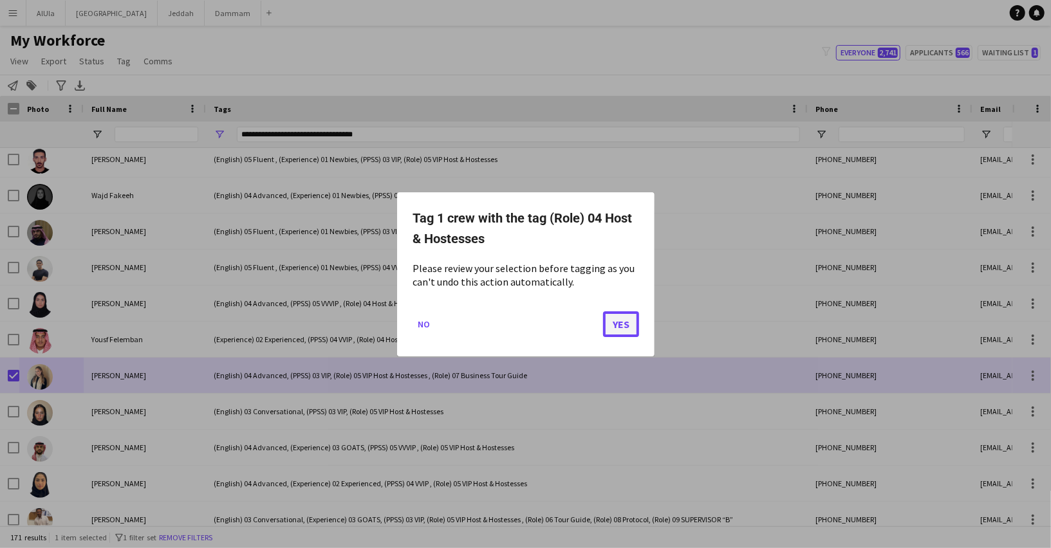
click at [622, 319] on button "Yes" at bounding box center [621, 324] width 36 height 26
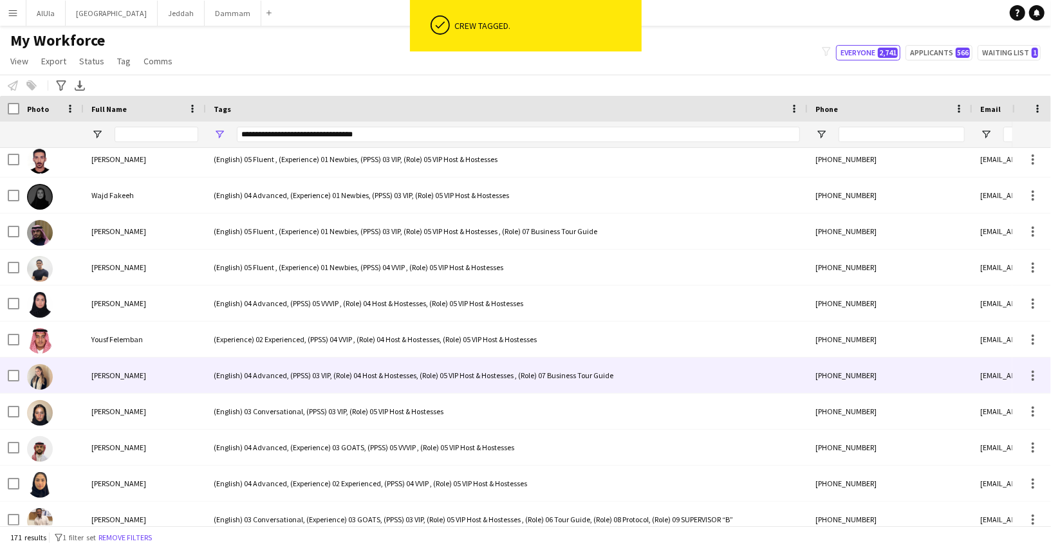
click at [375, 378] on div "(English) 04 Advanced, (PPSS) 03 VIP, (Role) 04 Host & Hostesses, (Role) 05 VIP…" at bounding box center [507, 375] width 602 height 35
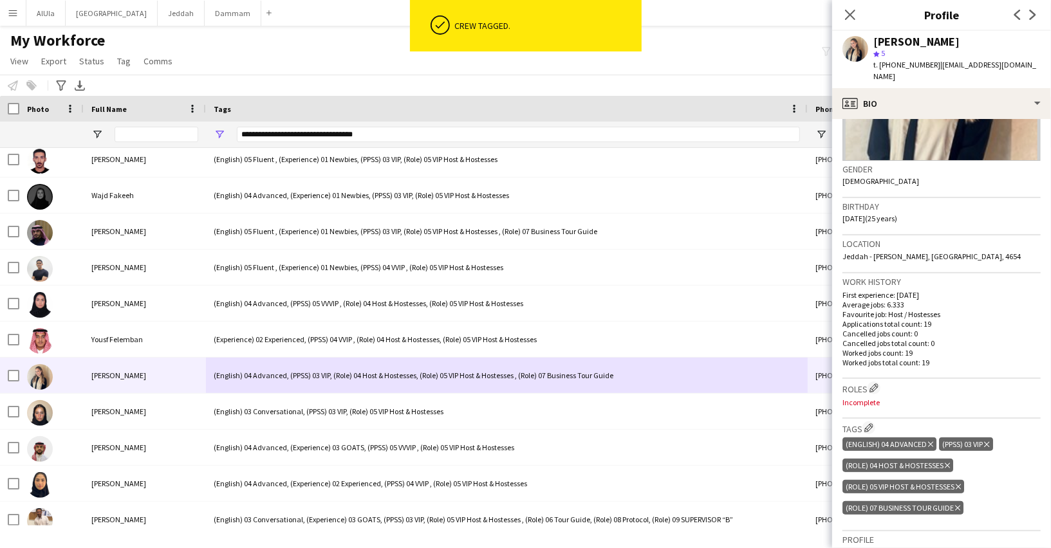
click at [958, 485] on icon at bounding box center [958, 487] width 5 height 5
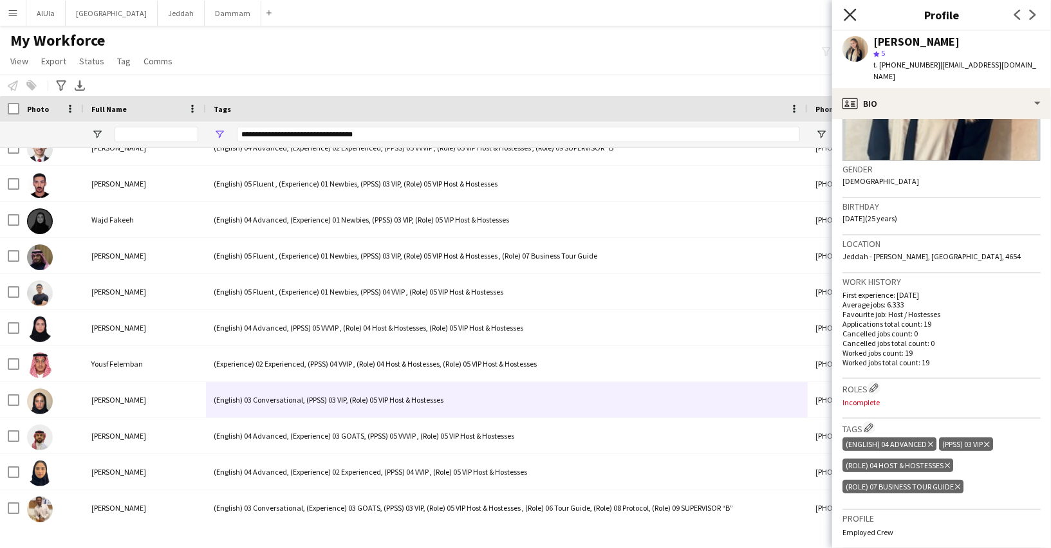
click at [855, 11] on icon "Close pop-in" at bounding box center [850, 14] width 12 height 12
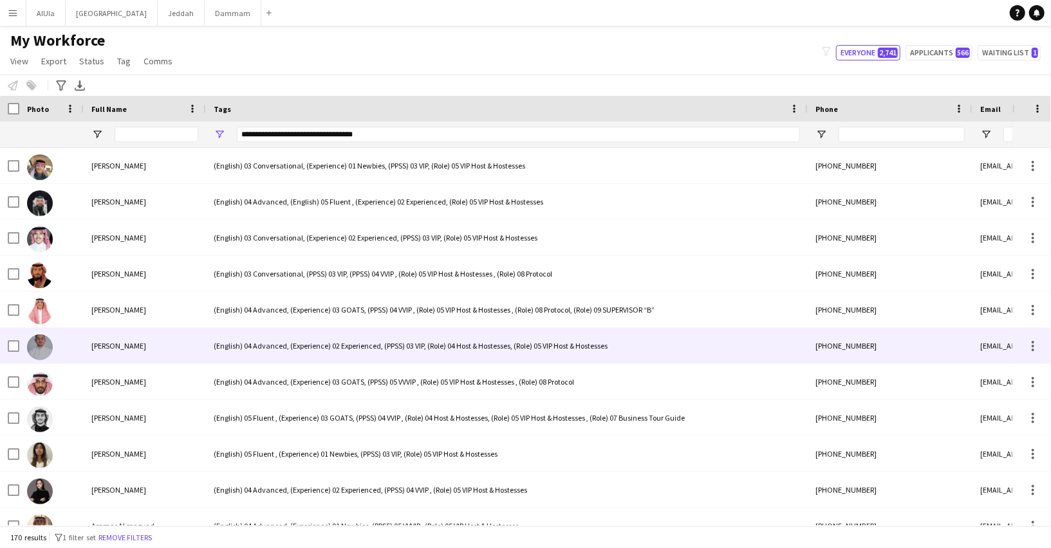
scroll to position [6, 0]
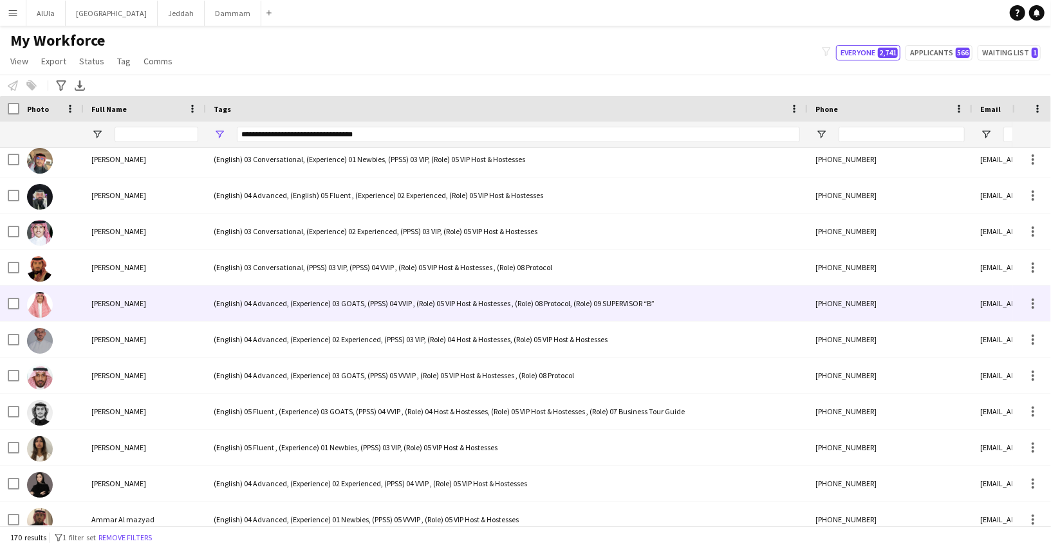
click at [273, 301] on div "(English) 04 Advanced, (Experience) 03 GOATS, (PPSS) 04 VVIP , (Role) 05 VIP Ho…" at bounding box center [507, 303] width 602 height 35
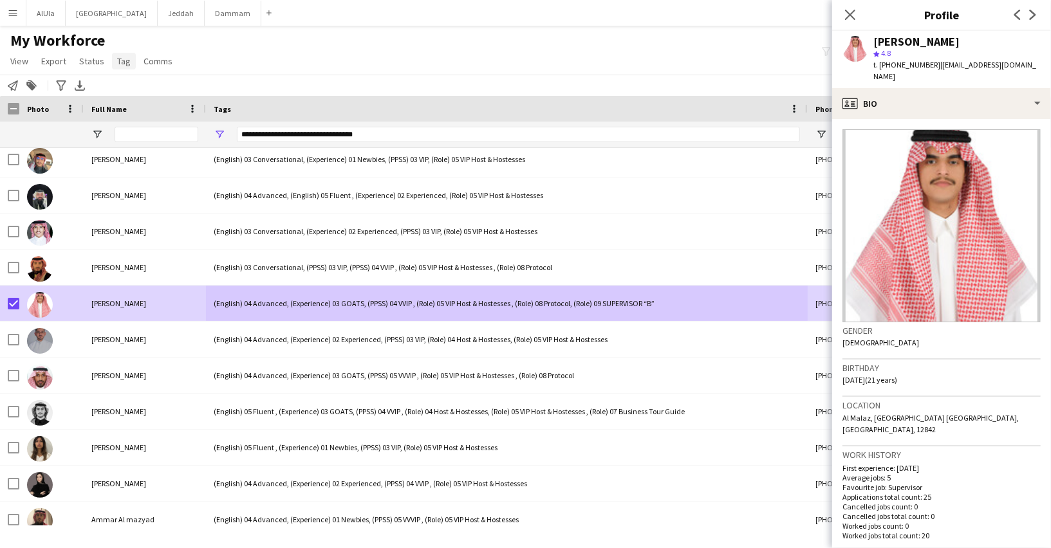
click at [128, 67] on link "Tag" at bounding box center [124, 61] width 24 height 17
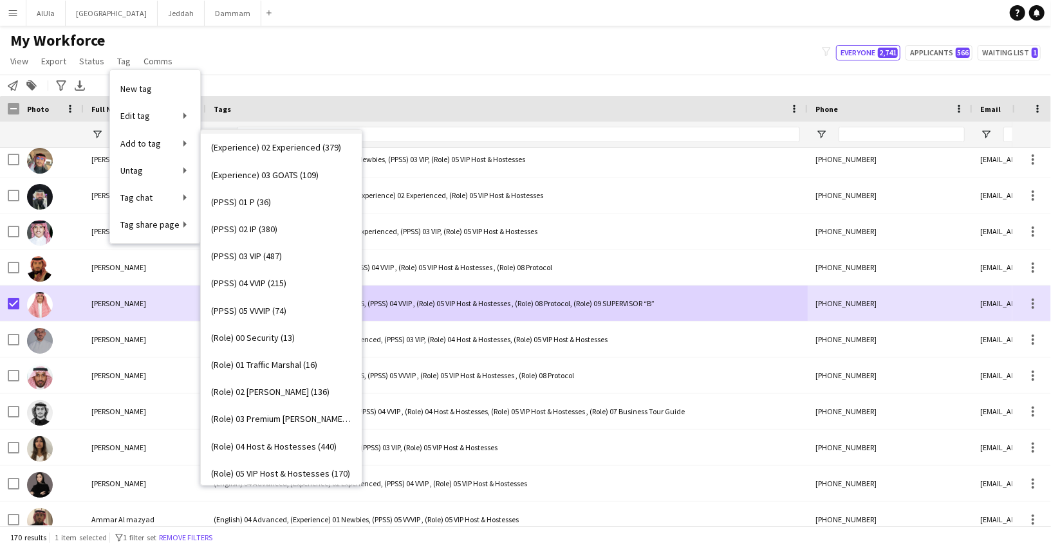
scroll to position [469, 0]
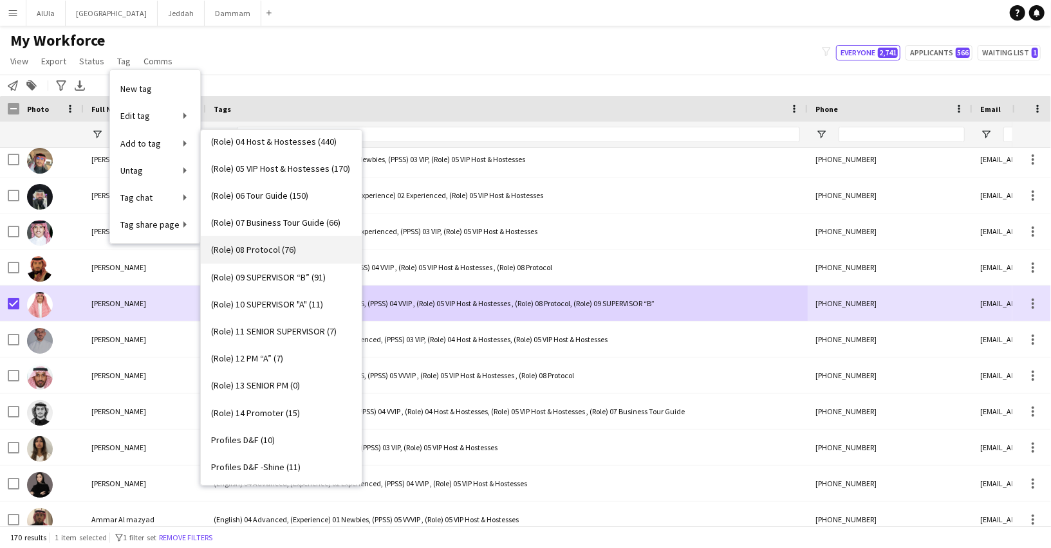
click at [257, 246] on span "(Role) 08 Protocol (76)" at bounding box center [253, 250] width 85 height 12
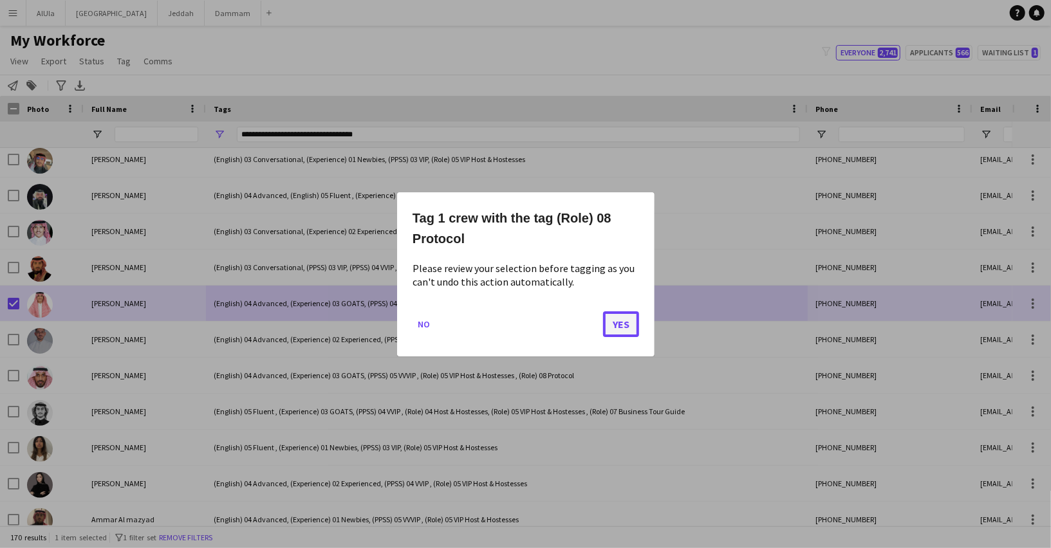
click at [620, 315] on button "Yes" at bounding box center [621, 324] width 36 height 26
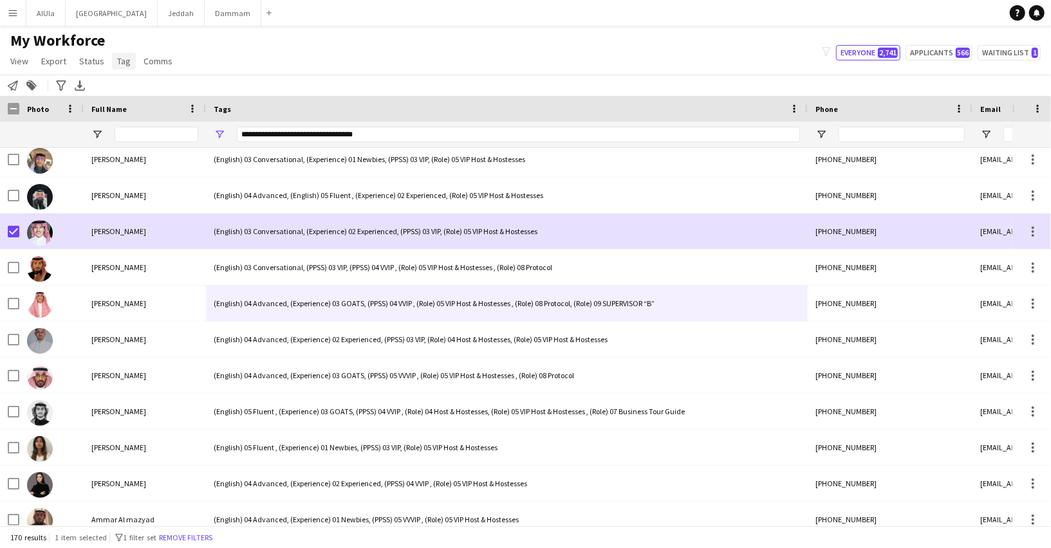
click at [130, 60] on link "Tag" at bounding box center [124, 61] width 24 height 17
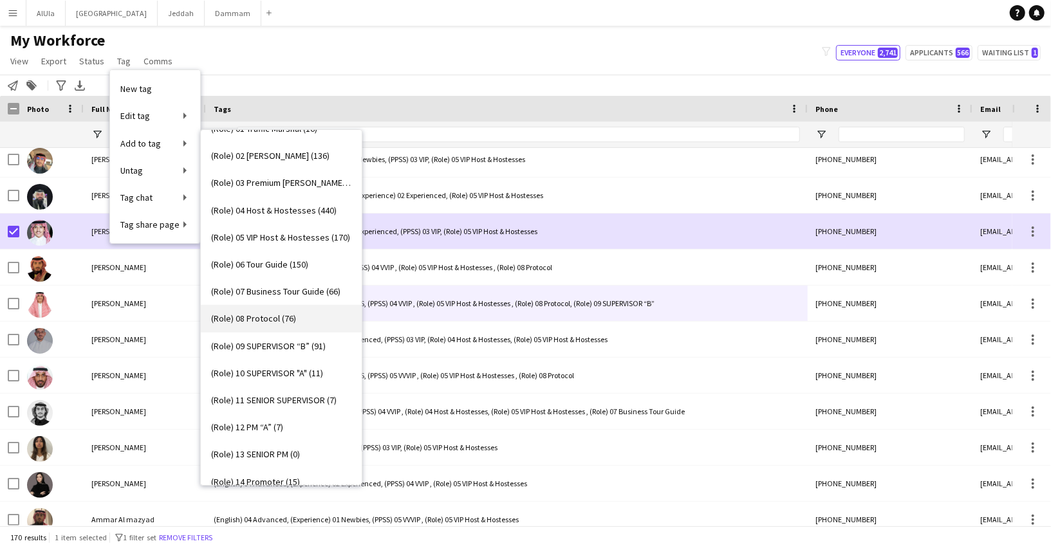
scroll to position [385, 0]
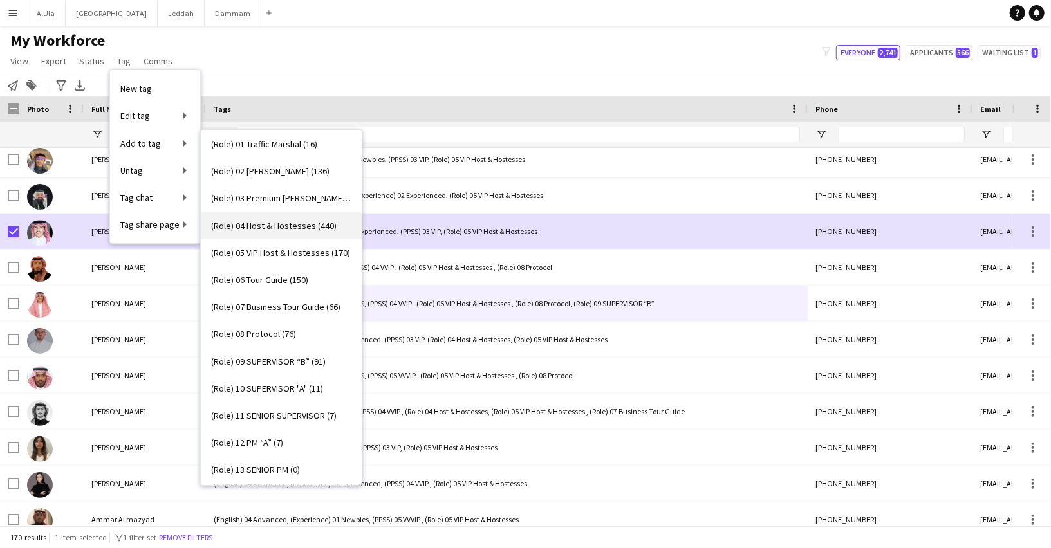
click at [262, 228] on span "(Role) 04 Host & Hostesses (440)" at bounding box center [273, 226] width 125 height 12
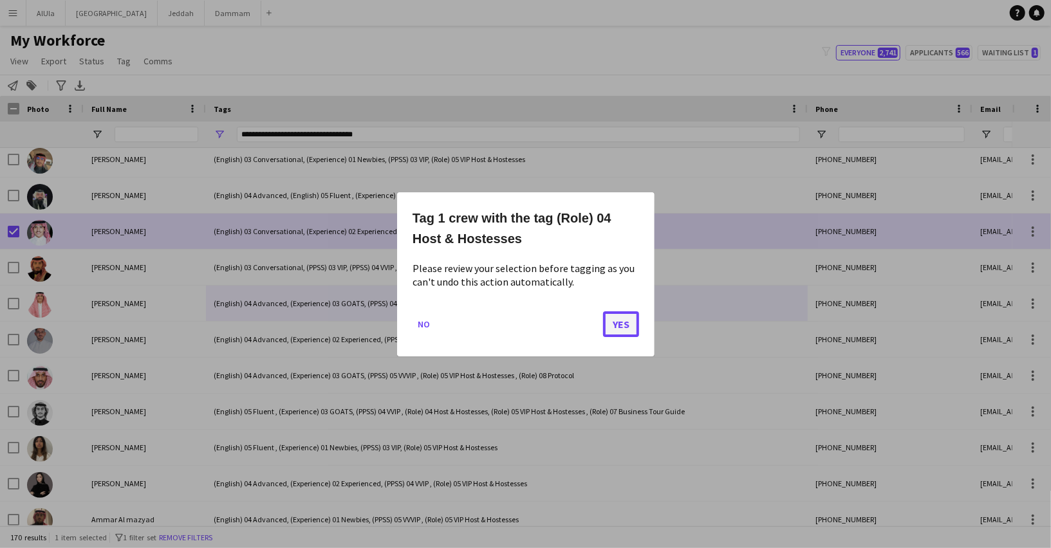
click at [628, 326] on button "Yes" at bounding box center [621, 324] width 36 height 26
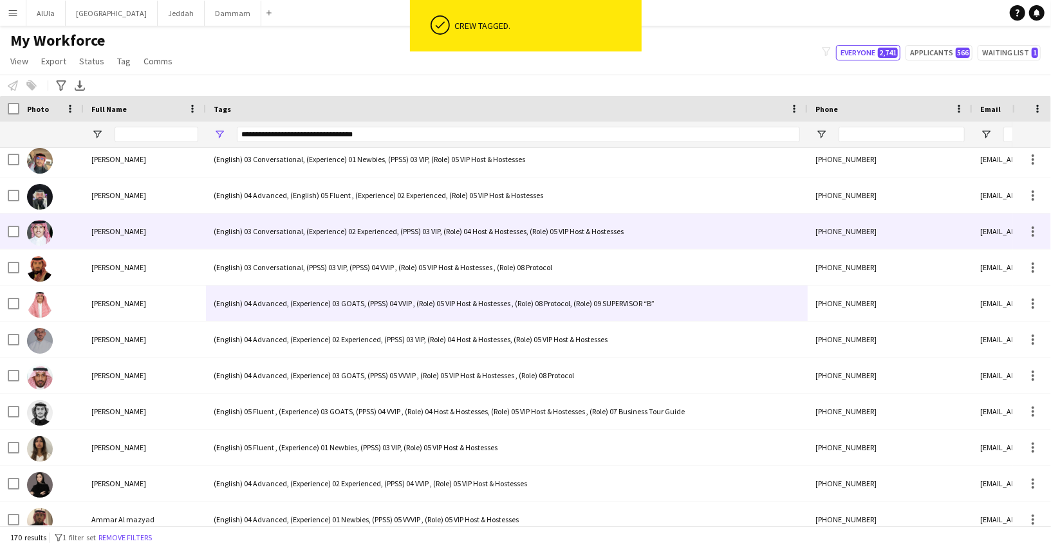
click at [274, 229] on div "(English) 03 Conversational, (Experience) 02 Experienced, (PPSS) 03 VIP, (Role)…" at bounding box center [507, 231] width 602 height 35
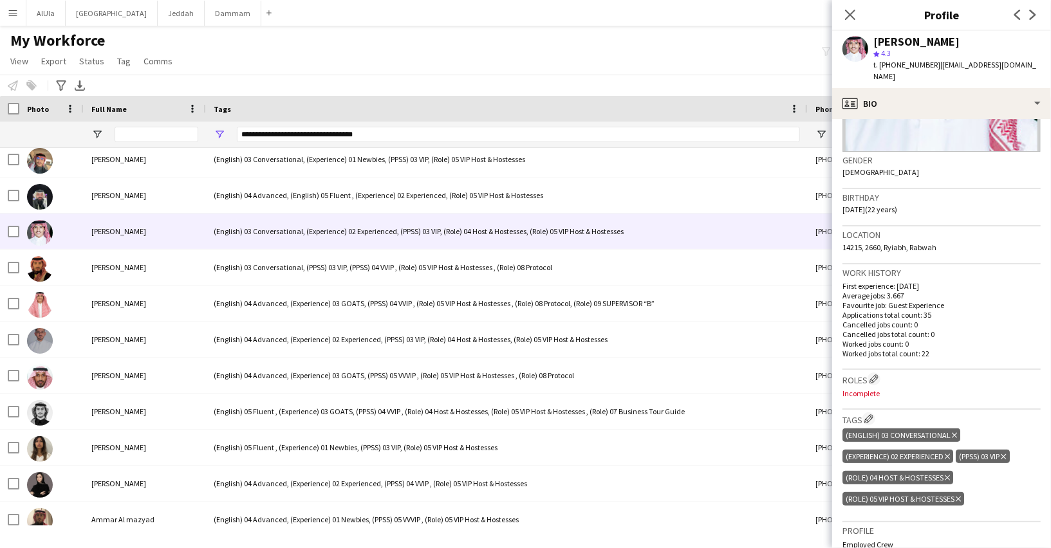
scroll to position [223, 0]
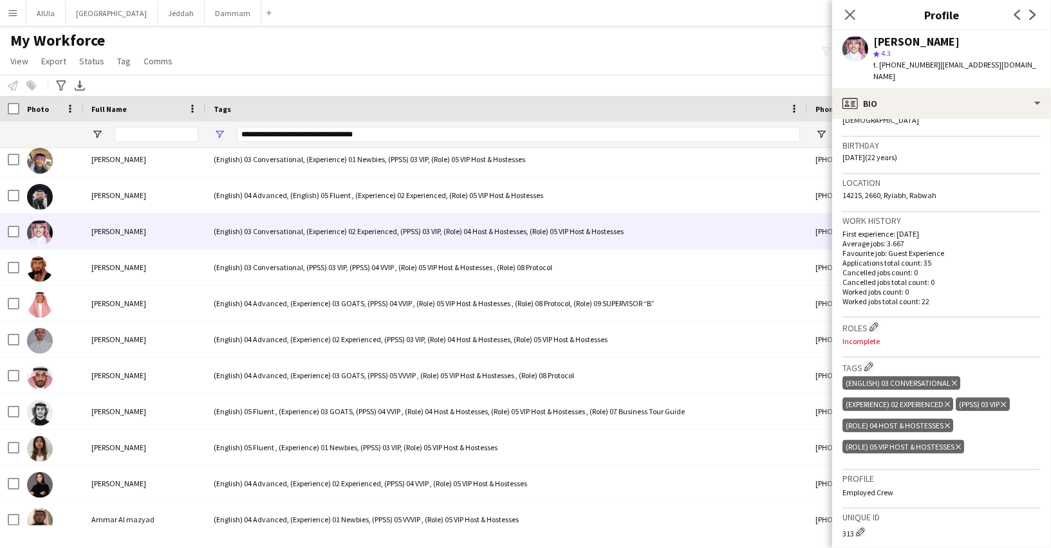
click at [958, 443] on icon "Delete tag" at bounding box center [958, 447] width 5 height 8
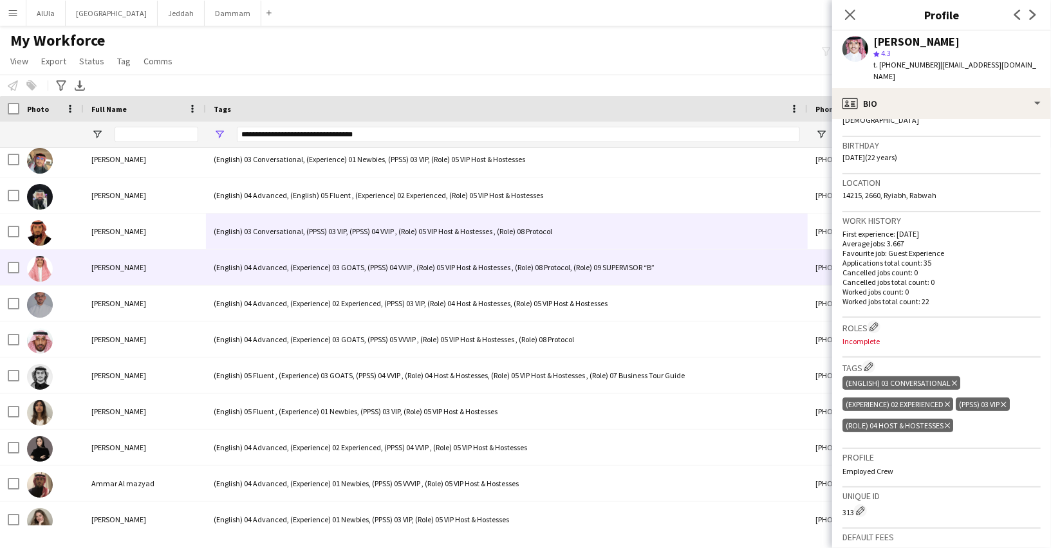
click at [324, 268] on div "(English) 04 Advanced, (Experience) 03 GOATS, (PPSS) 04 VVIP , (Role) 05 VIP Ho…" at bounding box center [507, 267] width 602 height 35
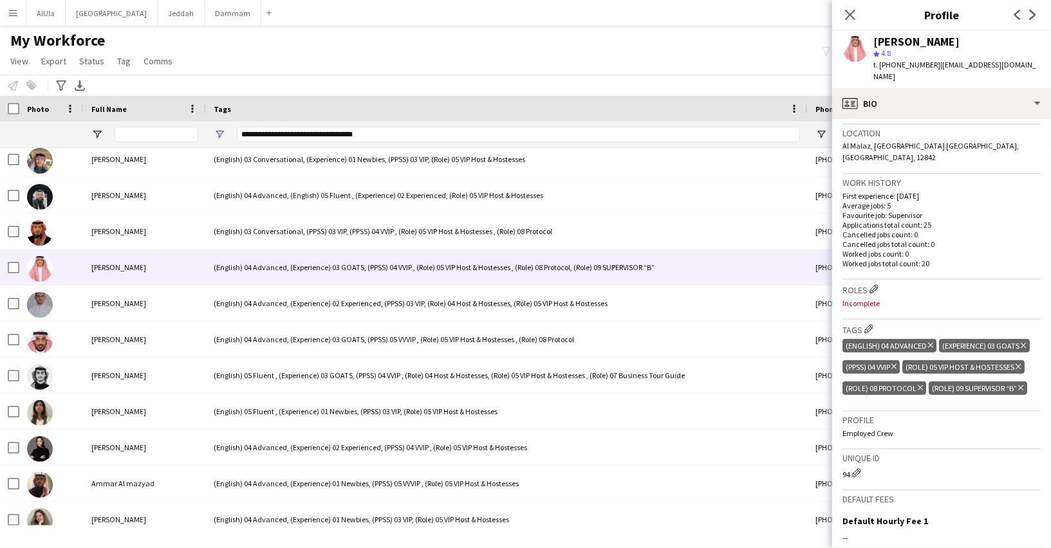
scroll to position [345, 0]
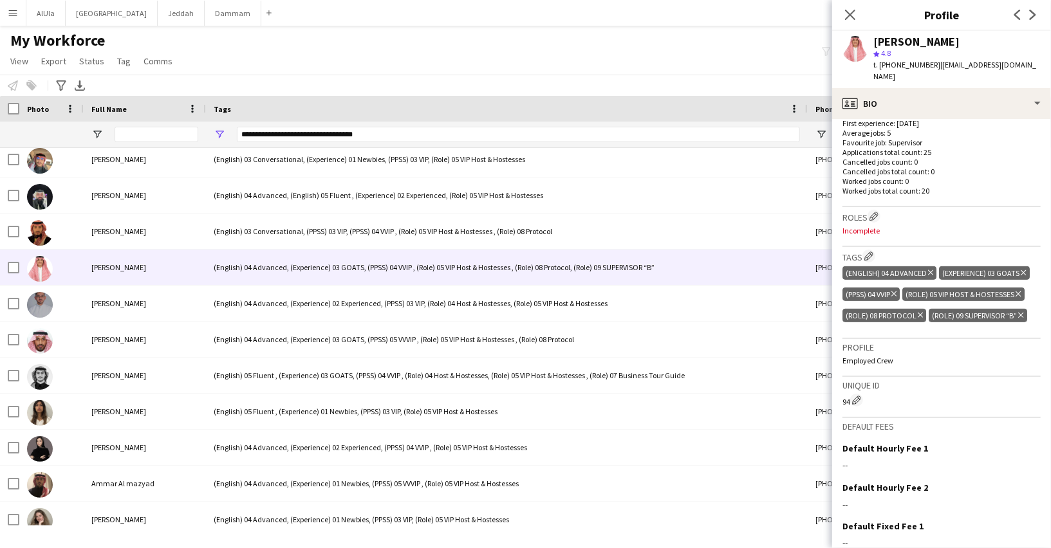
click at [1021, 292] on icon at bounding box center [1018, 294] width 5 height 5
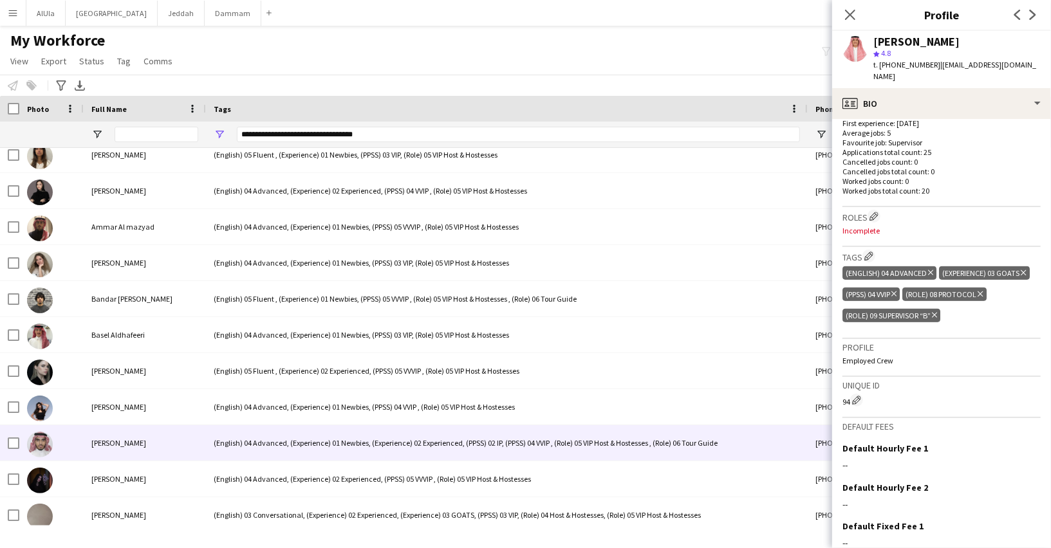
scroll to position [299, 0]
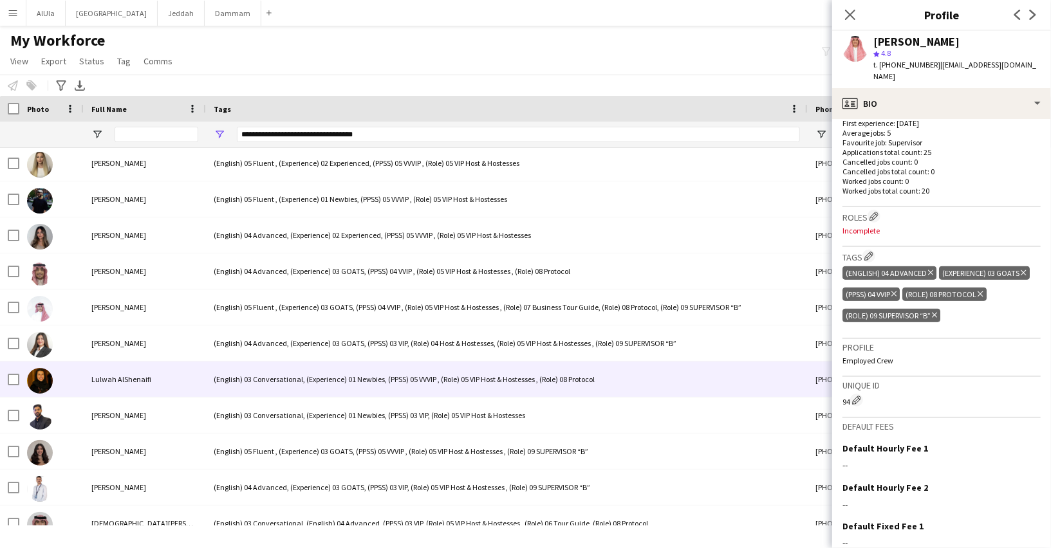
click at [262, 381] on div "(English) 03 Conversational, (Experience) 01 Newbies, (PPSS) 05 VVVIP , (Role) …" at bounding box center [507, 379] width 602 height 35
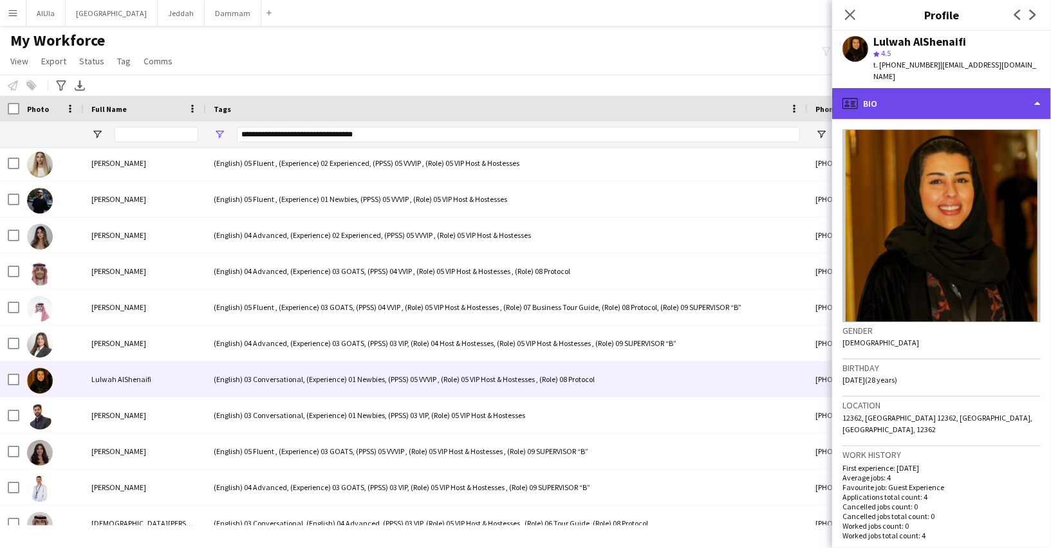
click at [894, 93] on div "profile Bio" at bounding box center [941, 103] width 219 height 31
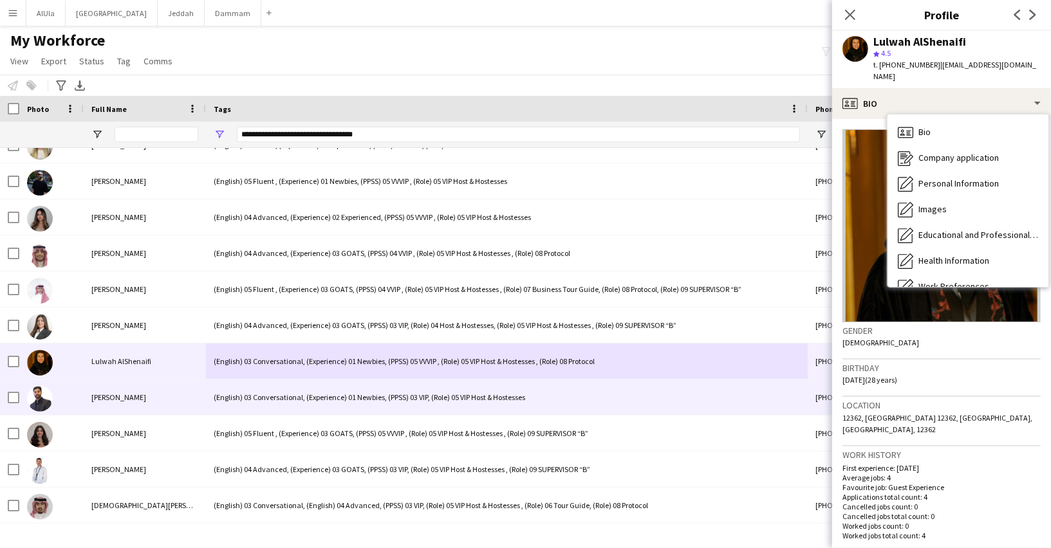
click at [272, 394] on div "(English) 03 Conversational, (Experience) 01 Newbies, (PPSS) 03 VIP, (Role) 05 …" at bounding box center [507, 397] width 602 height 35
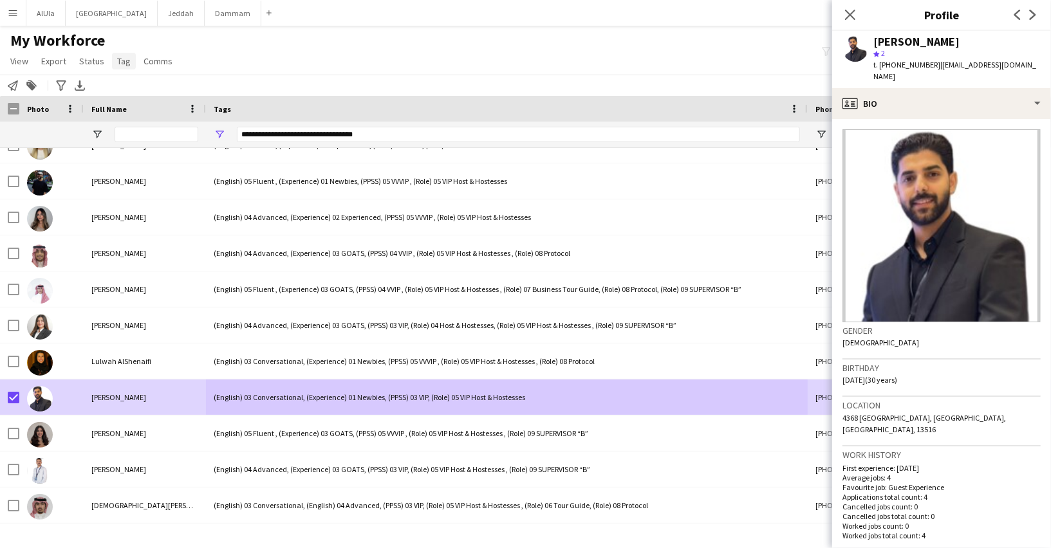
click at [118, 54] on link "Tag" at bounding box center [124, 61] width 24 height 17
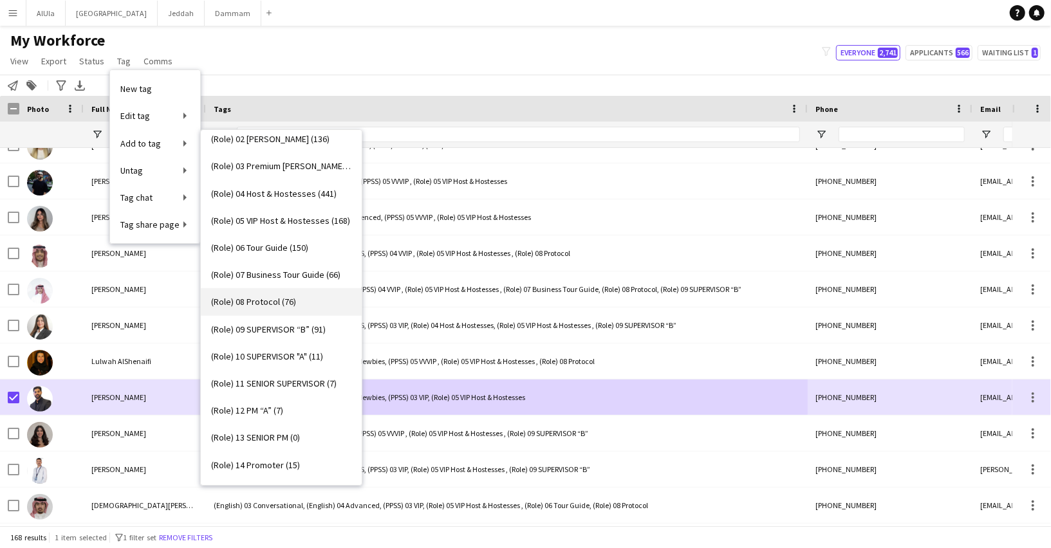
click at [268, 304] on span "(Role) 08 Protocol (76)" at bounding box center [253, 302] width 85 height 12
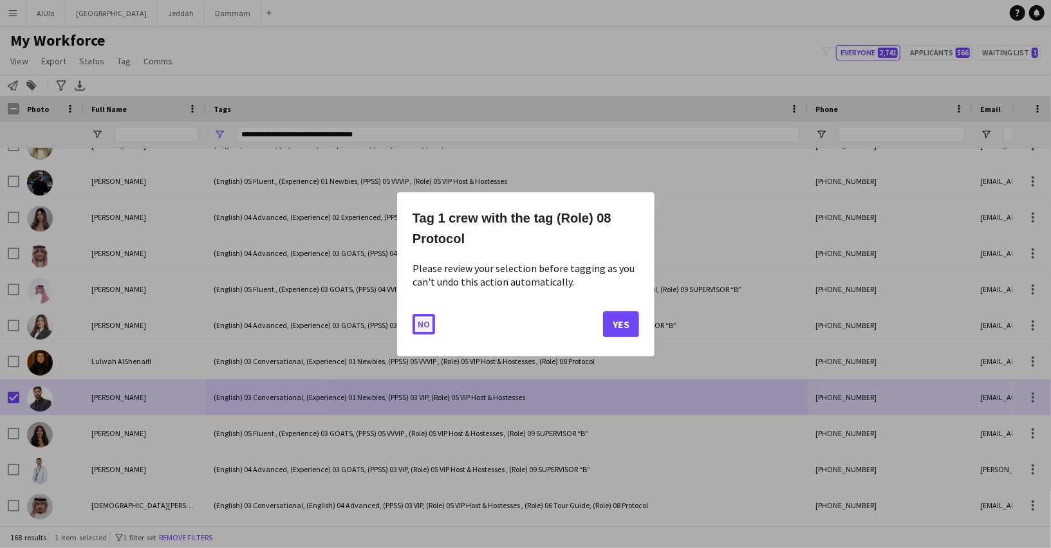
click at [418, 326] on button "No" at bounding box center [424, 323] width 23 height 21
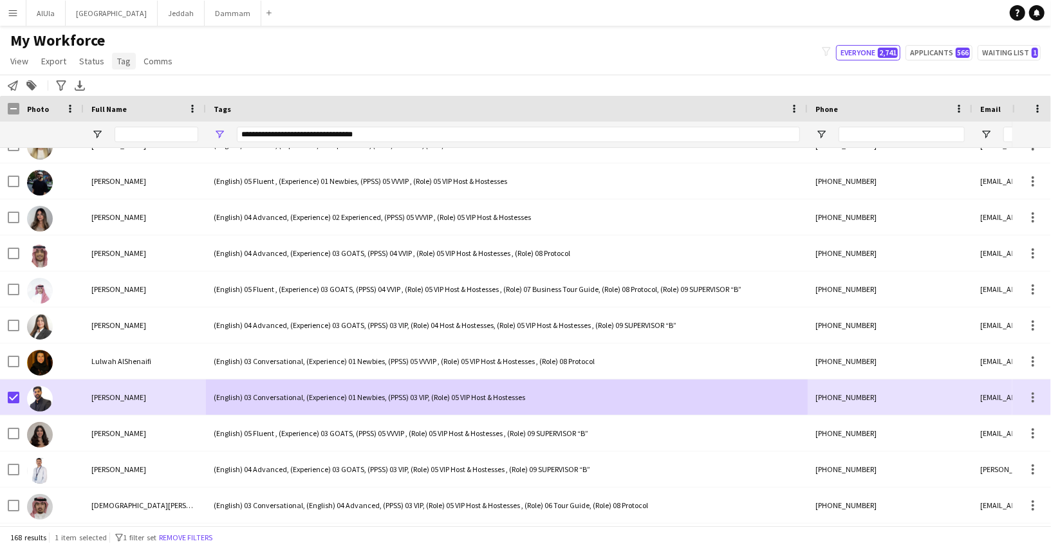
click at [121, 64] on span "Tag" at bounding box center [124, 61] width 14 height 12
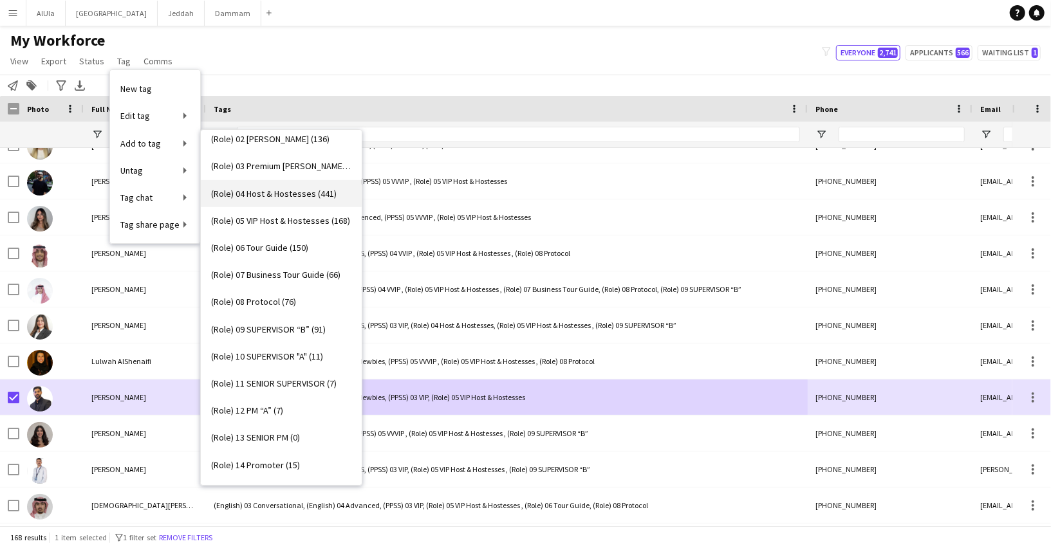
click at [252, 197] on span "(Role) 04 Host & Hostesses (441)" at bounding box center [273, 194] width 125 height 12
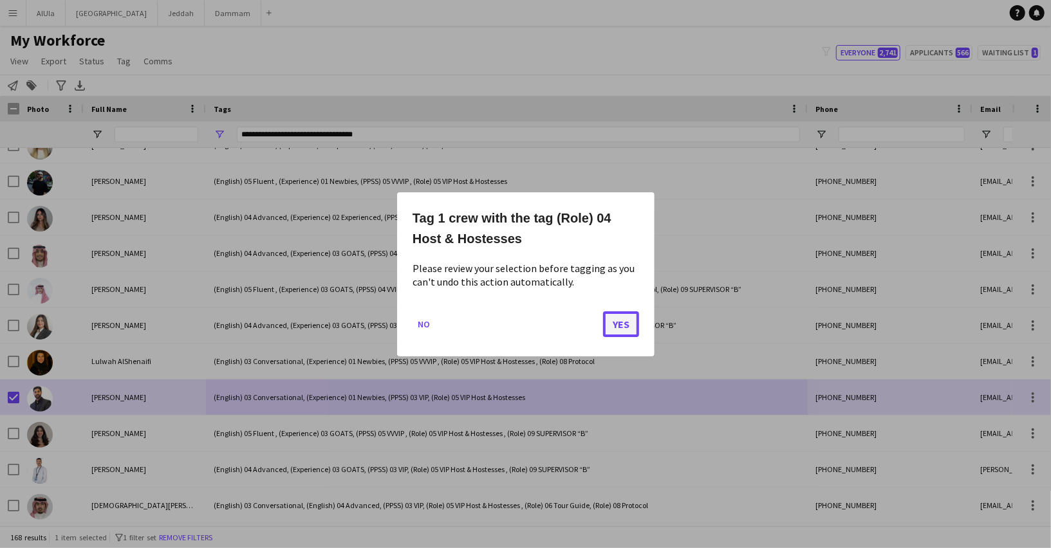
click at [624, 321] on button "Yes" at bounding box center [621, 324] width 36 height 26
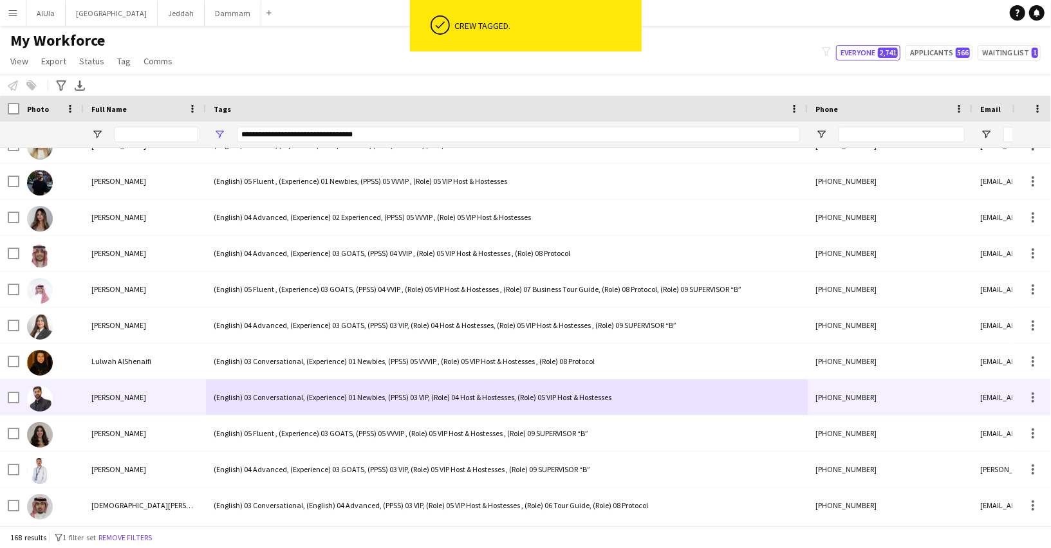
click at [358, 395] on div "(English) 03 Conversational, (Experience) 01 Newbies, (PPSS) 03 VIP, (Role) 04 …" at bounding box center [507, 397] width 602 height 35
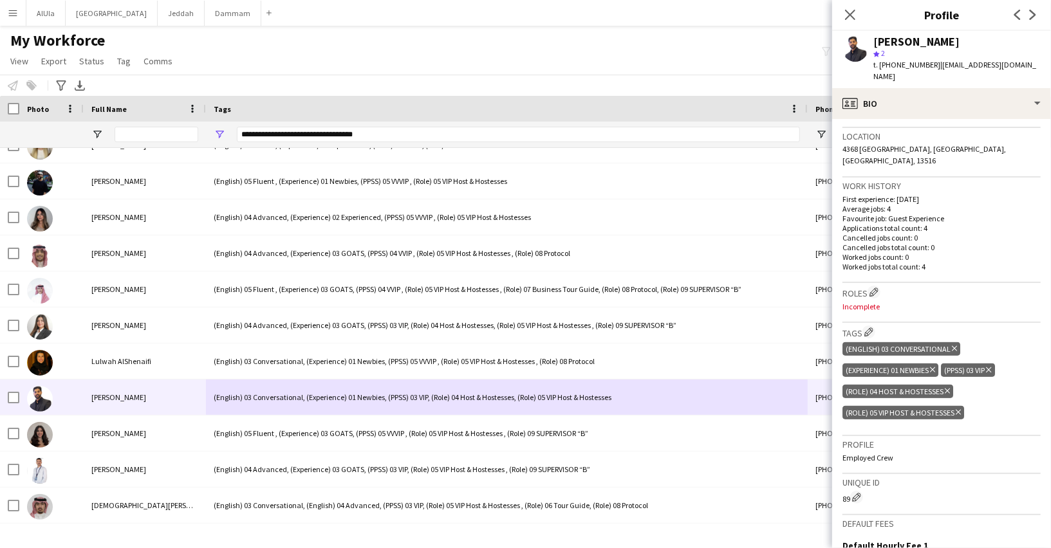
click at [961, 409] on icon "Delete tag" at bounding box center [958, 413] width 5 height 8
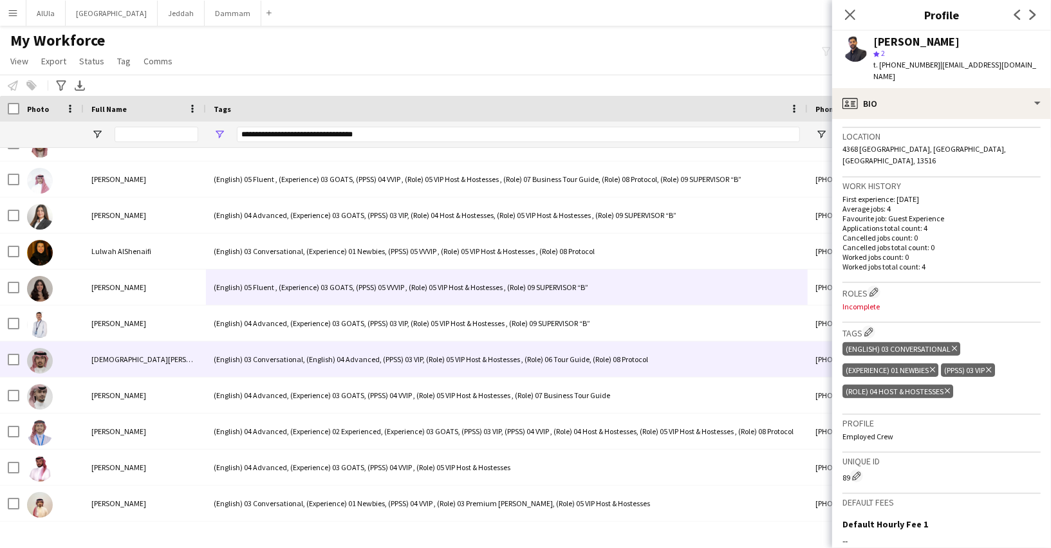
click at [264, 358] on div "(English) 03 Conversational, (English) 04 Advanced, (PPSS) 03 VIP, (Role) 05 VI…" at bounding box center [507, 359] width 602 height 35
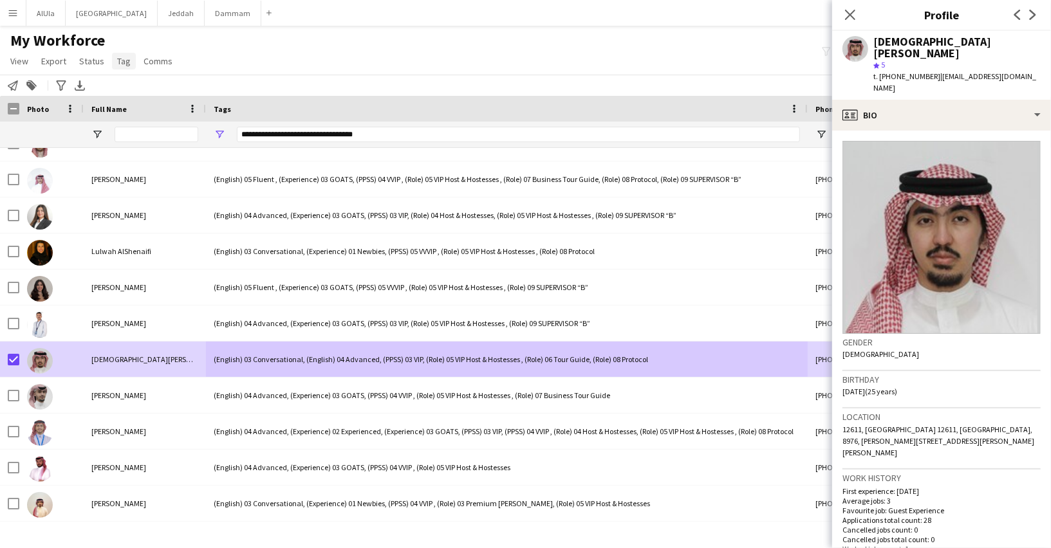
click at [114, 57] on link "Tag" at bounding box center [124, 61] width 24 height 17
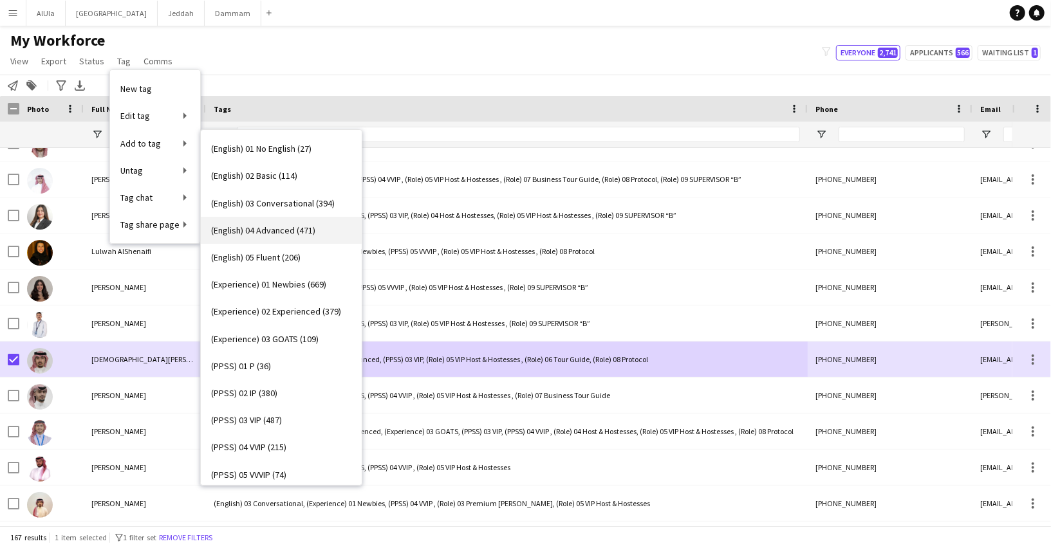
click at [259, 229] on span "(English) 04 Advanced (471)" at bounding box center [263, 231] width 104 height 12
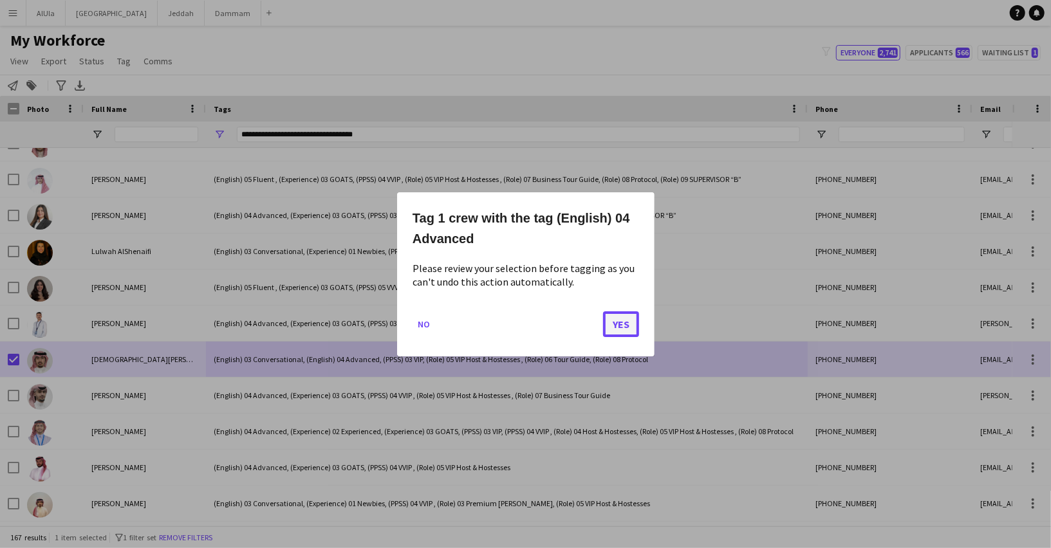
click at [620, 326] on button "Yes" at bounding box center [621, 324] width 36 height 26
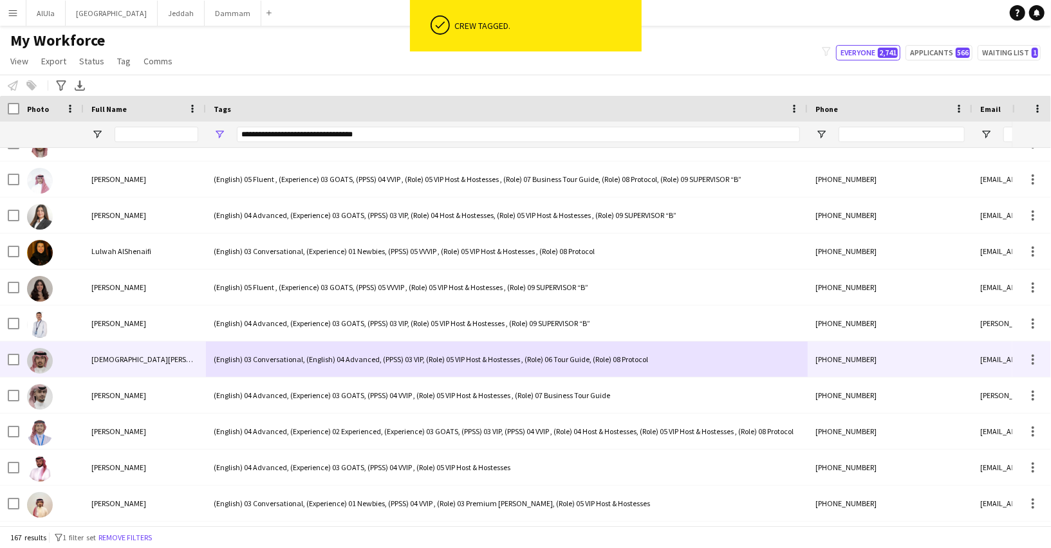
click at [318, 360] on div "(English) 03 Conversational, (English) 04 Advanced, (PPSS) 03 VIP, (Role) 05 VI…" at bounding box center [507, 359] width 602 height 35
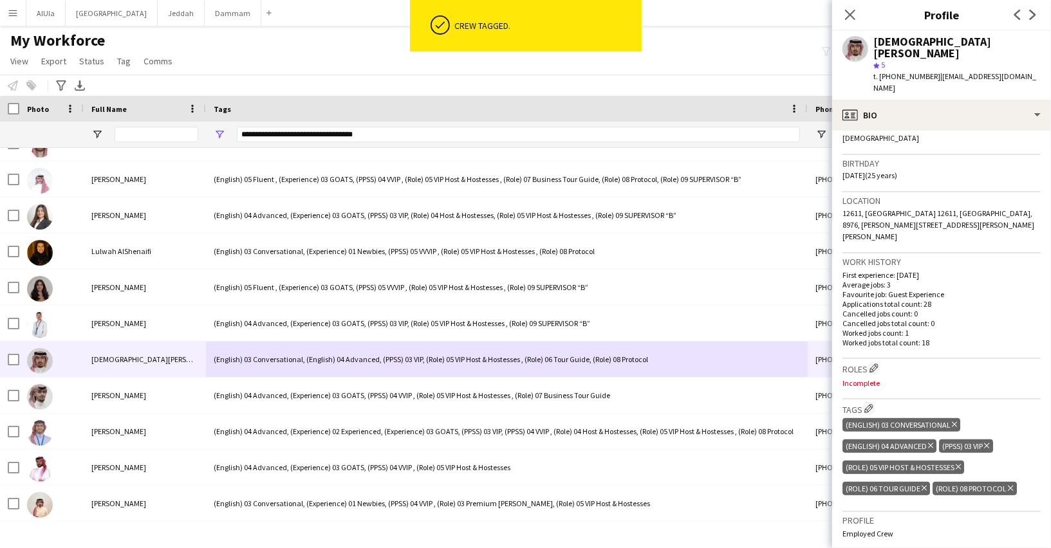
click at [952, 421] on icon "Delete tag" at bounding box center [954, 425] width 5 height 8
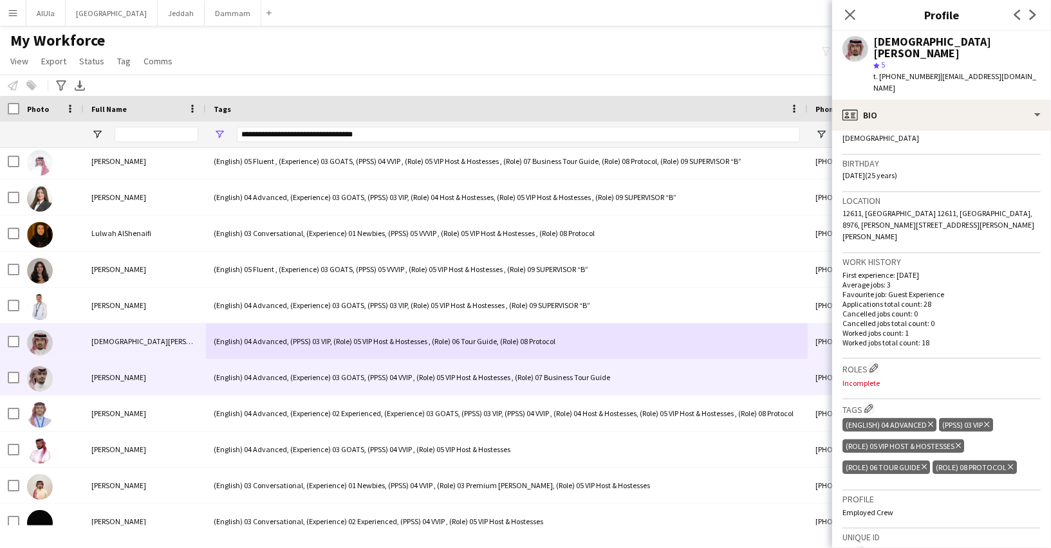
click at [267, 367] on div "(English) 04 Advanced, (Experience) 03 GOATS, (PPSS) 04 VVIP , (Role) 05 VIP Ho…" at bounding box center [507, 377] width 602 height 35
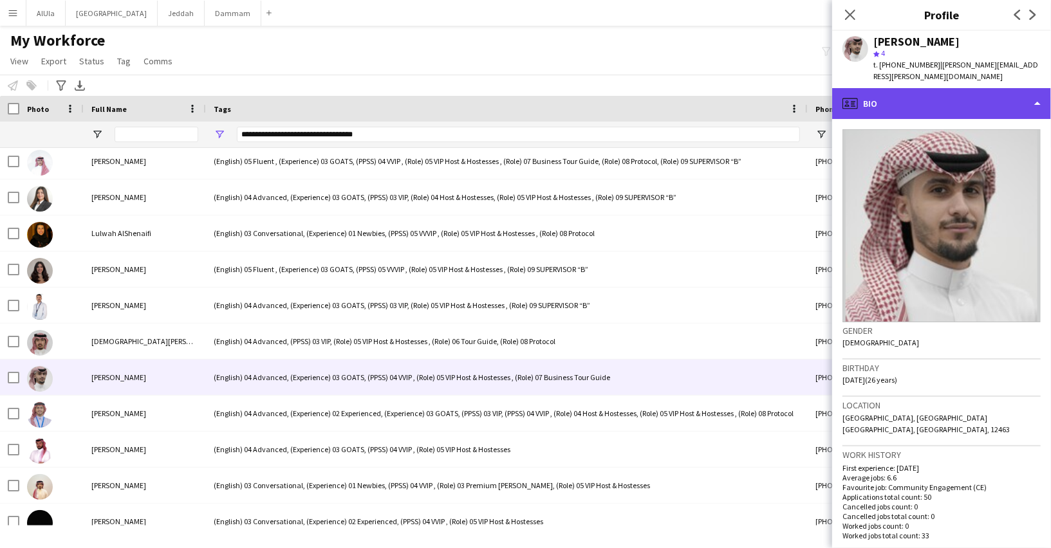
click at [905, 104] on div "profile Bio" at bounding box center [941, 103] width 219 height 31
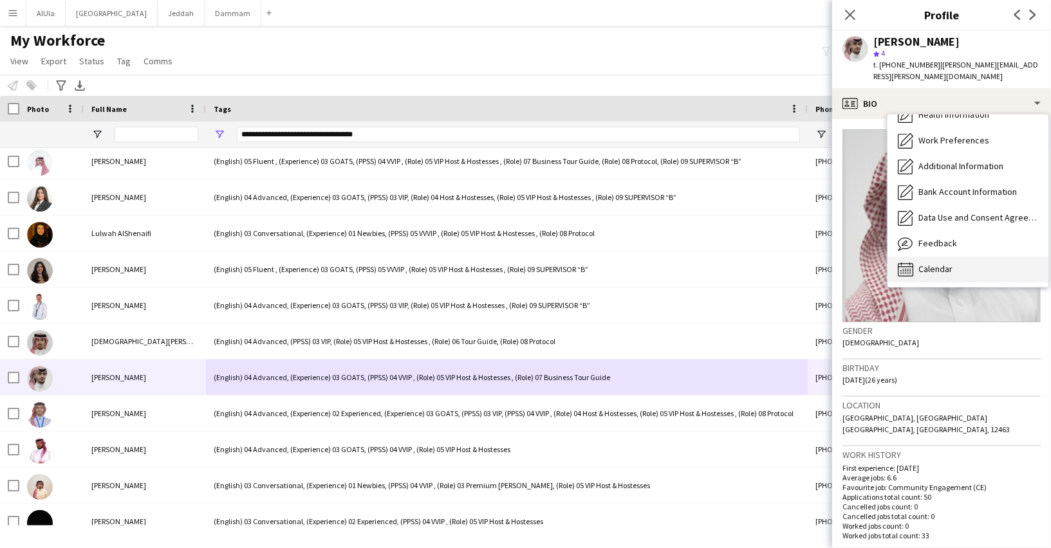
click at [930, 263] on span "Calendar" at bounding box center [935, 269] width 34 height 12
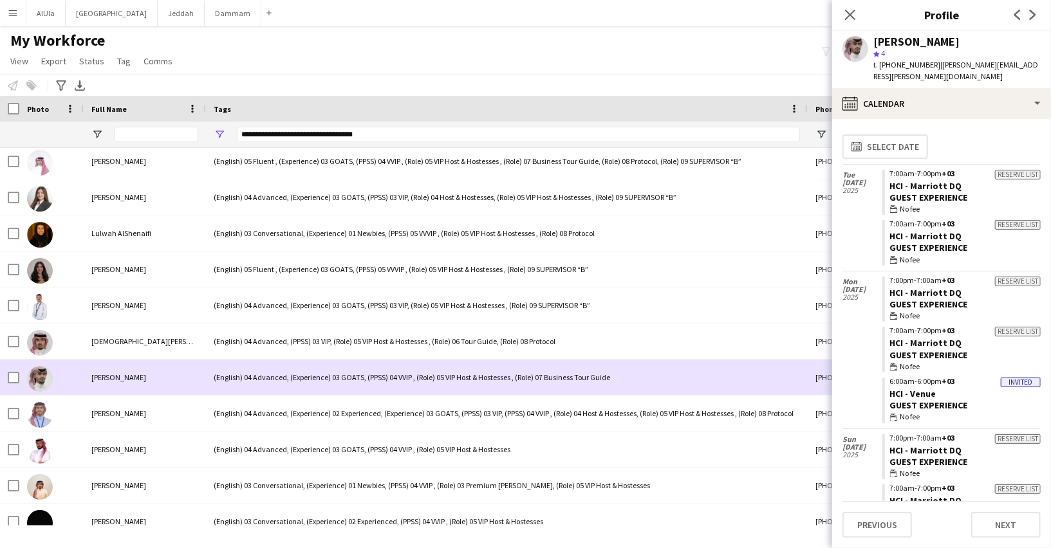
click at [309, 386] on div "(English) 04 Advanced, (Experience) 03 GOATS, (PPSS) 04 VVIP , (Role) 05 VIP Ho…" at bounding box center [507, 377] width 602 height 35
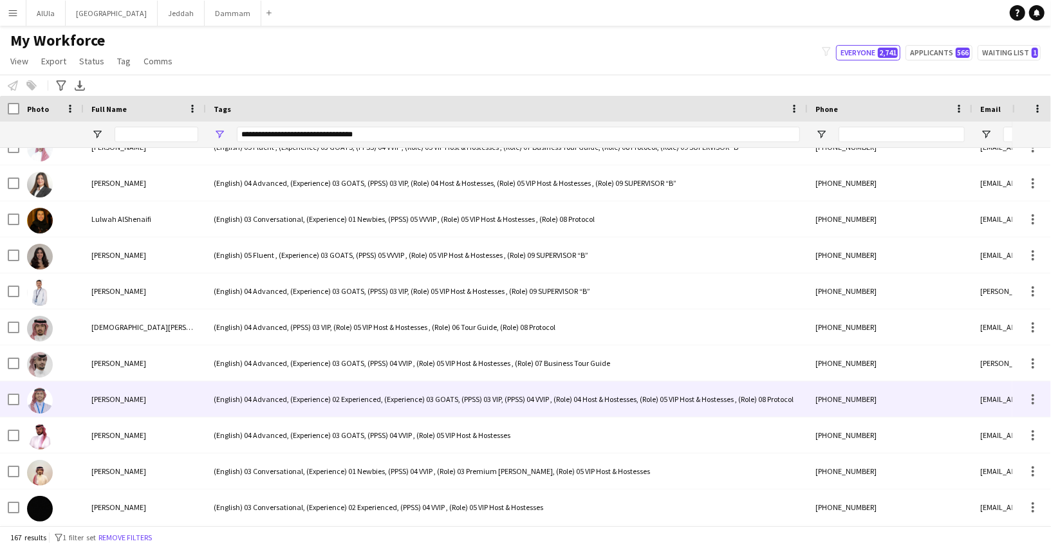
click at [194, 397] on div "[PERSON_NAME]" at bounding box center [145, 399] width 122 height 35
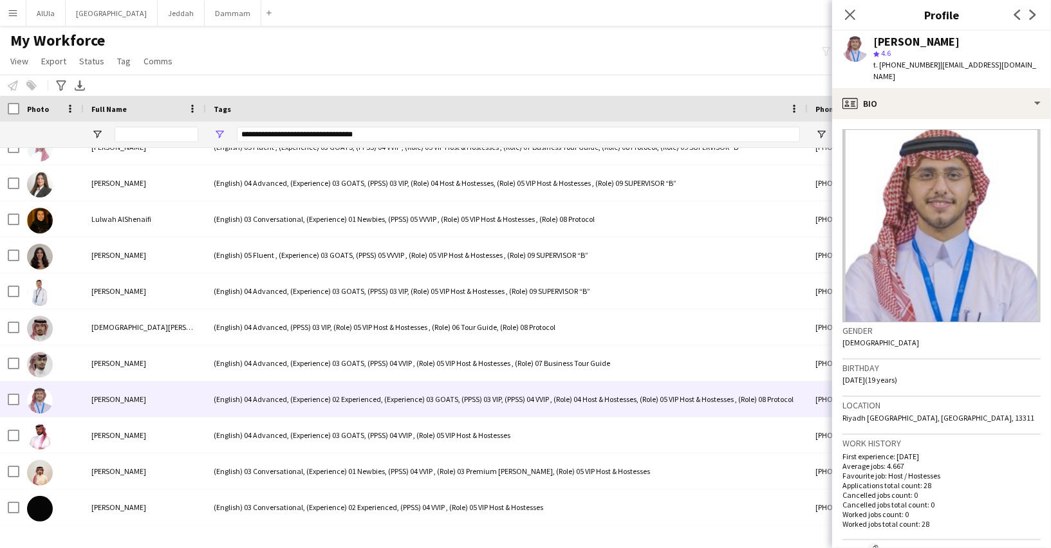
scroll to position [260, 0]
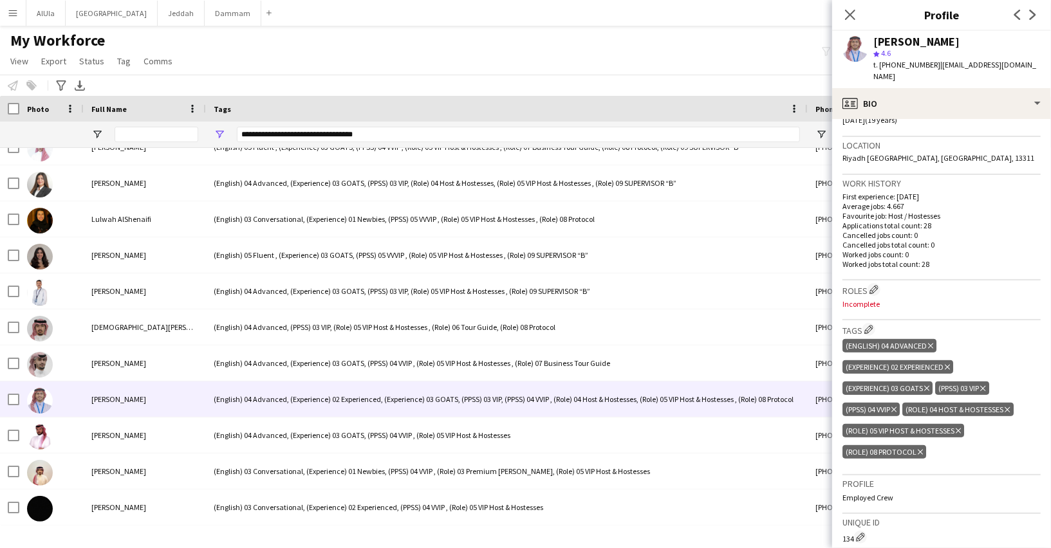
click at [1010, 406] on icon "Delete tag" at bounding box center [1007, 410] width 5 height 8
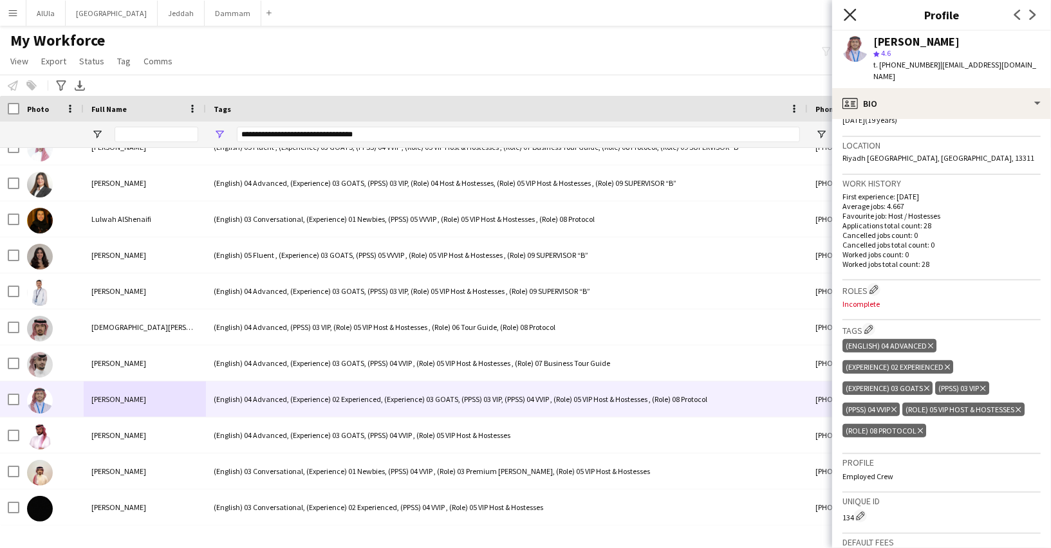
click at [849, 10] on icon "Close pop-in" at bounding box center [850, 14] width 12 height 12
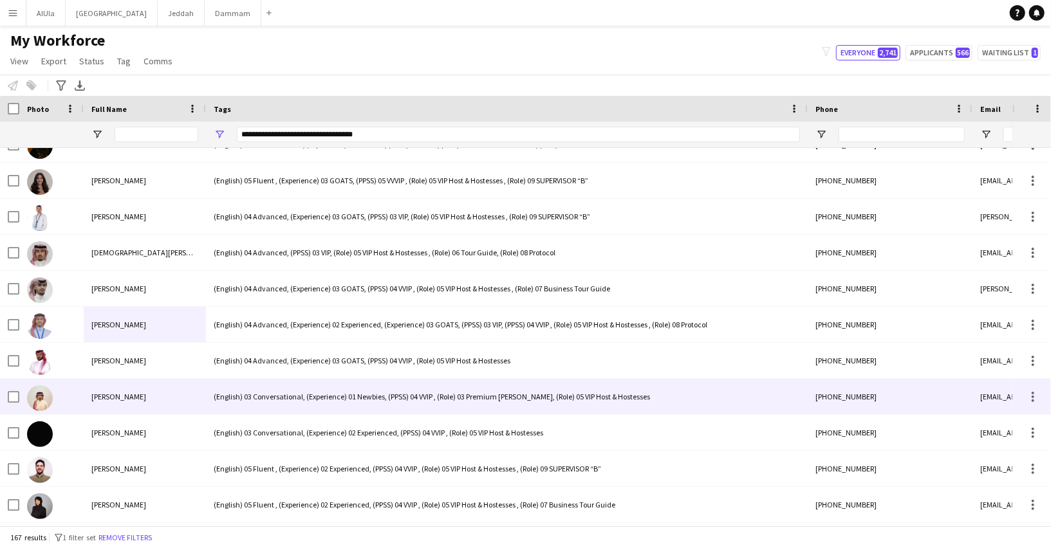
scroll to position [947, 0]
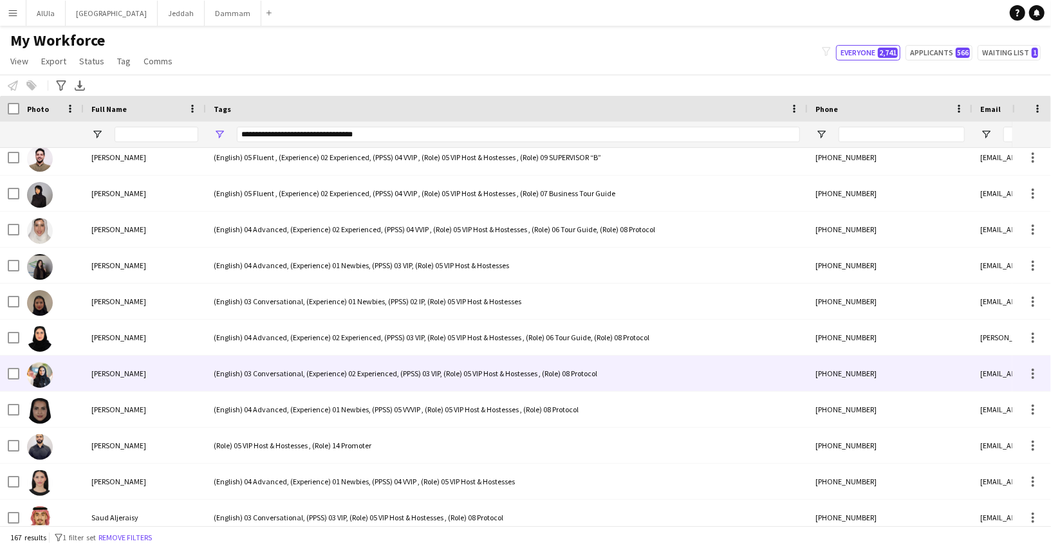
click at [271, 371] on div "(English) 03 Conversational, (Experience) 02 Experienced, (PPSS) 03 VIP, (Role)…" at bounding box center [507, 373] width 602 height 35
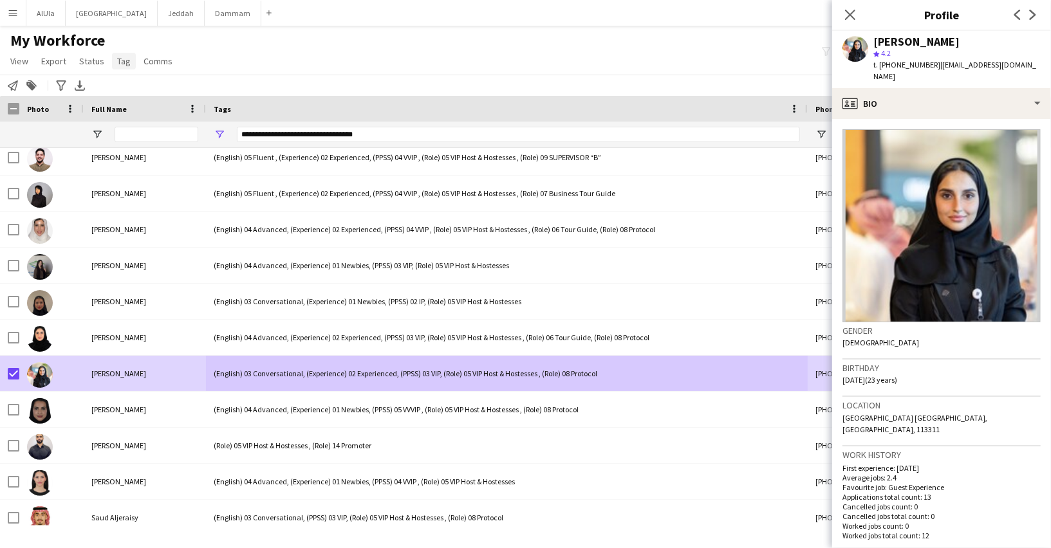
click at [118, 55] on span "Tag" at bounding box center [124, 61] width 14 height 12
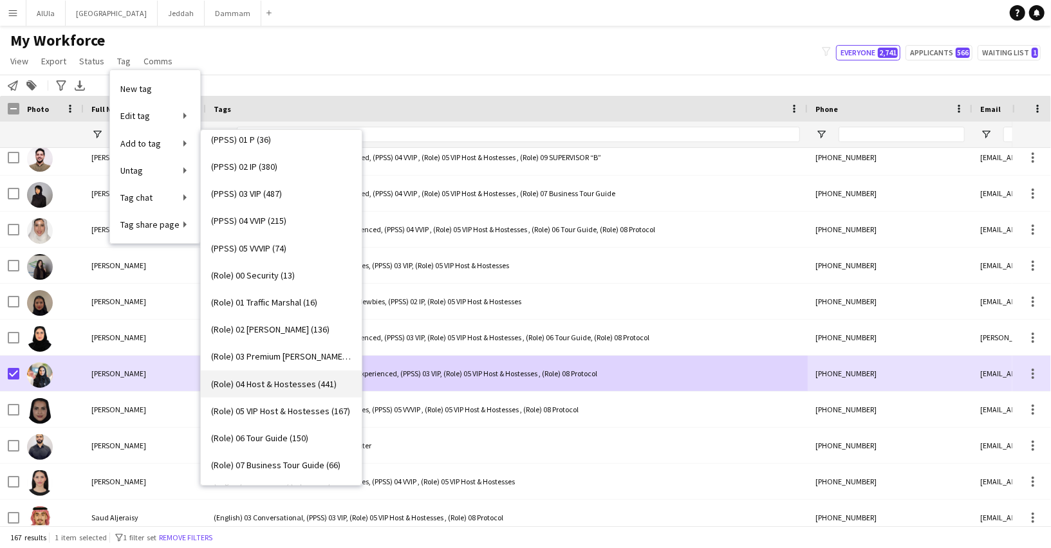
click at [276, 382] on span "(Role) 04 Host & Hostesses (441)" at bounding box center [273, 384] width 125 height 12
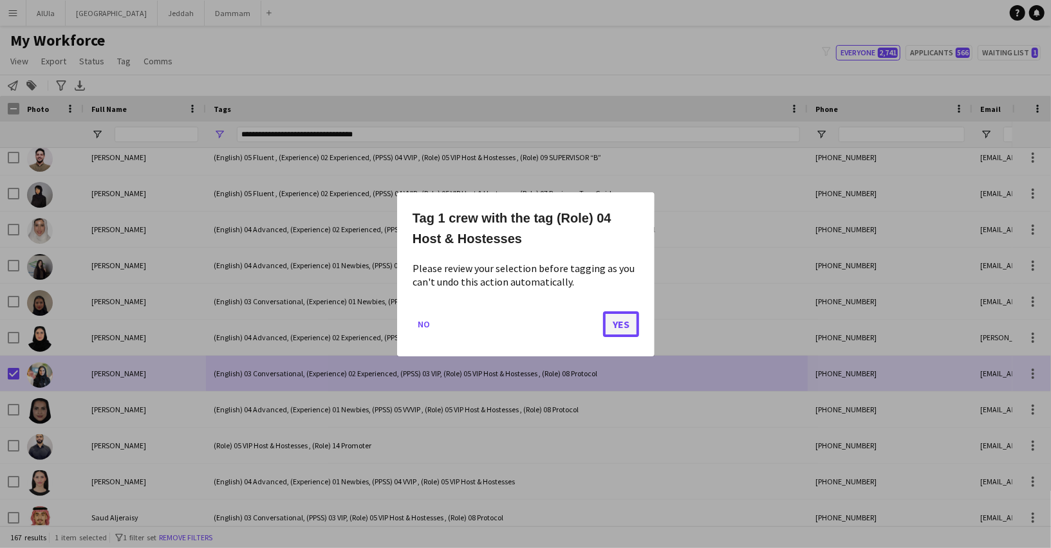
click at [613, 329] on button "Yes" at bounding box center [621, 324] width 36 height 26
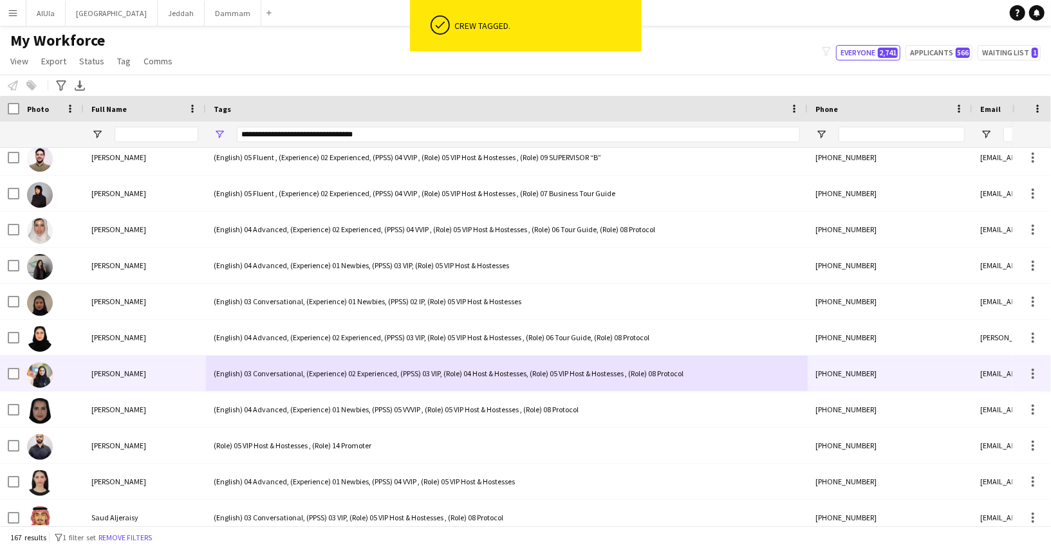
click at [428, 370] on div "(English) 03 Conversational, (Experience) 02 Experienced, (PPSS) 03 VIP, (Role)…" at bounding box center [507, 373] width 602 height 35
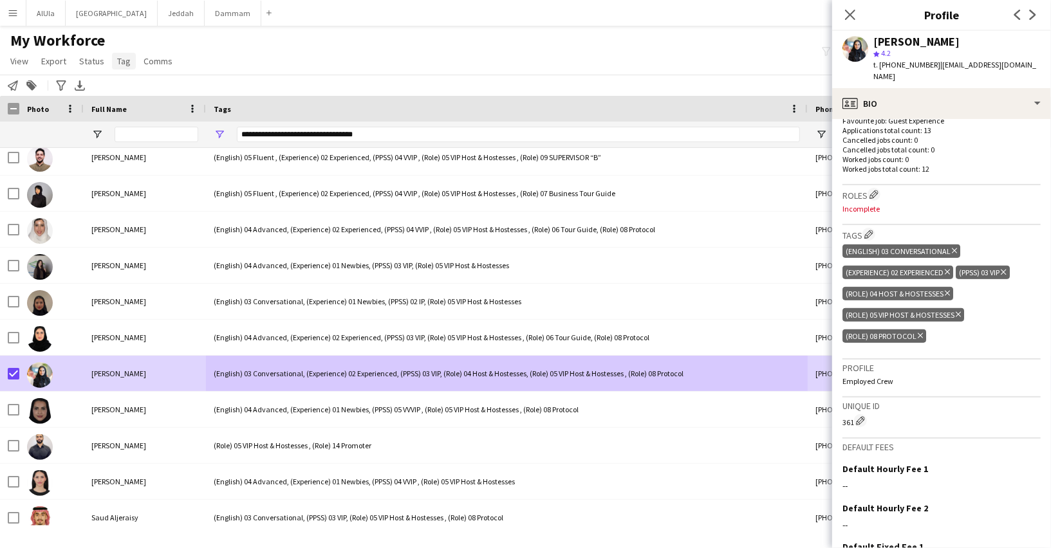
click at [123, 66] on span "Tag" at bounding box center [124, 61] width 14 height 12
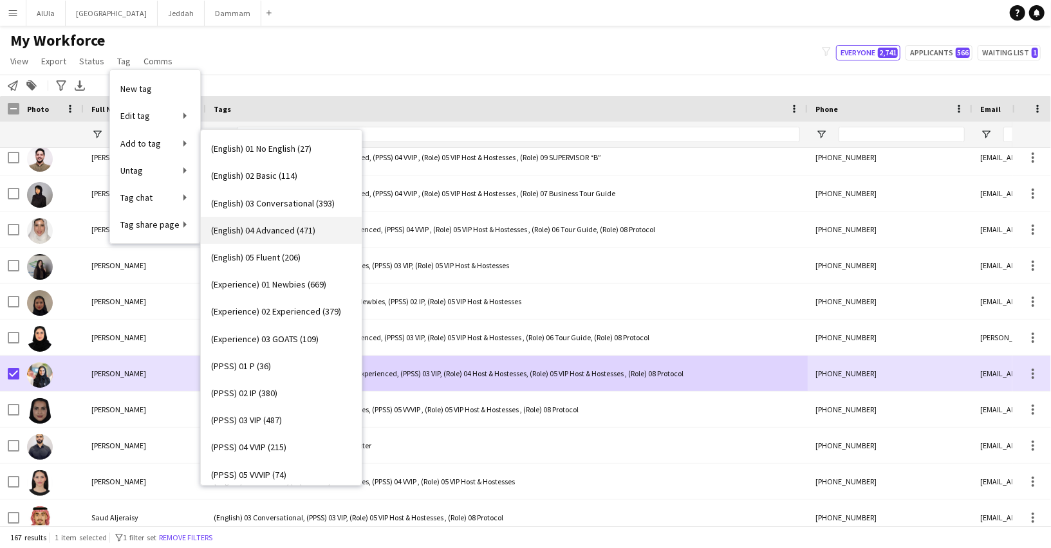
click at [252, 223] on link "(English) 04 Advanced (471)" at bounding box center [281, 230] width 161 height 27
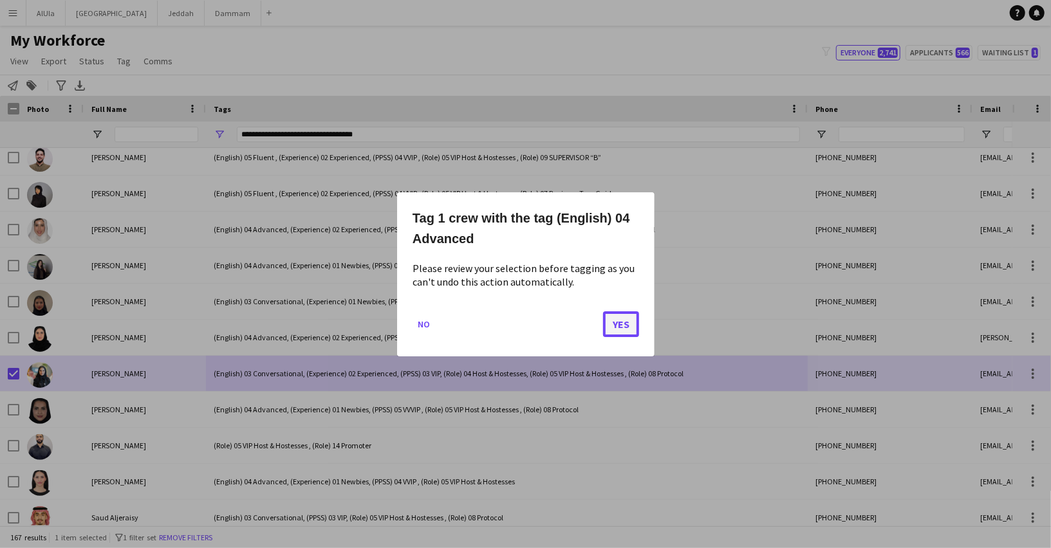
click at [615, 323] on button "Yes" at bounding box center [621, 324] width 36 height 26
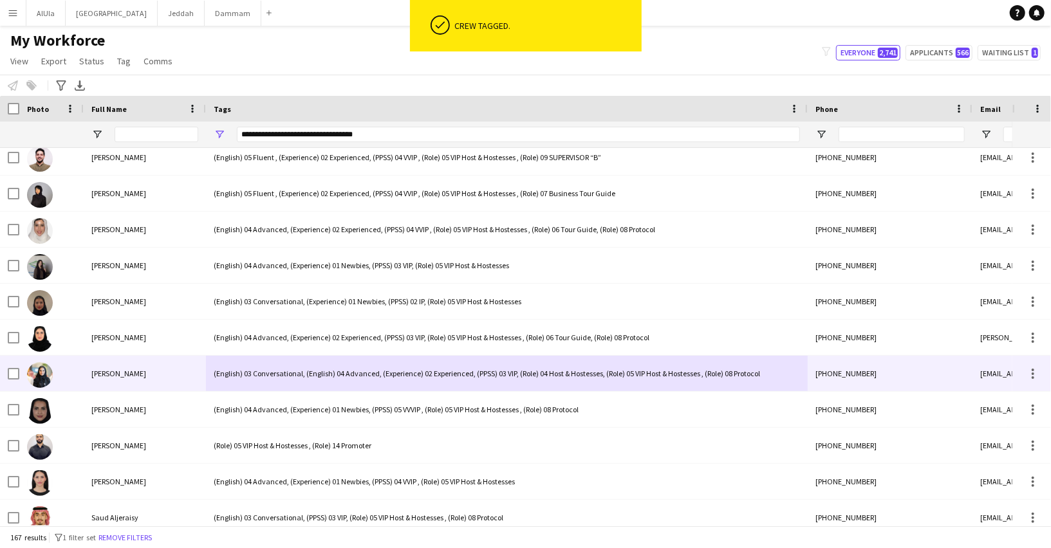
click at [308, 369] on div "(English) 03 Conversational, (English) 04 Advanced, (Experience) 02 Experienced…" at bounding box center [507, 373] width 602 height 35
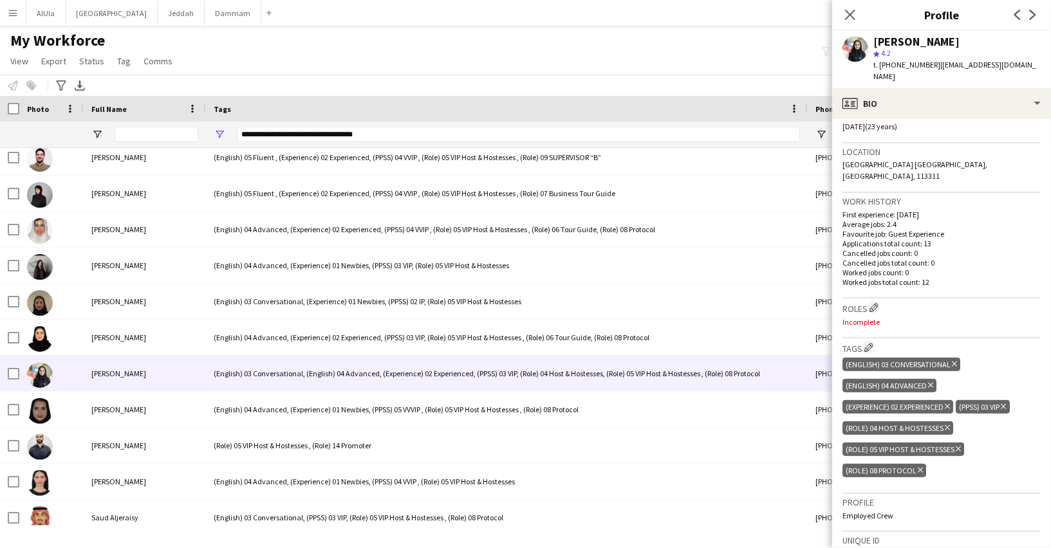
click at [953, 360] on icon "Delete tag" at bounding box center [954, 364] width 5 height 8
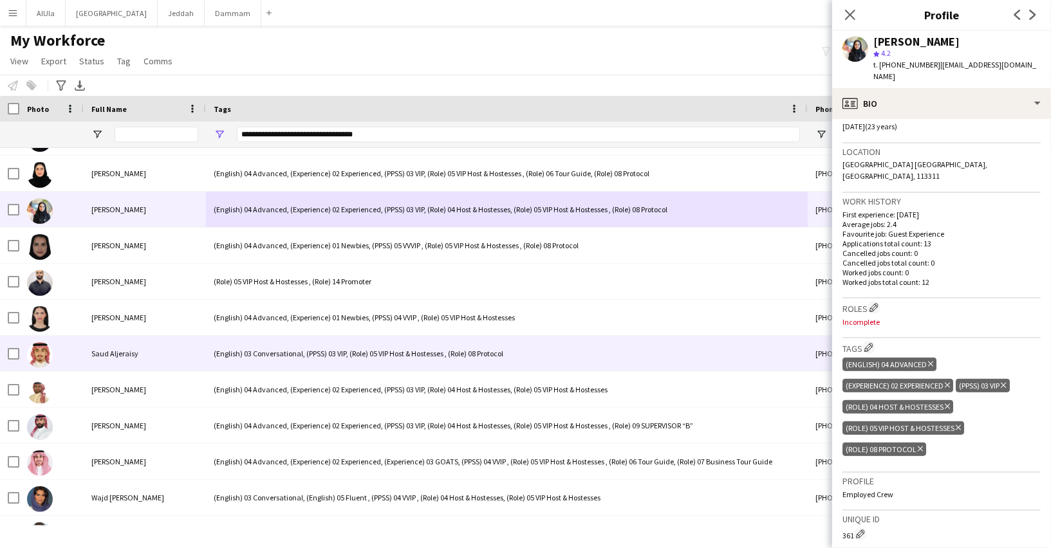
click at [304, 349] on div "(English) 03 Conversational, (PPSS) 03 VIP, (Role) 05 VIP Host & Hostesses , (R…" at bounding box center [507, 353] width 602 height 35
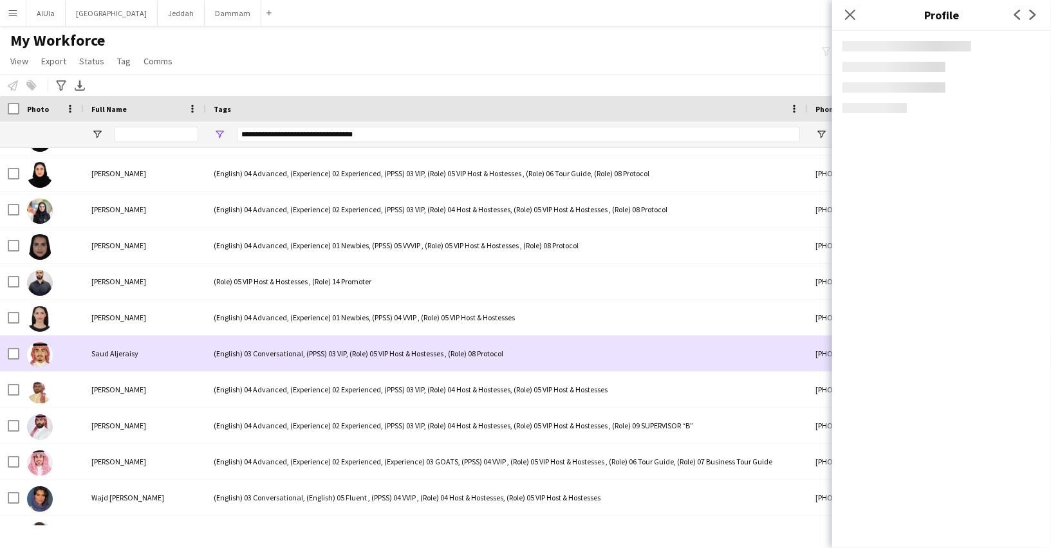
click at [304, 349] on div "(English) 03 Conversational, (PPSS) 03 VIP, (Role) 05 VIP Host & Hostesses , (R…" at bounding box center [507, 353] width 602 height 35
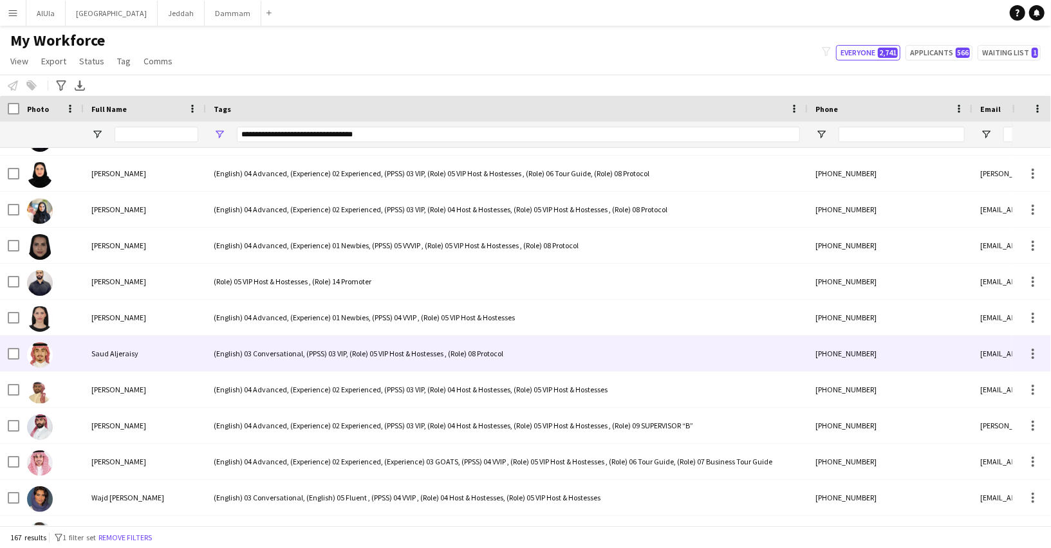
click at [228, 354] on div "(English) 03 Conversational, (PPSS) 03 VIP, (Role) 05 VIP Host & Hostesses , (R…" at bounding box center [507, 353] width 602 height 35
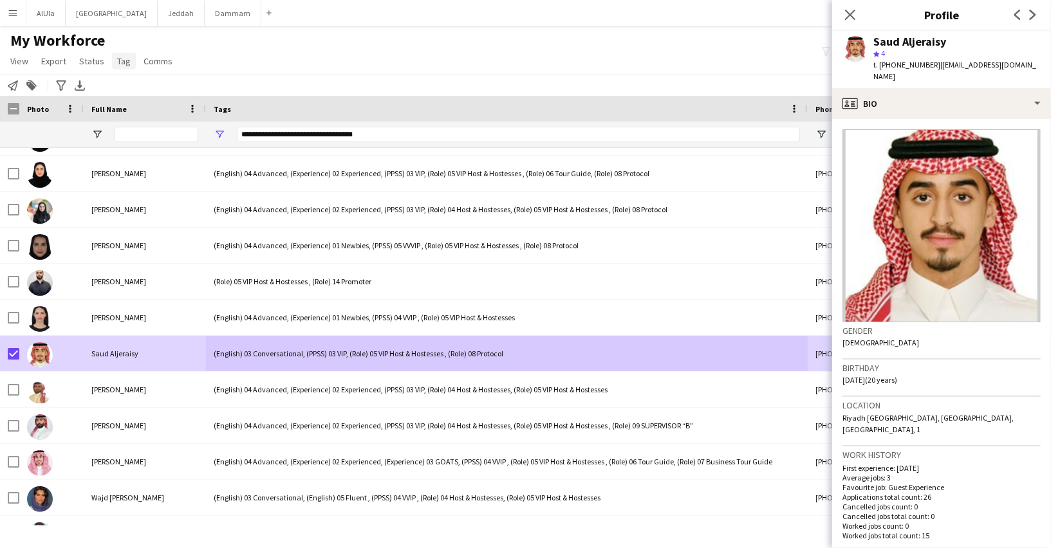
click at [118, 61] on span "Tag" at bounding box center [124, 61] width 14 height 12
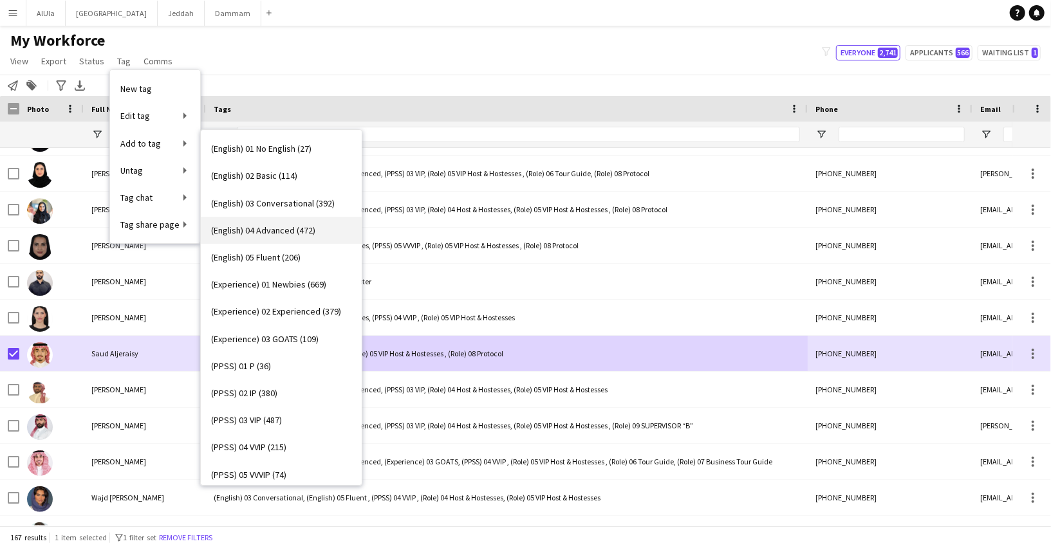
click at [240, 219] on link "(English) 04 Advanced (472)" at bounding box center [281, 230] width 161 height 27
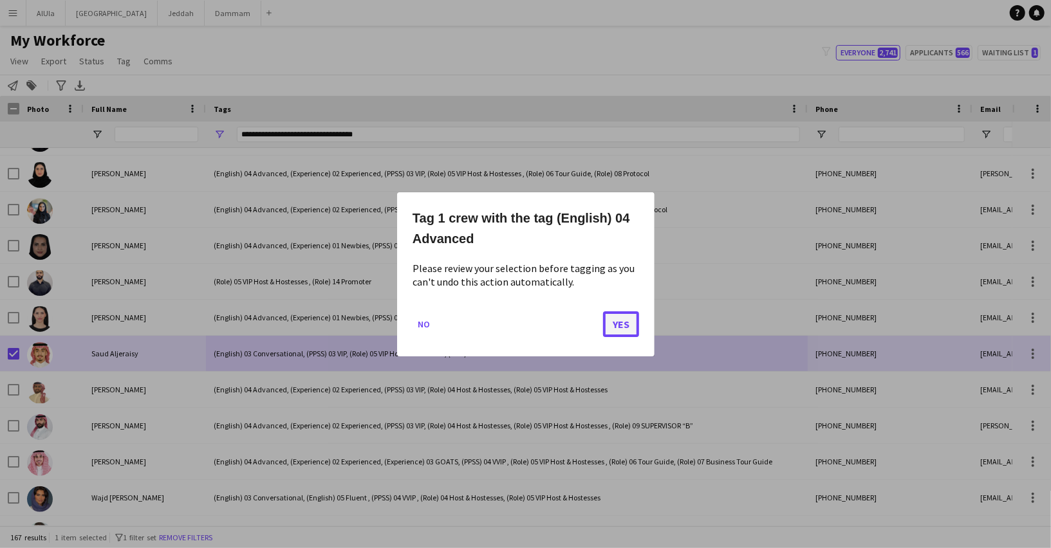
click at [612, 317] on button "Yes" at bounding box center [621, 324] width 36 height 26
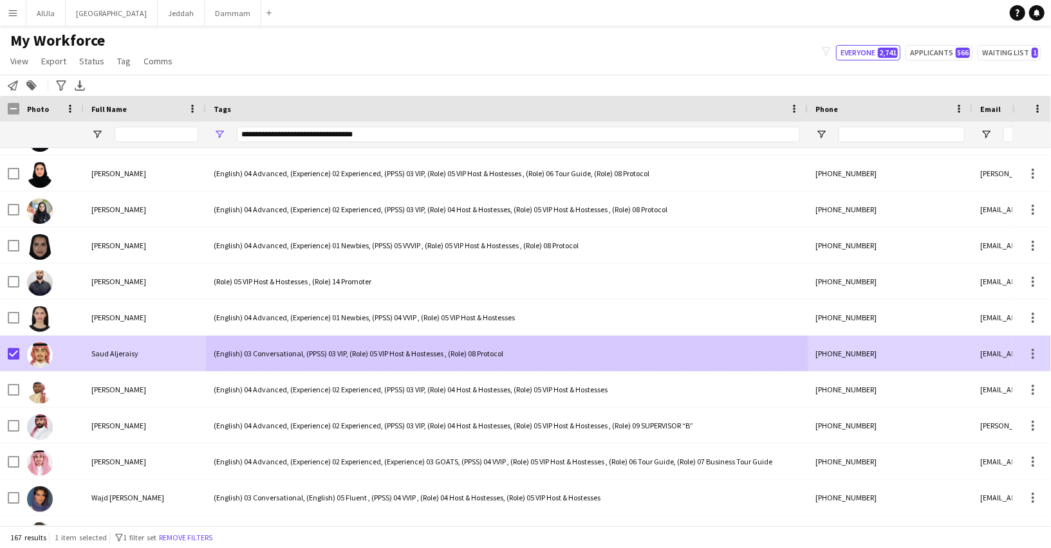
click at [346, 360] on div "(English) 03 Conversational, (PPSS) 03 VIP, (Role) 05 VIP Host & Hostesses , (R…" at bounding box center [507, 353] width 602 height 35
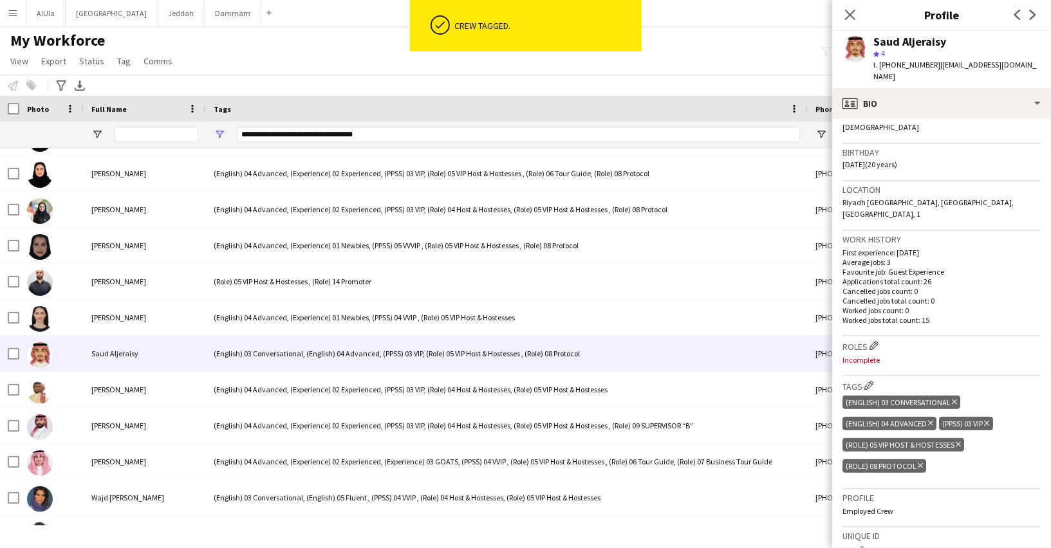
click at [953, 398] on icon "Delete tag" at bounding box center [954, 402] width 5 height 8
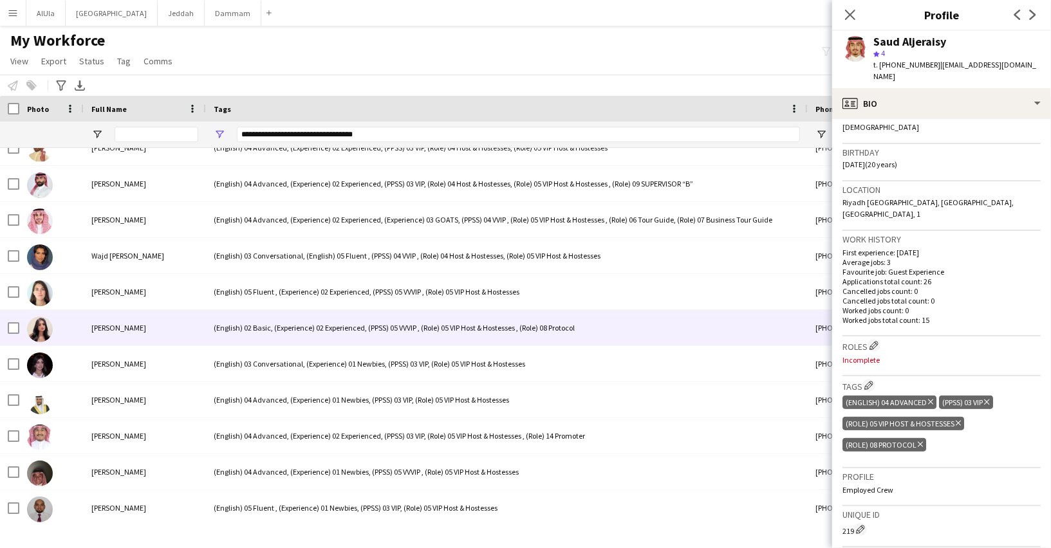
click at [285, 335] on div "(English) 02 Basic, (Experience) 02 Experienced, (PPSS) 05 VVVIP , (Role) 05 VI…" at bounding box center [507, 327] width 602 height 35
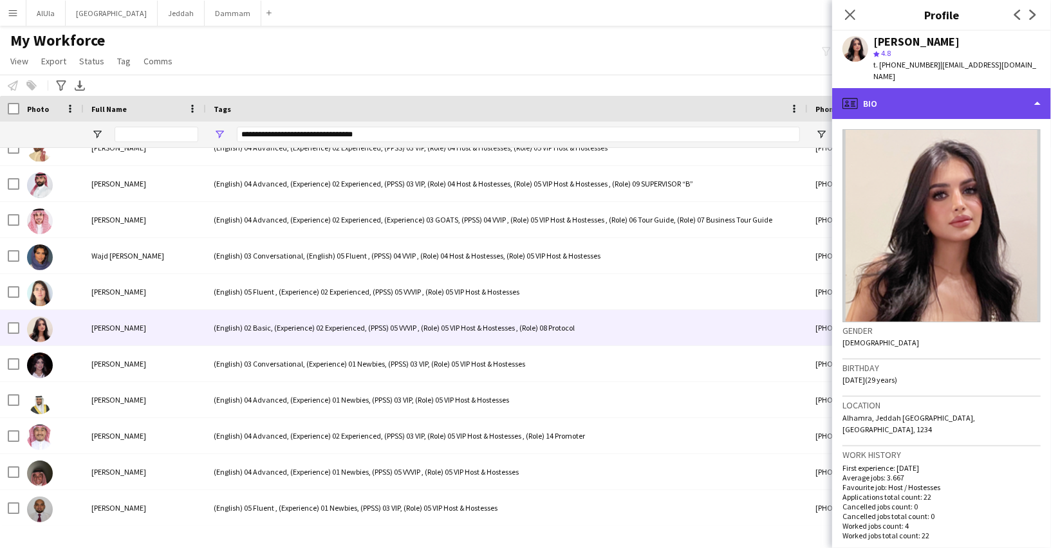
click at [884, 102] on div "profile Bio" at bounding box center [941, 103] width 219 height 31
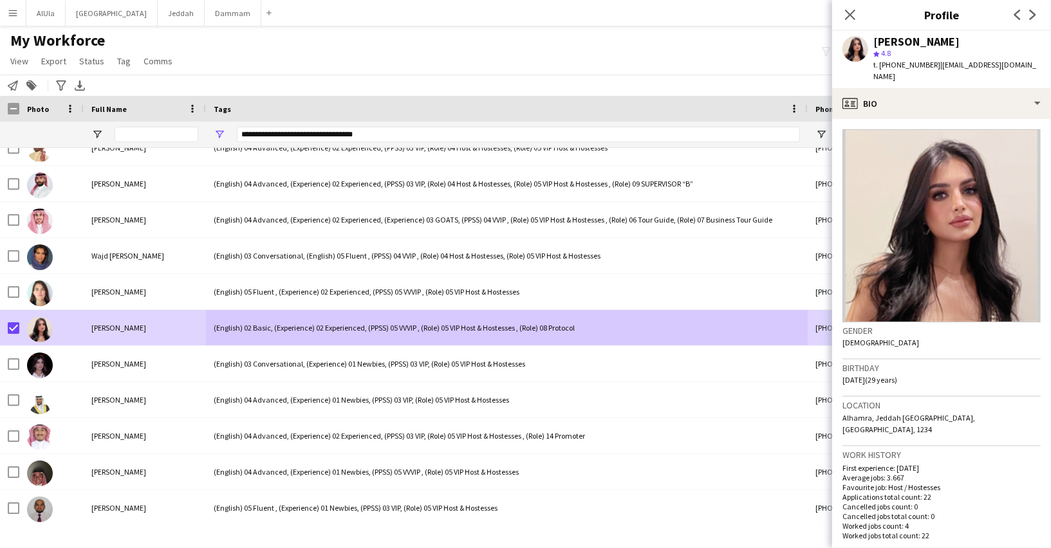
click at [116, 51] on app-page-menu "View Views Default view New view Update view Delete view Edit name Customise vi…" at bounding box center [92, 62] width 185 height 24
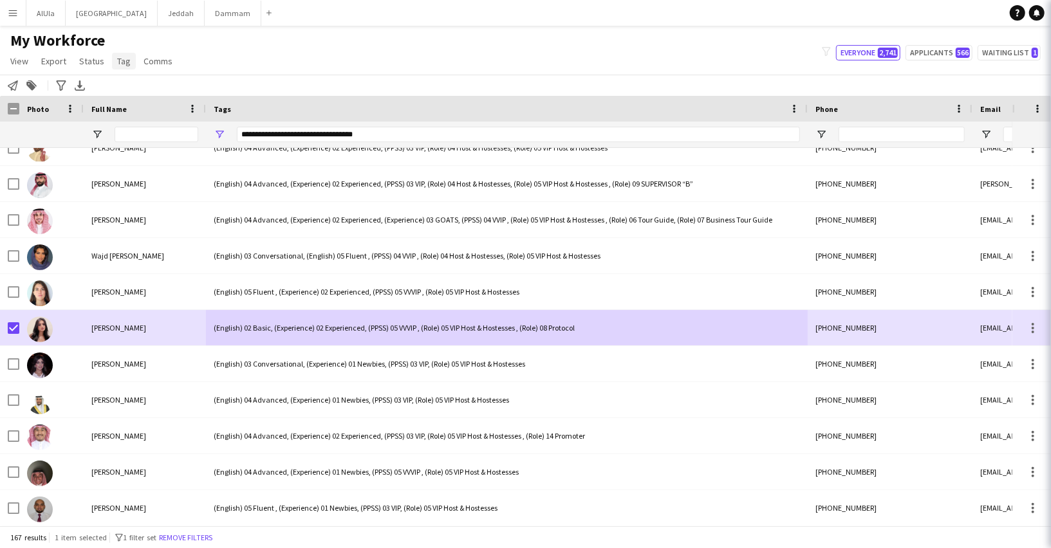
click at [118, 61] on span "Tag" at bounding box center [124, 61] width 14 height 12
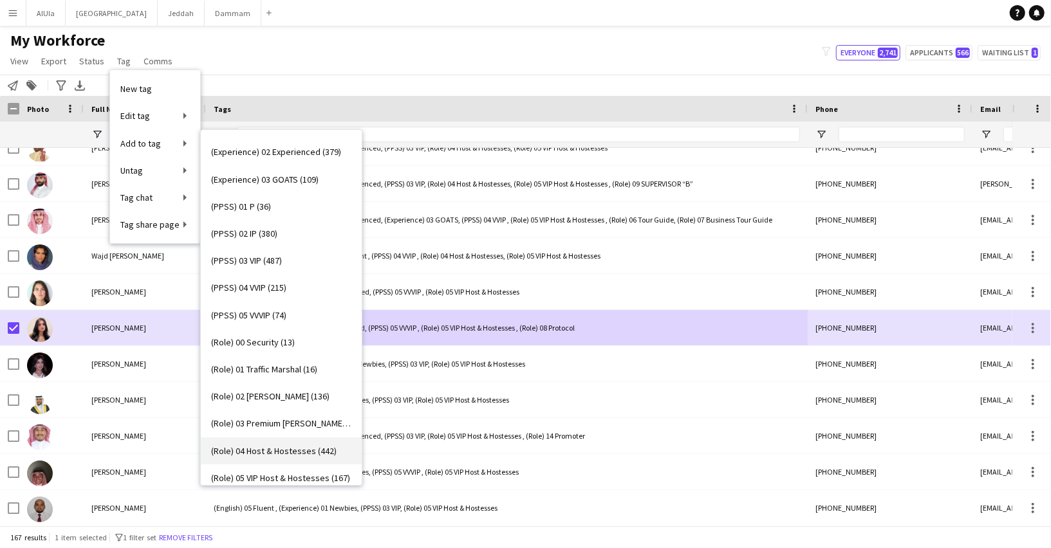
click at [261, 447] on span "(Role) 04 Host & Hostesses (442)" at bounding box center [273, 451] width 125 height 12
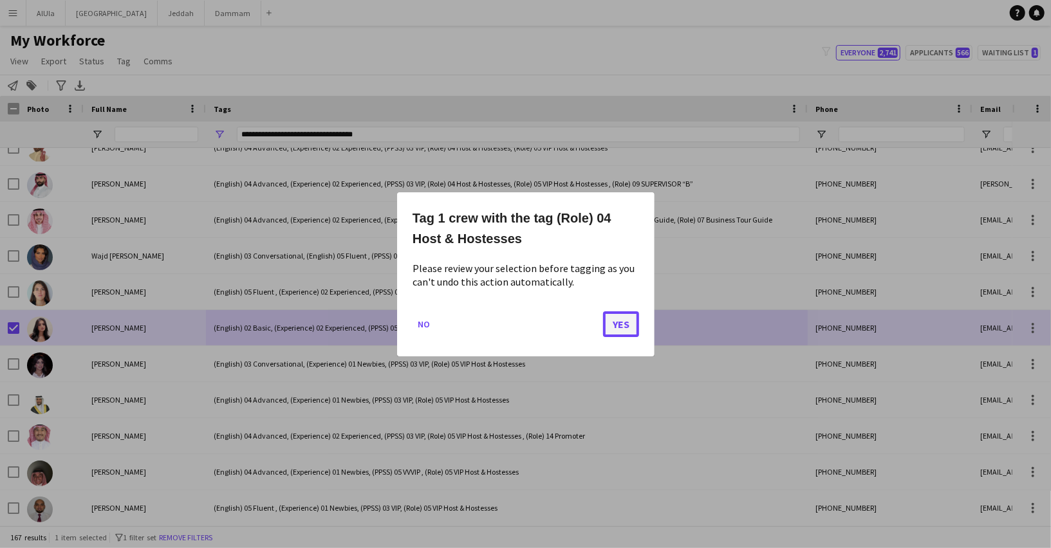
click at [618, 317] on button "Yes" at bounding box center [621, 324] width 36 height 26
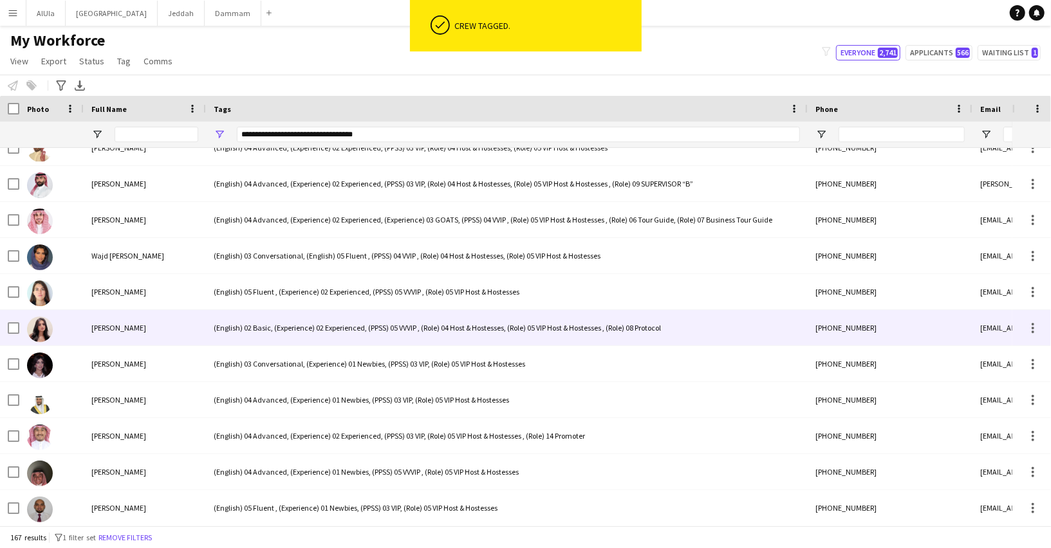
click at [389, 323] on div "(English) 02 Basic, (Experience) 02 Experienced, (PPSS) 05 VVVIP , (Role) 04 Ho…" at bounding box center [507, 327] width 602 height 35
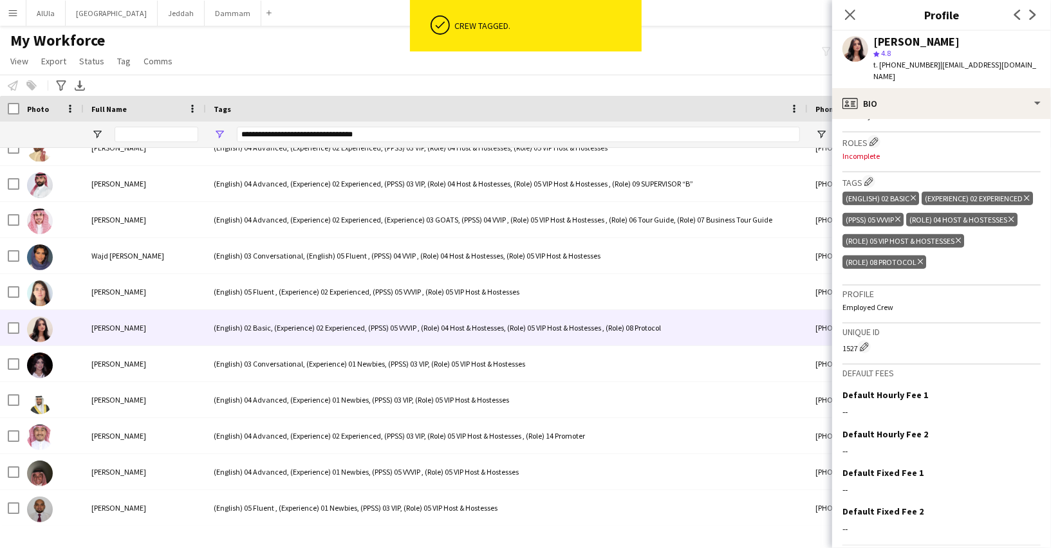
click at [957, 237] on icon "Delete tag" at bounding box center [958, 241] width 5 height 8
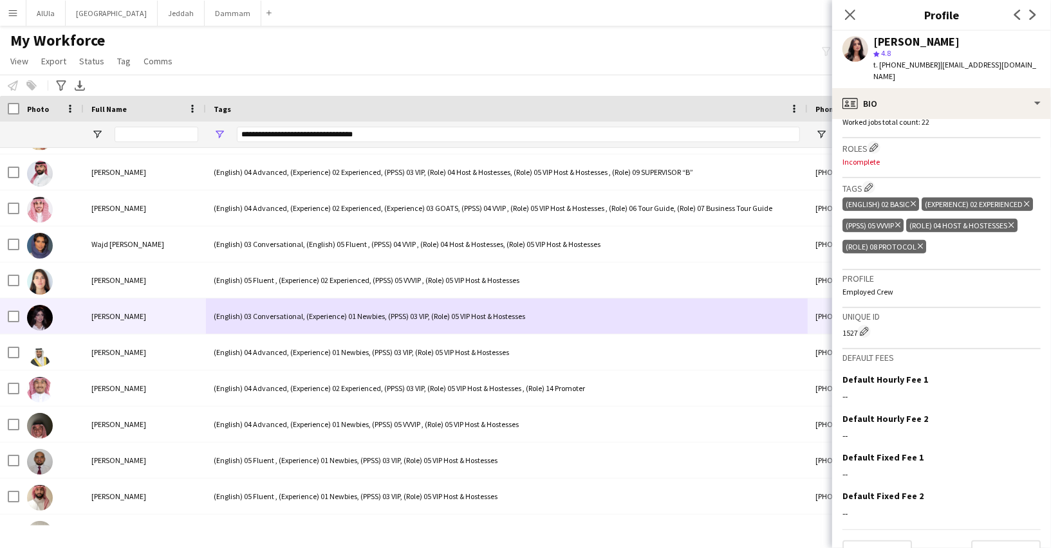
click at [133, 302] on div "[PERSON_NAME]" at bounding box center [145, 316] width 122 height 35
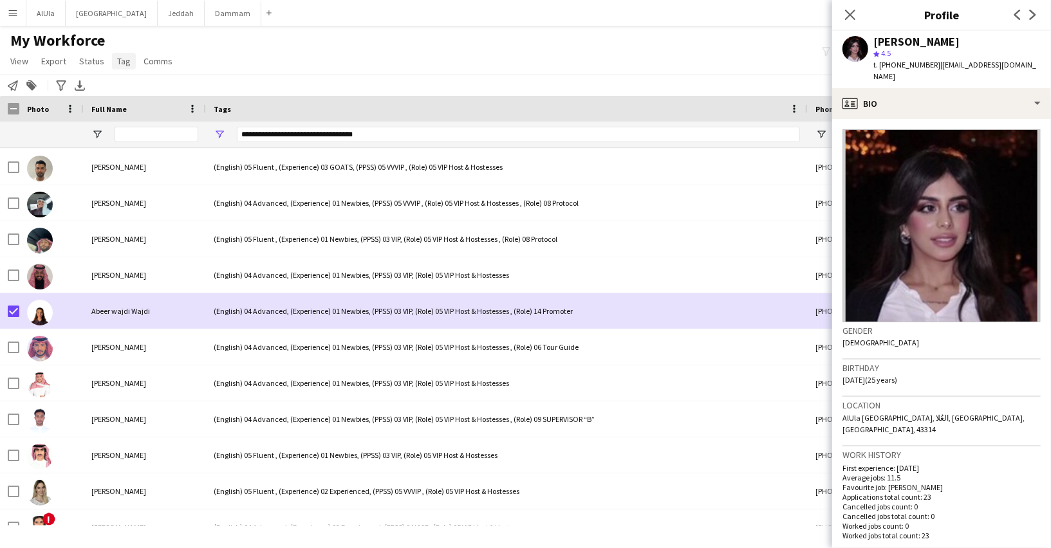
click at [124, 53] on link "Tag" at bounding box center [124, 61] width 24 height 17
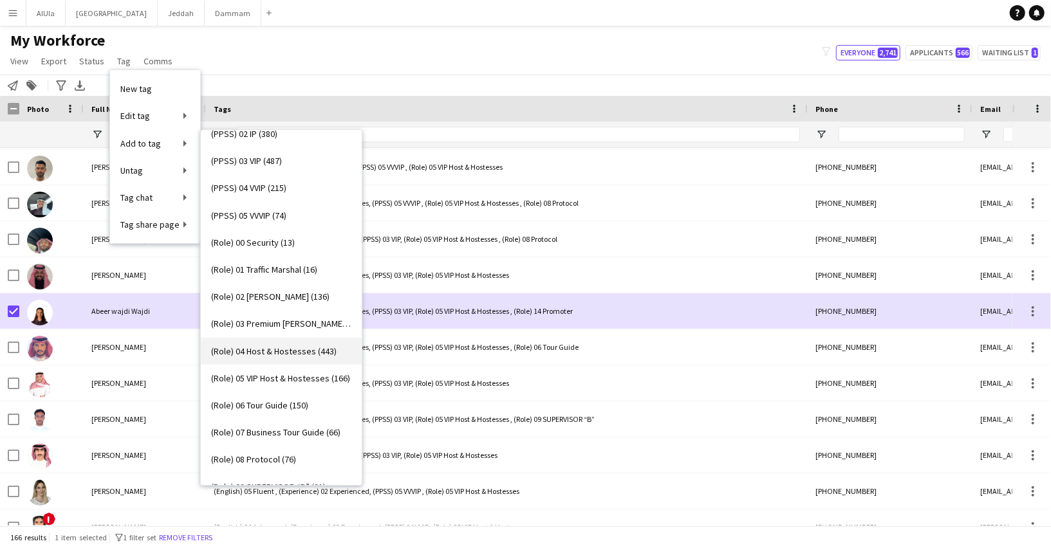
click at [271, 342] on link "(Role) 04 Host & Hostesses (443)" at bounding box center [281, 351] width 161 height 27
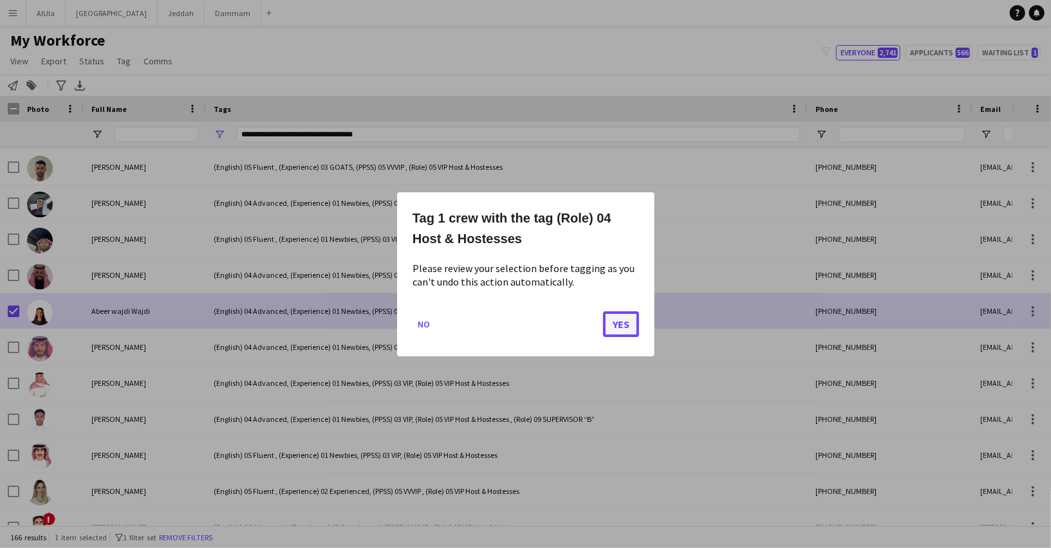
click at [611, 315] on button "Yes" at bounding box center [621, 324] width 36 height 26
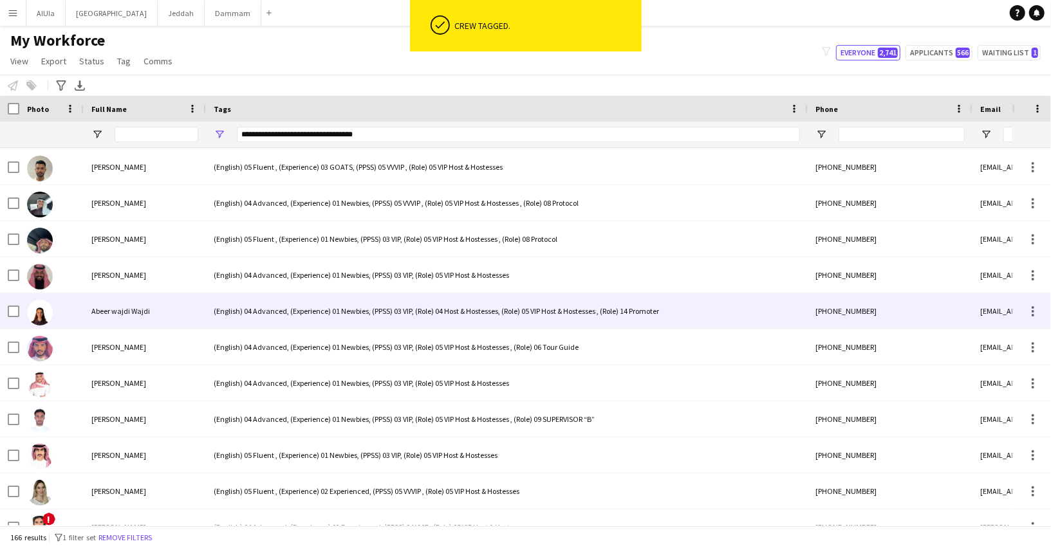
click at [282, 321] on div "(English) 04 Advanced, (Experience) 01 Newbies, (PPSS) 03 VIP, (Role) 04 Host &…" at bounding box center [507, 310] width 602 height 35
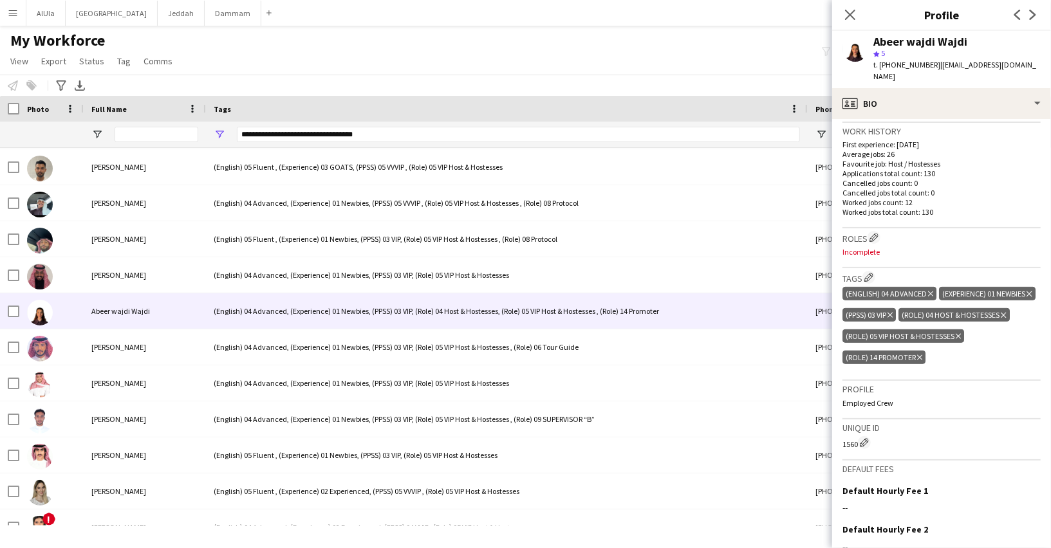
click at [958, 334] on icon at bounding box center [958, 336] width 5 height 5
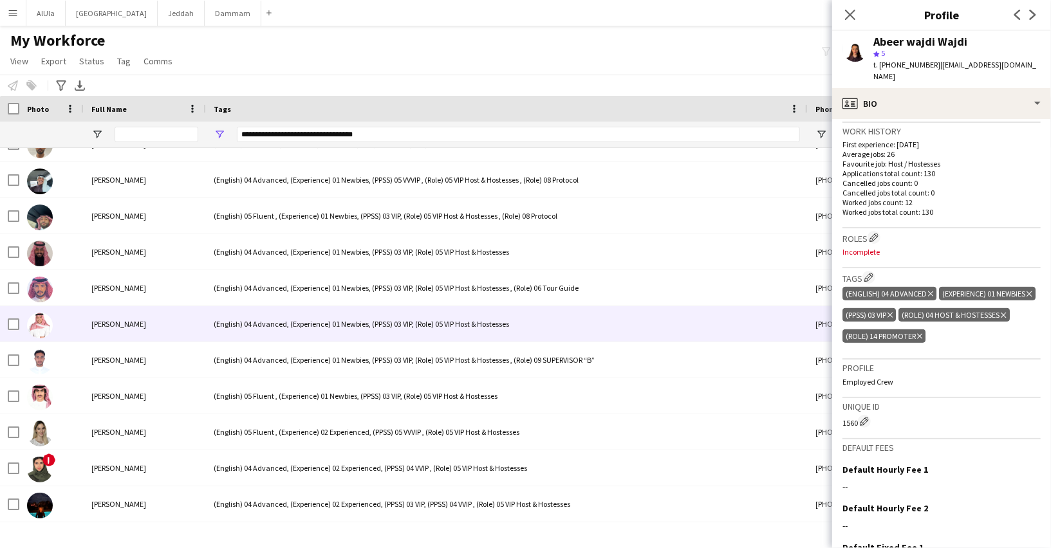
click at [263, 323] on div "(English) 04 Advanced, (Experience) 01 Newbies, (PPSS) 03 VIP, (Role) 05 VIP Ho…" at bounding box center [507, 323] width 602 height 35
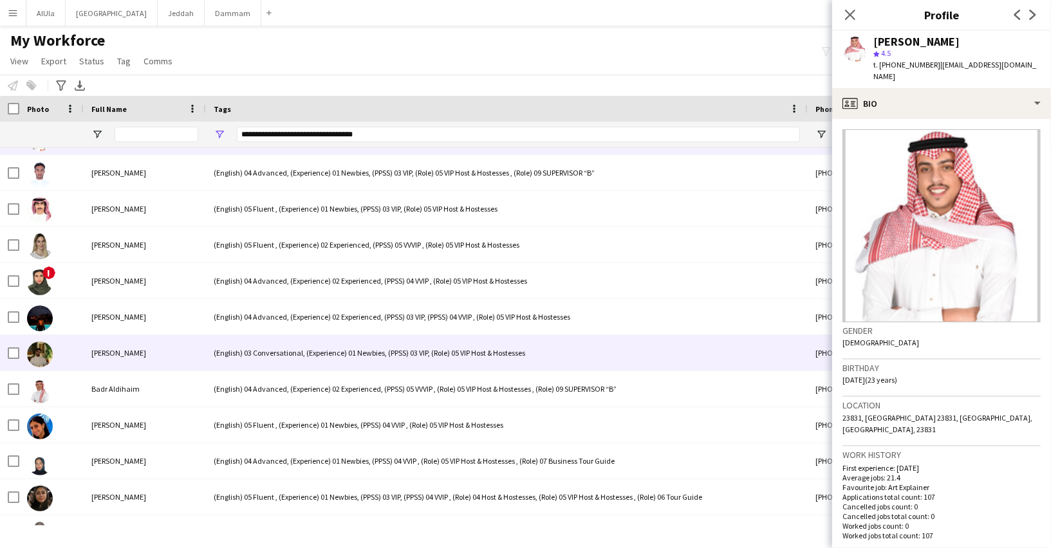
click at [257, 348] on div "(English) 03 Conversational, (Experience) 01 Newbies, (PPSS) 03 VIP, (Role) 05 …" at bounding box center [507, 352] width 602 height 35
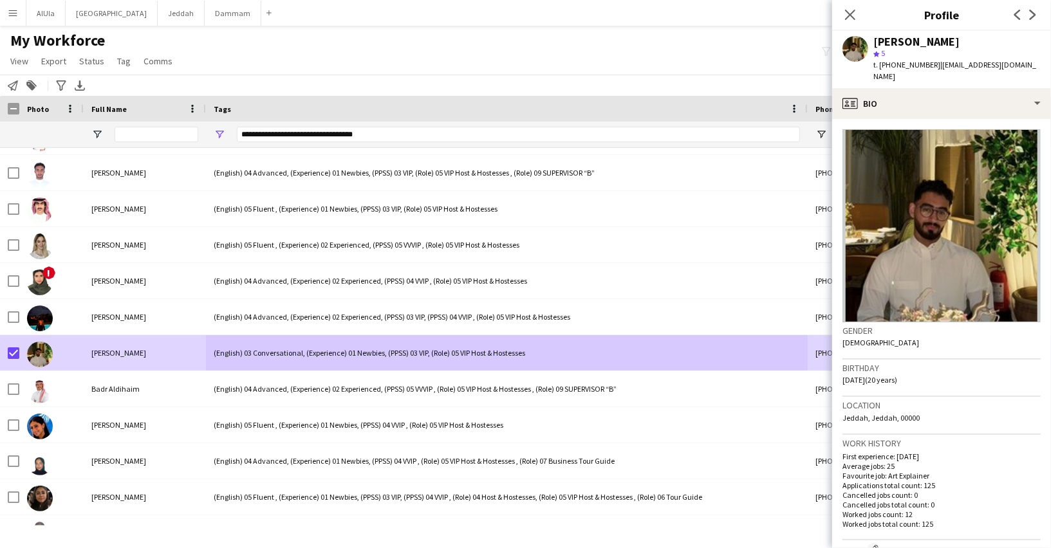
click at [122, 50] on app-page-menu "View Views Default view New view Update view Delete view Edit name Customise vi…" at bounding box center [92, 62] width 185 height 24
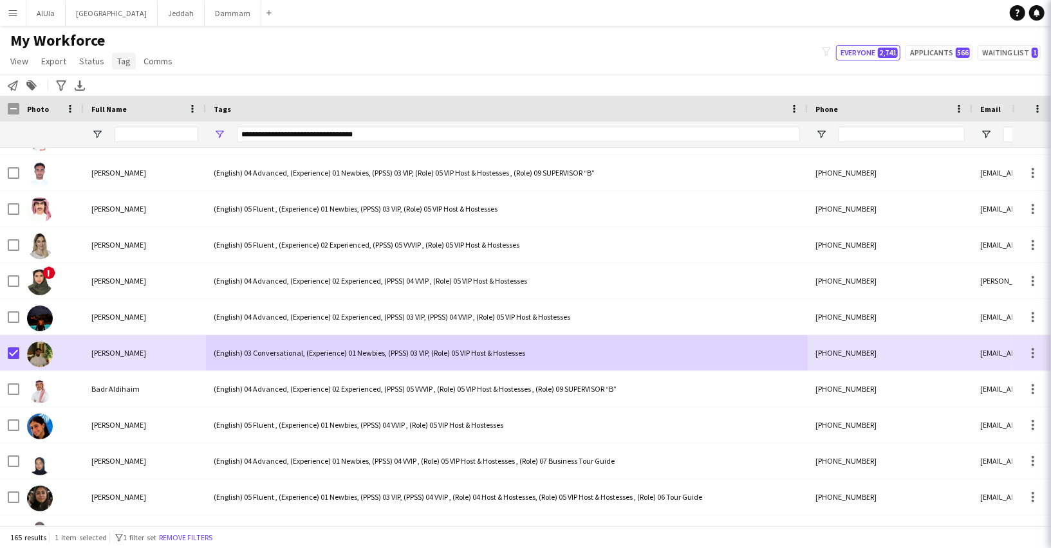
click at [122, 58] on span "Tag" at bounding box center [124, 61] width 14 height 12
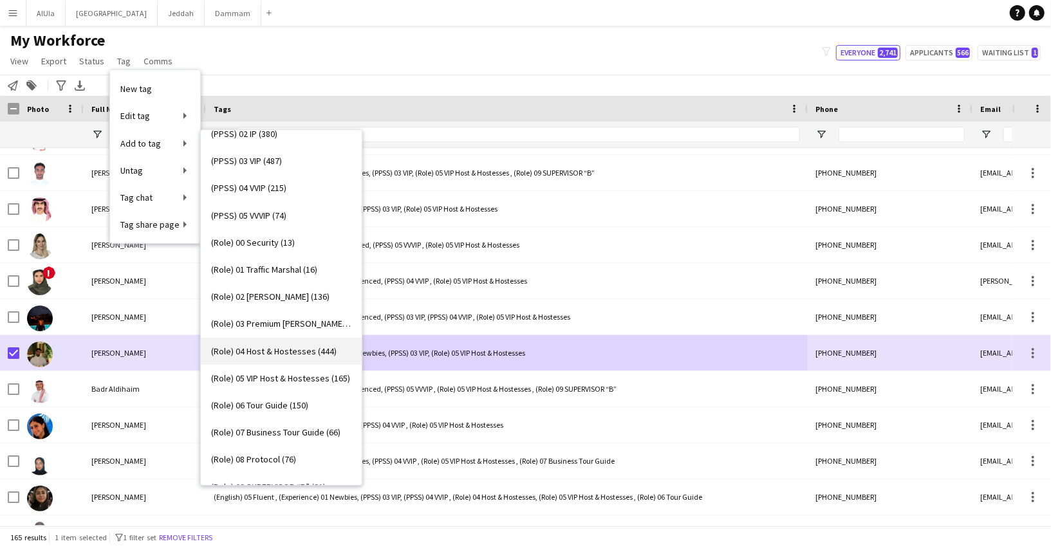
click at [295, 353] on span "(Role) 04 Host & Hostesses (444)" at bounding box center [273, 352] width 125 height 12
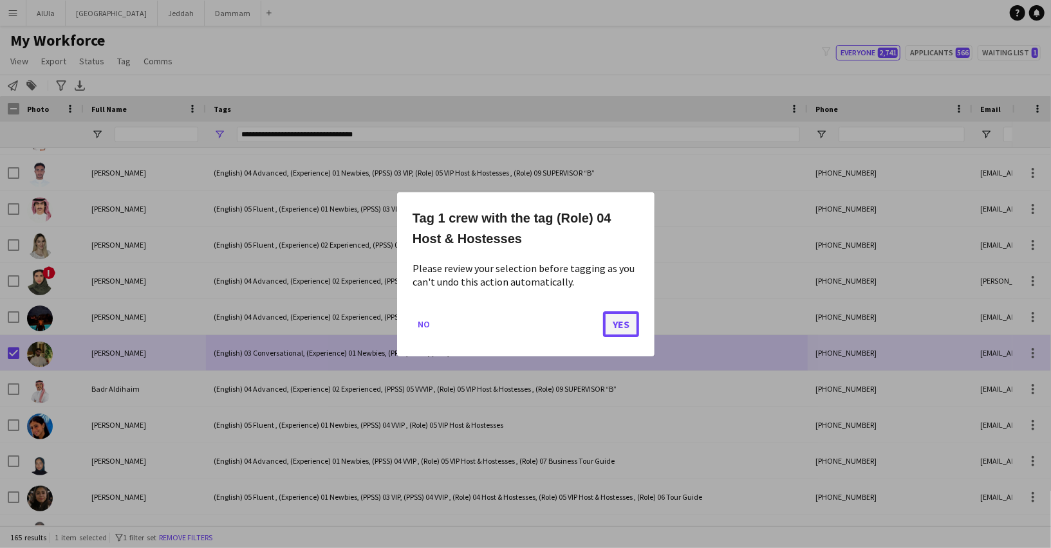
click at [621, 327] on button "Yes" at bounding box center [621, 324] width 36 height 26
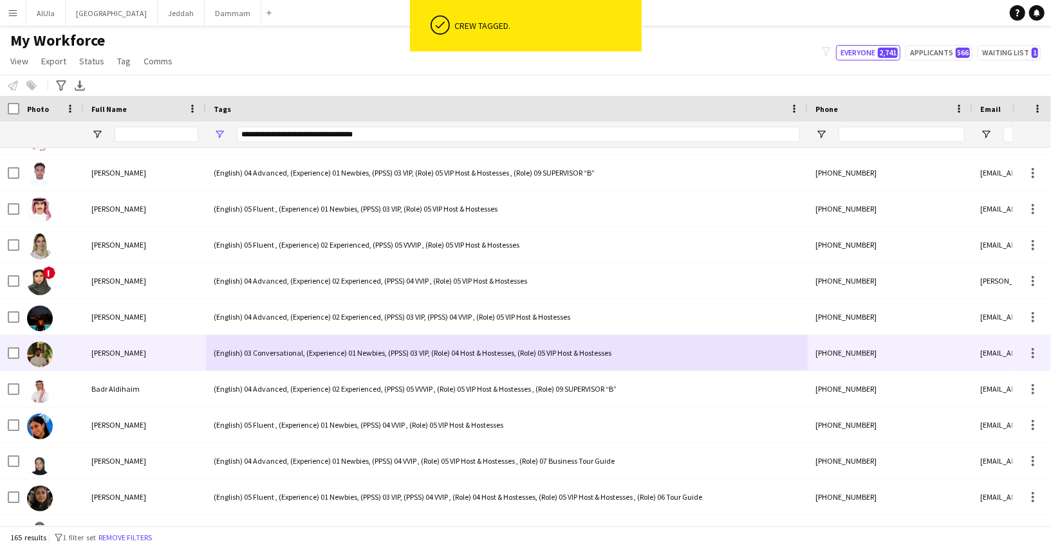
click at [344, 350] on div "(English) 03 Conversational, (Experience) 01 Newbies, (PPSS) 03 VIP, (Role) 04 …" at bounding box center [507, 352] width 602 height 35
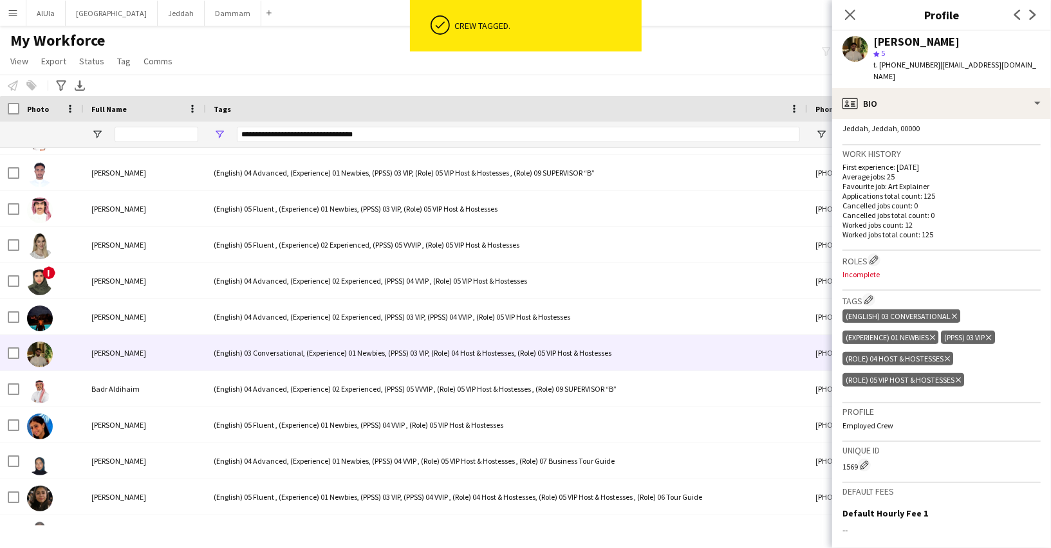
click at [958, 376] on icon "Delete tag" at bounding box center [958, 380] width 5 height 8
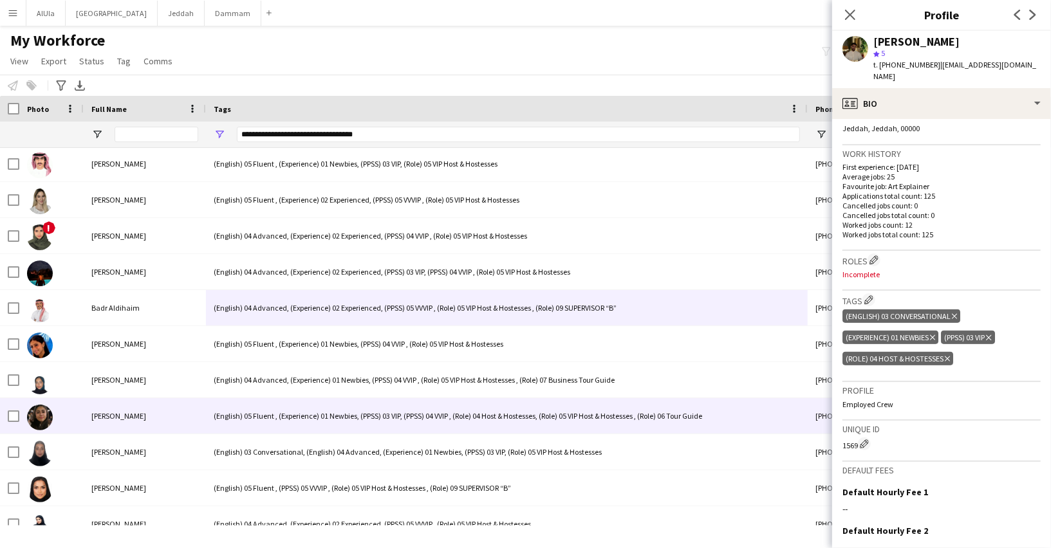
click at [247, 380] on div "(English) 04 Advanced, (Experience) 01 Newbies, (PPSS) 04 VVIP , (Role) 05 VIP …" at bounding box center [507, 379] width 602 height 35
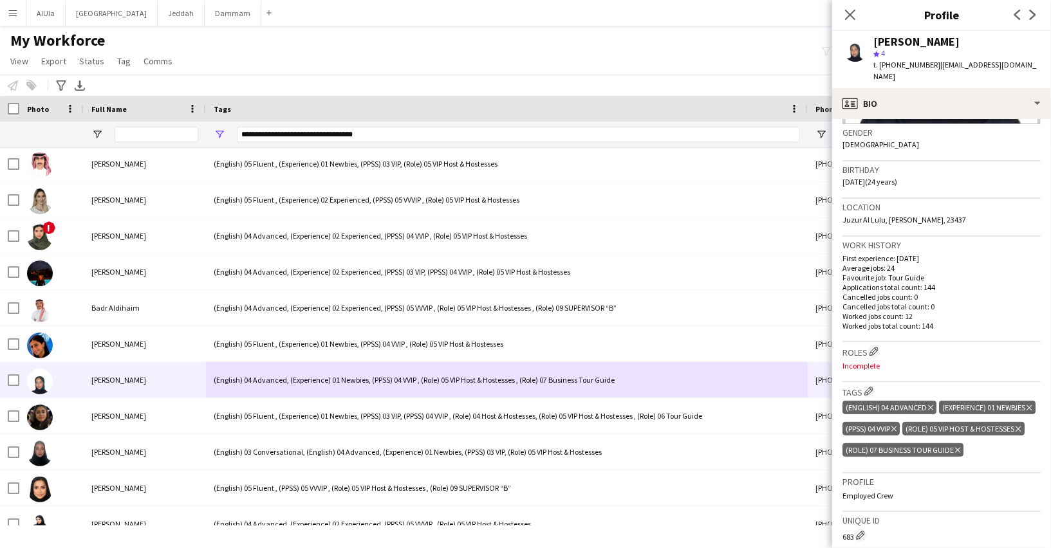
click at [1021, 425] on icon "Delete tag" at bounding box center [1018, 429] width 5 height 8
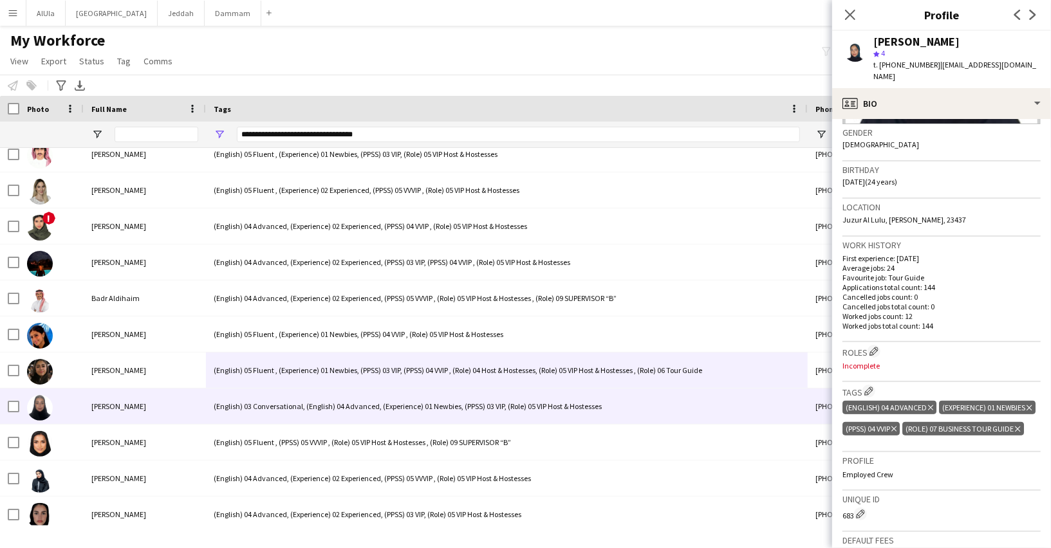
click at [385, 396] on div "(English) 03 Conversational, (English) 04 Advanced, (Experience) 01 Newbies, (P…" at bounding box center [507, 406] width 602 height 35
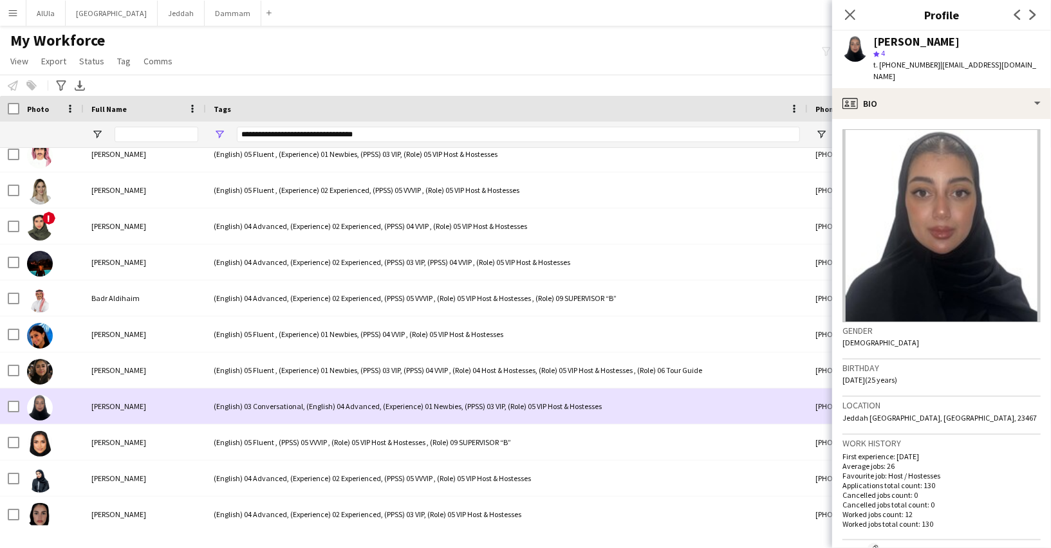
click at [7, 405] on div at bounding box center [9, 406] width 19 height 35
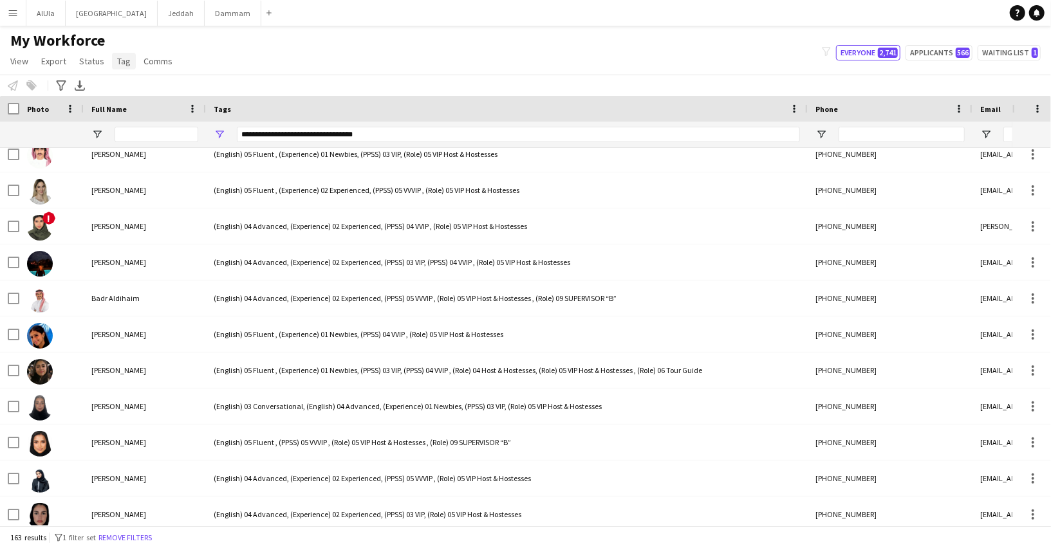
click at [117, 61] on span "Tag" at bounding box center [124, 61] width 14 height 12
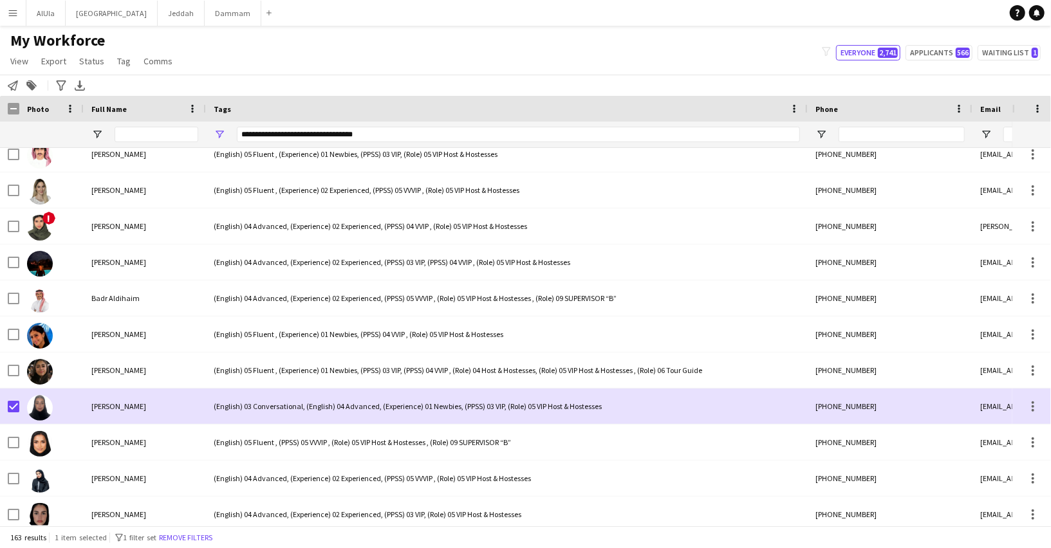
click at [133, 72] on app-page-menu "View Views Default view New view Update view Delete view Edit name Customise vi…" at bounding box center [92, 62] width 185 height 24
click at [126, 65] on span "Tag" at bounding box center [124, 61] width 14 height 12
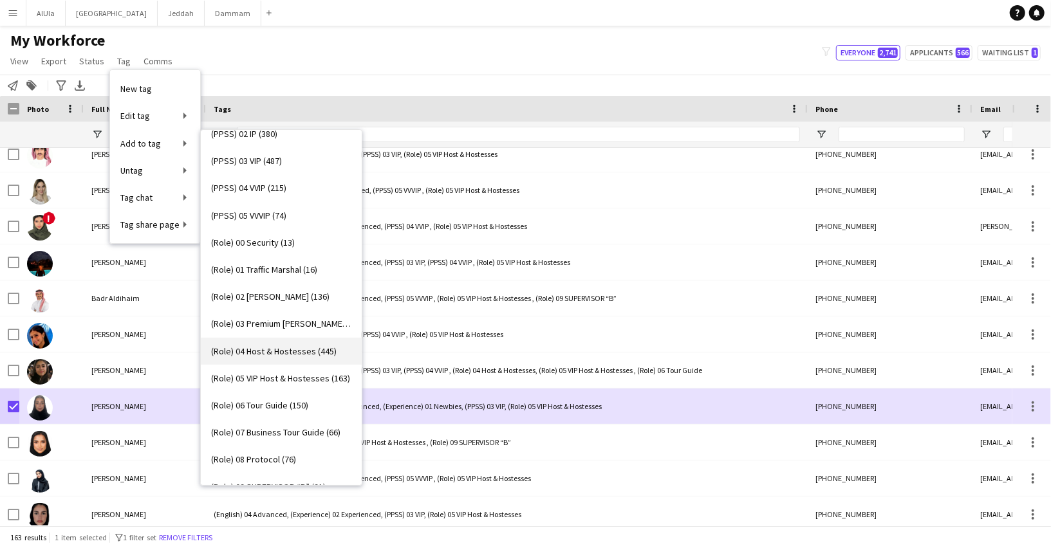
click at [265, 343] on link "(Role) 04 Host & Hostesses (445)" at bounding box center [281, 351] width 161 height 27
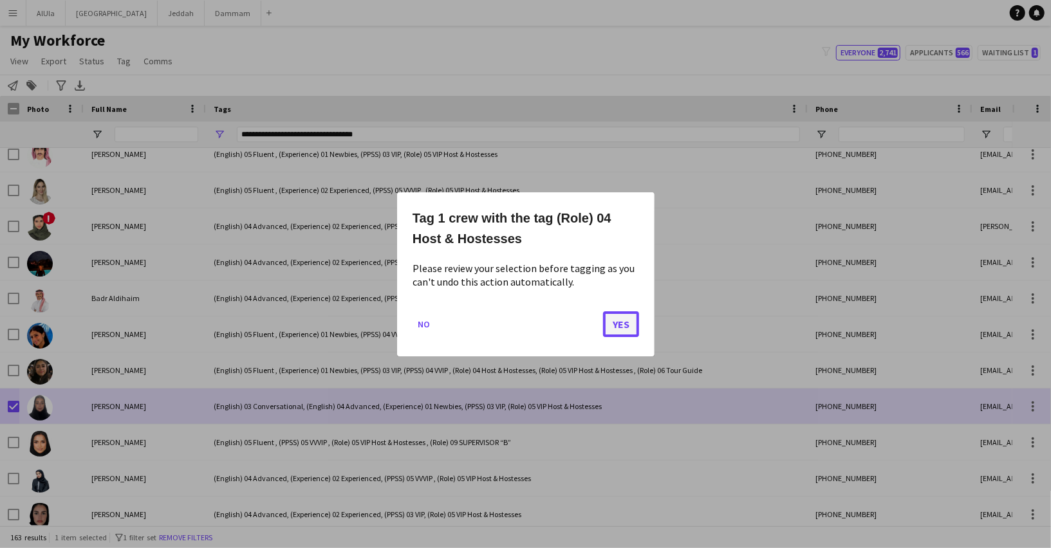
click at [611, 325] on button "Yes" at bounding box center [621, 324] width 36 height 26
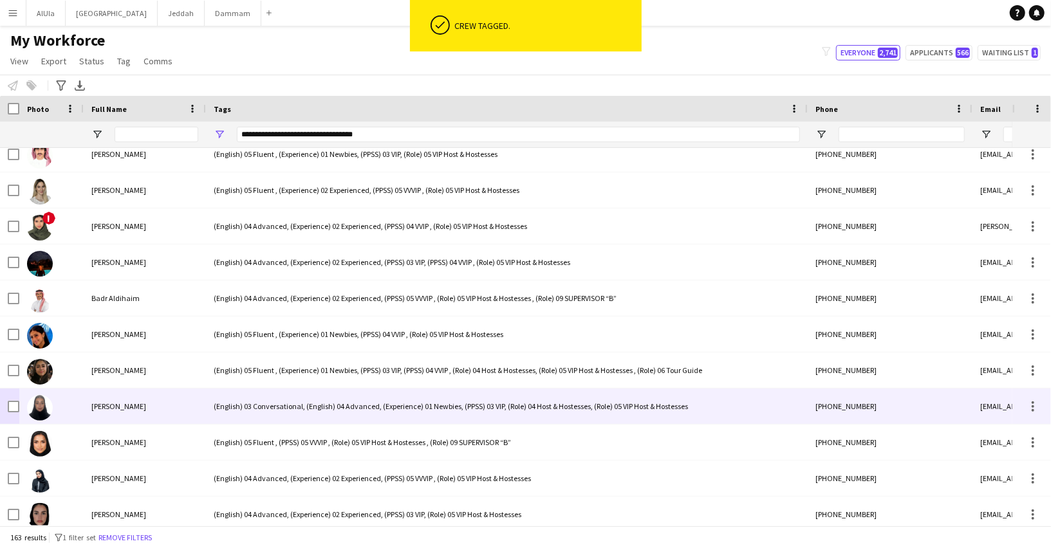
click at [348, 407] on div "(English) 03 Conversational, (English) 04 Advanced, (Experience) 01 Newbies, (P…" at bounding box center [507, 406] width 602 height 35
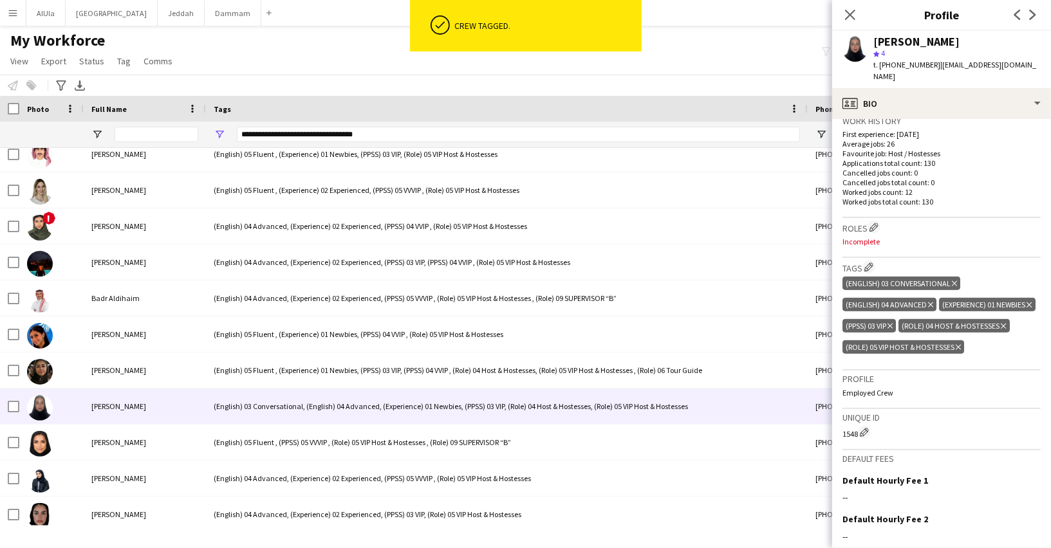
click at [959, 345] on icon at bounding box center [958, 347] width 5 height 5
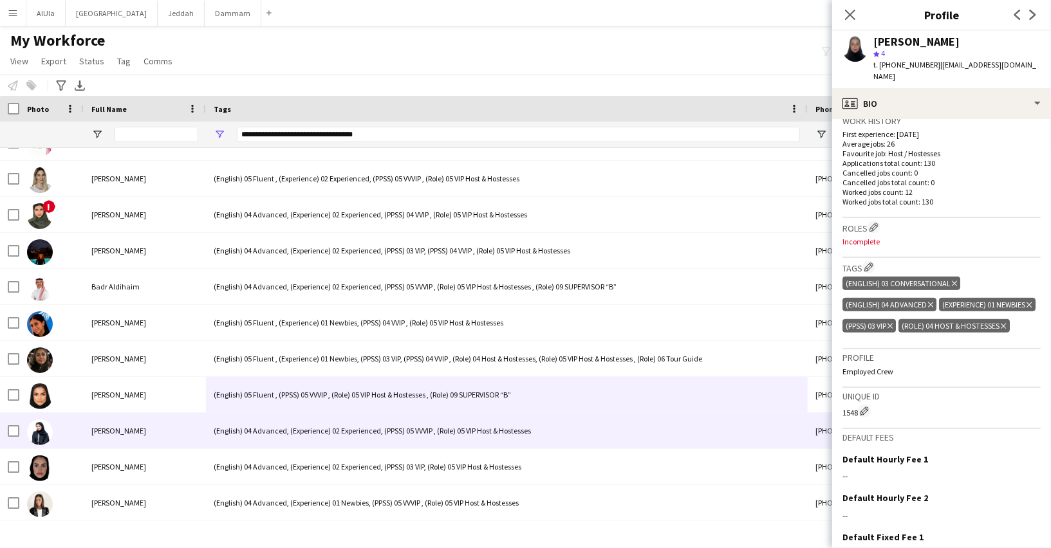
click at [353, 434] on div "(English) 04 Advanced, (Experience) 02 Experienced, (PPSS) 05 VVVIP , (Role) 05…" at bounding box center [507, 430] width 602 height 35
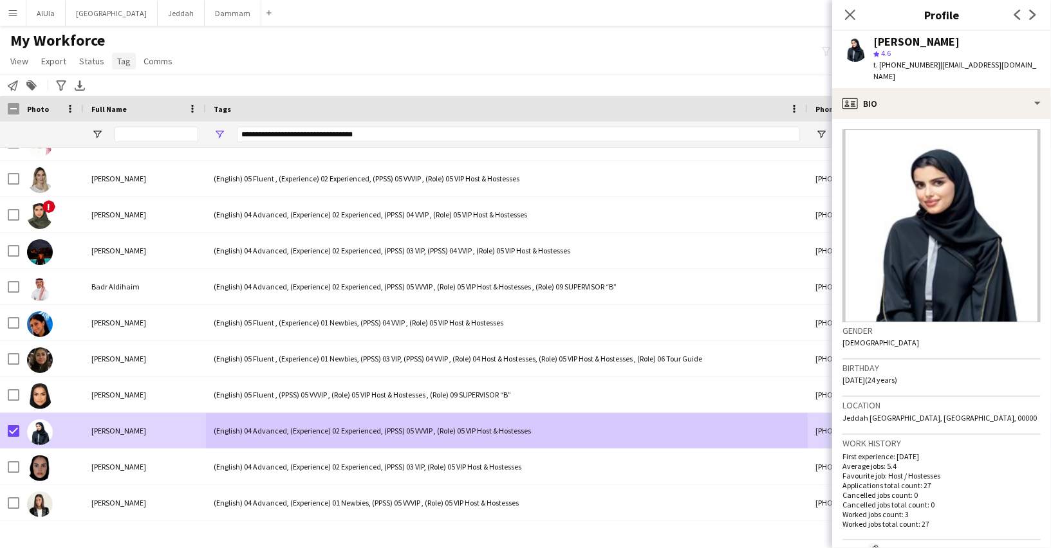
click at [121, 67] on link "Tag" at bounding box center [124, 61] width 24 height 17
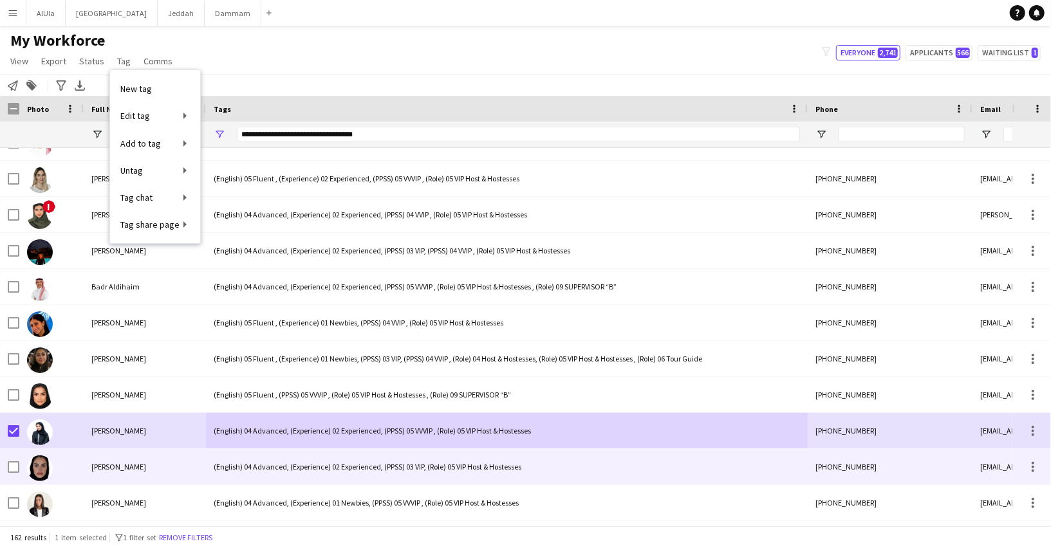
click at [253, 462] on div "(English) 04 Advanced, (Experience) 02 Experienced, (PPSS) 03 VIP, (Role) 05 VI…" at bounding box center [507, 466] width 602 height 35
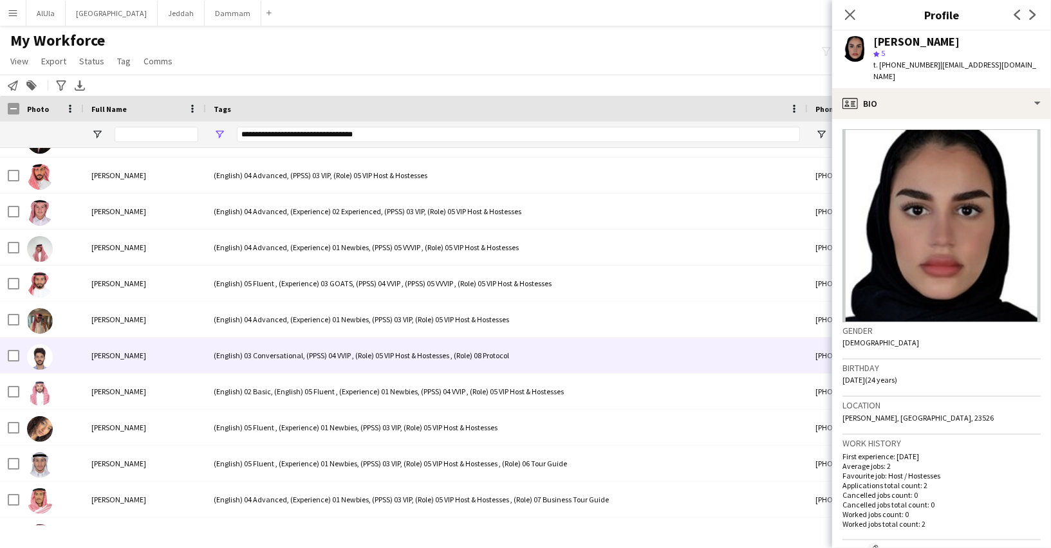
click at [285, 351] on div "(English) 03 Conversational, (PPSS) 04 VVIP , (Role) 05 VIP Host & Hostesses , …" at bounding box center [507, 355] width 602 height 35
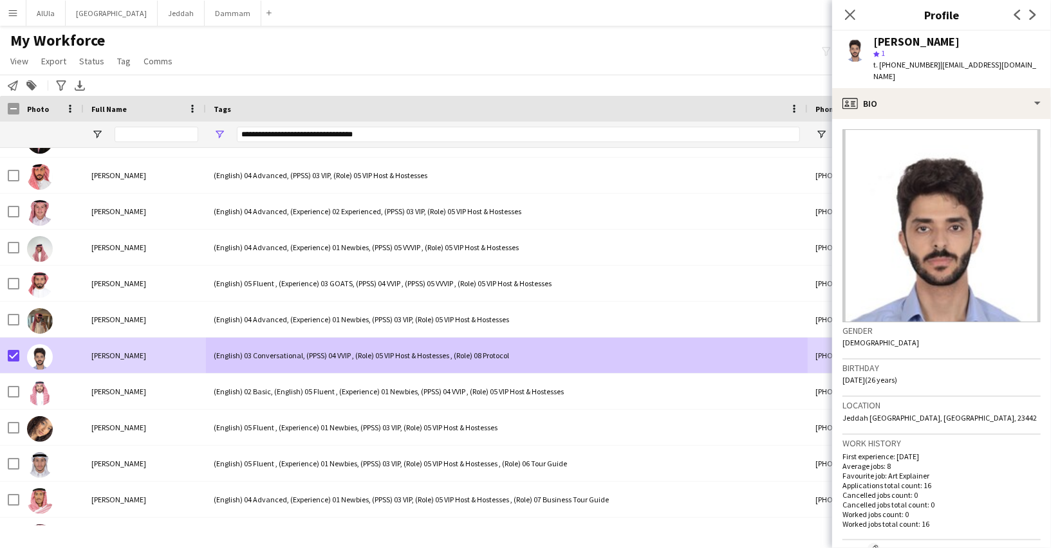
click at [127, 76] on div "Notify workforce Add to tag Search tags magnifier Add tag Advanced filters Adva…" at bounding box center [525, 85] width 1051 height 21
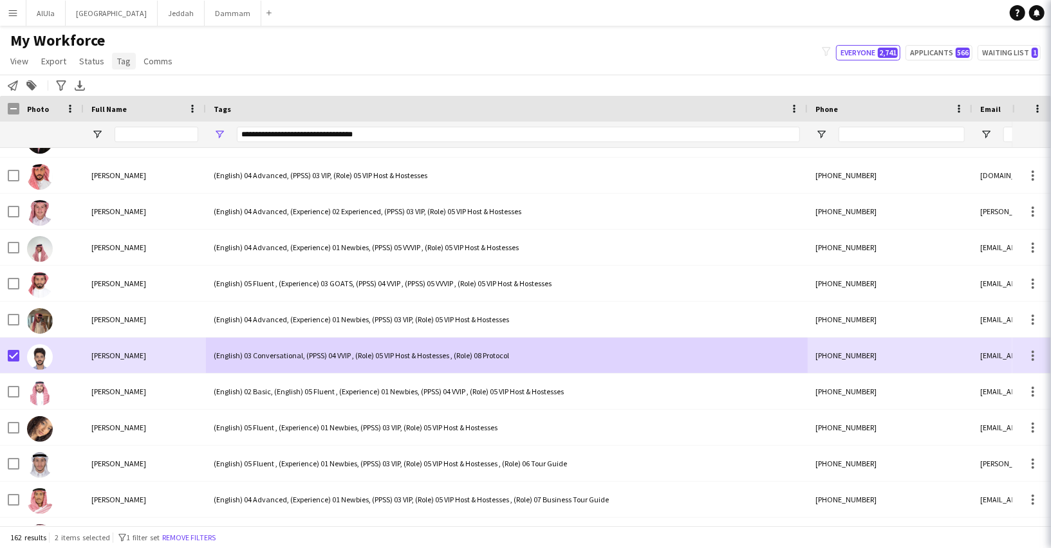
click at [122, 62] on span "Tag" at bounding box center [124, 61] width 14 height 12
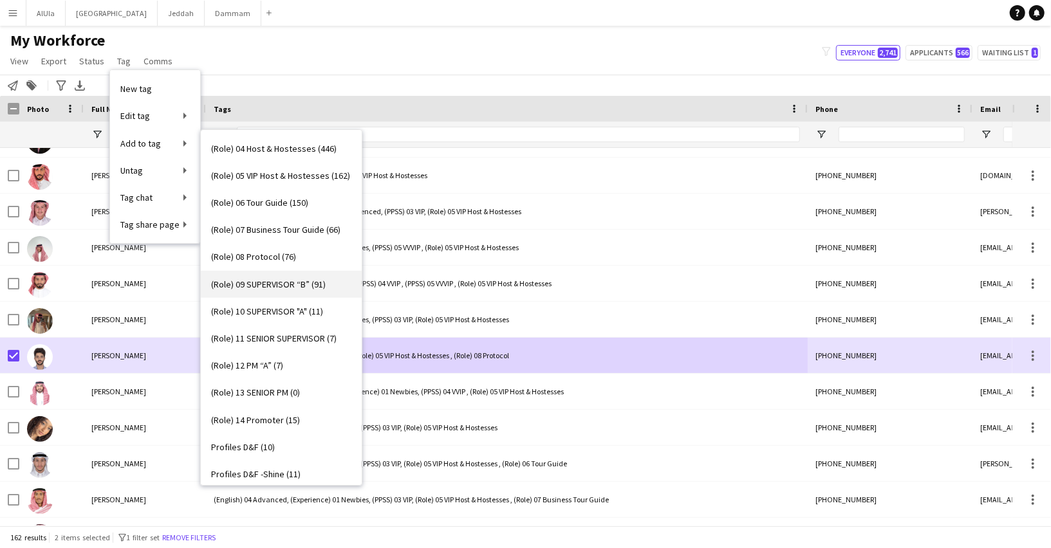
click at [263, 284] on span "(Role) 09 SUPERVISOR “B” (91)" at bounding box center [268, 285] width 115 height 12
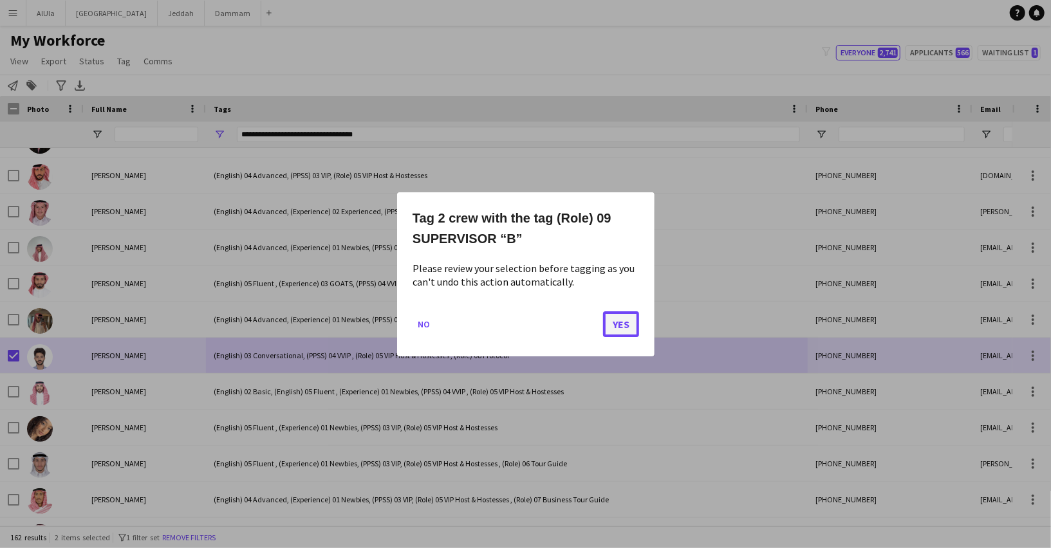
click at [624, 327] on button "Yes" at bounding box center [621, 324] width 36 height 26
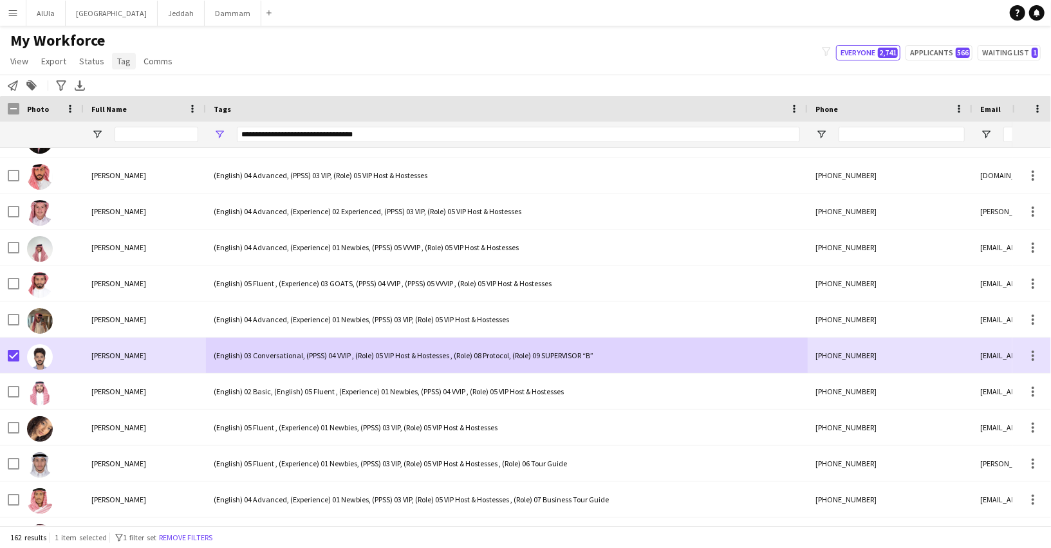
click at [117, 62] on span "Tag" at bounding box center [124, 61] width 14 height 12
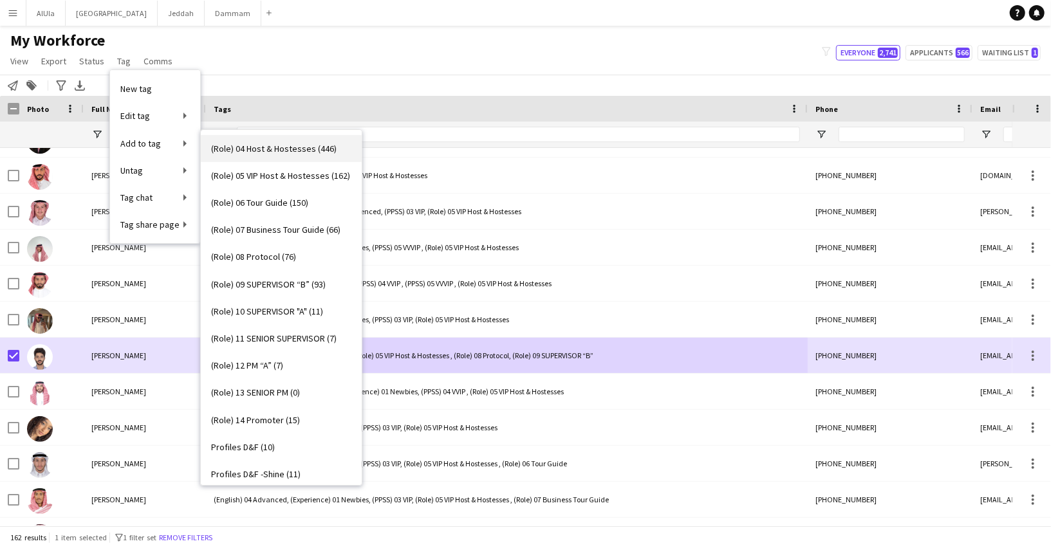
click at [234, 145] on span "(Role) 04 Host & Hostesses (446)" at bounding box center [273, 149] width 125 height 12
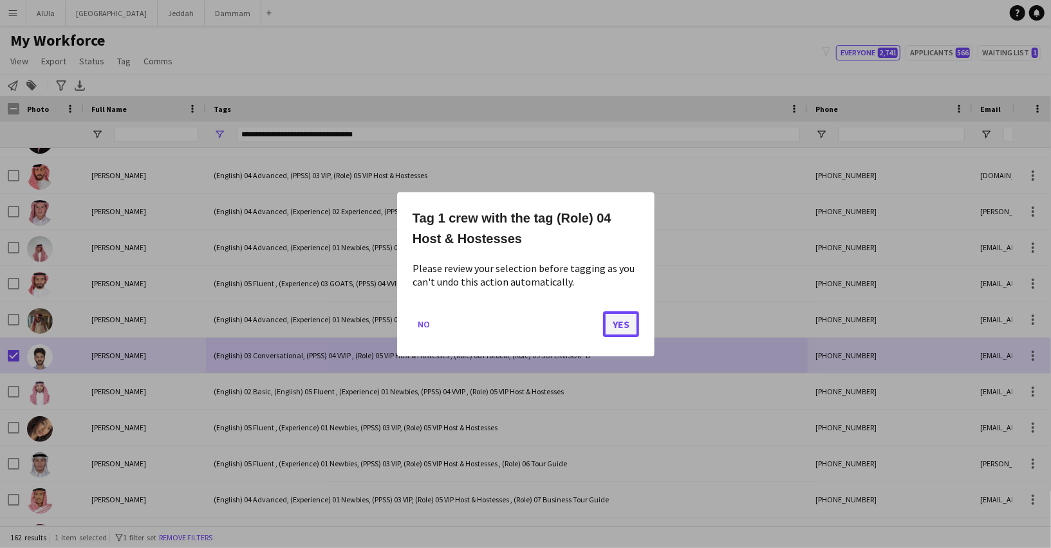
click at [618, 319] on button "Yes" at bounding box center [621, 324] width 36 height 26
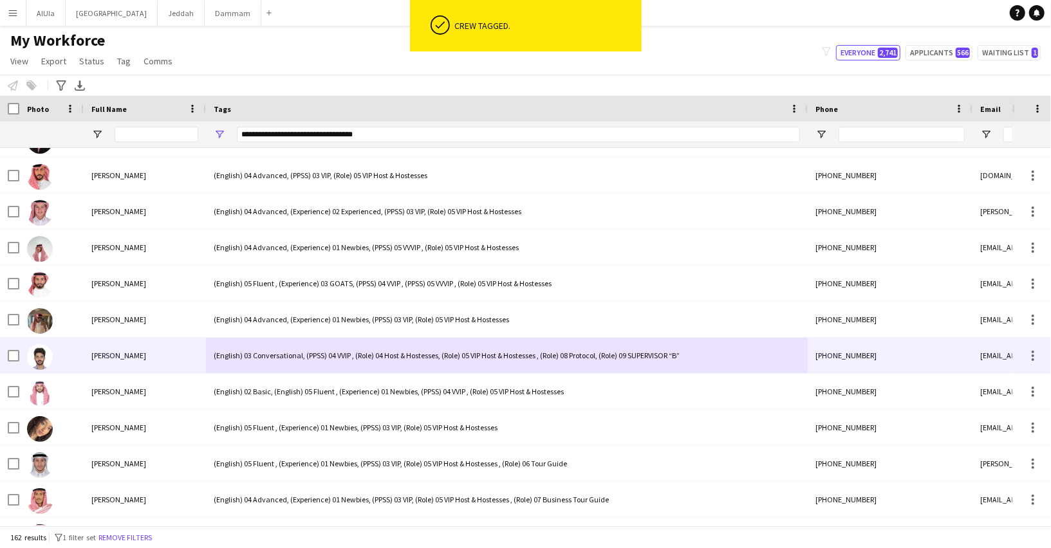
click at [344, 350] on div "(English) 03 Conversational, (PPSS) 04 VVIP , (Role) 04 Host & Hostesses, (Role…" at bounding box center [507, 355] width 602 height 35
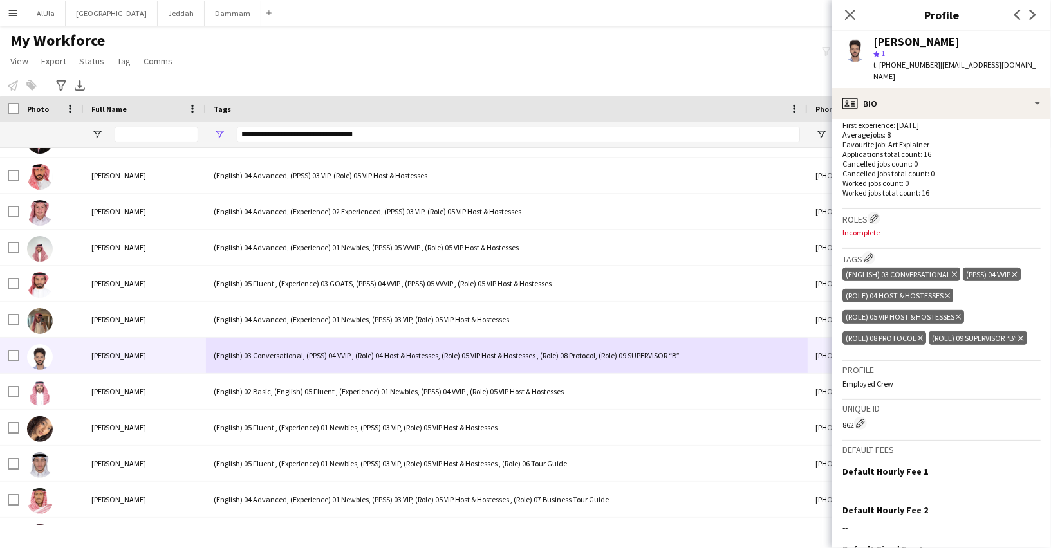
click at [1021, 335] on icon "Delete tag" at bounding box center [1020, 339] width 5 height 8
click at [959, 313] on icon "Delete tag" at bounding box center [958, 317] width 5 height 8
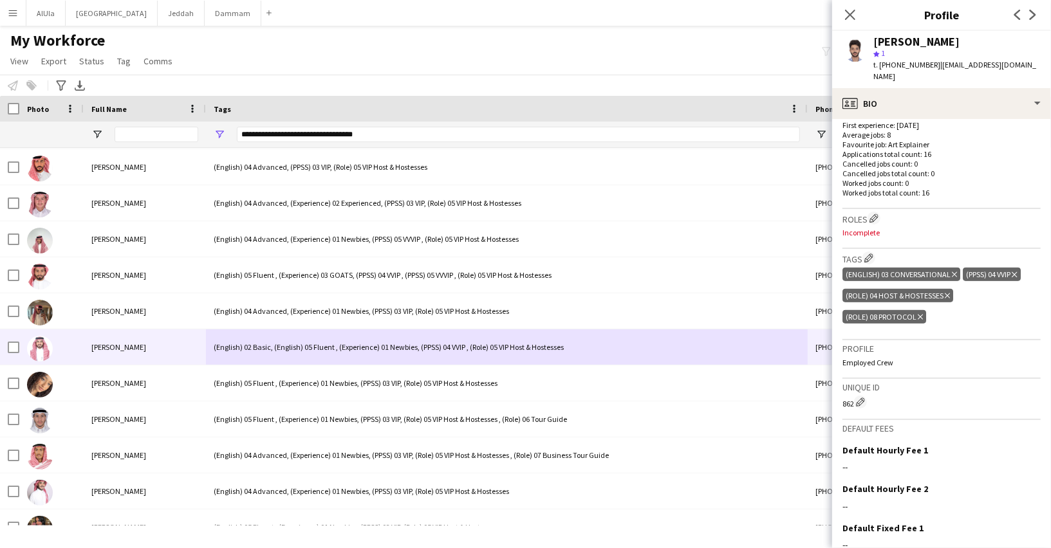
click at [247, 344] on div "(English) 02 Basic, (English) 05 Fluent , (Experience) 01 Newbies, (PPSS) 04 VV…" at bounding box center [507, 346] width 602 height 35
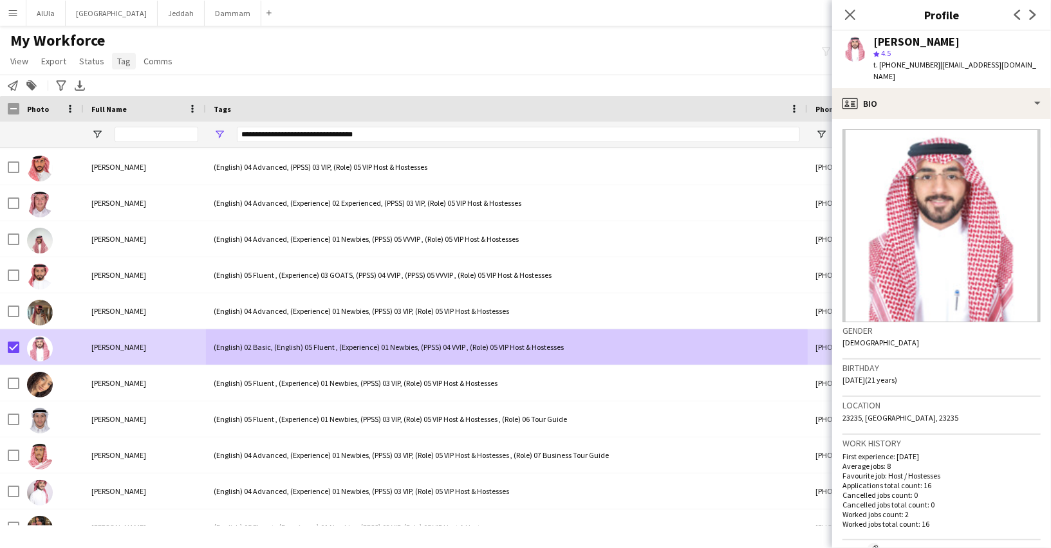
click at [117, 63] on span "Tag" at bounding box center [124, 61] width 14 height 12
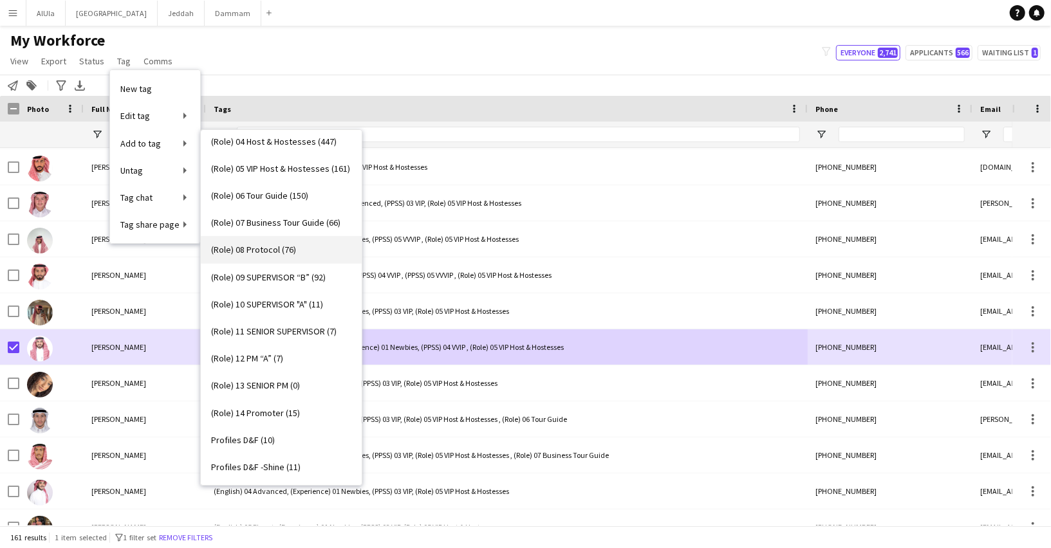
click at [263, 249] on span "(Role) 08 Protocol (76)" at bounding box center [253, 250] width 85 height 12
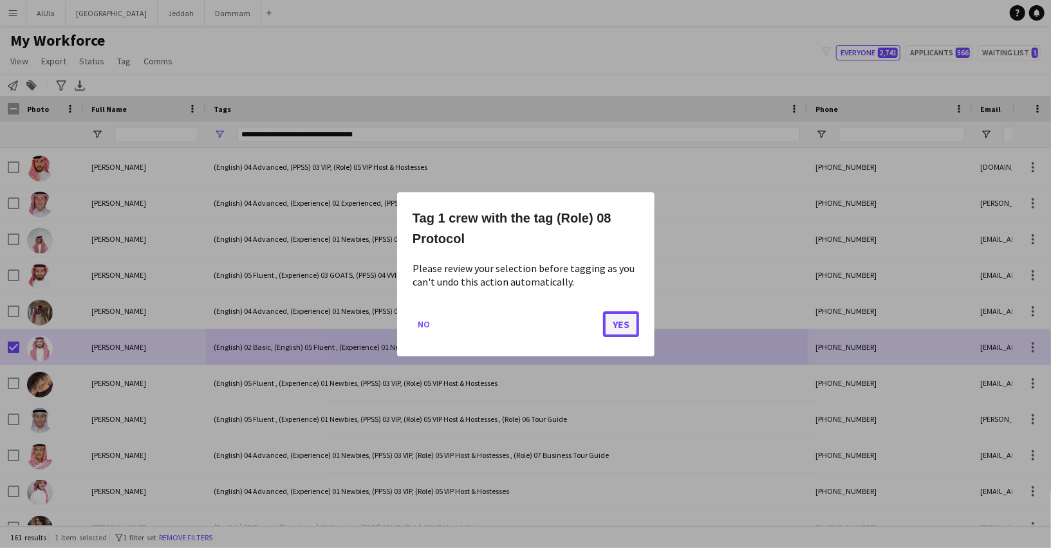
click at [613, 319] on button "Yes" at bounding box center [621, 324] width 36 height 26
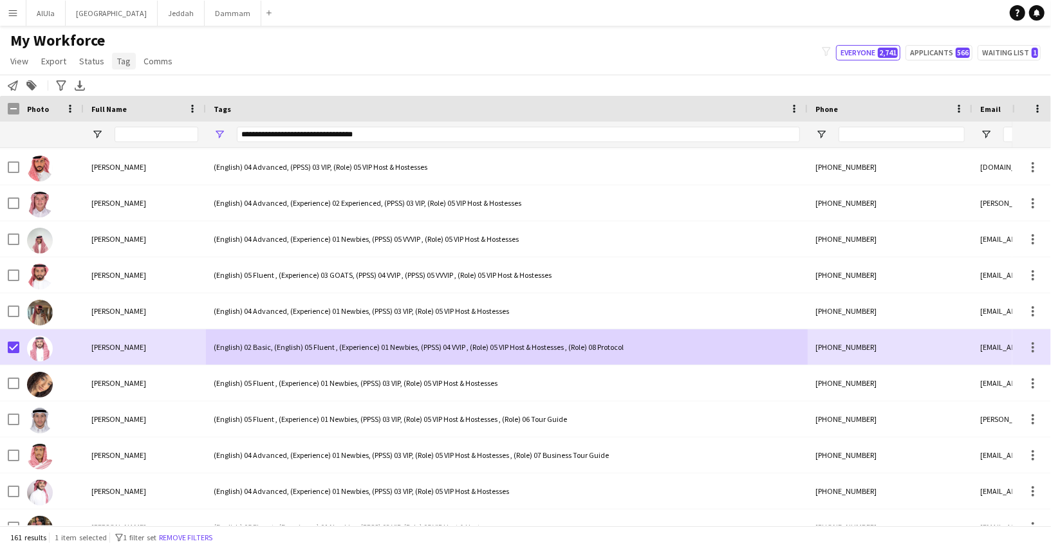
click at [120, 63] on span "Tag" at bounding box center [124, 61] width 14 height 12
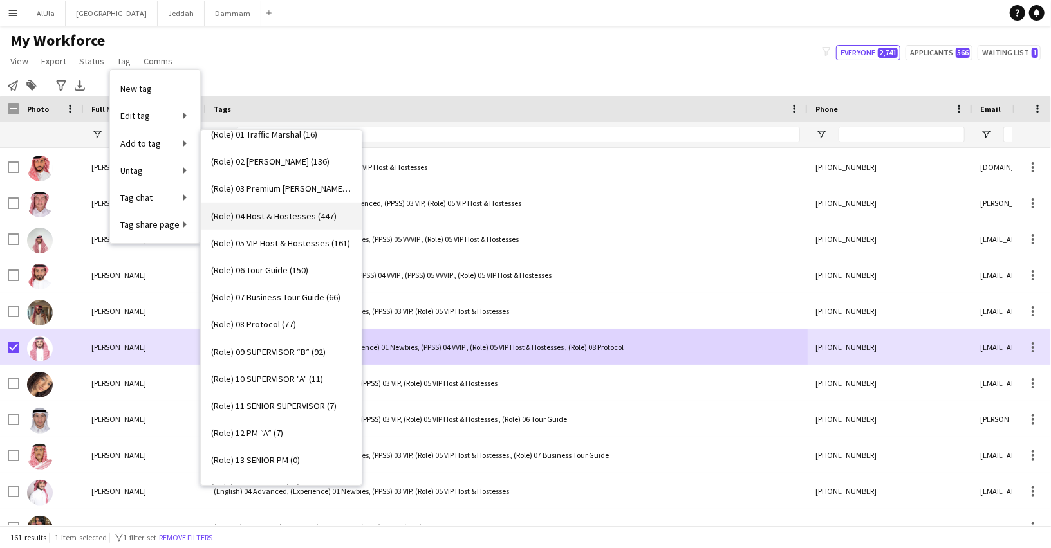
click at [263, 205] on link "(Role) 04 Host & Hostesses (447)" at bounding box center [281, 216] width 161 height 27
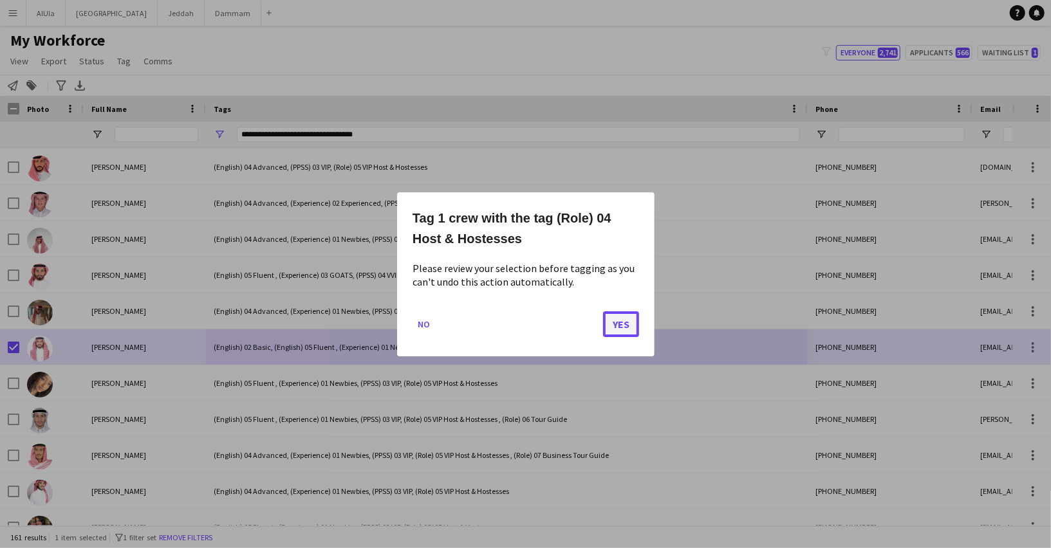
click at [617, 323] on button "Yes" at bounding box center [621, 324] width 36 height 26
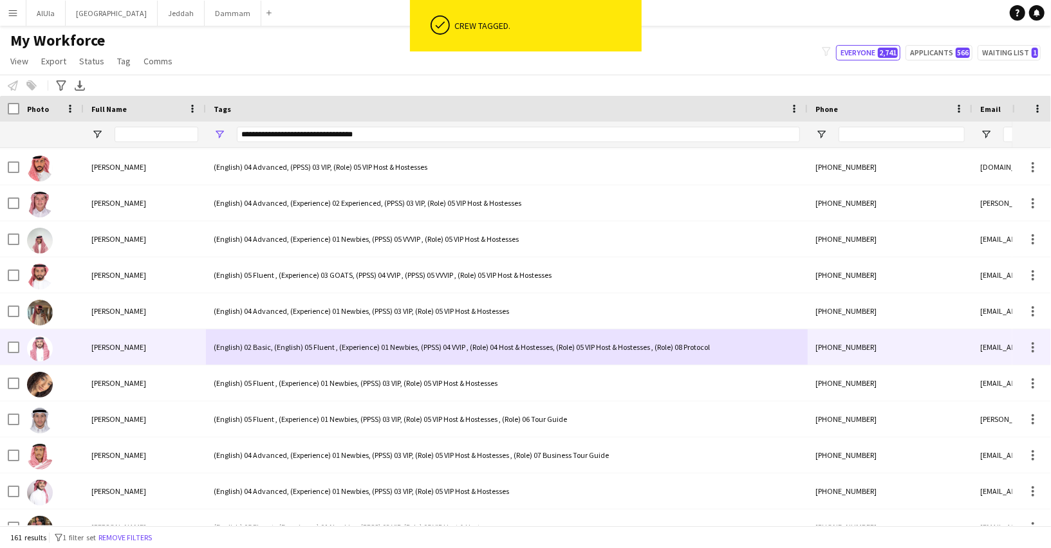
click at [406, 346] on div "(English) 02 Basic, (English) 05 Fluent , (Experience) 01 Newbies, (PPSS) 04 VV…" at bounding box center [507, 346] width 602 height 35
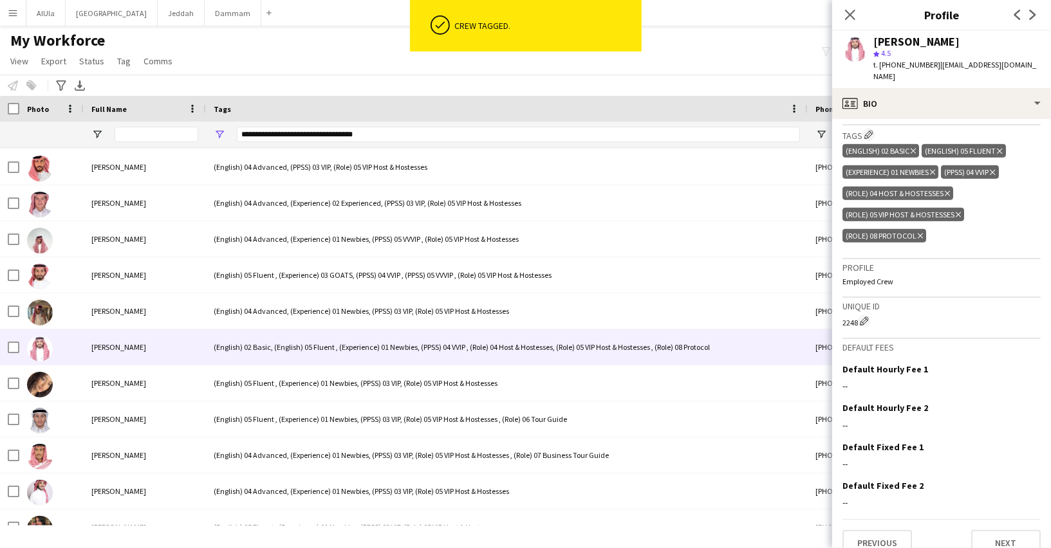
click at [960, 211] on icon "Delete tag" at bounding box center [958, 215] width 5 height 8
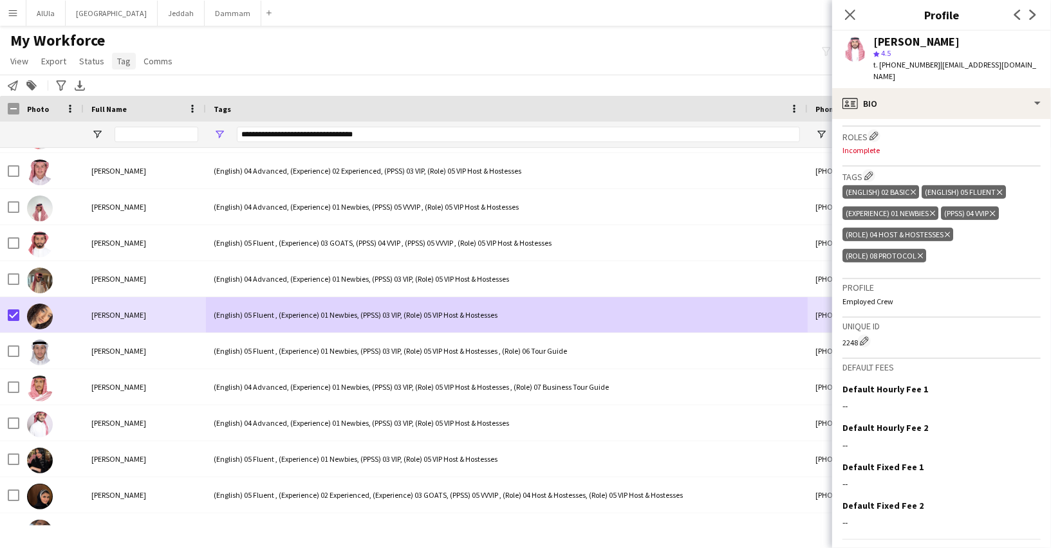
click at [118, 57] on span "Tag" at bounding box center [124, 61] width 14 height 12
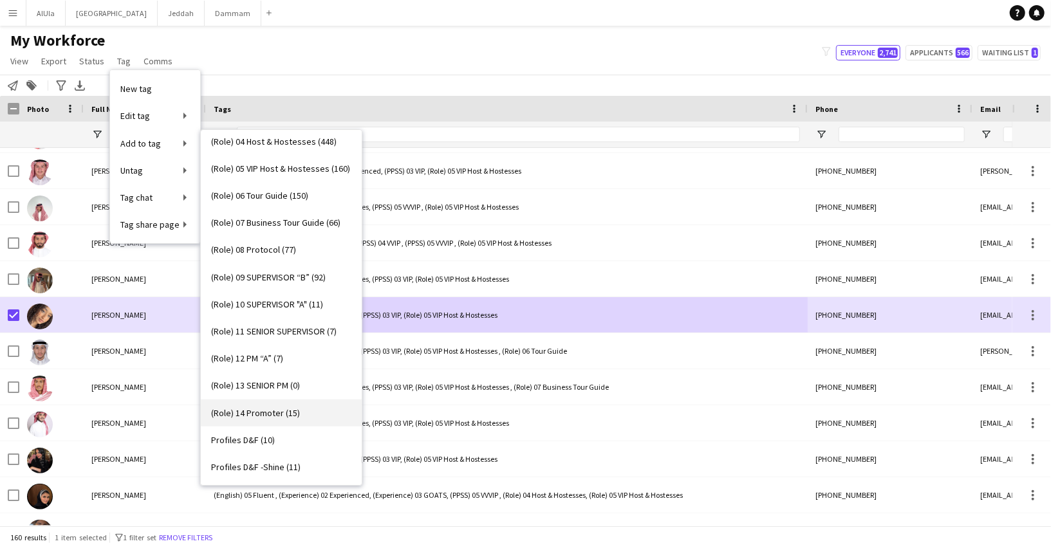
click at [280, 405] on link "(Role) 14 Promoter (15)" at bounding box center [281, 413] width 161 height 27
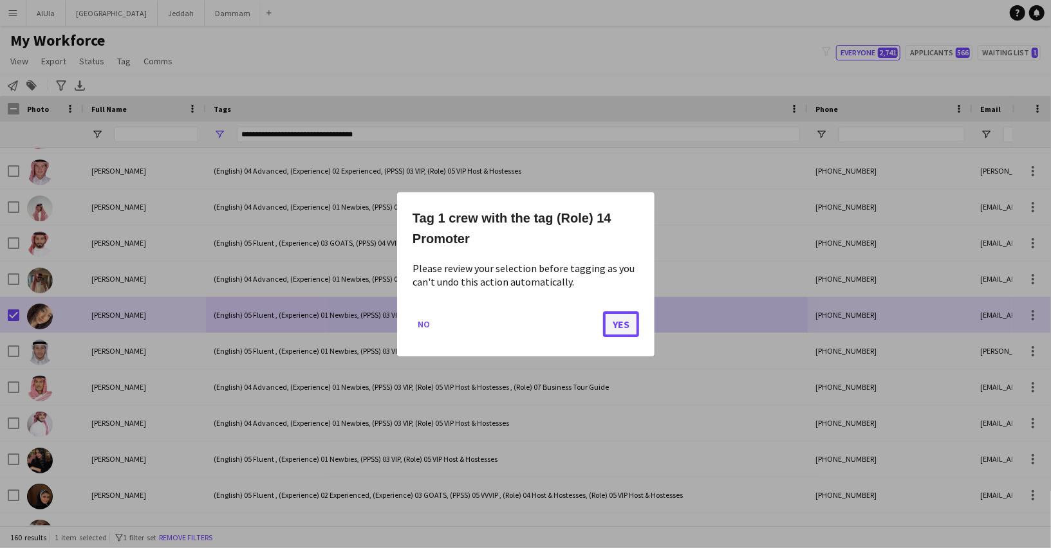
click at [604, 324] on button "Yes" at bounding box center [621, 324] width 36 height 26
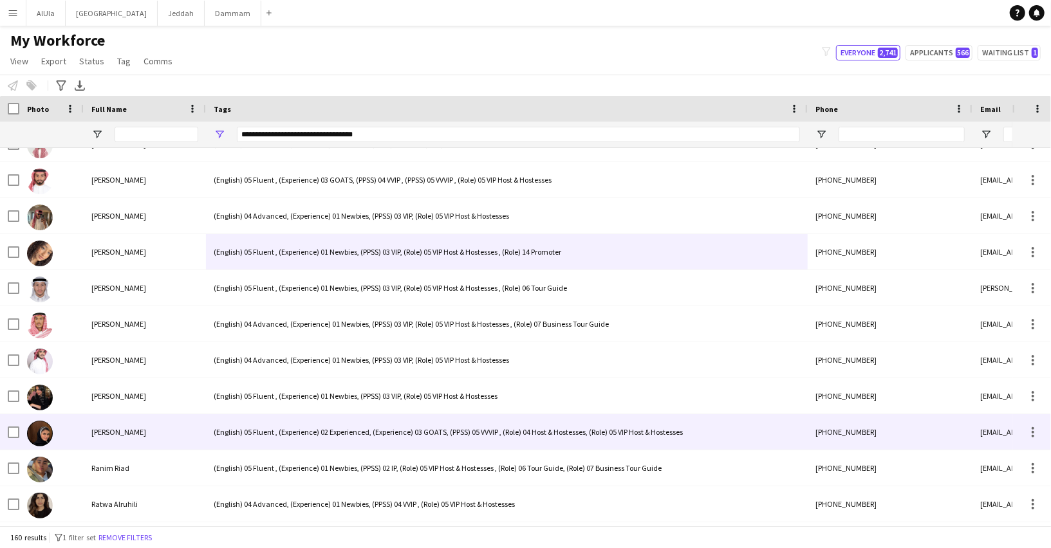
scroll to position [4258, 0]
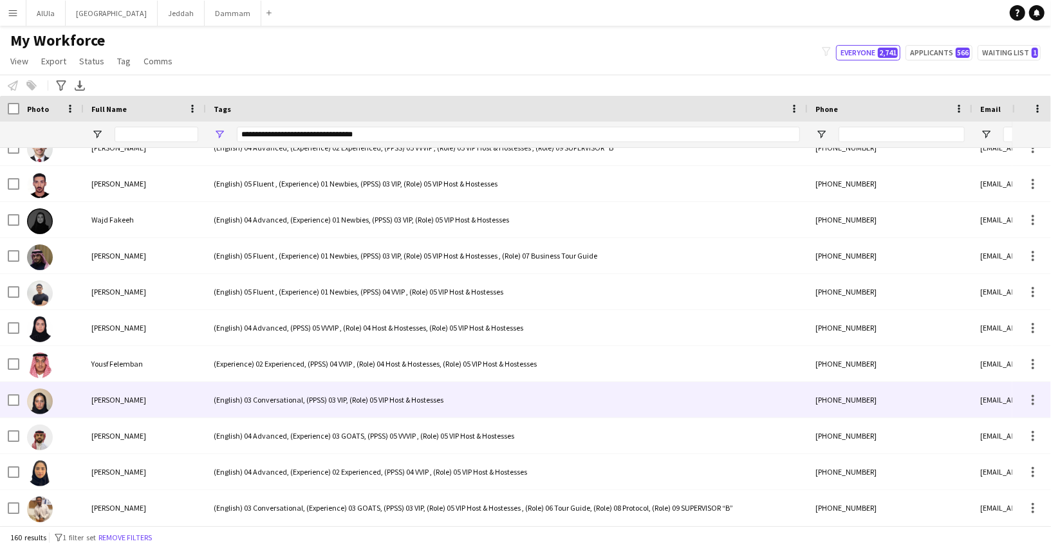
click at [289, 405] on div "(English) 03 Conversational, (PPSS) 03 VIP, (Role) 05 VIP Host & Hostesses" at bounding box center [507, 399] width 602 height 35
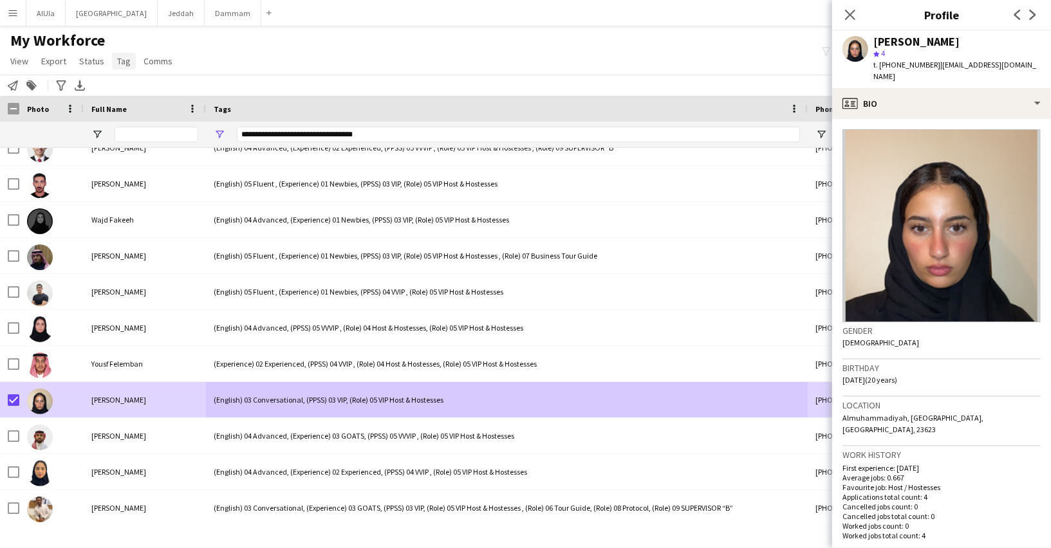
click at [126, 54] on link "Tag" at bounding box center [124, 61] width 24 height 17
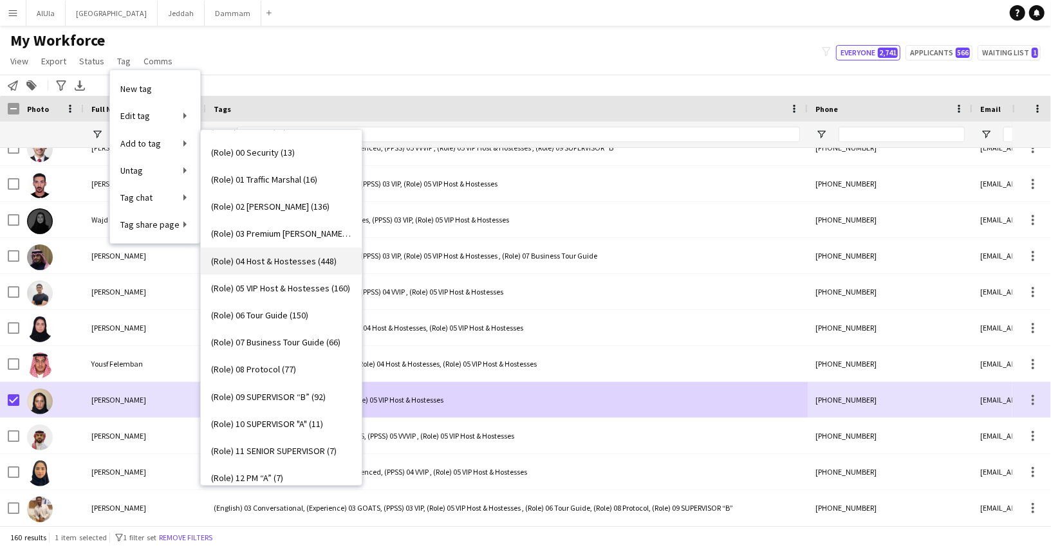
click at [266, 265] on span "(Role) 04 Host & Hostesses (448)" at bounding box center [273, 261] width 125 height 12
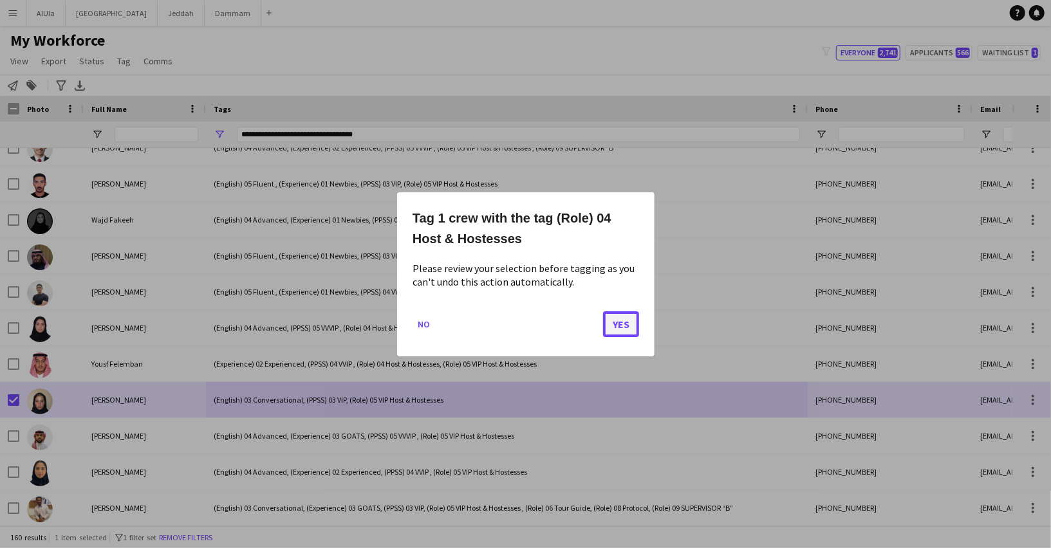
click at [615, 328] on button "Yes" at bounding box center [621, 324] width 36 height 26
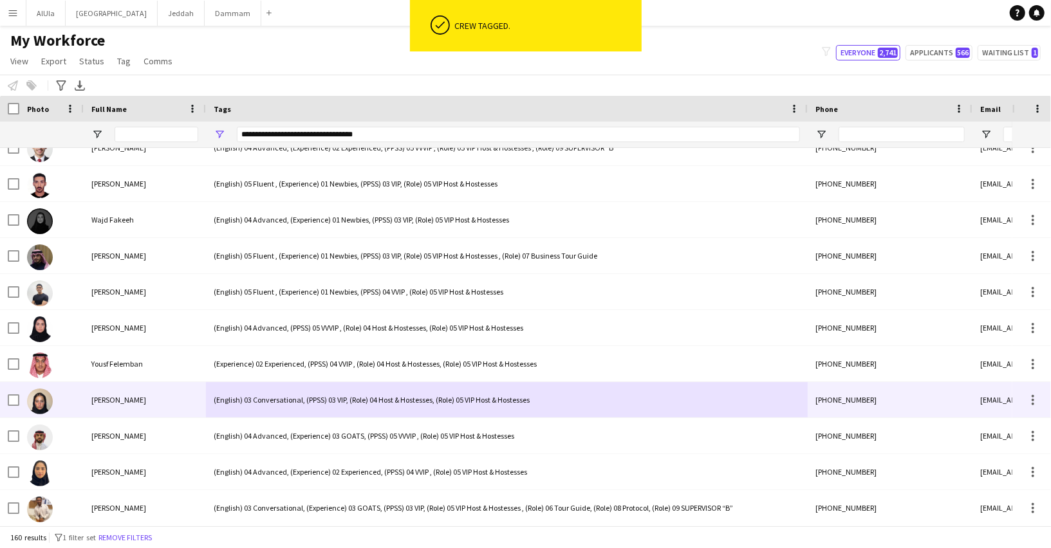
click at [287, 405] on div "(English) 03 Conversational, (PPSS) 03 VIP, (Role) 04 Host & Hostesses, (Role) …" at bounding box center [507, 399] width 602 height 35
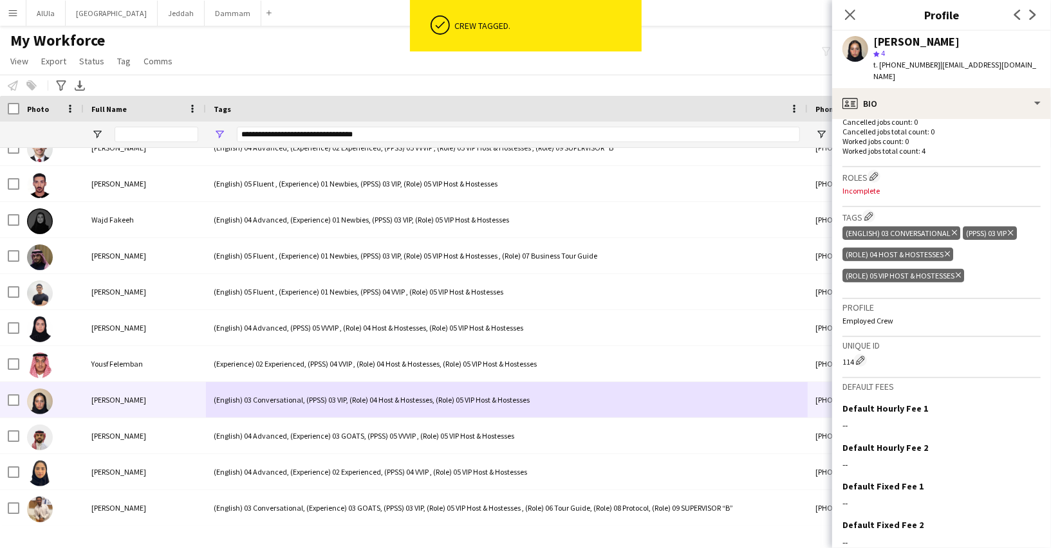
click at [961, 272] on icon "Delete tag" at bounding box center [958, 276] width 5 height 8
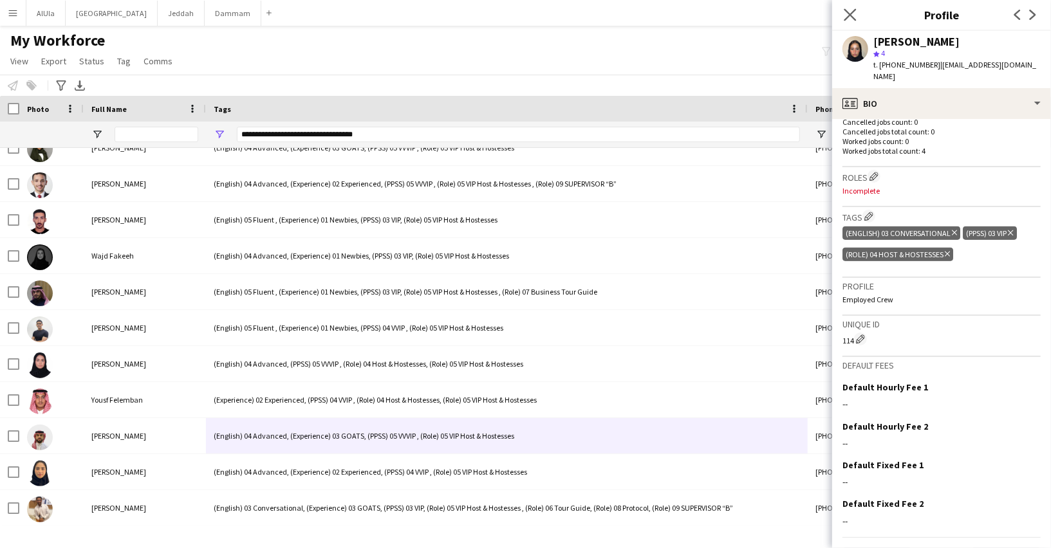
click at [851, 8] on app-icon "Close pop-in" at bounding box center [850, 15] width 19 height 19
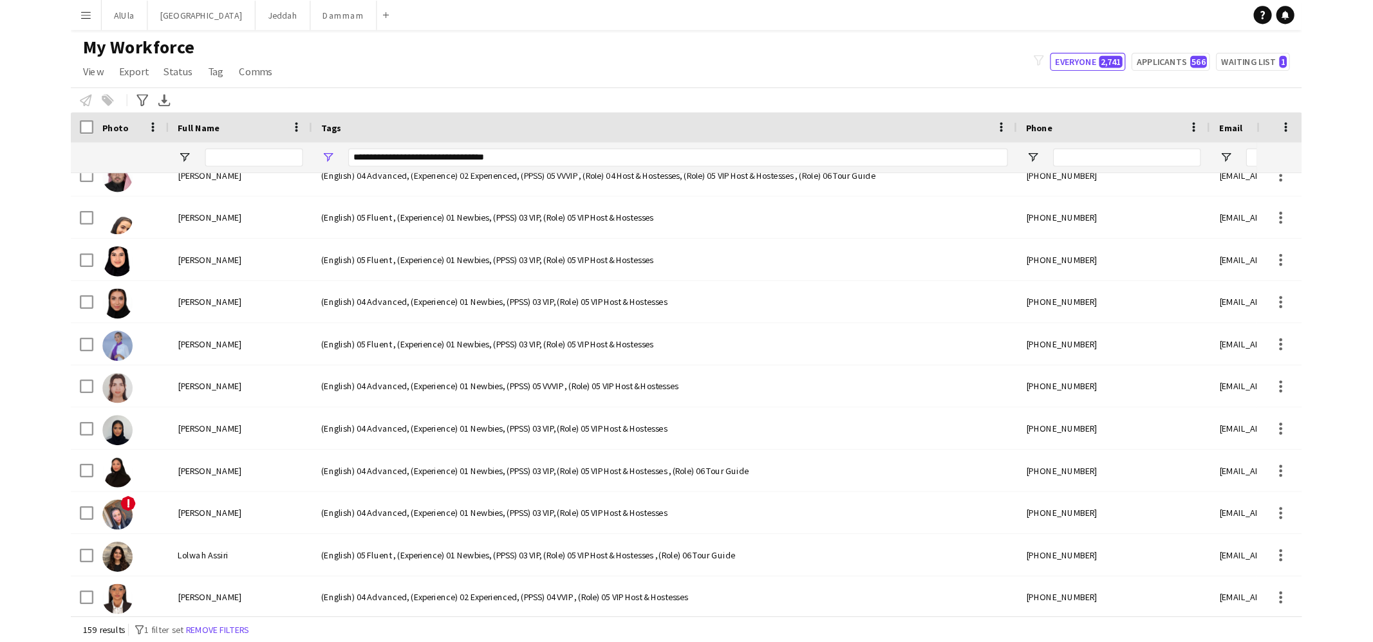
scroll to position [3440, 0]
